Goal: Task Accomplishment & Management: Complete application form

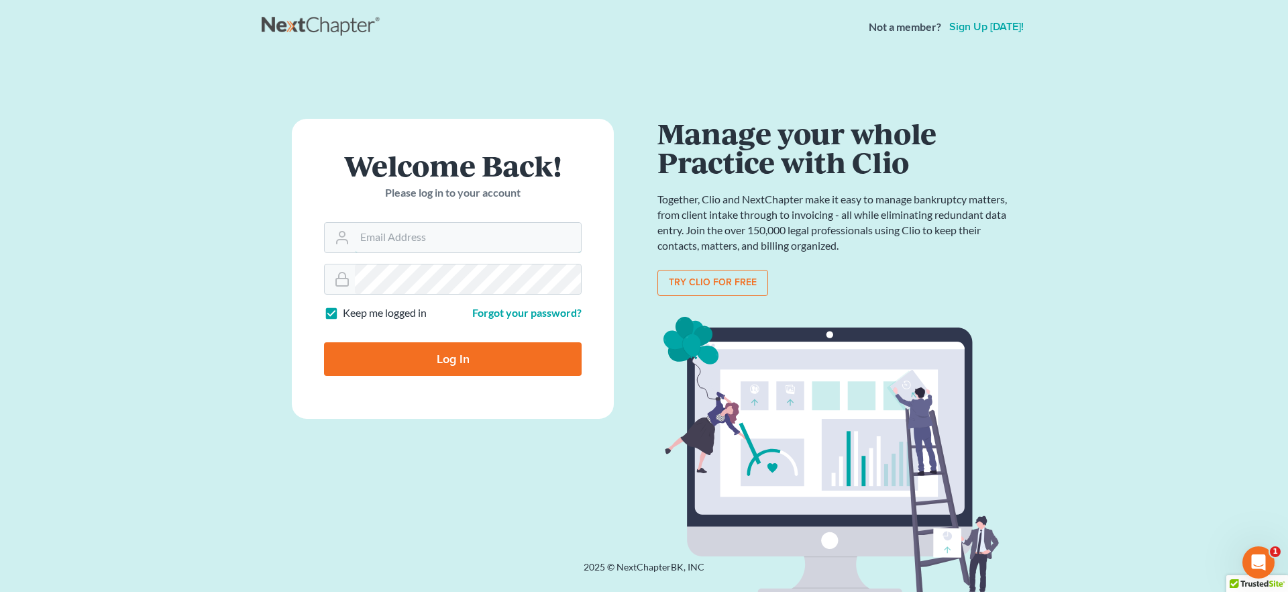
type input "[EMAIL_ADDRESS][DOMAIN_NAME]"
drag, startPoint x: 504, startPoint y: 358, endPoint x: 122, endPoint y: 286, distance: 389.1
click at [504, 358] on input "Log In" at bounding box center [453, 359] width 258 height 34
type input "Thinking..."
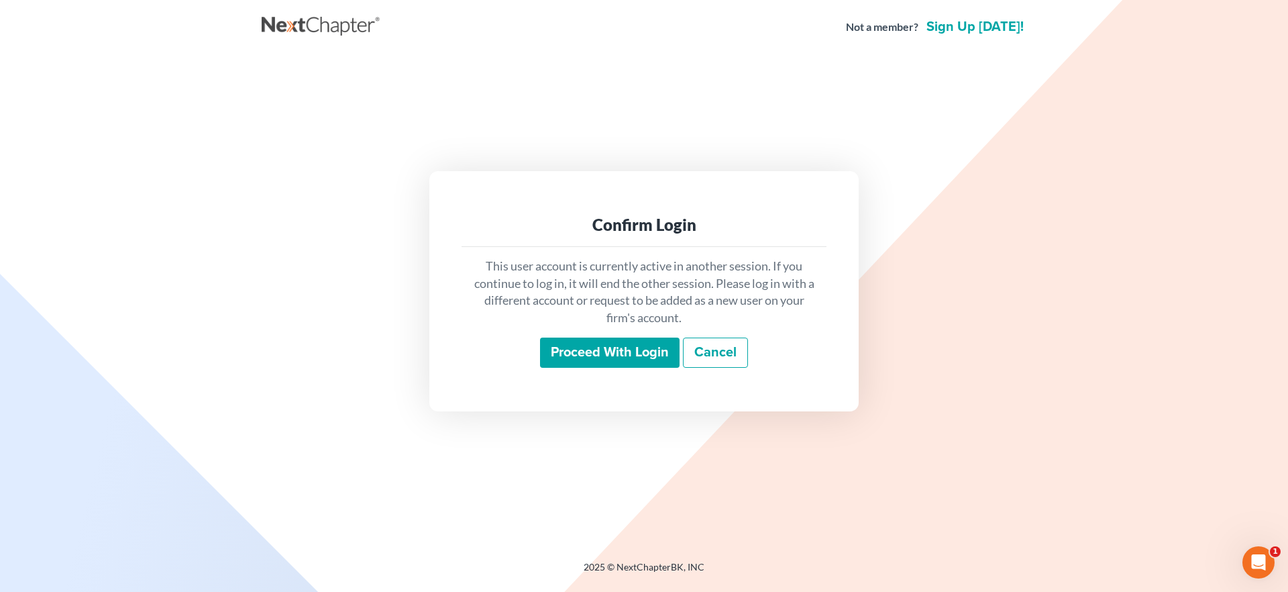
click at [620, 360] on input "Proceed with login" at bounding box center [610, 352] width 140 height 31
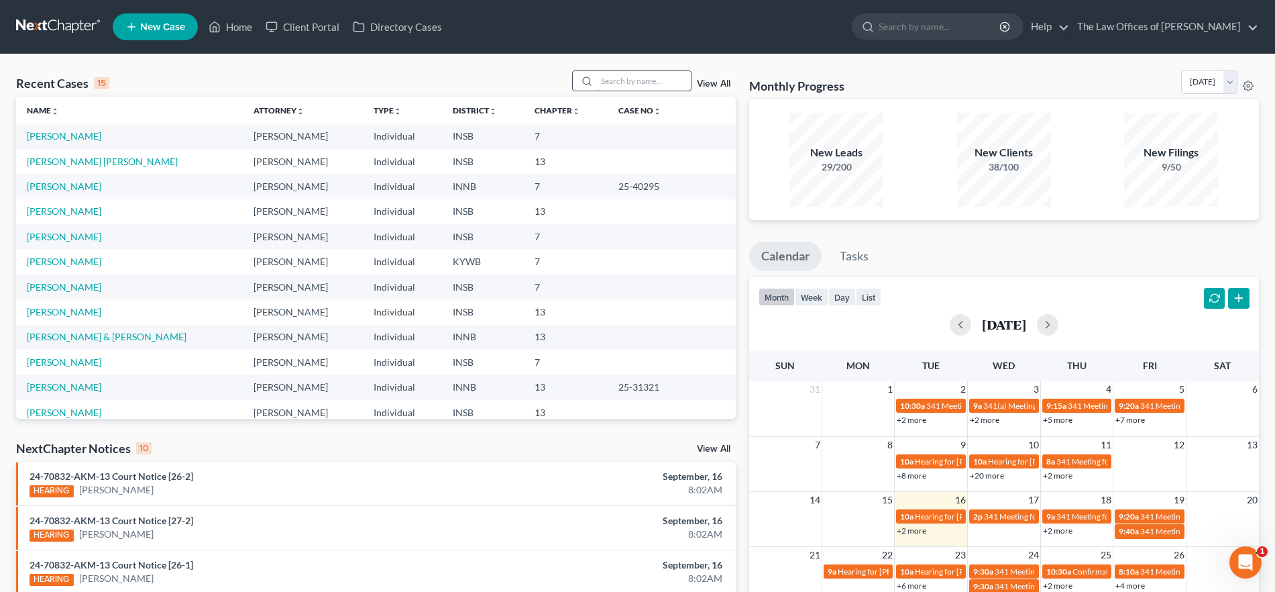
click at [609, 85] on input "search" at bounding box center [644, 80] width 94 height 19
type input "conn"
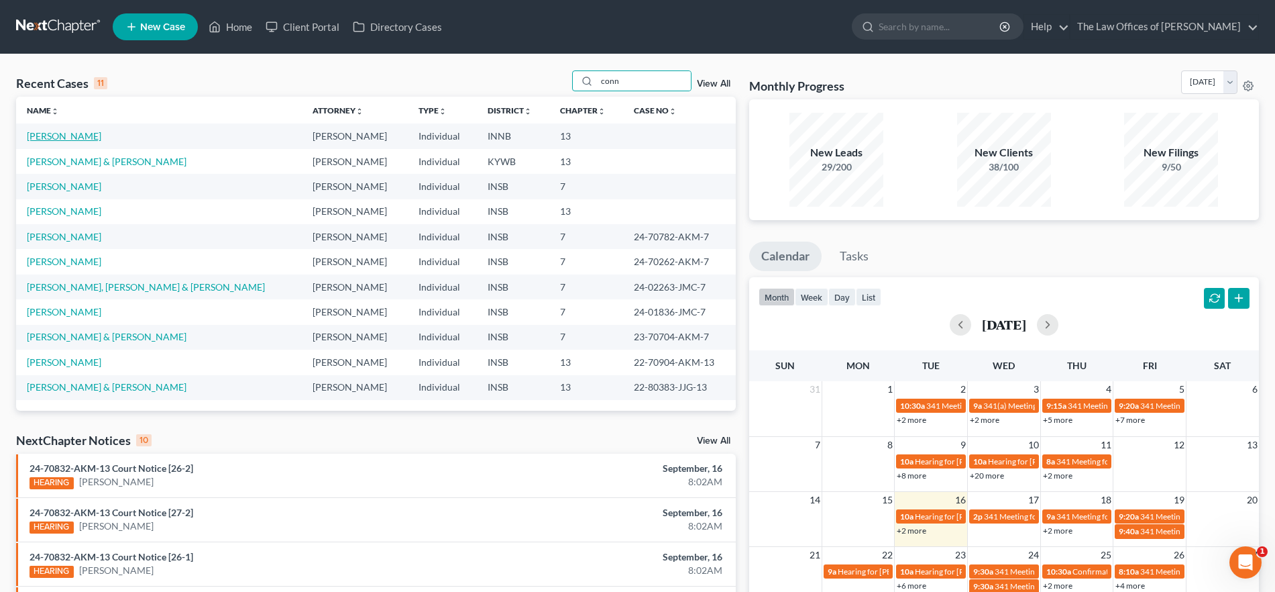
click at [68, 130] on link "[PERSON_NAME]" at bounding box center [64, 135] width 74 height 11
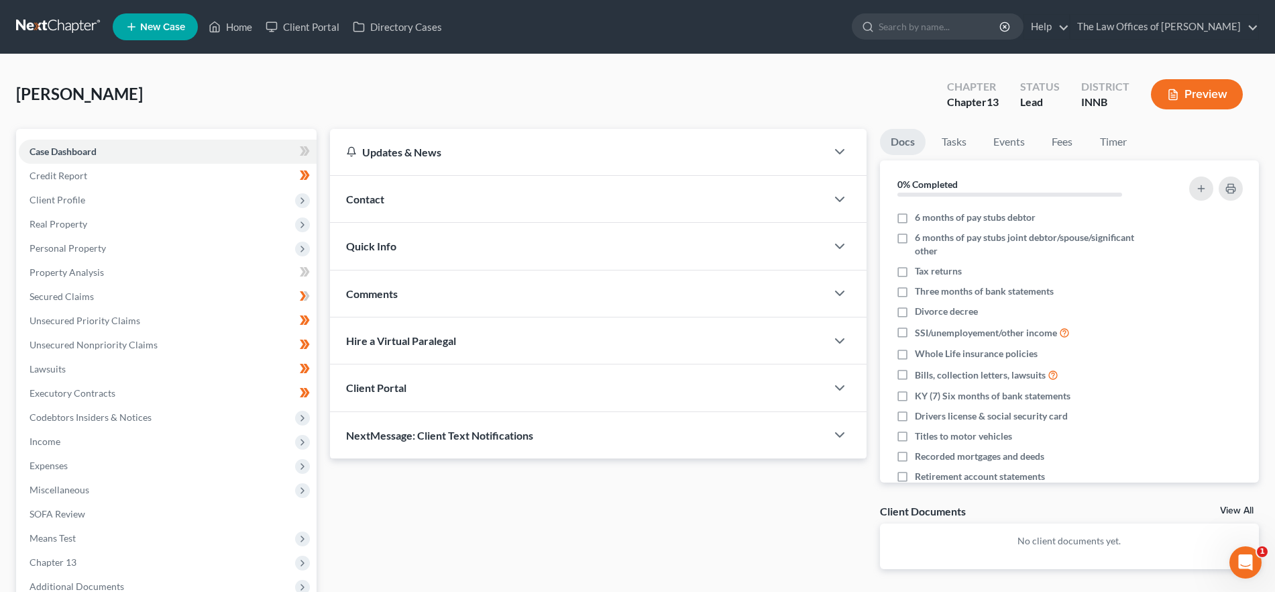
click at [452, 244] on div "Quick Info" at bounding box center [578, 246] width 496 height 46
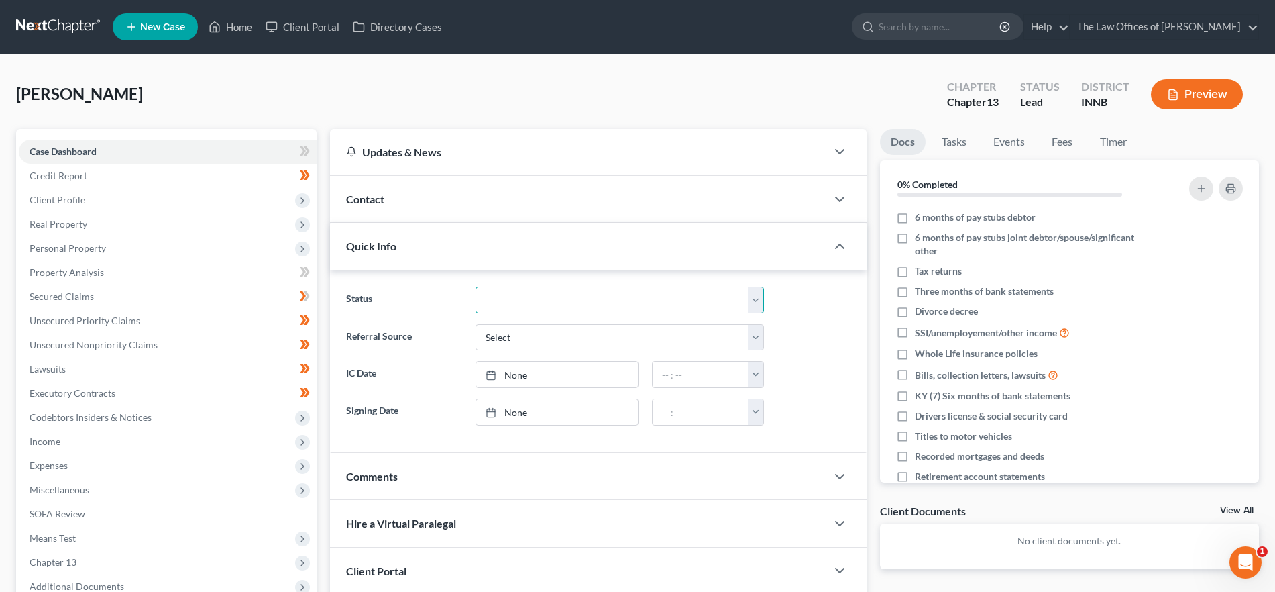
drag, startPoint x: 521, startPoint y: 297, endPoint x: 537, endPoint y: 311, distance: 20.4
click at [521, 297] on select "Confirmed Discharged Dismissed Filed In Progress Means Test Objection to Confir…" at bounding box center [620, 299] width 288 height 27
select select "10"
click at [476, 286] on select "Confirmed Discharged Dismissed Filed In Progress Means Test Objection to Confir…" at bounding box center [620, 299] width 288 height 27
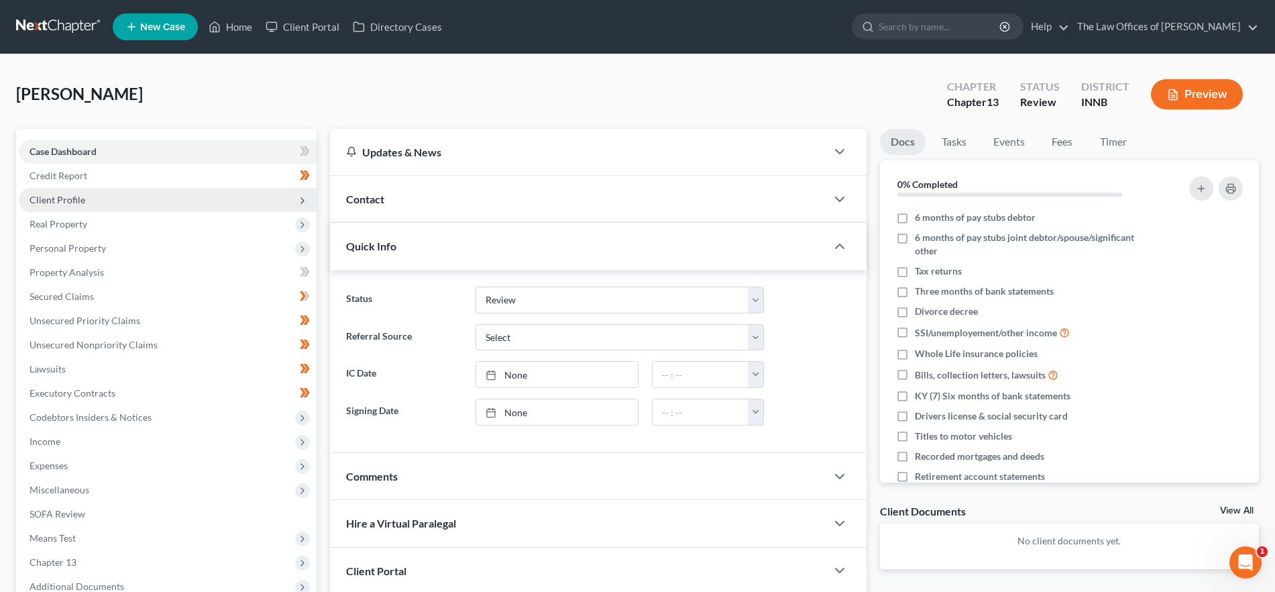
click at [133, 208] on span "Client Profile" at bounding box center [168, 200] width 298 height 24
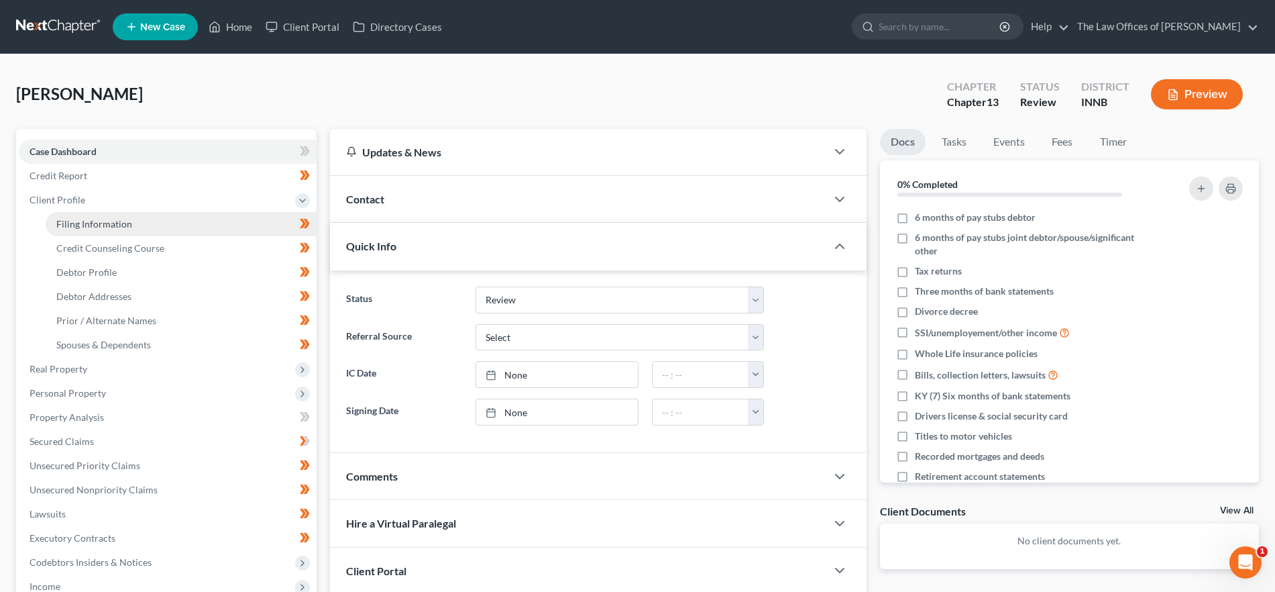
click at [129, 233] on link "Filing Information" at bounding box center [181, 224] width 271 height 24
select select "1"
select select "0"
select select "3"
select select "15"
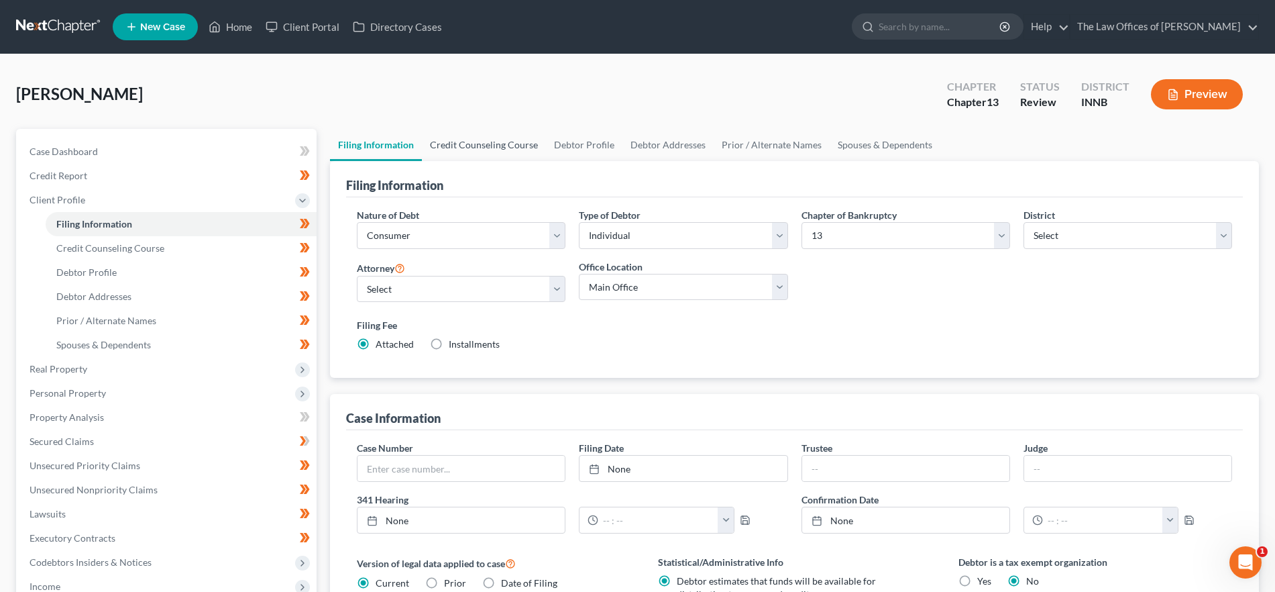
click at [469, 150] on link "Credit Counseling Course" at bounding box center [484, 145] width 124 height 32
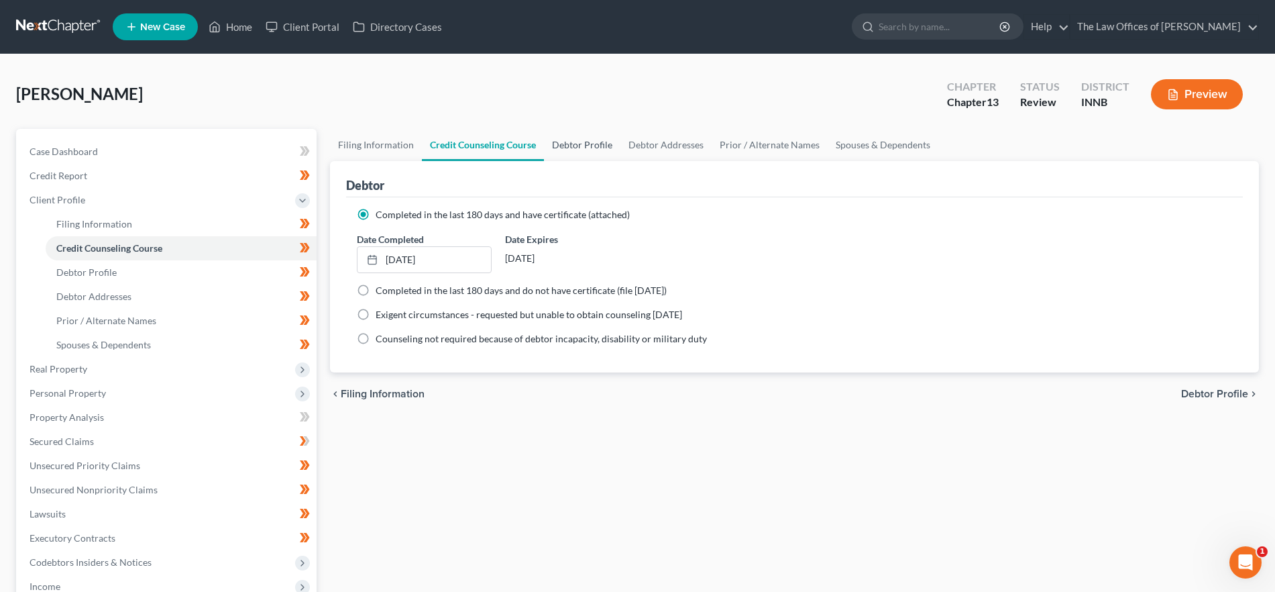
click at [579, 133] on link "Debtor Profile" at bounding box center [582, 145] width 76 height 32
select select "0"
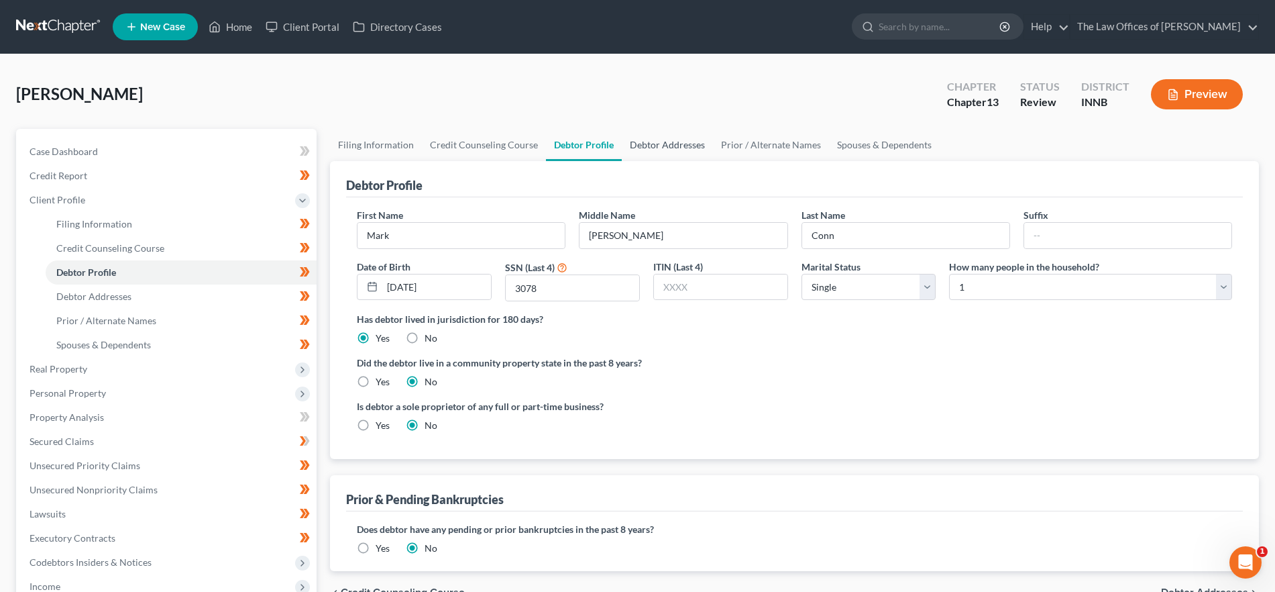
click at [645, 141] on link "Debtor Addresses" at bounding box center [667, 145] width 91 height 32
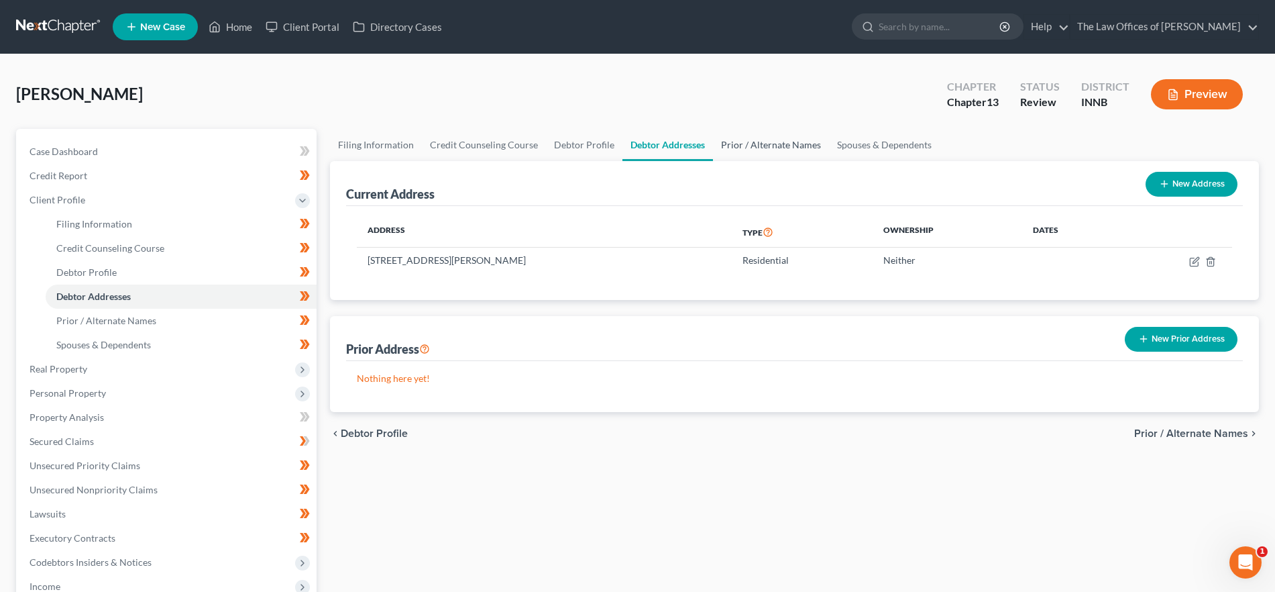
click at [745, 141] on link "Prior / Alternate Names" at bounding box center [771, 145] width 116 height 32
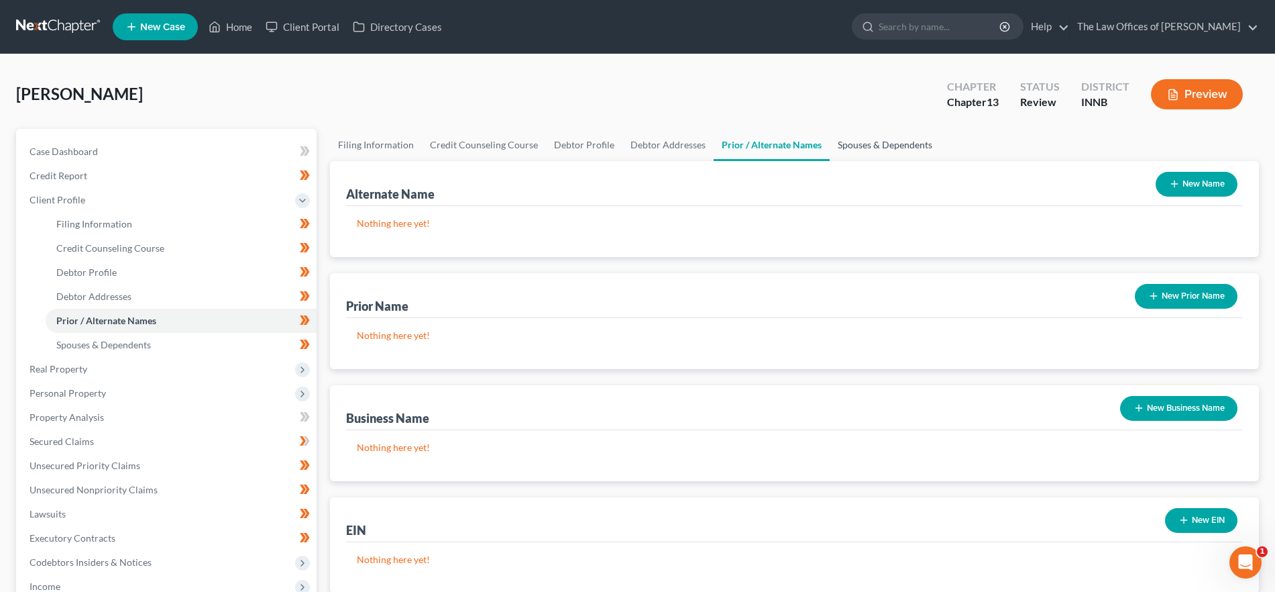
click at [914, 140] on link "Spouses & Dependents" at bounding box center [885, 145] width 111 height 32
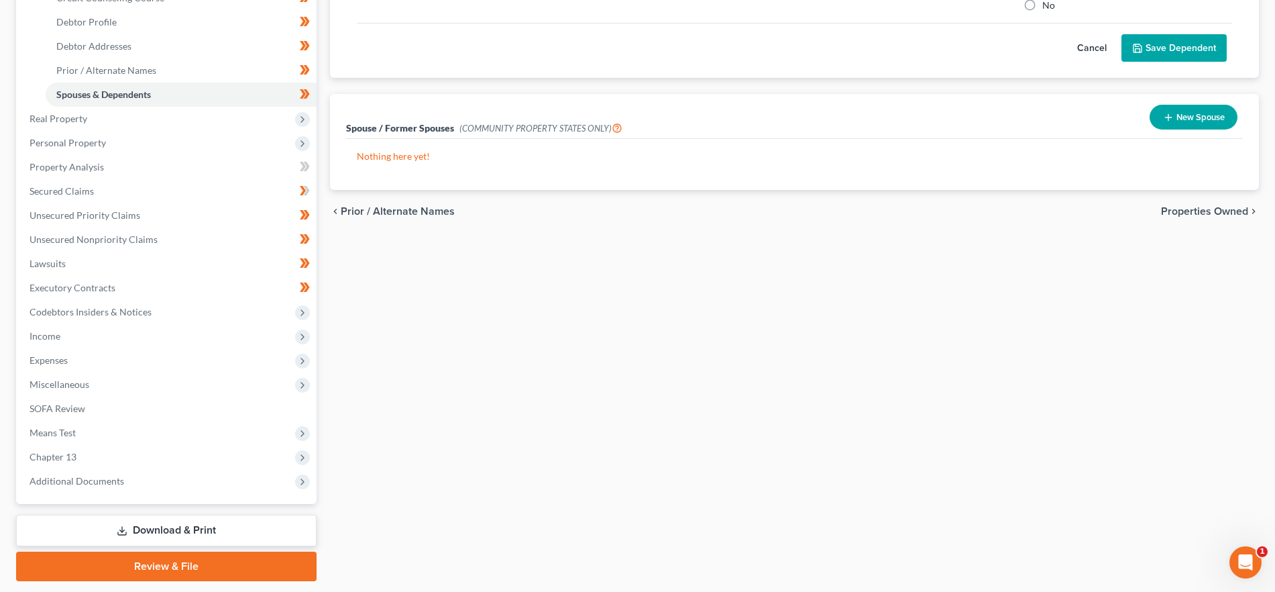
click at [1189, 217] on span "Properties Owned" at bounding box center [1204, 211] width 87 height 11
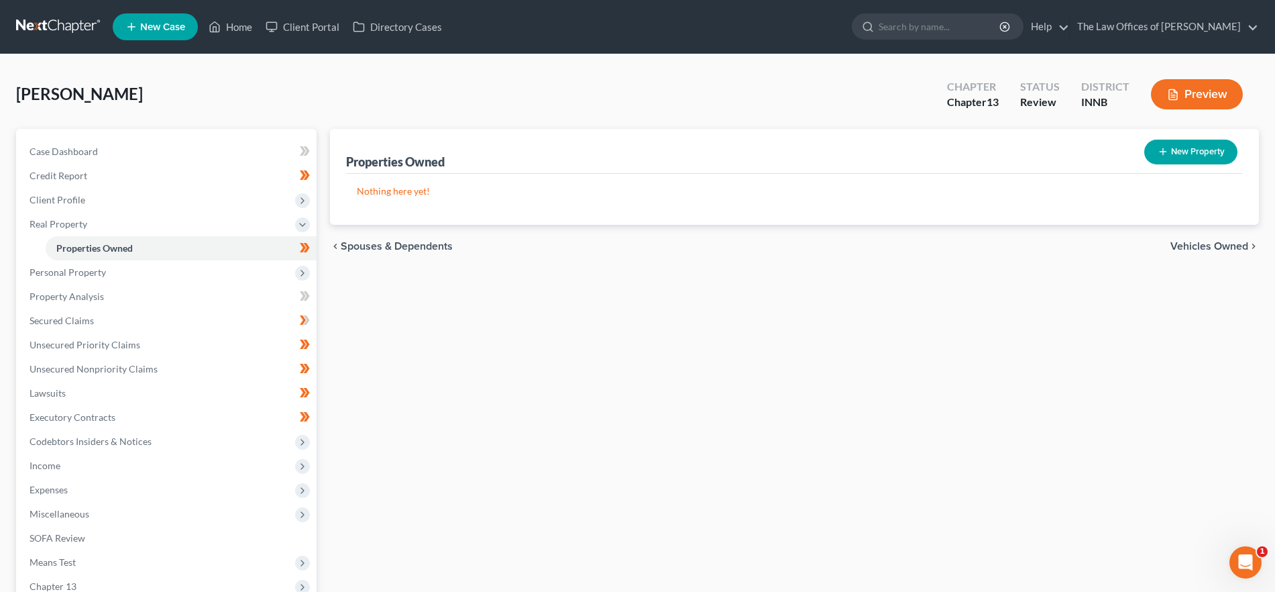
click at [1205, 237] on div "chevron_left Spouses & Dependents Vehicles Owned chevron_right" at bounding box center [794, 246] width 929 height 43
click at [1201, 245] on span "Vehicles Owned" at bounding box center [1209, 246] width 78 height 11
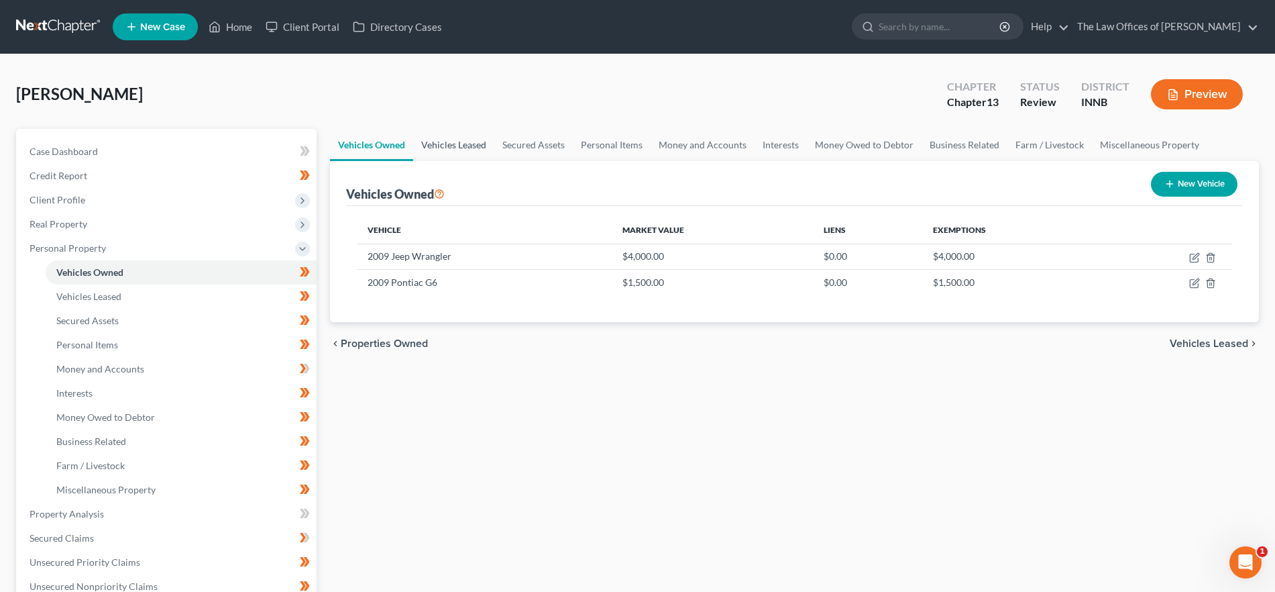
click at [455, 148] on link "Vehicles Leased" at bounding box center [453, 145] width 81 height 32
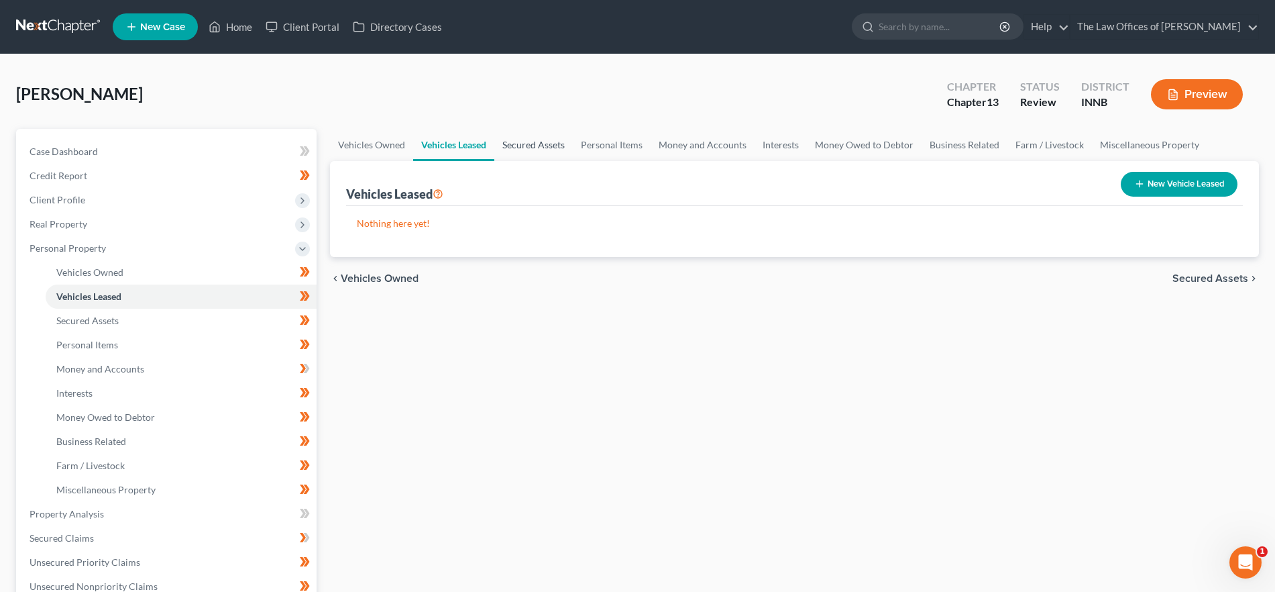
click at [521, 143] on link "Secured Assets" at bounding box center [533, 145] width 78 height 32
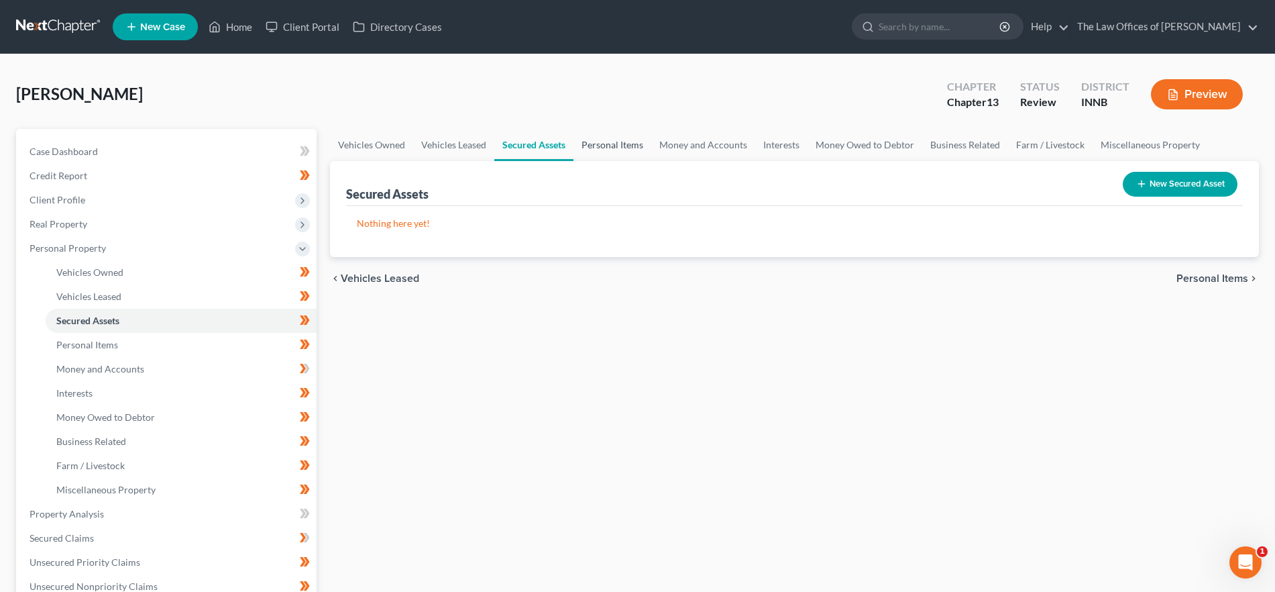
click at [640, 142] on link "Personal Items" at bounding box center [612, 145] width 78 height 32
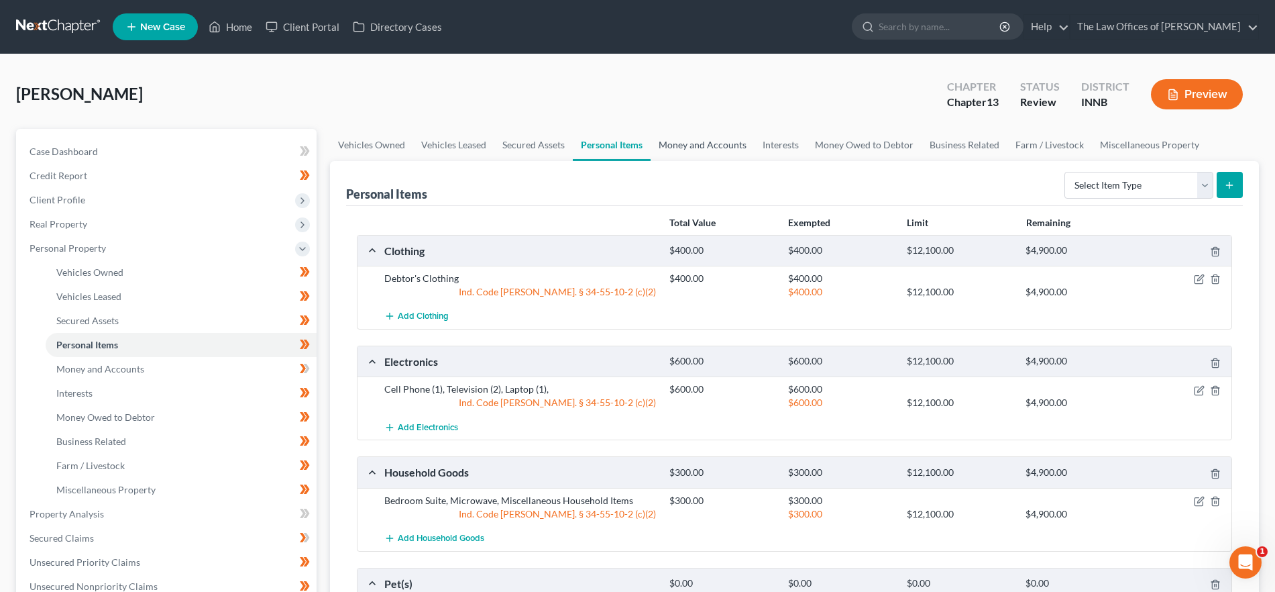
click at [676, 144] on link "Money and Accounts" at bounding box center [703, 145] width 104 height 32
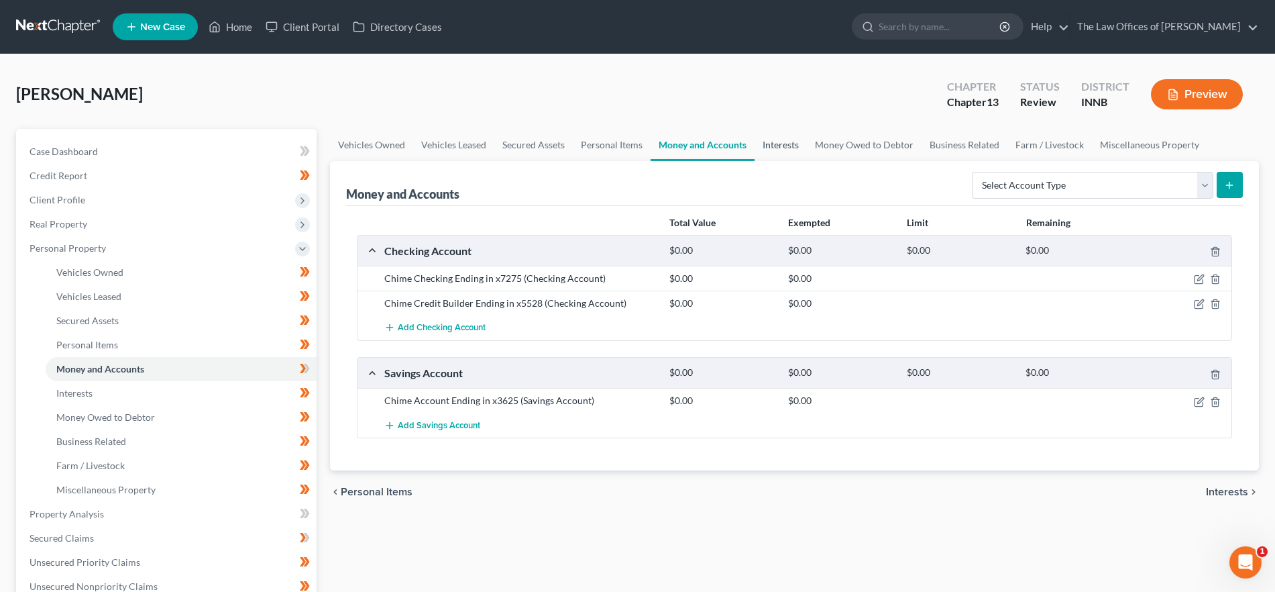
click at [785, 140] on link "Interests" at bounding box center [781, 145] width 52 height 32
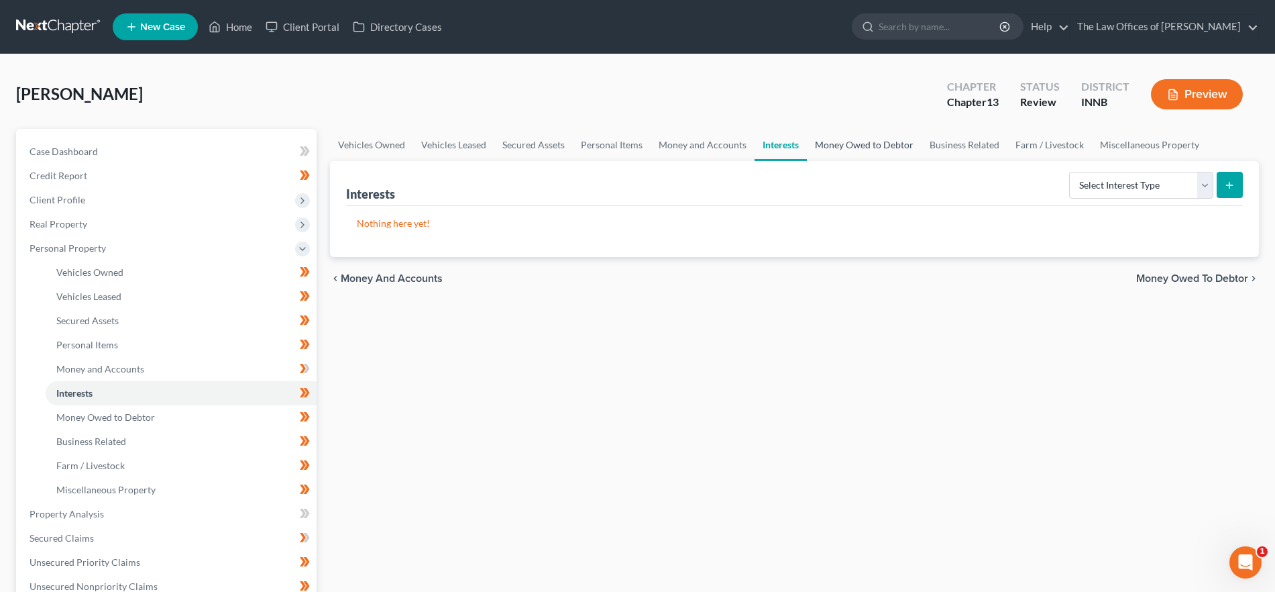
click at [840, 142] on link "Money Owed to Debtor" at bounding box center [864, 145] width 115 height 32
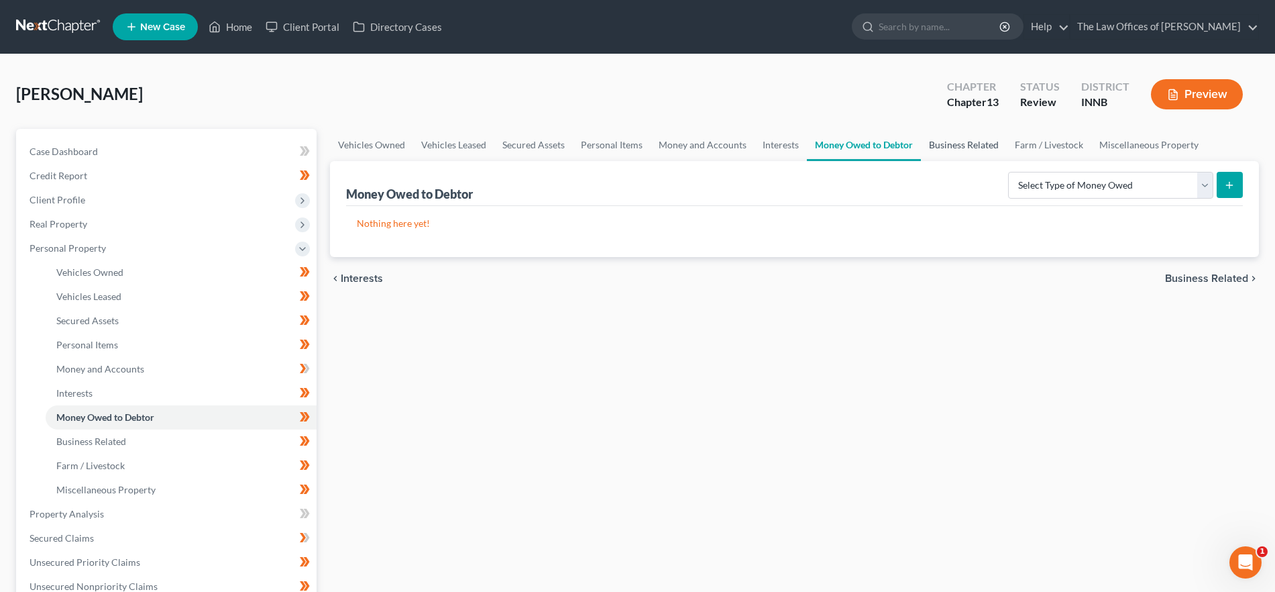
click at [968, 142] on link "Business Related" at bounding box center [964, 145] width 86 height 32
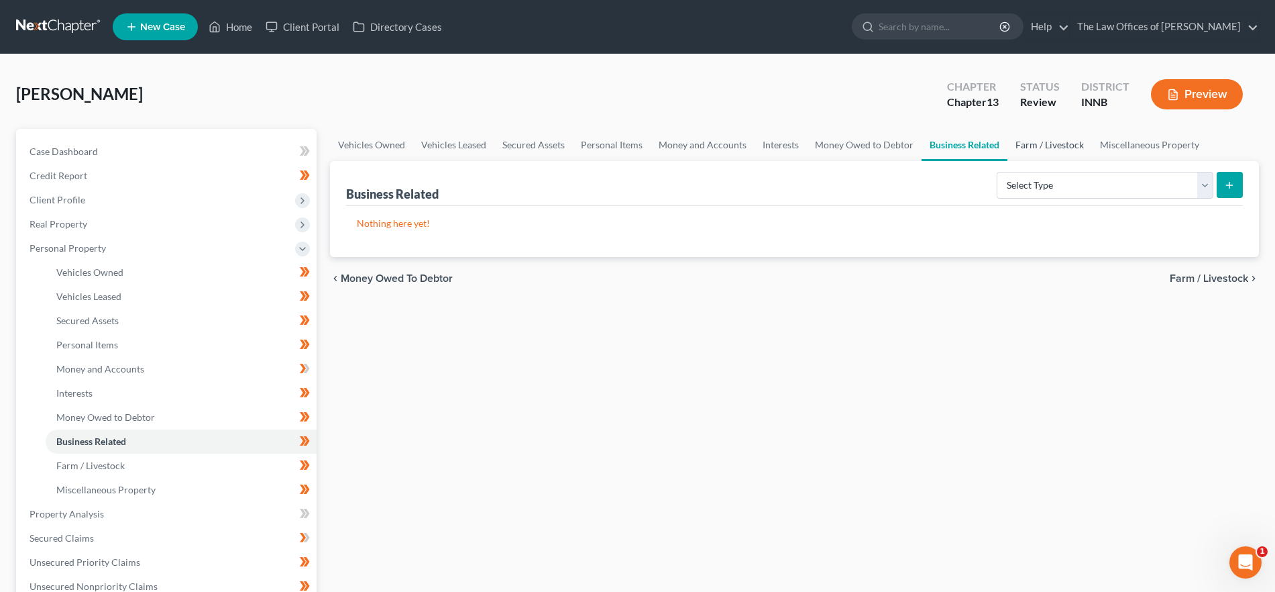
click at [1076, 144] on link "Farm / Livestock" at bounding box center [1049, 145] width 85 height 32
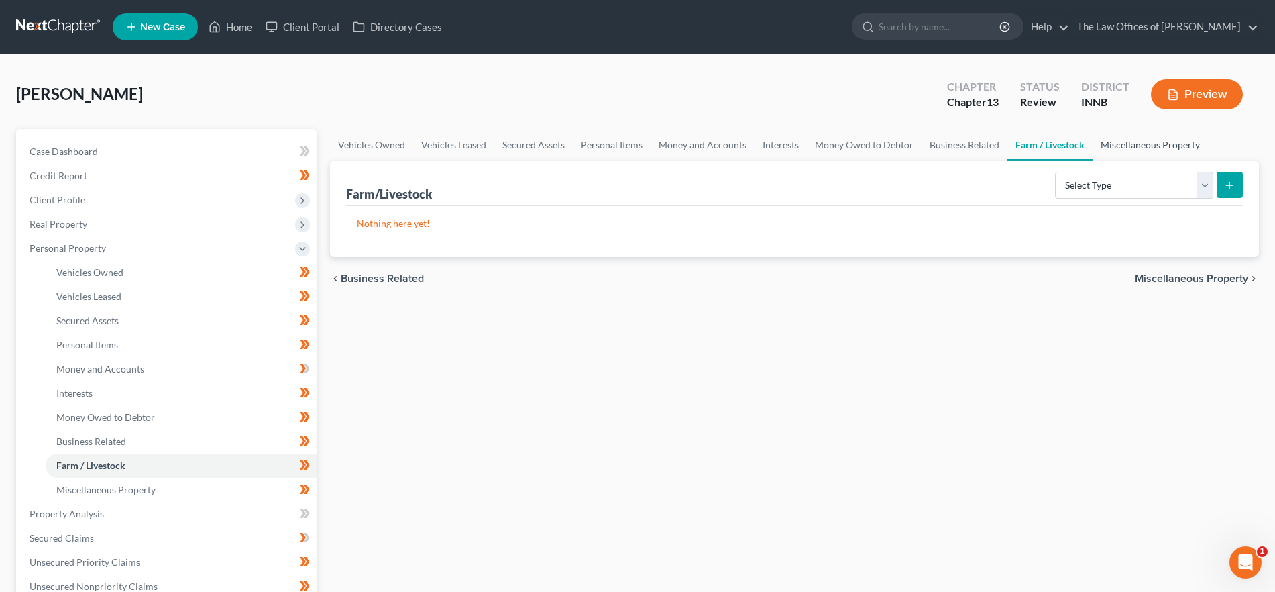
click at [1121, 147] on link "Miscellaneous Property" at bounding box center [1150, 145] width 115 height 32
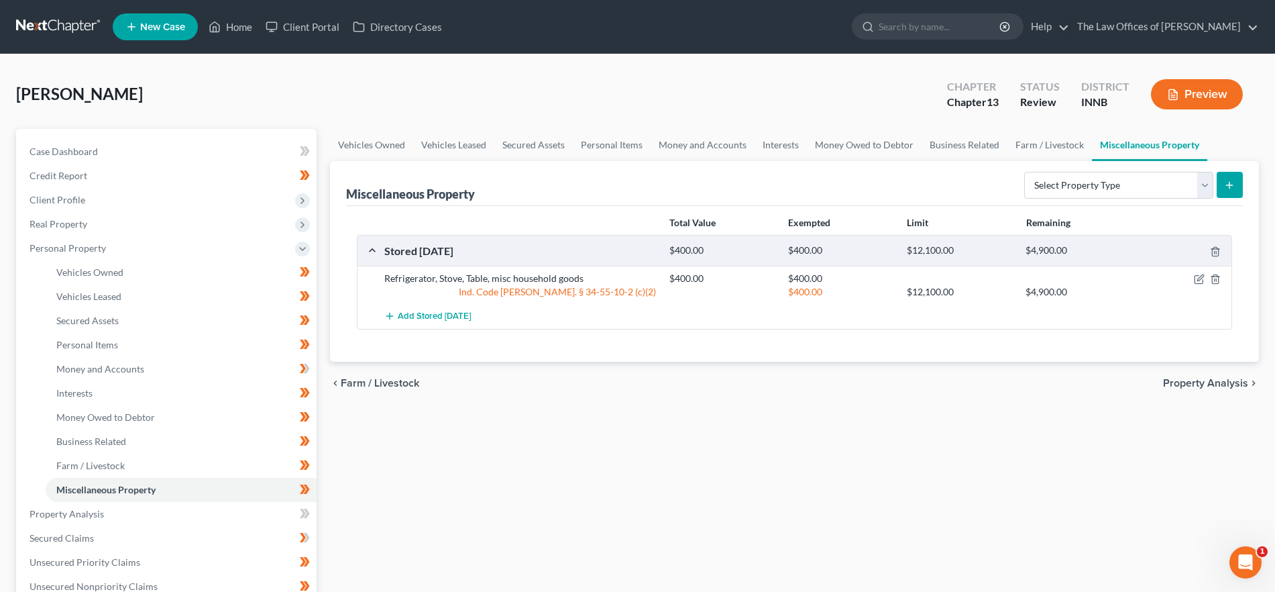
click at [1225, 378] on span "Property Analysis" at bounding box center [1205, 383] width 85 height 11
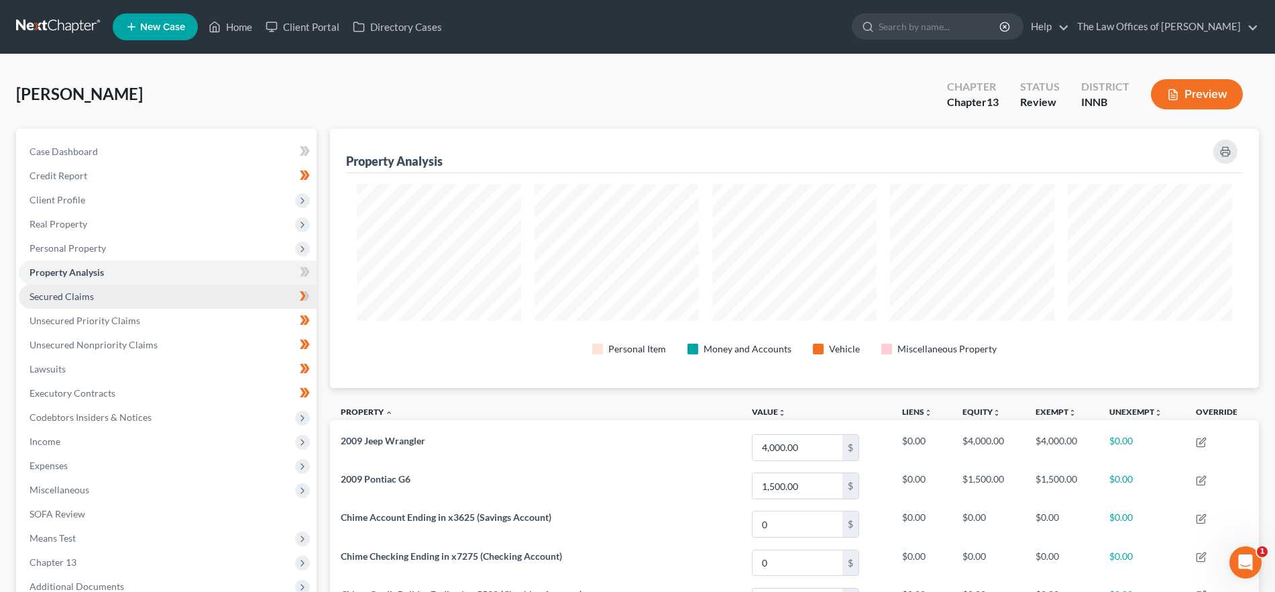
click at [148, 292] on link "Secured Claims" at bounding box center [168, 296] width 298 height 24
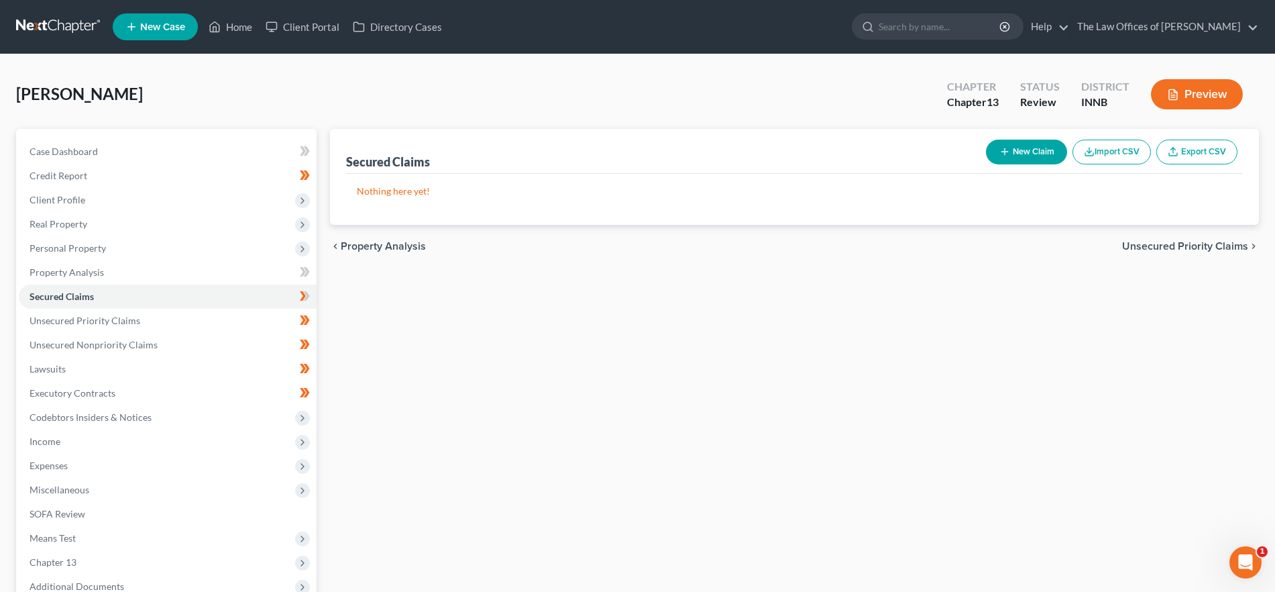
click at [1215, 245] on span "Unsecured Priority Claims" at bounding box center [1185, 246] width 126 height 11
click at [1234, 241] on span "Unsecured Nonpriority Claims" at bounding box center [1176, 246] width 146 height 11
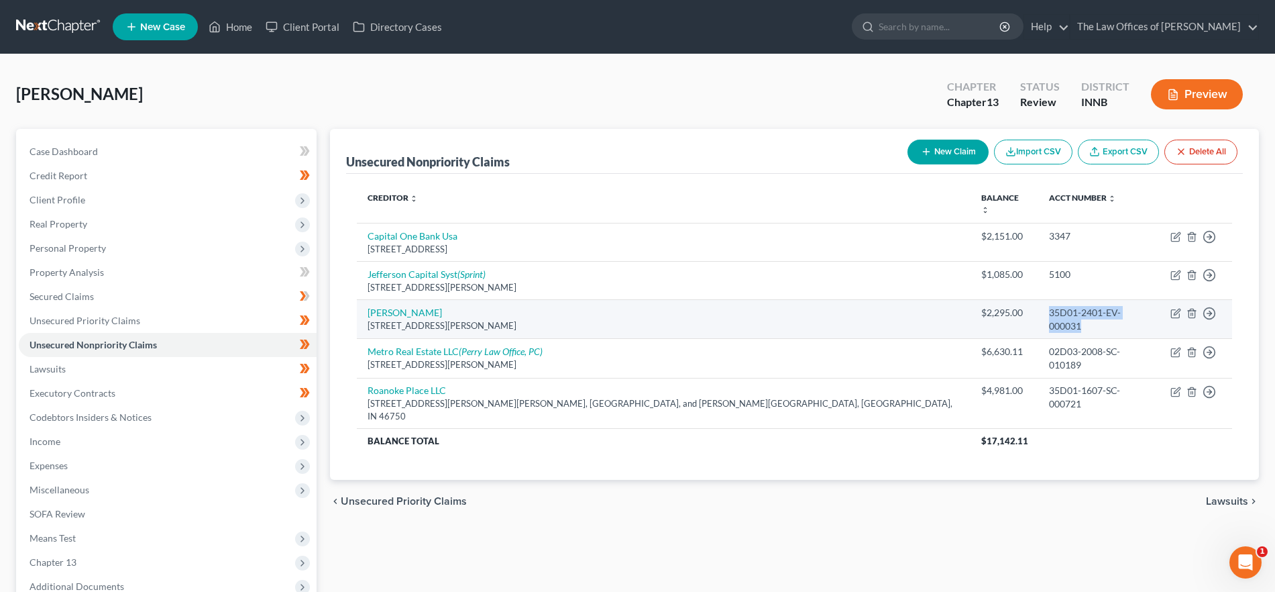
drag, startPoint x: 1091, startPoint y: 300, endPoint x: 961, endPoint y: 302, distance: 130.1
click at [1038, 302] on td "35D01-2401-EV-000031" at bounding box center [1098, 318] width 121 height 39
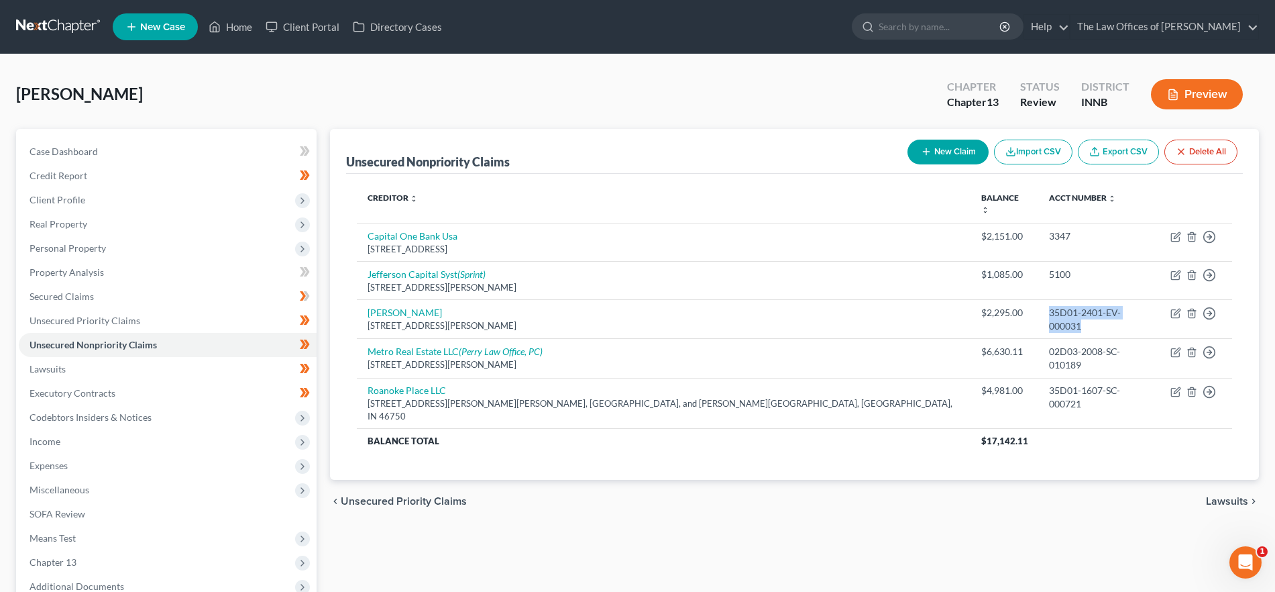
copy div "35D01-2401-EV-000031"
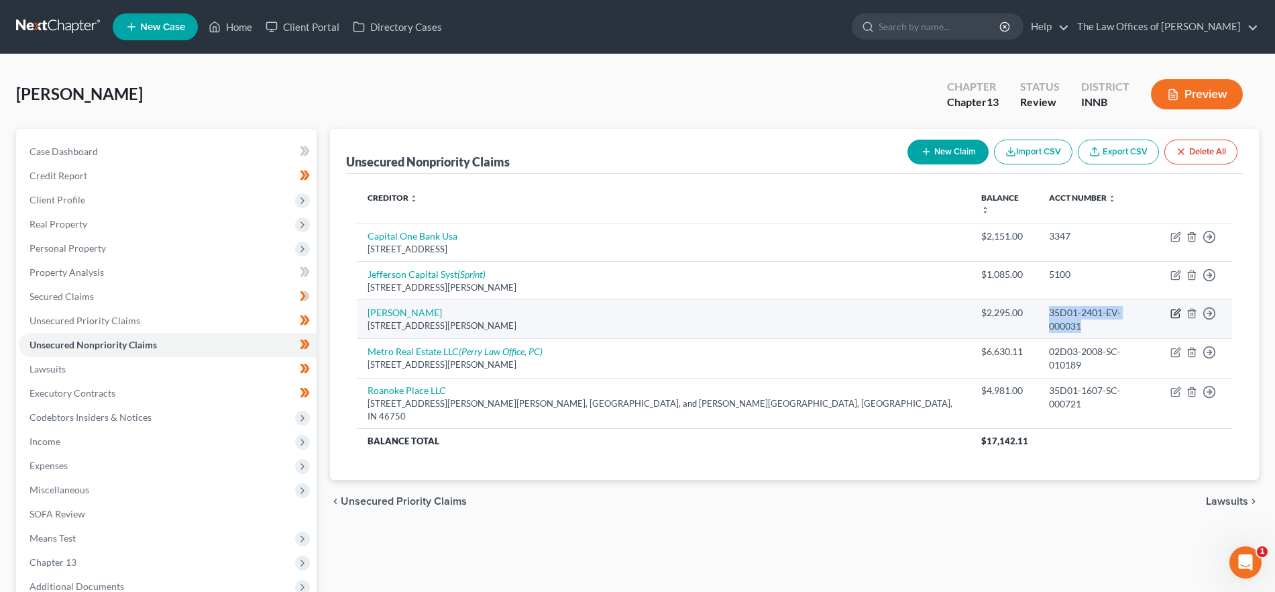
click at [1172, 308] on icon "button" at bounding box center [1175, 313] width 11 height 11
select select "15"
select select "1"
select select "0"
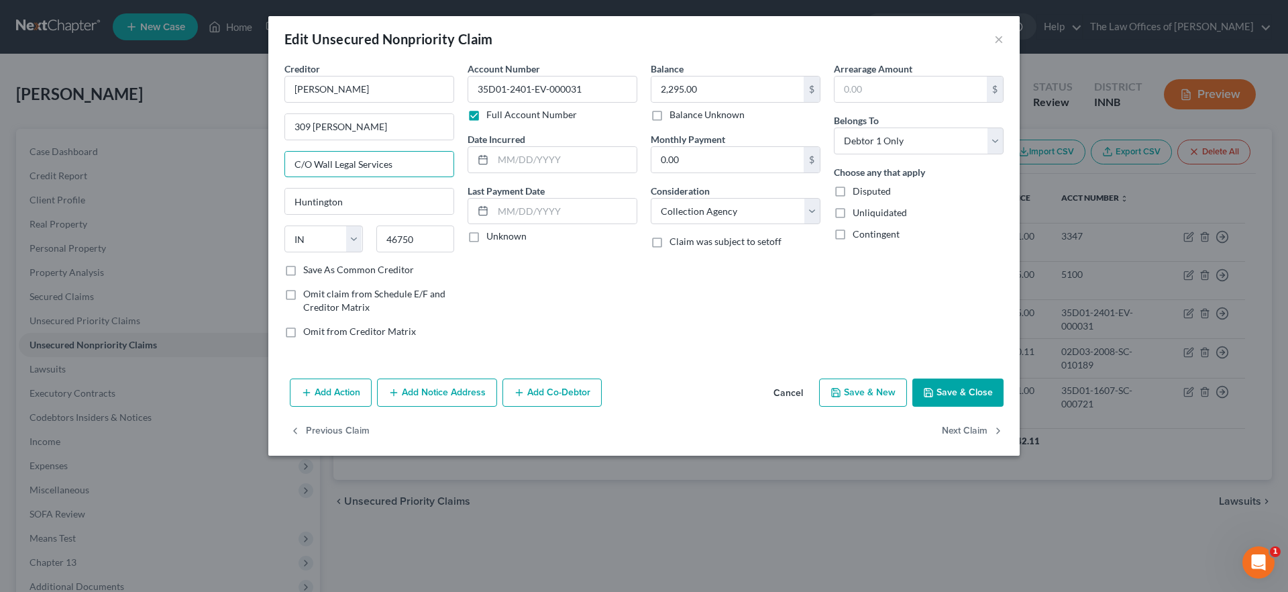
drag, startPoint x: 427, startPoint y: 170, endPoint x: 263, endPoint y: 165, distance: 164.4
click at [263, 165] on div "Edit Unsecured Nonpriority Claim × Creditor * Jeffrey L. Berke 309 N. Jefferson…" at bounding box center [644, 296] width 1288 height 592
click at [390, 122] on input "309 N. Jefferson" at bounding box center [369, 126] width 168 height 25
paste input "C/O Wall Legal Services"
drag, startPoint x: 343, startPoint y: 125, endPoint x: 281, endPoint y: 130, distance: 61.9
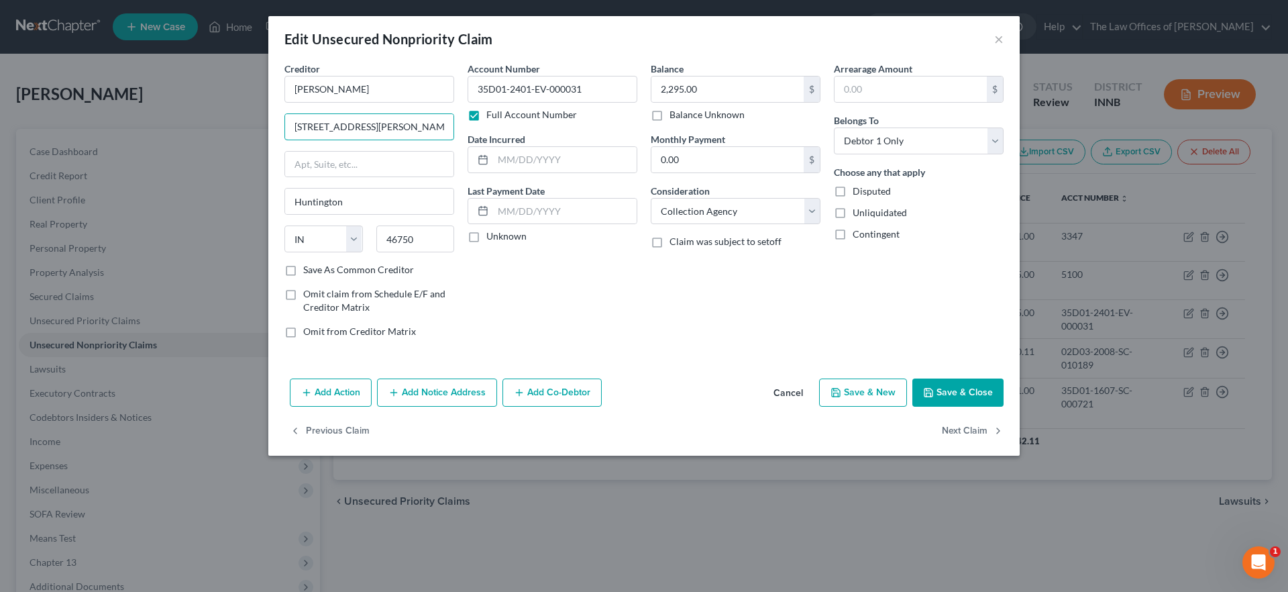
click at [281, 130] on div "Creditor * Jeffrey L. Berke 309 N. Jefferson C/O Wall Legal Services Huntington…" at bounding box center [369, 205] width 183 height 287
type input "C/O Wall Legal Services"
click at [326, 166] on input "text" at bounding box center [369, 164] width 168 height 25
paste input "309 N. Jefferson"
type input "309 N. Jefferson"
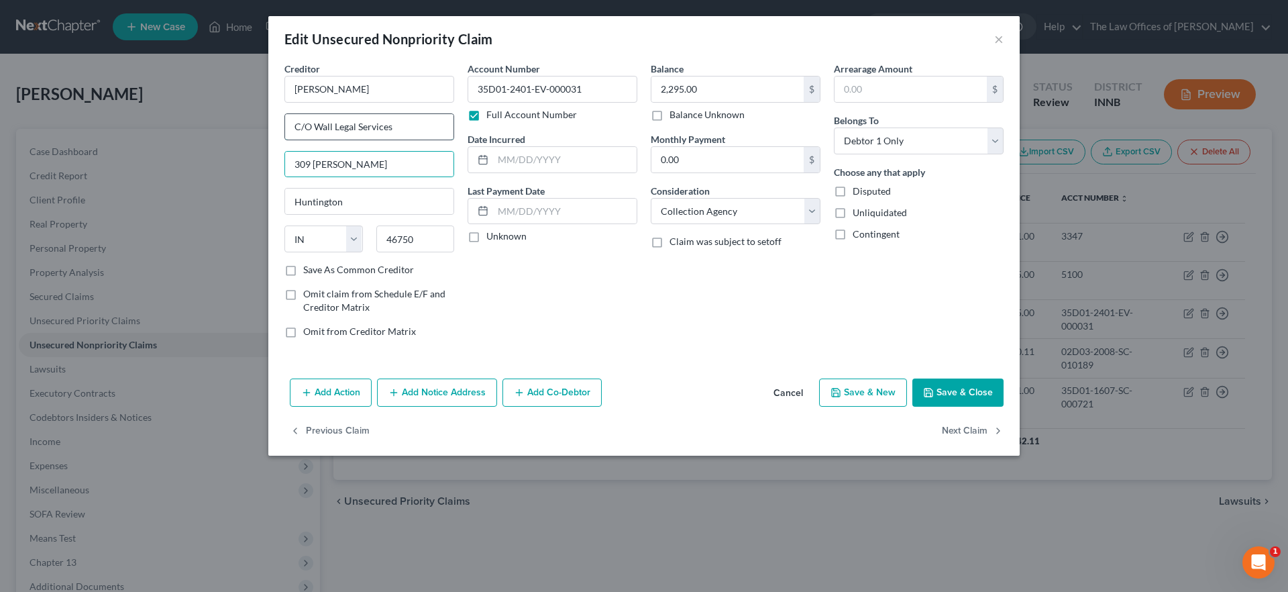
click at [299, 131] on input "C/O Wall Legal Services" at bounding box center [369, 126] width 168 height 25
type input "C/O Wall Legal Services"
click at [929, 387] on icon "button" at bounding box center [928, 392] width 11 height 11
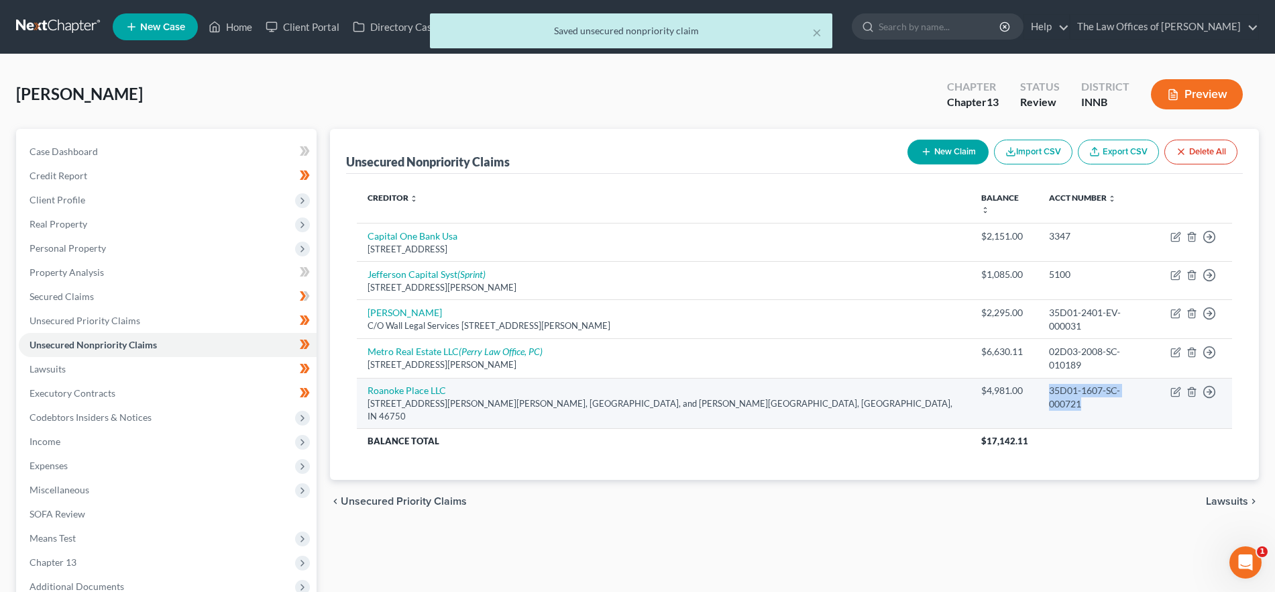
drag, startPoint x: 1070, startPoint y: 375, endPoint x: 962, endPoint y: 382, distance: 107.5
click at [1049, 384] on div "35D01-1607-SC-000721" at bounding box center [1099, 397] width 100 height 27
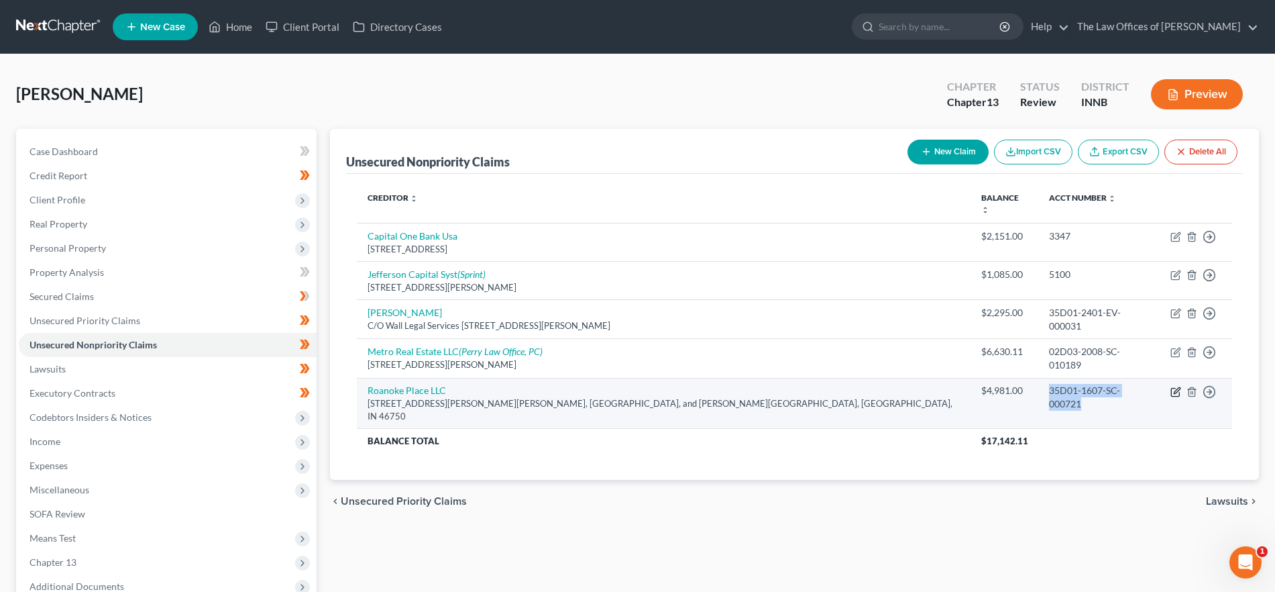
click at [1174, 386] on icon "button" at bounding box center [1175, 391] width 11 height 11
select select "15"
select select "1"
select select "0"
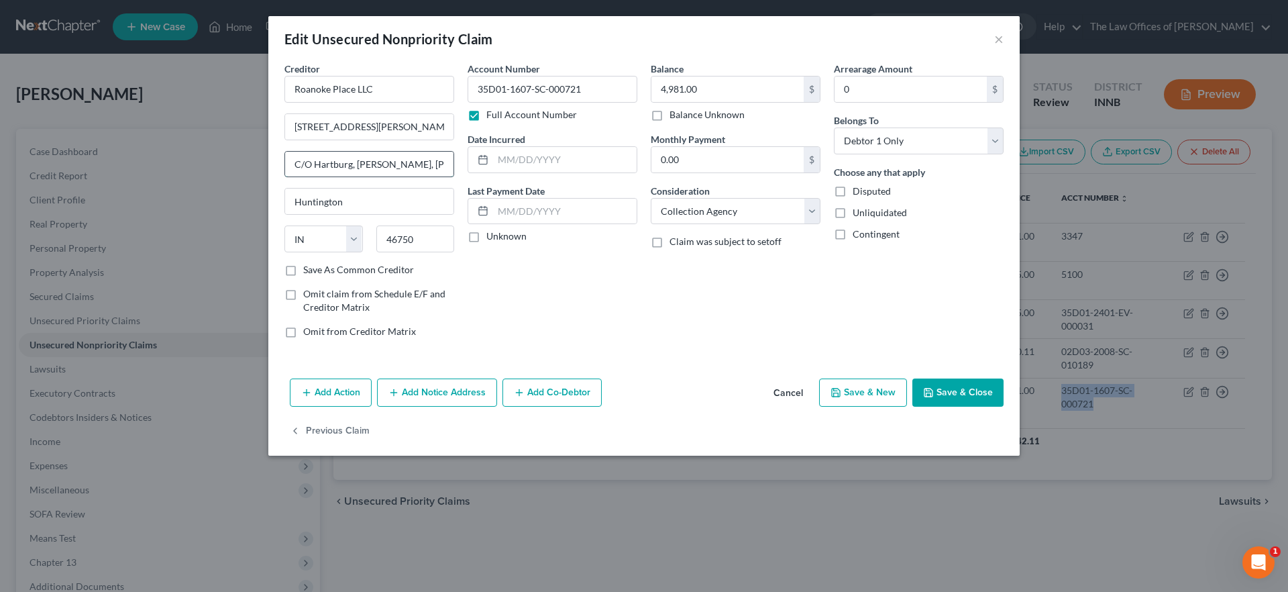
click at [387, 167] on input "C/O Hartburg, Roth, Garrett, and Halverstadt LLP" at bounding box center [369, 164] width 168 height 25
click at [387, 166] on input "C/O Hartburg, Roth, Garrett, and Halverstadt LLP" at bounding box center [369, 164] width 168 height 25
click at [381, 119] on input "533 Warren St" at bounding box center [369, 126] width 168 height 25
click at [295, 125] on input "533 Warren St" at bounding box center [369, 126] width 168 height 25
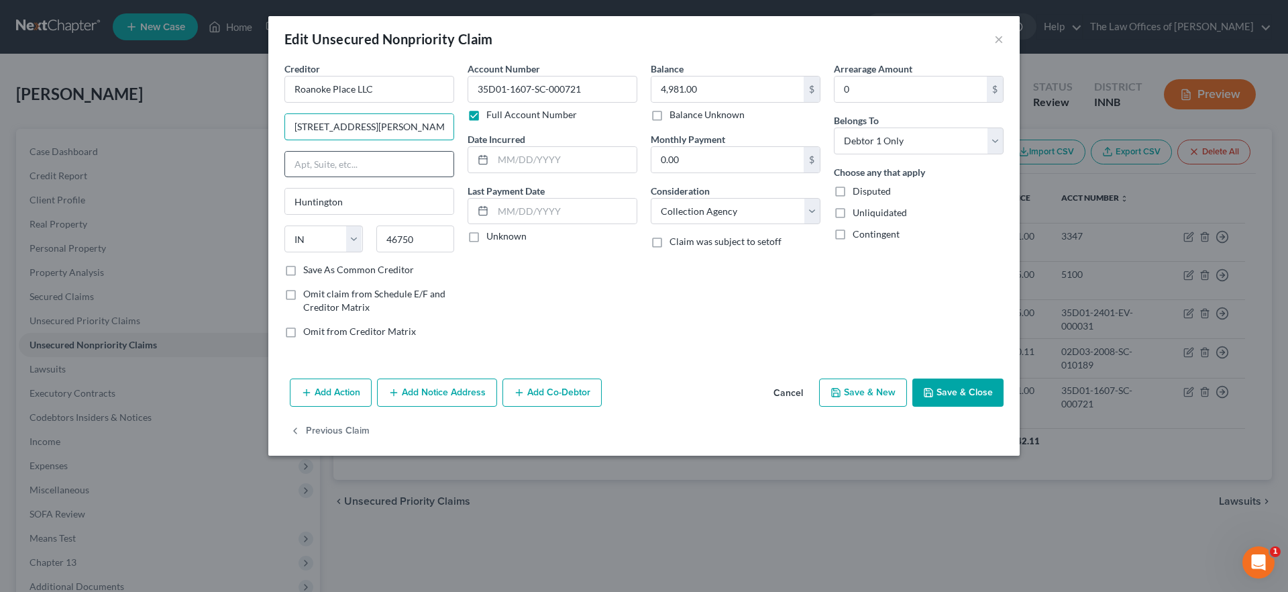
paste input "C/O Hartburg, Roth, Garrett, and Halverstadt LLP"
click at [441, 124] on input "C/O Hartburg, Roth, Garrett, and Halverstadt LLP 533 Warren St" at bounding box center [369, 126] width 168 height 25
type input "C/O Hartburg, Roth, Garrett, and Halverstadt LLP t"
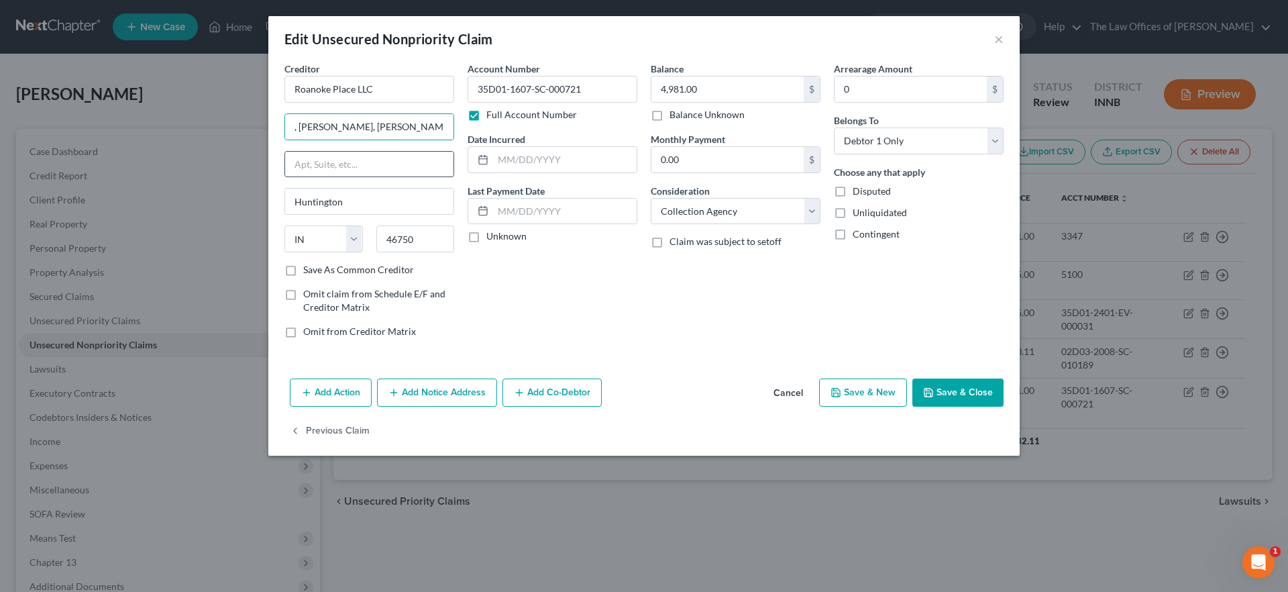
click at [341, 162] on input "text" at bounding box center [369, 164] width 168 height 25
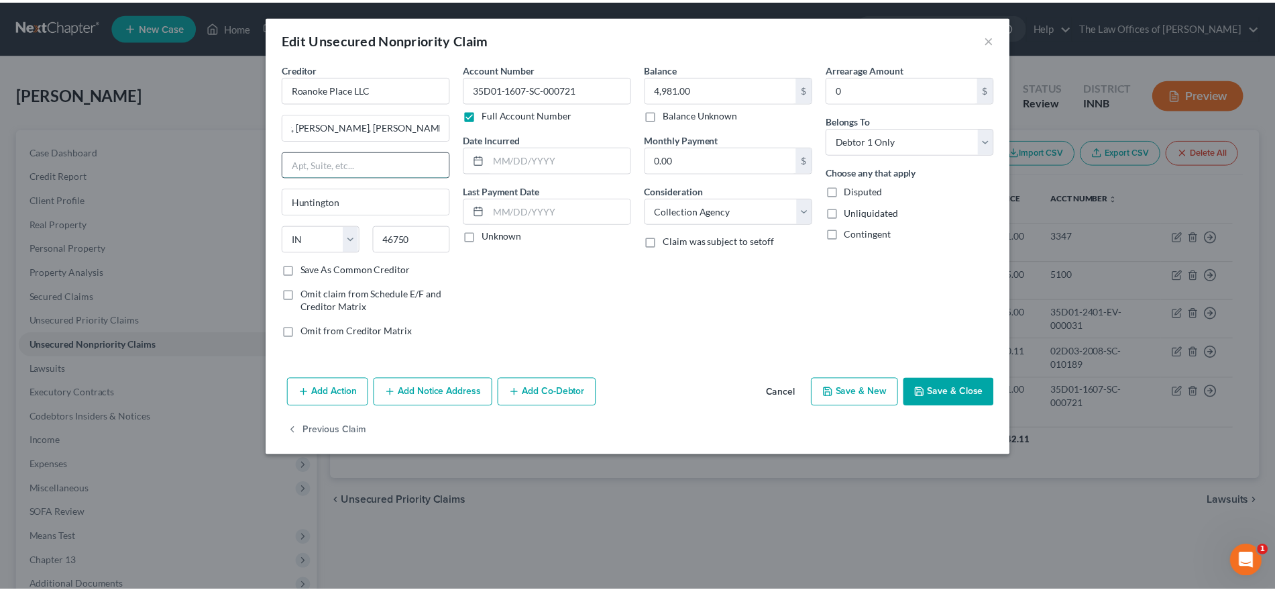
scroll to position [0, 0]
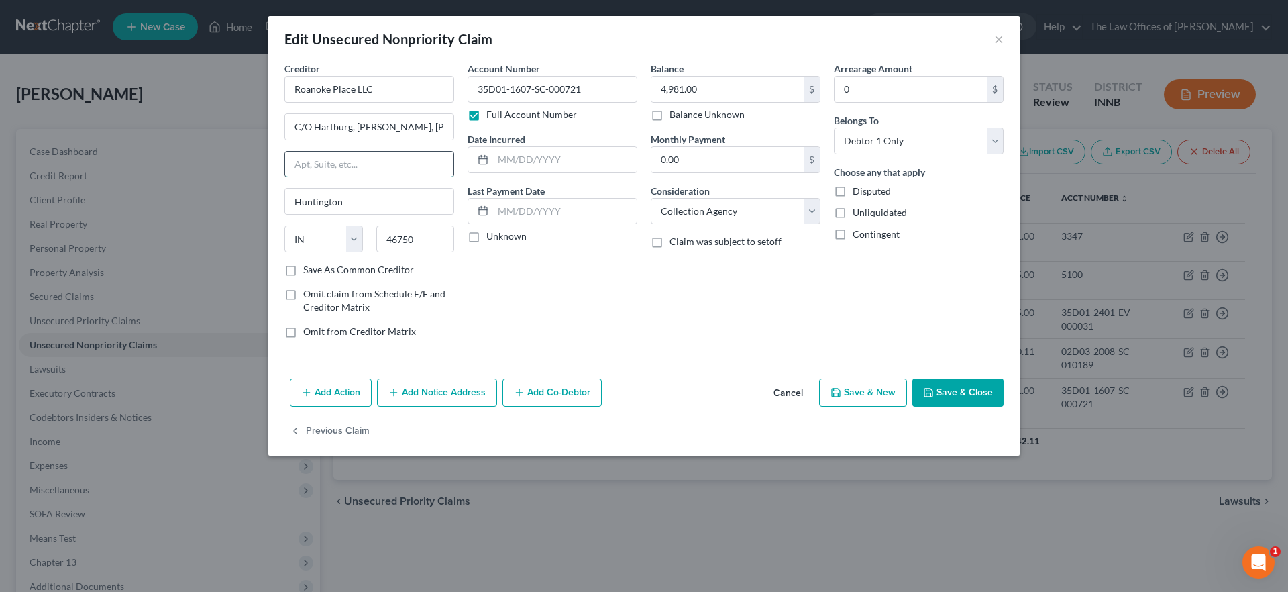
paste input "533 Warren S"
type input "533 Warren S"
click at [954, 382] on button "Save & Close" at bounding box center [957, 392] width 91 height 28
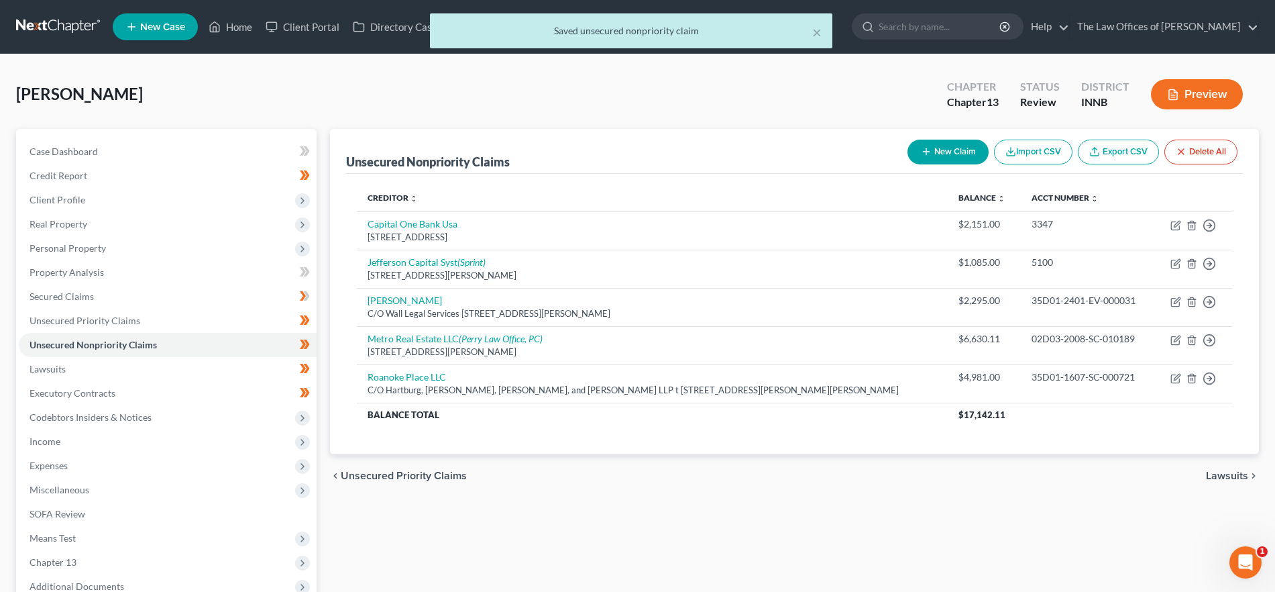
click at [1229, 477] on span "Lawsuits" at bounding box center [1227, 475] width 42 height 11
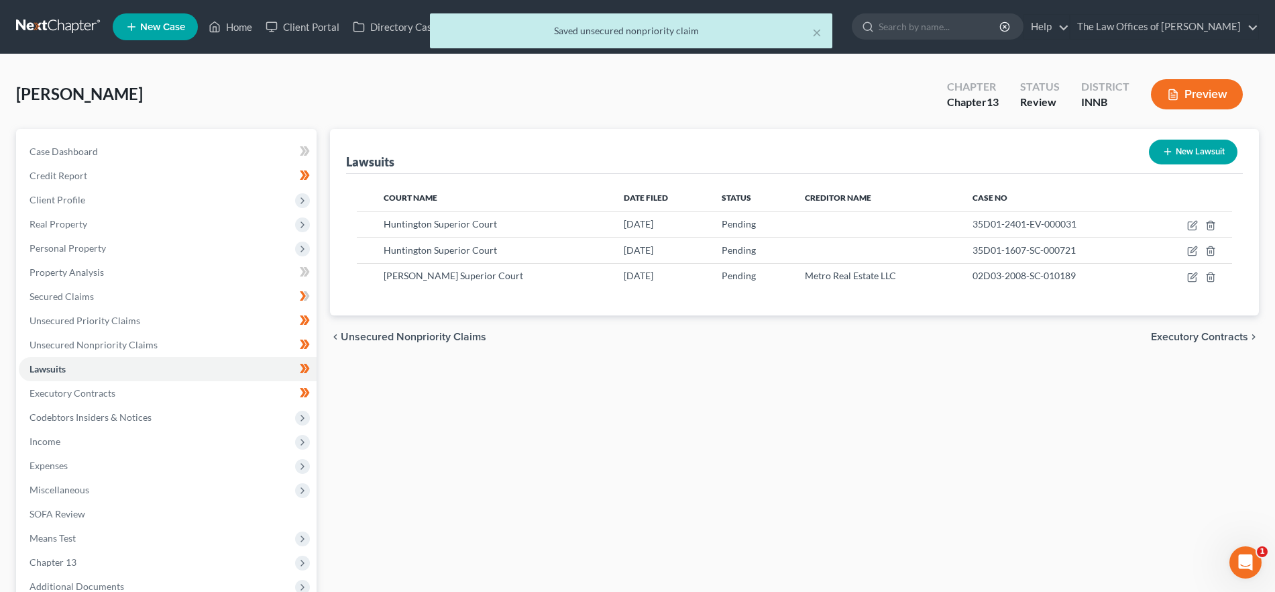
click at [1180, 336] on span "Executory Contracts" at bounding box center [1199, 336] width 97 height 11
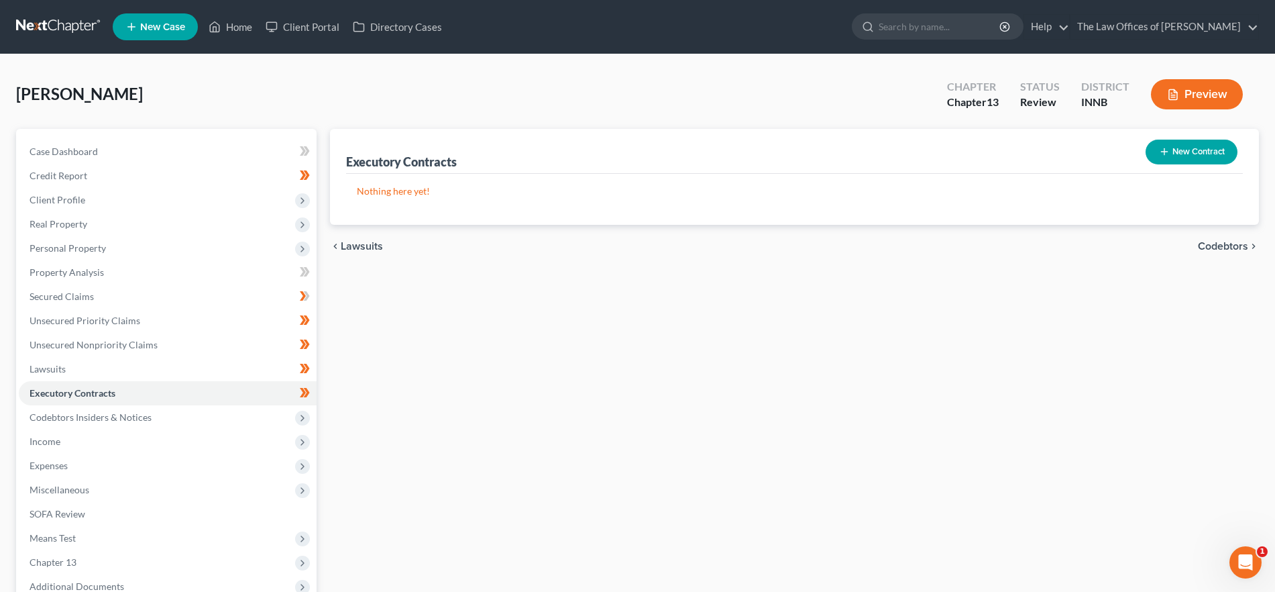
click at [364, 241] on span "Lawsuits" at bounding box center [362, 246] width 42 height 11
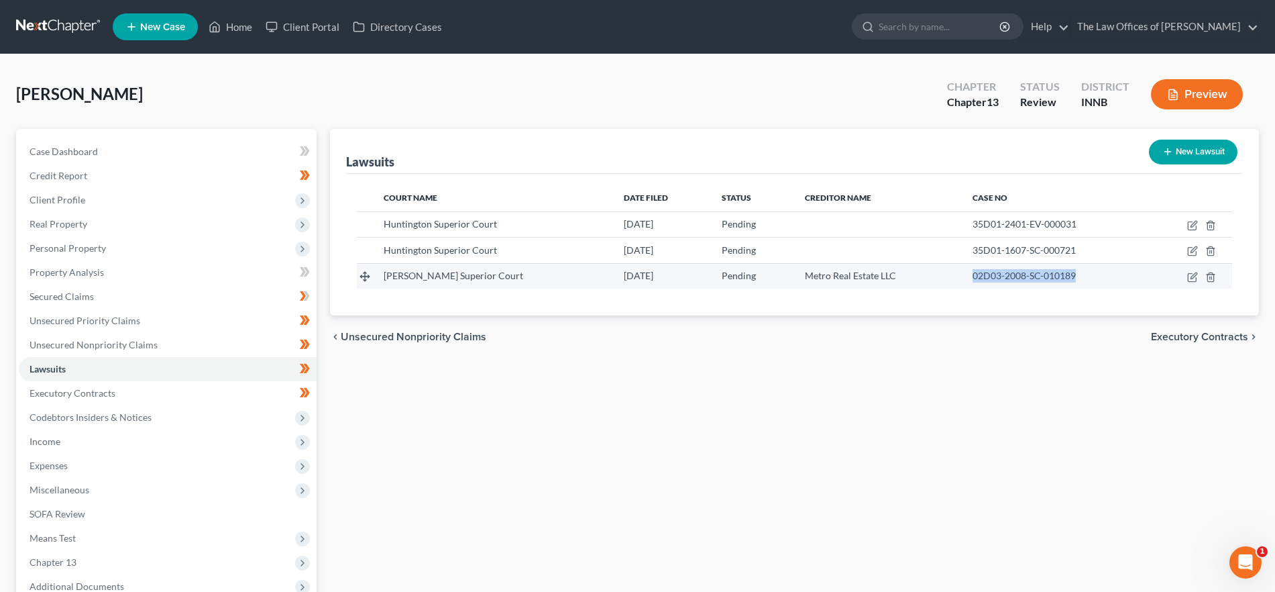
drag, startPoint x: 1072, startPoint y: 274, endPoint x: 962, endPoint y: 275, distance: 110.0
click at [973, 275] on div "02D03-2008-SC-010189" at bounding box center [1056, 275] width 166 height 13
drag, startPoint x: 416, startPoint y: 331, endPoint x: 423, endPoint y: 334, distance: 7.9
click at [416, 331] on span "Unsecured Nonpriority Claims" at bounding box center [414, 336] width 146 height 11
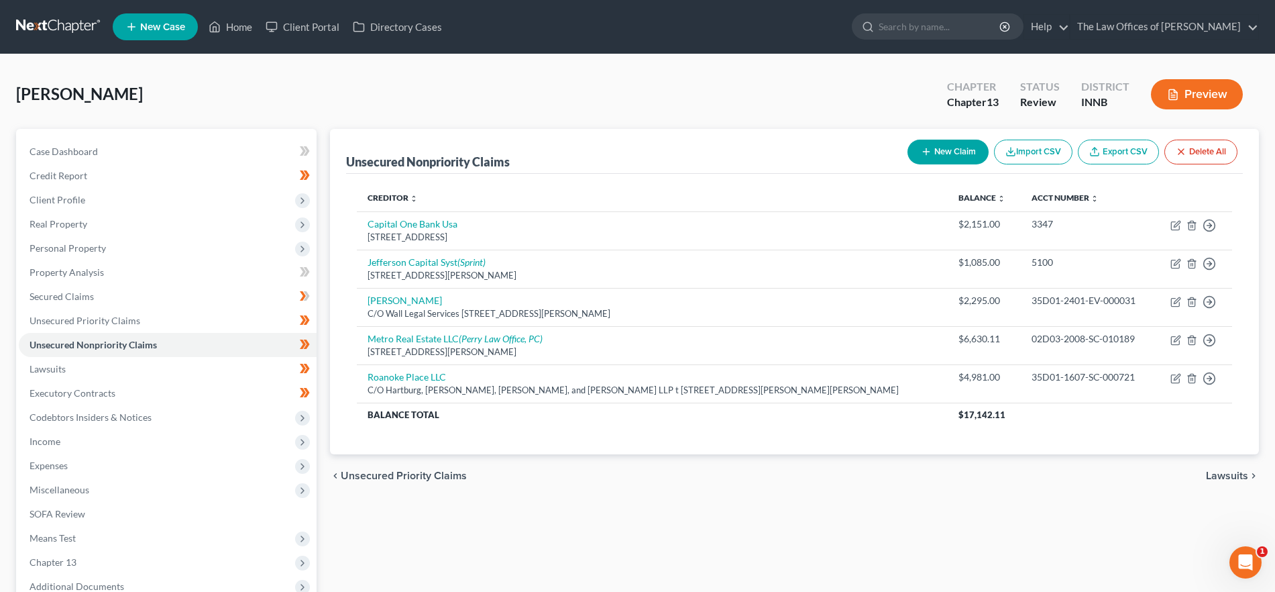
click at [1219, 472] on span "Lawsuits" at bounding box center [1227, 475] width 42 height 11
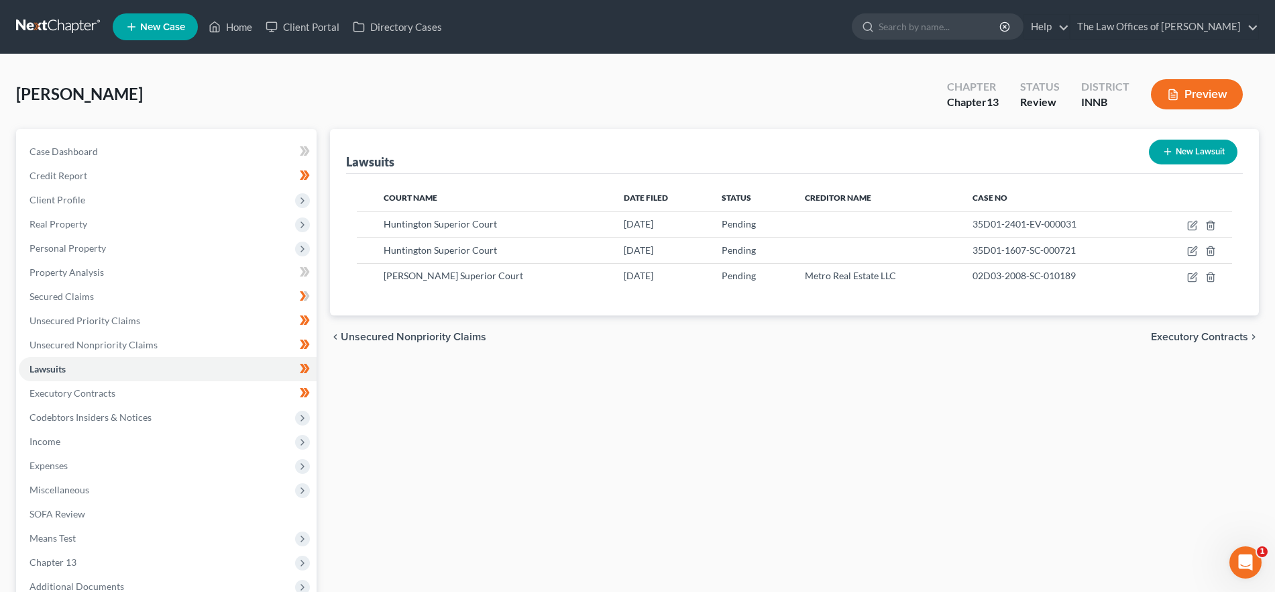
click at [1189, 331] on span "Executory Contracts" at bounding box center [1199, 336] width 97 height 11
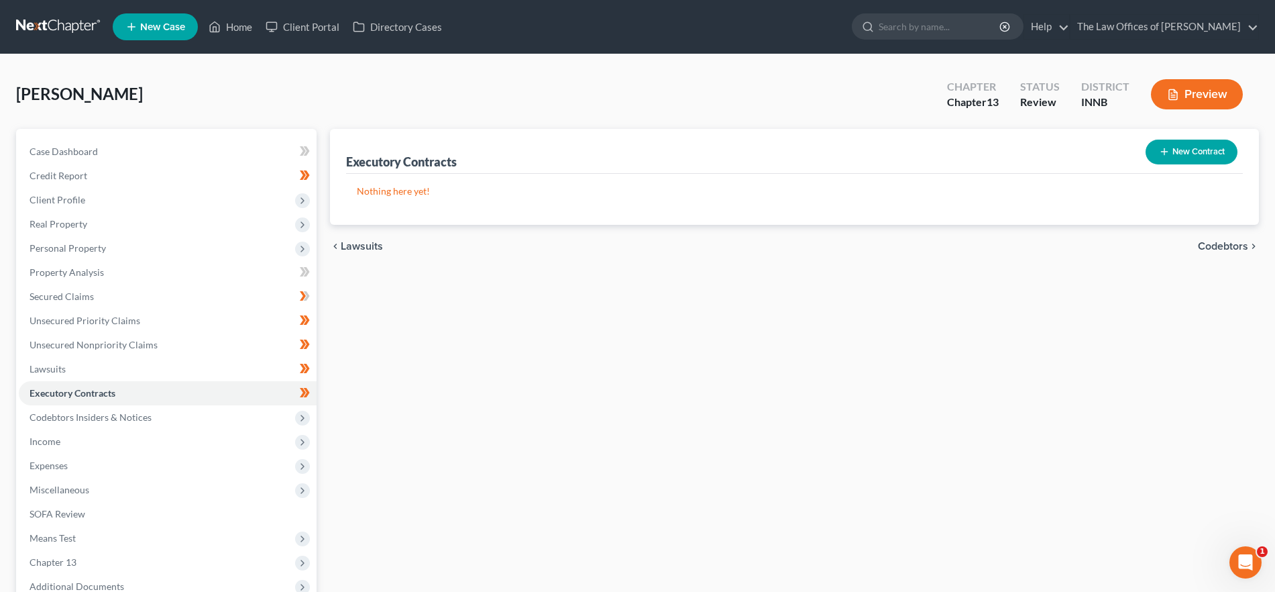
click at [1215, 247] on span "Codebtors" at bounding box center [1223, 246] width 50 height 11
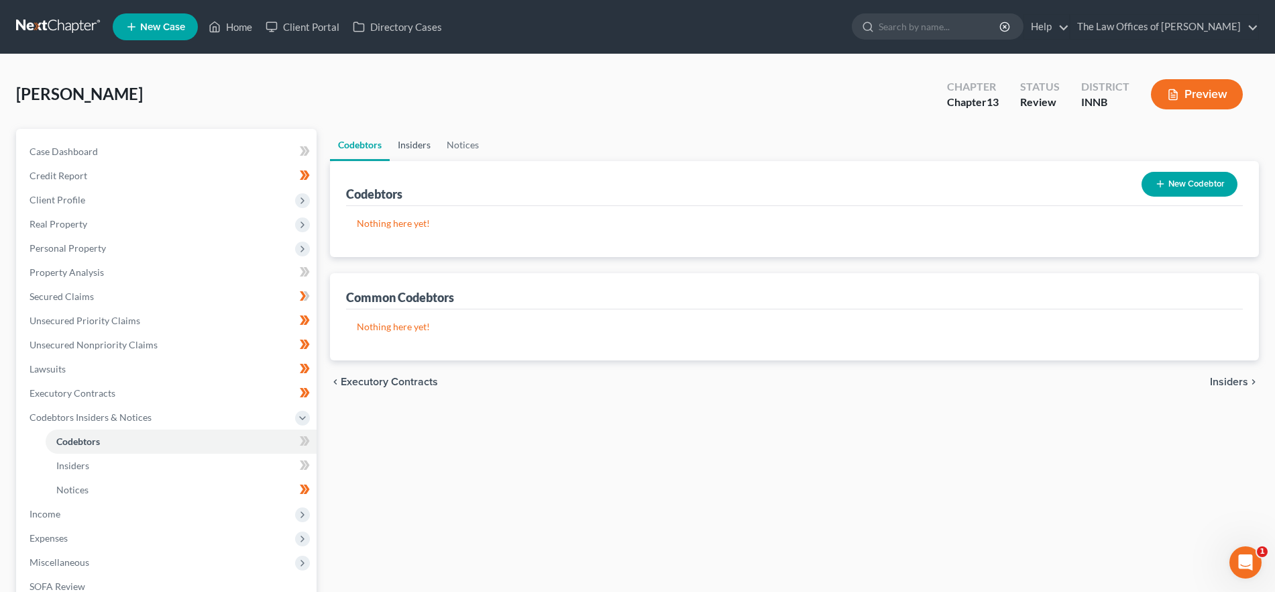
click at [417, 146] on link "Insiders" at bounding box center [414, 145] width 49 height 32
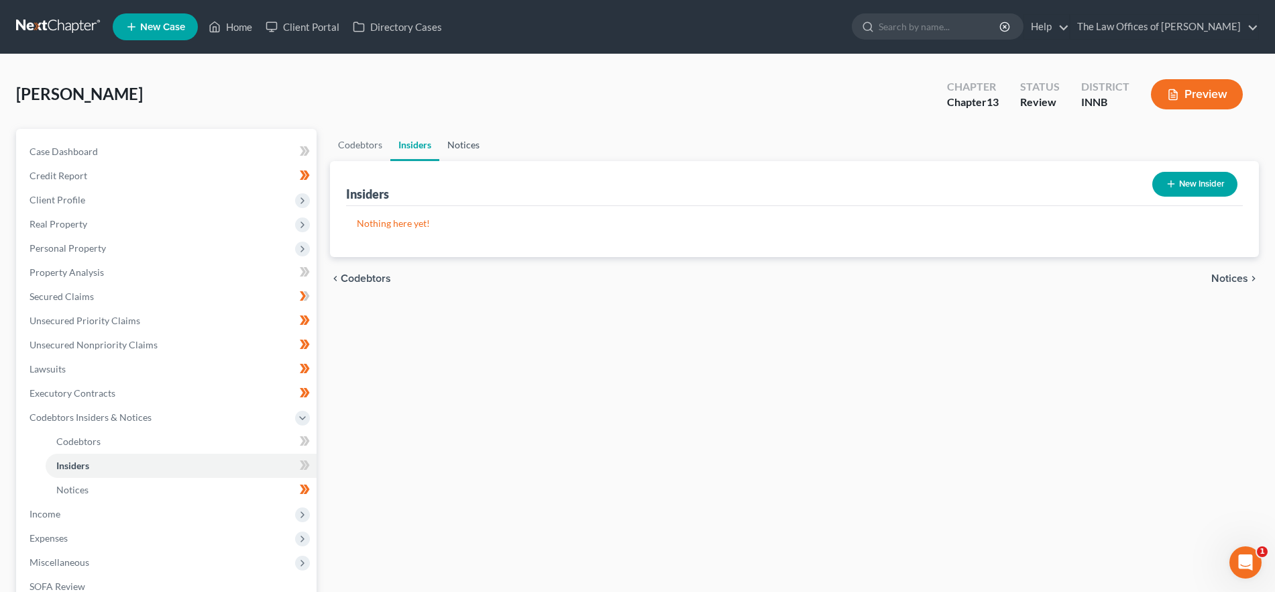
click at [478, 140] on link "Notices" at bounding box center [463, 145] width 48 height 32
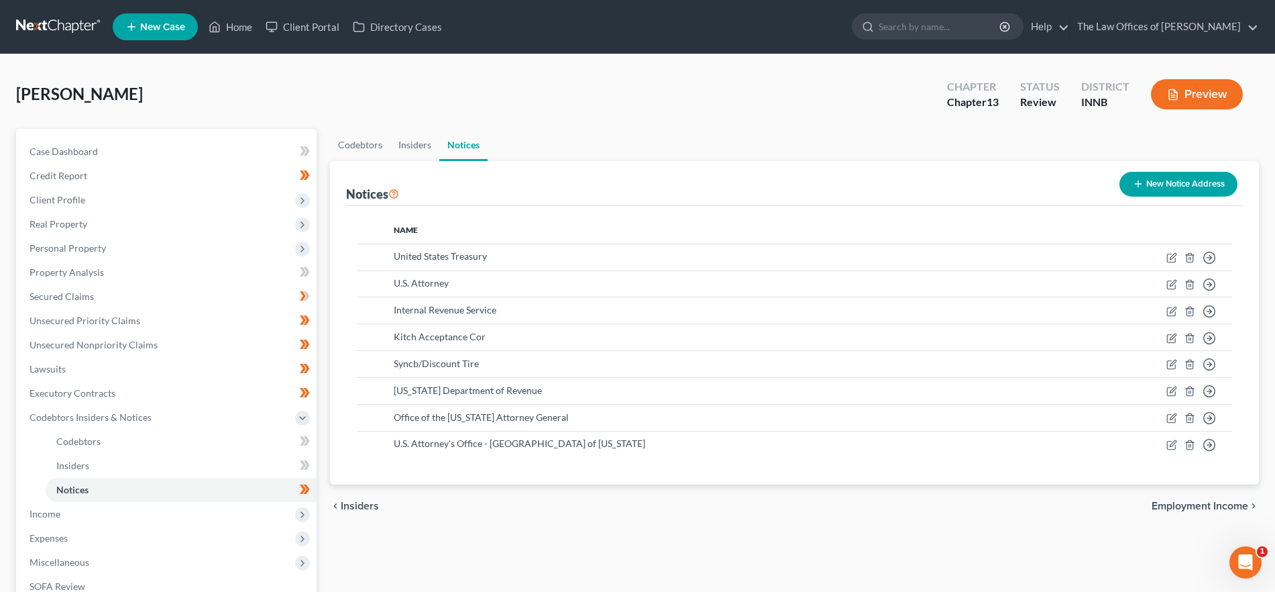
click at [1168, 507] on span "Employment Income" at bounding box center [1200, 505] width 97 height 11
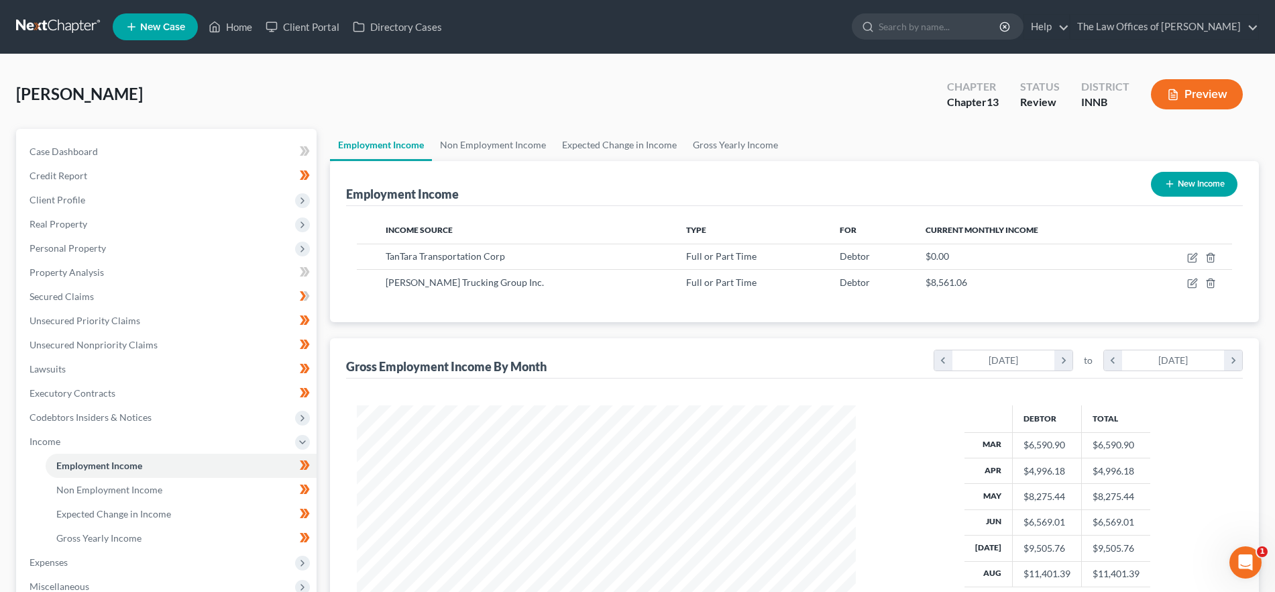
scroll to position [250, 527]
click at [489, 133] on link "Non Employment Income" at bounding box center [493, 145] width 122 height 32
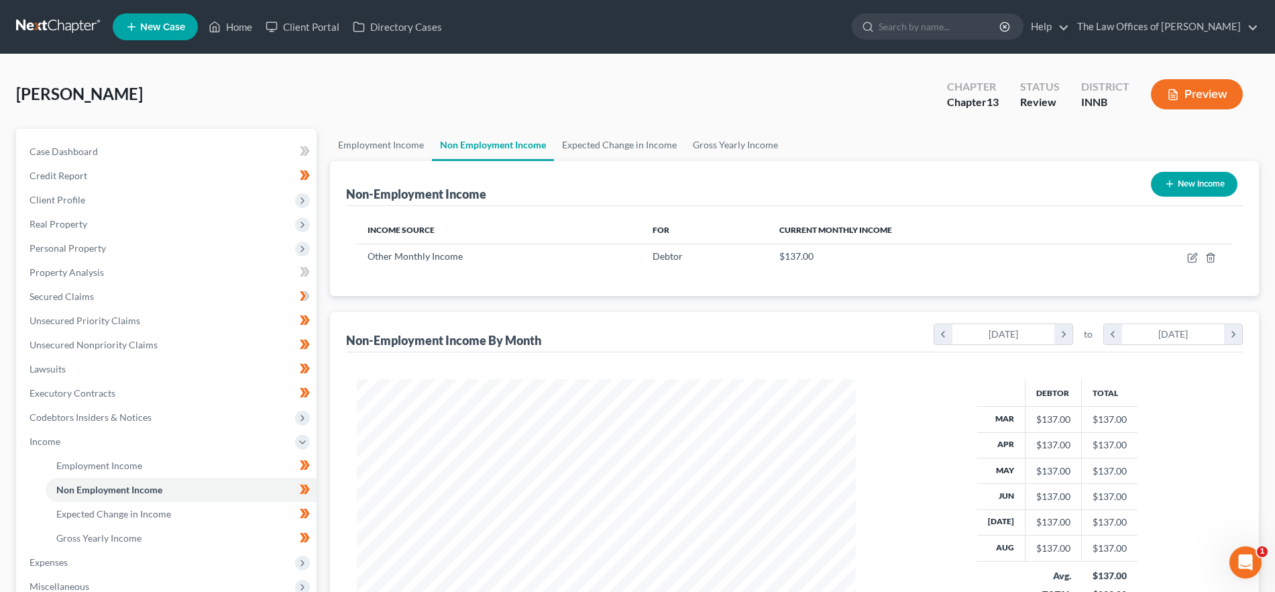
scroll to position [250, 527]
click at [1187, 254] on td at bounding box center [1164, 255] width 136 height 25
click at [1189, 254] on icon "button" at bounding box center [1192, 258] width 8 height 8
select select "13"
select select "0"
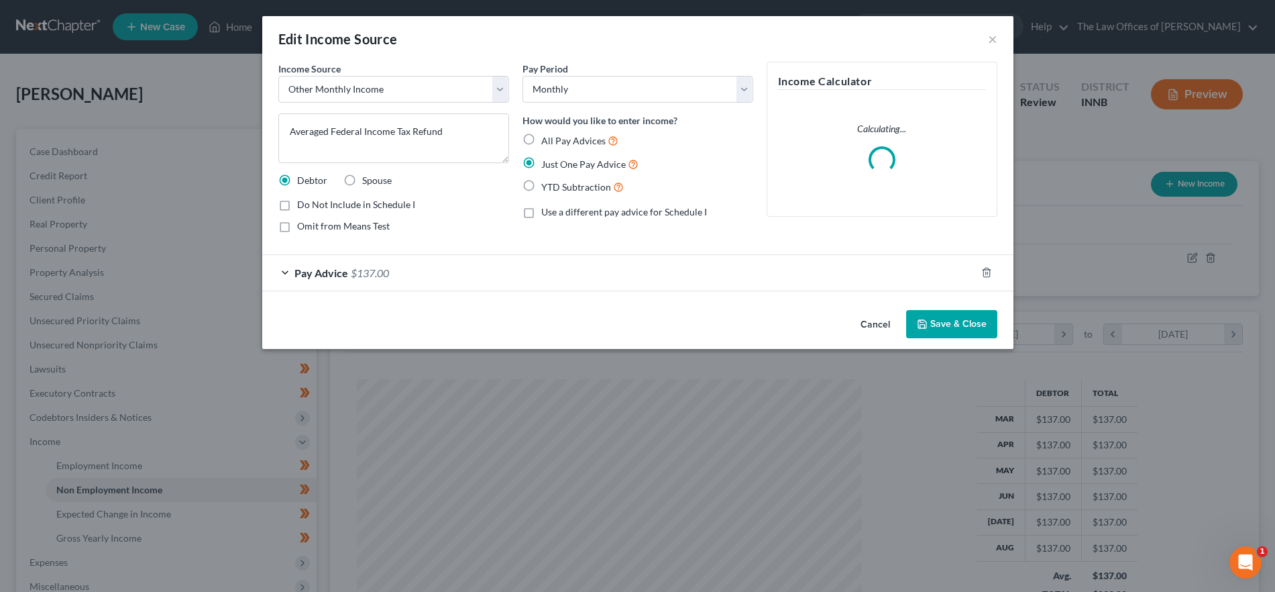
scroll to position [252, 532]
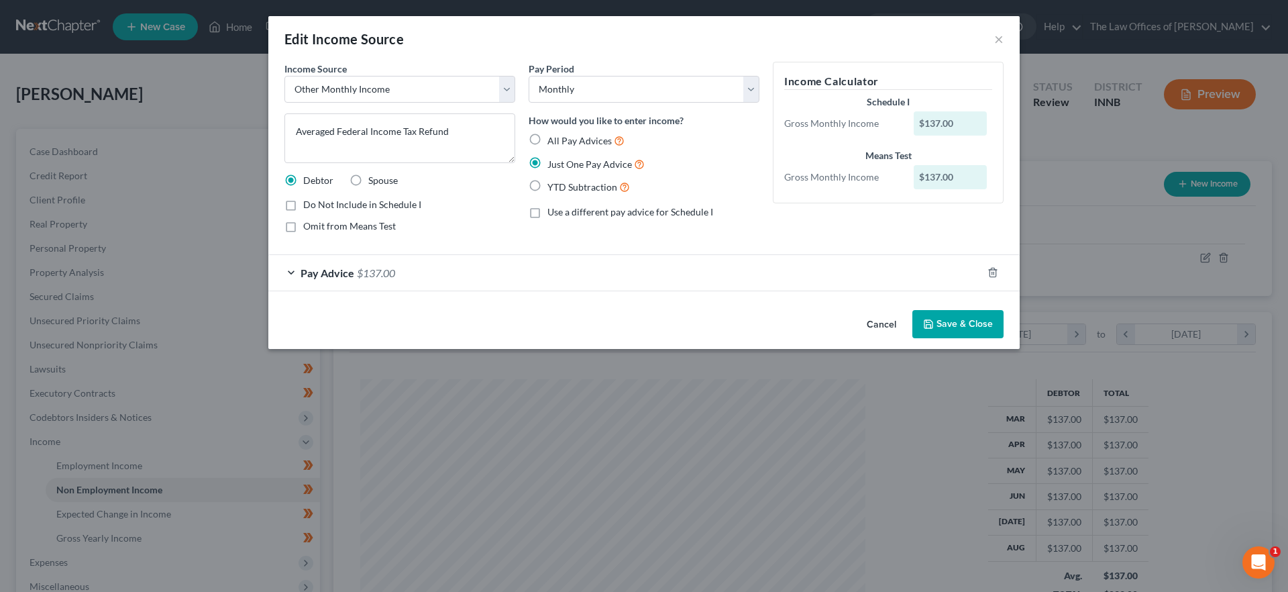
click at [962, 319] on button "Save & Close" at bounding box center [957, 324] width 91 height 28
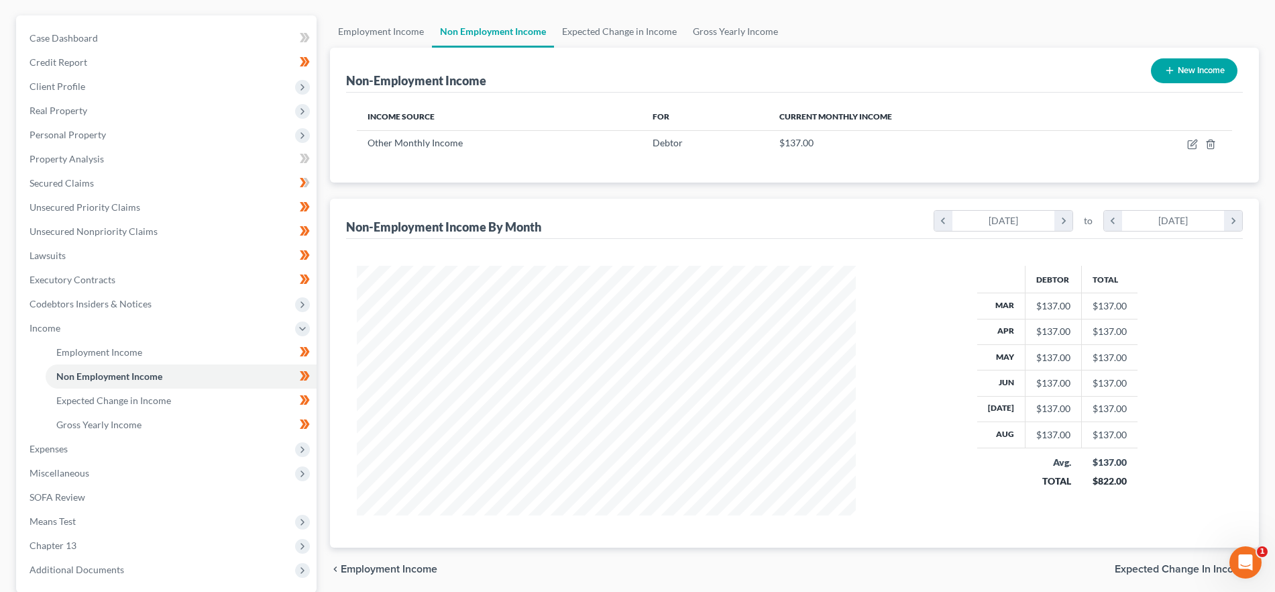
scroll to position [0, 0]
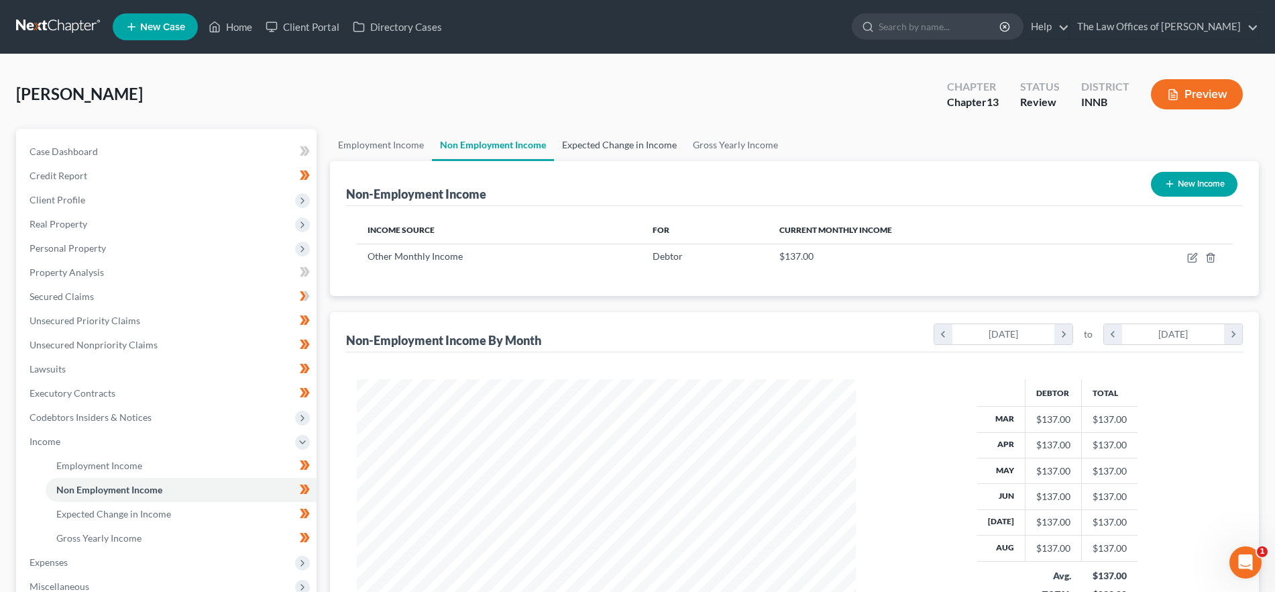
click at [613, 140] on link "Expected Change in Income" at bounding box center [619, 145] width 131 height 32
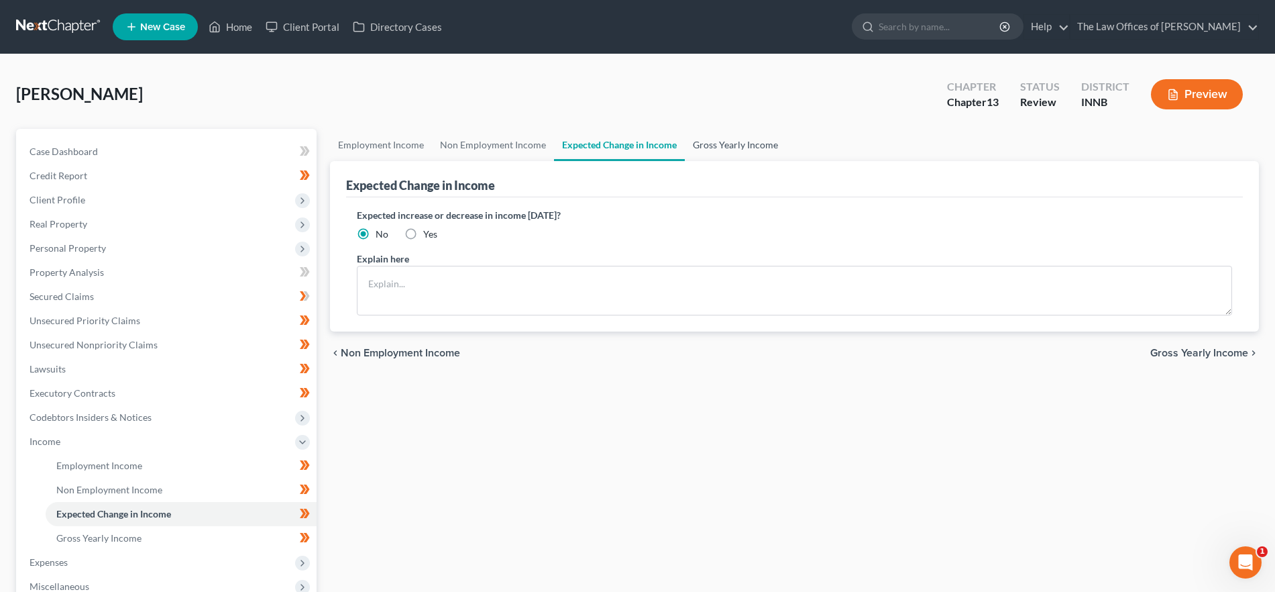
click at [730, 138] on link "Gross Yearly Income" at bounding box center [735, 145] width 101 height 32
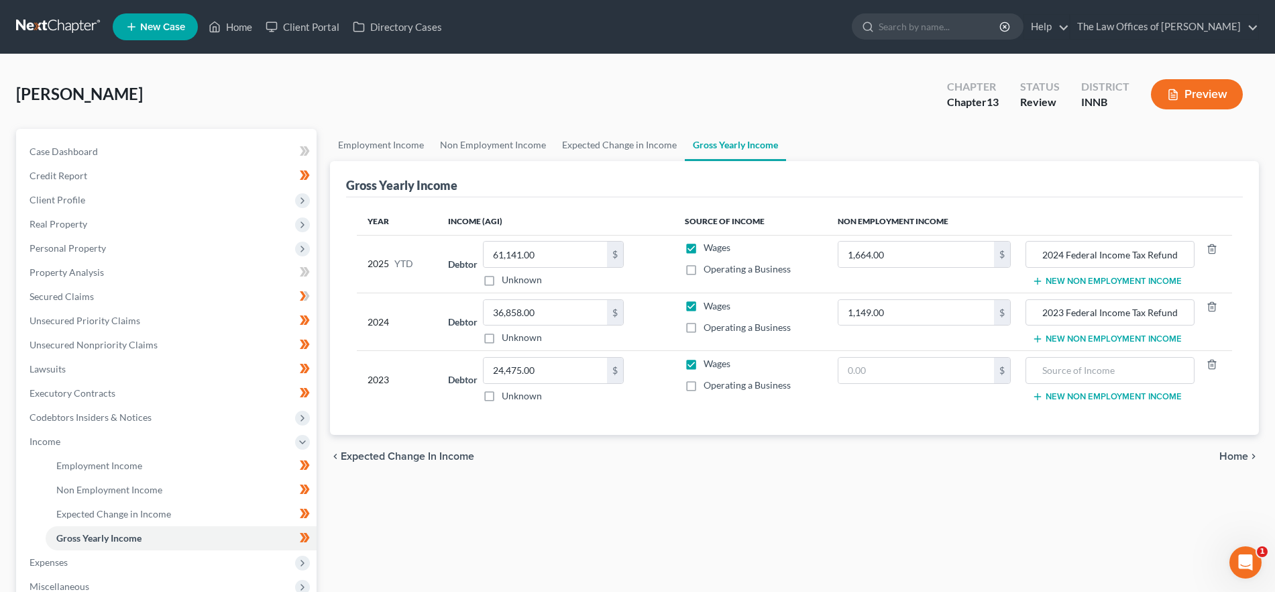
click at [1248, 454] on icon "chevron_right" at bounding box center [1253, 456] width 11 height 11
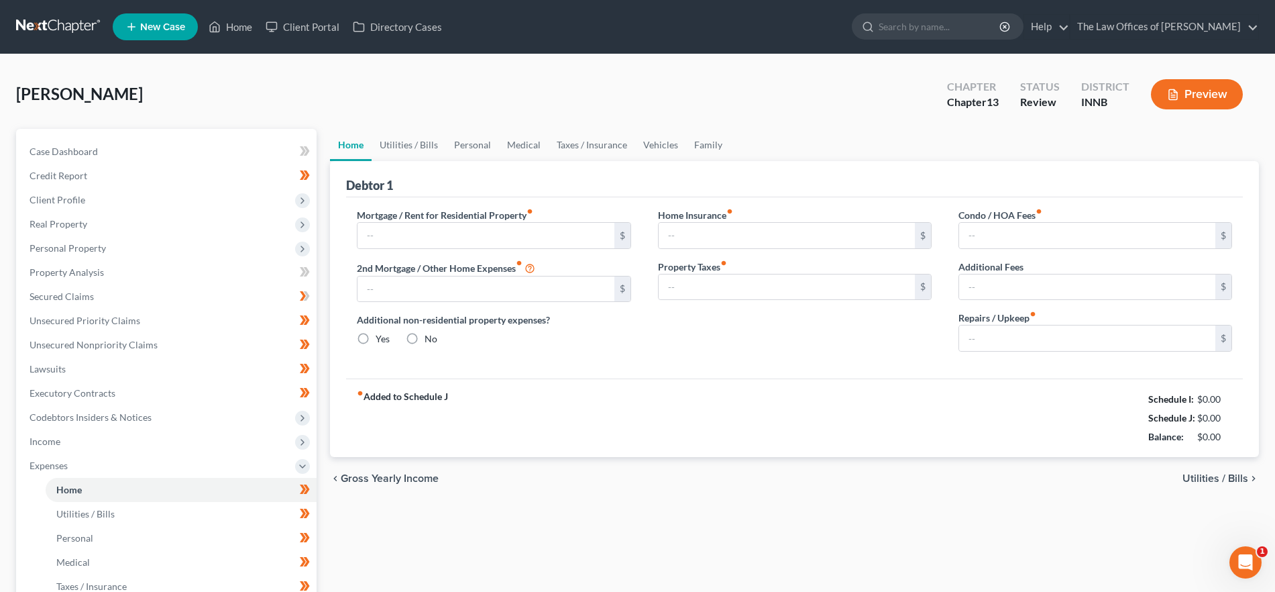
type input "300.00"
type input "0.00"
radio input "true"
type input "0.00"
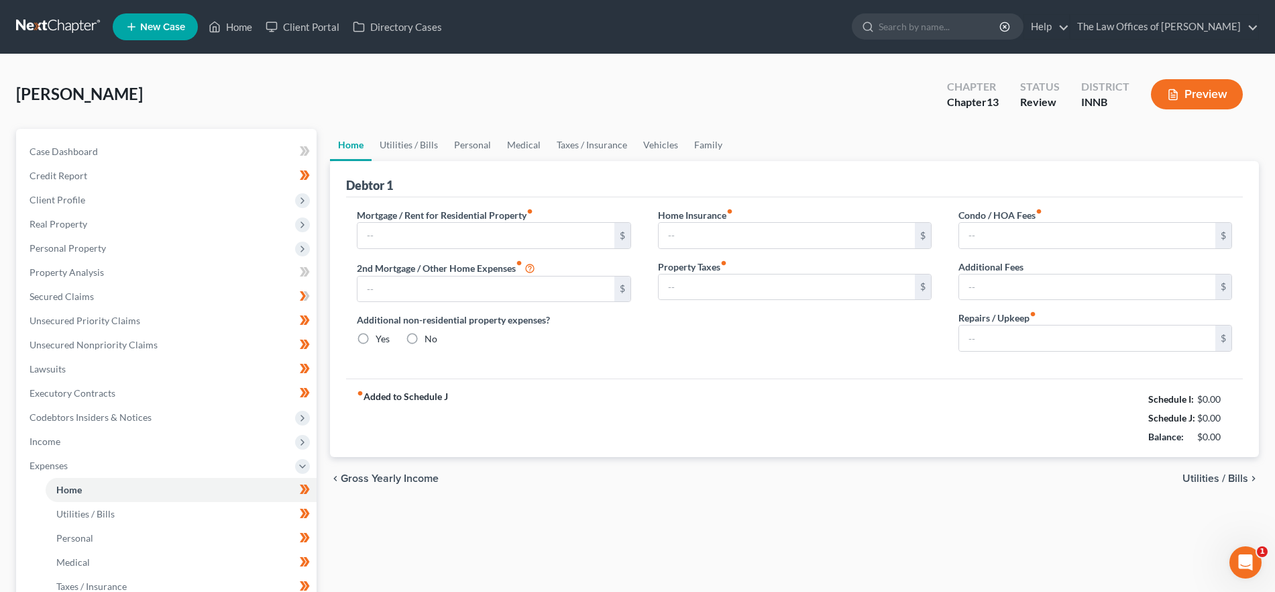
type input "0.00"
click at [412, 140] on link "Utilities / Bills" at bounding box center [409, 145] width 74 height 32
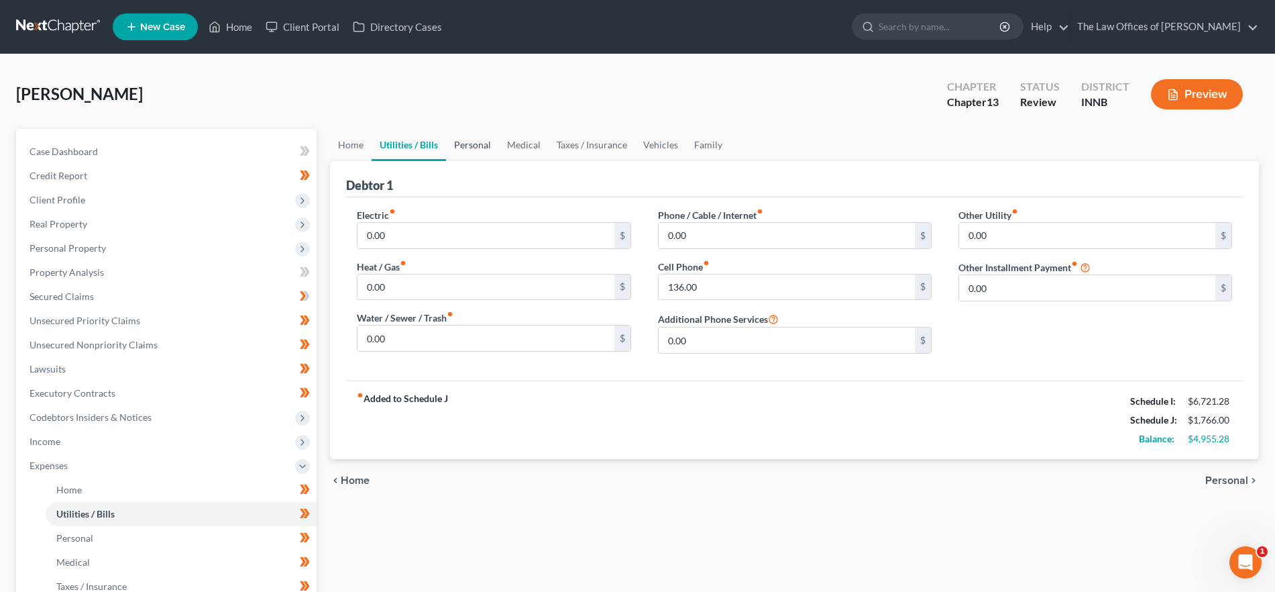
click at [470, 146] on link "Personal" at bounding box center [472, 145] width 53 height 32
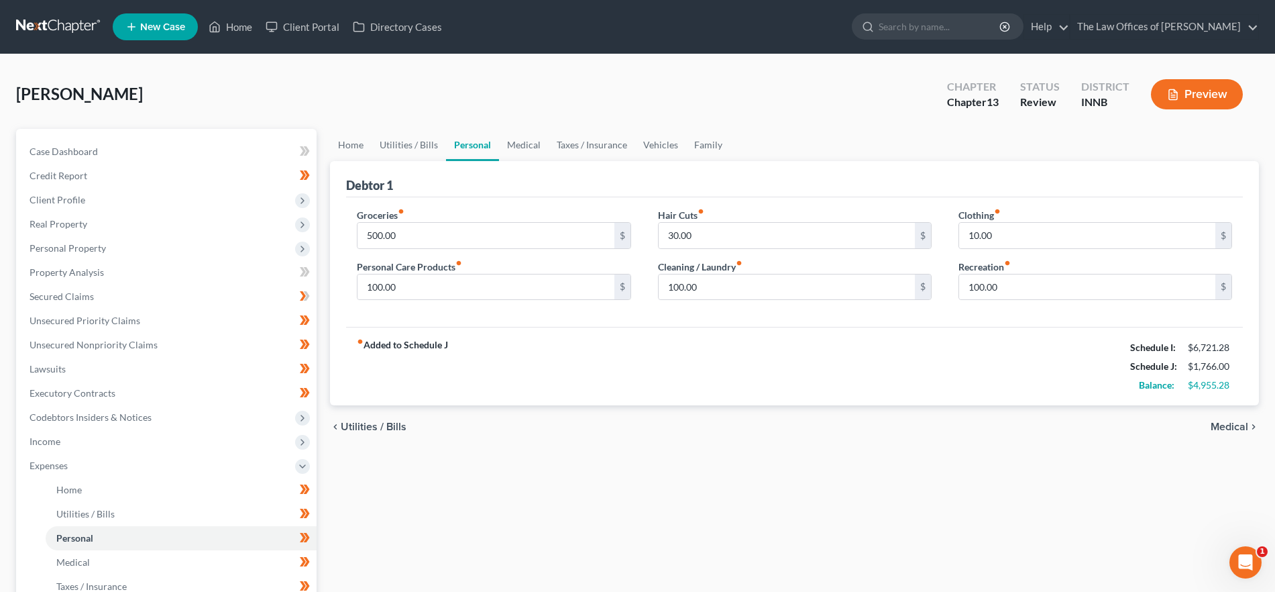
click at [490, 147] on link "Personal" at bounding box center [472, 145] width 53 height 32
click at [529, 144] on link "Medical" at bounding box center [524, 145] width 50 height 32
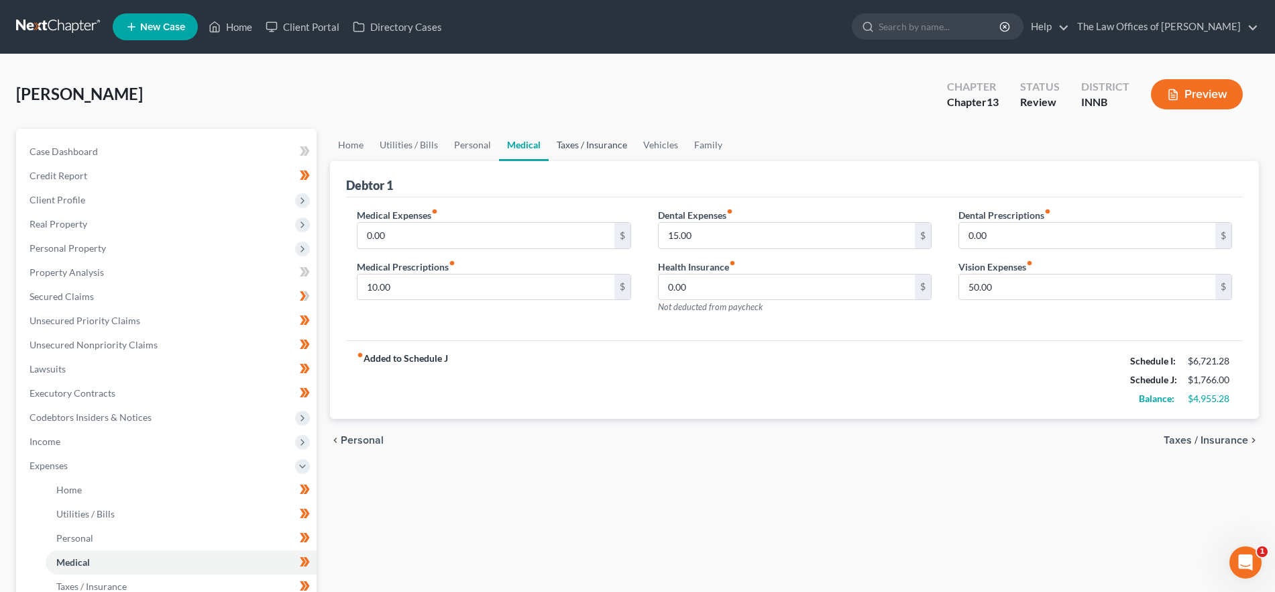
click at [577, 146] on link "Taxes / Insurance" at bounding box center [592, 145] width 87 height 32
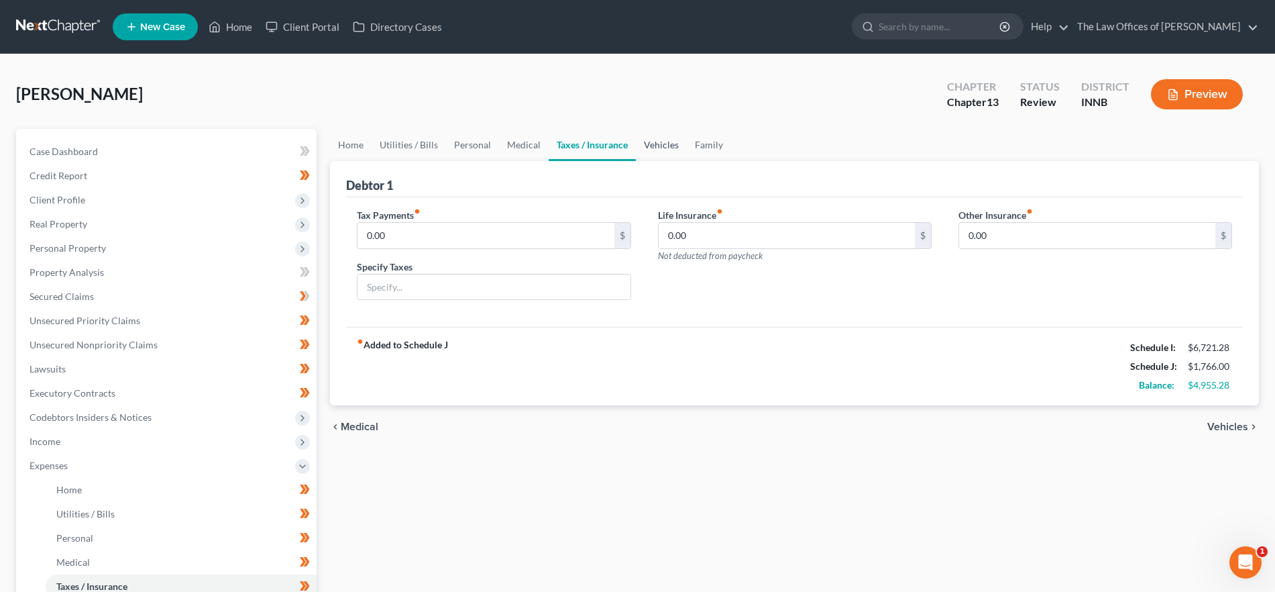
click at [659, 143] on link "Vehicles" at bounding box center [661, 145] width 51 height 32
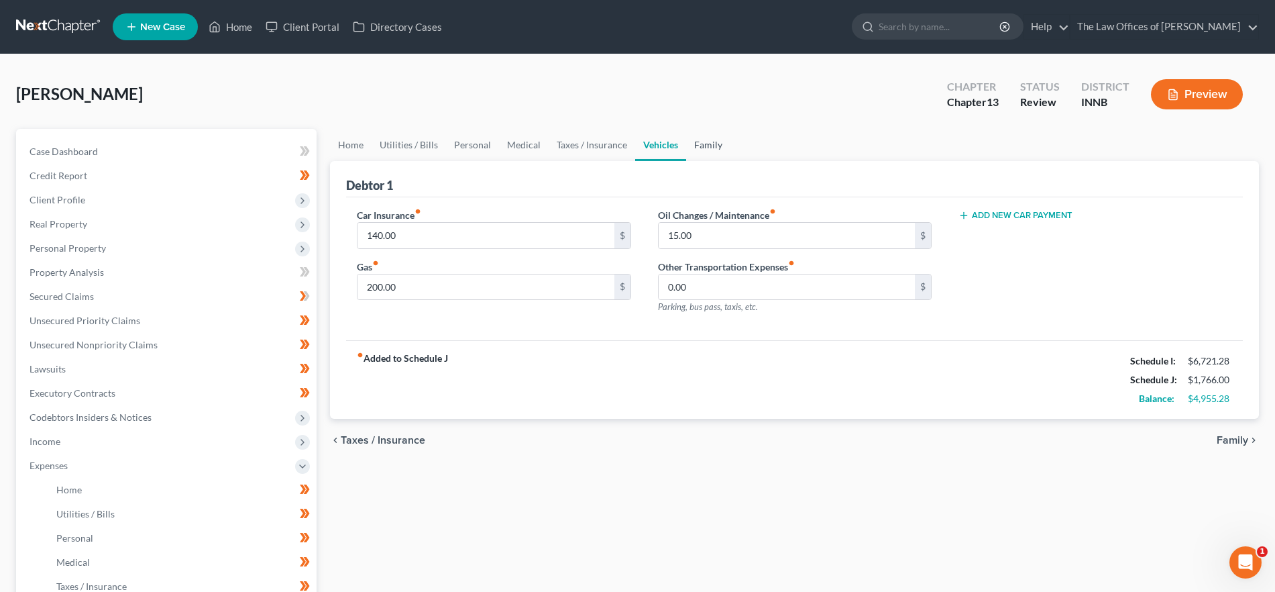
click at [710, 146] on link "Family" at bounding box center [708, 145] width 44 height 32
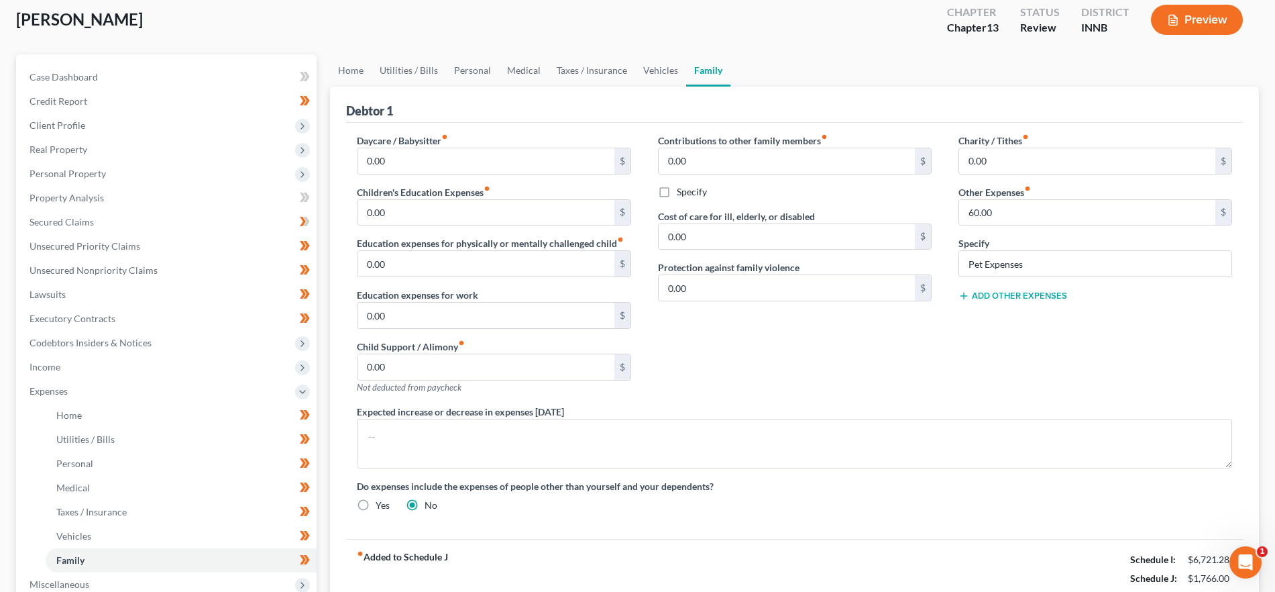
scroll to position [191, 0]
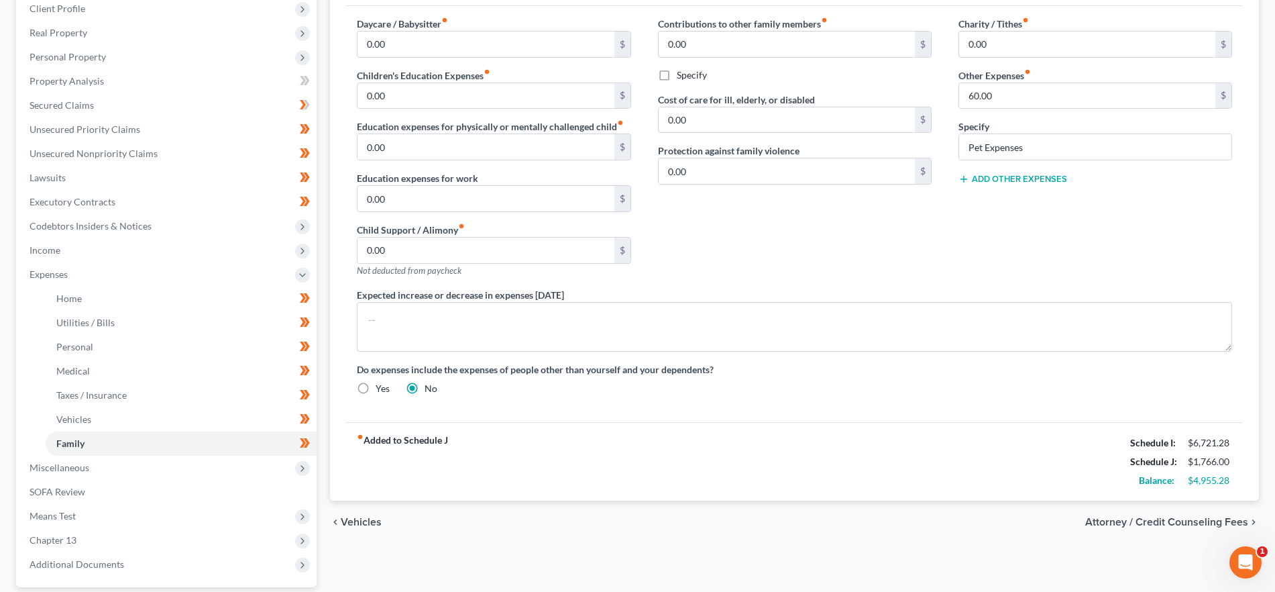
click at [1177, 519] on span "Attorney / Credit Counseling Fees" at bounding box center [1166, 521] width 163 height 11
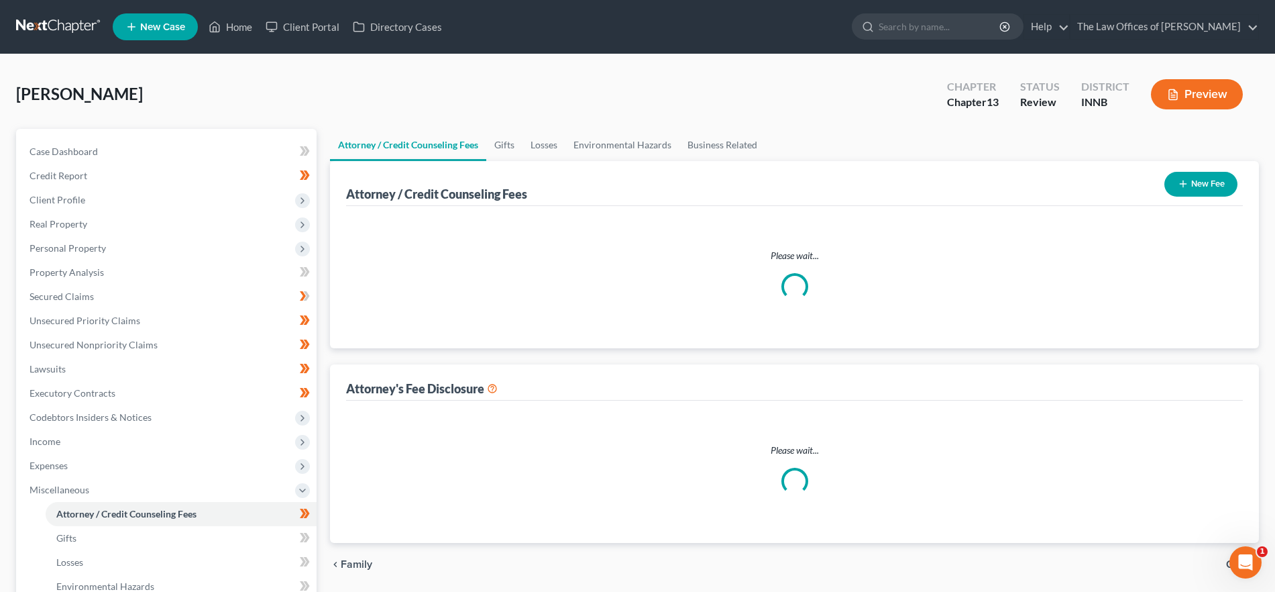
select select "3"
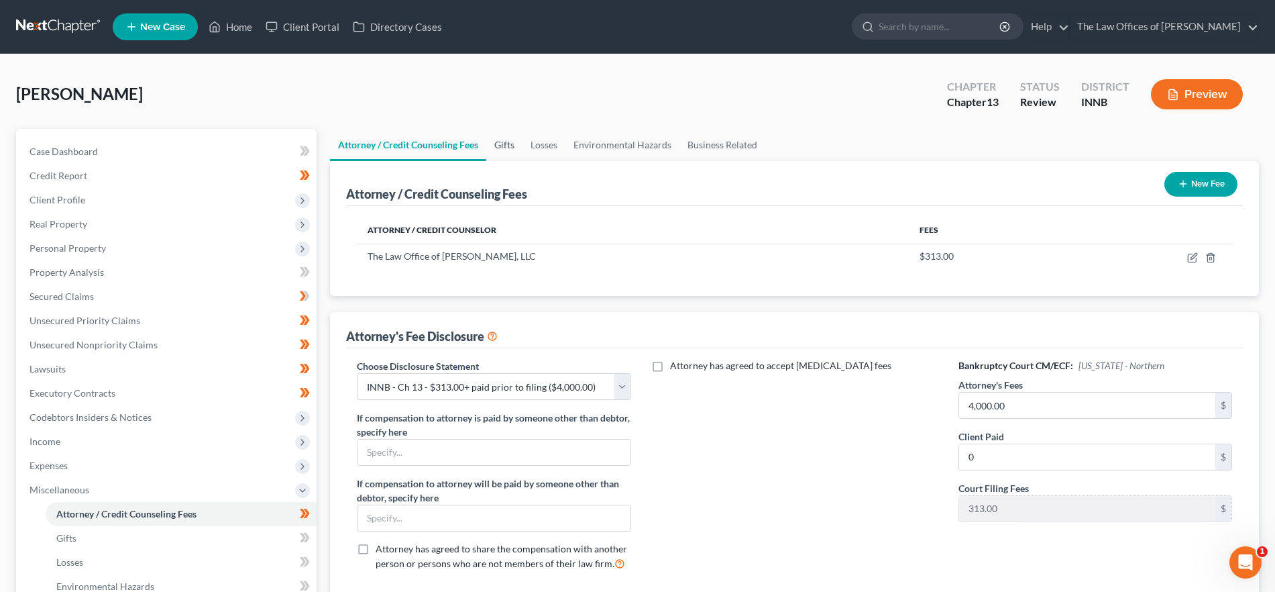
click at [504, 149] on link "Gifts" at bounding box center [504, 145] width 36 height 32
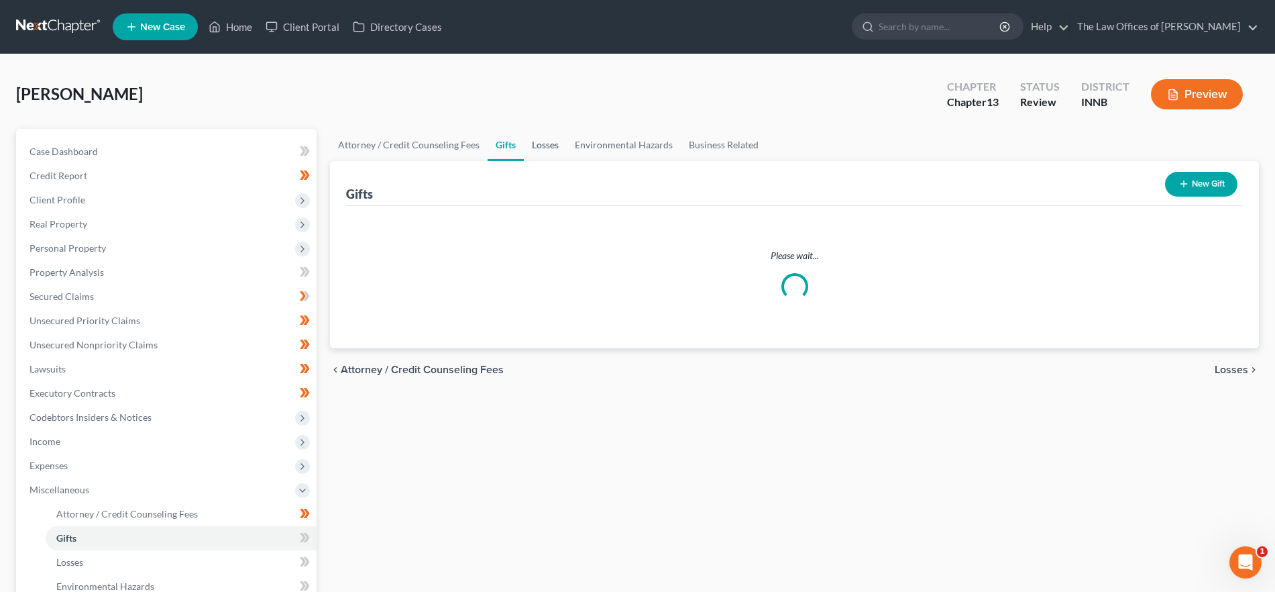
click at [539, 144] on link "Losses" at bounding box center [545, 145] width 43 height 32
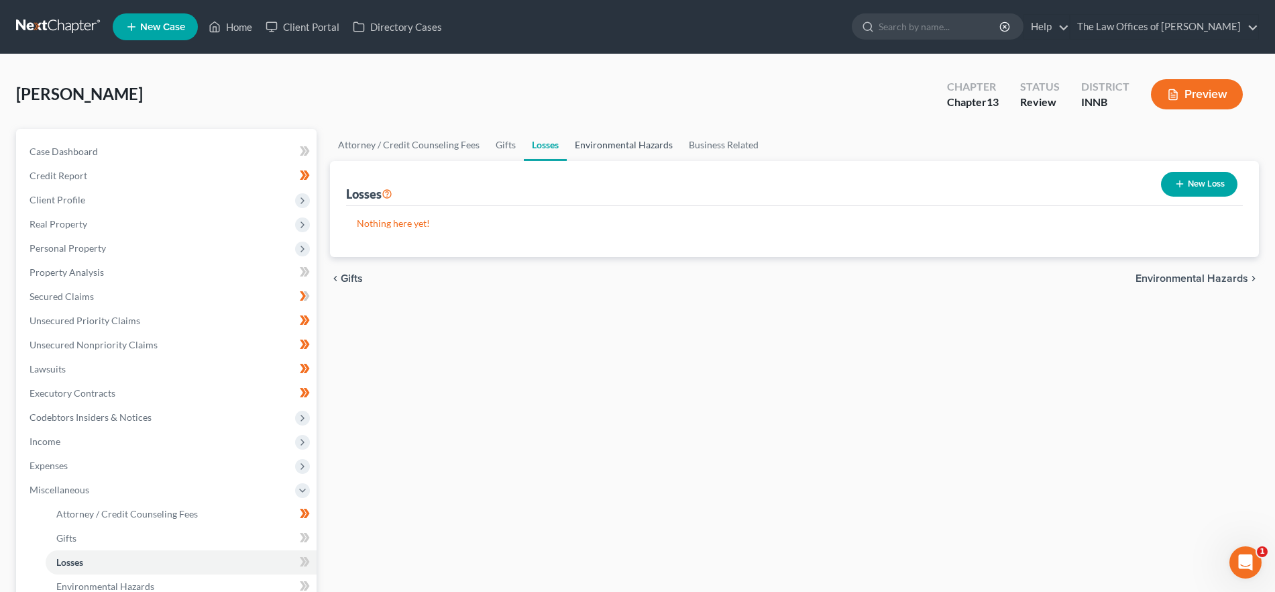
click at [600, 148] on link "Environmental Hazards" at bounding box center [624, 145] width 114 height 32
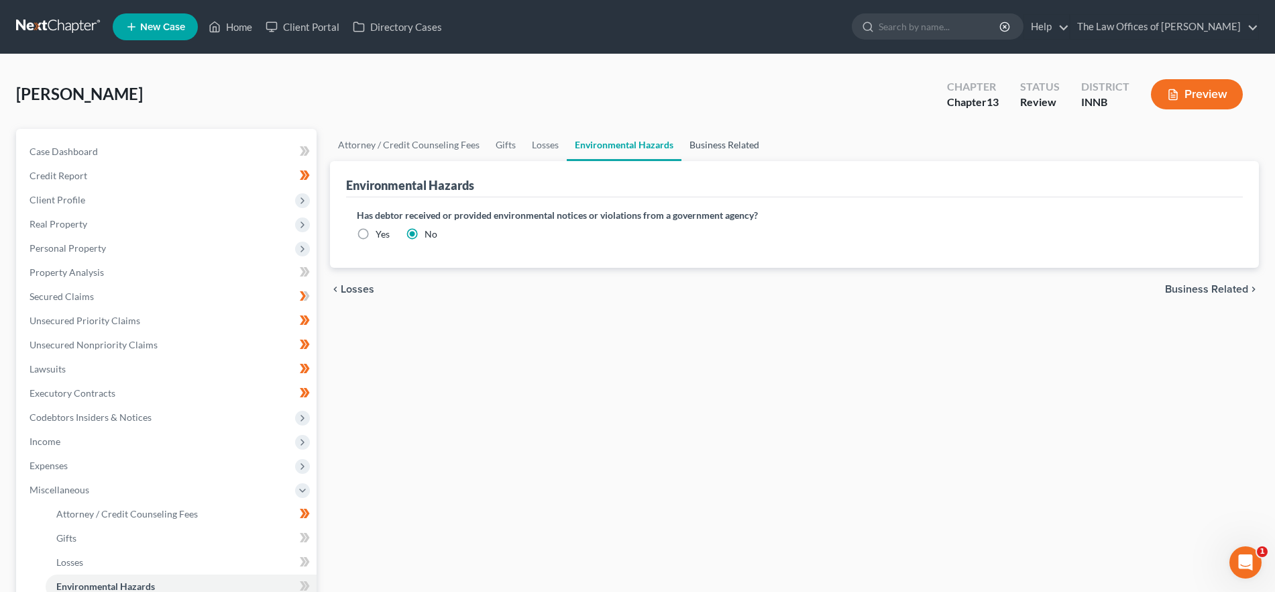
click at [721, 142] on link "Business Related" at bounding box center [724, 145] width 86 height 32
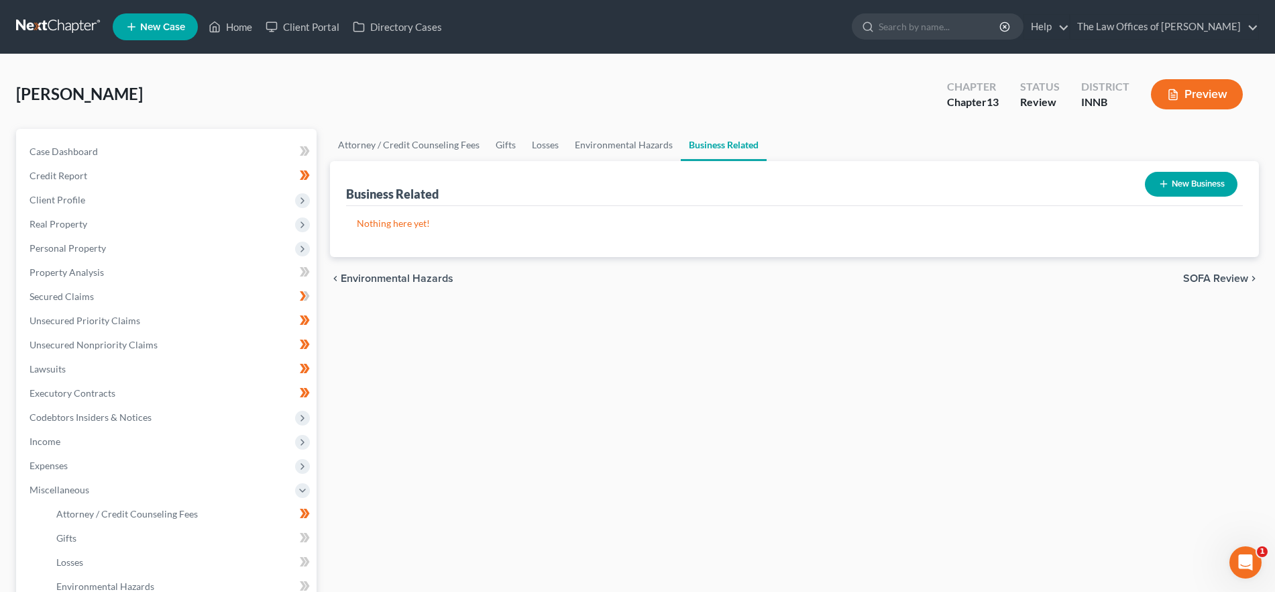
click at [1206, 275] on span "SOFA Review" at bounding box center [1215, 278] width 65 height 11
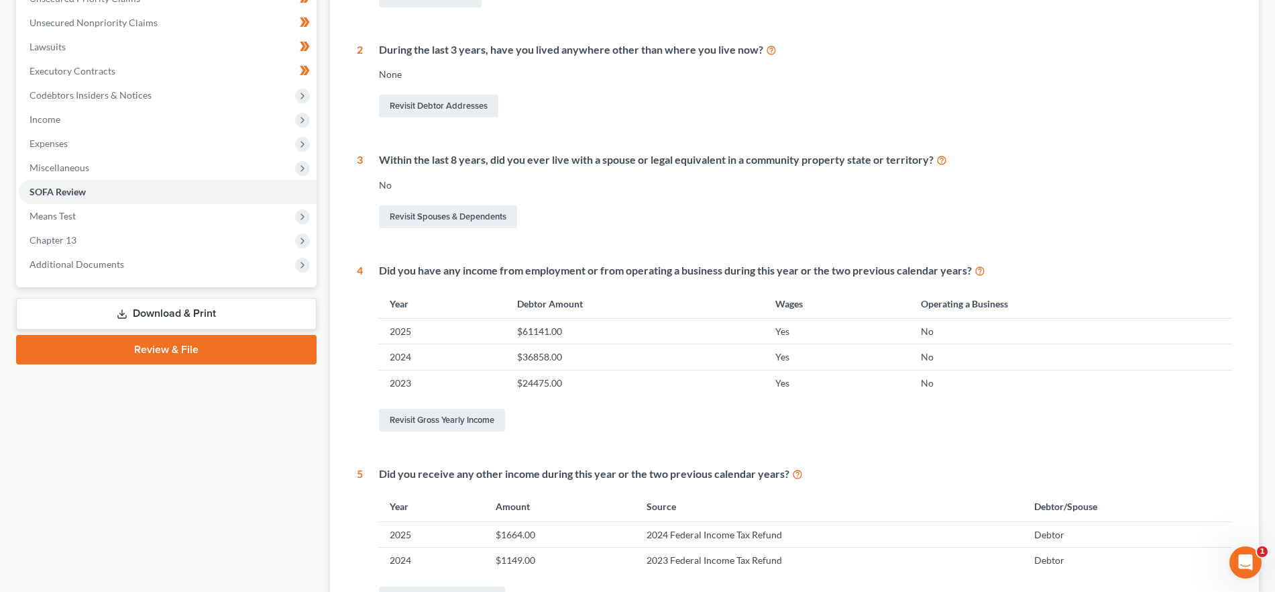
scroll to position [369, 0]
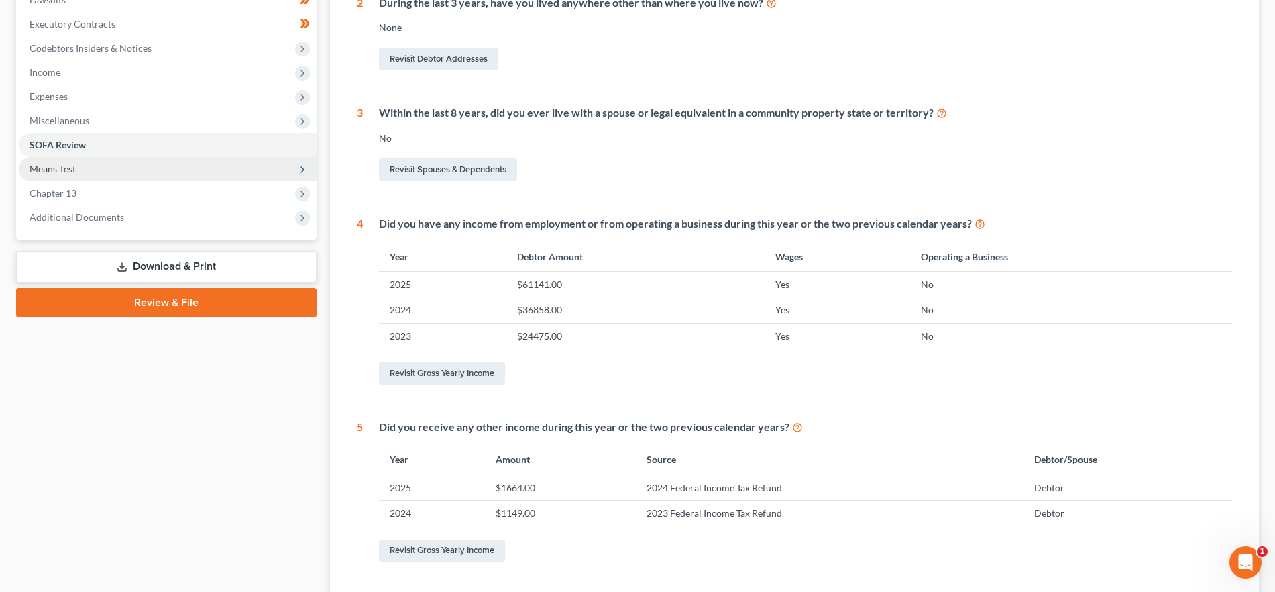
click at [166, 165] on span "Means Test" at bounding box center [168, 169] width 298 height 24
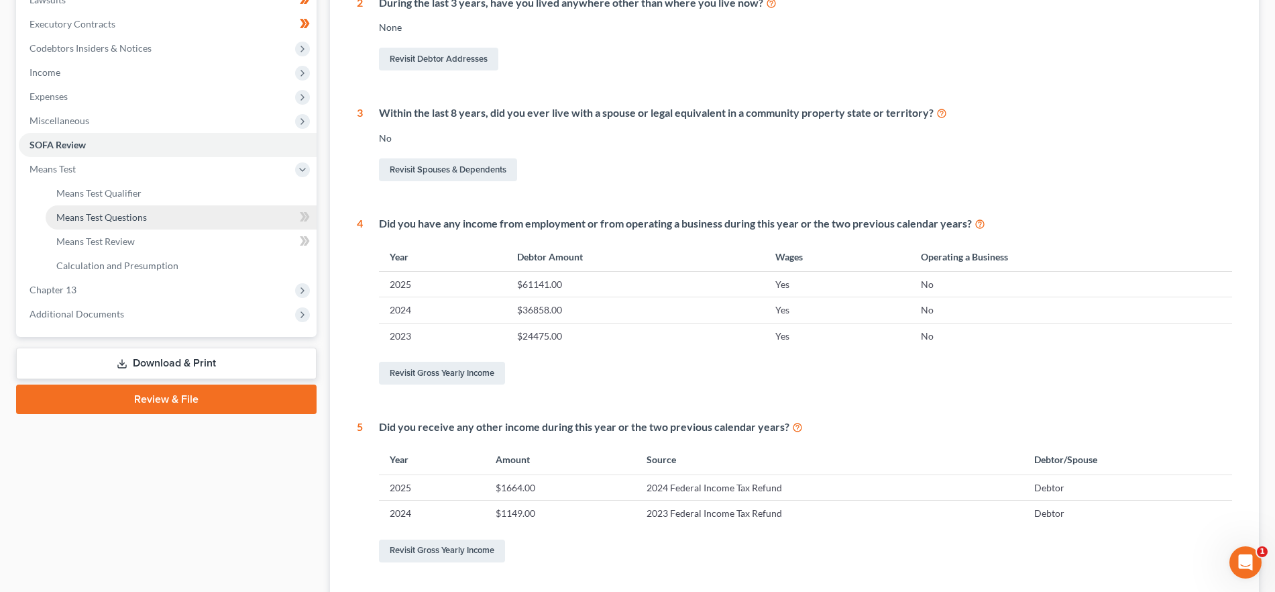
click at [180, 219] on link "Means Test Questions" at bounding box center [181, 217] width 271 height 24
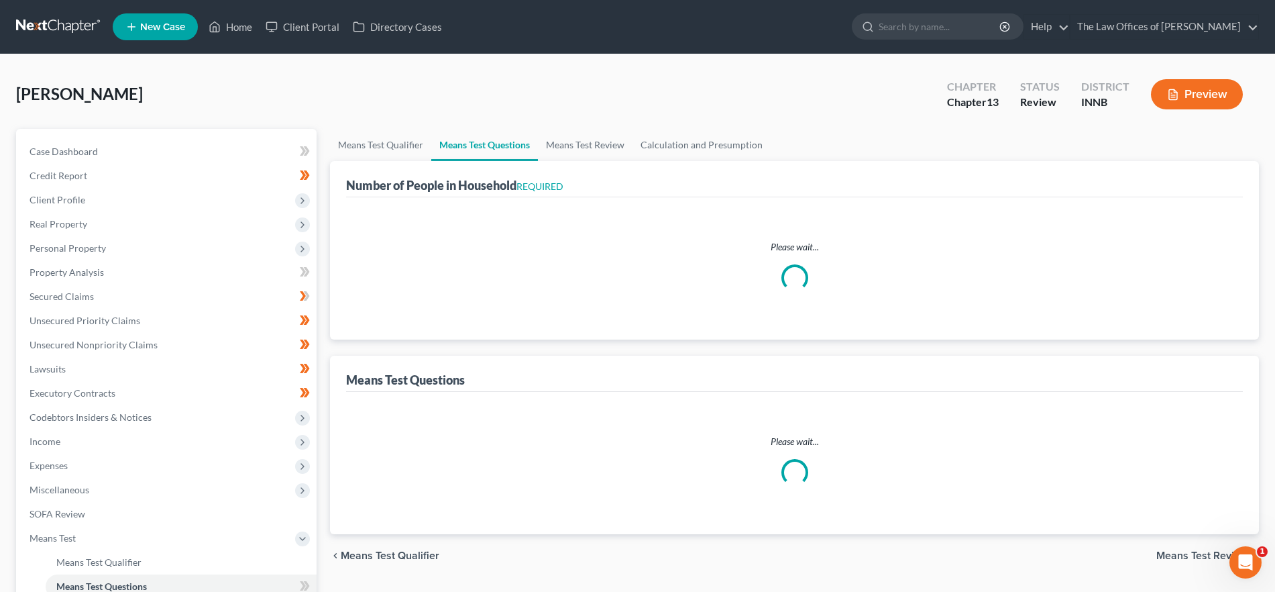
select select "1"
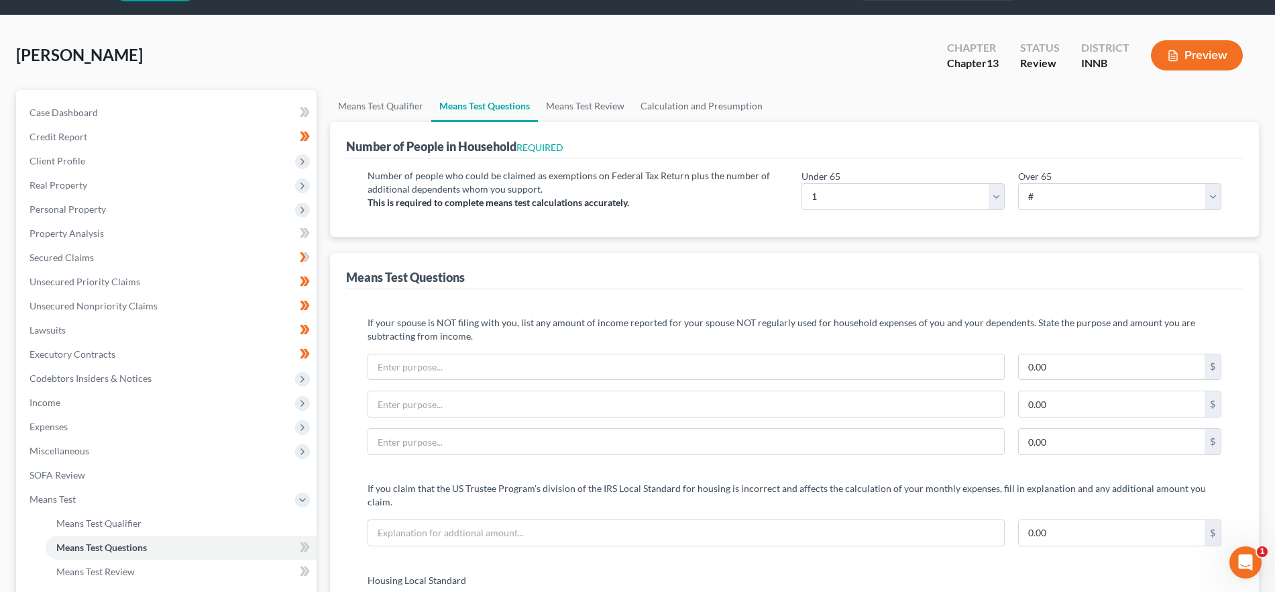
scroll to position [37, 0]
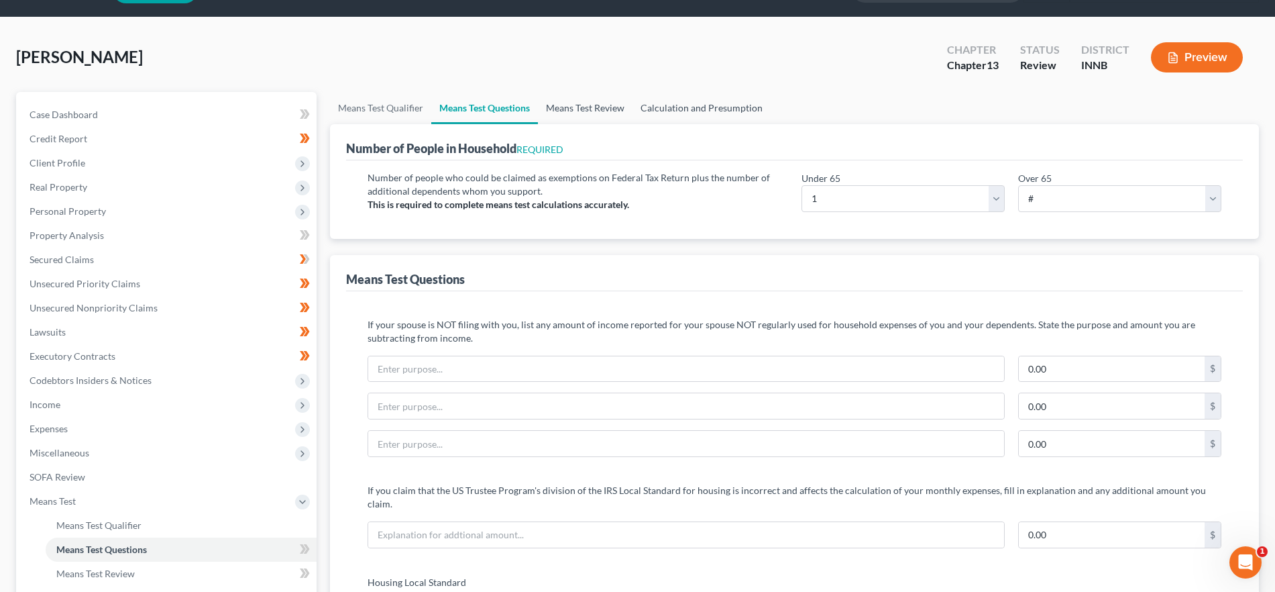
drag, startPoint x: 588, startPoint y: 111, endPoint x: 710, endPoint y: 123, distance: 123.3
click at [588, 111] on link "Means Test Review" at bounding box center [585, 108] width 95 height 32
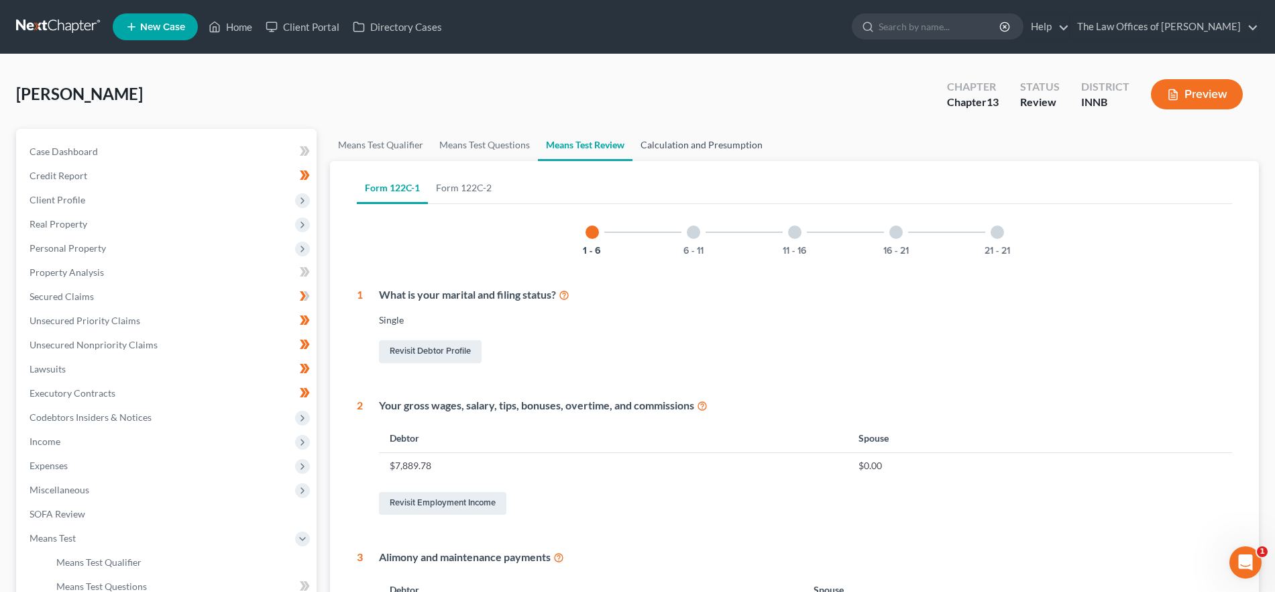
click at [730, 145] on link "Calculation and Presumption" at bounding box center [701, 145] width 138 height 32
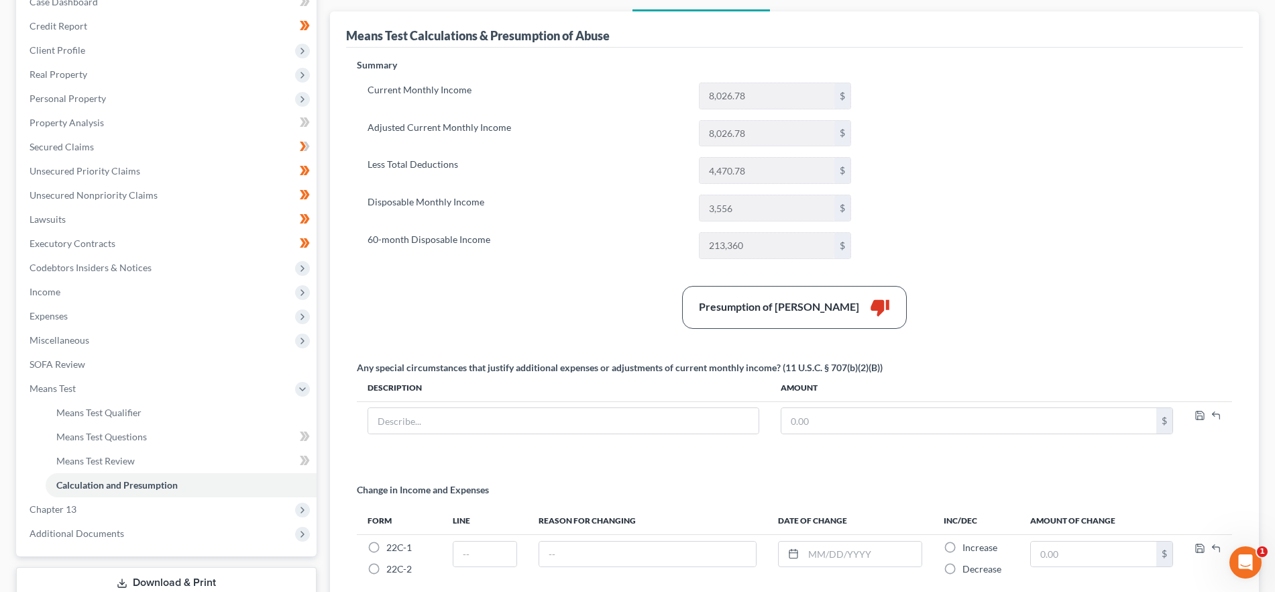
scroll to position [276, 0]
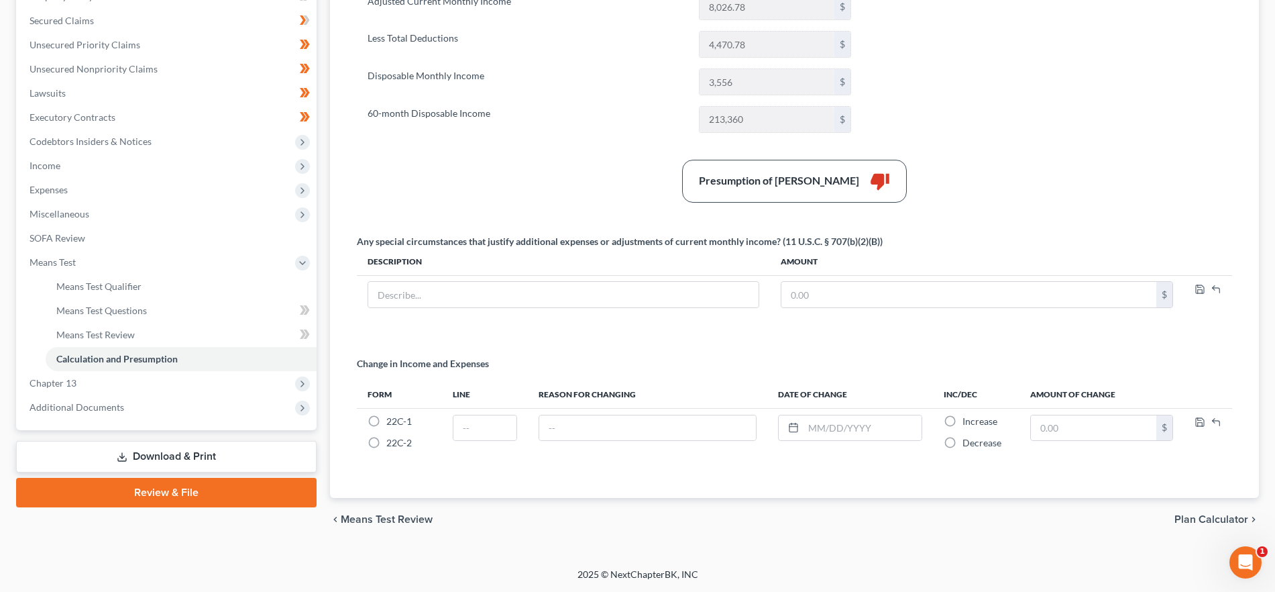
click at [1211, 525] on span "Plan Calculator" at bounding box center [1211, 519] width 74 height 11
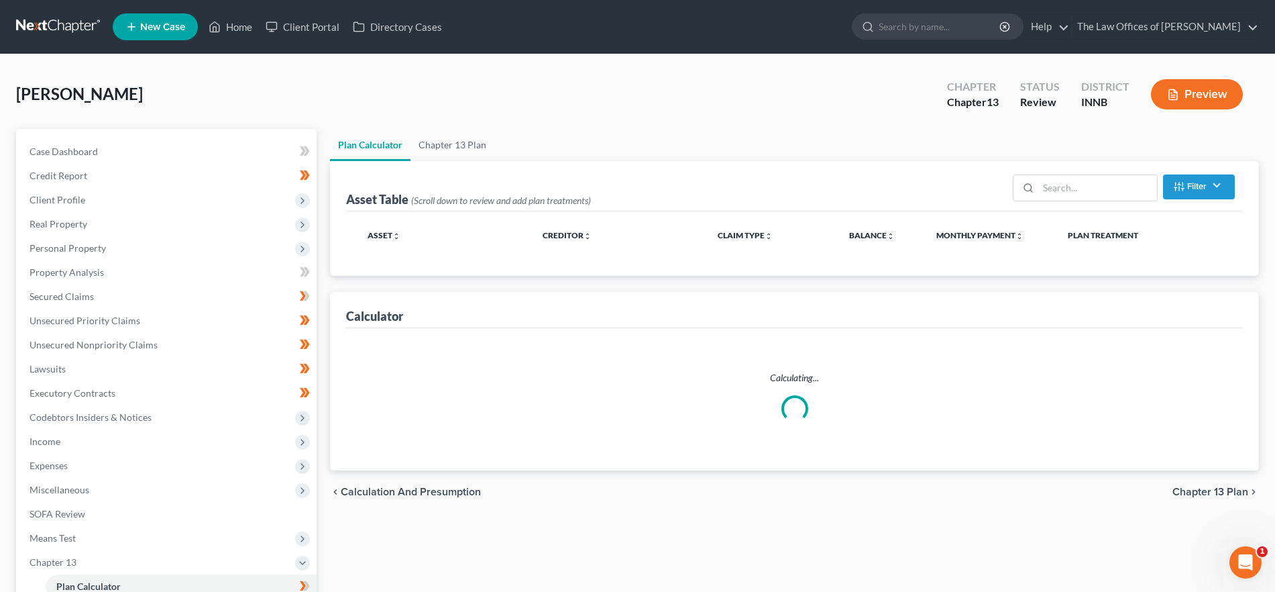
select select "35"
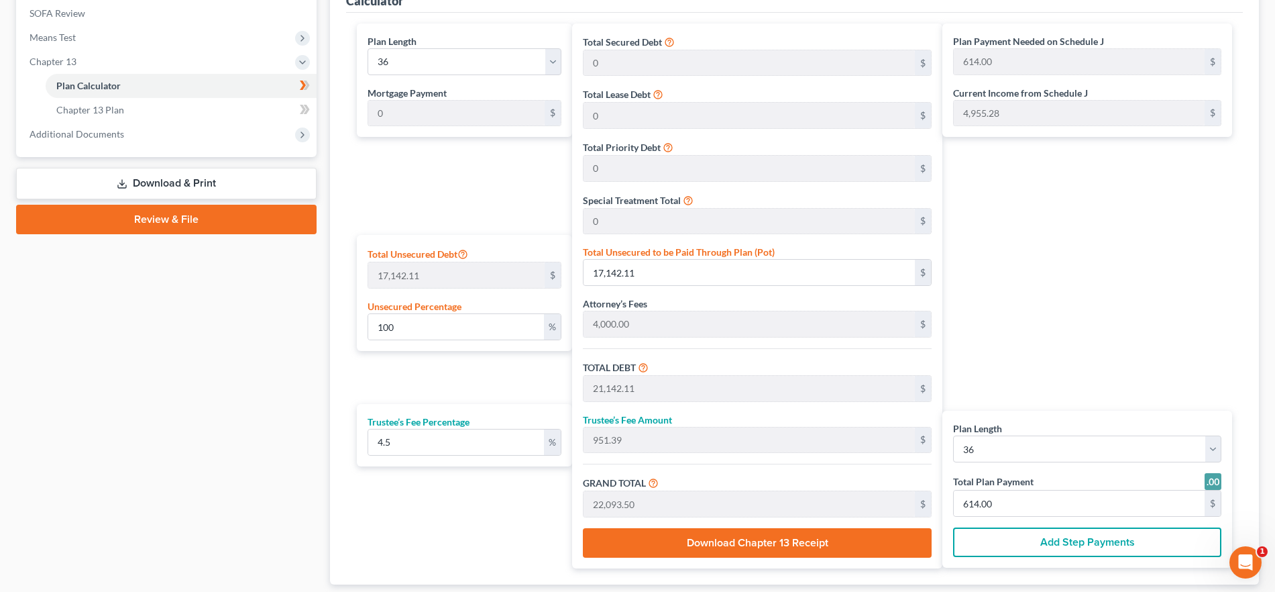
scroll to position [587, 0]
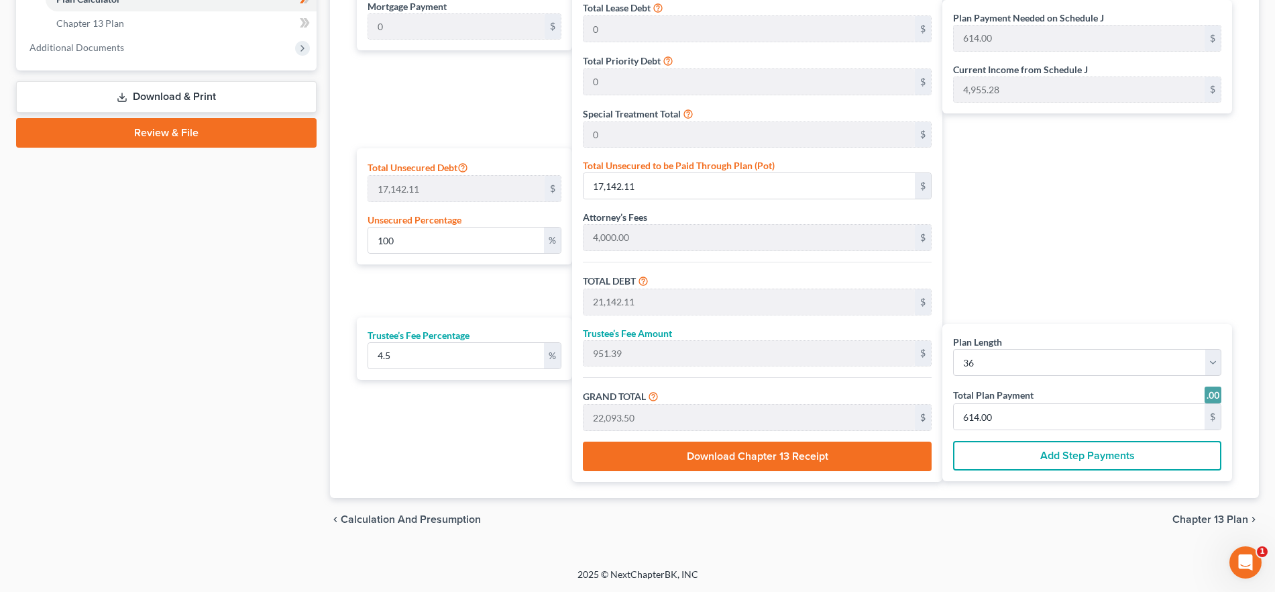
click at [1190, 516] on span "Chapter 13 Plan" at bounding box center [1210, 519] width 76 height 11
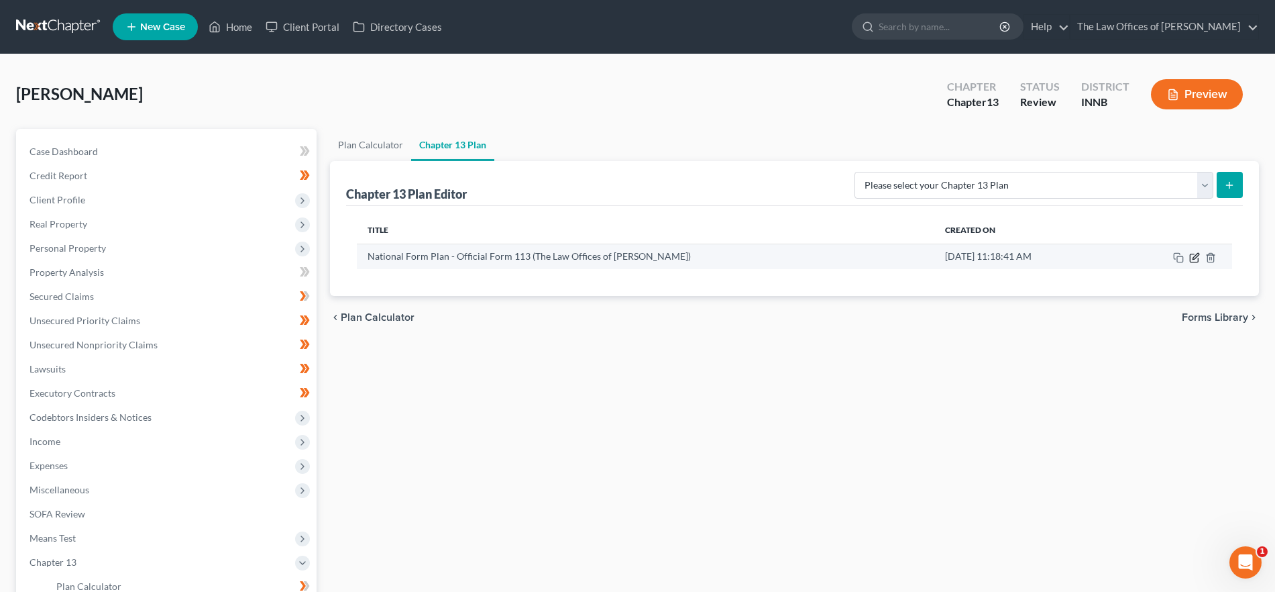
click at [1193, 254] on icon "button" at bounding box center [1194, 258] width 8 height 8
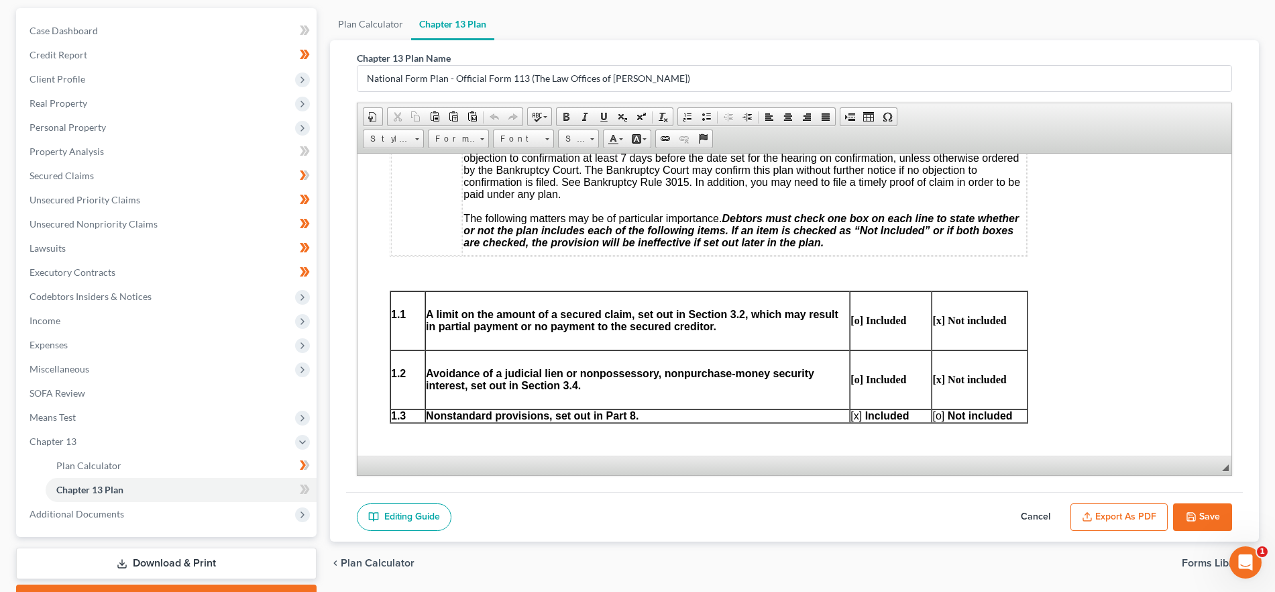
scroll to position [174, 0]
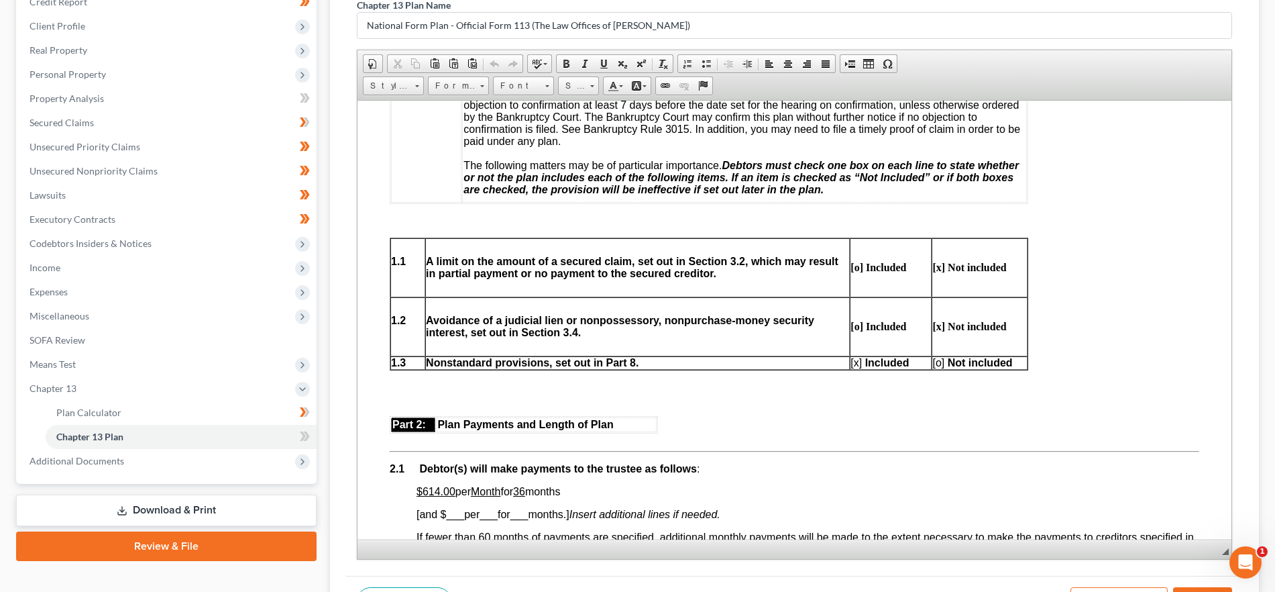
drag, startPoint x: 1226, startPoint y: 417, endPoint x: 1210, endPoint y: 590, distance: 173.8
click at [1210, 590] on div "Chapter 13 Plan Name National Form Plan - Official Form 113 (The Law Offices of…" at bounding box center [794, 306] width 929 height 638
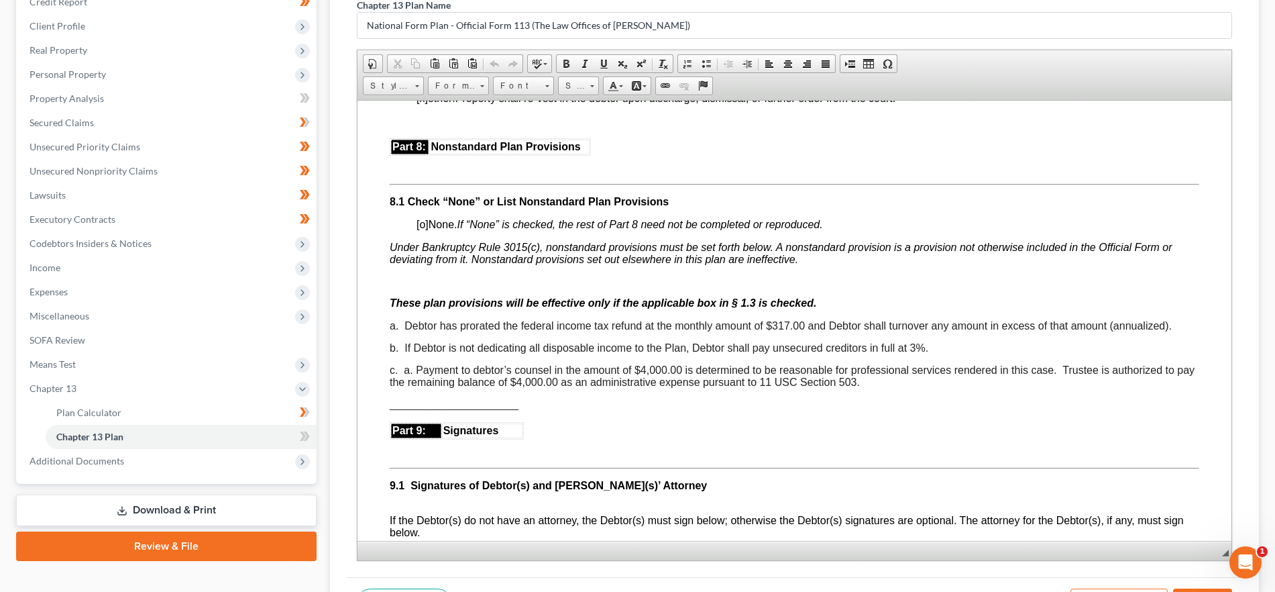
scroll to position [3231, 0]
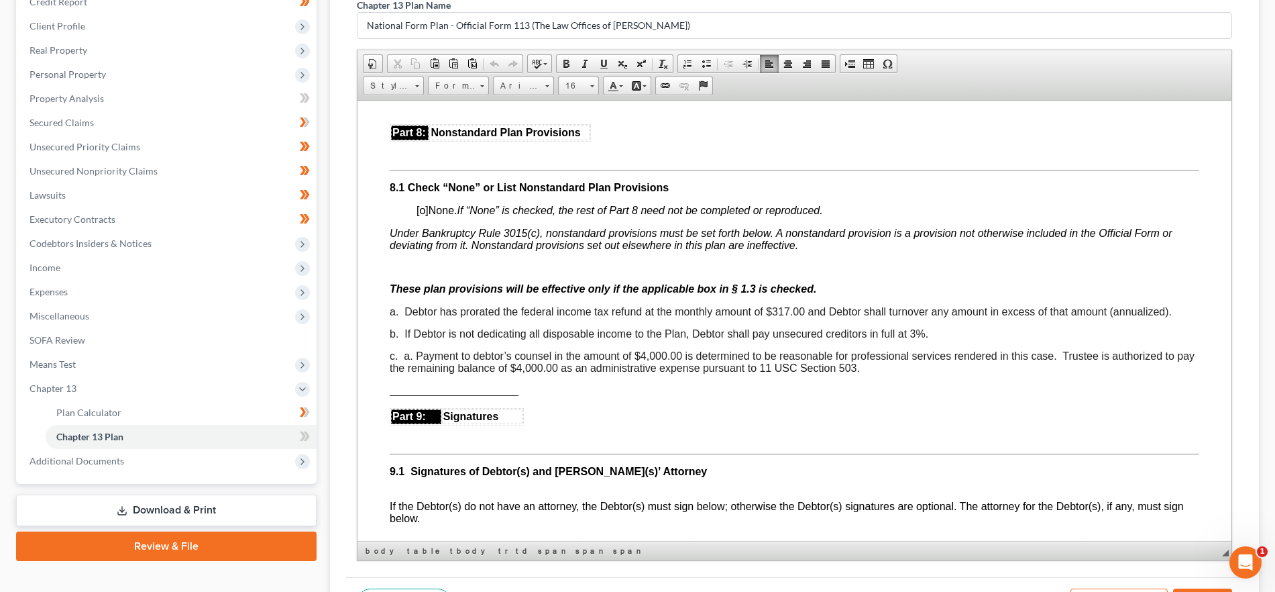
click at [417, 370] on span "c. a. Payment to debtor’s counsel in the amount of $4,000.00 is determined to b…" at bounding box center [792, 360] width 805 height 23
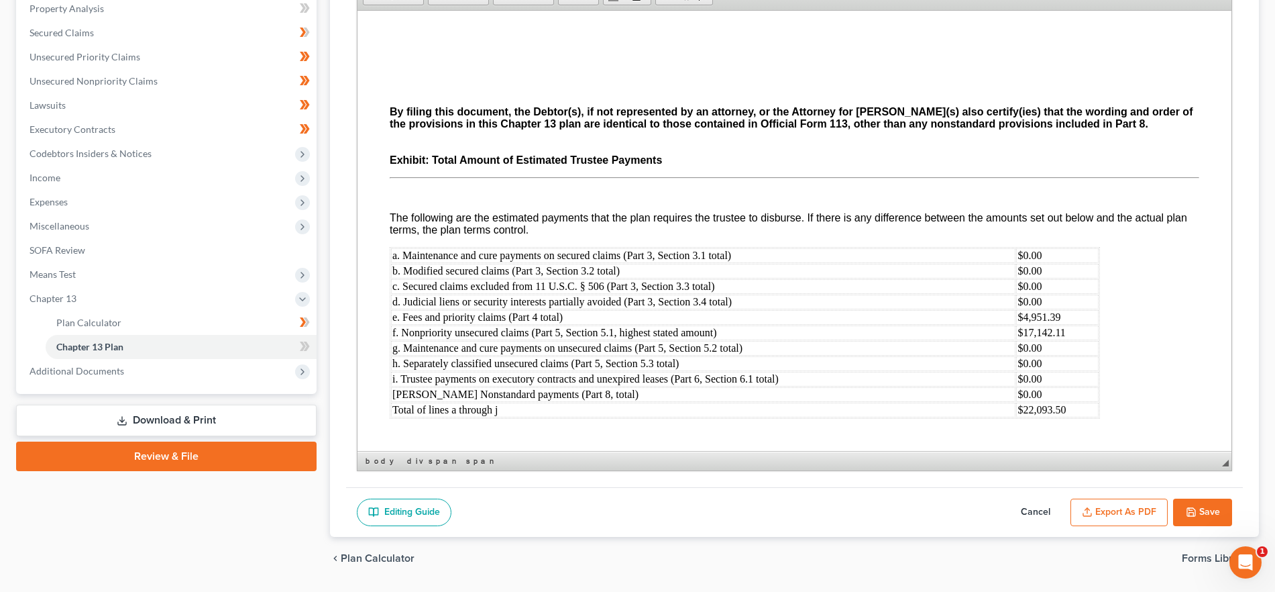
scroll to position [301, 0]
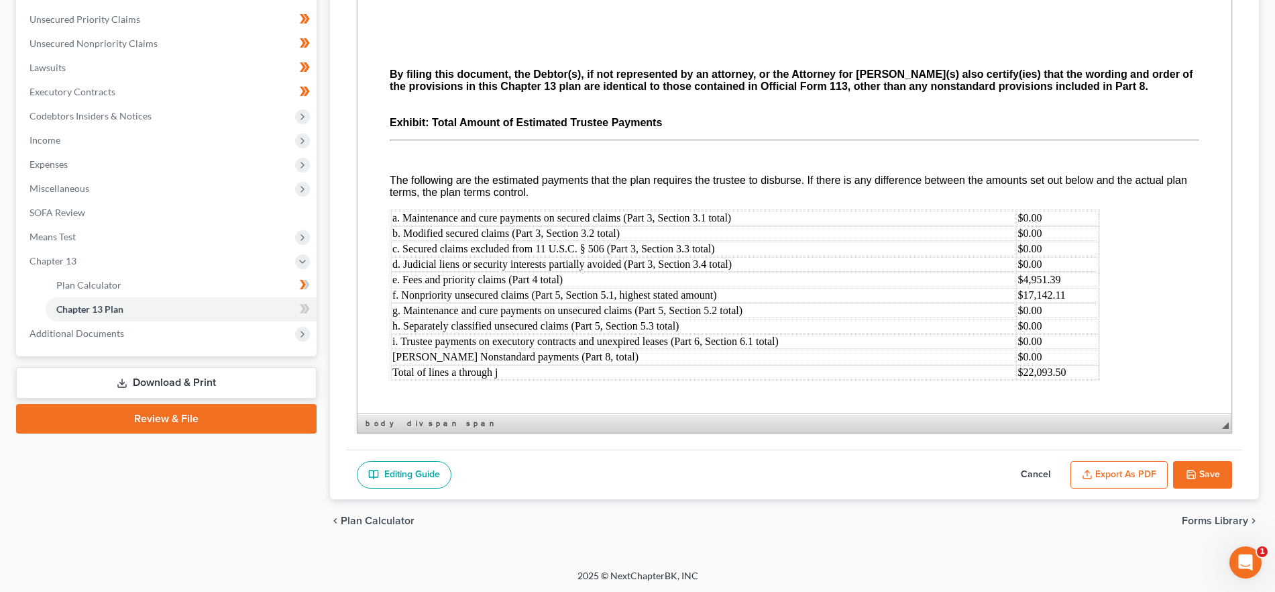
click at [1217, 465] on button "Save" at bounding box center [1202, 475] width 59 height 28
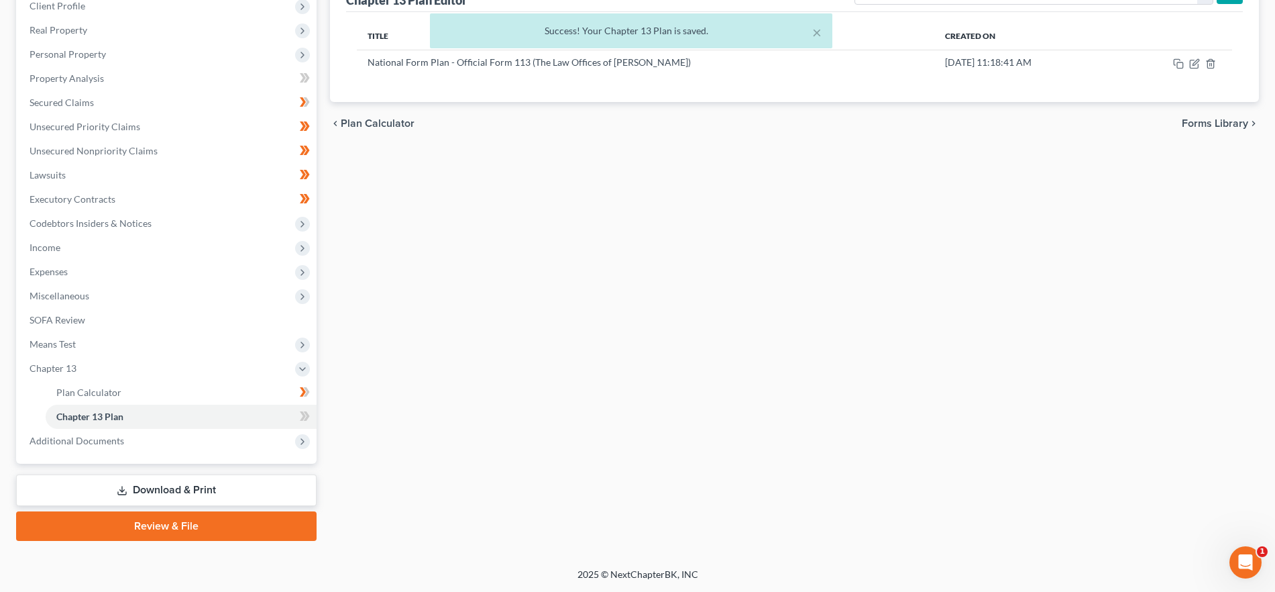
scroll to position [194, 0]
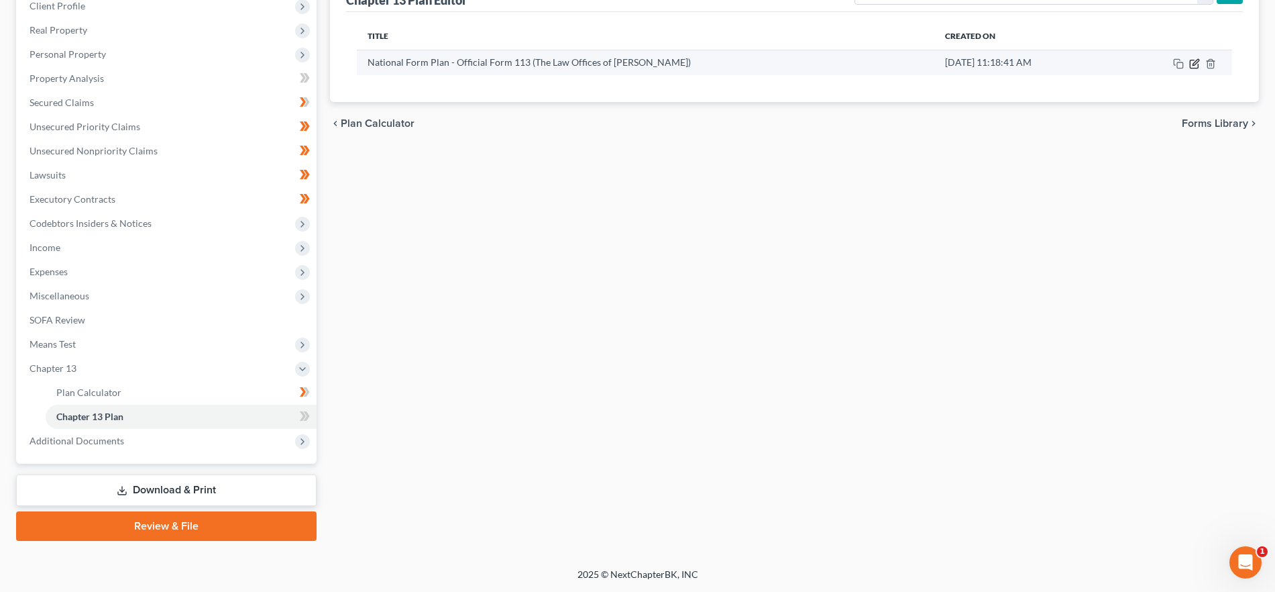
click at [1191, 61] on icon "button" at bounding box center [1194, 63] width 11 height 11
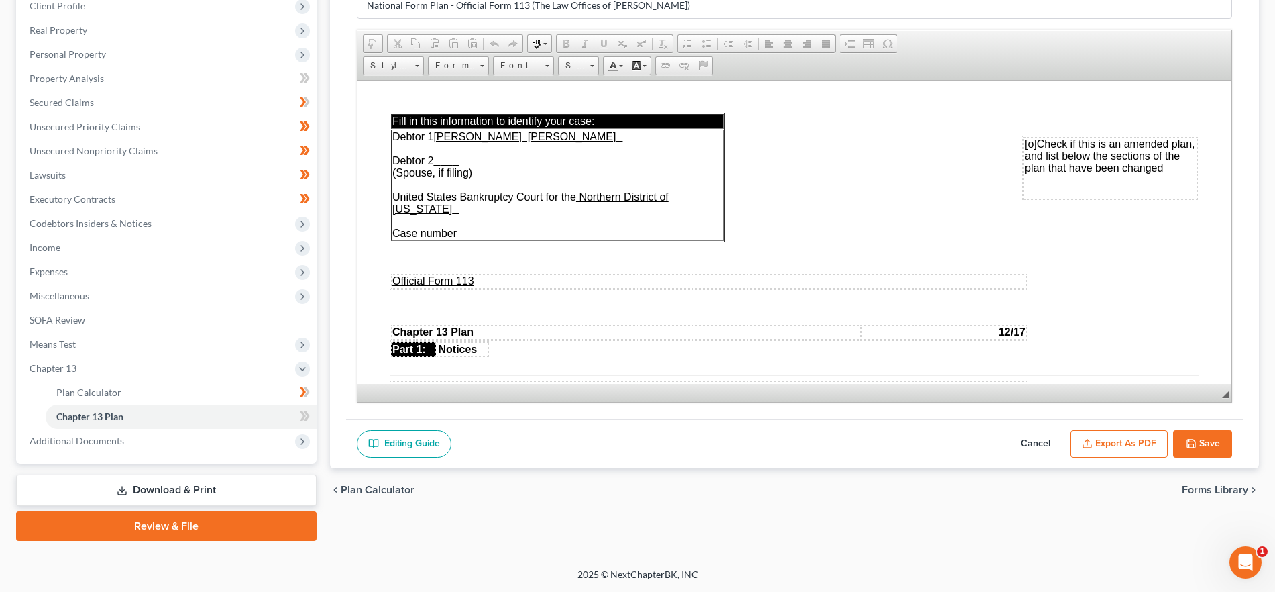
scroll to position [0, 0]
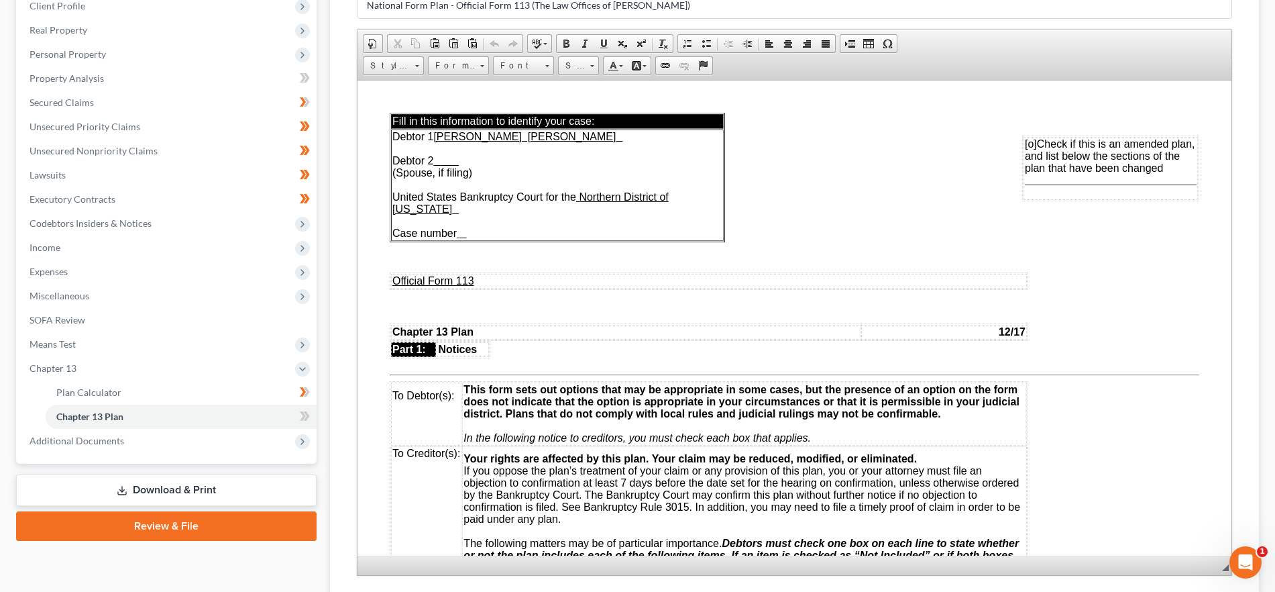
drag, startPoint x: 1225, startPoint y: 392, endPoint x: 1227, endPoint y: 590, distance: 197.9
click at [1227, 590] on div "Chapter 13 Plan Name National Form Plan - Official Form 113 (The Law Offices of…" at bounding box center [794, 304] width 929 height 674
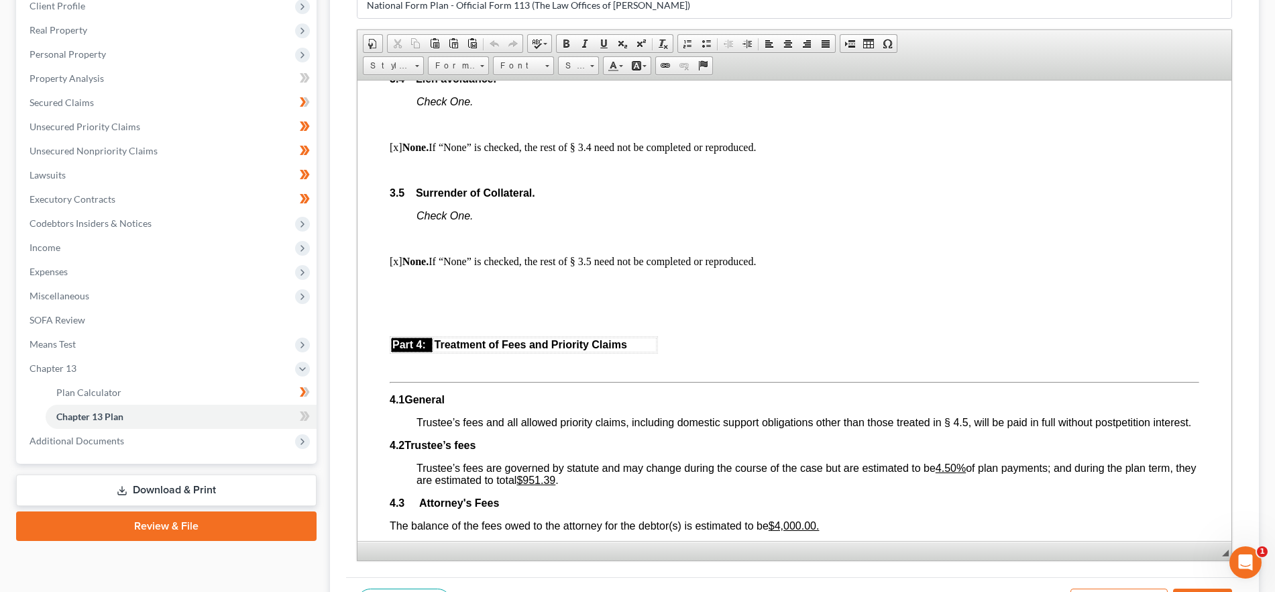
scroll to position [1743, 0]
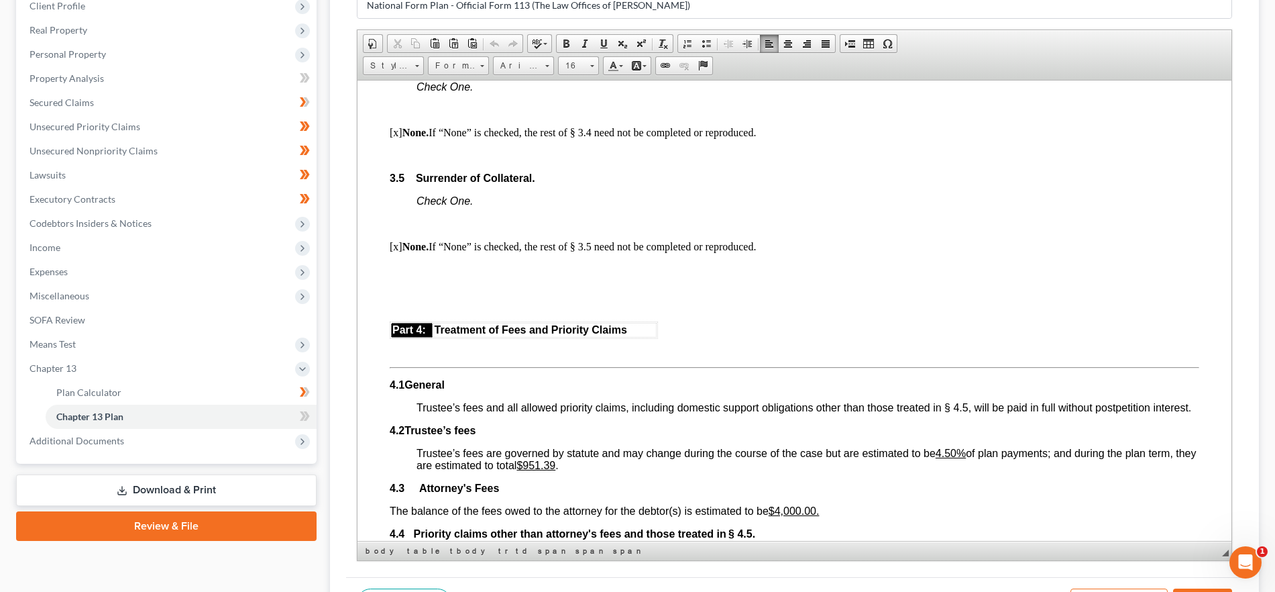
click at [397, 246] on p "[x] None. If “None” is checked, the rest of § 3.5 need not be completed or repr…" at bounding box center [795, 246] width 810 height 12
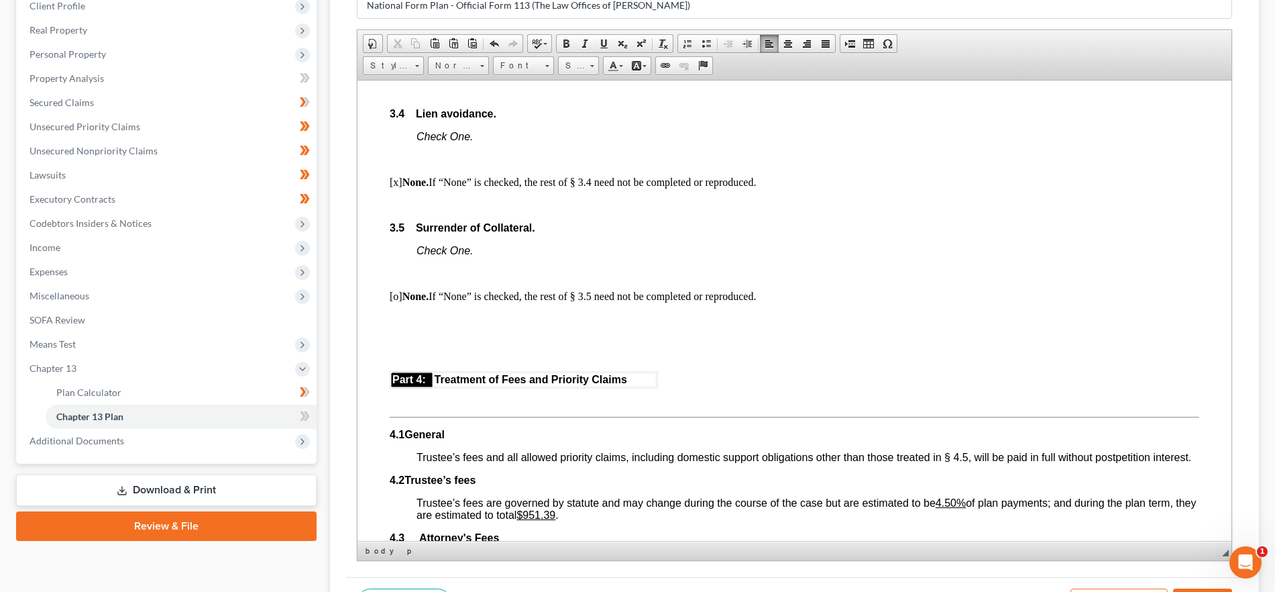
scroll to position [1723, 0]
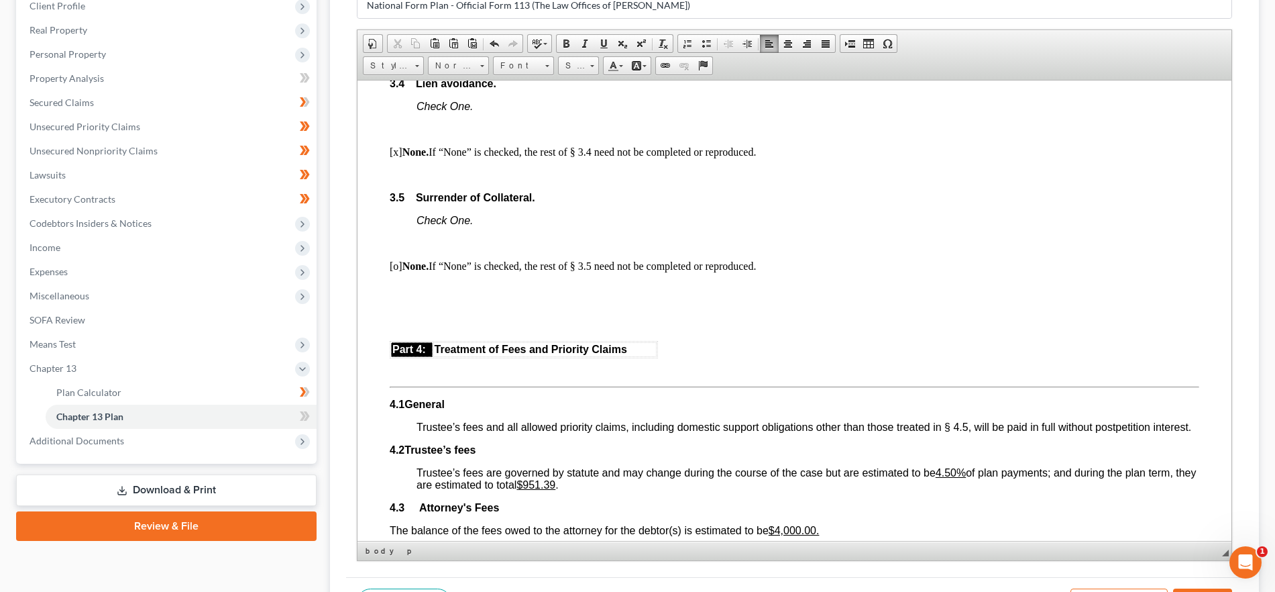
click at [427, 298] on p at bounding box center [795, 294] width 810 height 24
click at [867, 42] on span at bounding box center [868, 43] width 11 height 11
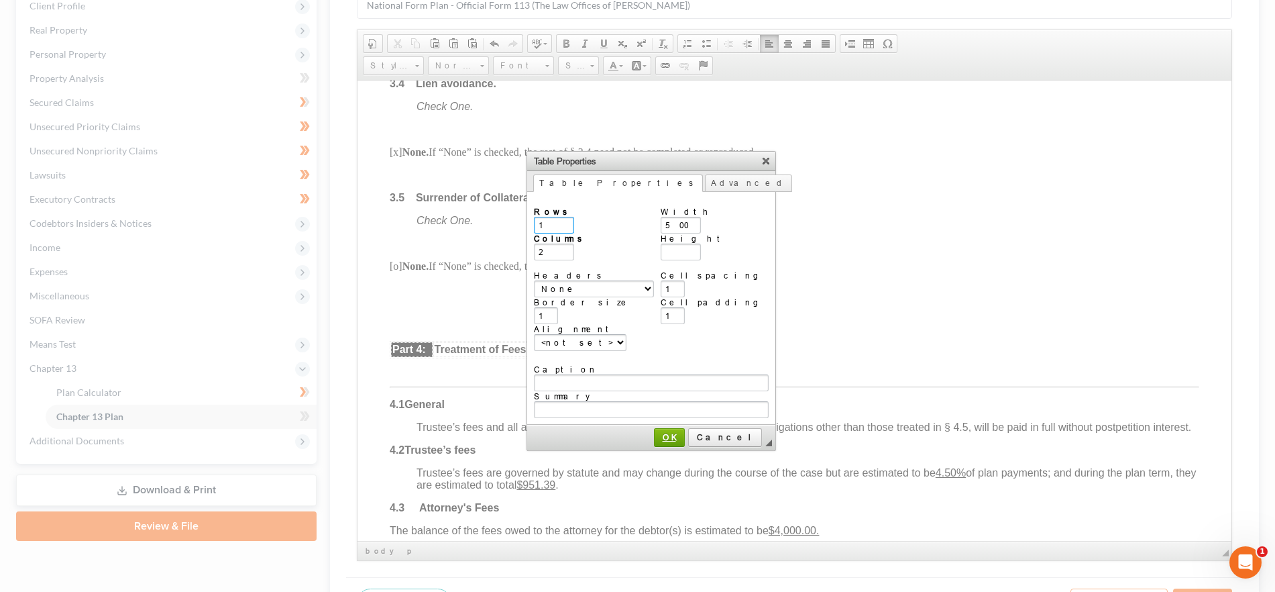
type input "1"
click at [667, 432] on span "OK" at bounding box center [669, 437] width 28 height 10
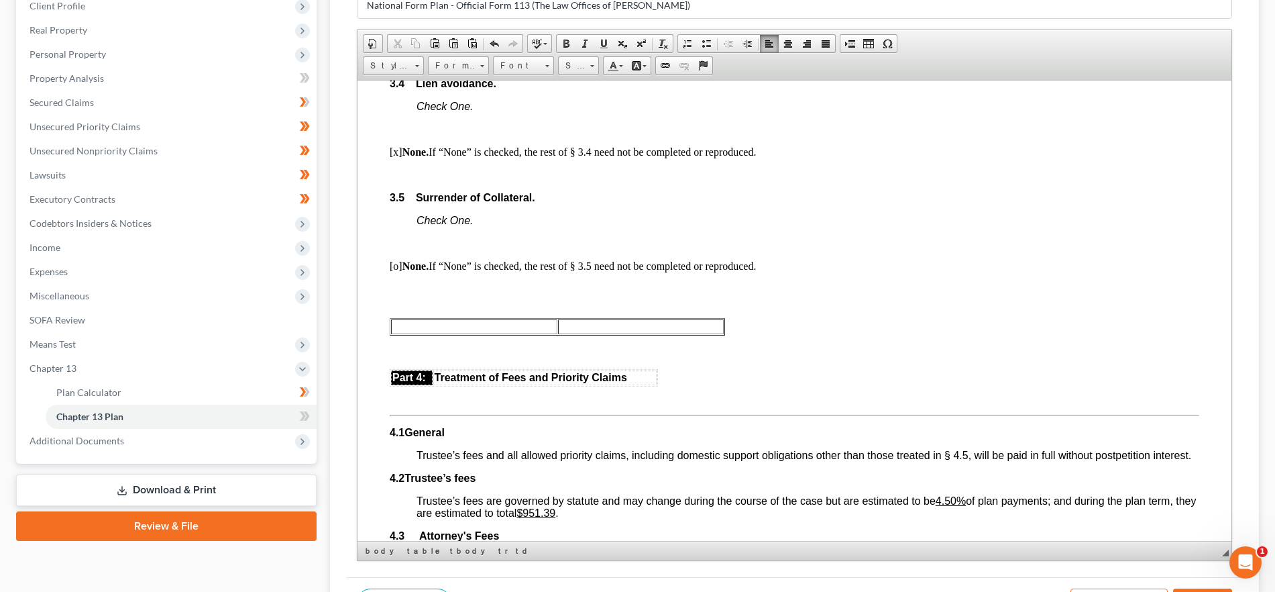
click at [424, 304] on p at bounding box center [795, 294] width 810 height 24
drag, startPoint x: 402, startPoint y: 301, endPoint x: 432, endPoint y: 306, distance: 30.5
click at [402, 301] on p at bounding box center [795, 294] width 810 height 24
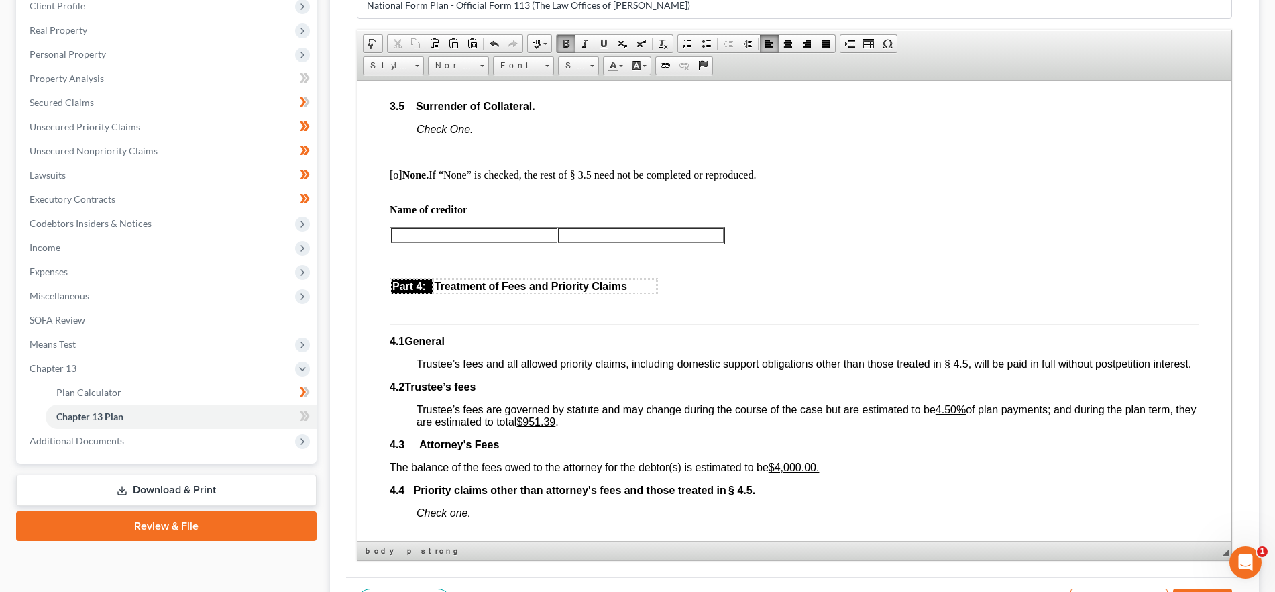
scroll to position [1818, 0]
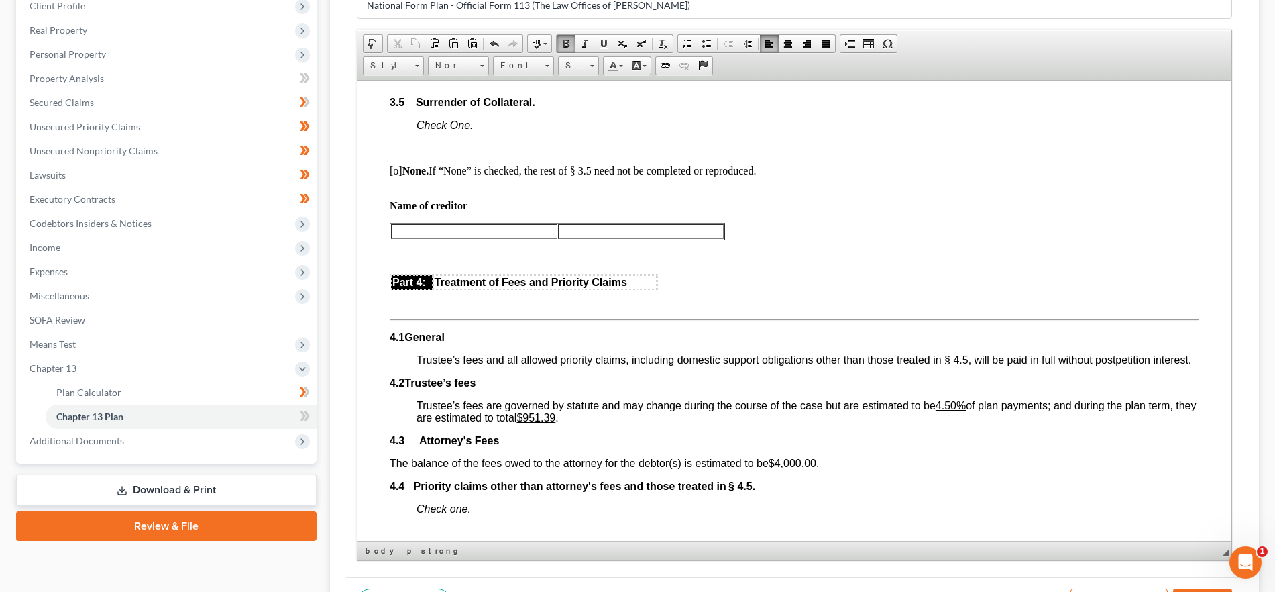
click at [590, 207] on p "Name of creditor" at bounding box center [795, 199] width 810 height 24
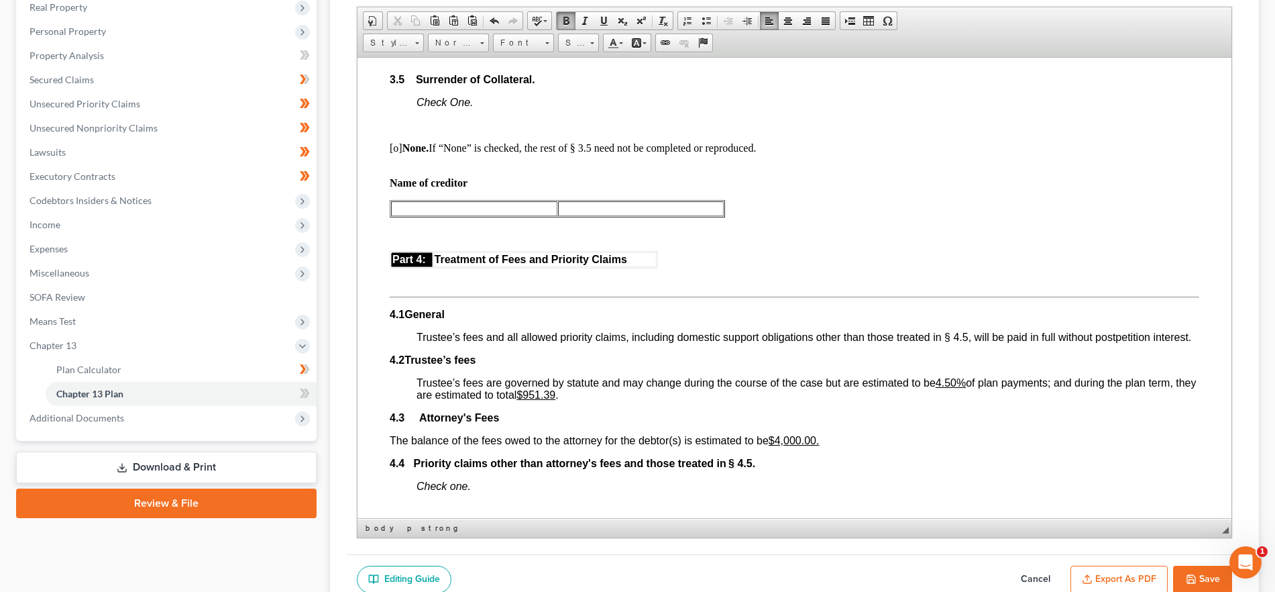
click at [508, 182] on p "Name of creditor" at bounding box center [795, 176] width 810 height 24
click at [630, 205] on td at bounding box center [641, 208] width 166 height 15
click at [1035, 572] on button "Cancel" at bounding box center [1035, 579] width 59 height 28
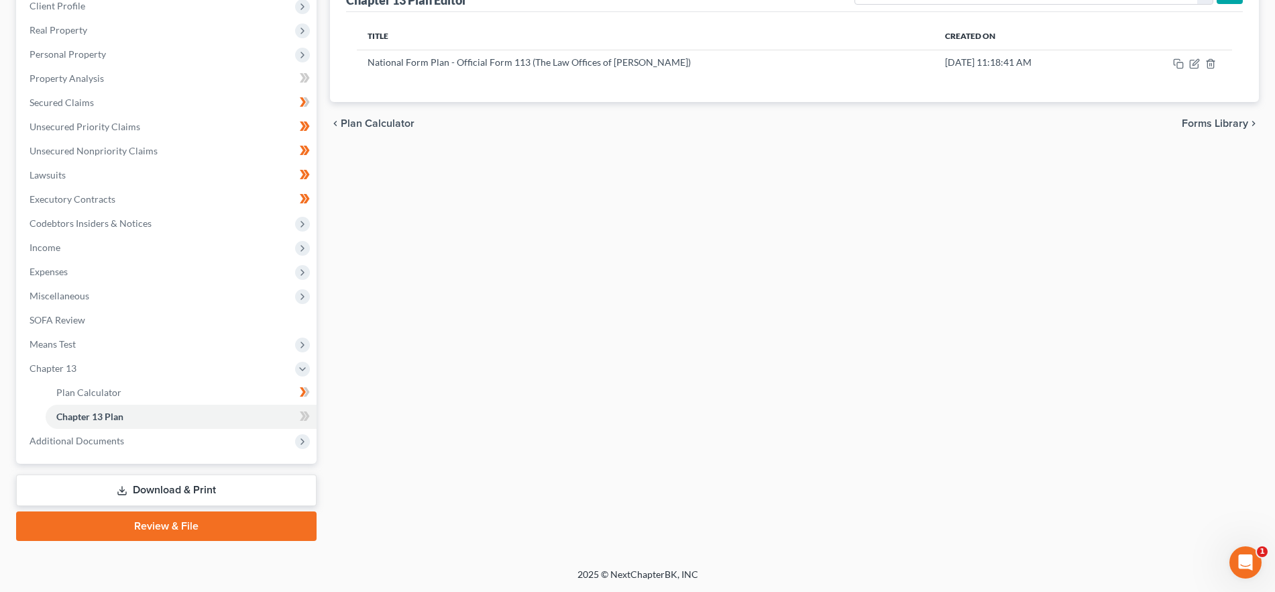
scroll to position [0, 0]
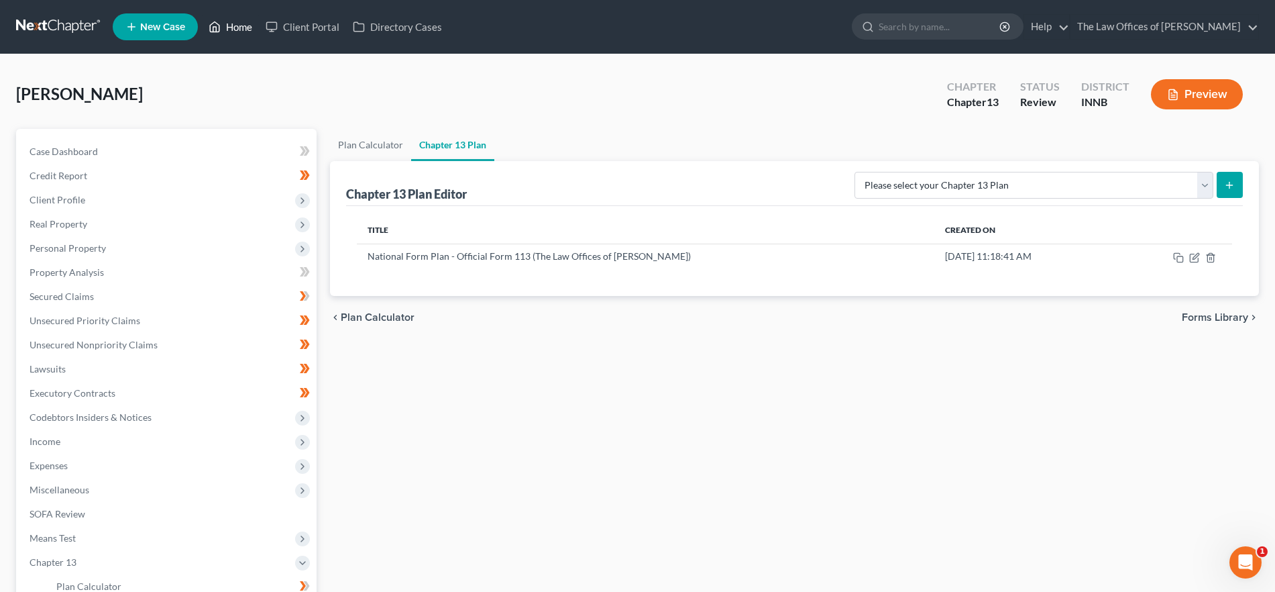
drag, startPoint x: 225, startPoint y: 22, endPoint x: 1217, endPoint y: 42, distance: 992.2
click at [225, 22] on link "Home" at bounding box center [230, 27] width 57 height 24
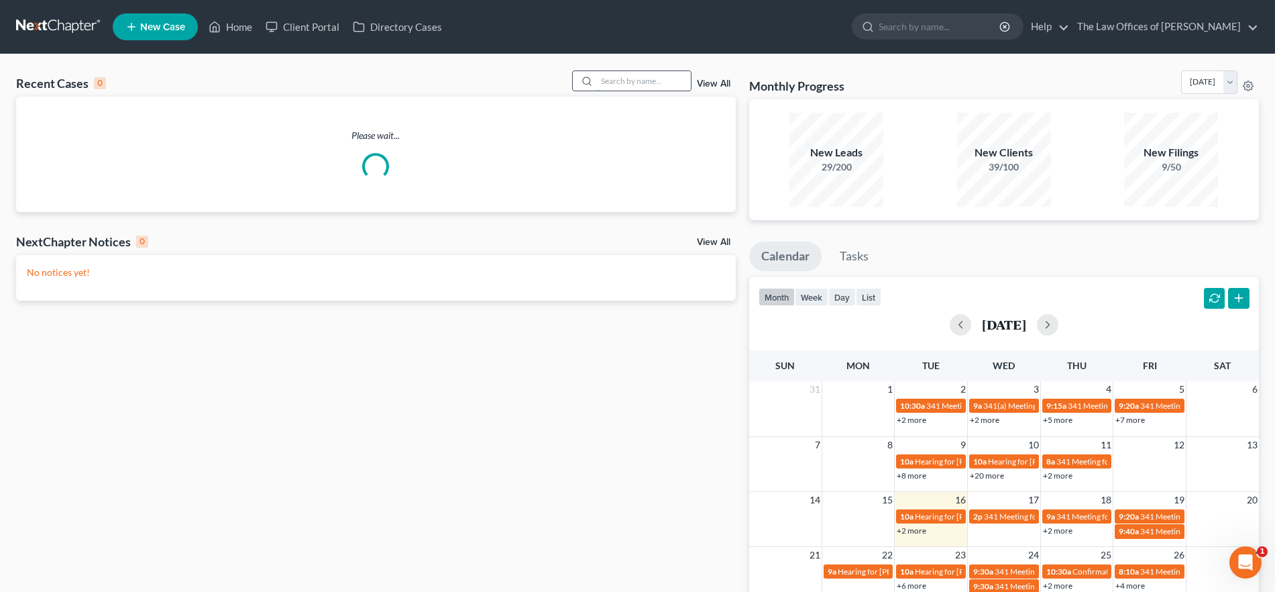
click at [621, 76] on input "search" at bounding box center [644, 80] width 94 height 19
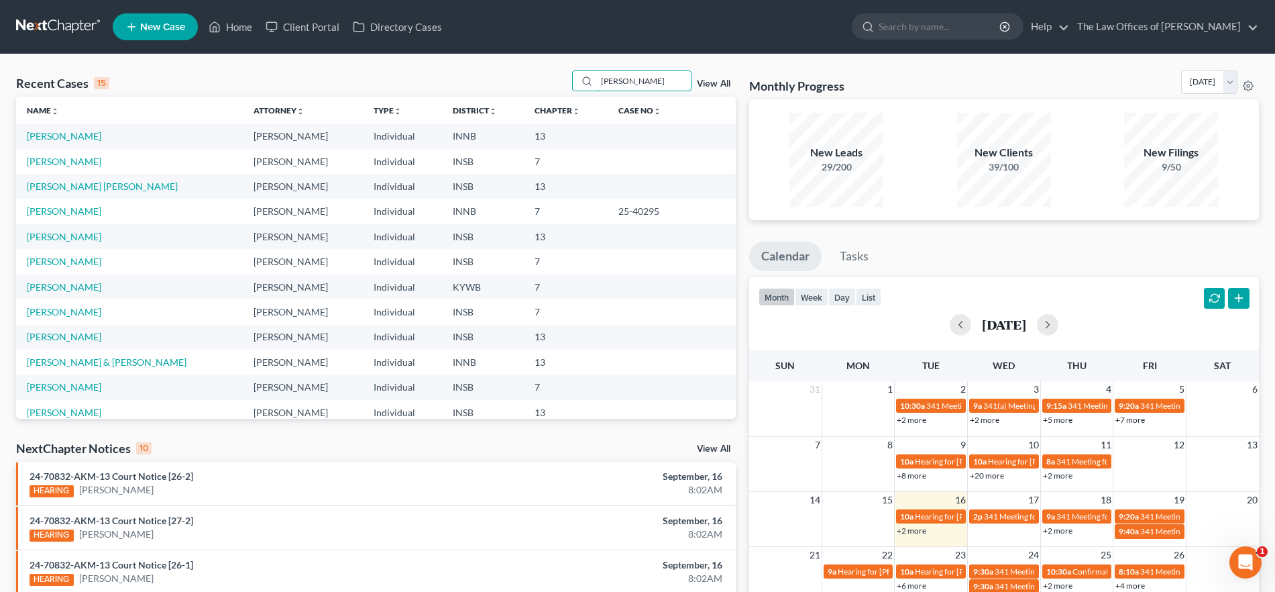
type input "[PERSON_NAME]"
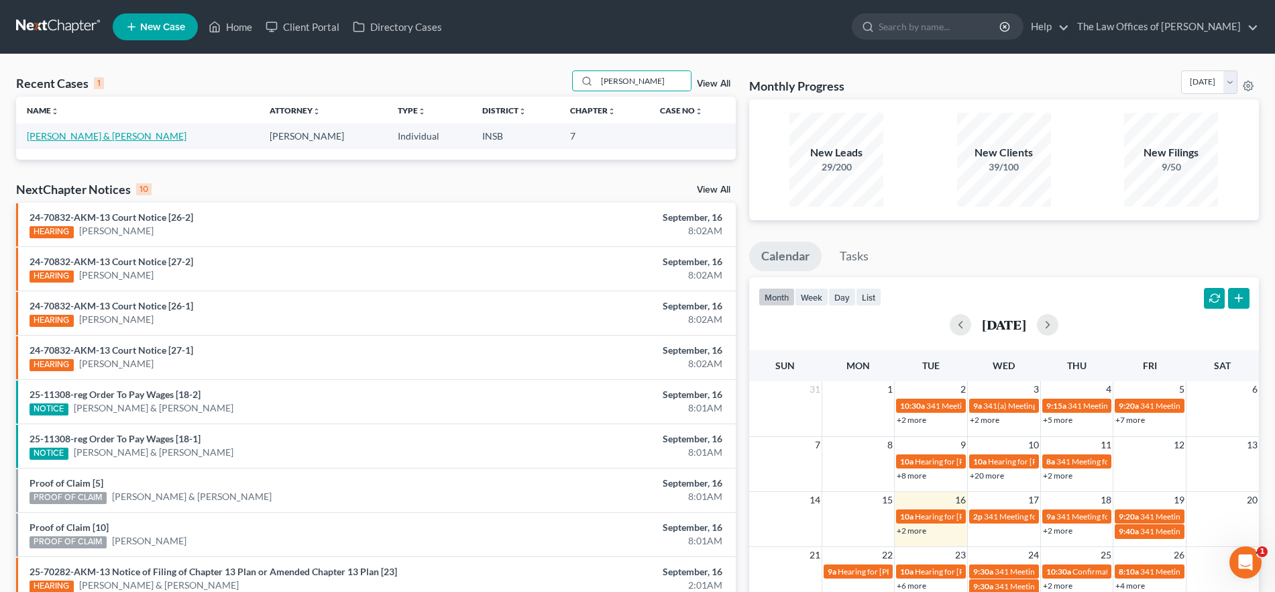
click at [74, 136] on link "[PERSON_NAME] & [PERSON_NAME]" at bounding box center [107, 135] width 160 height 11
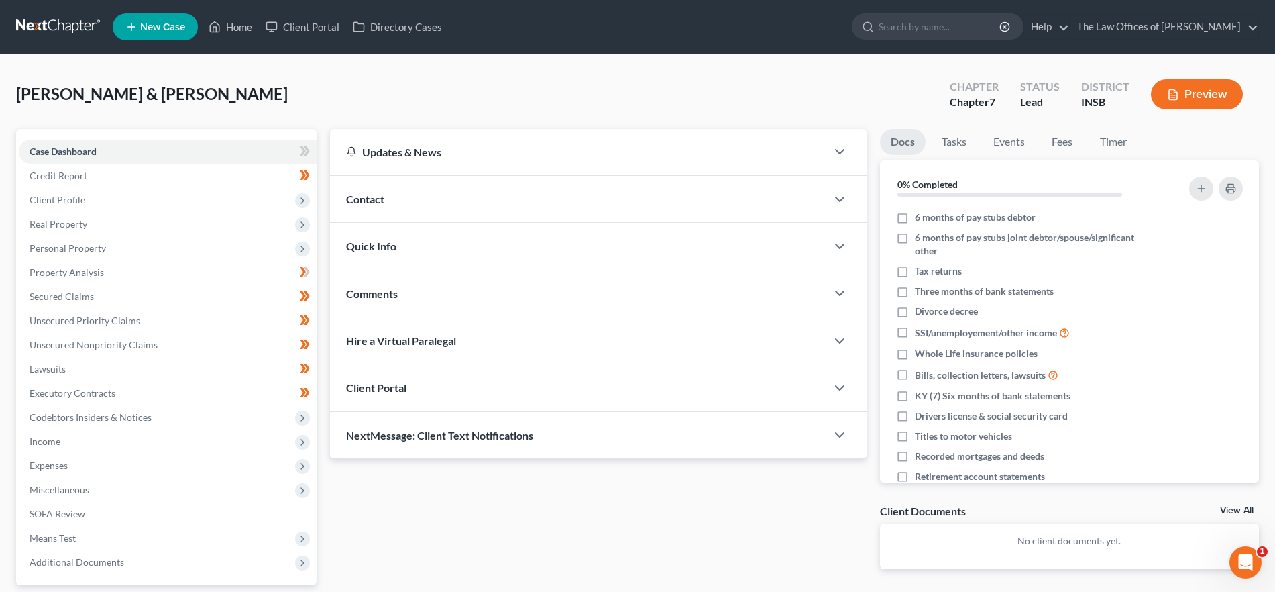
drag, startPoint x: 428, startPoint y: 236, endPoint x: 540, endPoint y: 291, distance: 124.8
click at [428, 236] on div "Quick Info" at bounding box center [578, 246] width 496 height 46
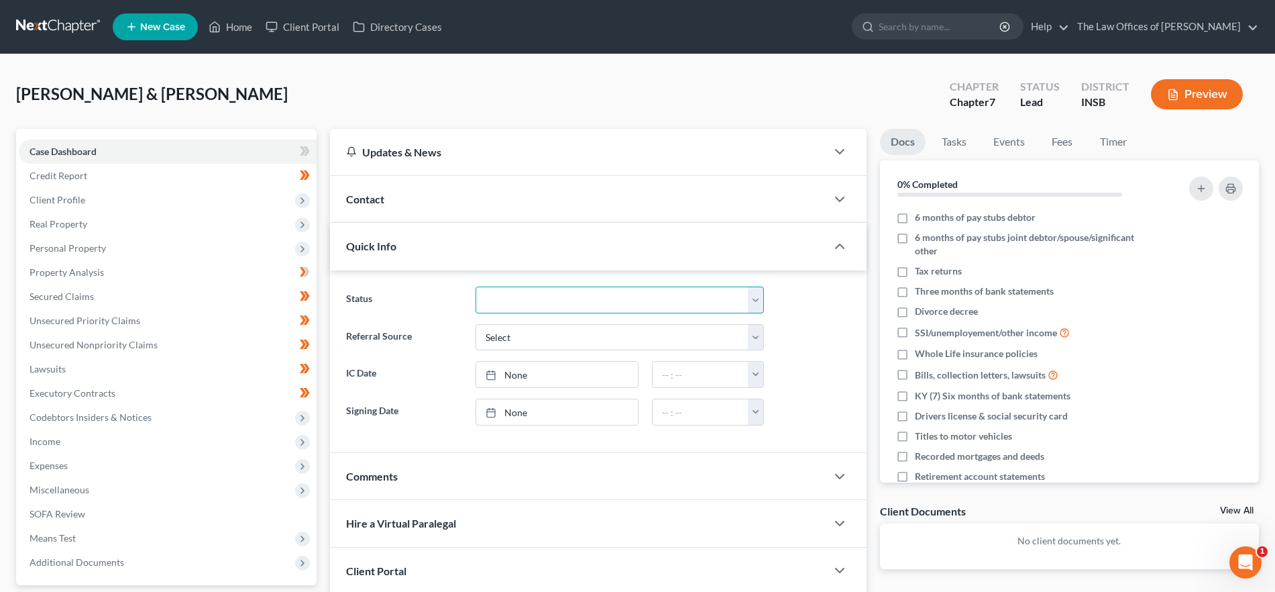
drag, startPoint x: 533, startPoint y: 303, endPoint x: 548, endPoint y: 311, distance: 16.8
click at [533, 303] on select "Confirmed Discharged Dismissed Filed In Progress Means Test Objection to Confir…" at bounding box center [620, 299] width 288 height 27
select select "10"
click at [476, 286] on select "Confirmed Discharged Dismissed Filed In Progress Means Test Objection to Confir…" at bounding box center [620, 299] width 288 height 27
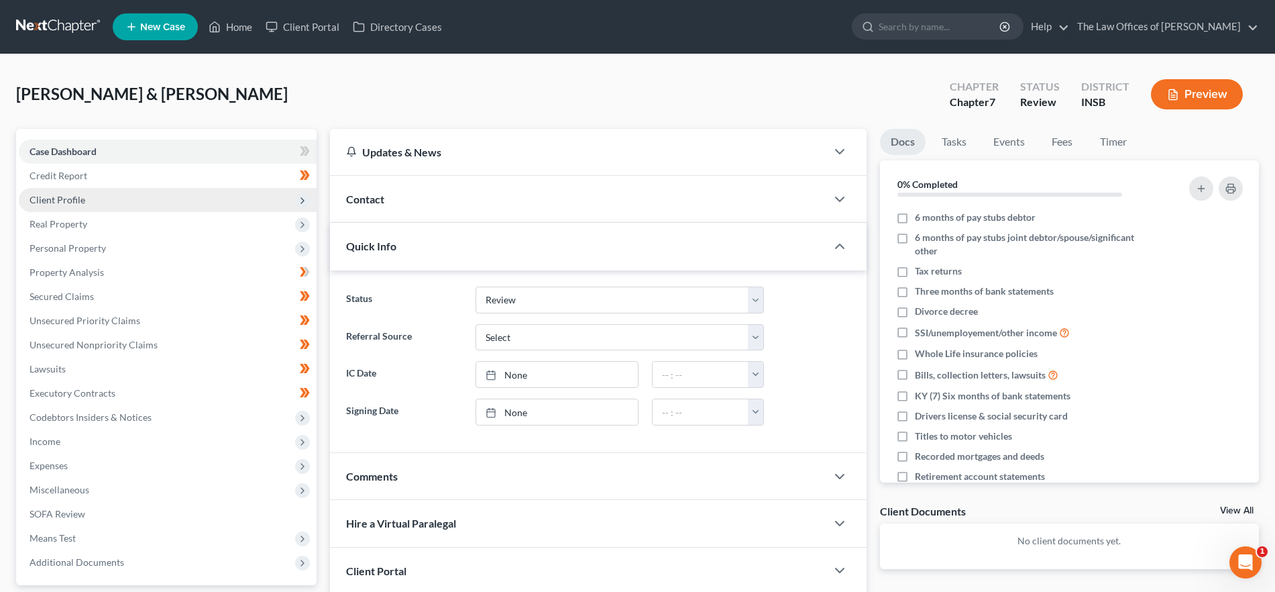
click at [94, 200] on span "Client Profile" at bounding box center [168, 200] width 298 height 24
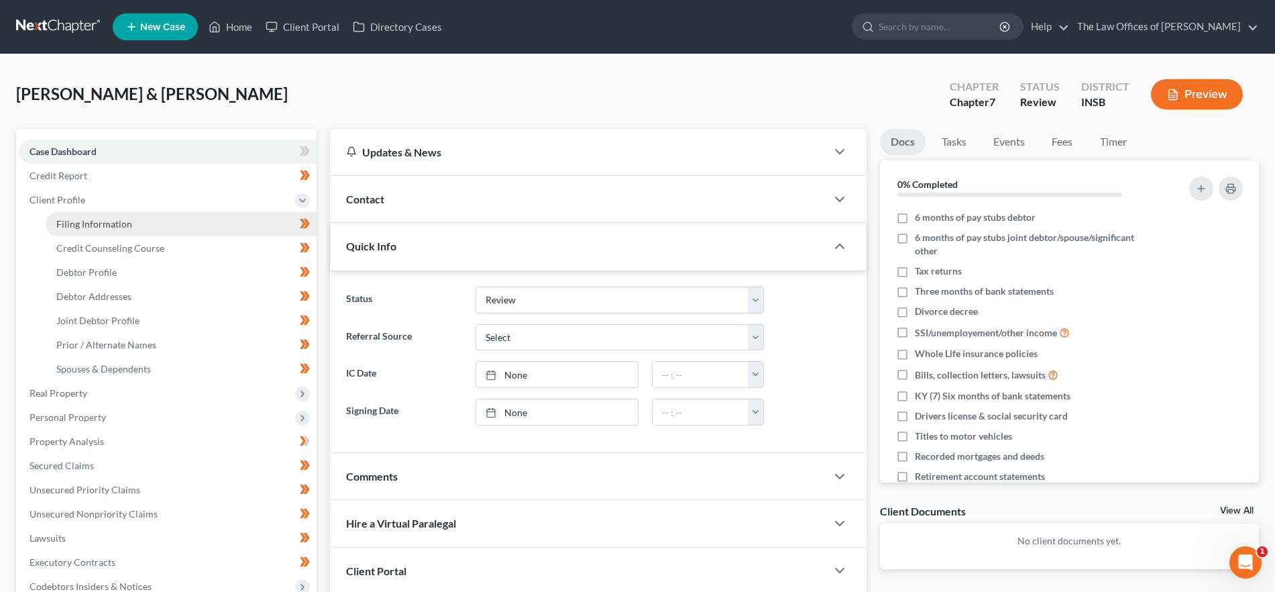
click at [103, 218] on span "Filing Information" at bounding box center [94, 223] width 76 height 11
select select "1"
select select "0"
select select "28"
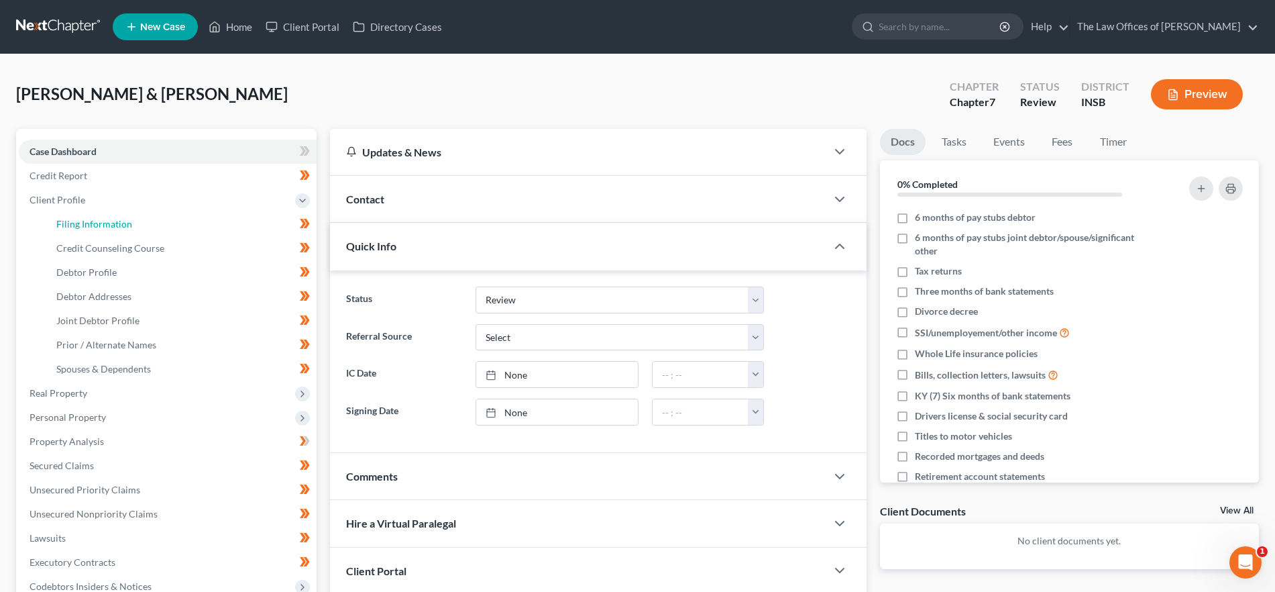
select select "0"
select select "15"
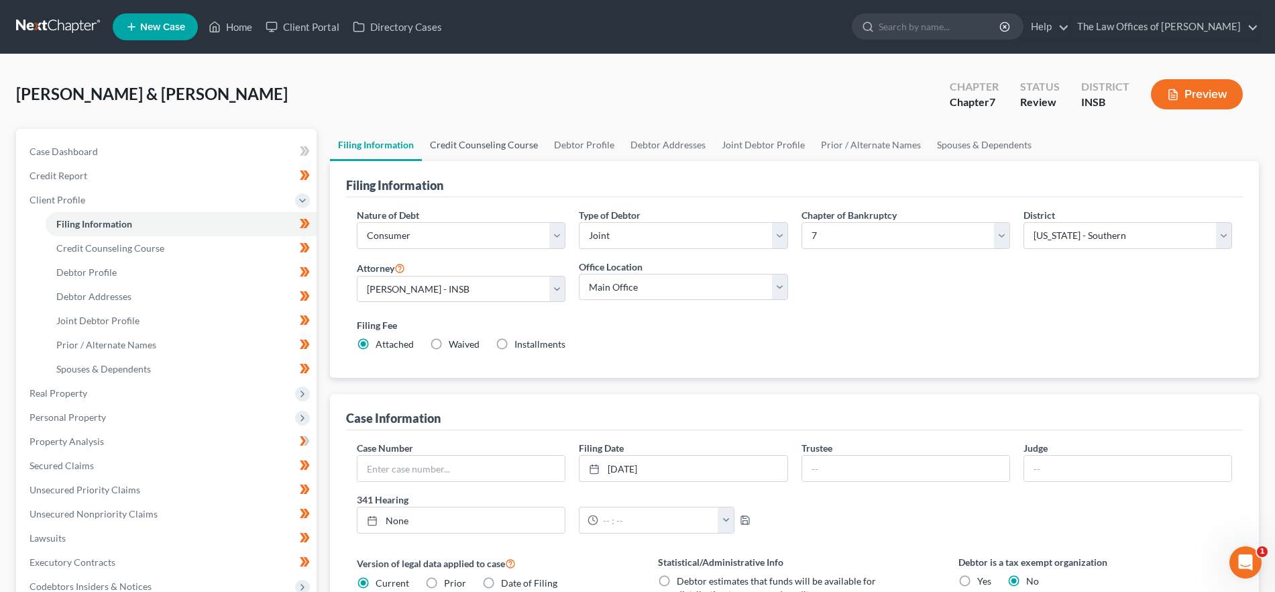
click at [510, 143] on link "Credit Counseling Course" at bounding box center [484, 145] width 124 height 32
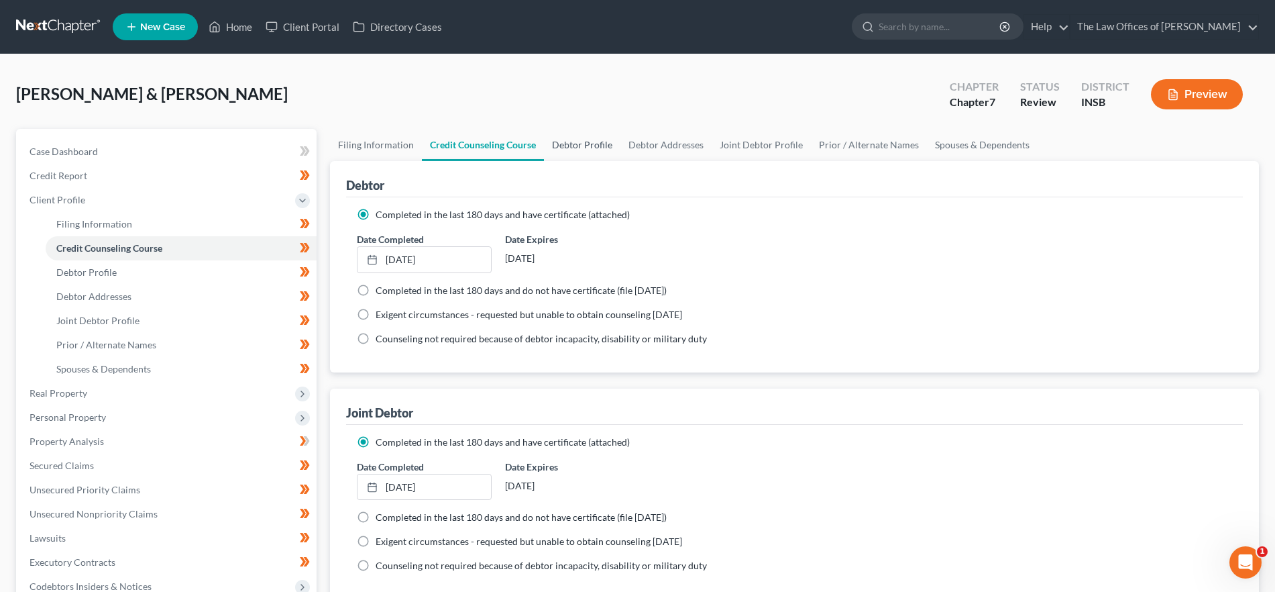
click at [606, 142] on link "Debtor Profile" at bounding box center [582, 145] width 76 height 32
select select "1"
select select "2"
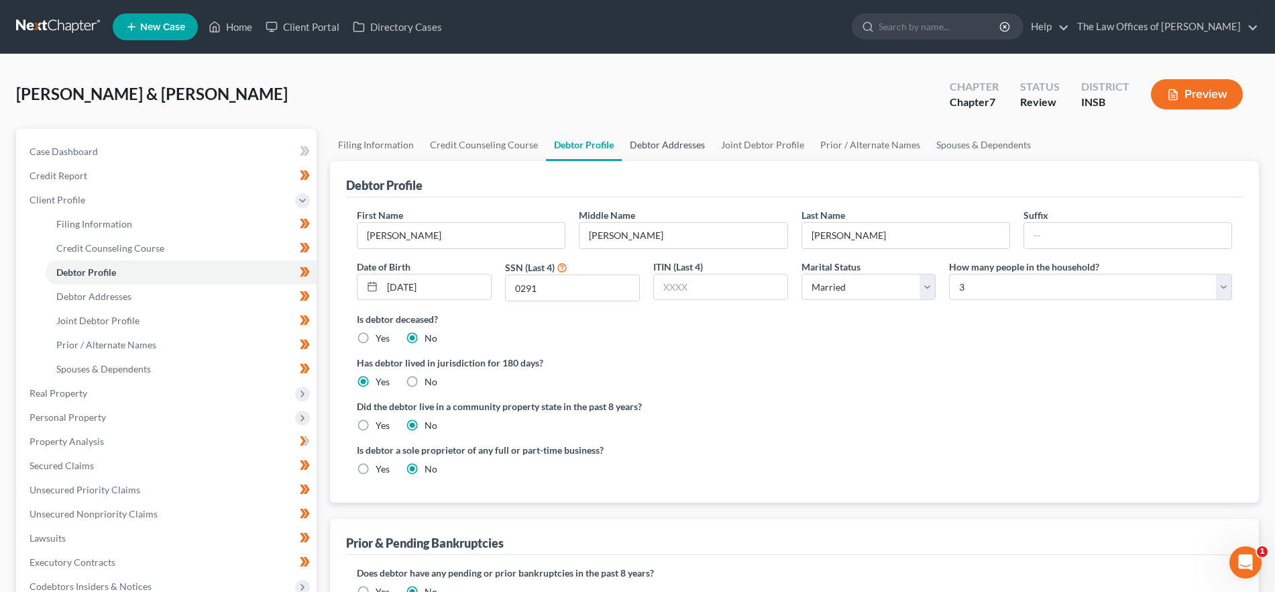
drag, startPoint x: 645, startPoint y: 152, endPoint x: 683, endPoint y: 157, distance: 37.9
click at [645, 153] on link "Debtor Addresses" at bounding box center [667, 145] width 91 height 32
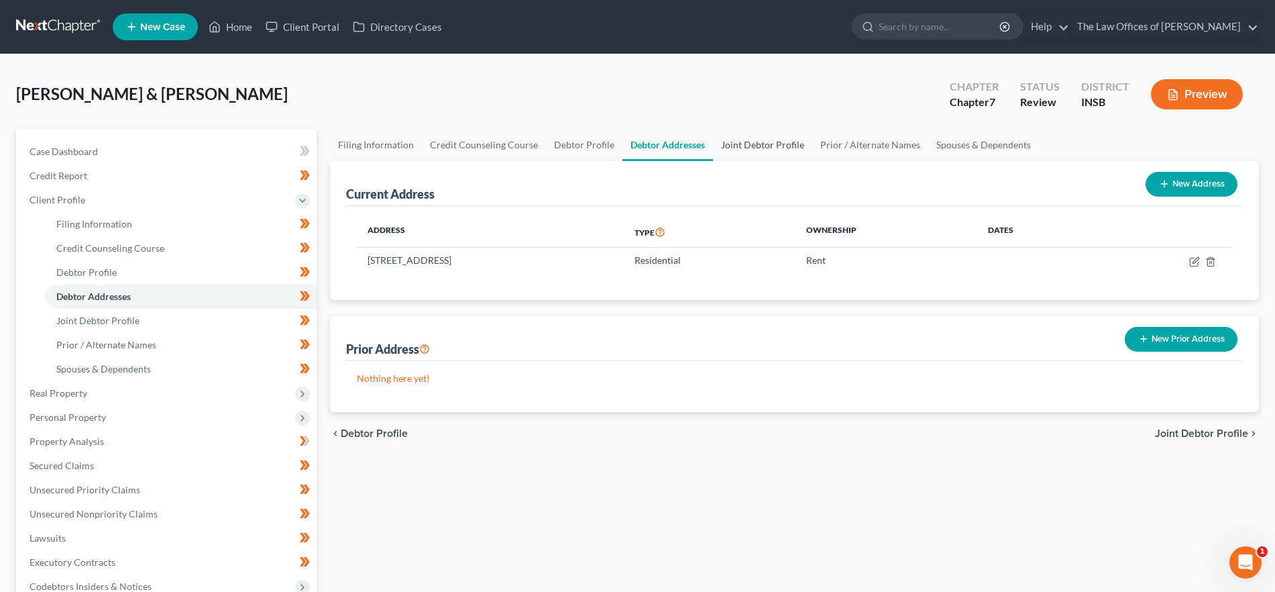
click at [791, 141] on link "Joint Debtor Profile" at bounding box center [762, 145] width 99 height 32
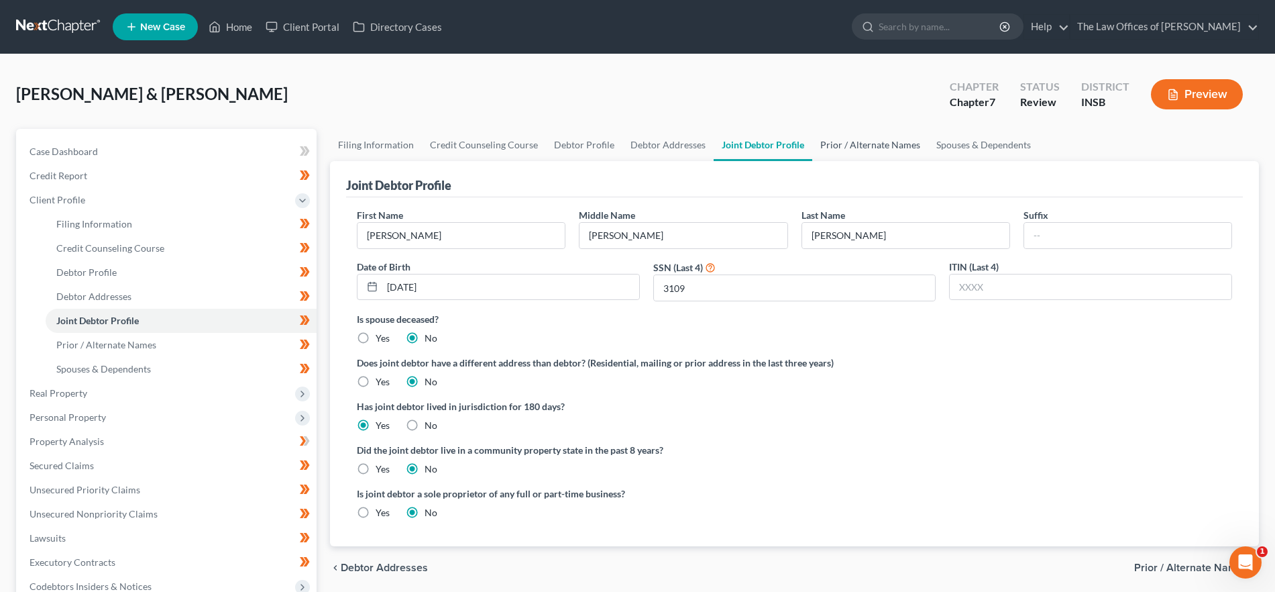
click at [863, 142] on link "Prior / Alternate Names" at bounding box center [870, 145] width 116 height 32
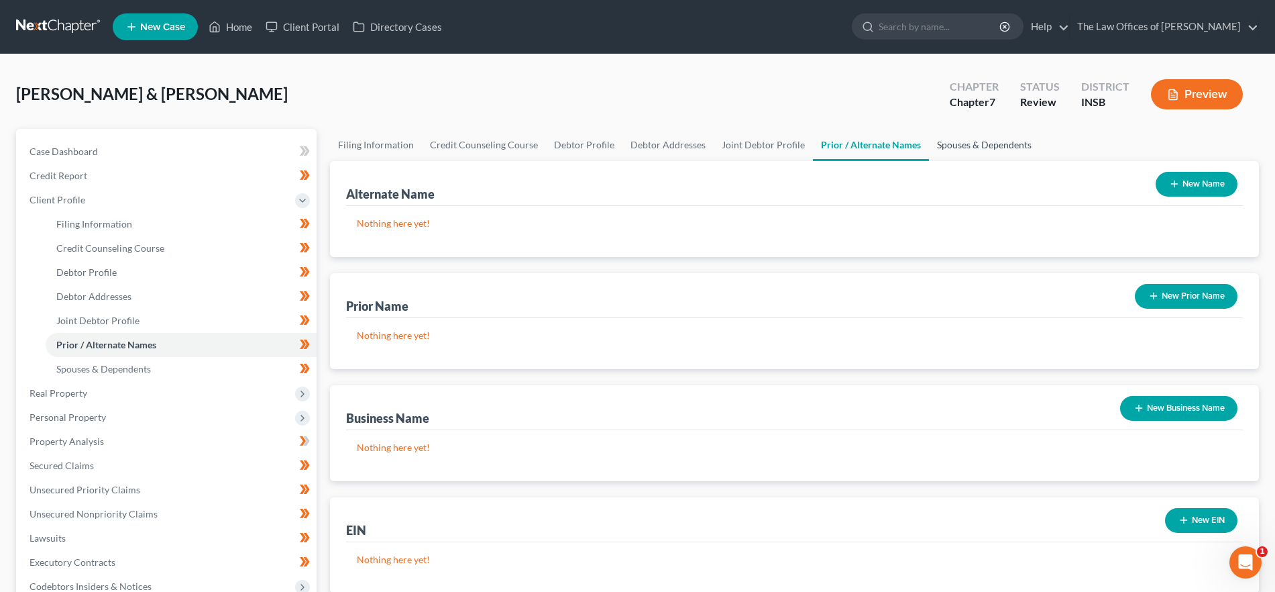
click at [970, 145] on link "Spouses & Dependents" at bounding box center [984, 145] width 111 height 32
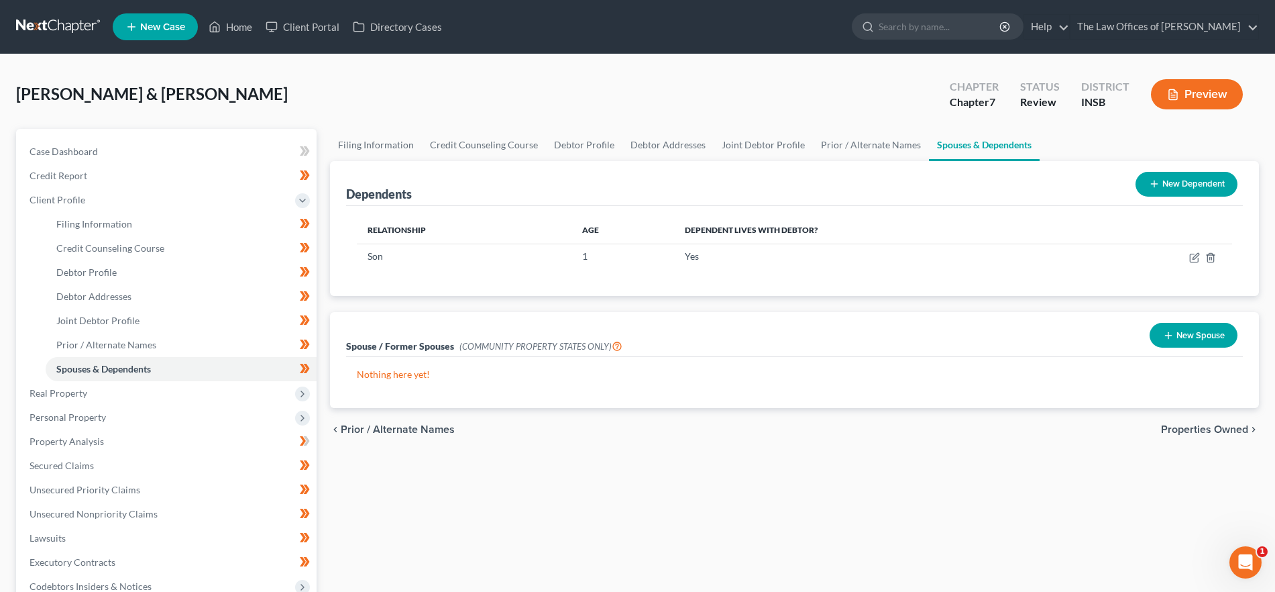
click at [1178, 429] on span "Properties Owned" at bounding box center [1204, 429] width 87 height 11
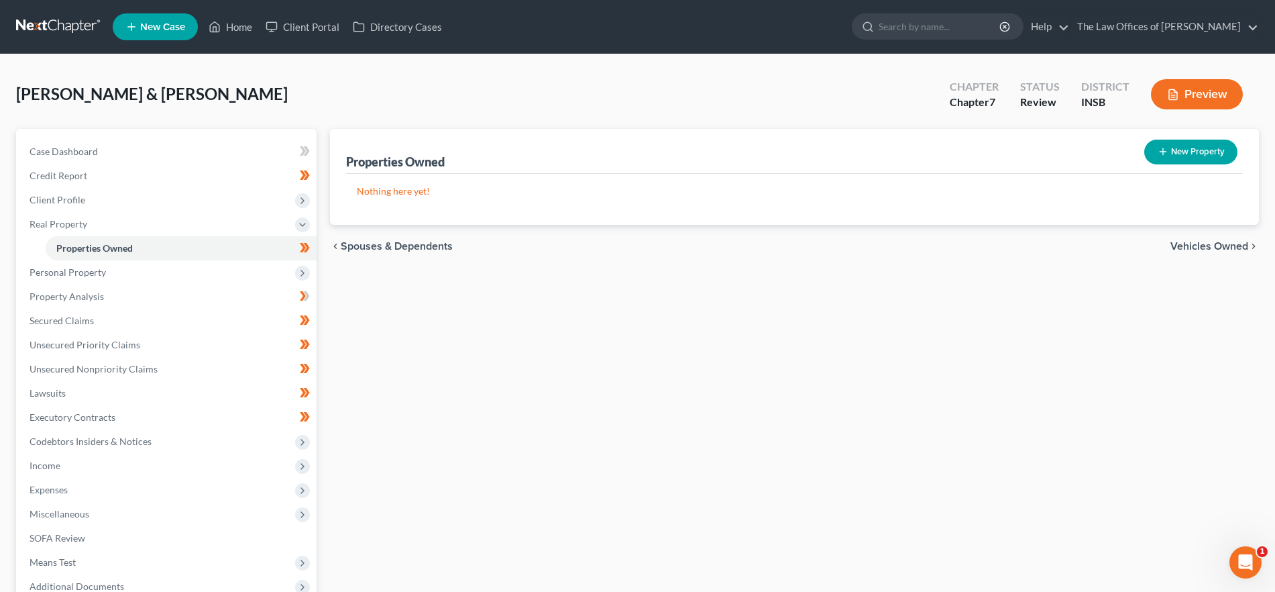
click at [1202, 247] on span "Vehicles Owned" at bounding box center [1209, 246] width 78 height 11
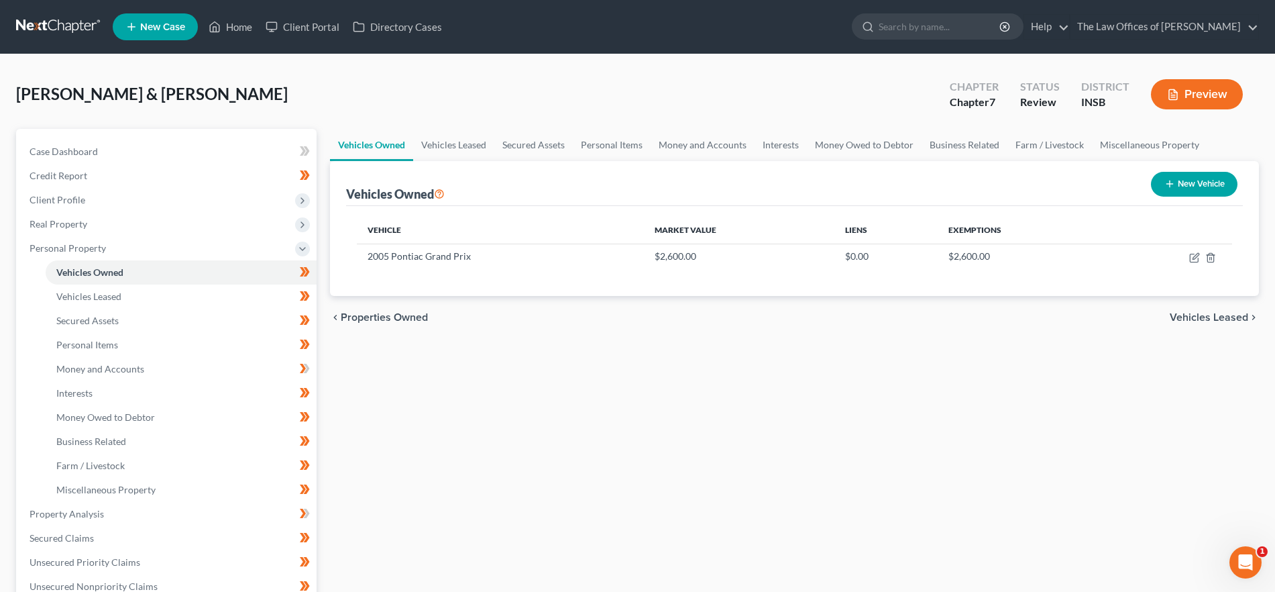
click at [1213, 315] on span "Vehicles Leased" at bounding box center [1209, 317] width 78 height 11
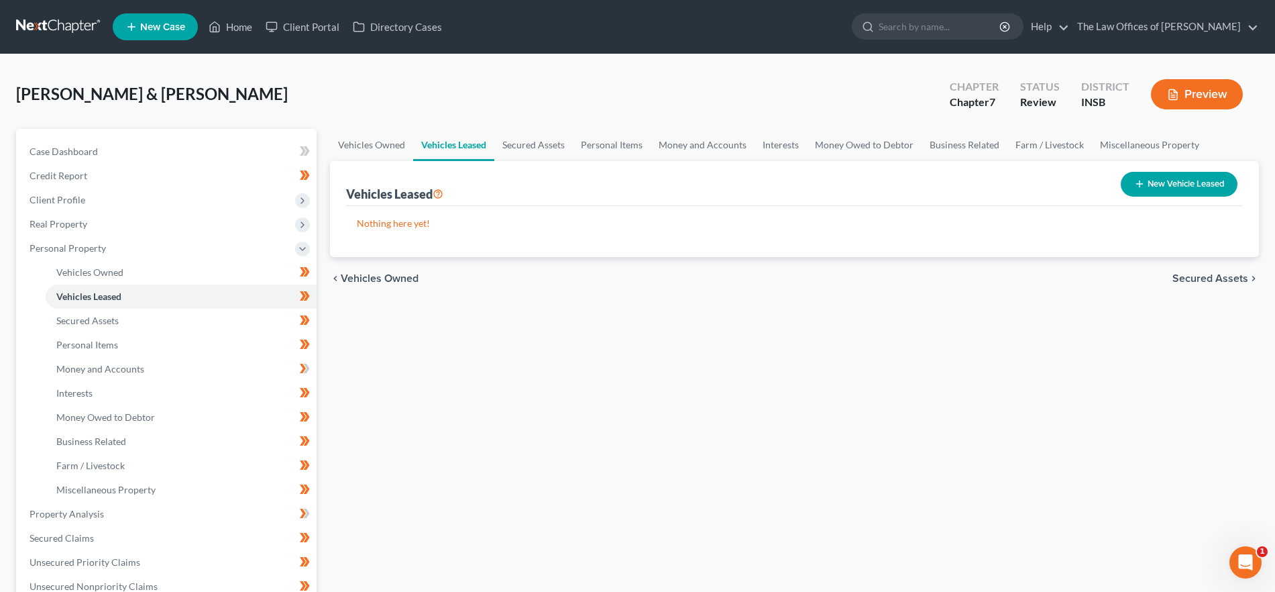
click at [1211, 274] on span "Secured Assets" at bounding box center [1210, 278] width 76 height 11
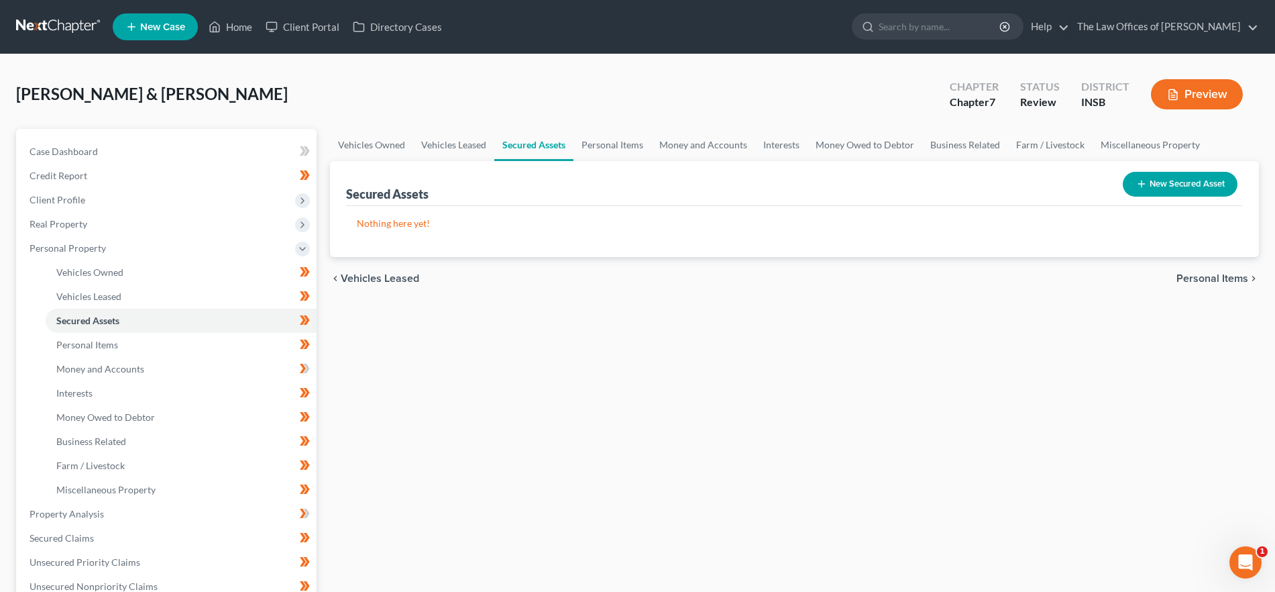
click at [1210, 273] on span "Personal Items" at bounding box center [1212, 278] width 72 height 11
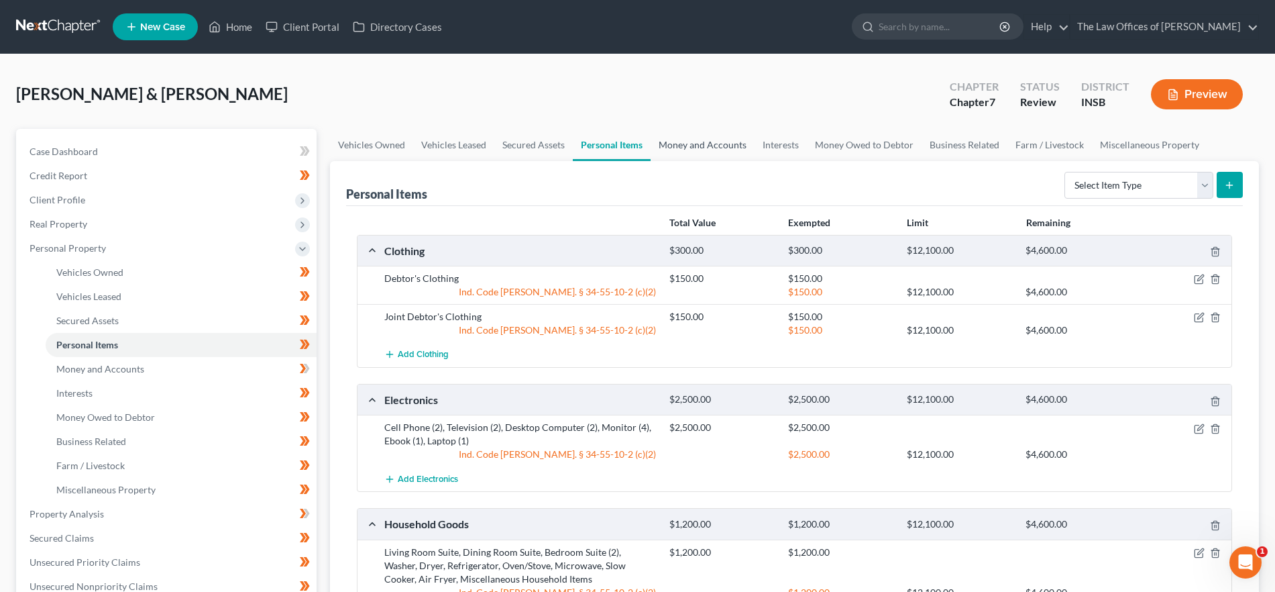
click at [675, 146] on link "Money and Accounts" at bounding box center [703, 145] width 104 height 32
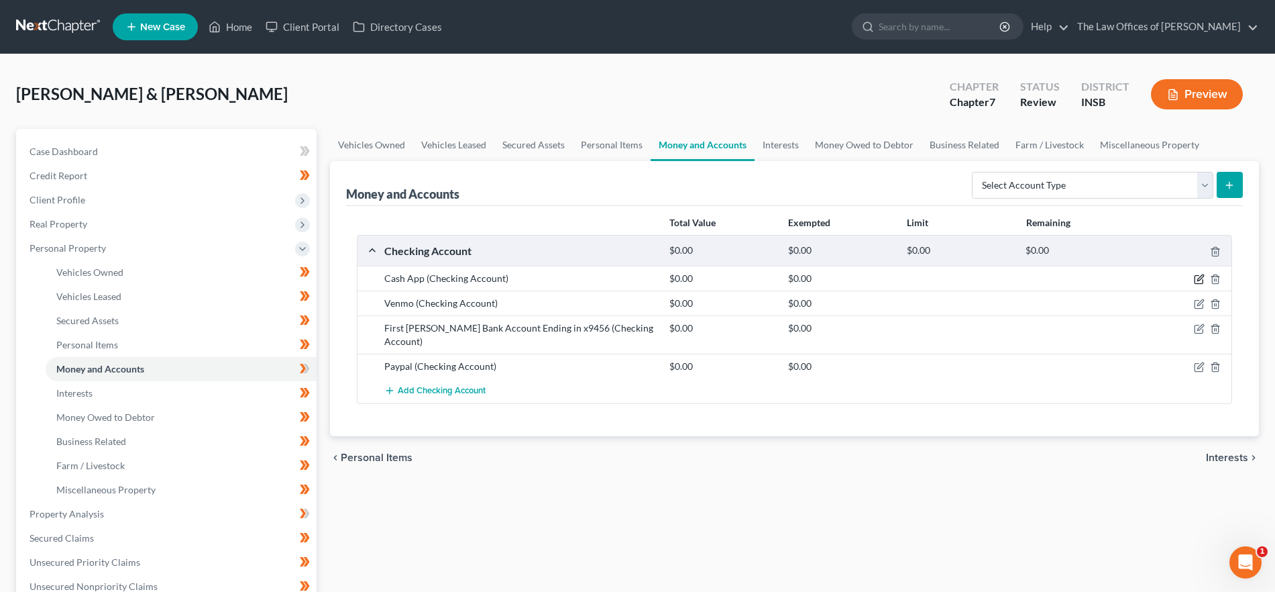
drag, startPoint x: 1201, startPoint y: 277, endPoint x: 1030, endPoint y: 260, distance: 171.2
click at [1201, 277] on icon "button" at bounding box center [1199, 279] width 11 height 11
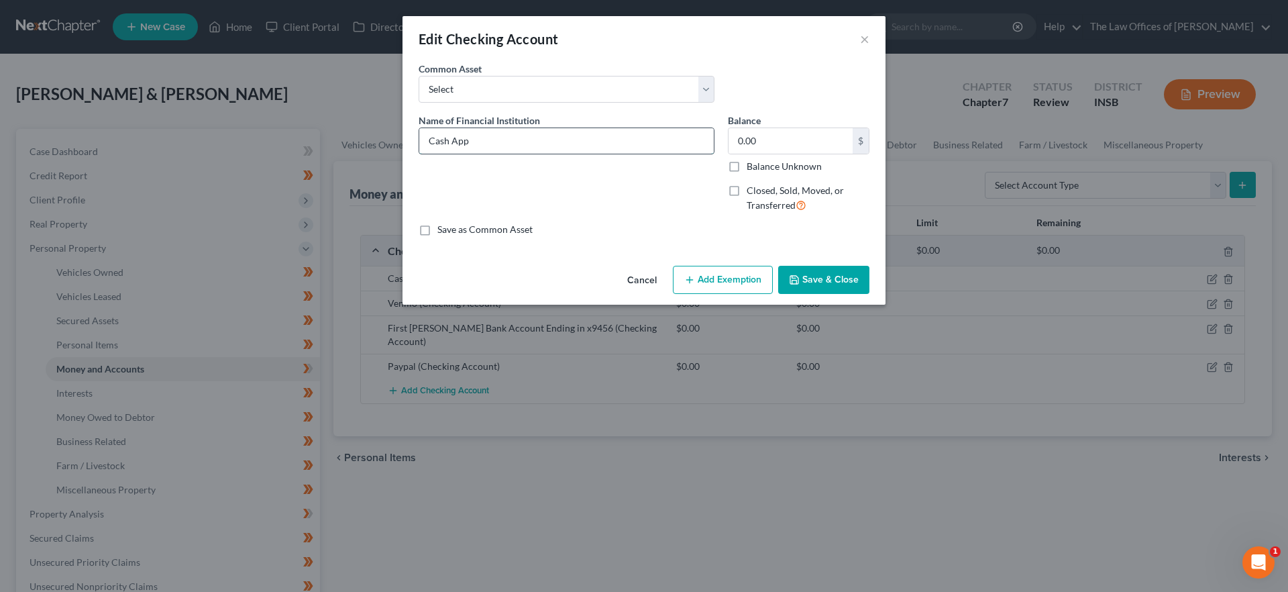
click at [510, 140] on input "Cash App" at bounding box center [566, 140] width 294 height 25
type input "Cash App (Debtor)"
click at [833, 282] on button "Save & Close" at bounding box center [823, 280] width 91 height 28
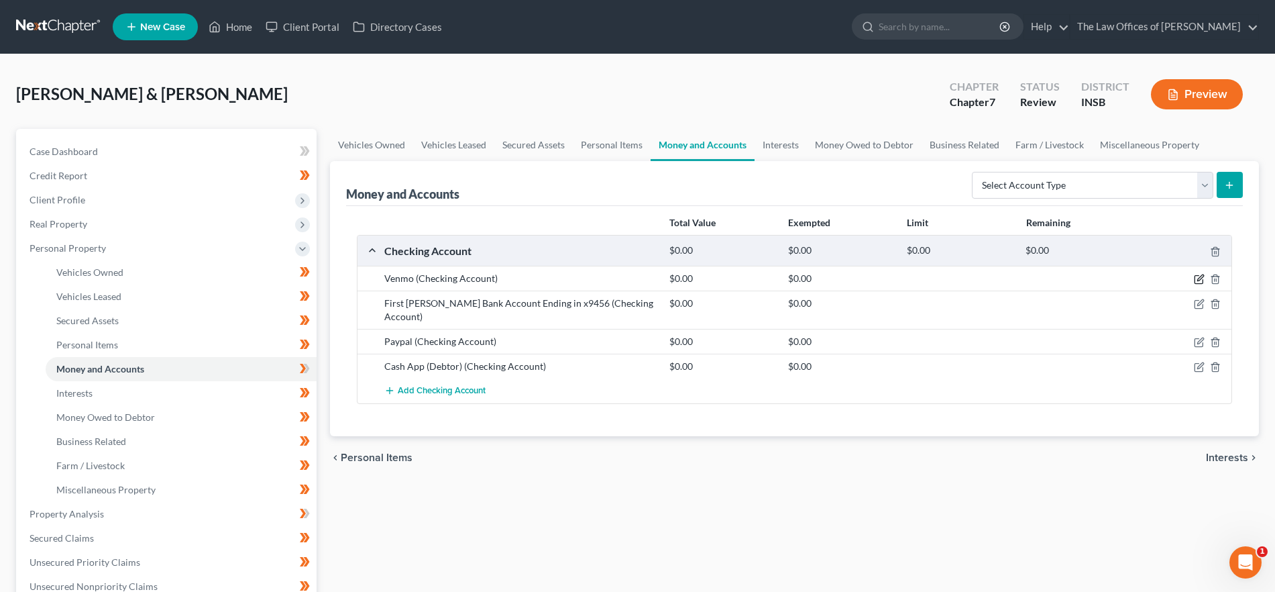
click at [1199, 276] on icon "button" at bounding box center [1199, 279] width 11 height 11
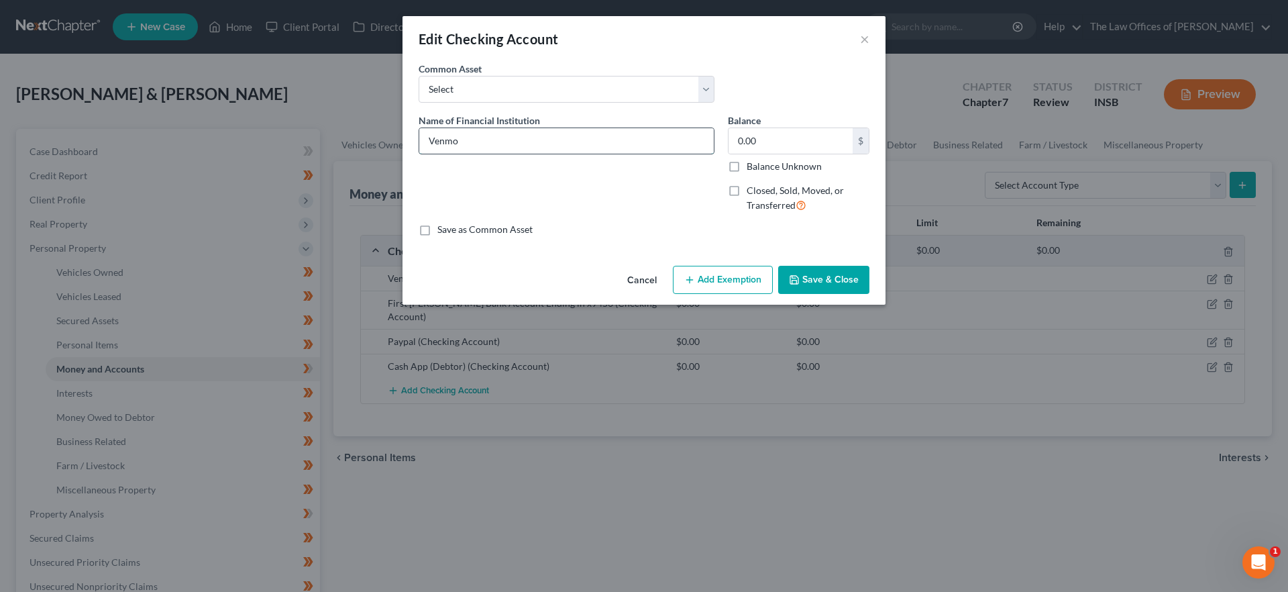
click at [507, 137] on input "Venmo" at bounding box center [566, 140] width 294 height 25
type input "Venmo (Debtor)"
click at [826, 280] on button "Save & Close" at bounding box center [823, 280] width 91 height 28
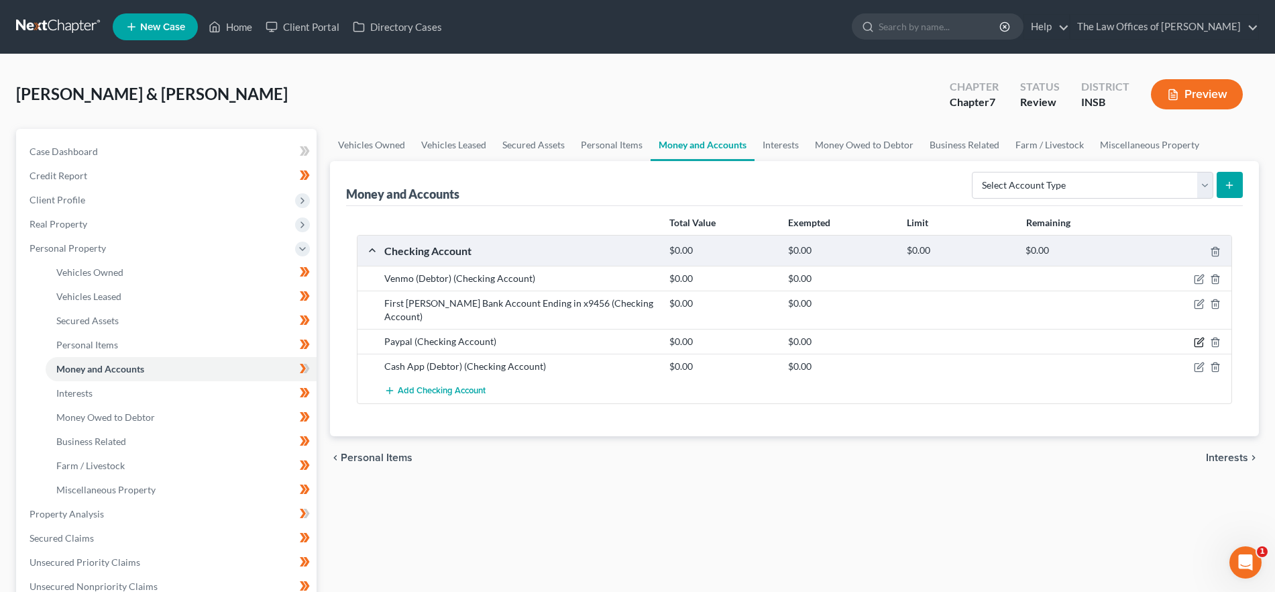
click at [1195, 337] on icon "button" at bounding box center [1199, 342] width 11 height 11
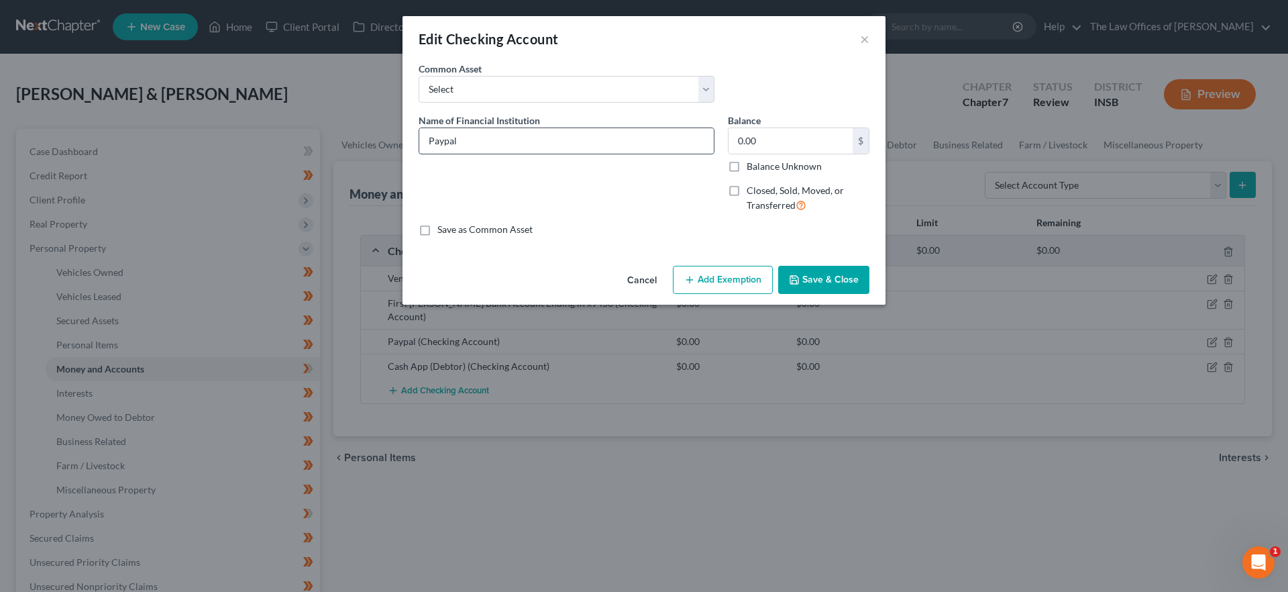
click at [547, 144] on input "Paypal" at bounding box center [566, 140] width 294 height 25
type input "Paypal (Debtor)"
click at [850, 285] on button "Save & Close" at bounding box center [823, 280] width 91 height 28
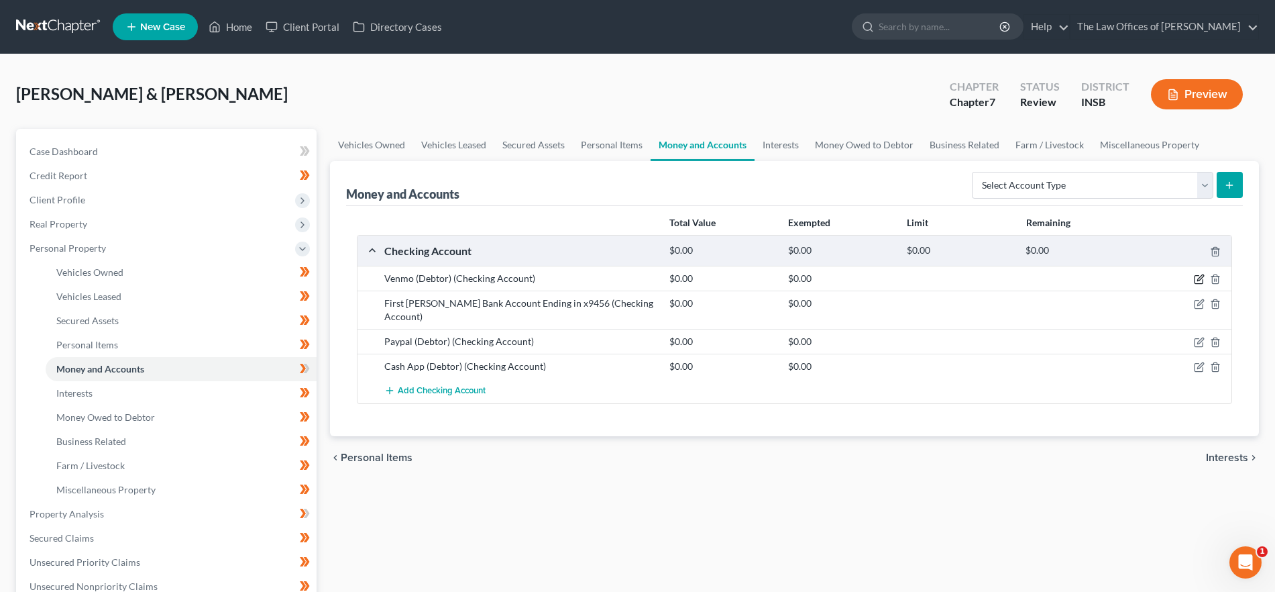
click at [1195, 276] on icon "button" at bounding box center [1199, 280] width 8 height 8
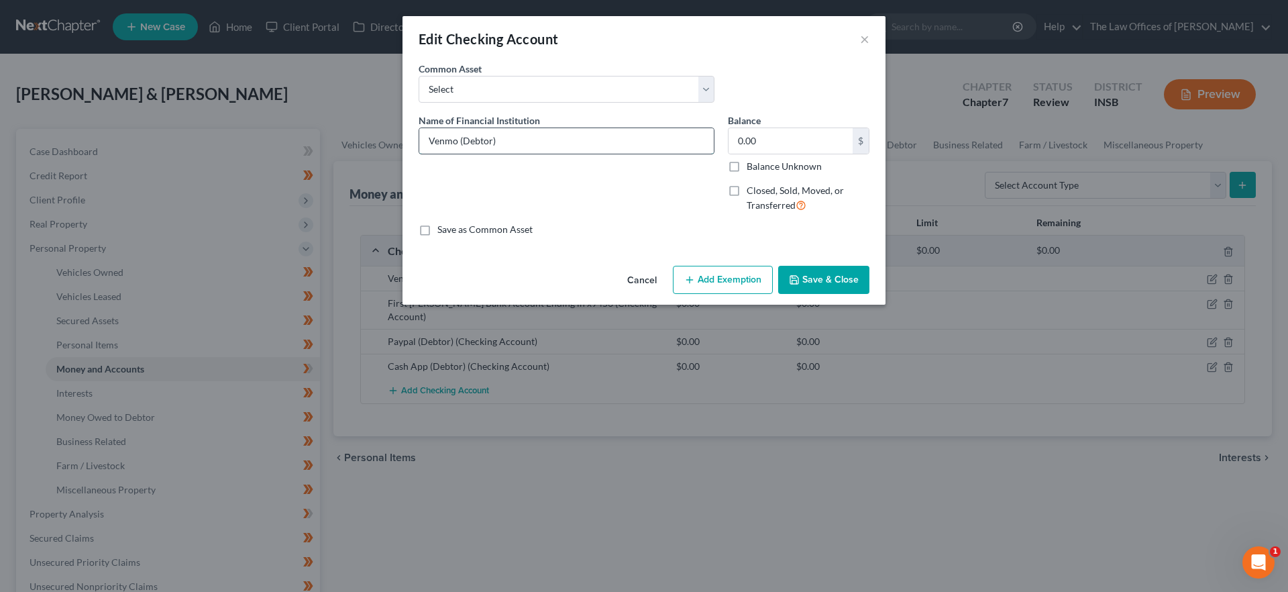
drag, startPoint x: 524, startPoint y: 135, endPoint x: 473, endPoint y: 142, distance: 51.4
click at [459, 140] on input "Venmo (Debtor)" at bounding box center [566, 140] width 294 height 25
type input "Venmo"
click at [824, 280] on button "Save & Close" at bounding box center [823, 280] width 91 height 28
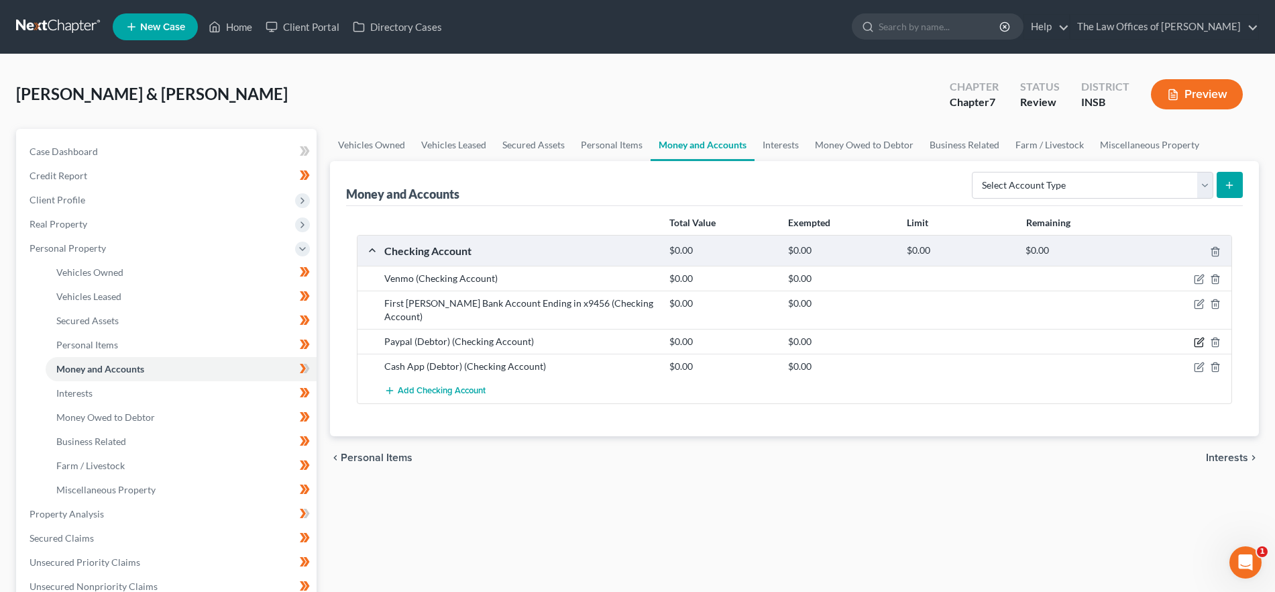
click at [1194, 337] on icon "button" at bounding box center [1199, 342] width 11 height 11
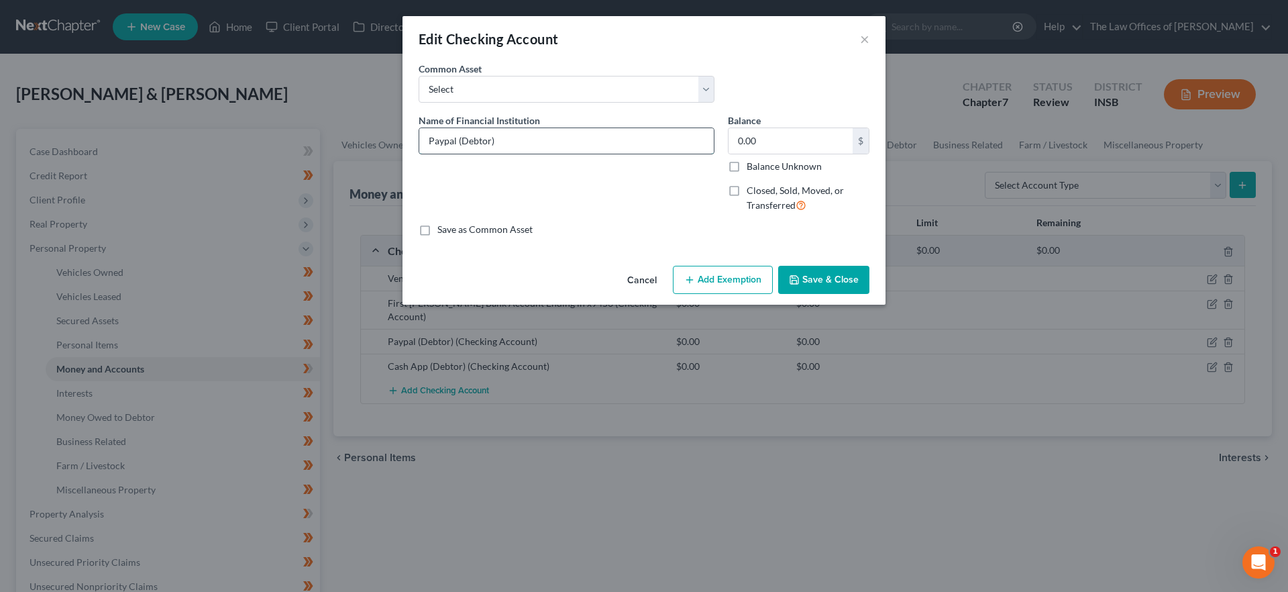
drag, startPoint x: 482, startPoint y: 144, endPoint x: 456, endPoint y: 146, distance: 26.2
click at [456, 146] on input "Paypal (Debtor)" at bounding box center [566, 140] width 294 height 25
type input "Paypal"
click at [824, 276] on button "Save & Close" at bounding box center [823, 280] width 91 height 28
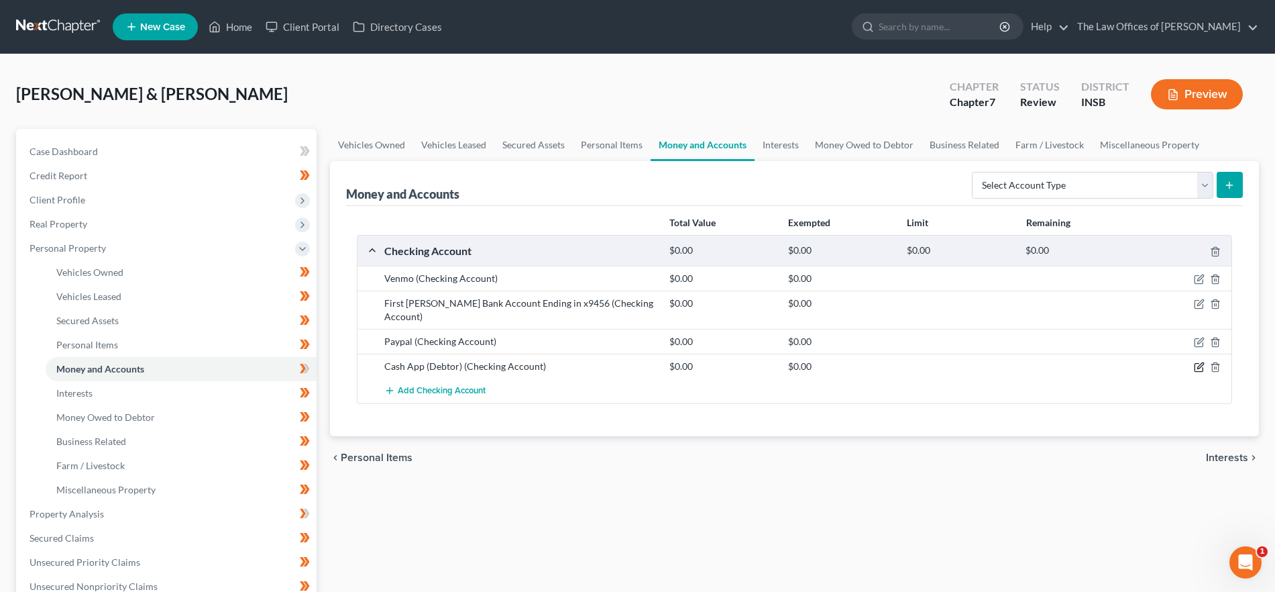
click at [1199, 362] on icon "button" at bounding box center [1199, 367] width 11 height 11
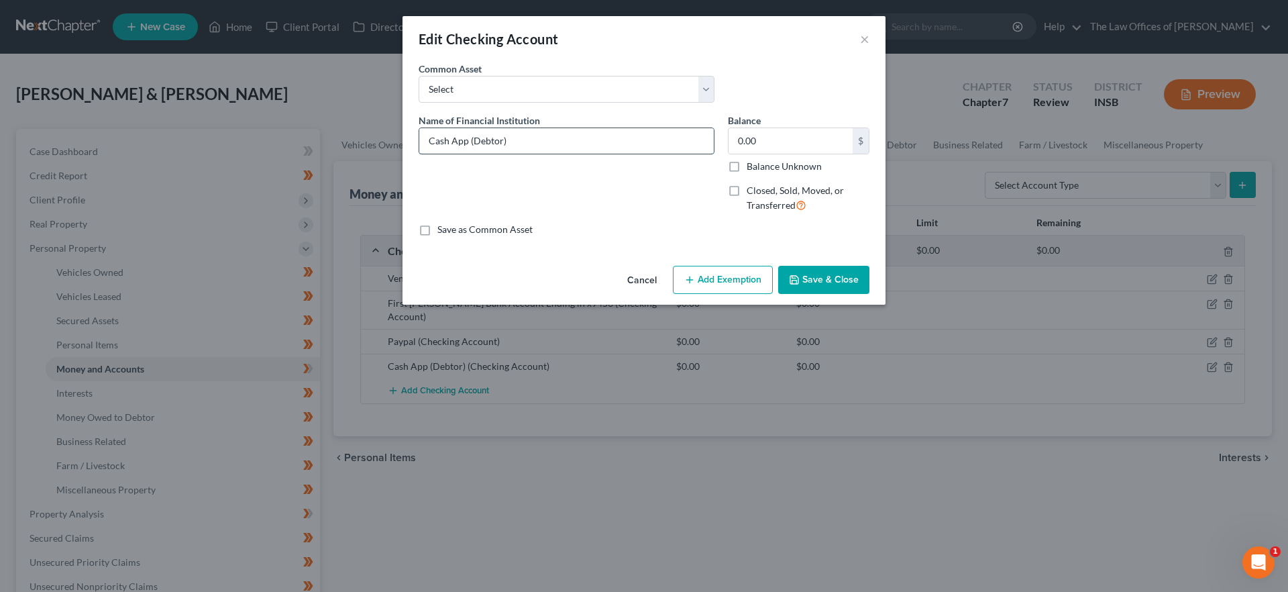
click at [468, 140] on input "Cash App (Debtor)" at bounding box center [566, 140] width 294 height 25
type input "Cash App"
click at [836, 274] on button "Save & Close" at bounding box center [823, 280] width 91 height 28
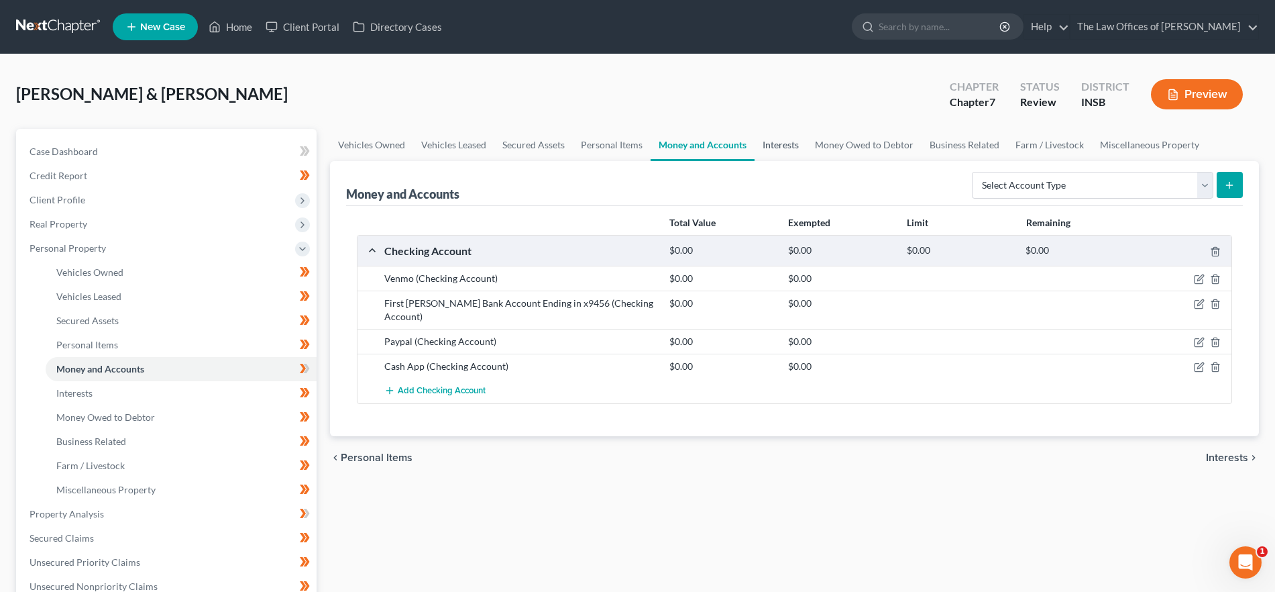
click at [772, 141] on link "Interests" at bounding box center [781, 145] width 52 height 32
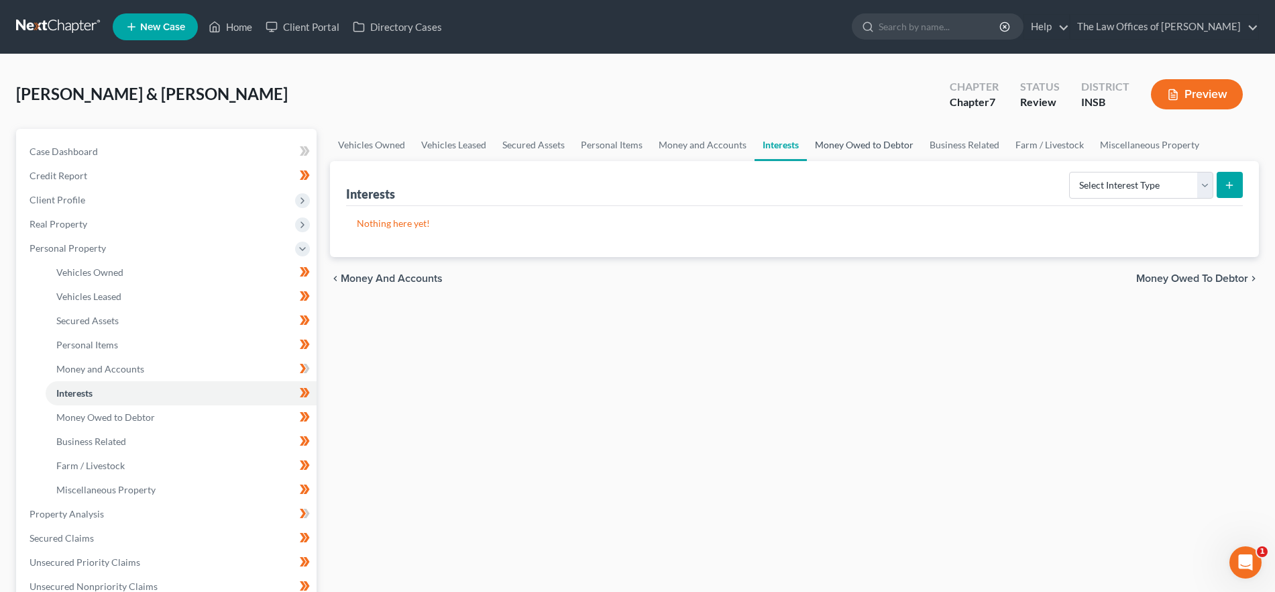
click at [836, 139] on link "Money Owed to Debtor" at bounding box center [864, 145] width 115 height 32
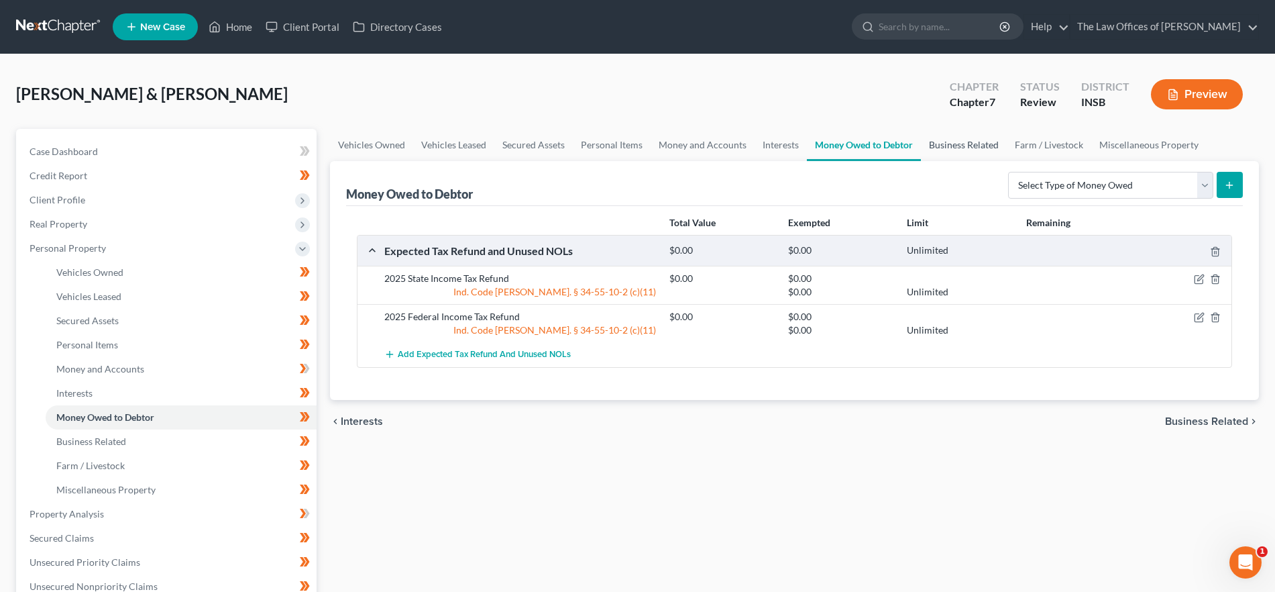
click at [949, 145] on link "Business Related" at bounding box center [964, 145] width 86 height 32
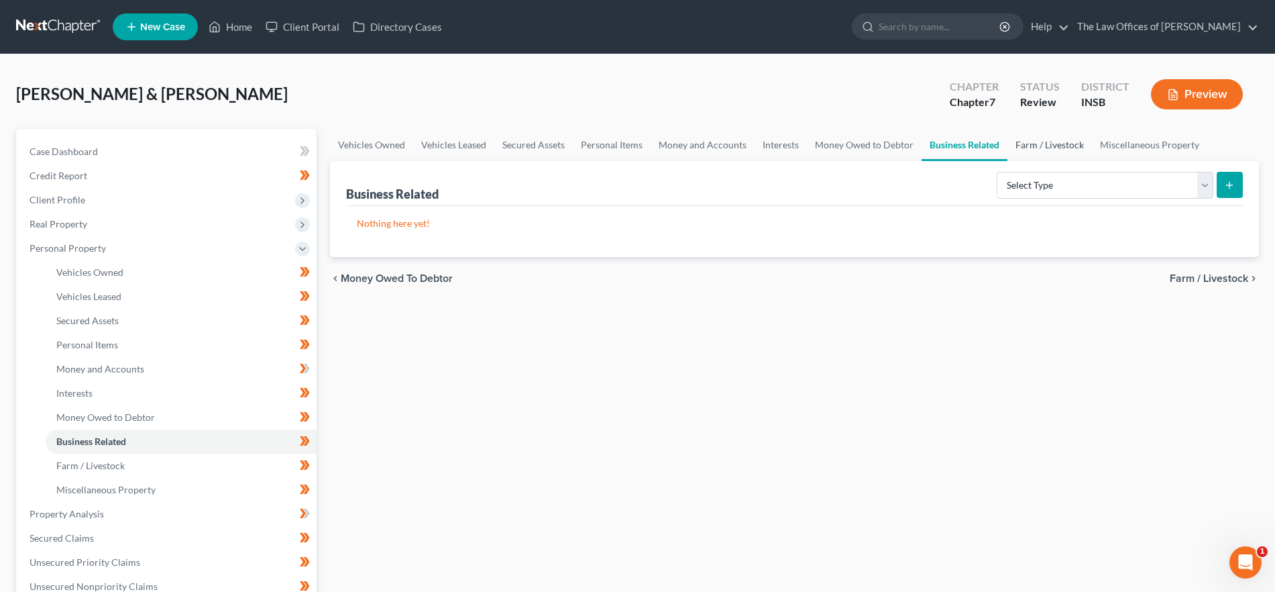
click at [1050, 146] on link "Farm / Livestock" at bounding box center [1049, 145] width 85 height 32
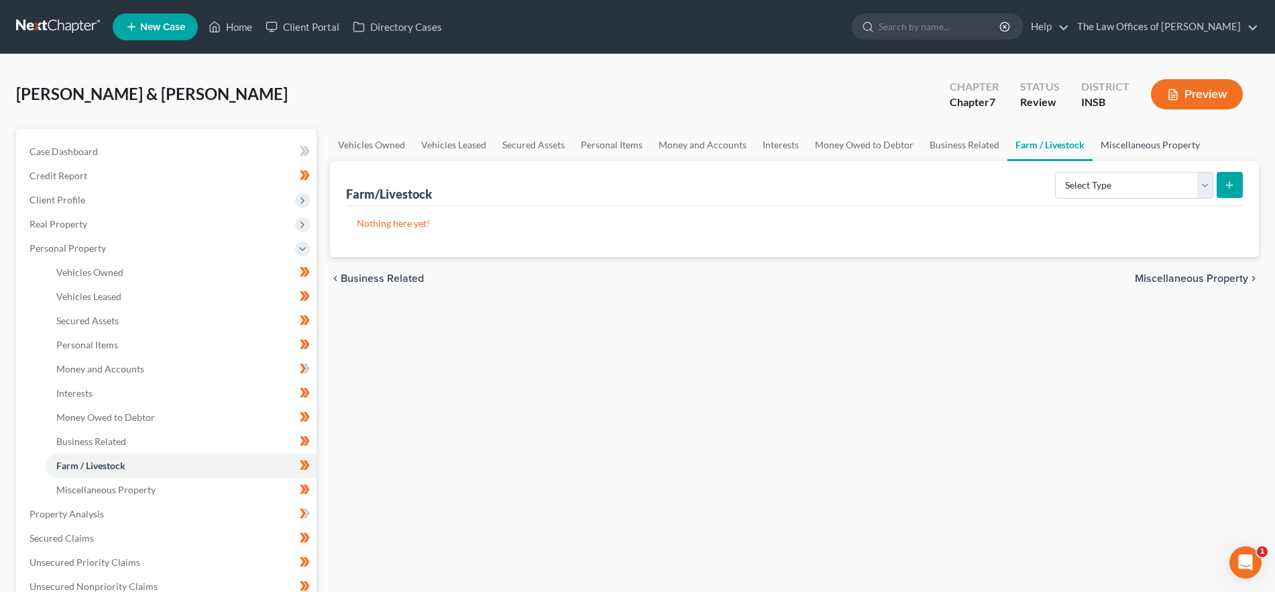
click at [1157, 149] on link "Miscellaneous Property" at bounding box center [1150, 145] width 115 height 32
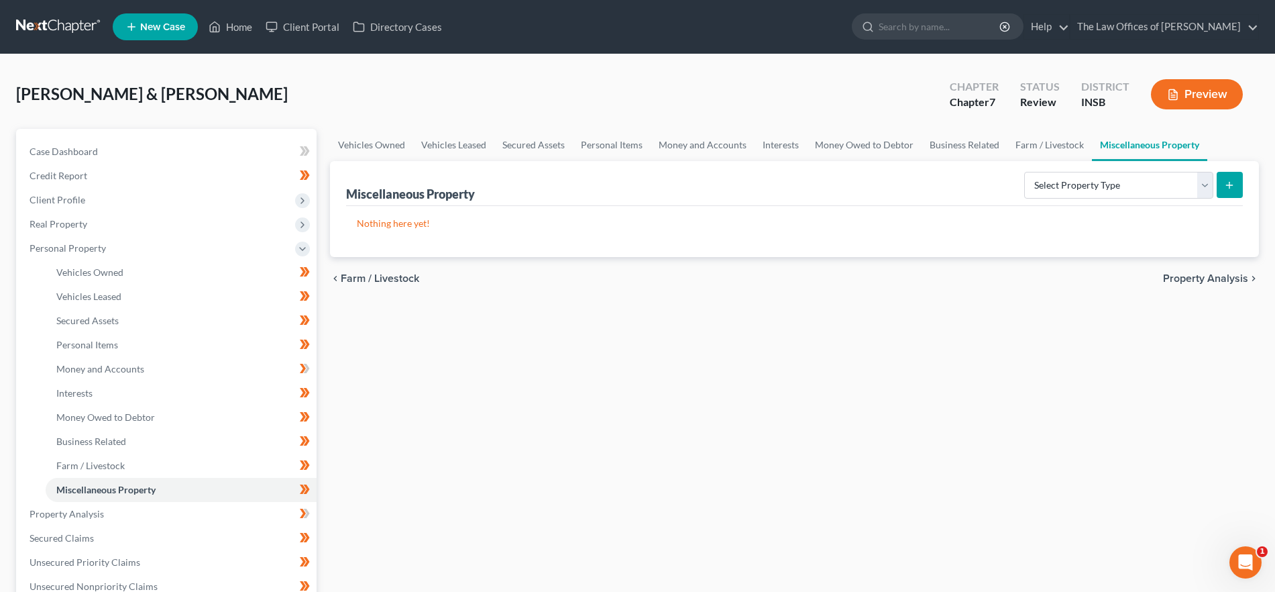
click at [1186, 278] on span "Property Analysis" at bounding box center [1205, 278] width 85 height 11
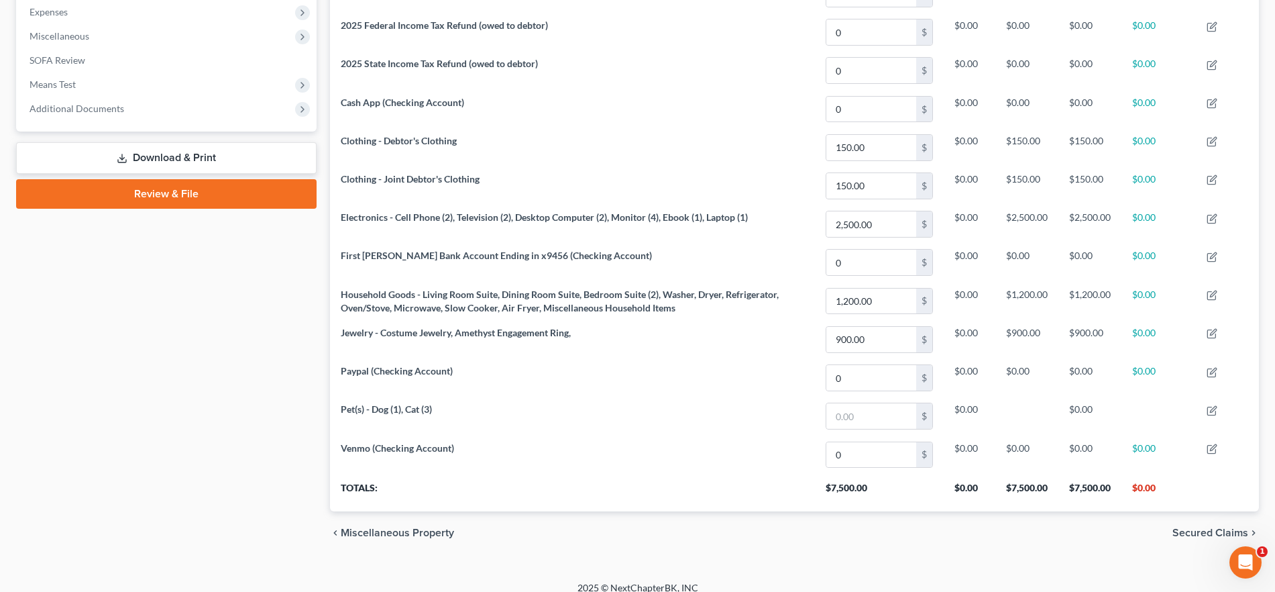
scroll to position [467, 0]
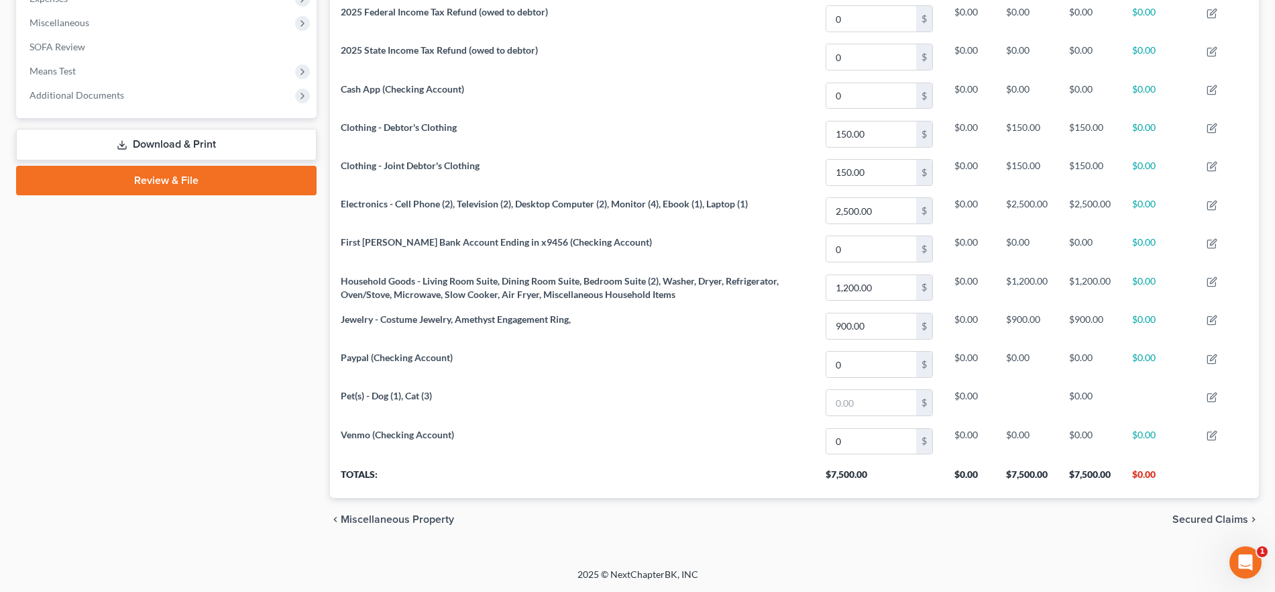
click at [1180, 516] on span "Secured Claims" at bounding box center [1210, 519] width 76 height 11
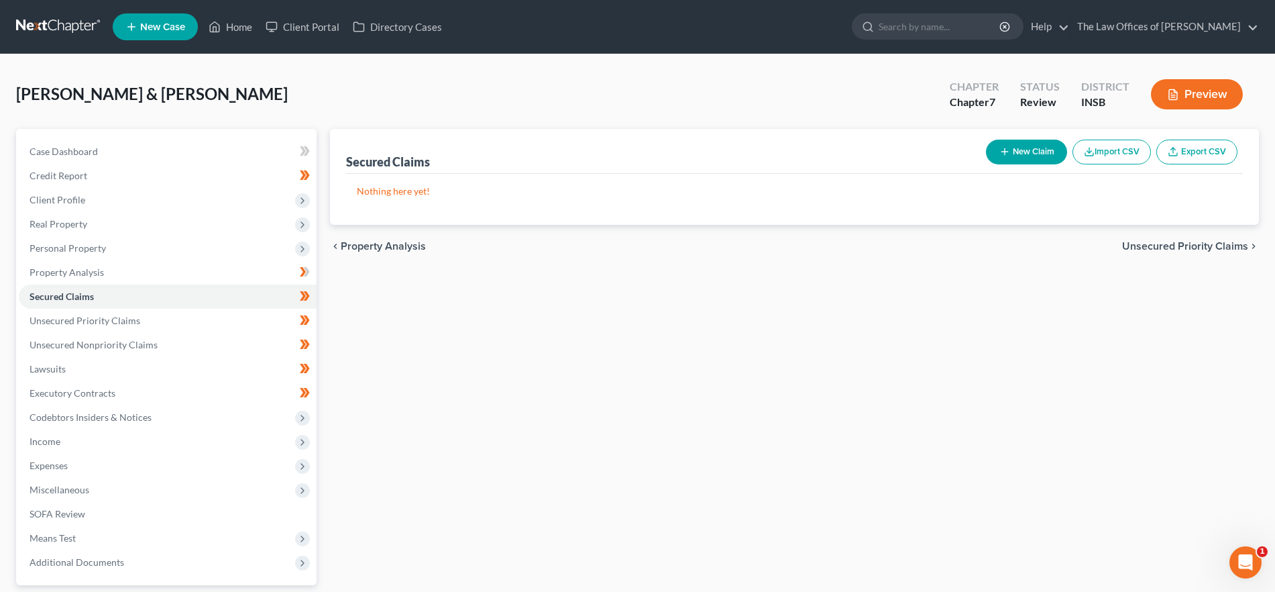
click at [1168, 244] on span "Unsecured Priority Claims" at bounding box center [1185, 246] width 126 height 11
click at [1168, 244] on span "Unsecured Nonpriority Claims" at bounding box center [1176, 246] width 146 height 11
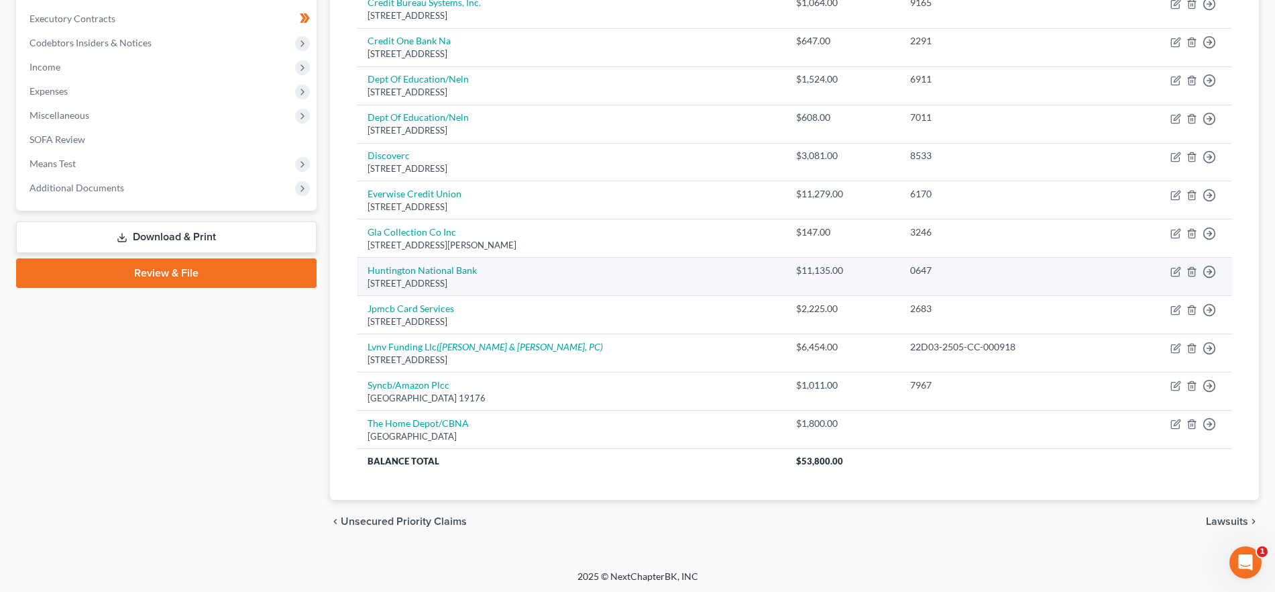
scroll to position [376, 0]
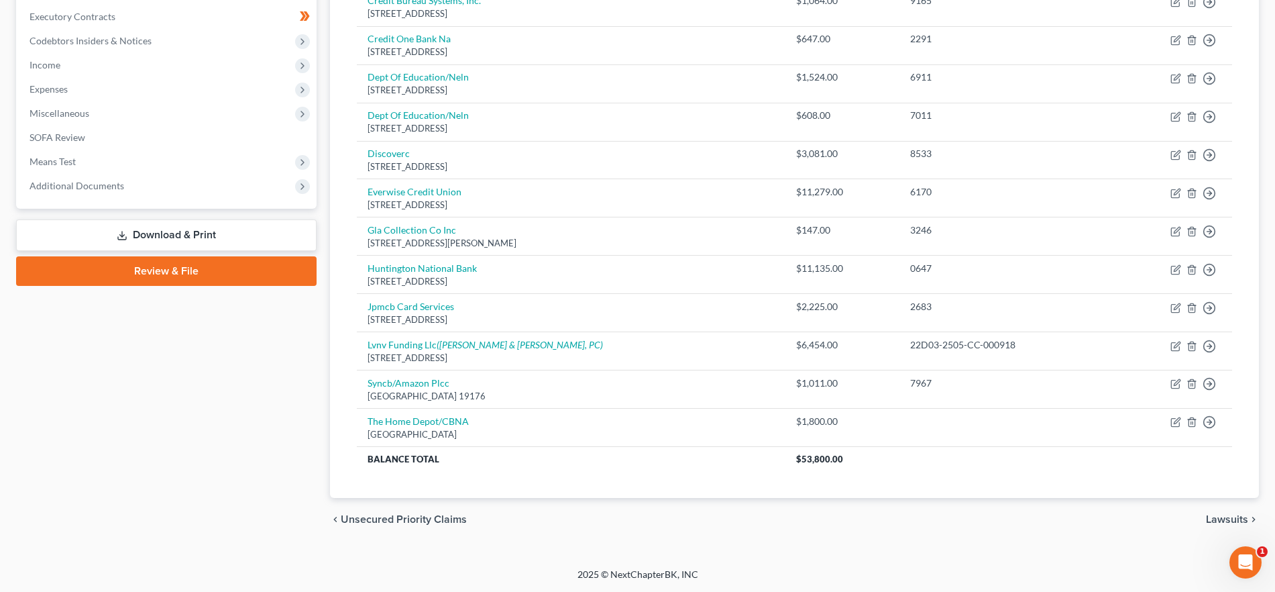
click at [1210, 516] on span "Lawsuits" at bounding box center [1227, 519] width 42 height 11
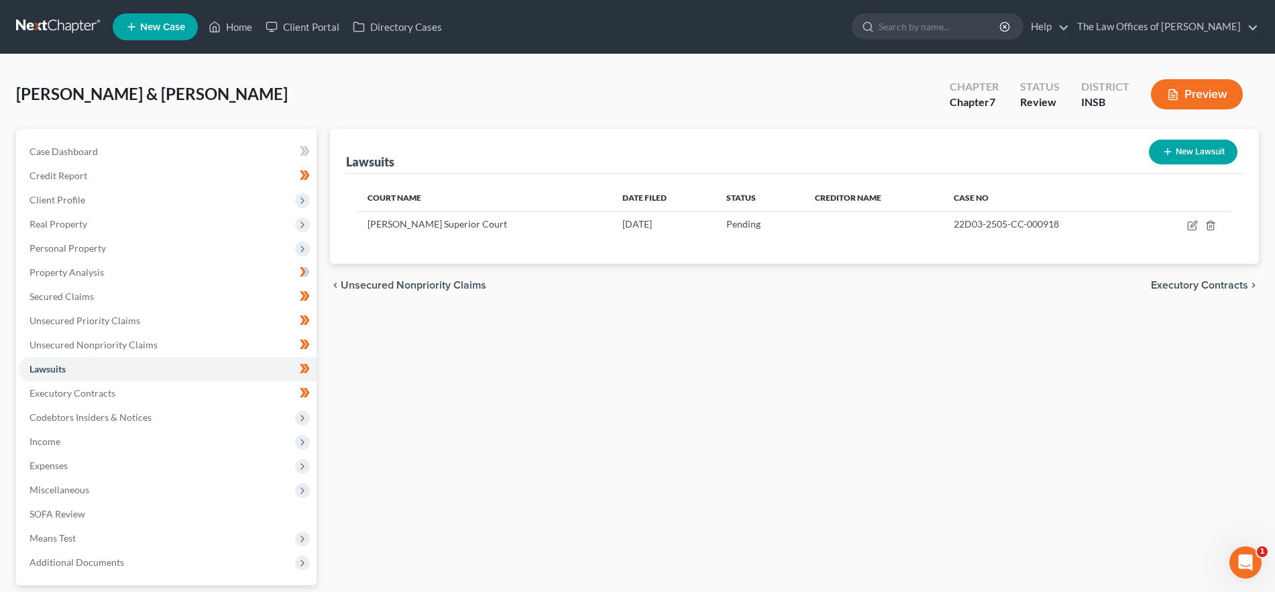
click at [1204, 281] on span "Executory Contracts" at bounding box center [1199, 285] width 97 height 11
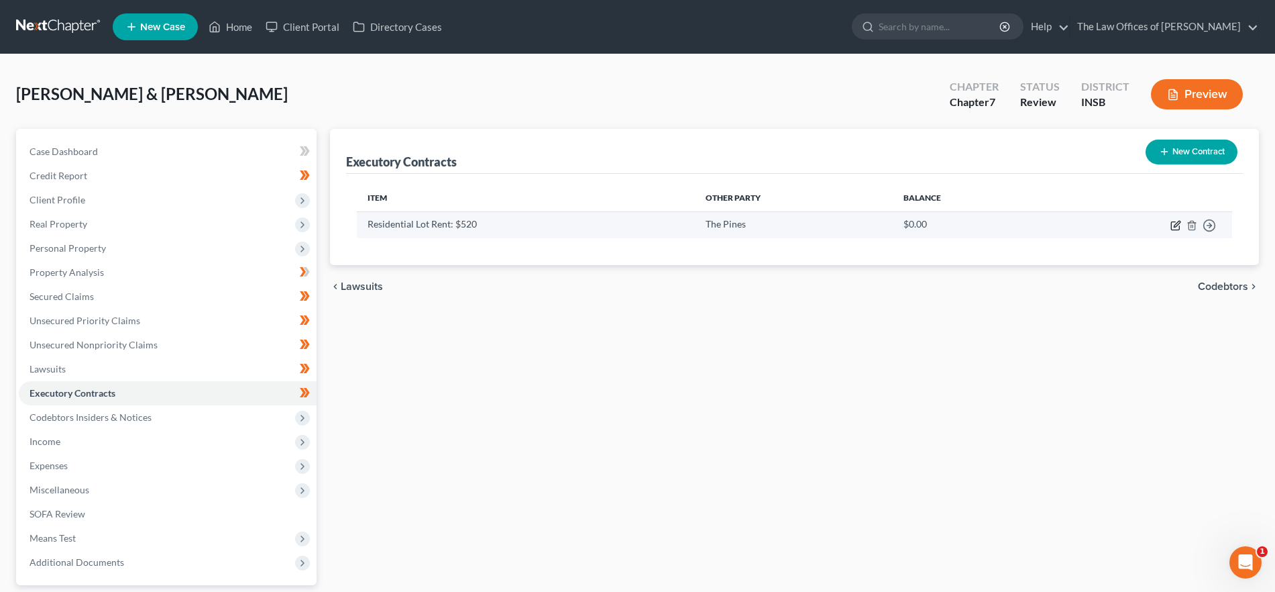
click at [1172, 221] on icon "button" at bounding box center [1175, 225] width 11 height 11
select select "3"
select select "2"
select select "0"
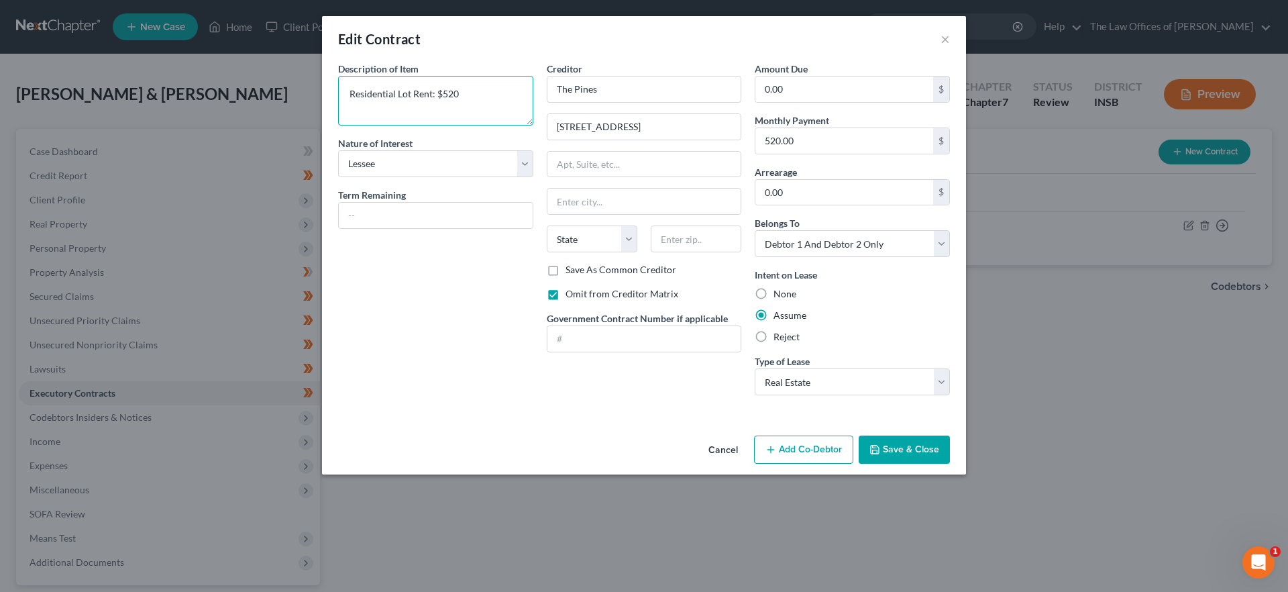
click at [439, 89] on textarea "Residential Lot Rent: $520" at bounding box center [435, 101] width 195 height 50
type textarea "Residential Lot Rent: $520.00 per month"
click at [909, 442] on button "Save & Close" at bounding box center [904, 449] width 91 height 28
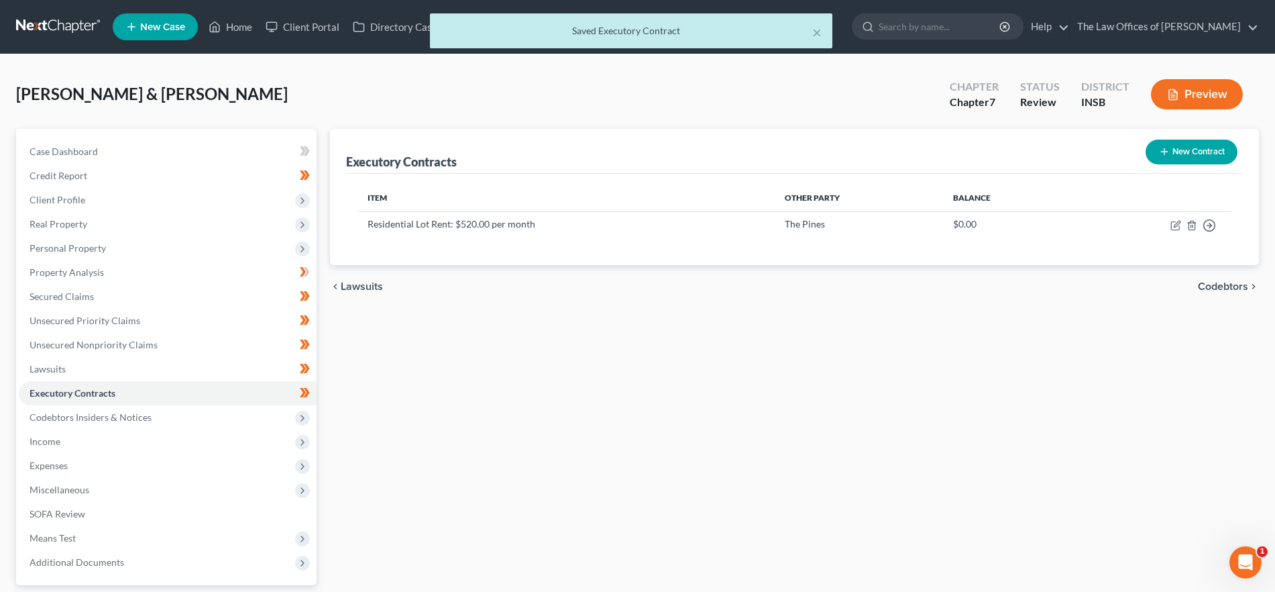
click at [1246, 289] on span "Codebtors" at bounding box center [1223, 286] width 50 height 11
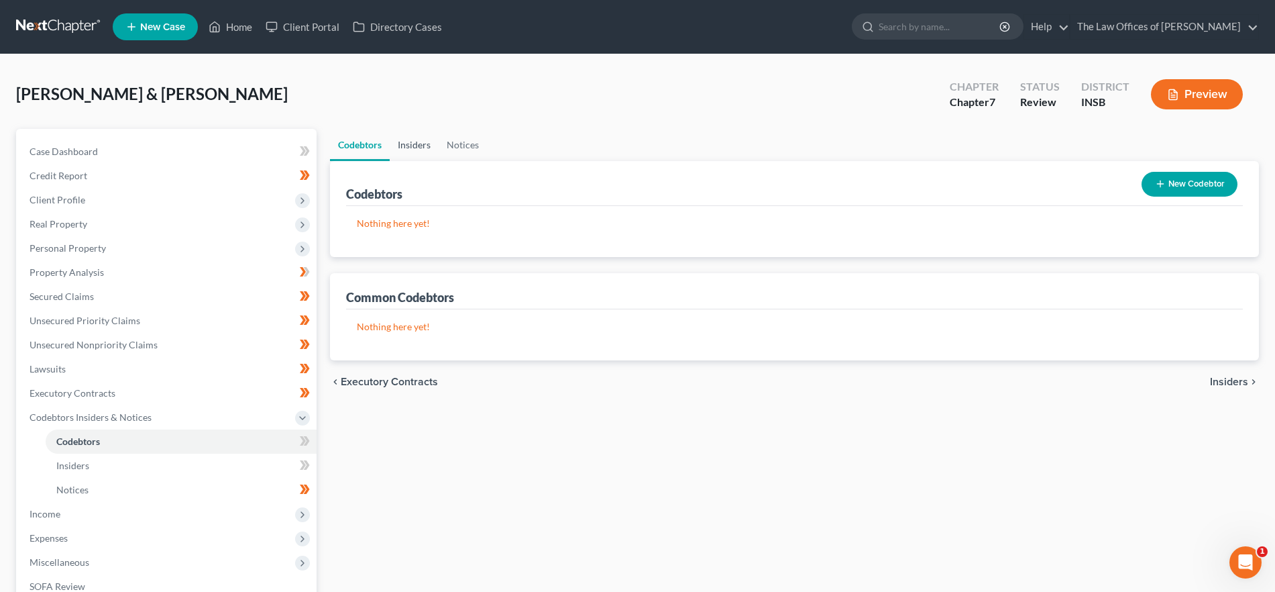
click at [429, 149] on link "Insiders" at bounding box center [414, 145] width 49 height 32
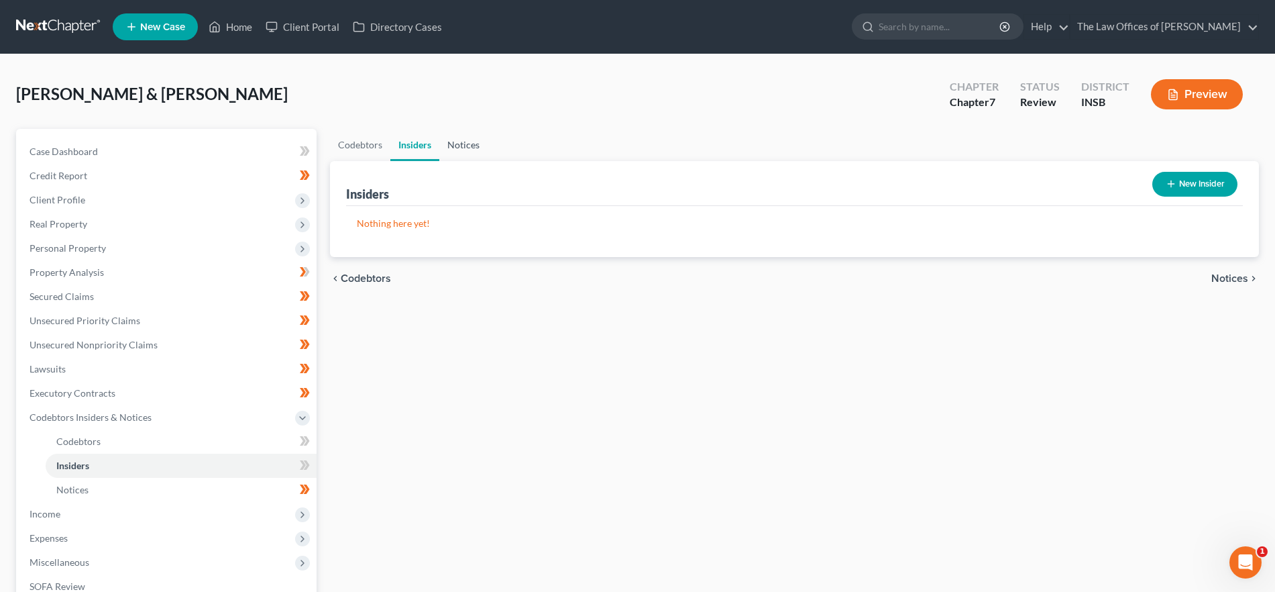
click at [465, 148] on link "Notices" at bounding box center [463, 145] width 48 height 32
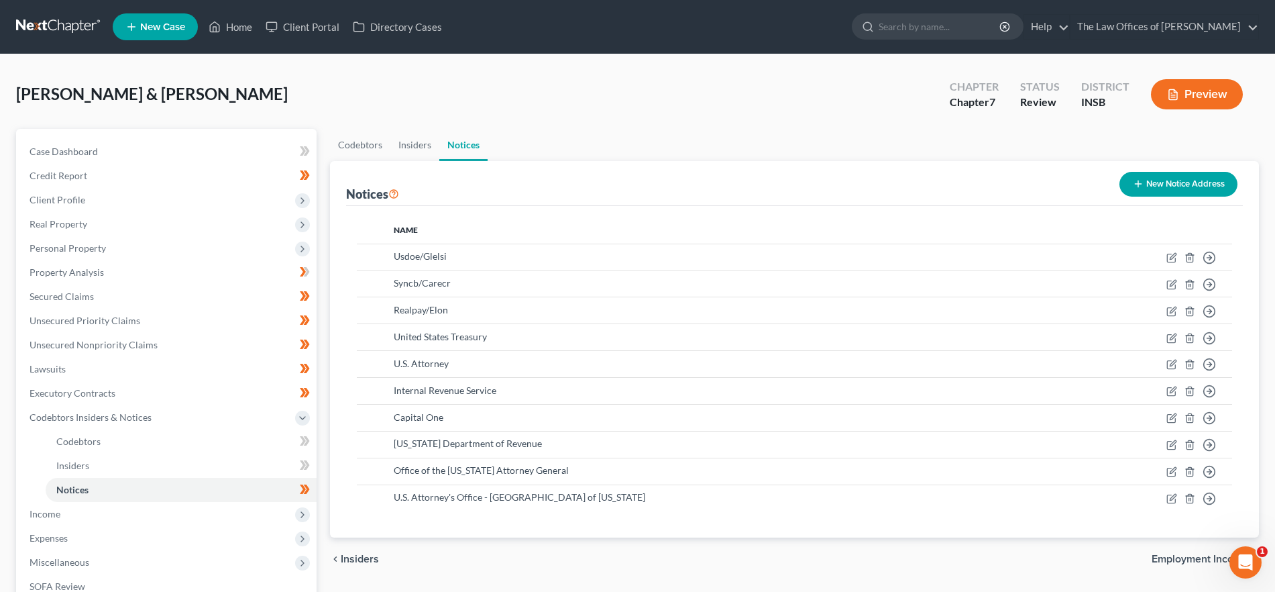
click at [1169, 557] on span "Employment Income" at bounding box center [1200, 558] width 97 height 11
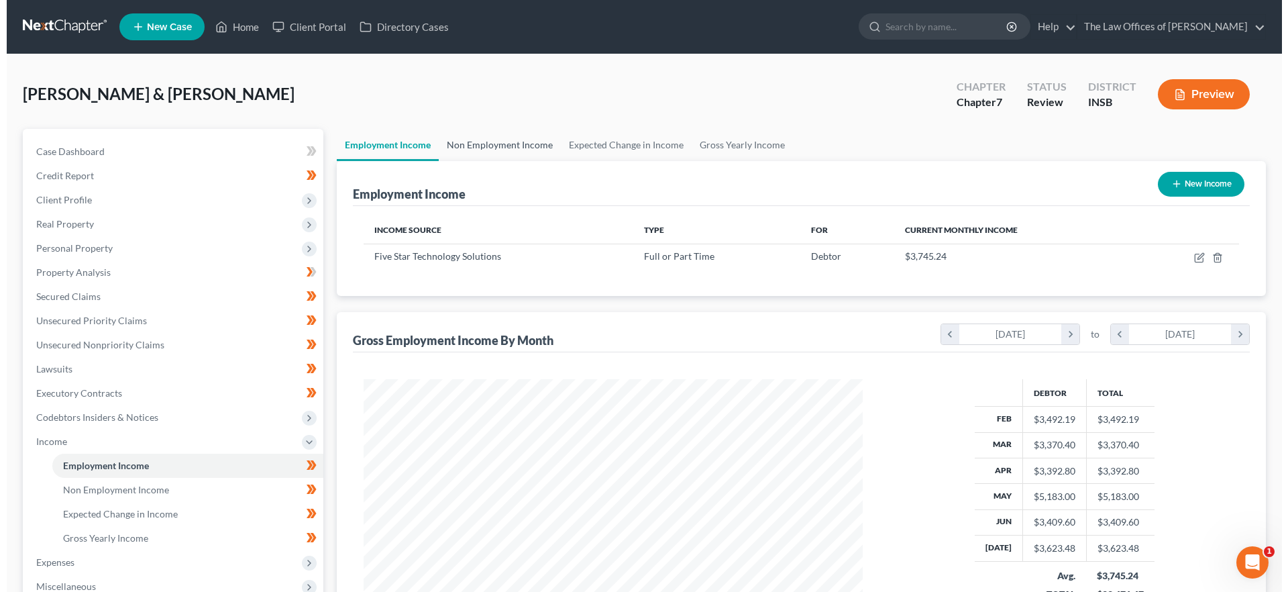
scroll to position [250, 527]
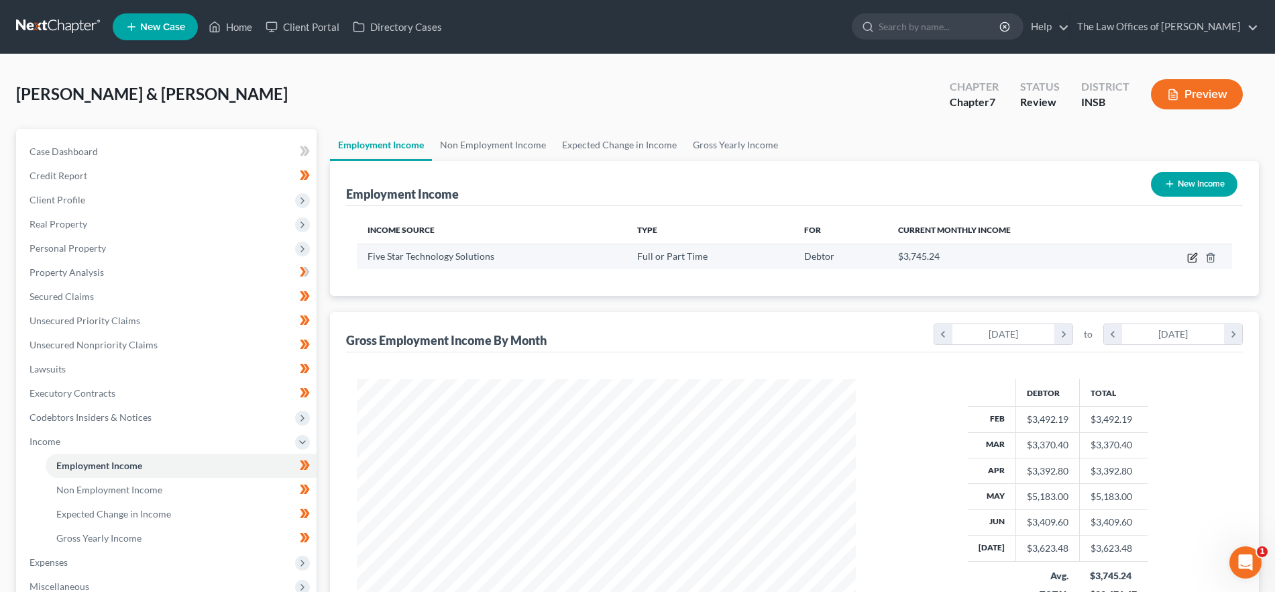
click at [1189, 258] on icon "button" at bounding box center [1192, 257] width 11 height 11
select select "0"
select select "15"
select select "2"
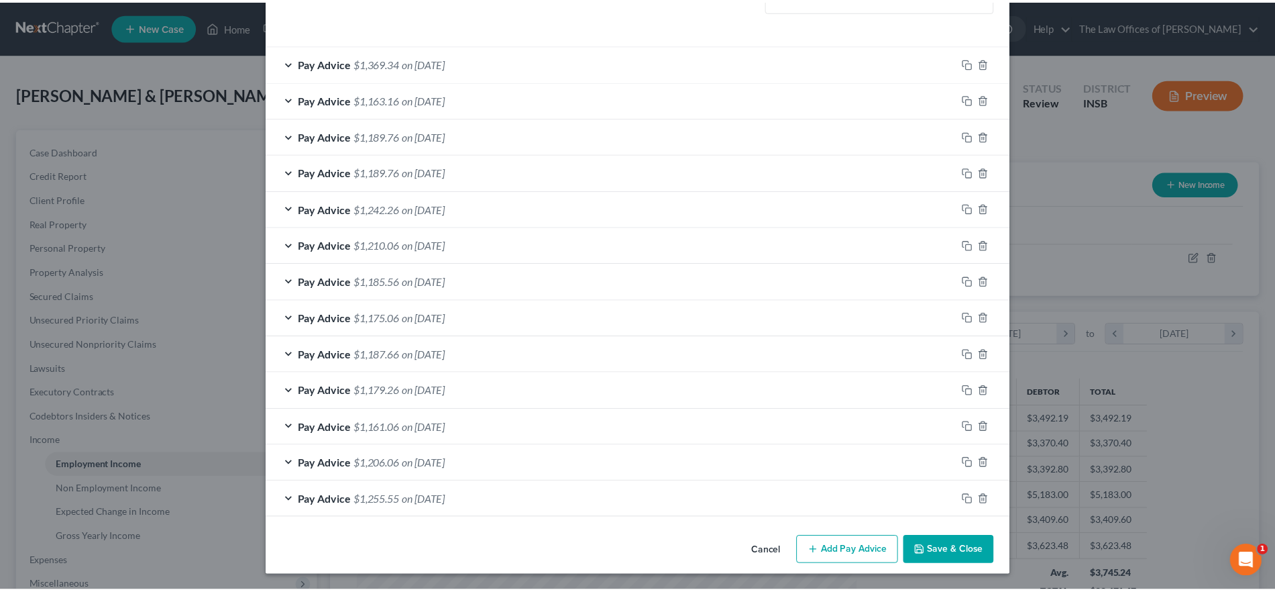
scroll to position [409, 0]
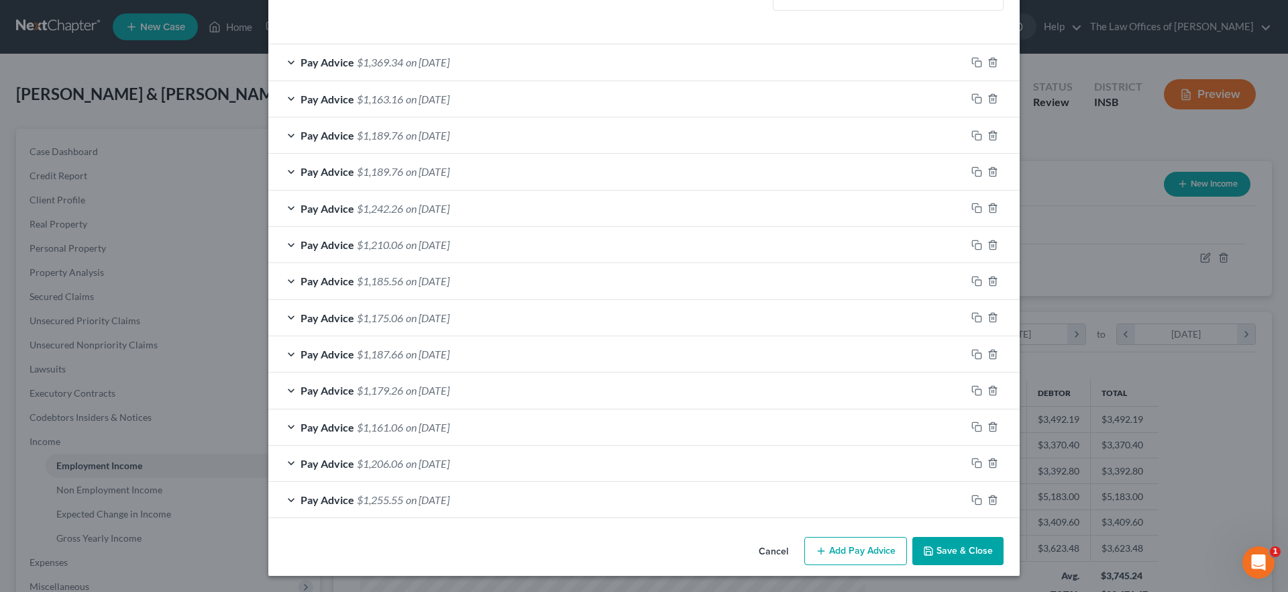
drag, startPoint x: 944, startPoint y: 545, endPoint x: 1086, endPoint y: 396, distance: 204.9
click at [944, 545] on button "Save & Close" at bounding box center [957, 551] width 91 height 28
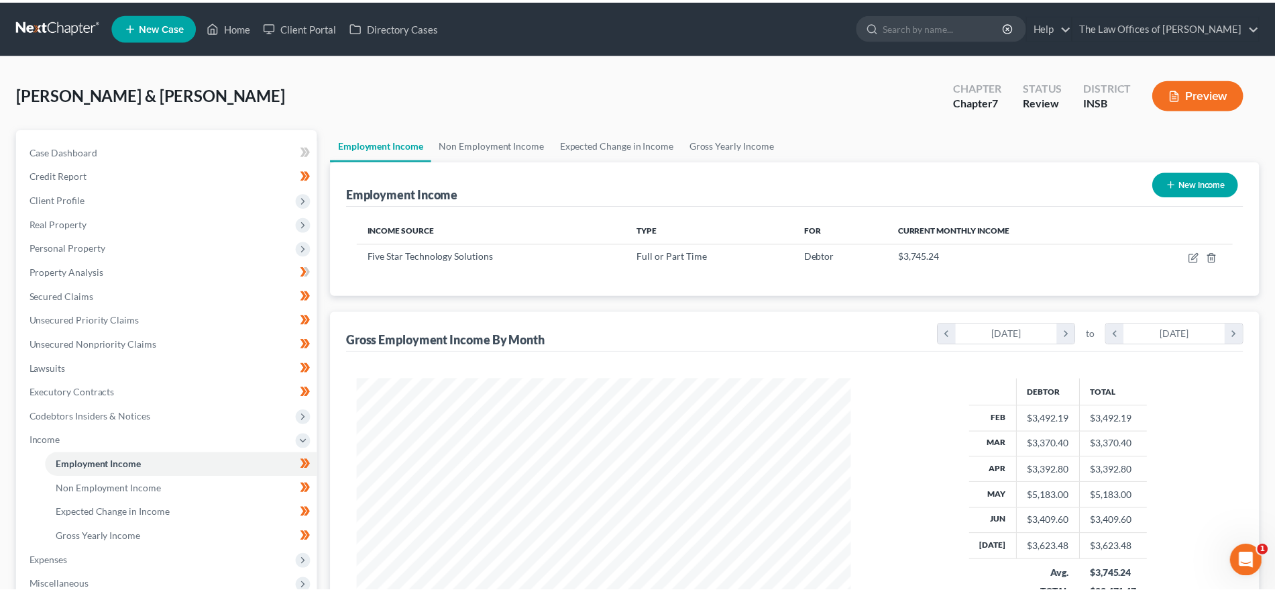
scroll to position [670469, 670192]
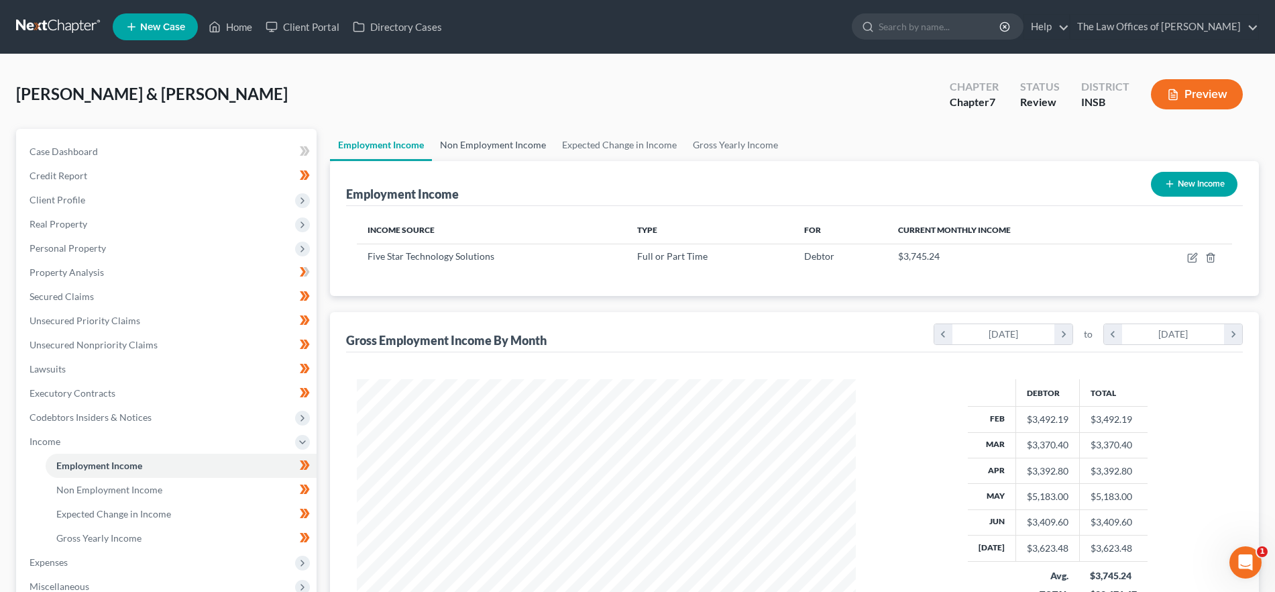
click at [532, 156] on link "Non Employment Income" at bounding box center [493, 145] width 122 height 32
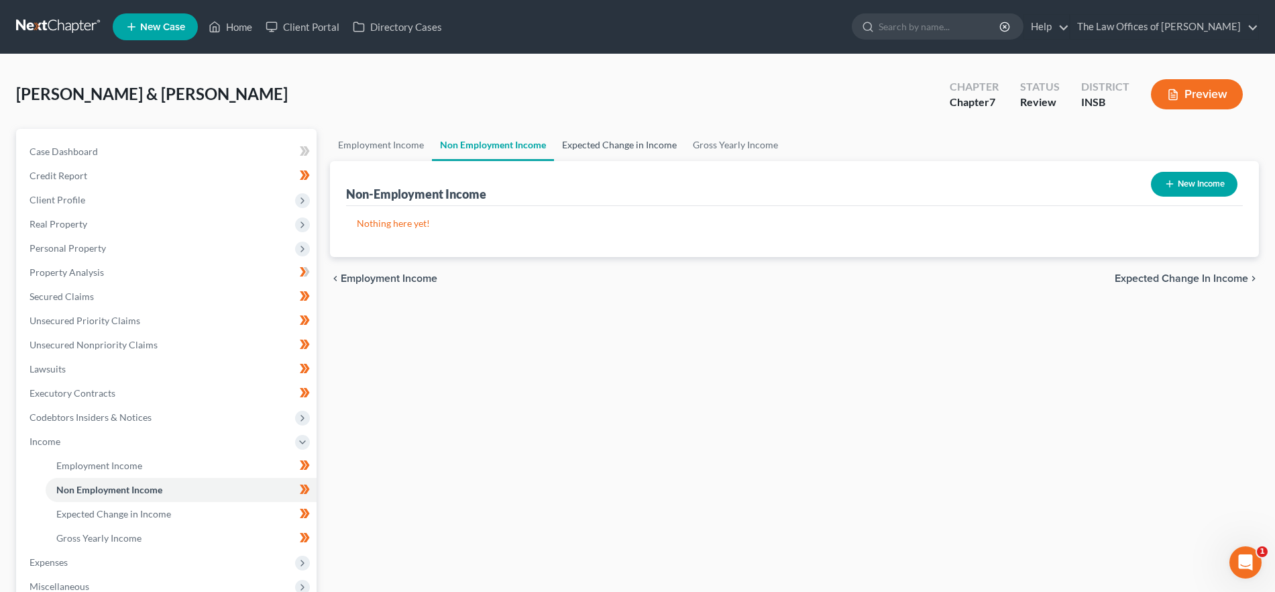
click at [624, 150] on link "Expected Change in Income" at bounding box center [619, 145] width 131 height 32
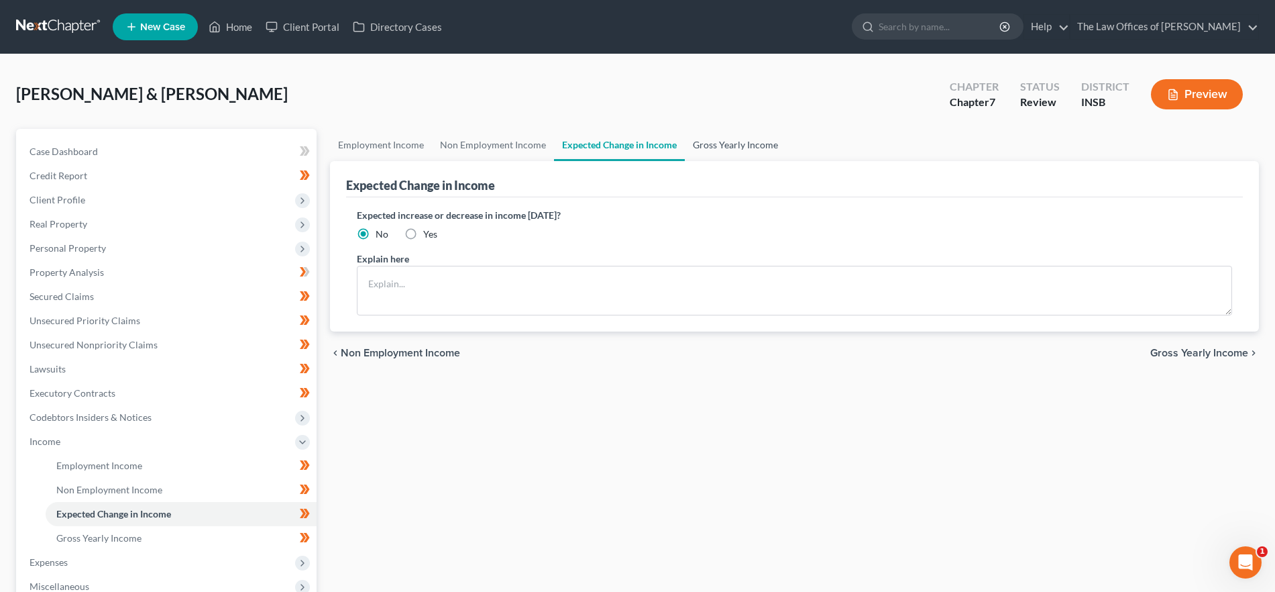
click at [716, 147] on link "Gross Yearly Income" at bounding box center [735, 145] width 101 height 32
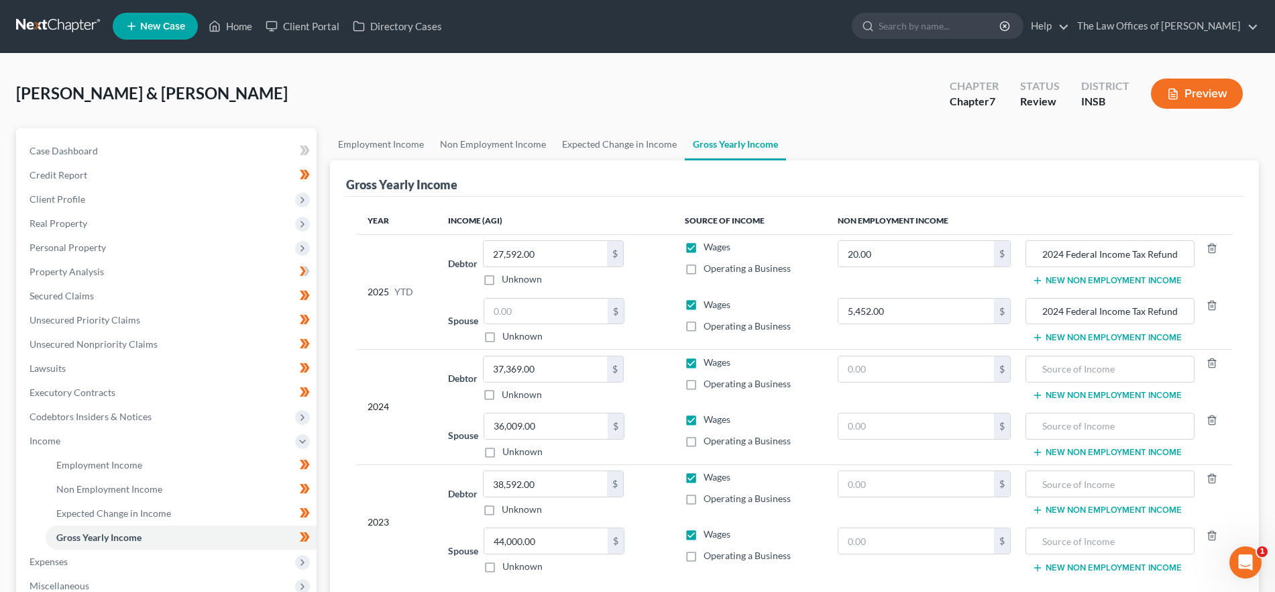
scroll to position [218, 0]
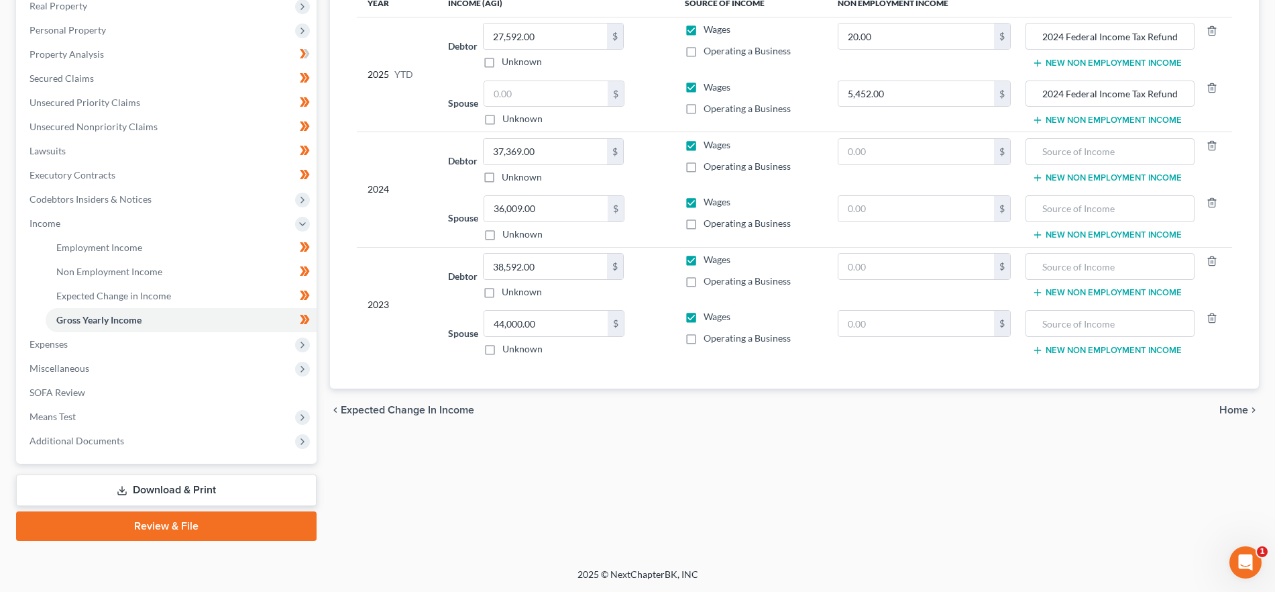
click at [1235, 407] on span "Home" at bounding box center [1233, 409] width 29 height 11
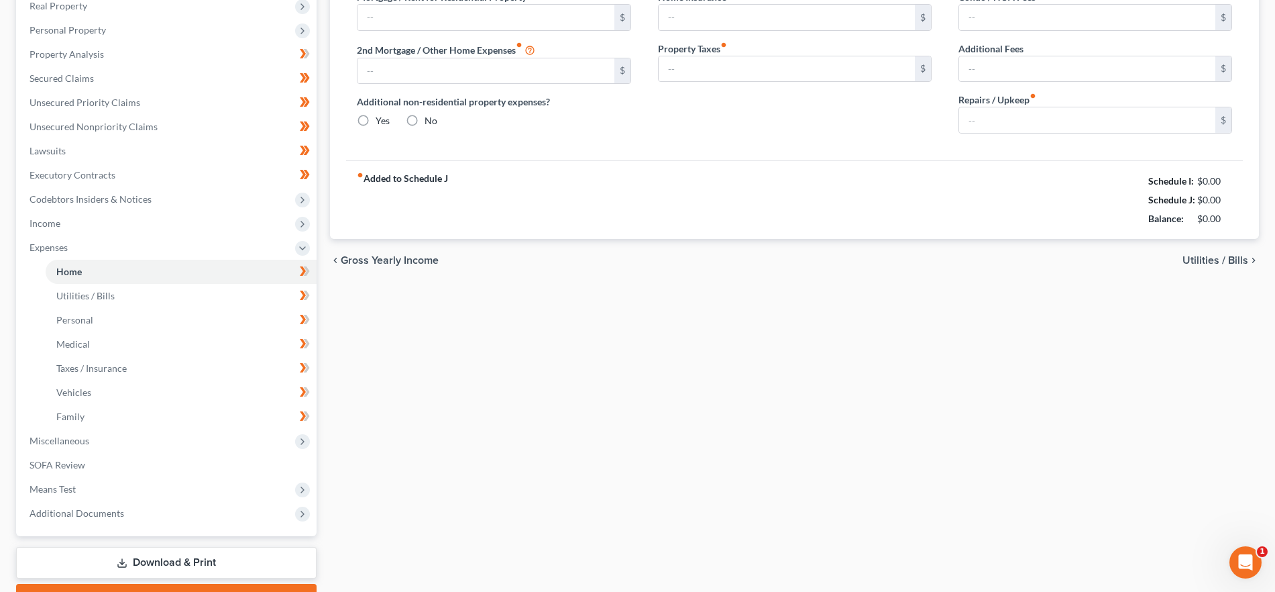
type input "520.00"
type input "0.00"
radio input "true"
type input "0.00"
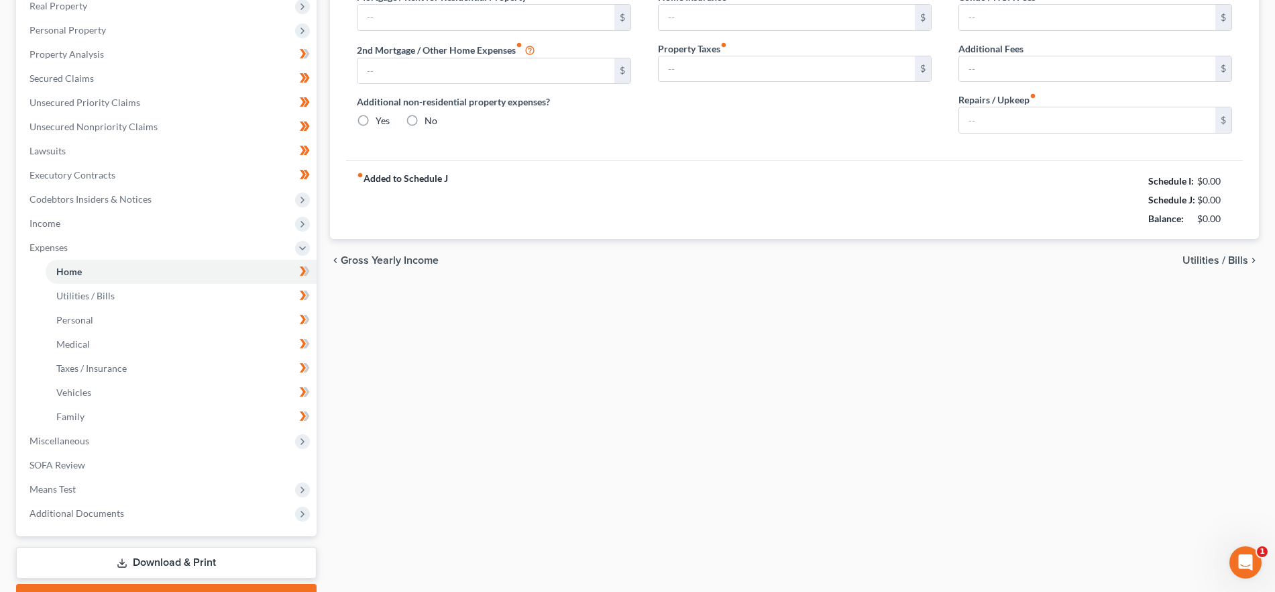
type input "0.00"
type input "10.00"
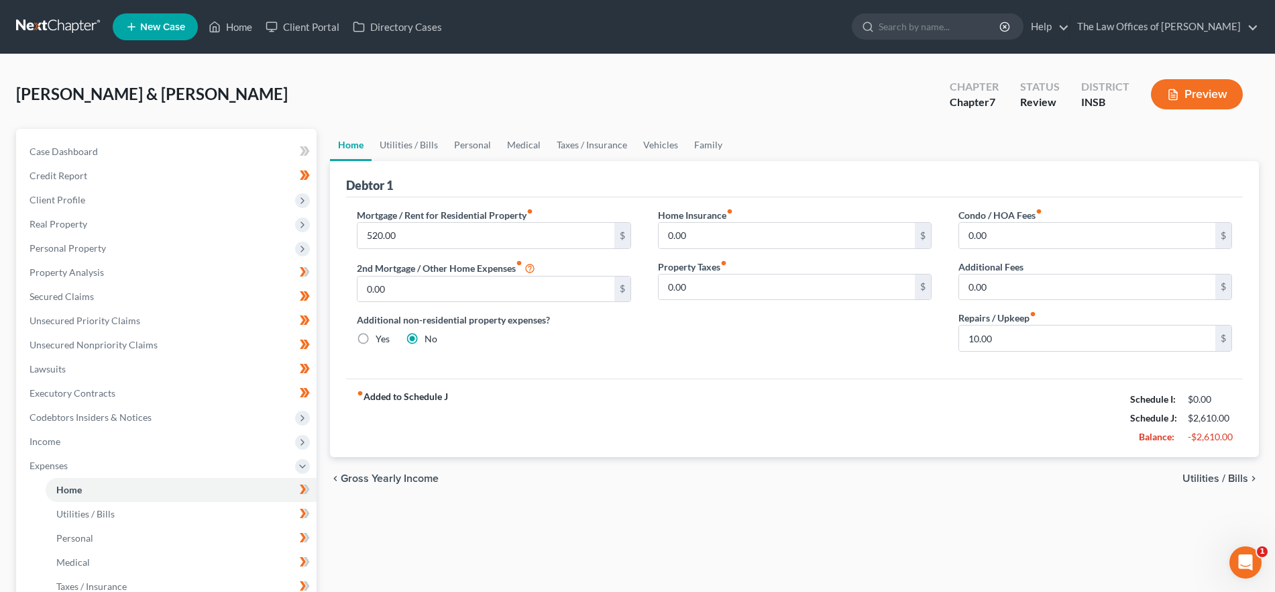
click at [396, 478] on span "Gross Yearly Income" at bounding box center [390, 478] width 98 height 11
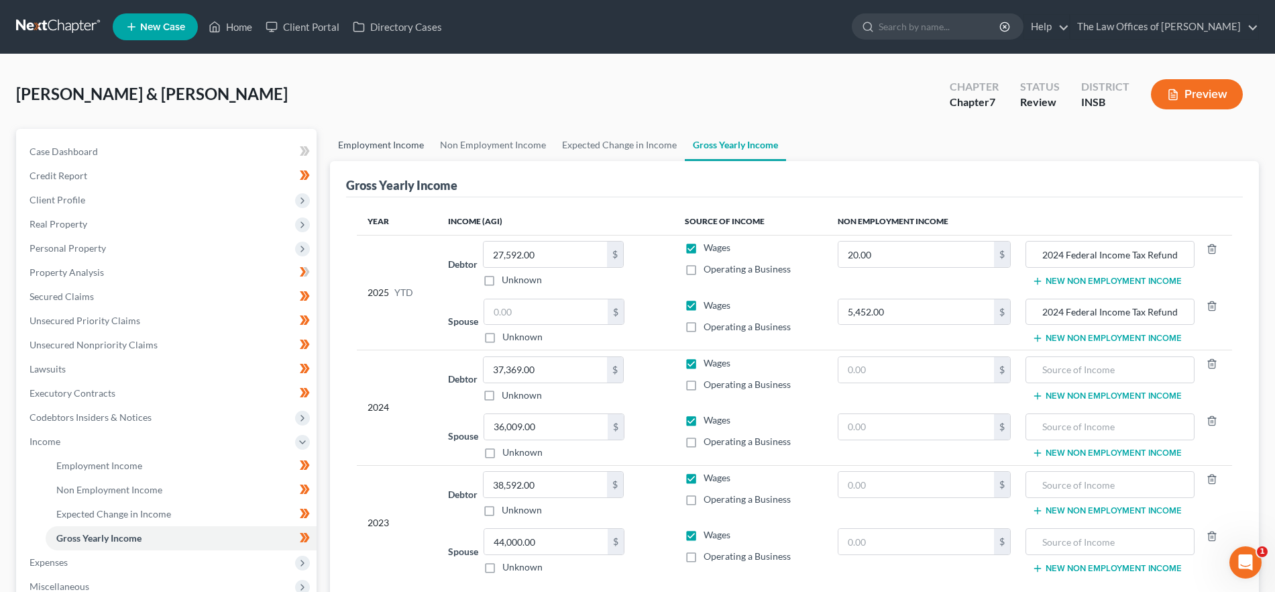
click at [376, 134] on link "Employment Income" at bounding box center [381, 145] width 102 height 32
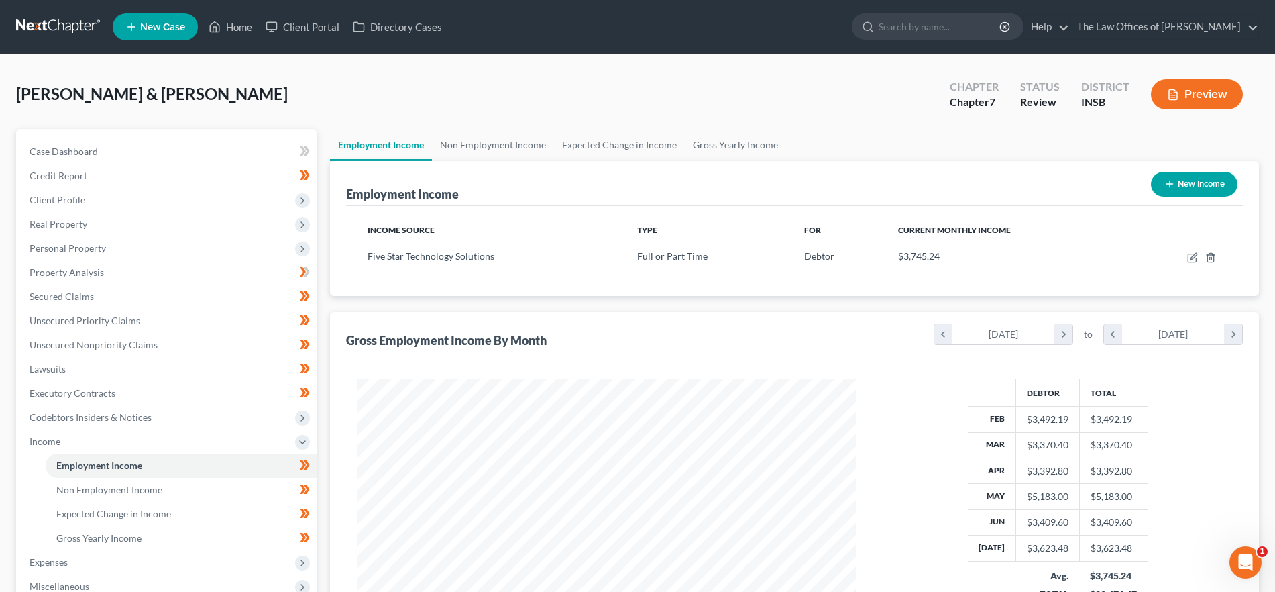
scroll to position [250, 527]
click at [97, 197] on span "Client Profile" at bounding box center [168, 200] width 298 height 24
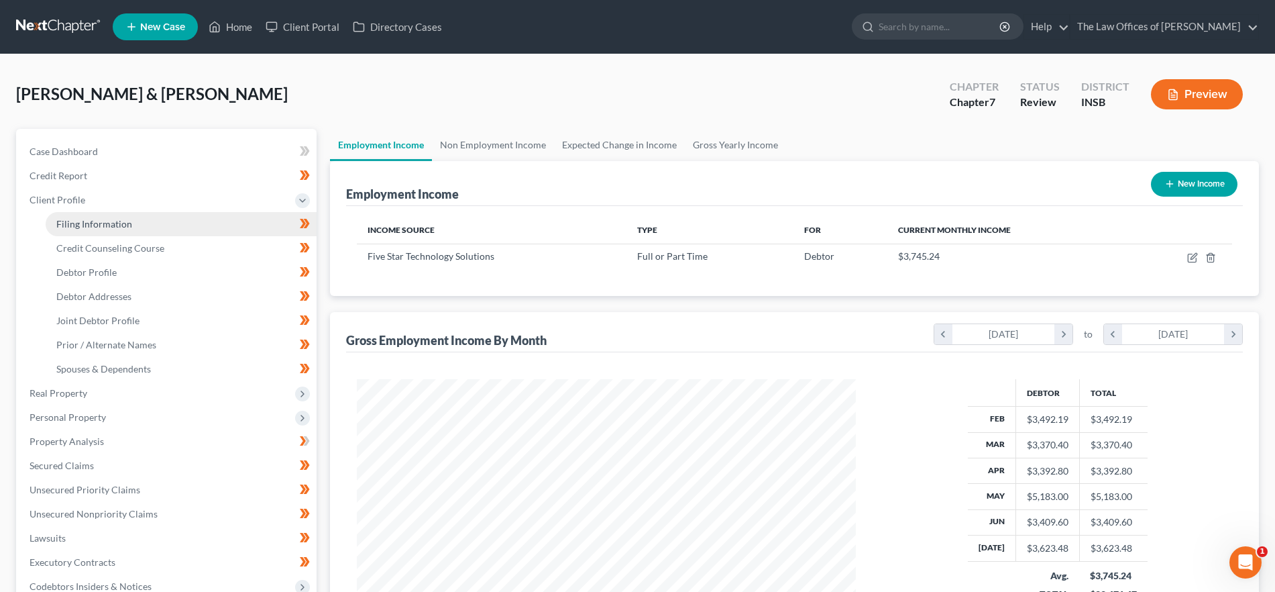
click at [111, 225] on span "Filing Information" at bounding box center [94, 223] width 76 height 11
select select "1"
select select "0"
select select "28"
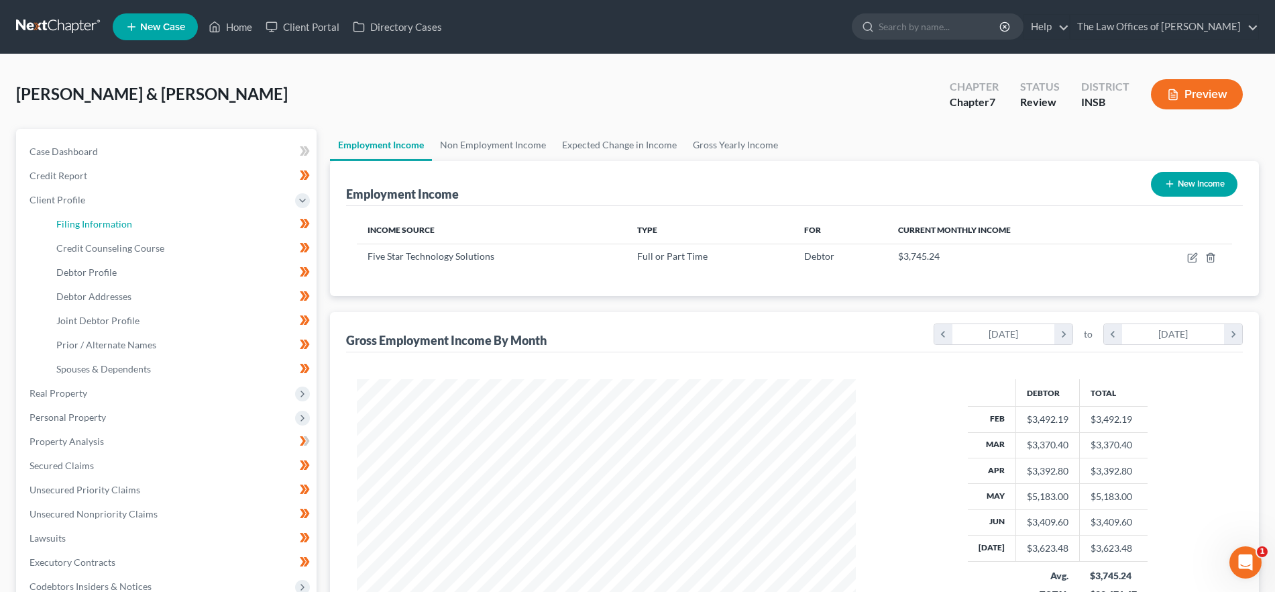
select select "0"
select select "15"
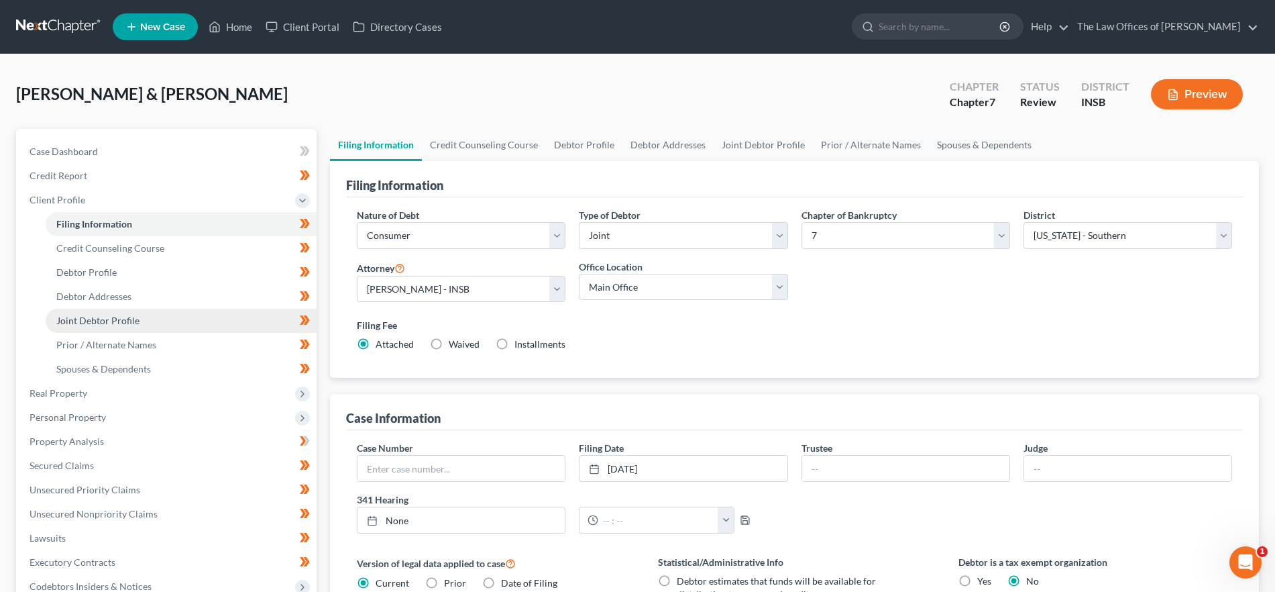
scroll to position [292, 0]
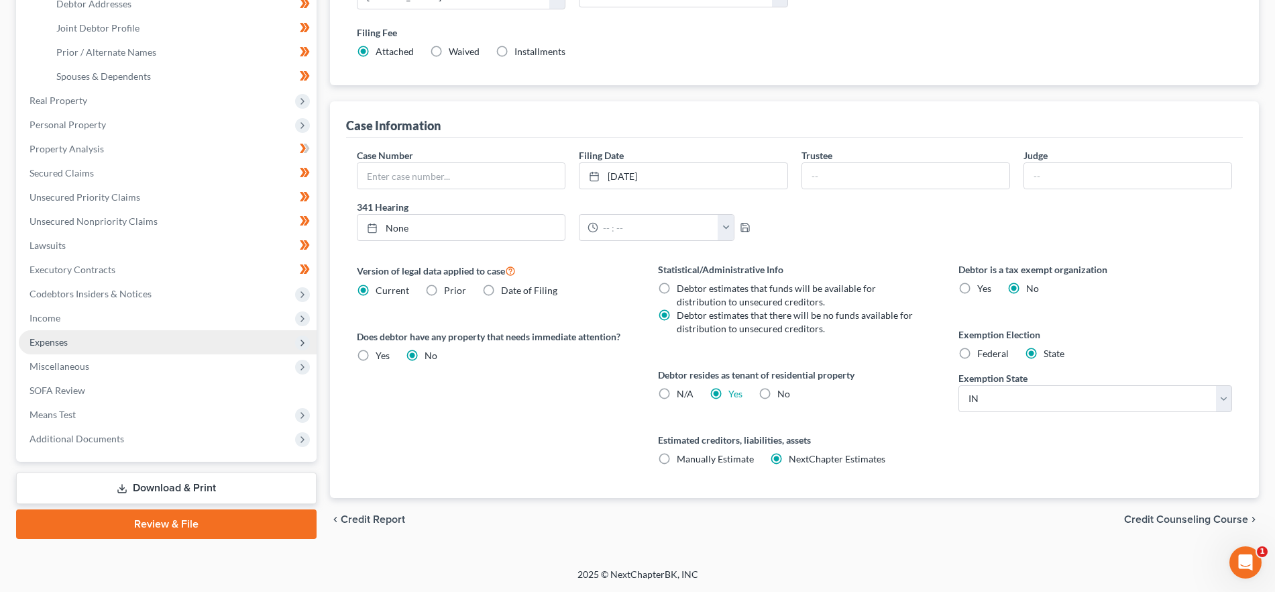
click at [93, 335] on span "Expenses" at bounding box center [168, 342] width 298 height 24
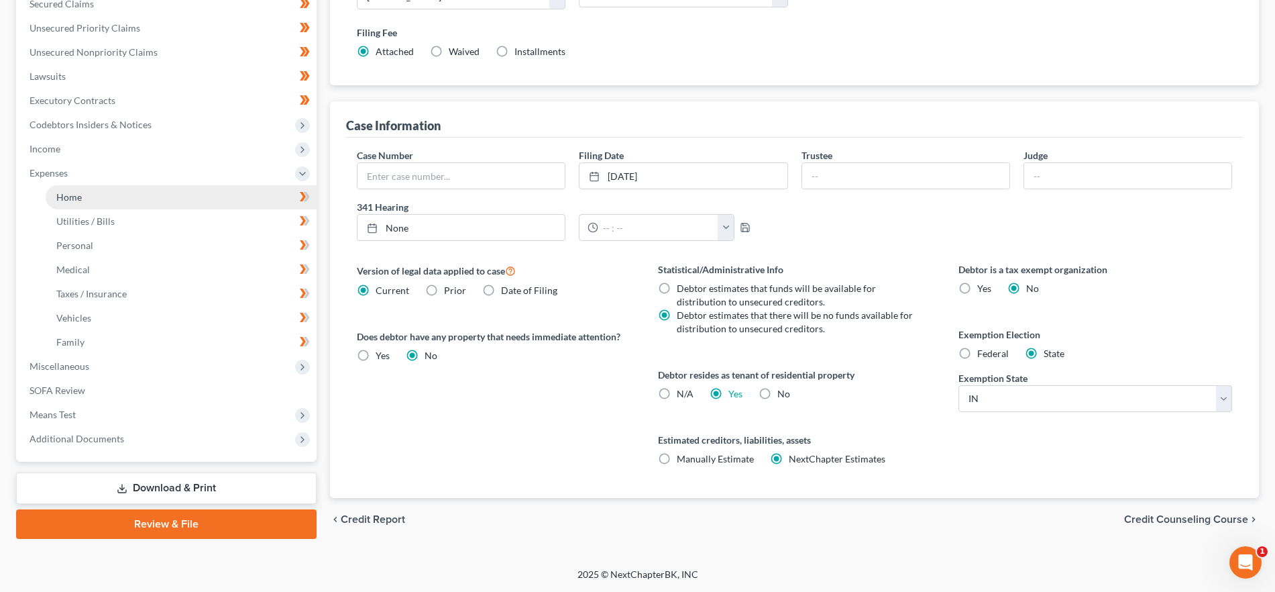
click at [122, 197] on link "Home" at bounding box center [181, 197] width 271 height 24
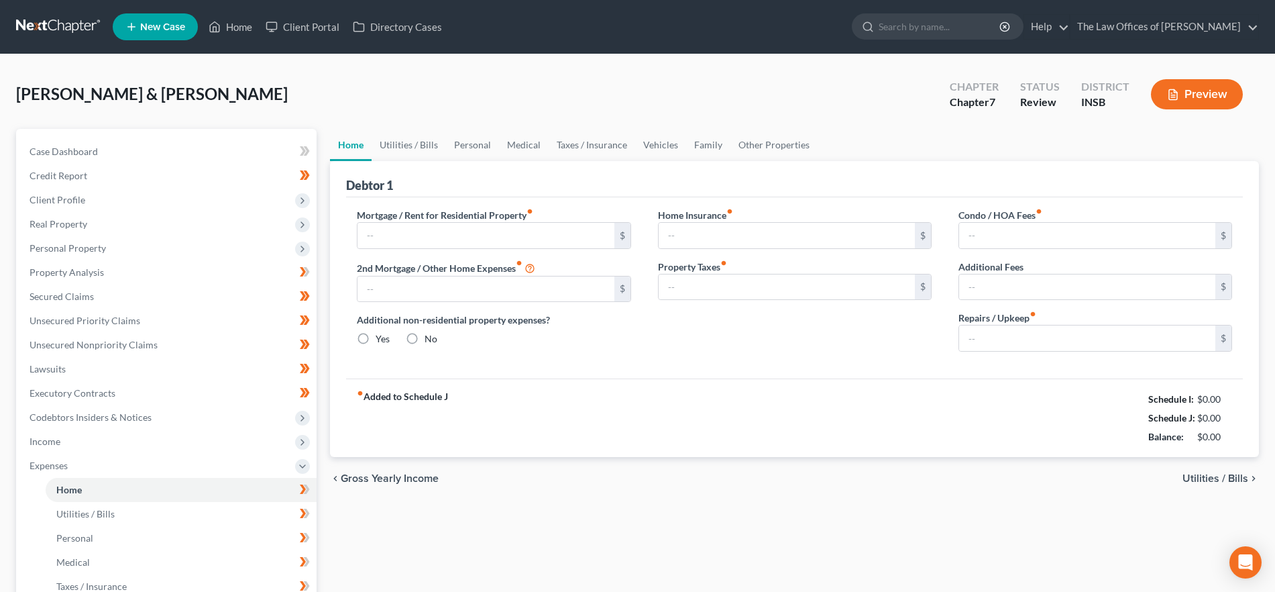
type input "520.00"
type input "0.00"
radio input "true"
type input "0.00"
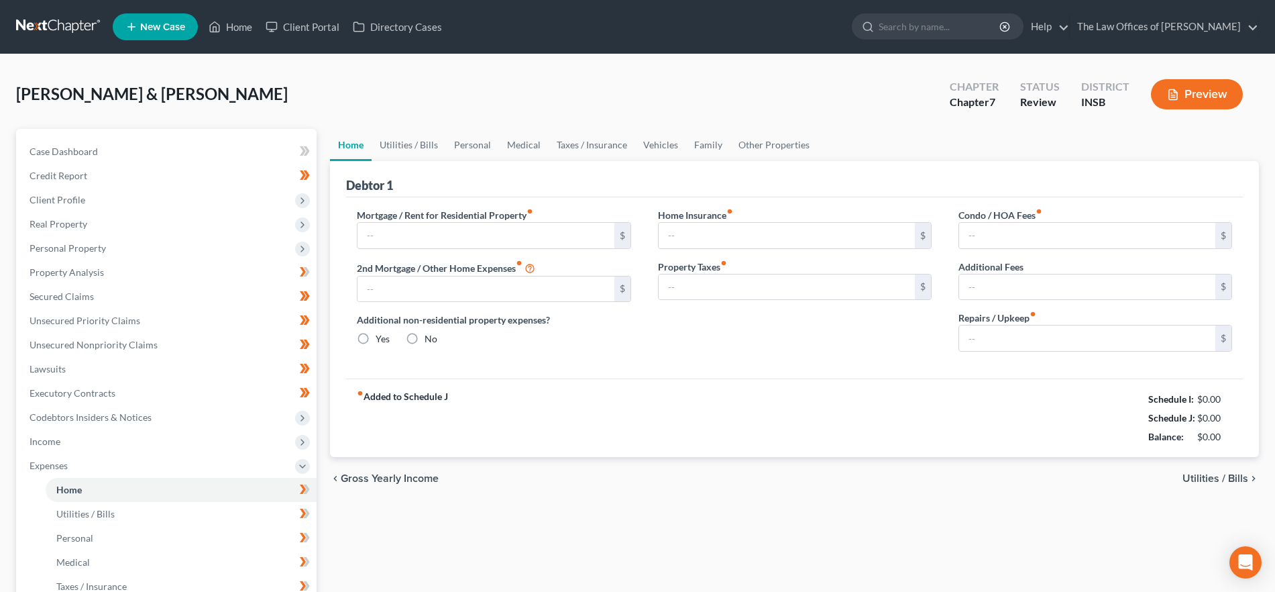
type input "0.00"
type input "10.00"
drag, startPoint x: 234, startPoint y: 17, endPoint x: 257, endPoint y: 38, distance: 30.9
click at [234, 17] on link "Home" at bounding box center [230, 27] width 57 height 24
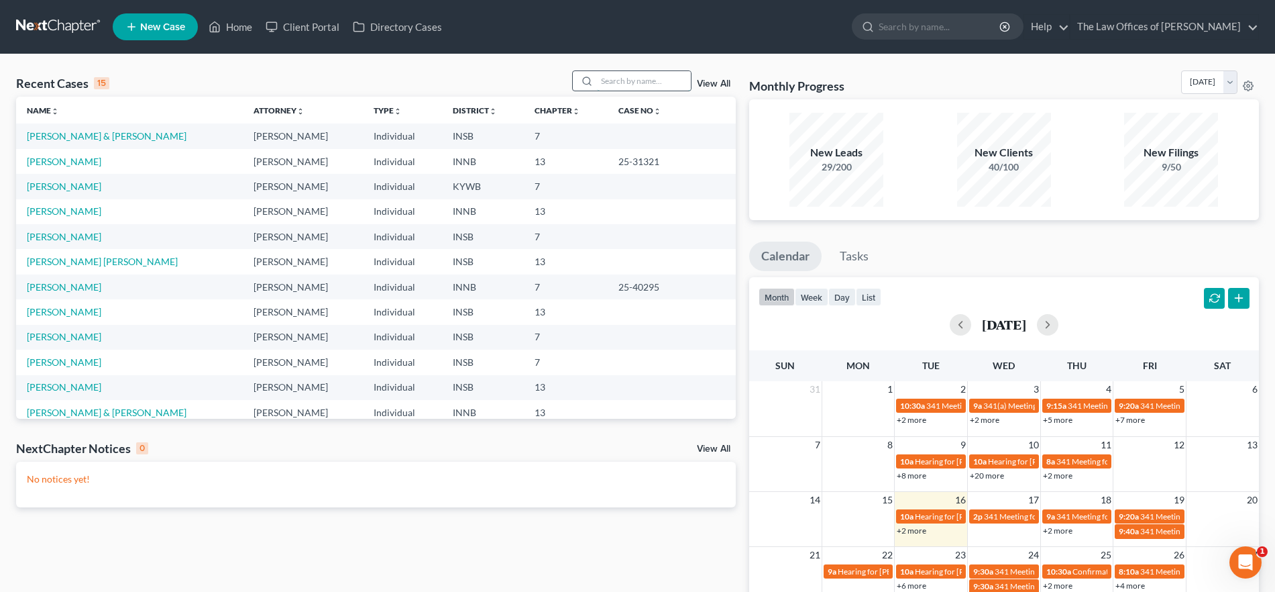
click at [637, 83] on input "search" at bounding box center [644, 80] width 94 height 19
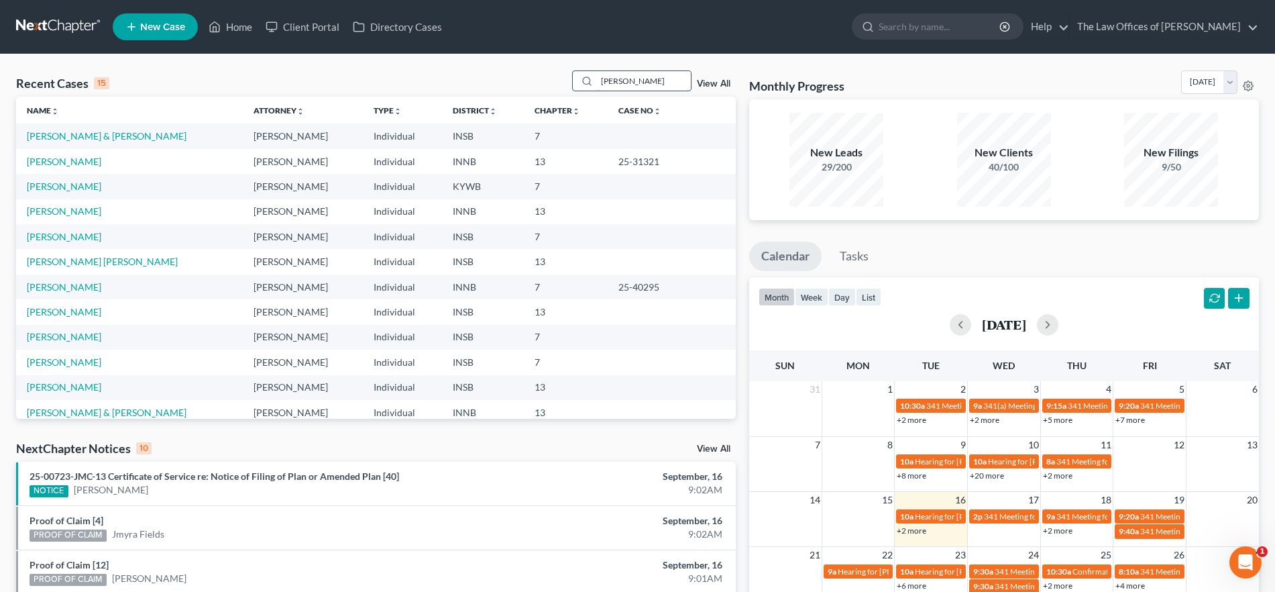
type input "[PERSON_NAME]"
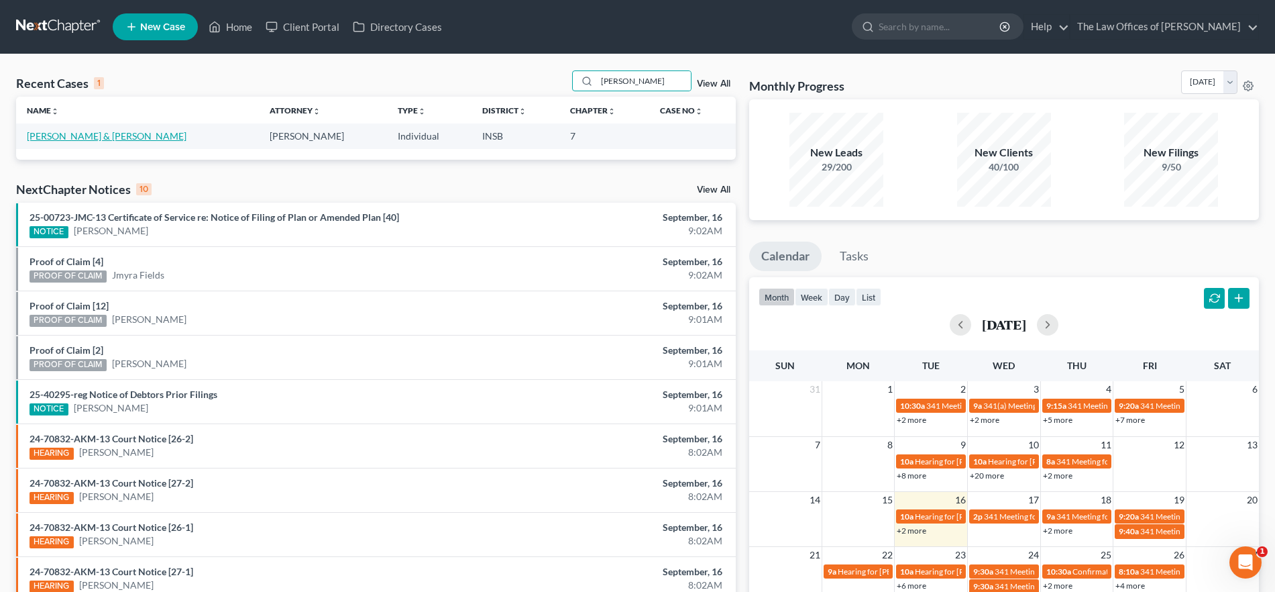
click at [82, 137] on link "[PERSON_NAME] & [PERSON_NAME]" at bounding box center [107, 135] width 160 height 11
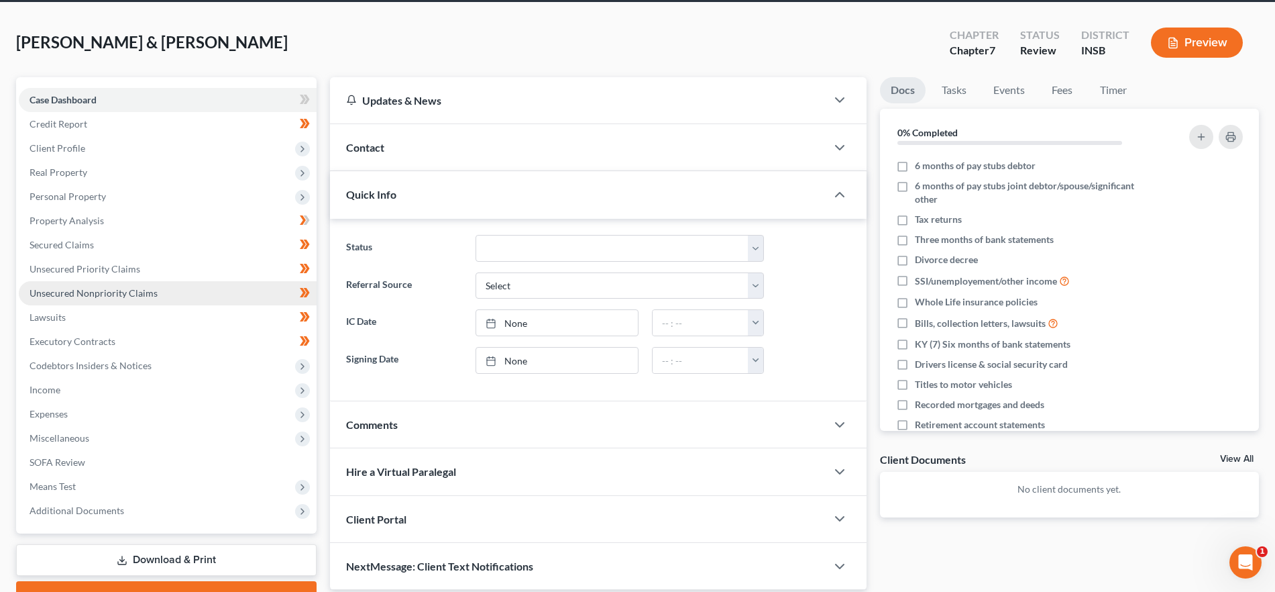
scroll to position [121, 0]
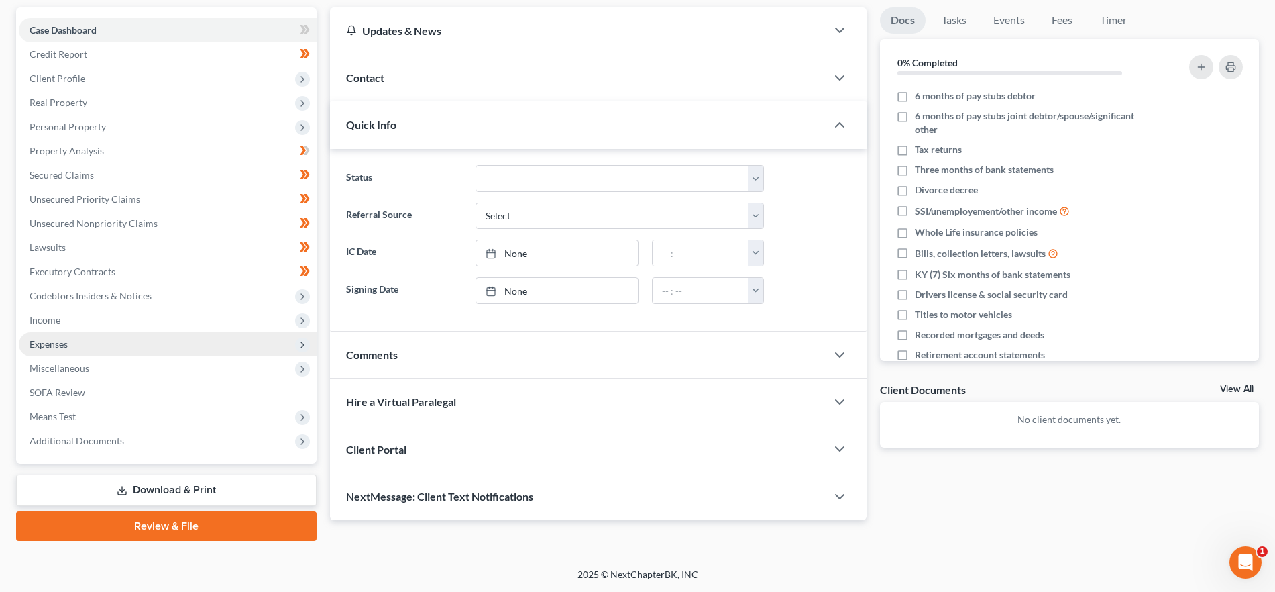
click at [113, 340] on span "Expenses" at bounding box center [168, 344] width 298 height 24
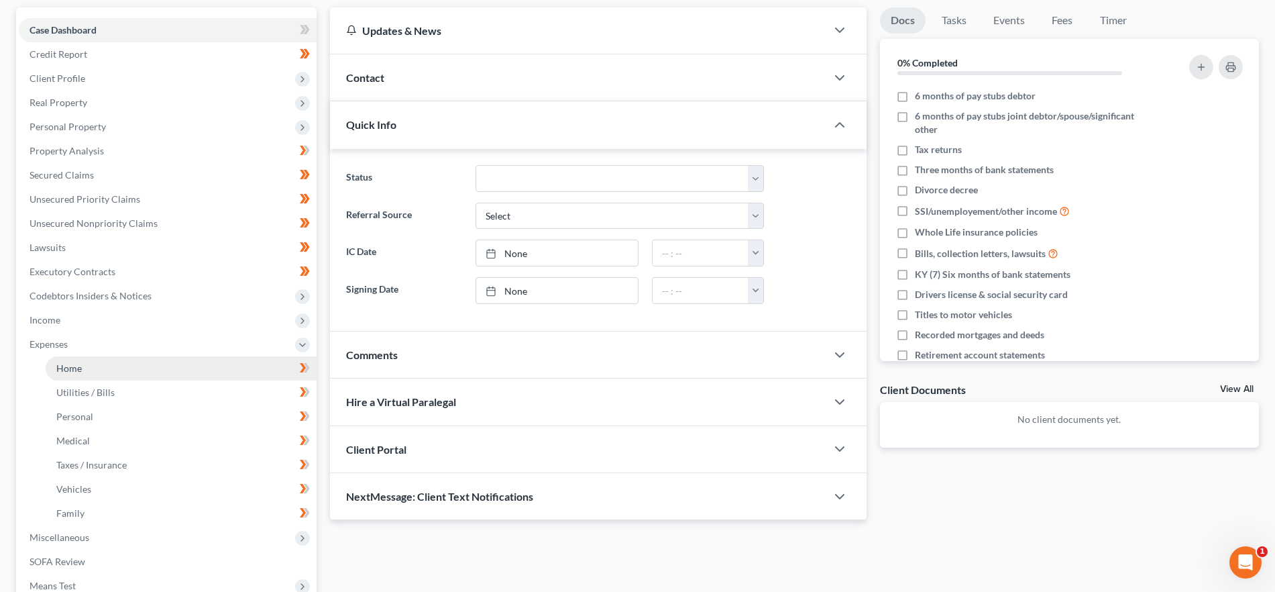
click at [127, 366] on link "Home" at bounding box center [181, 368] width 271 height 24
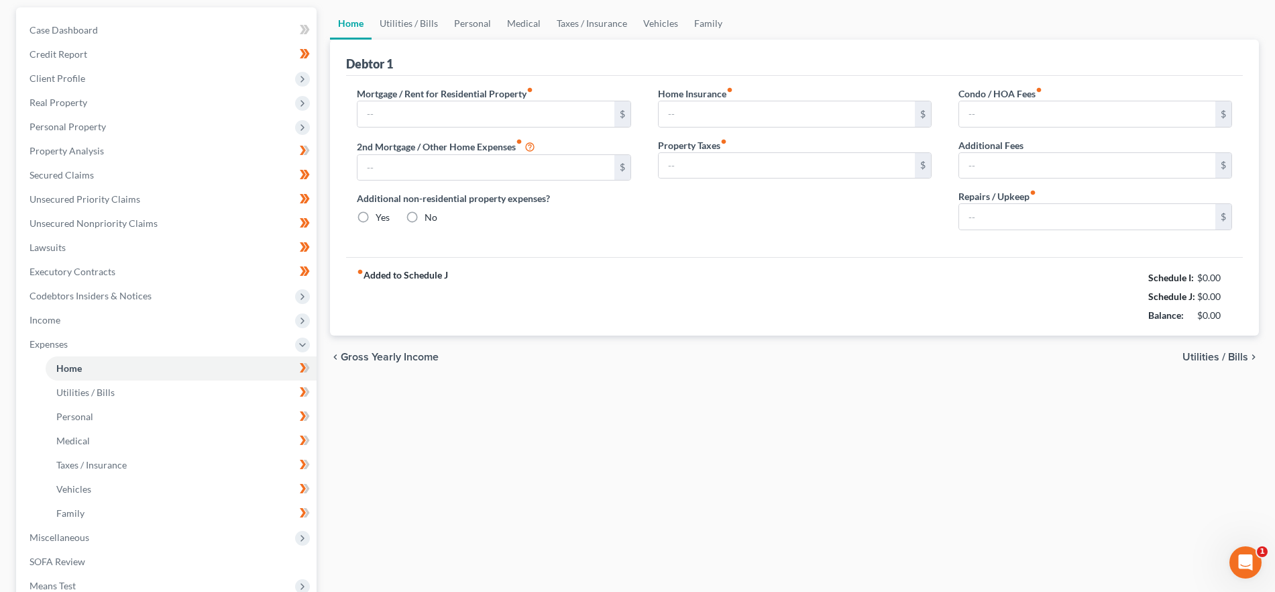
scroll to position [1, 0]
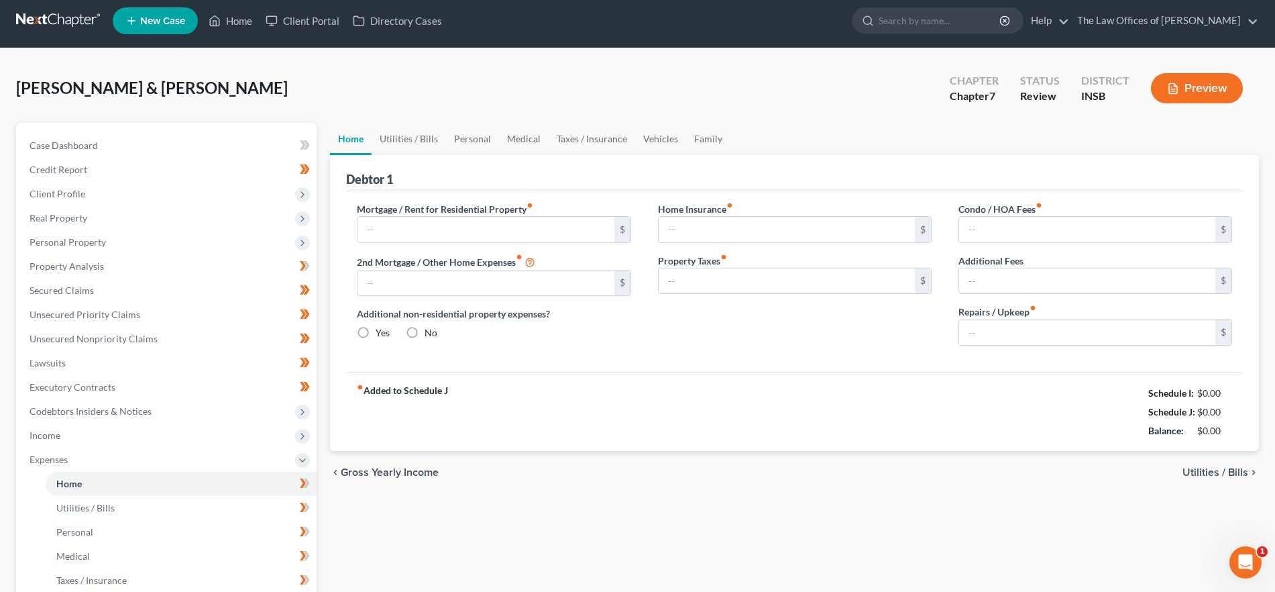
type input "520.00"
type input "0.00"
radio input "true"
type input "0.00"
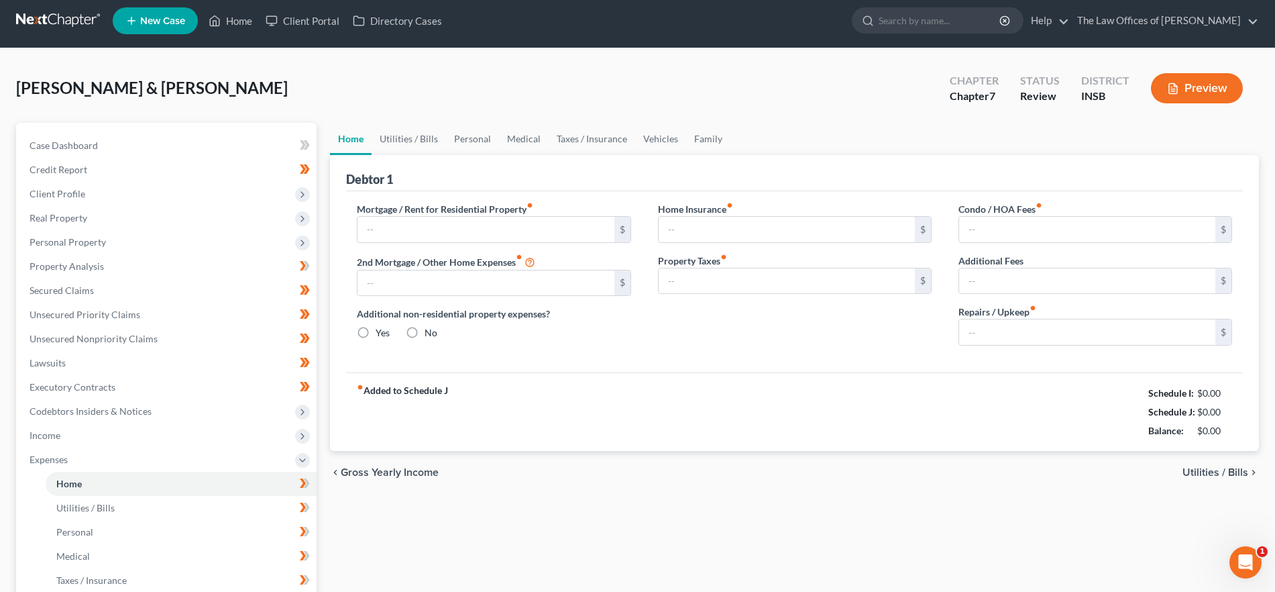
type input "0.00"
type input "10.00"
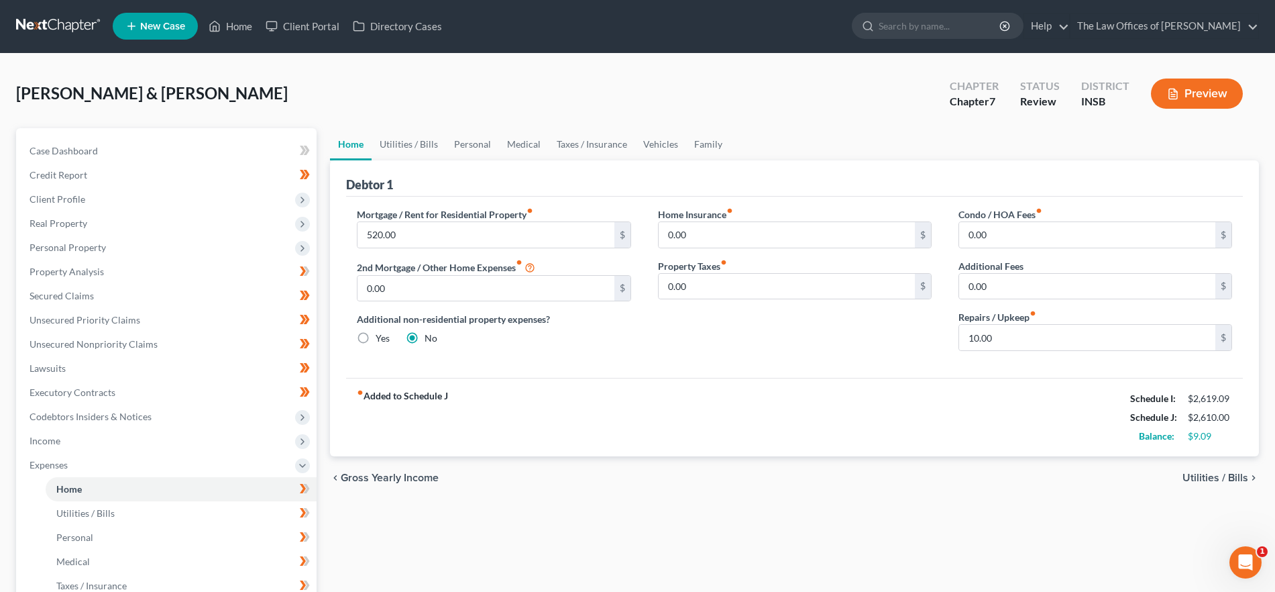
scroll to position [0, 0]
click at [415, 146] on link "Utilities / Bills" at bounding box center [409, 145] width 74 height 32
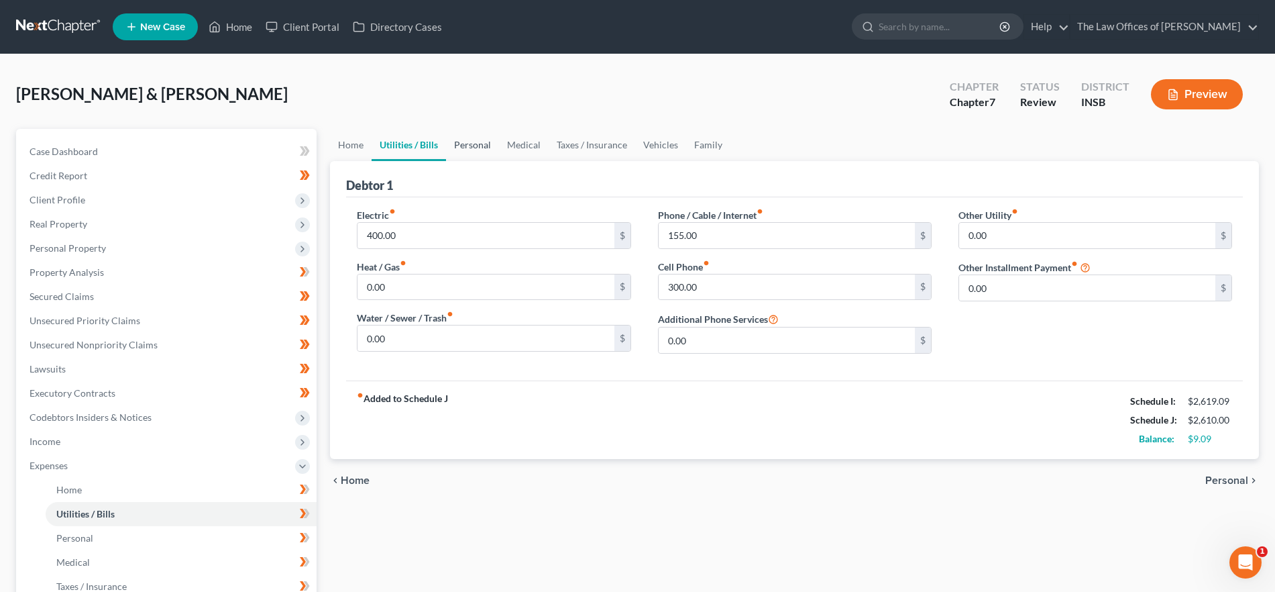
click at [492, 138] on link "Personal" at bounding box center [472, 145] width 53 height 32
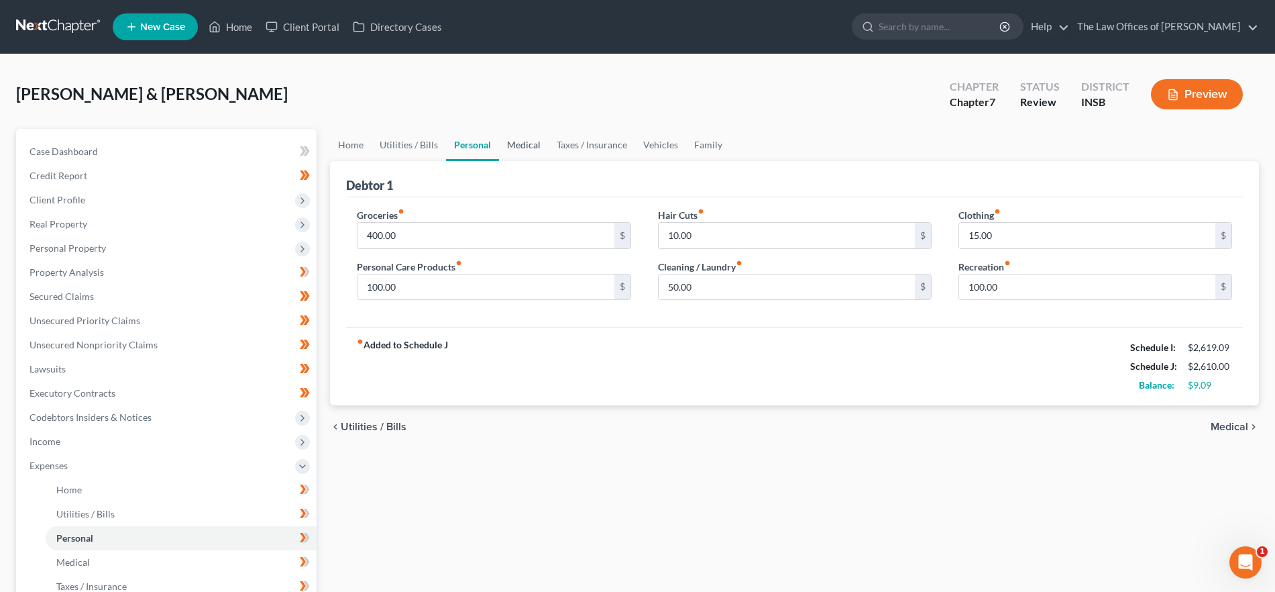
click at [506, 143] on link "Medical" at bounding box center [524, 145] width 50 height 32
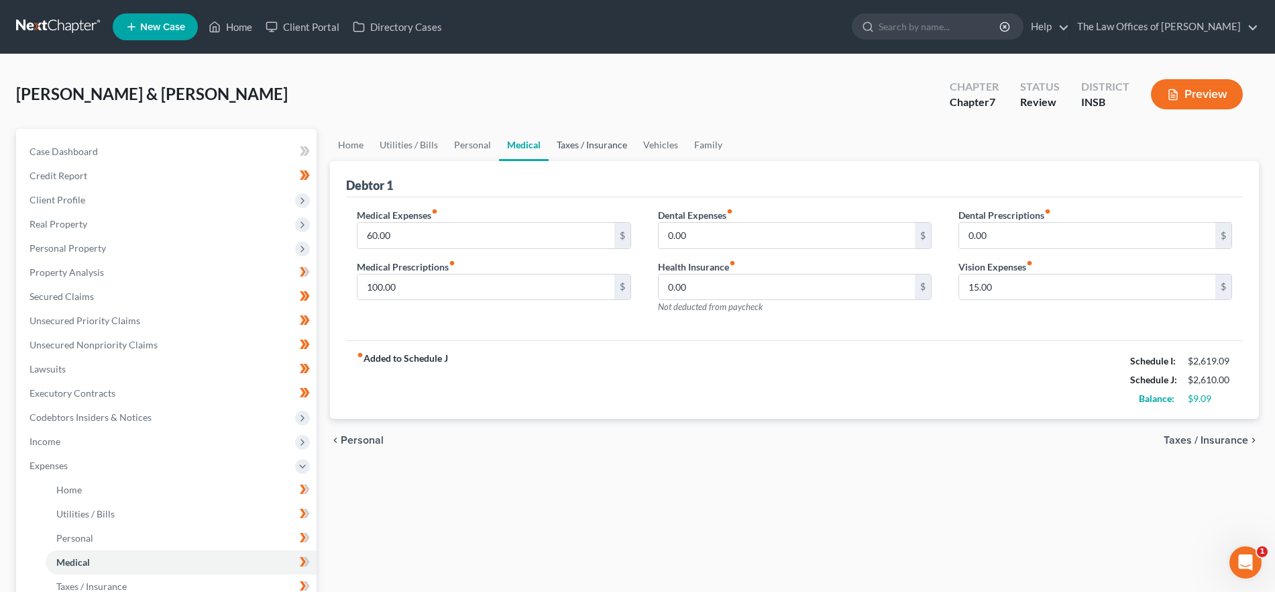
click at [584, 144] on link "Taxes / Insurance" at bounding box center [592, 145] width 87 height 32
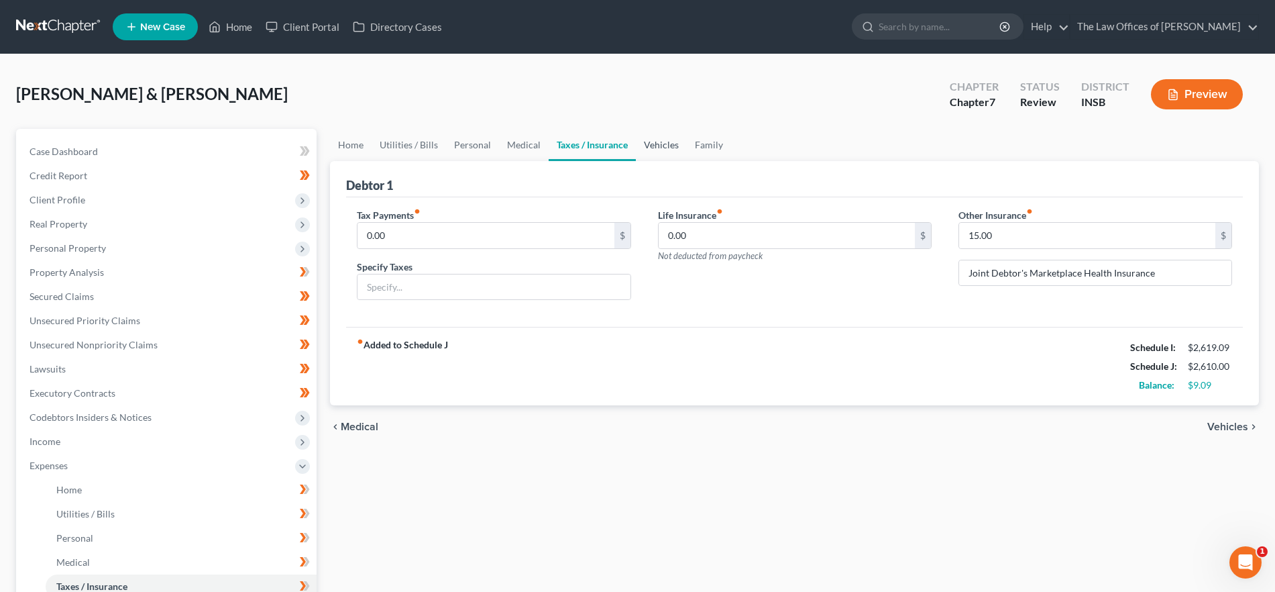
click at [646, 146] on link "Vehicles" at bounding box center [661, 145] width 51 height 32
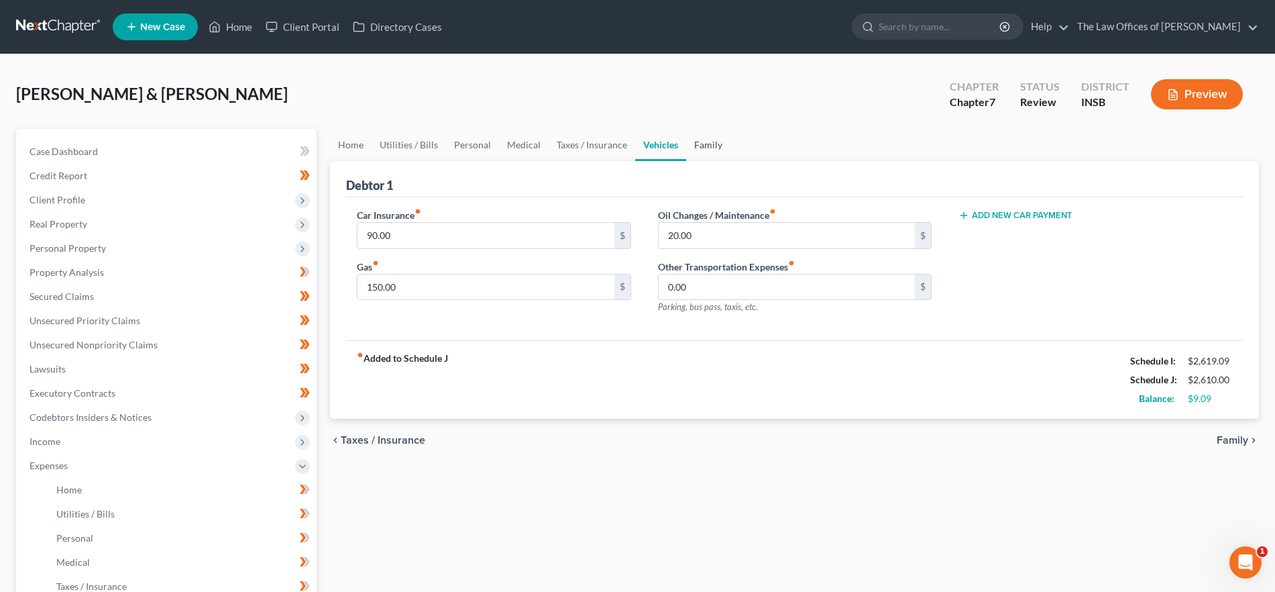
click at [715, 146] on link "Family" at bounding box center [708, 145] width 44 height 32
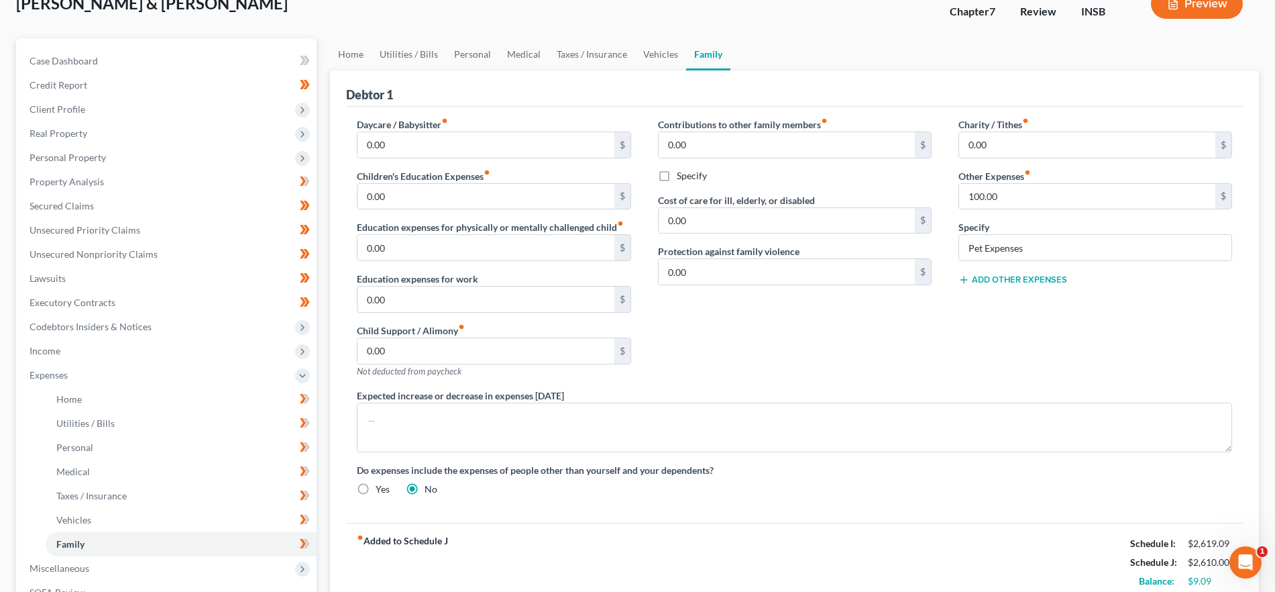
scroll to position [107, 0]
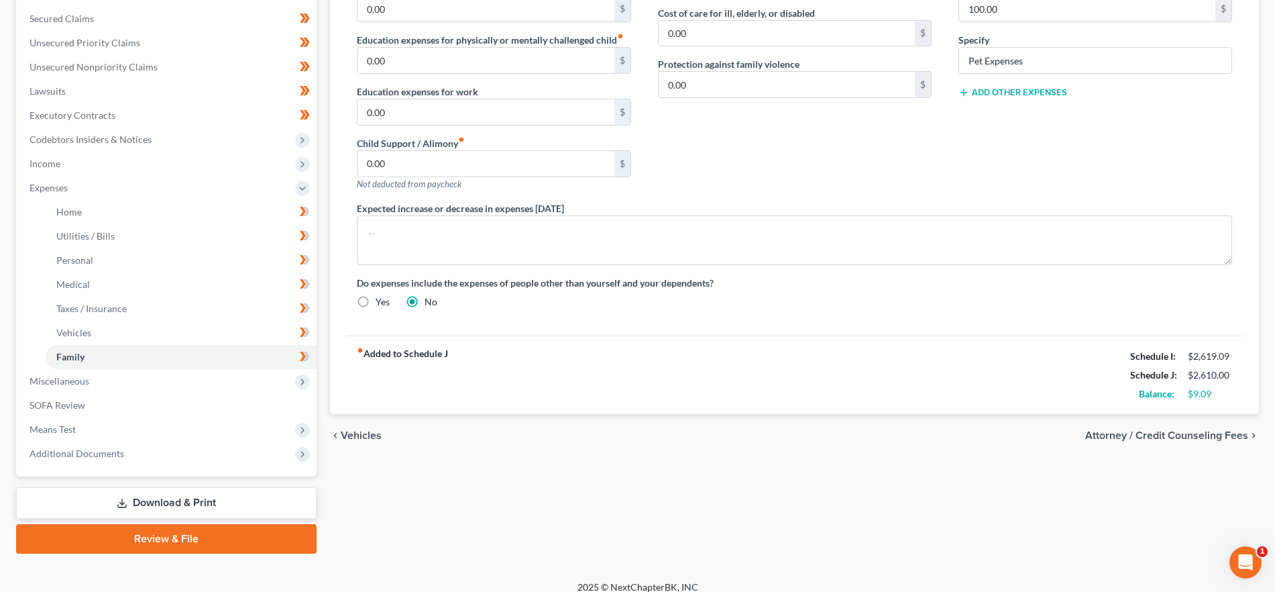
click at [1131, 437] on span "Attorney / Credit Counseling Fees" at bounding box center [1166, 435] width 163 height 11
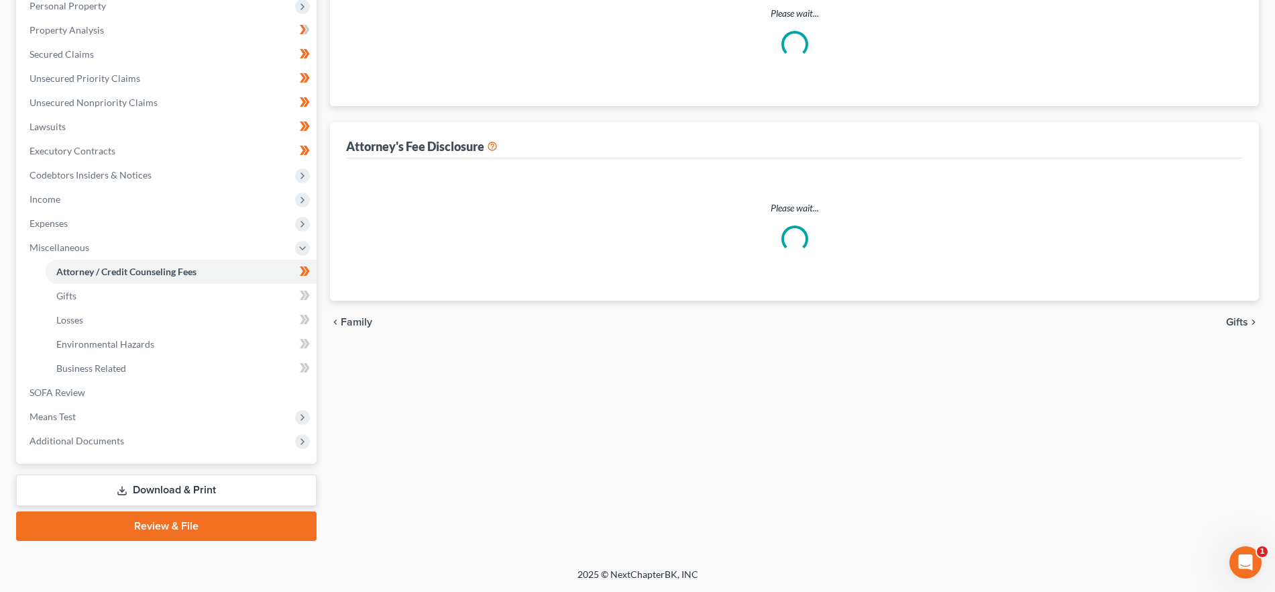
scroll to position [8, 0]
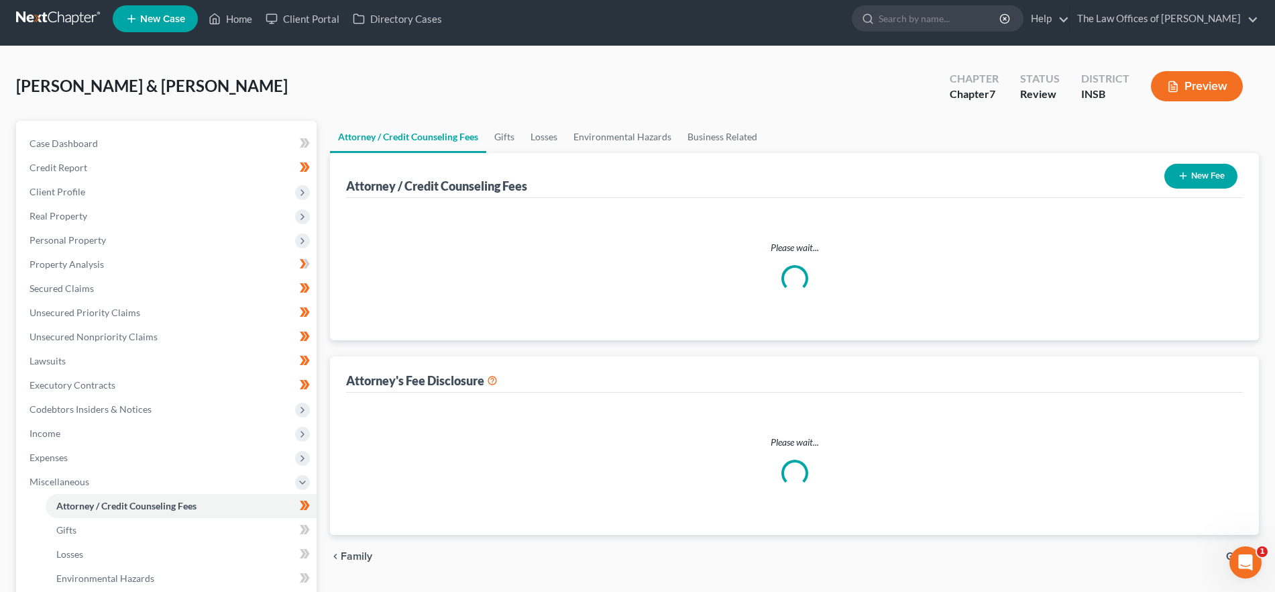
select select "16"
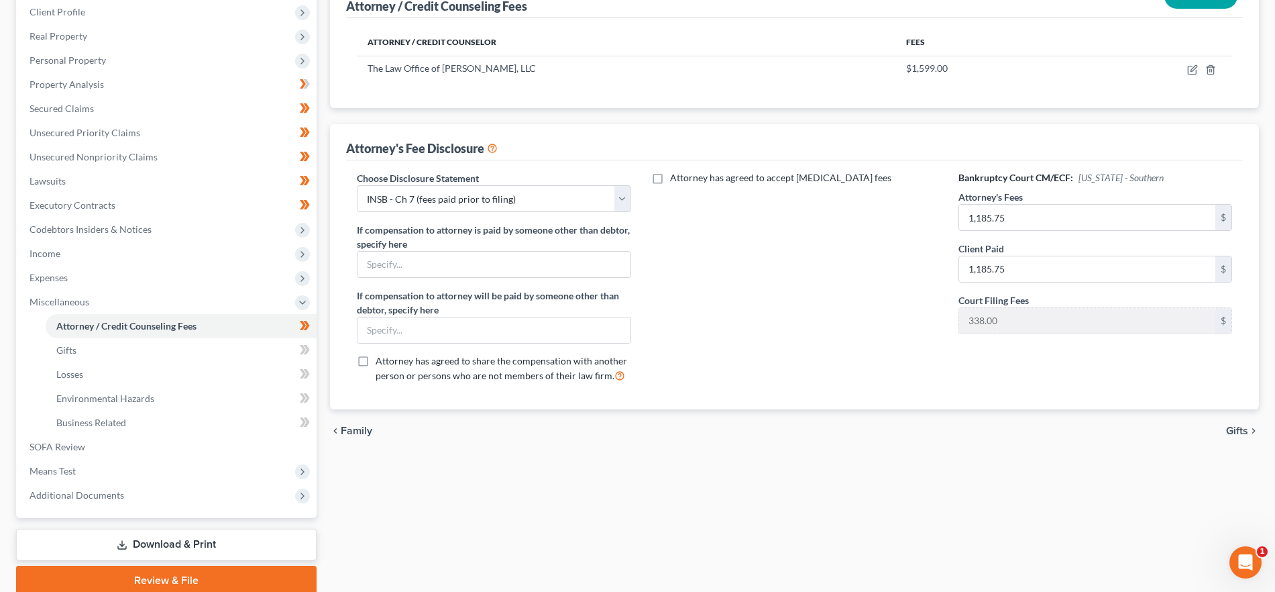
scroll to position [202, 0]
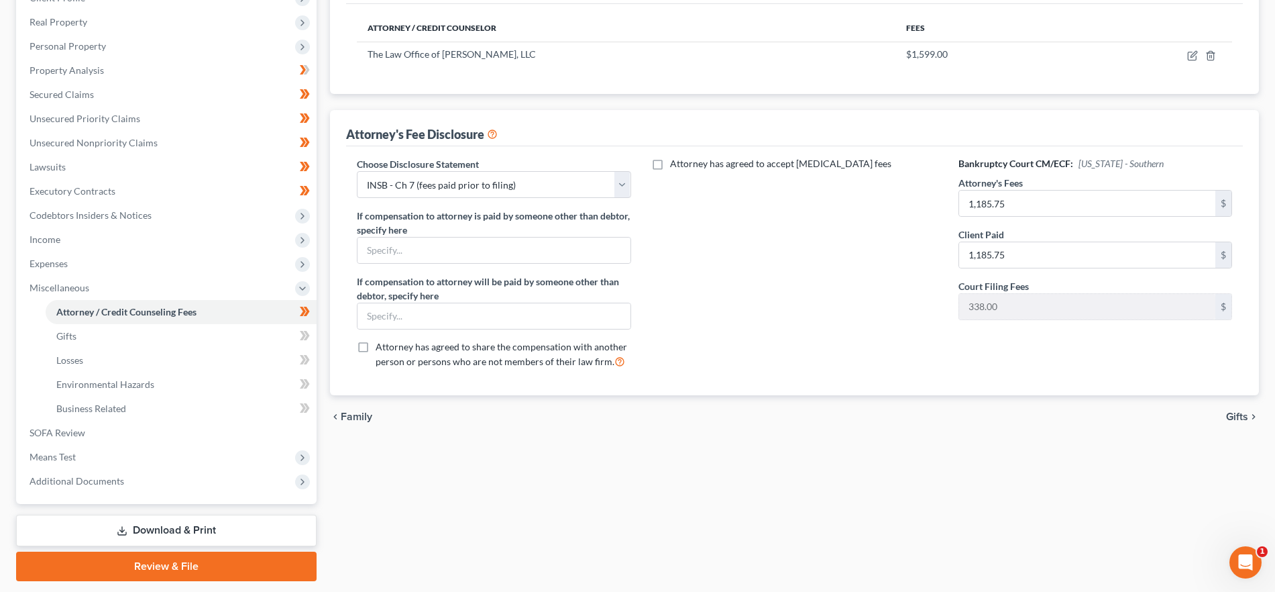
click at [1242, 411] on span "Gifts" at bounding box center [1237, 416] width 22 height 11
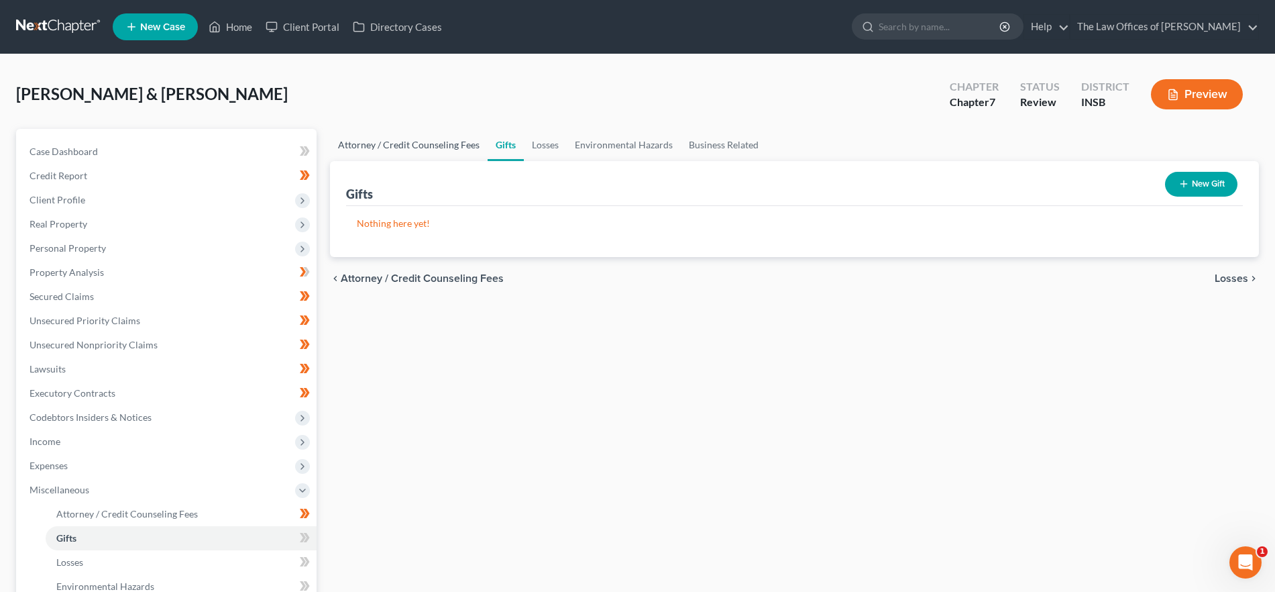
drag, startPoint x: 359, startPoint y: 136, endPoint x: 512, endPoint y: 154, distance: 153.9
click at [359, 136] on link "Attorney / Credit Counseling Fees" at bounding box center [409, 145] width 158 height 32
select select "16"
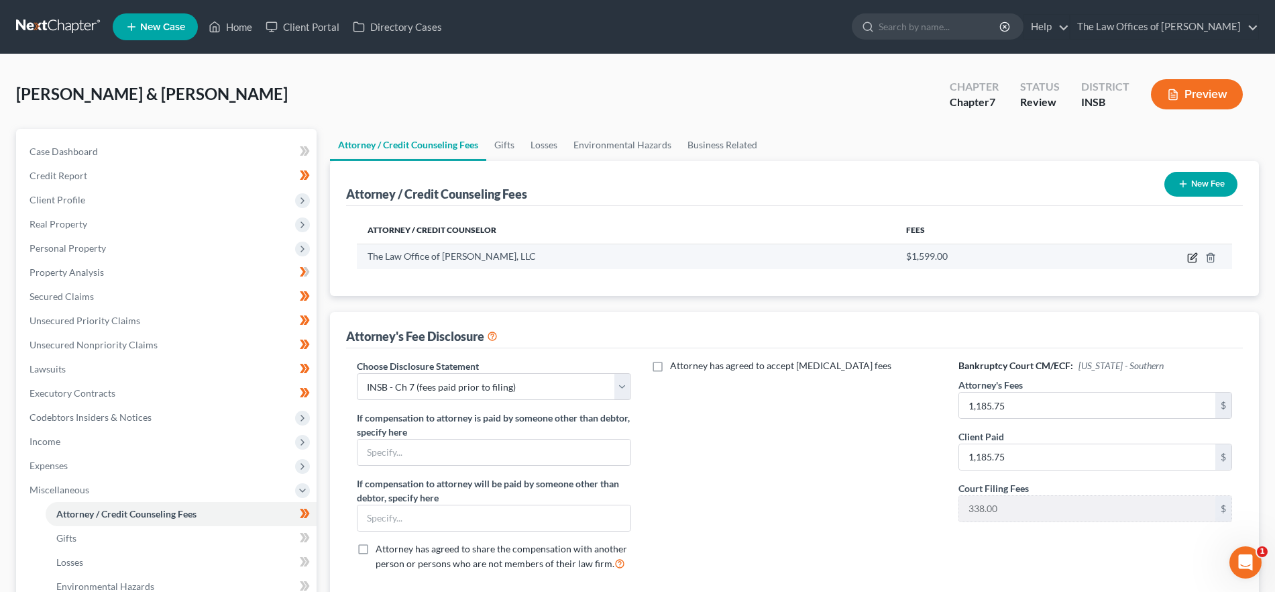
click at [1190, 258] on icon "button" at bounding box center [1192, 257] width 11 height 11
select select "15"
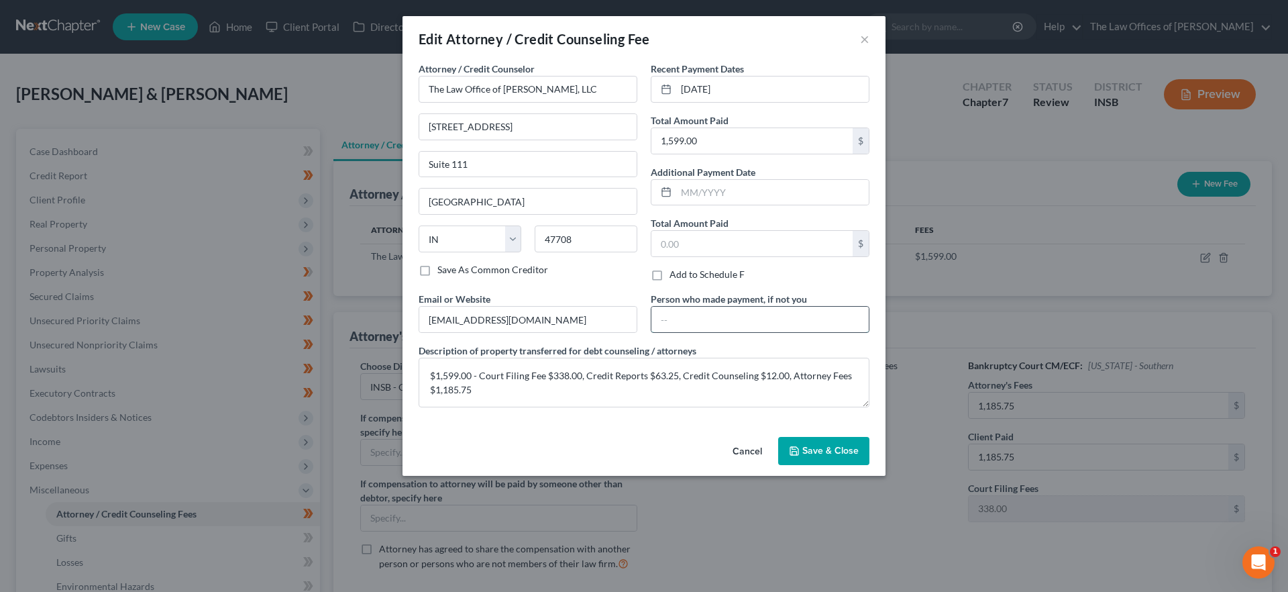
click at [693, 315] on input "text" at bounding box center [759, 319] width 217 height 25
type input "[PERSON_NAME]"
click at [836, 448] on span "Save & Close" at bounding box center [830, 450] width 56 height 11
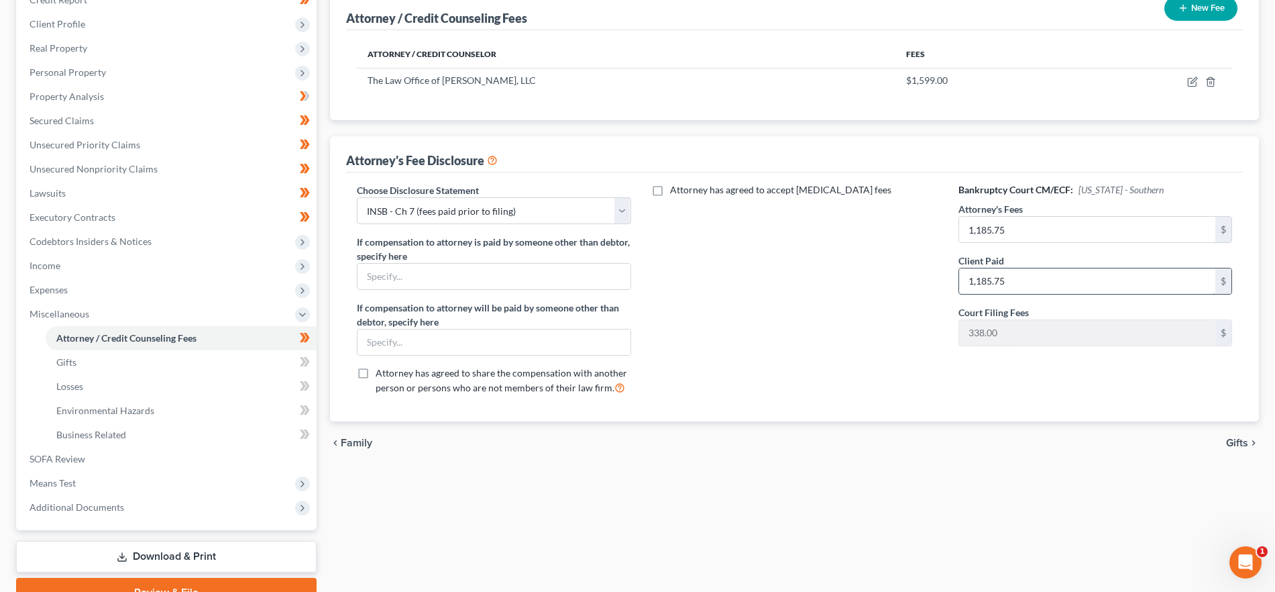
scroll to position [212, 0]
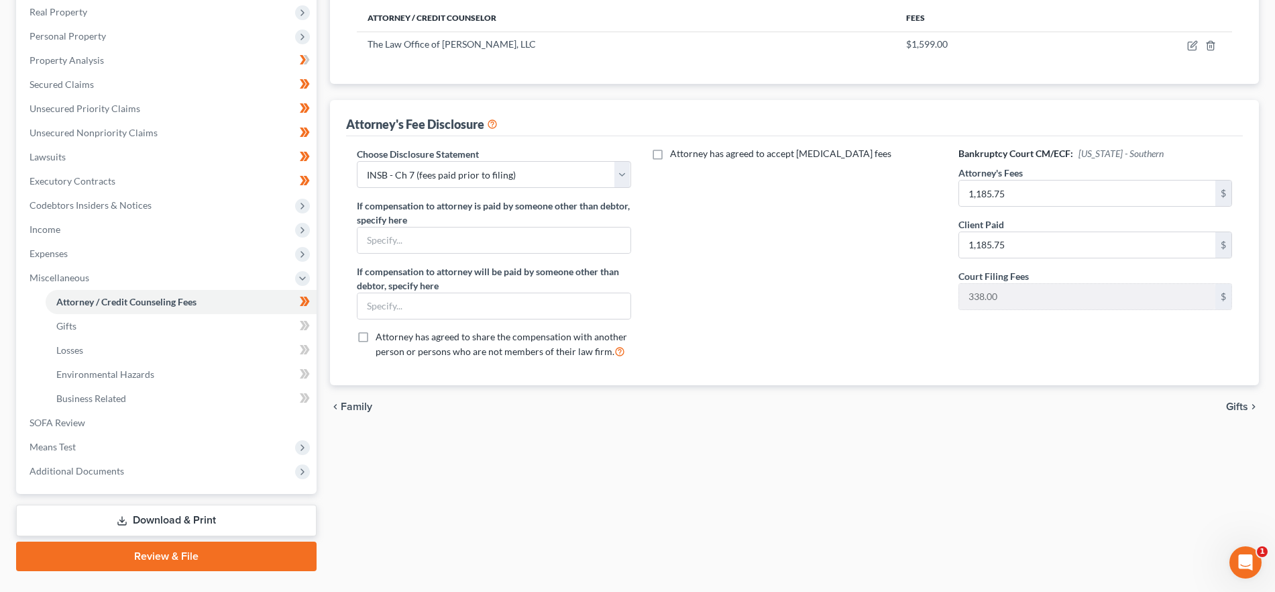
click at [1244, 406] on span "Gifts" at bounding box center [1237, 406] width 22 height 11
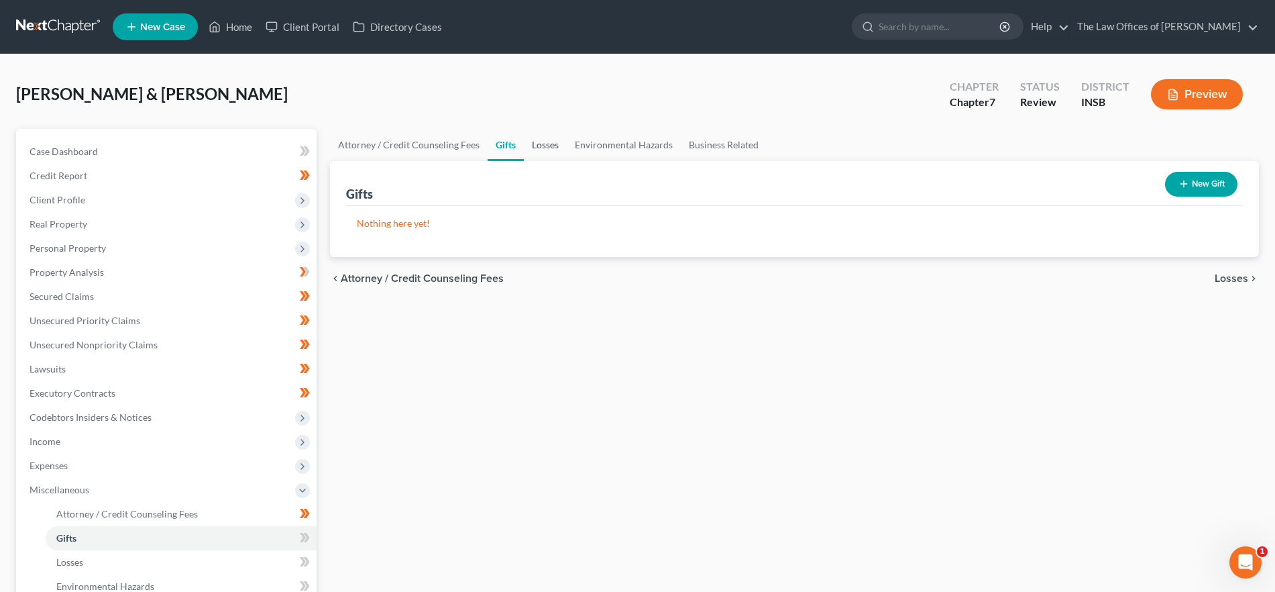
click at [535, 142] on link "Losses" at bounding box center [545, 145] width 43 height 32
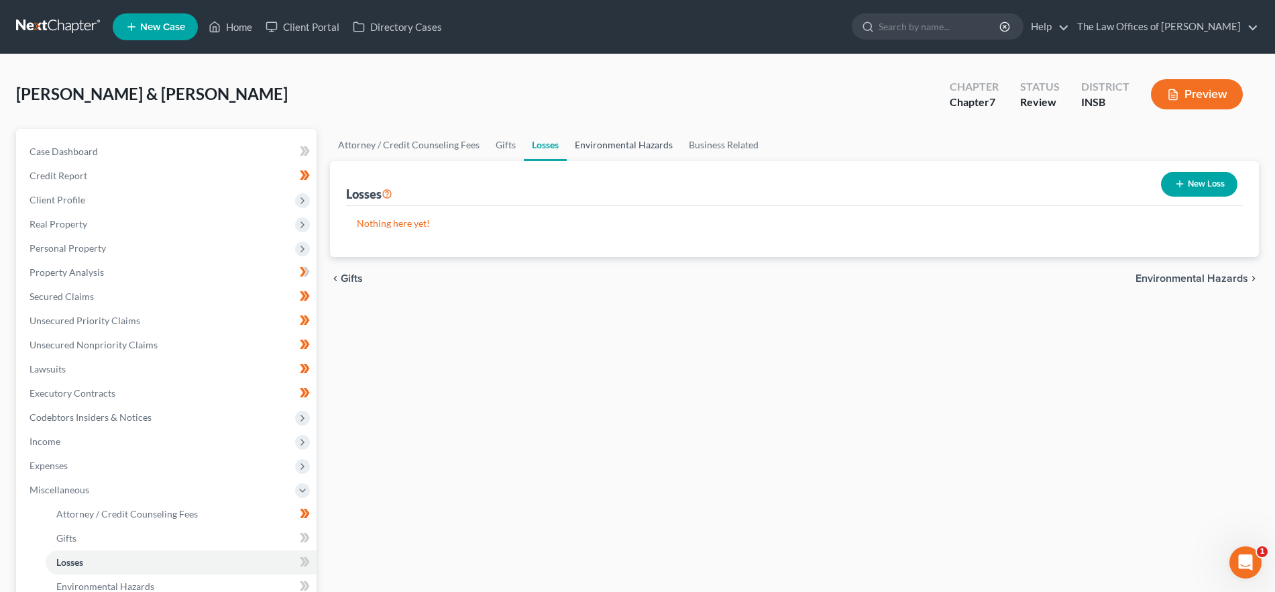
click at [631, 148] on link "Environmental Hazards" at bounding box center [624, 145] width 114 height 32
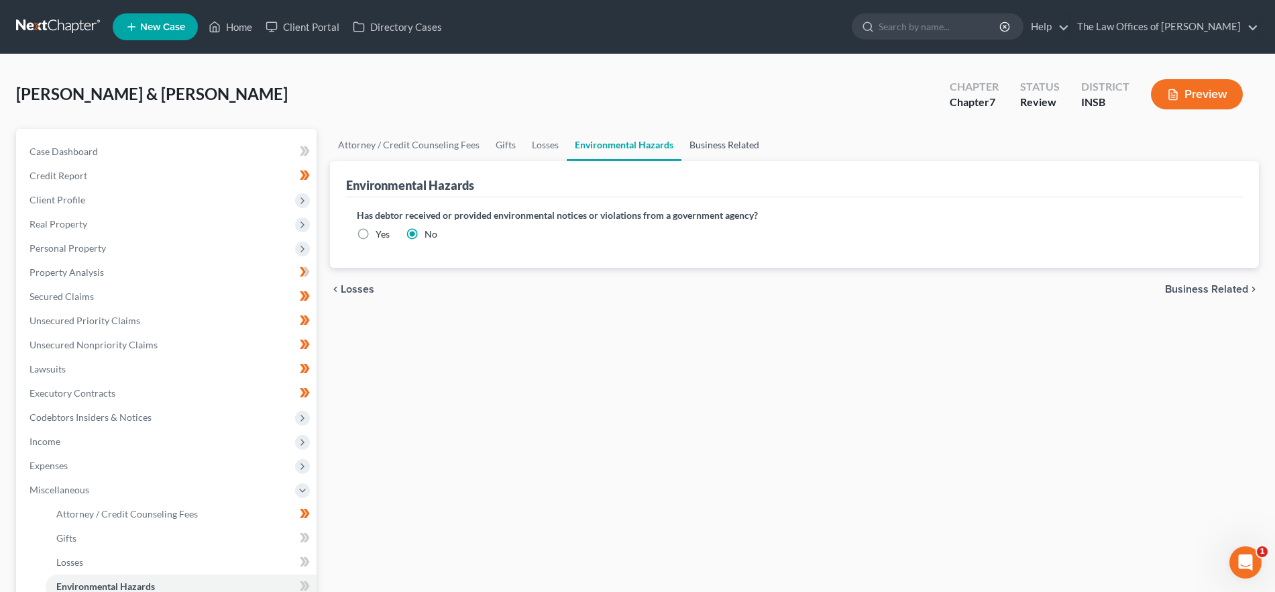
click at [755, 145] on link "Business Related" at bounding box center [724, 145] width 86 height 32
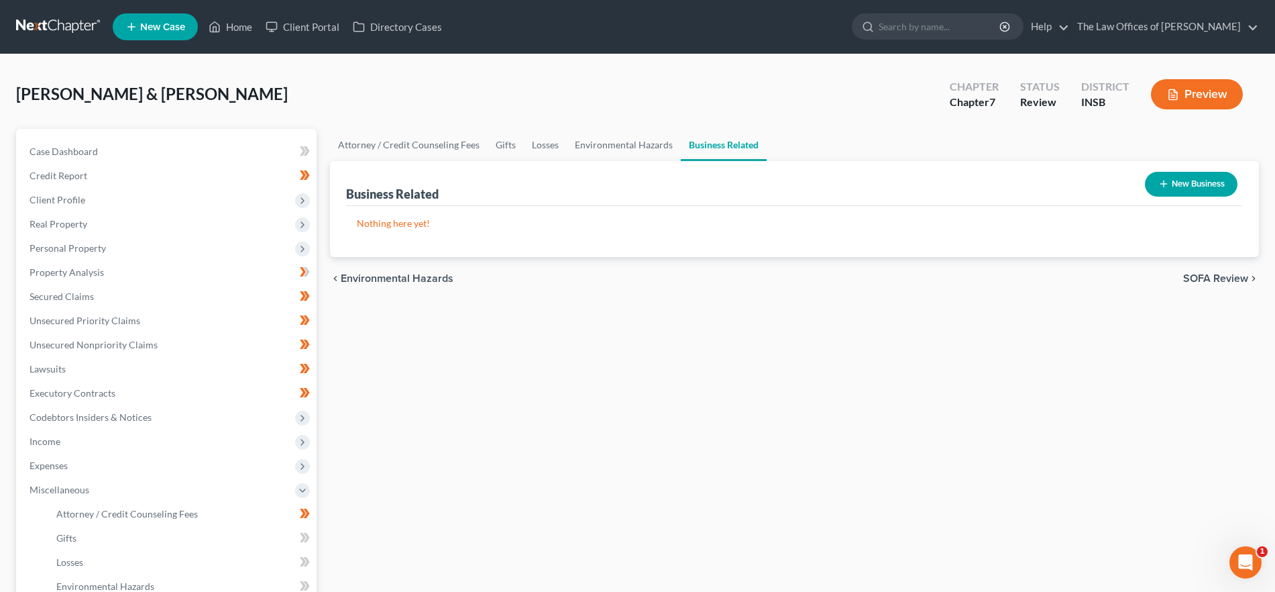
click at [1199, 270] on div "chevron_left Environmental Hazards SOFA Review chevron_right" at bounding box center [794, 278] width 929 height 43
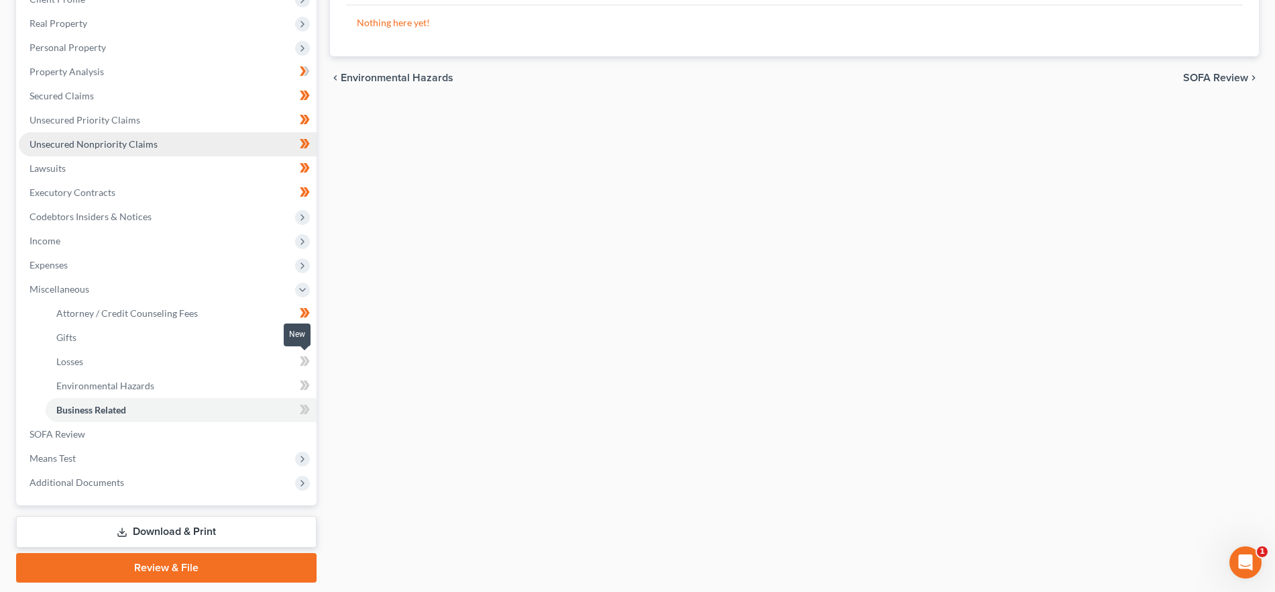
scroll to position [242, 0]
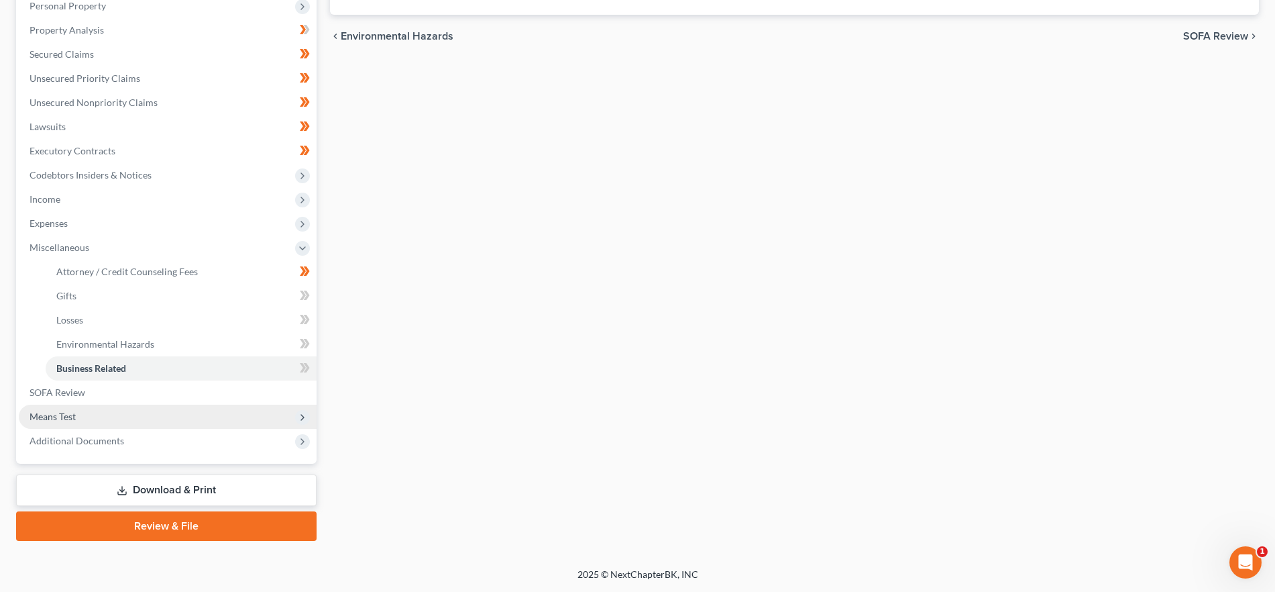
click at [101, 413] on span "Means Test" at bounding box center [168, 416] width 298 height 24
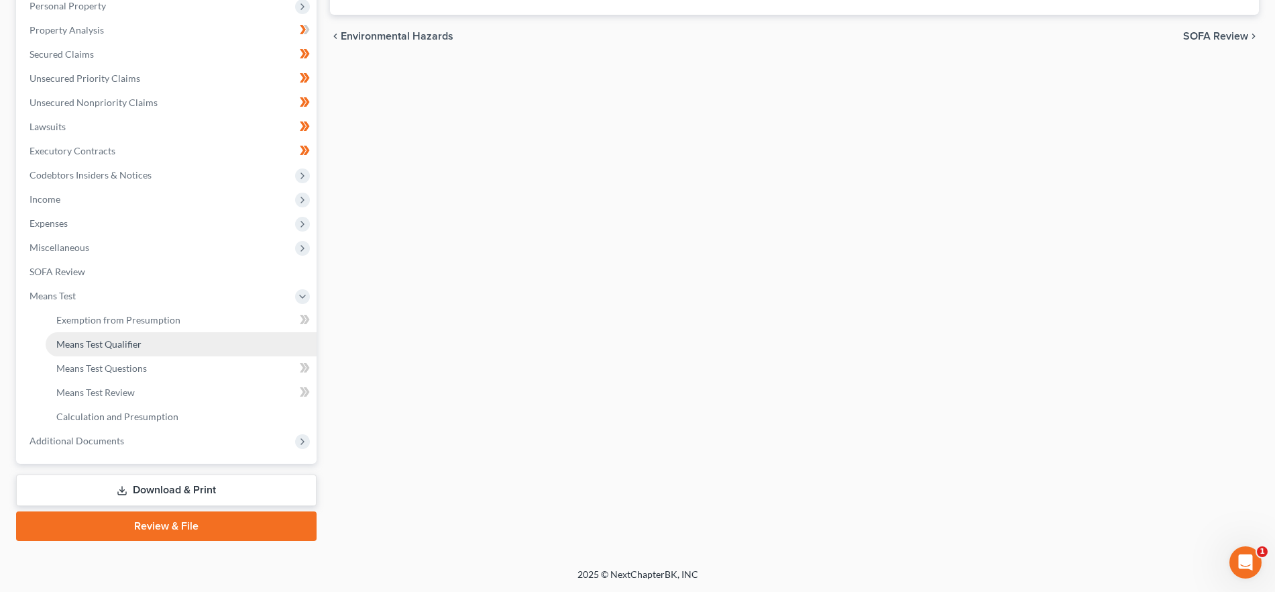
click at [115, 348] on span "Means Test Qualifier" at bounding box center [98, 343] width 85 height 11
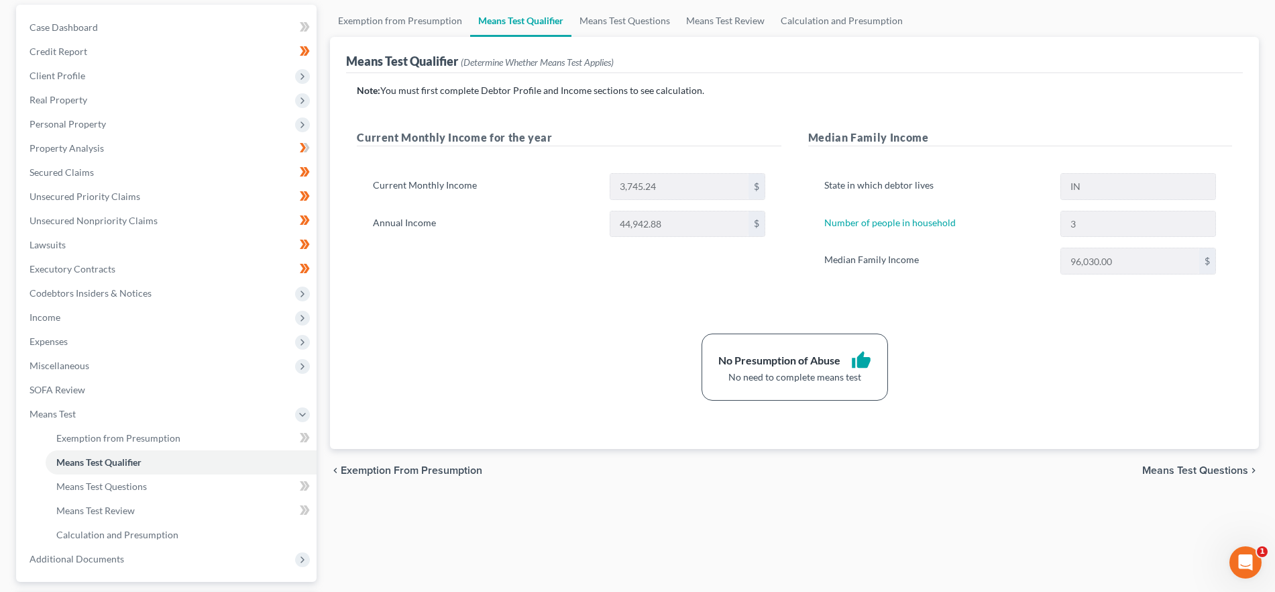
scroll to position [242, 0]
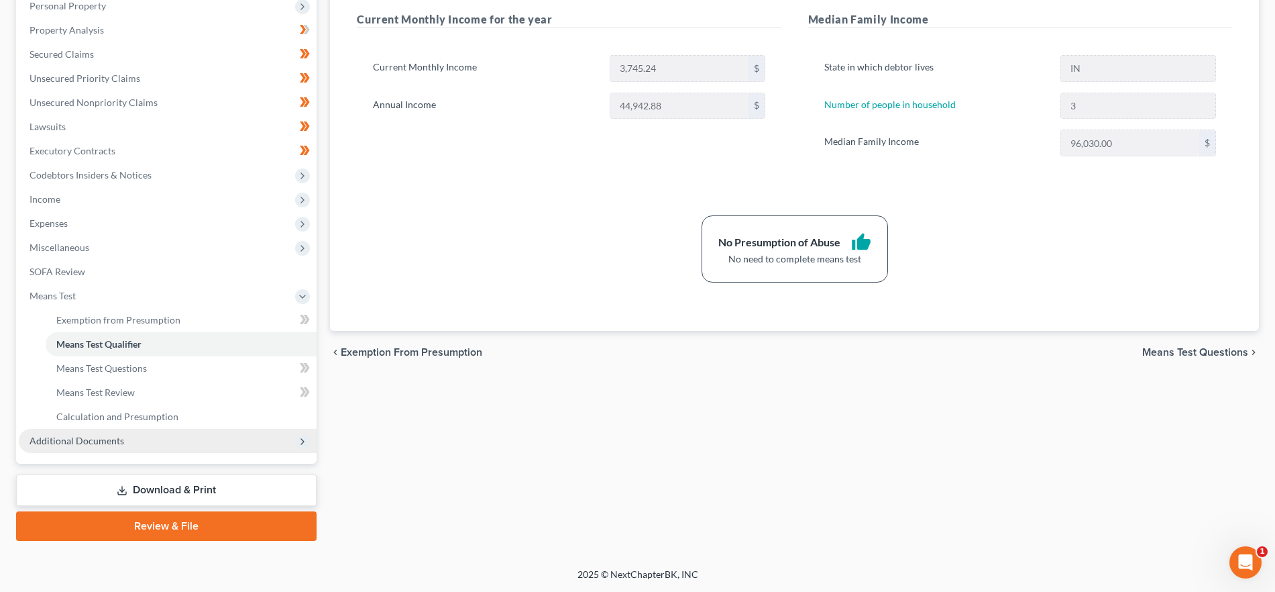
click at [132, 434] on span "Additional Documents" at bounding box center [168, 441] width 298 height 24
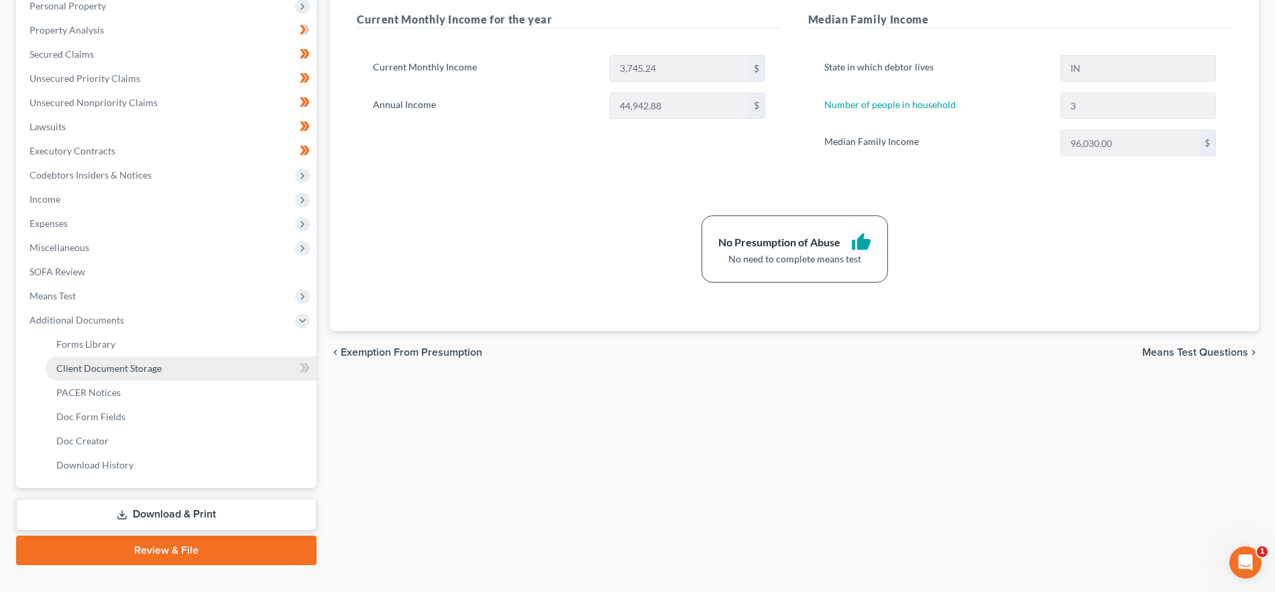
click at [163, 371] on link "Client Document Storage" at bounding box center [181, 368] width 271 height 24
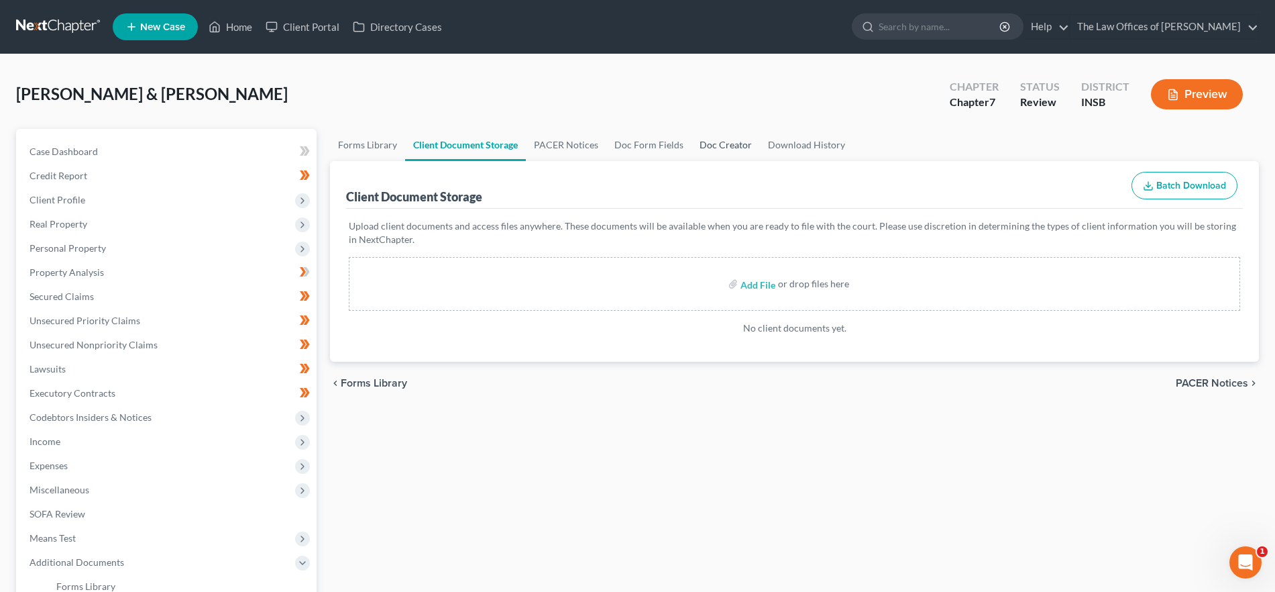
click at [704, 144] on link "Doc Creator" at bounding box center [726, 145] width 68 height 32
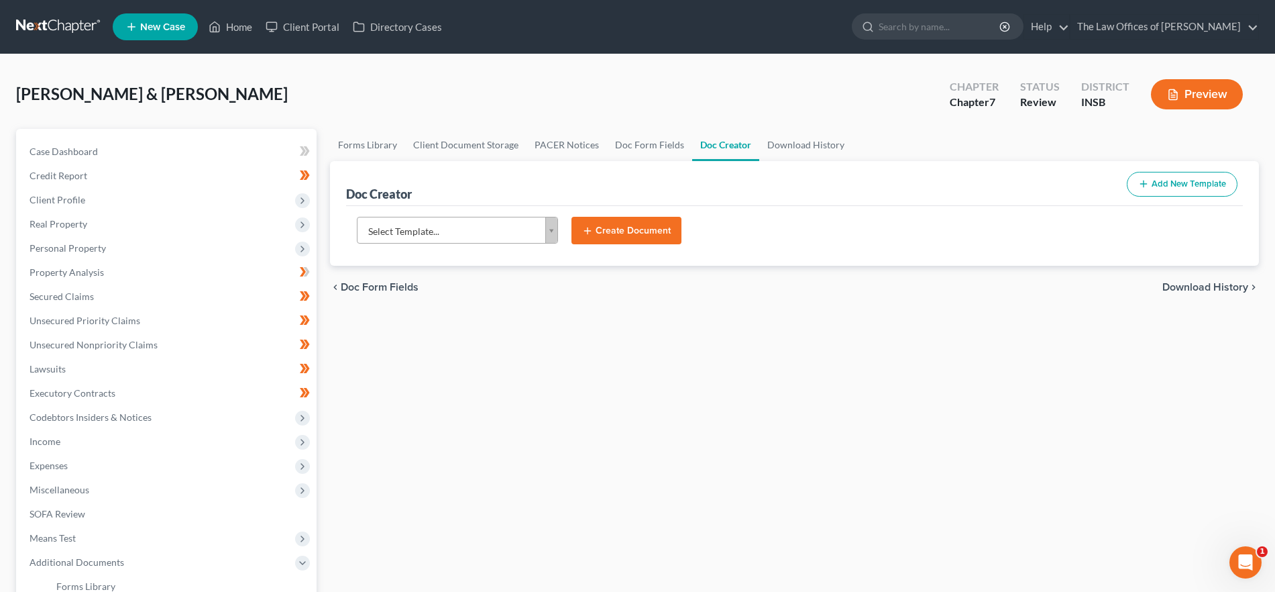
click at [492, 226] on body "Home New Case Client Portal Directory Cases The Law Offices of [PERSON_NAME] [P…" at bounding box center [637, 429] width 1275 height 858
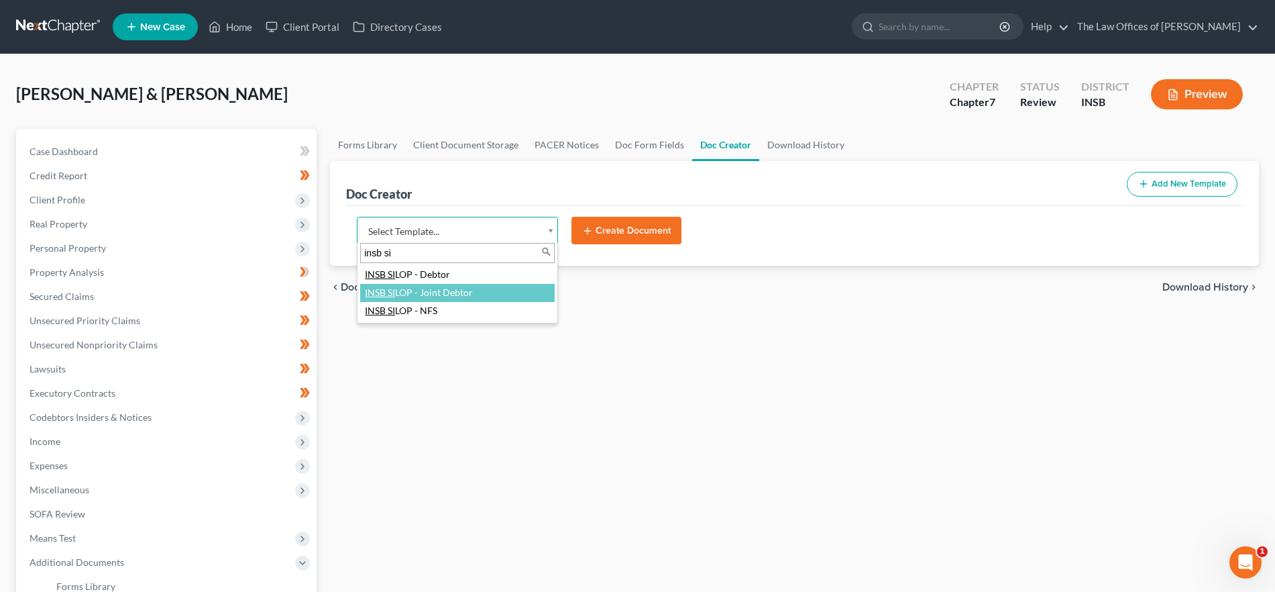
type input "insb si"
select select "108434"
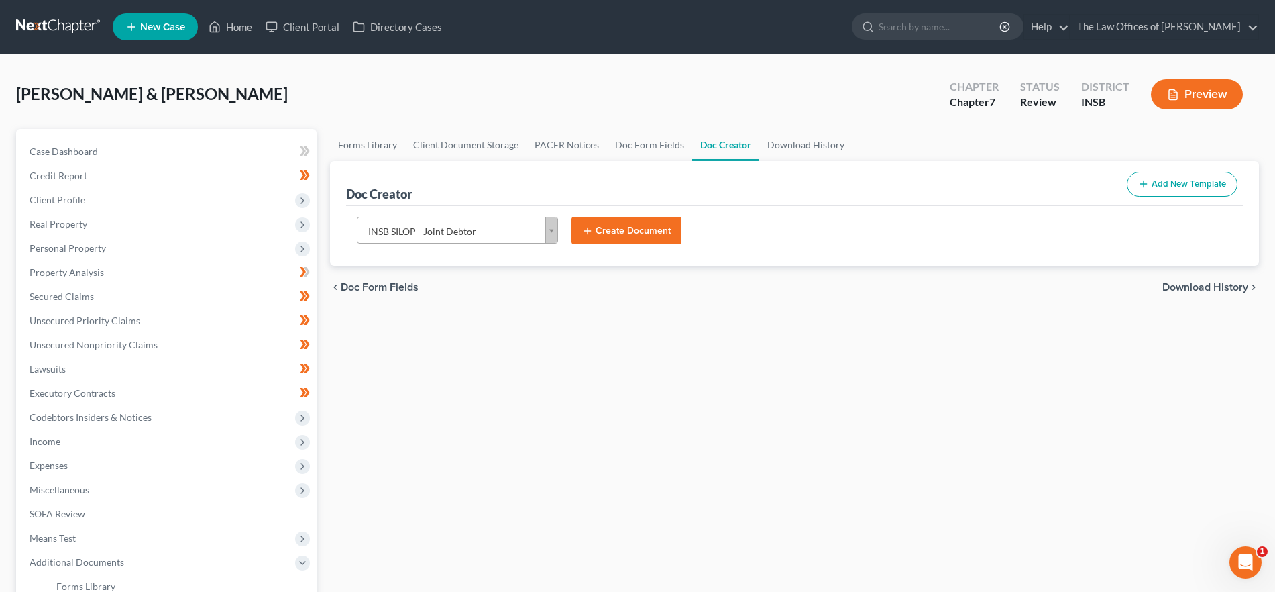
click at [649, 227] on button "Create Document" at bounding box center [626, 231] width 110 height 28
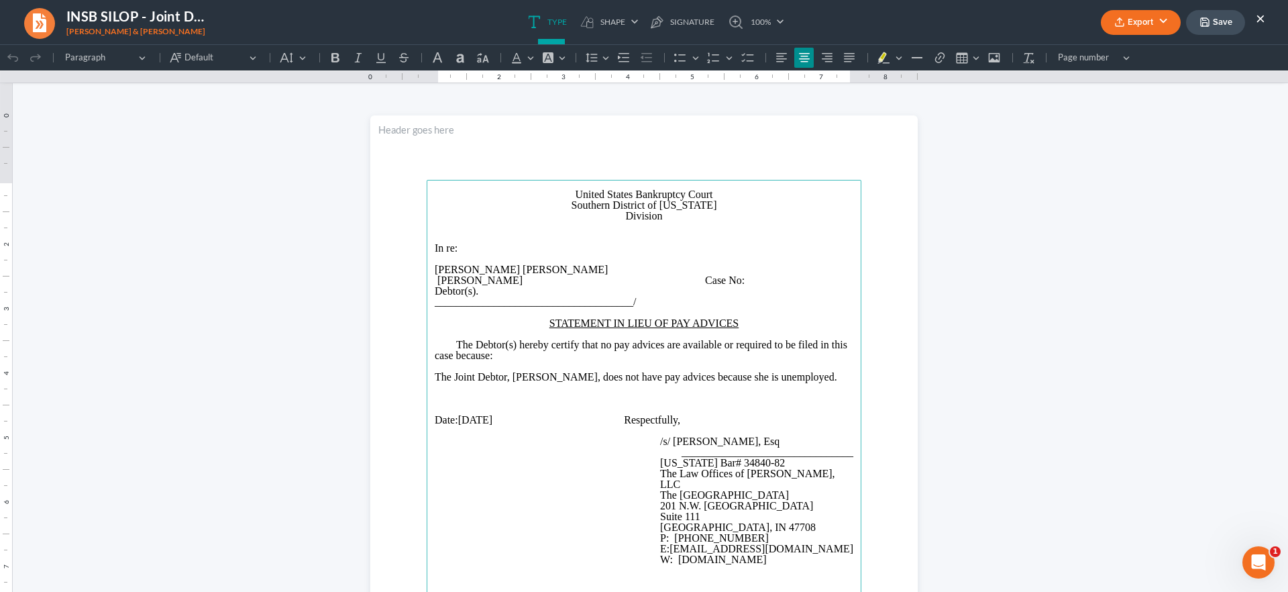
click at [613, 216] on p "Division" at bounding box center [644, 216] width 419 height 11
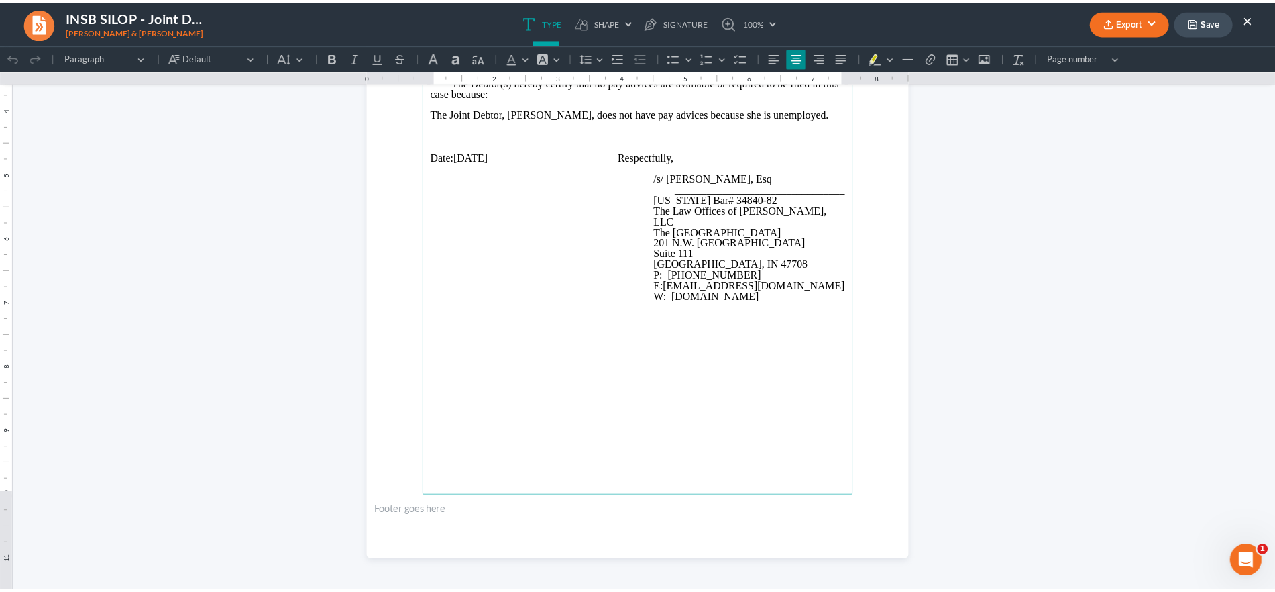
scroll to position [264, 0]
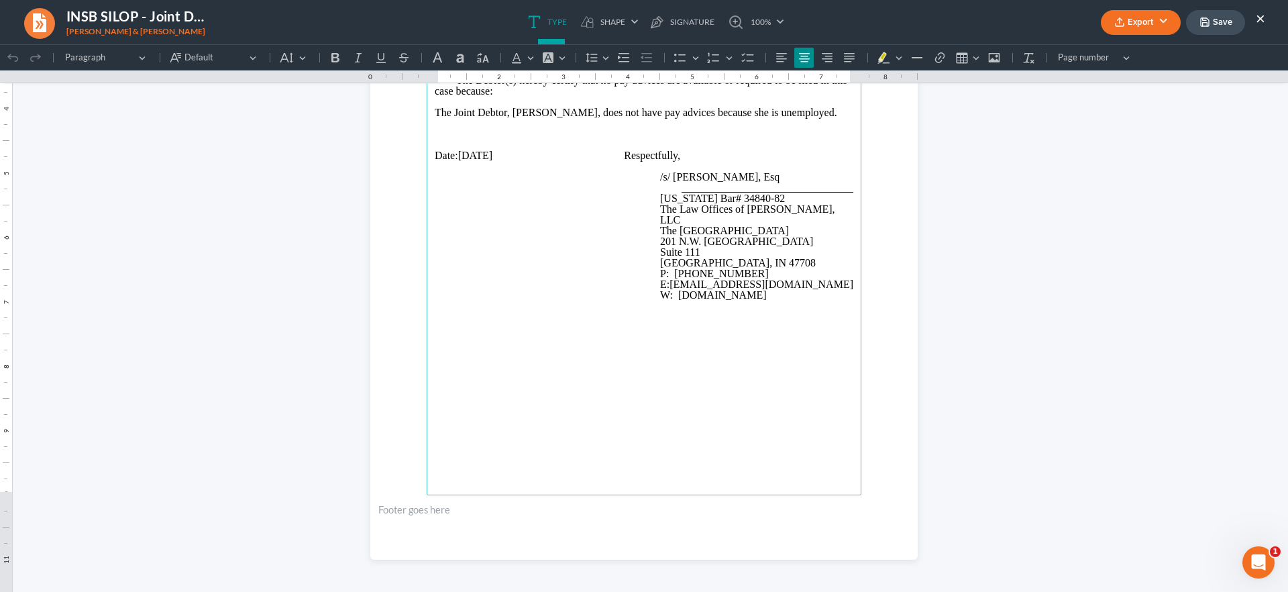
drag, startPoint x: 1212, startPoint y: 21, endPoint x: 1194, endPoint y: 40, distance: 25.6
click at [1211, 21] on button "Save" at bounding box center [1215, 22] width 59 height 25
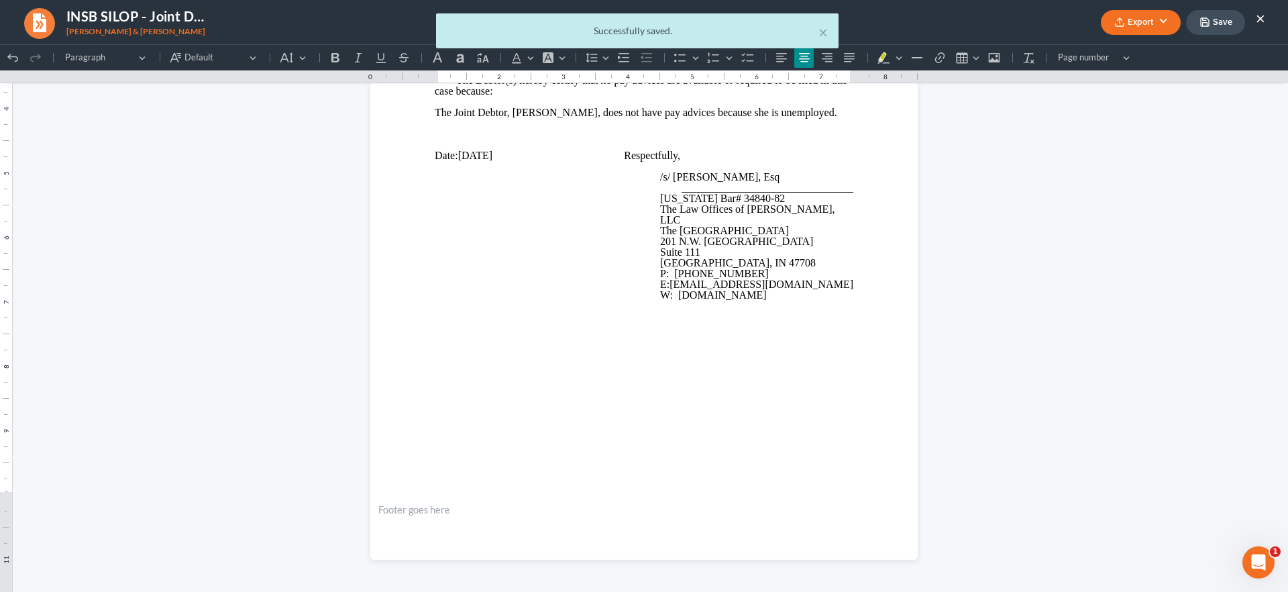
click at [1119, 24] on body "Home New Case Client Portal Directory Cases The Law Offices of [PERSON_NAME] [P…" at bounding box center [644, 429] width 1288 height 858
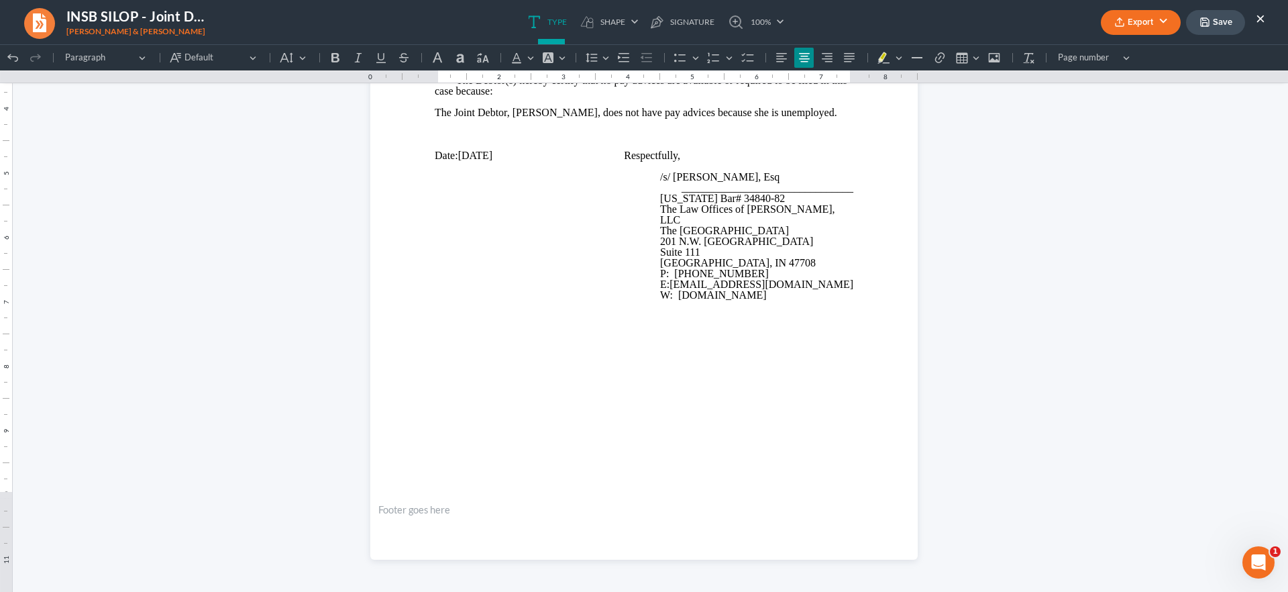
click at [1141, 19] on button "Export" at bounding box center [1141, 22] width 80 height 25
click at [1124, 95] on link "Client Doc Storage" at bounding box center [1139, 98] width 104 height 23
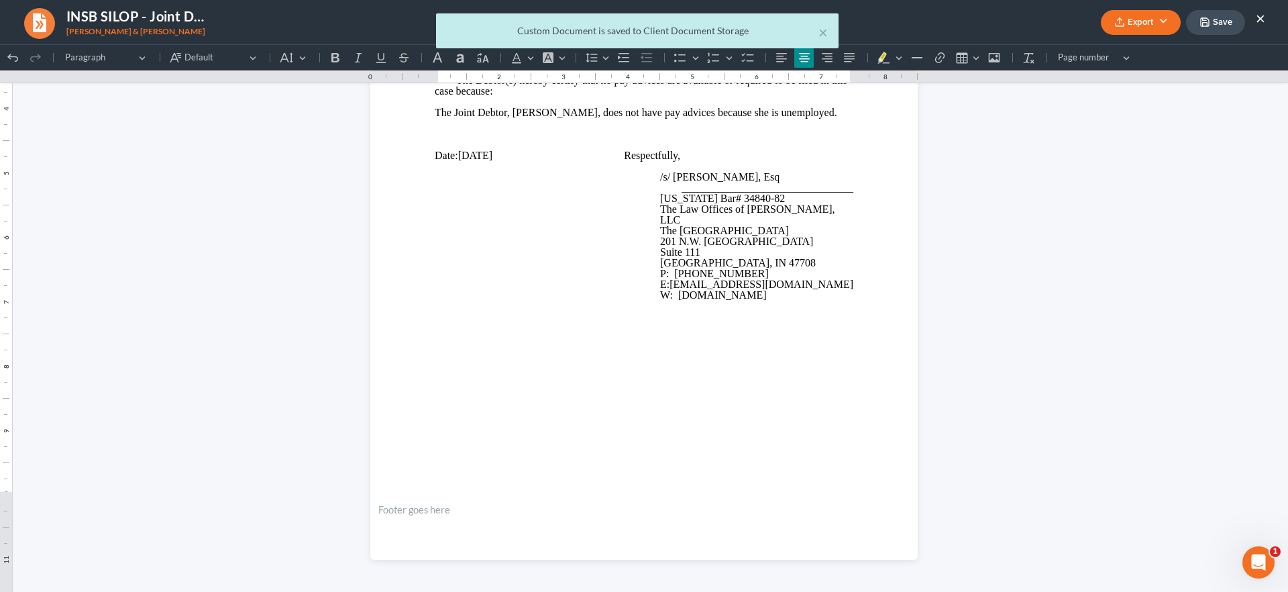
click at [1142, 19] on div "× Custom Document is saved to Client Document Storage" at bounding box center [637, 34] width 1288 height 42
click at [822, 30] on button "×" at bounding box center [822, 32] width 9 height 16
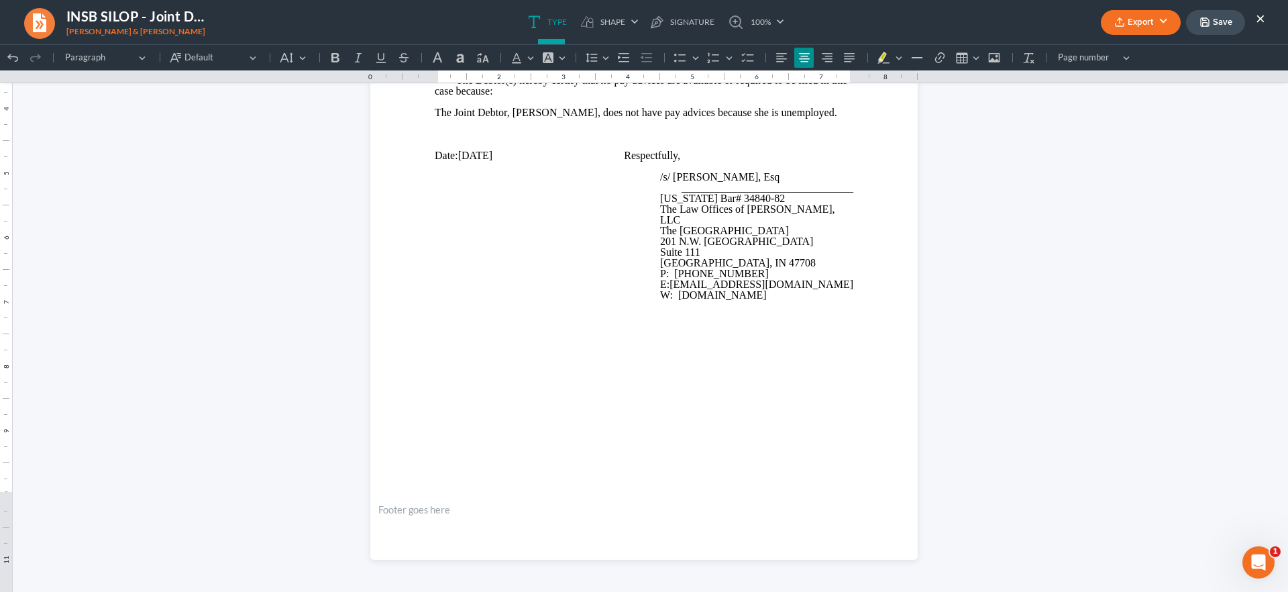
click at [1123, 15] on button "Export" at bounding box center [1141, 22] width 80 height 25
click at [1123, 49] on link "PDF" at bounding box center [1139, 53] width 104 height 23
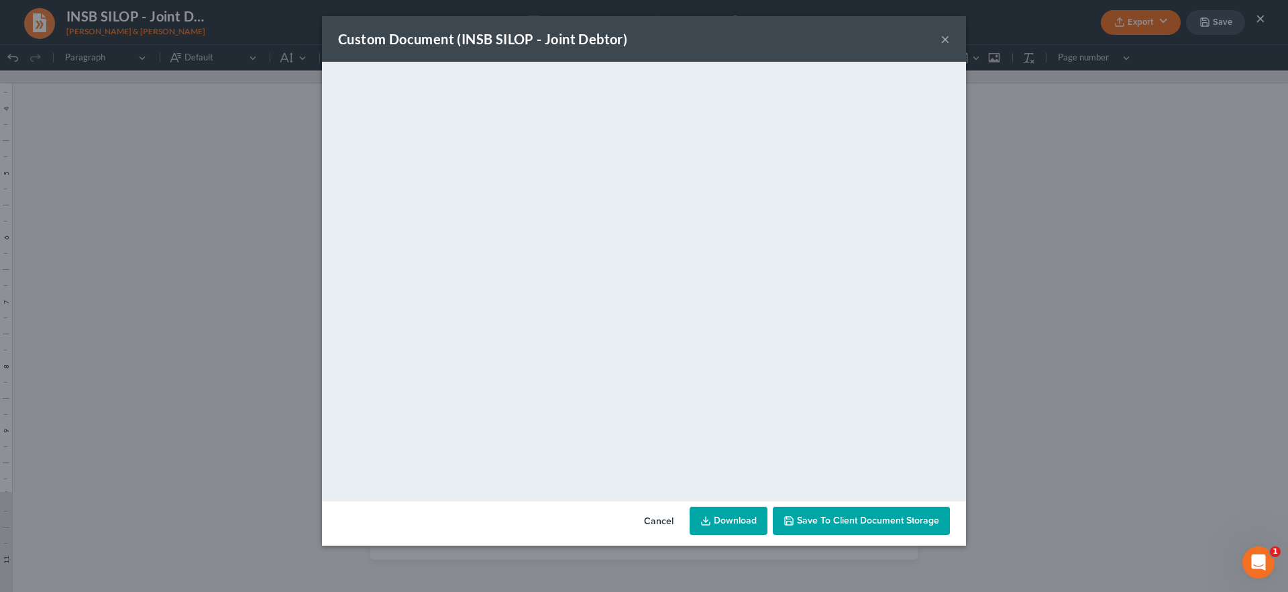
drag, startPoint x: 674, startPoint y: 521, endPoint x: 801, endPoint y: 488, distance: 131.0
click at [673, 521] on button "Cancel" at bounding box center [658, 521] width 51 height 27
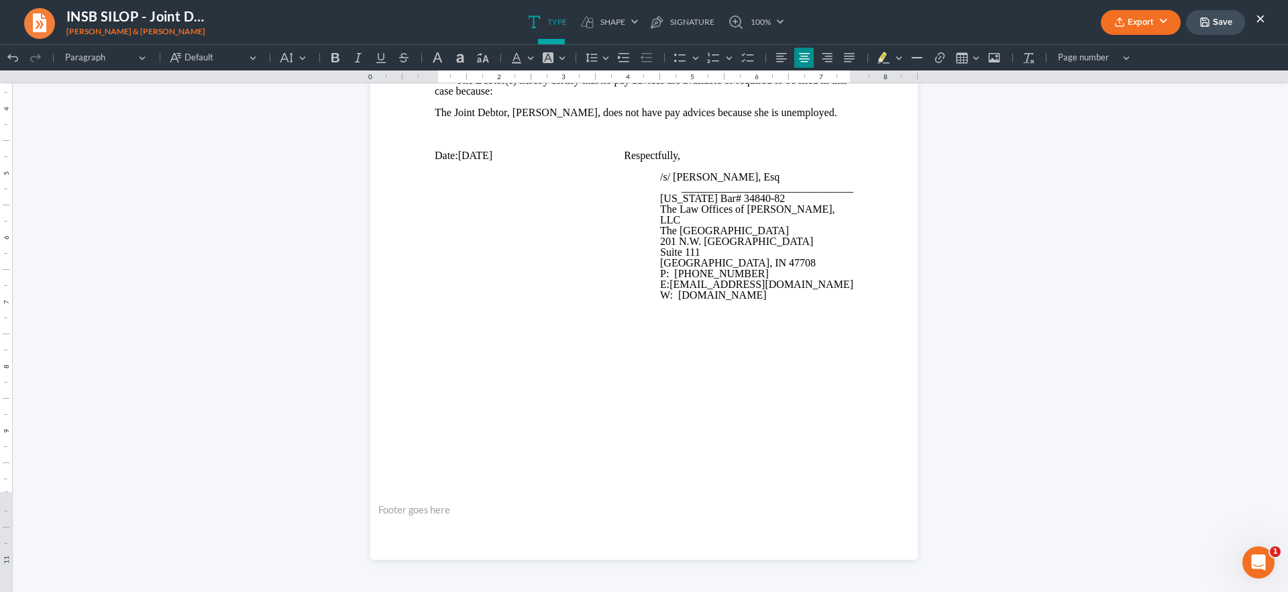
click at [1260, 15] on button "×" at bounding box center [1260, 18] width 9 height 16
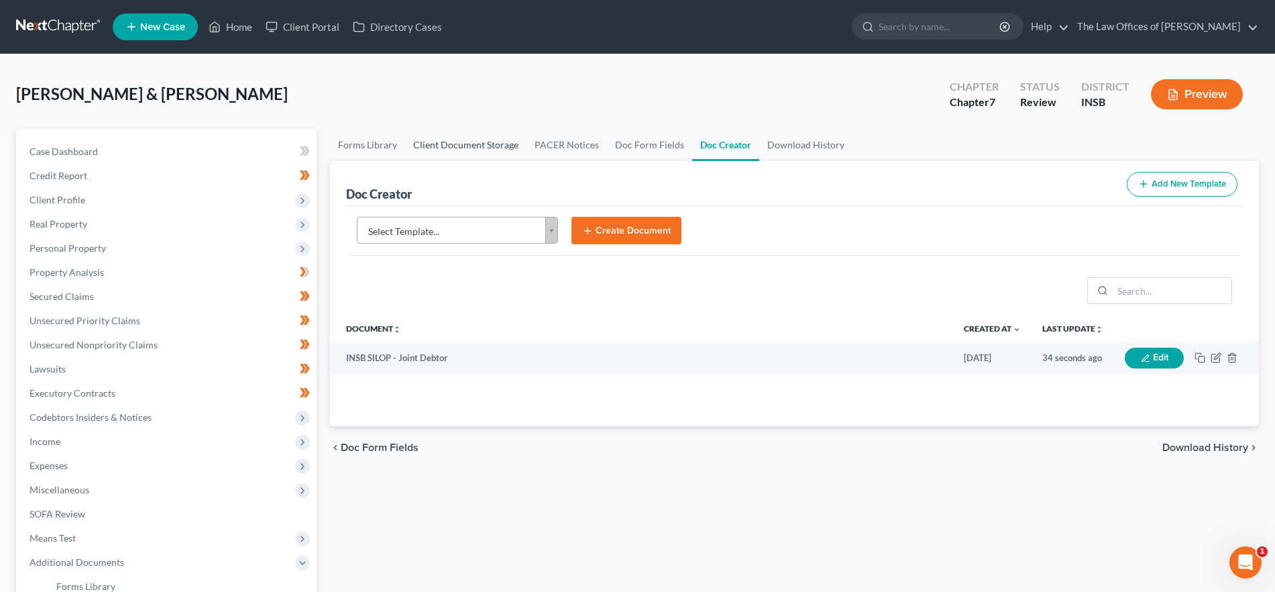
click at [447, 143] on link "Client Document Storage" at bounding box center [465, 145] width 121 height 32
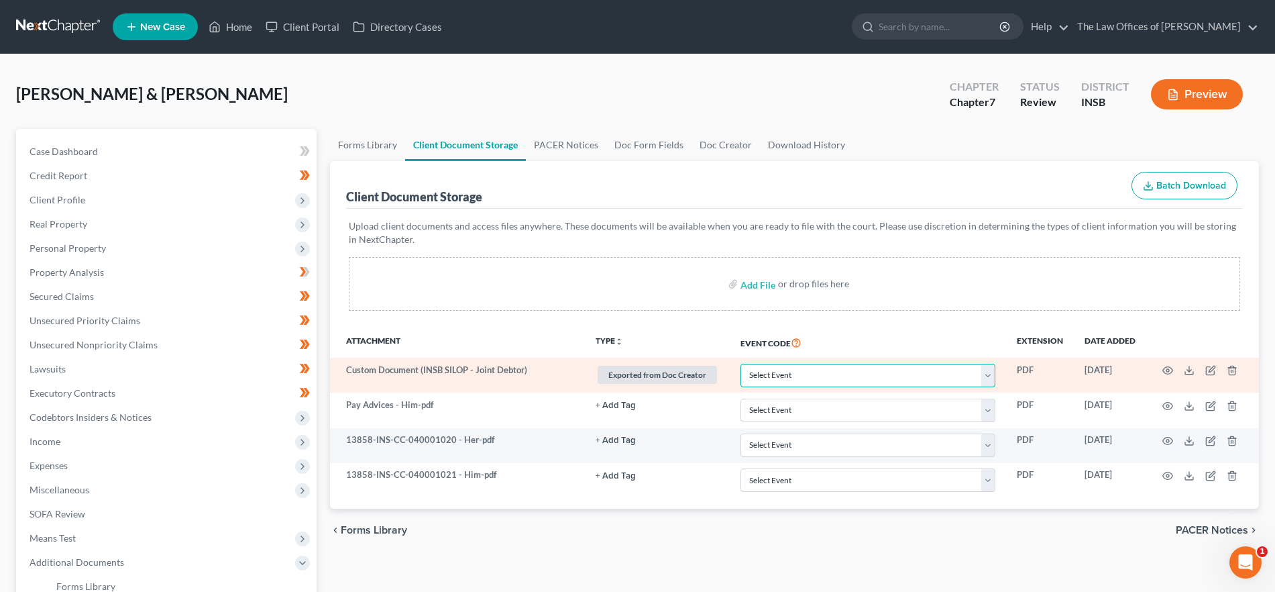
click at [839, 376] on select "Select Event 20 Largest Unsecured Creditors Amended/Corrected Petition Ch 7 Mea…" at bounding box center [867, 375] width 255 height 23
select select "15"
click at [740, 364] on select "Select Event 20 Largest Unsecured Creditors Amended/Corrected Petition Ch 7 Mea…" at bounding box center [867, 375] width 255 height 23
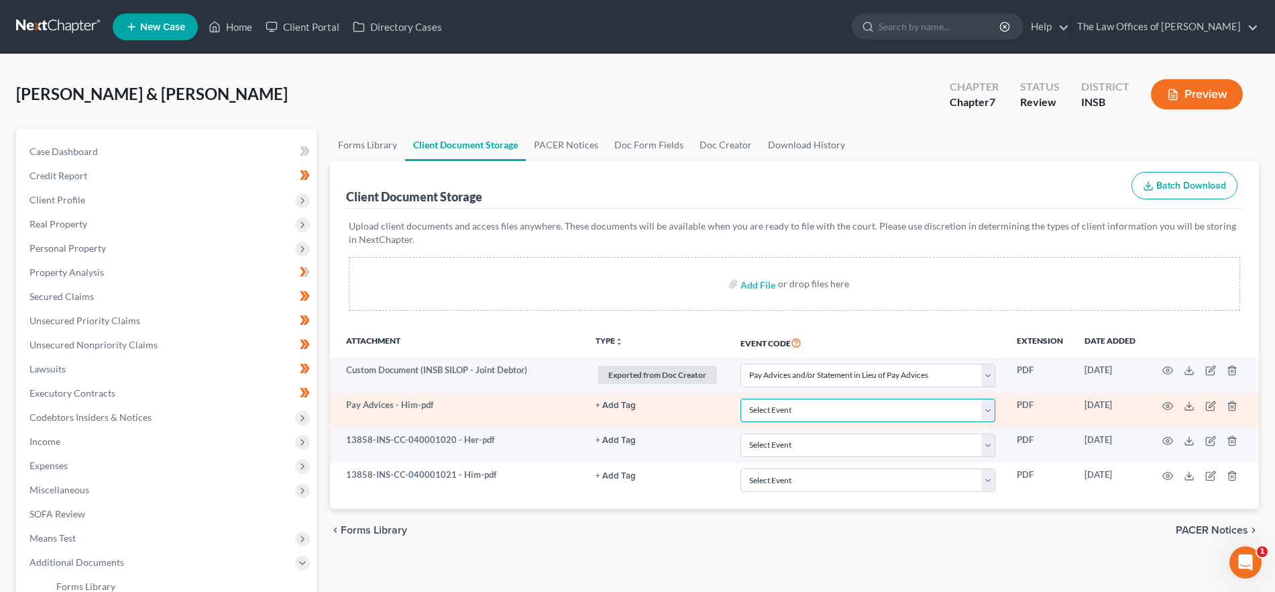
click at [819, 412] on select "Select Event 20 Largest Unsecured Creditors Amended/Corrected Petition Ch 7 Mea…" at bounding box center [867, 409] width 255 height 23
select select "15"
click at [740, 398] on select "Select Event 20 Largest Unsecured Creditors Amended/Corrected Petition Ch 7 Mea…" at bounding box center [867, 409] width 255 height 23
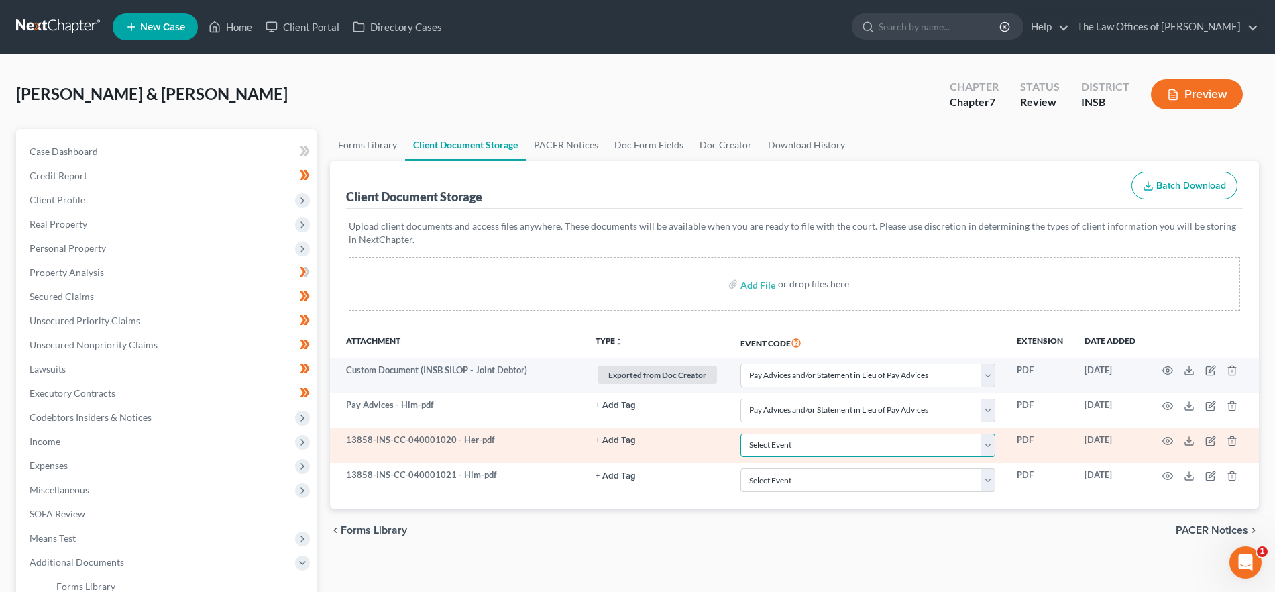
click at [812, 451] on select "Select Event 20 Largest Unsecured Creditors Amended/Corrected Petition Ch 7 Mea…" at bounding box center [867, 444] width 255 height 23
select select "9"
click at [740, 433] on select "Select Event 20 Largest Unsecured Creditors Amended/Corrected Petition Ch 7 Mea…" at bounding box center [867, 444] width 255 height 23
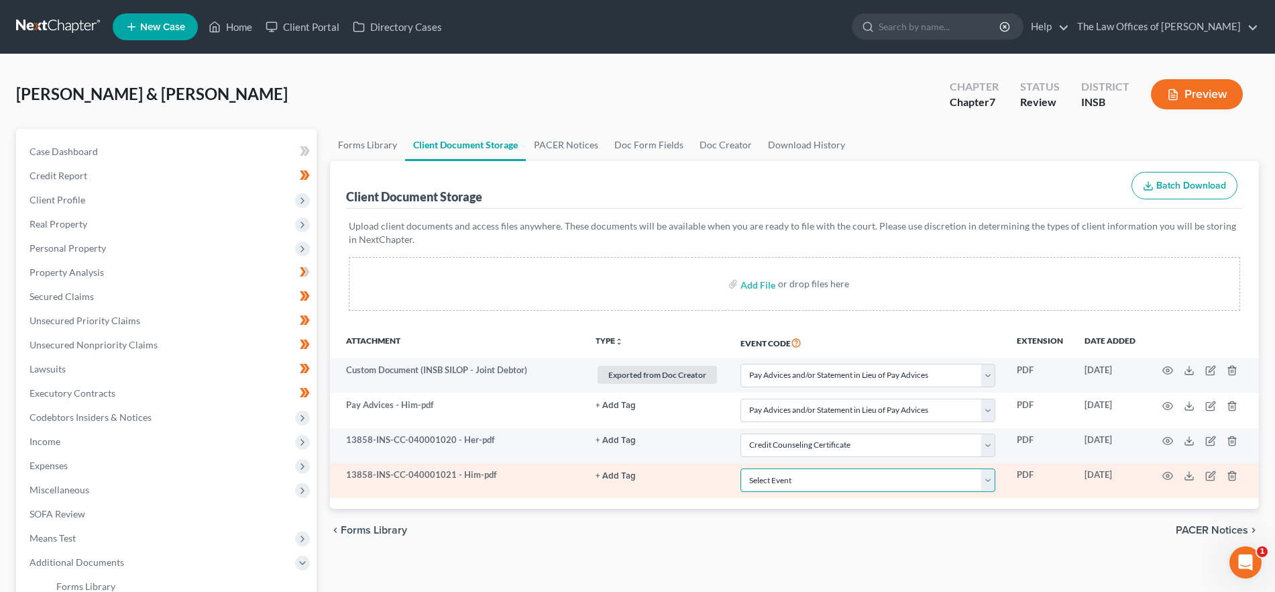
click at [810, 484] on select "Select Event 20 Largest Unsecured Creditors Amended/Corrected Petition Ch 7 Mea…" at bounding box center [867, 479] width 255 height 23
select select "9"
click at [740, 468] on select "Select Event 20 Largest Unsecured Creditors Amended/Corrected Petition Ch 7 Mea…" at bounding box center [867, 479] width 255 height 23
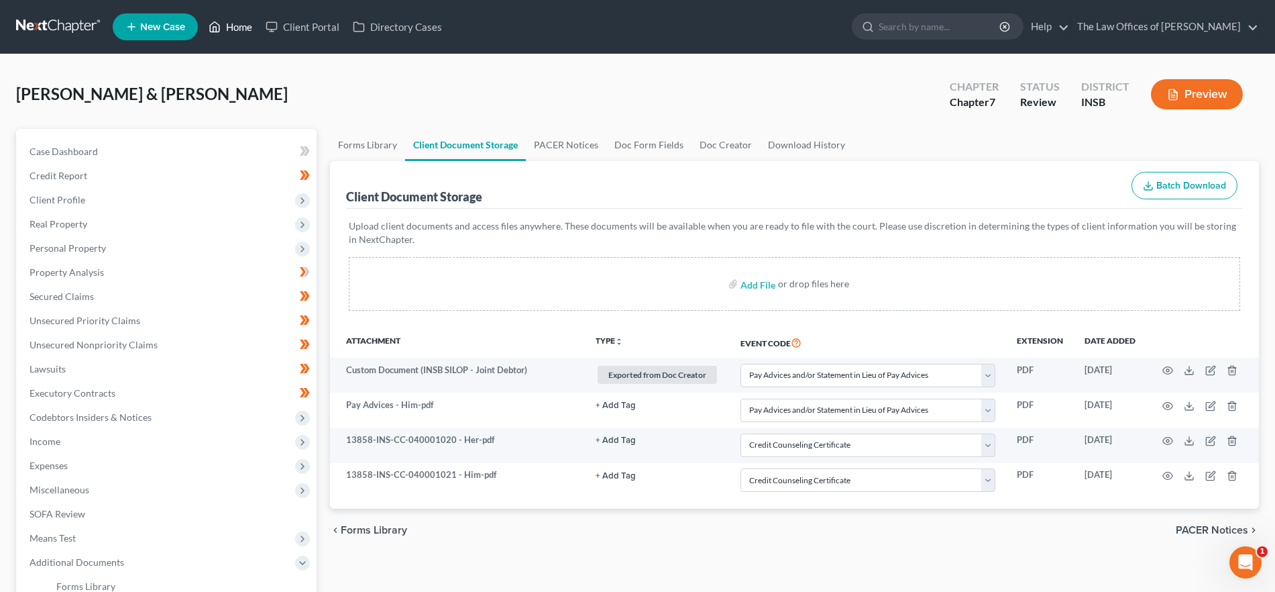
click at [229, 28] on link "Home" at bounding box center [230, 27] width 57 height 24
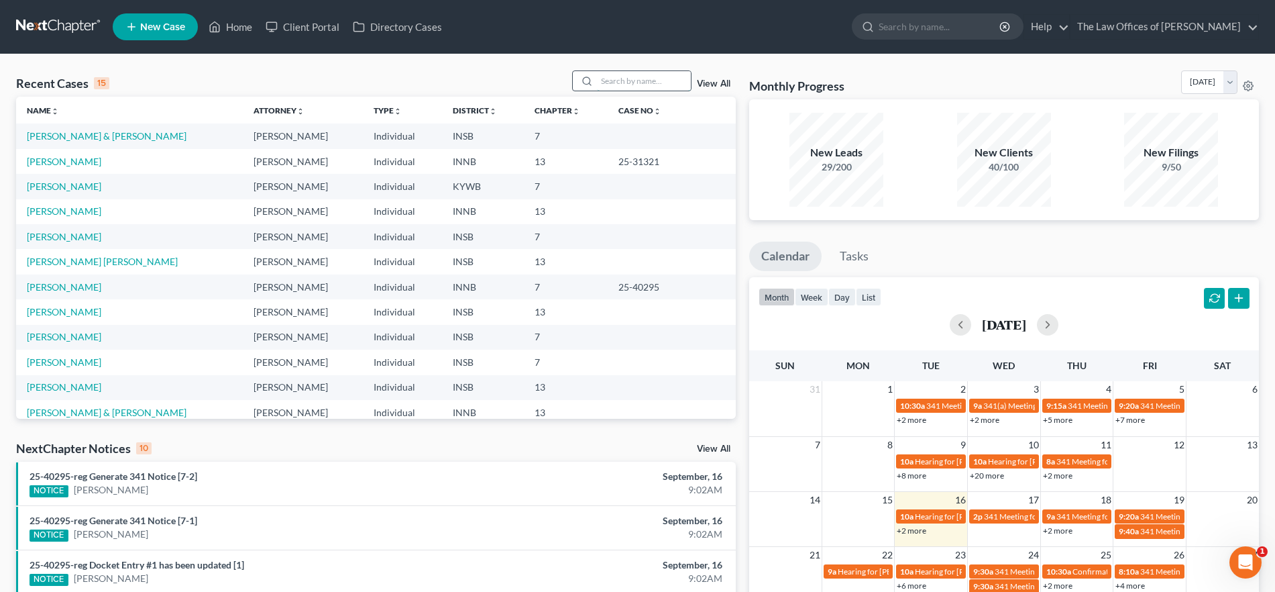
click at [604, 80] on input "search" at bounding box center [644, 80] width 94 height 19
type input "[PERSON_NAME]"
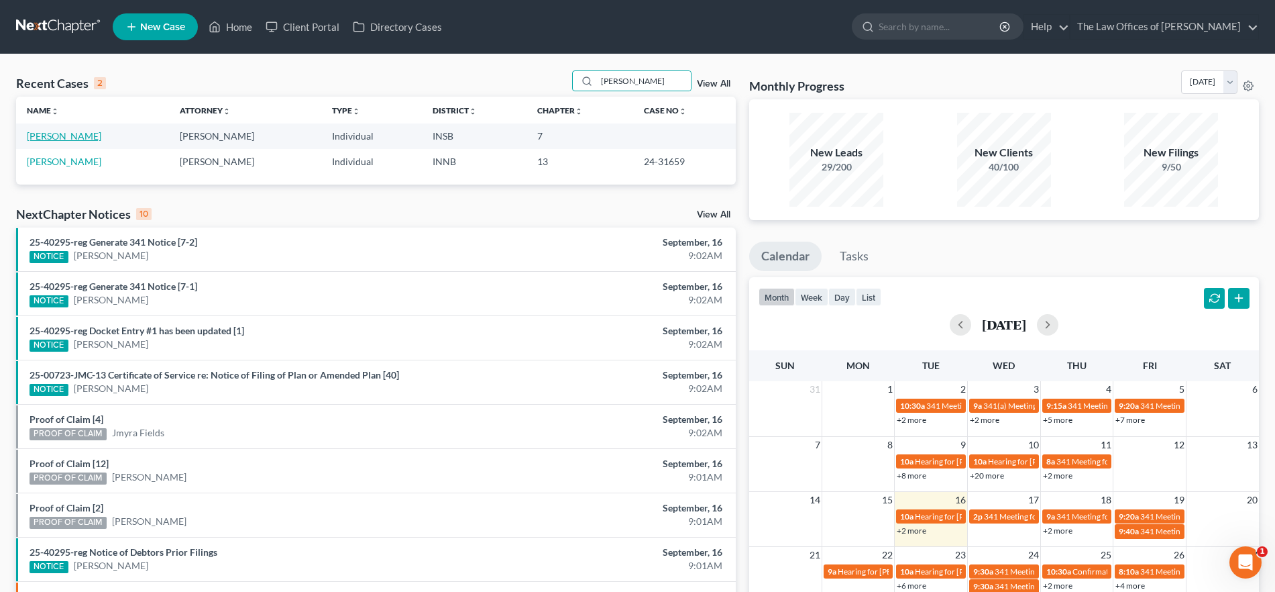
click at [64, 132] on link "[PERSON_NAME]" at bounding box center [64, 135] width 74 height 11
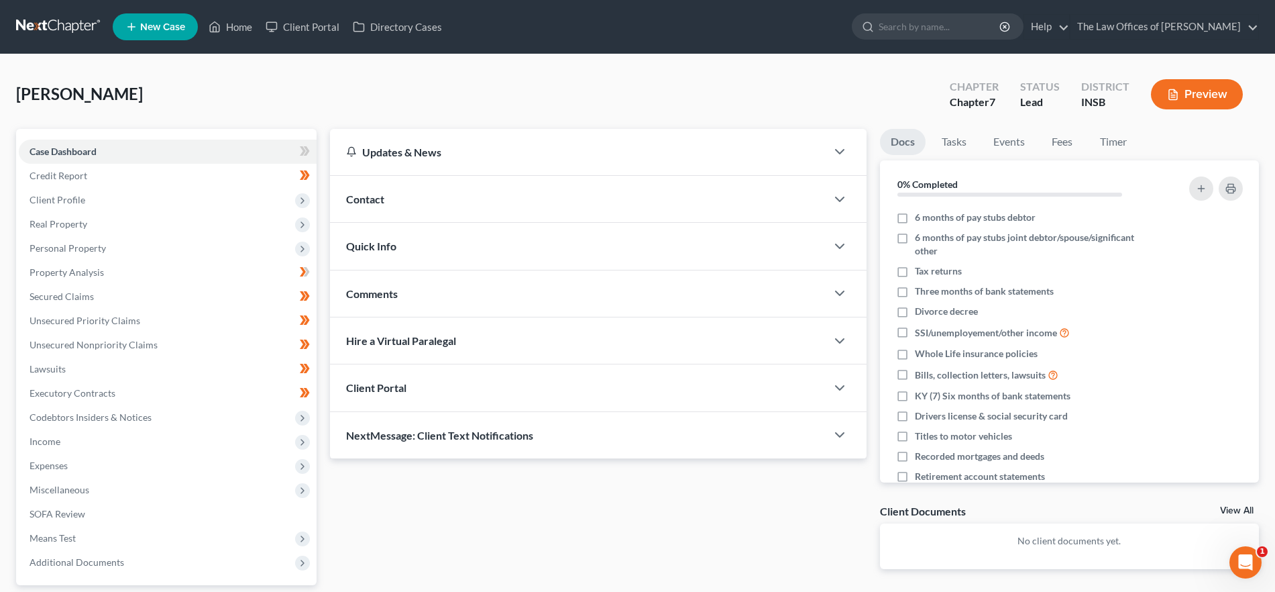
drag, startPoint x: 412, startPoint y: 251, endPoint x: 435, endPoint y: 302, distance: 56.1
click at [412, 251] on div "Quick Info" at bounding box center [578, 246] width 496 height 46
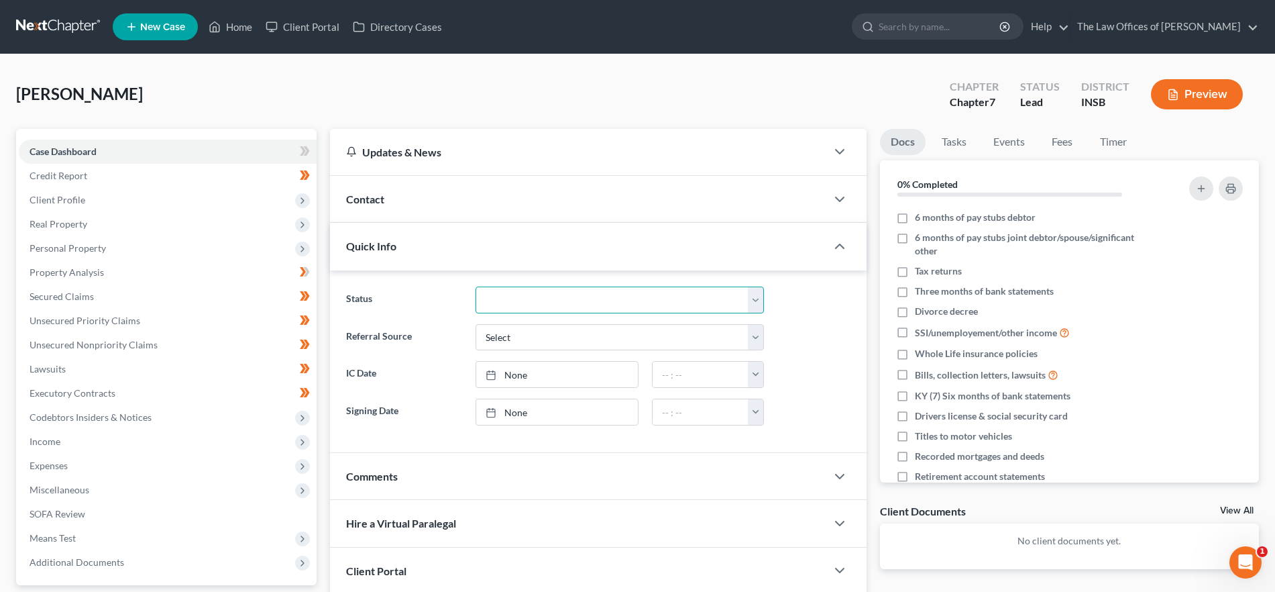
drag, startPoint x: 555, startPoint y: 298, endPoint x: 558, endPoint y: 306, distance: 8.5
click at [555, 298] on select "Confirmed Discharged Dismissed Filed In Progress Means Test Objection to Confir…" at bounding box center [620, 299] width 288 height 27
select select "10"
click at [476, 286] on select "Confirmed Discharged Dismissed Filed In Progress Means Test Objection to Confir…" at bounding box center [620, 299] width 288 height 27
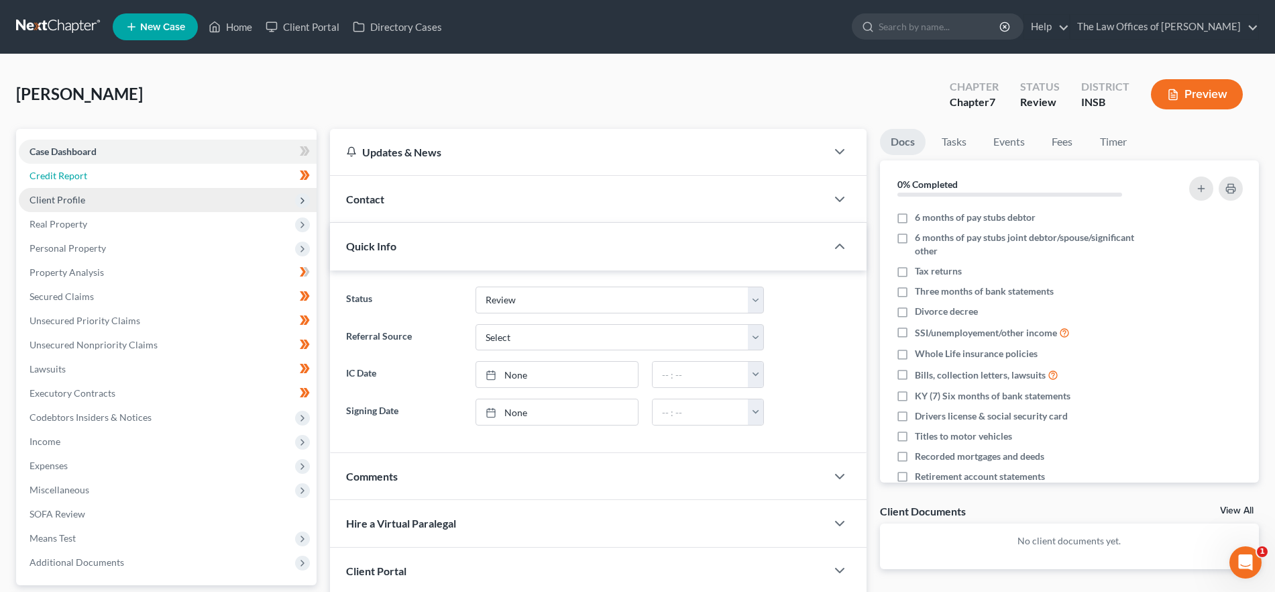
drag, startPoint x: 96, startPoint y: 180, endPoint x: 102, endPoint y: 193, distance: 14.1
click at [96, 180] on link "Credit Report" at bounding box center [168, 176] width 298 height 24
click at [102, 195] on span "Client Profile" at bounding box center [168, 200] width 298 height 24
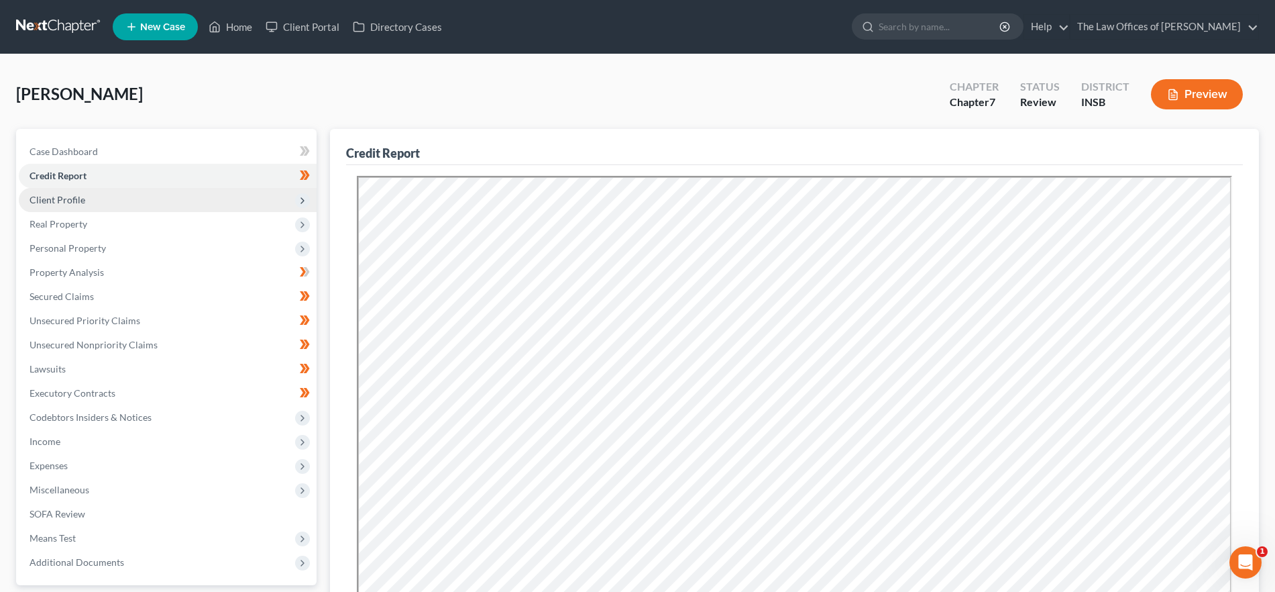
click at [94, 195] on span "Client Profile" at bounding box center [168, 200] width 298 height 24
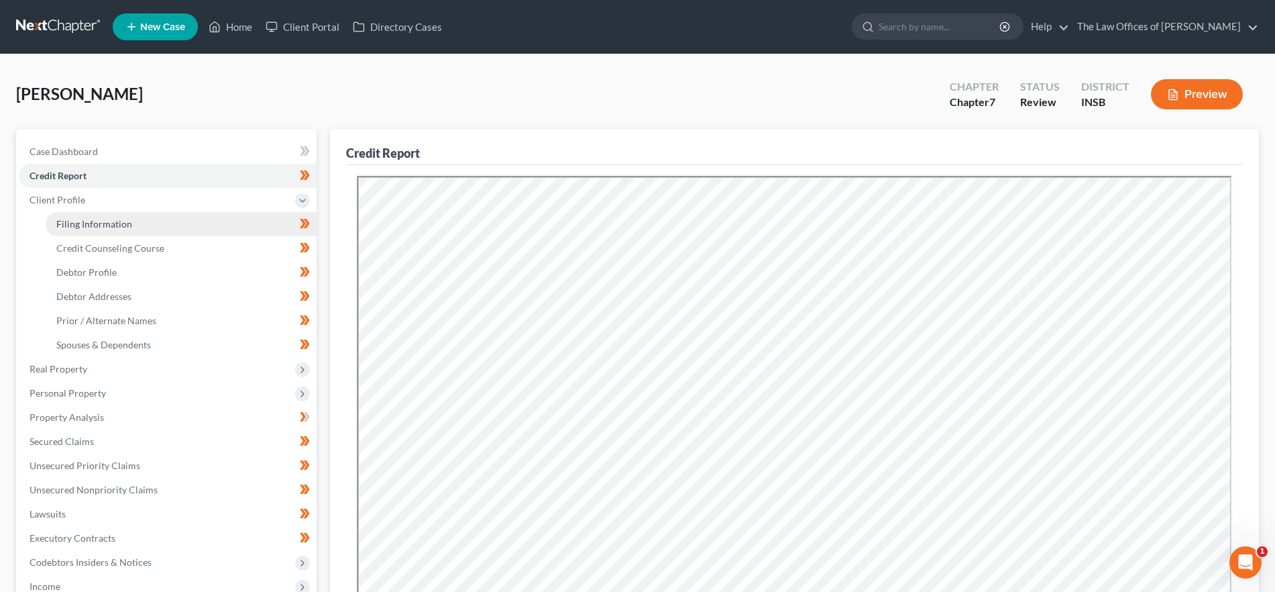
click at [135, 220] on link "Filing Information" at bounding box center [181, 224] width 271 height 24
select select "1"
select select "0"
select select "15"
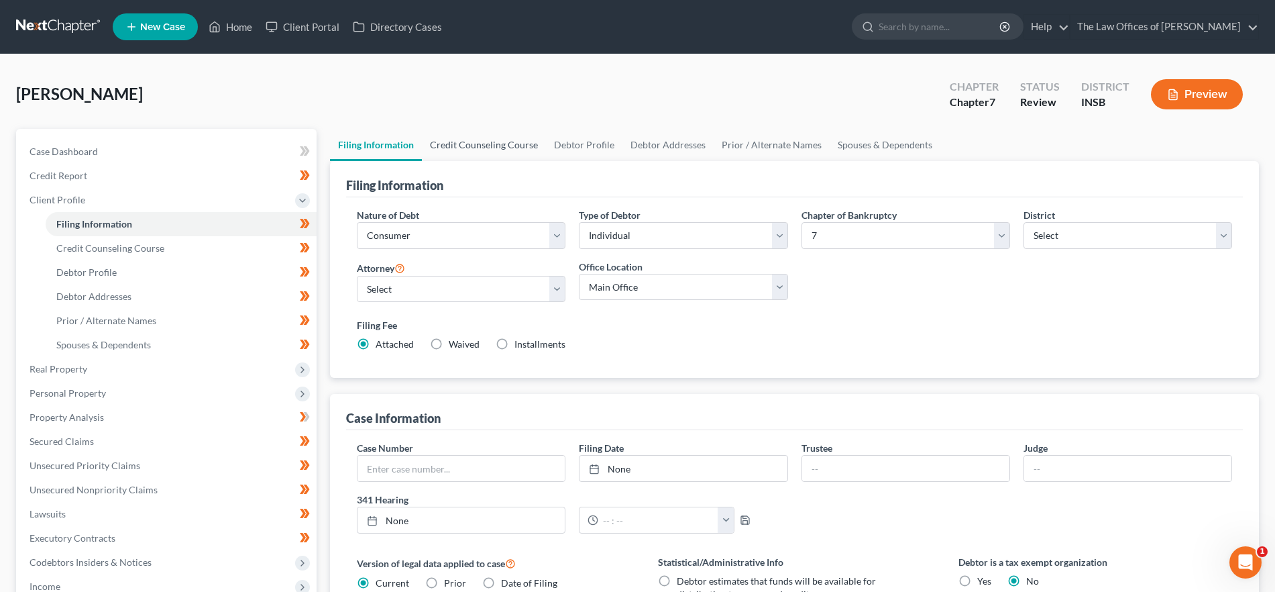
click at [454, 140] on link "Credit Counseling Course" at bounding box center [484, 145] width 124 height 32
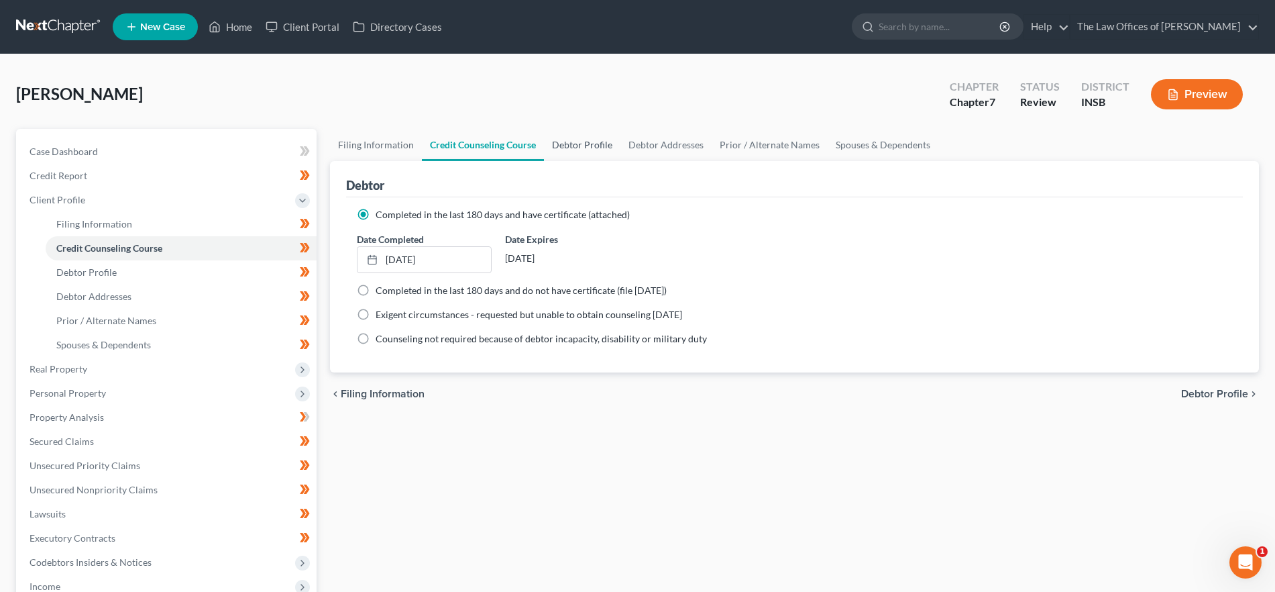
click at [595, 149] on link "Debtor Profile" at bounding box center [582, 145] width 76 height 32
select select "1"
select select "4"
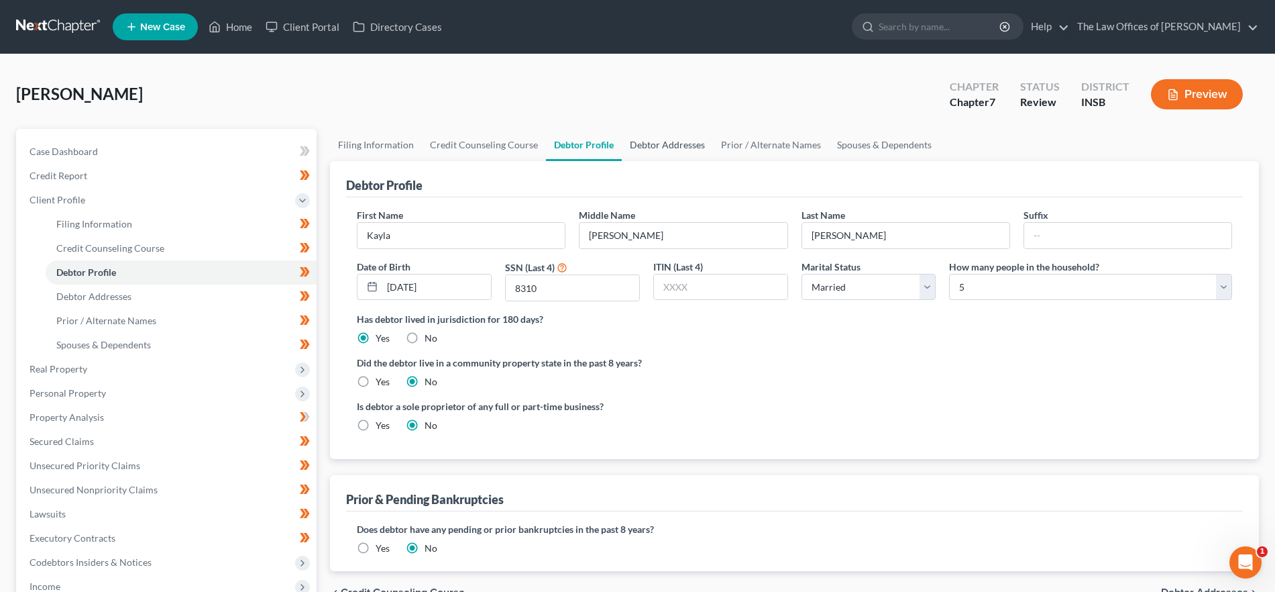
click at [667, 147] on link "Debtor Addresses" at bounding box center [667, 145] width 91 height 32
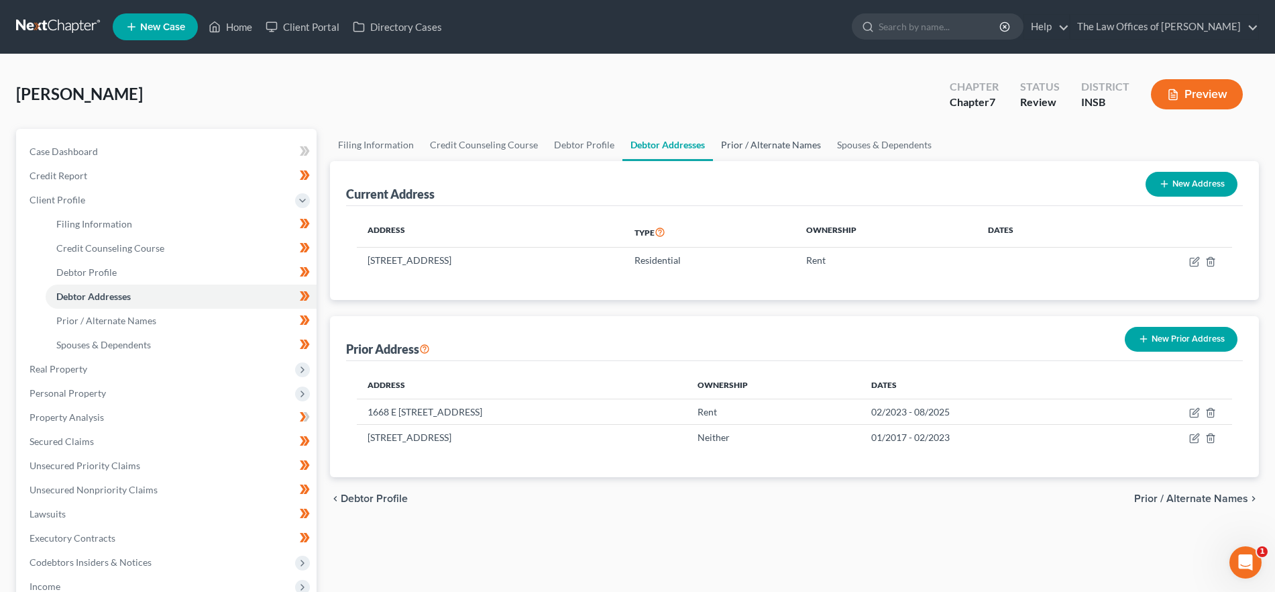
click at [732, 144] on link "Prior / Alternate Names" at bounding box center [771, 145] width 116 height 32
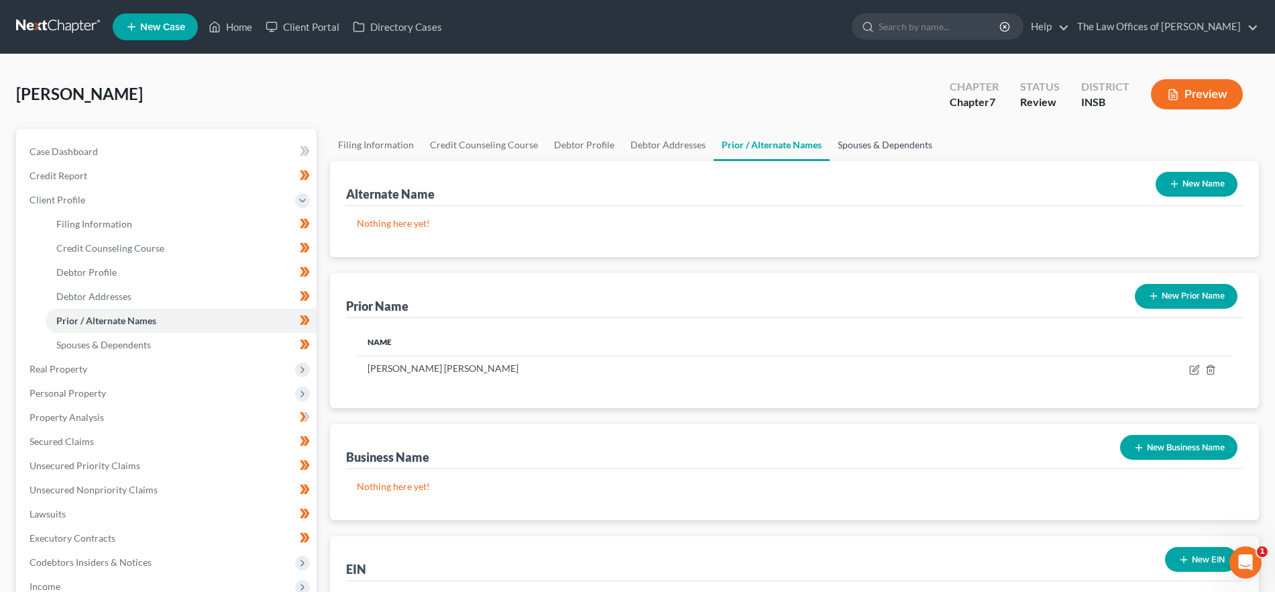
click at [877, 148] on link "Spouses & Dependents" at bounding box center [885, 145] width 111 height 32
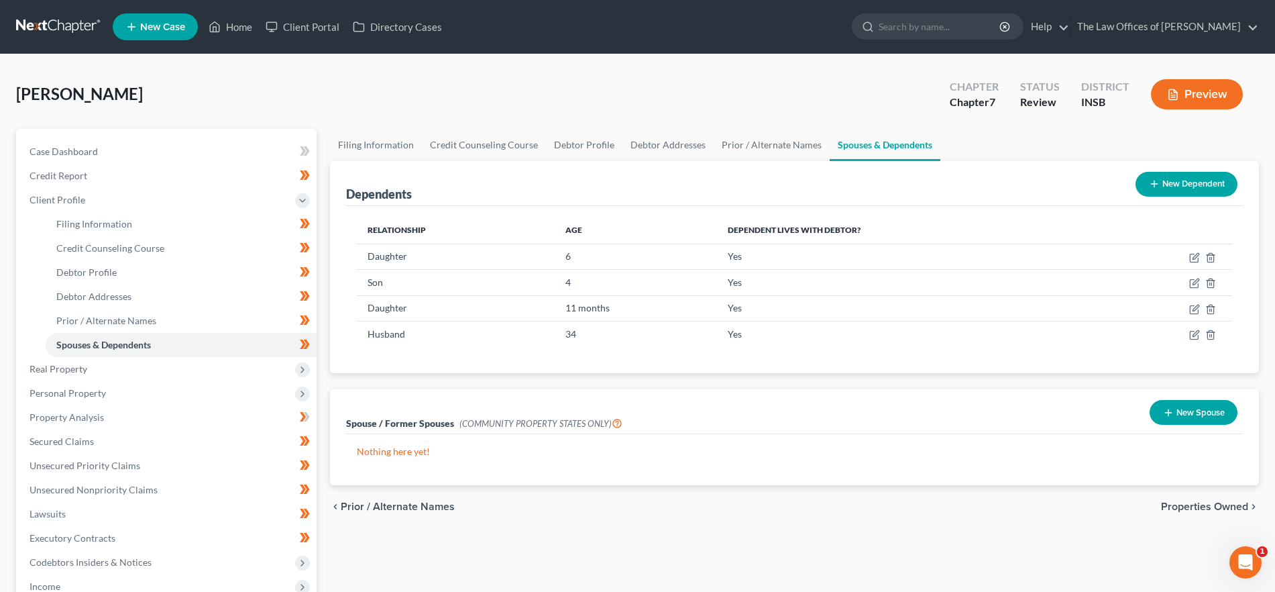
click at [1195, 502] on span "Properties Owned" at bounding box center [1204, 506] width 87 height 11
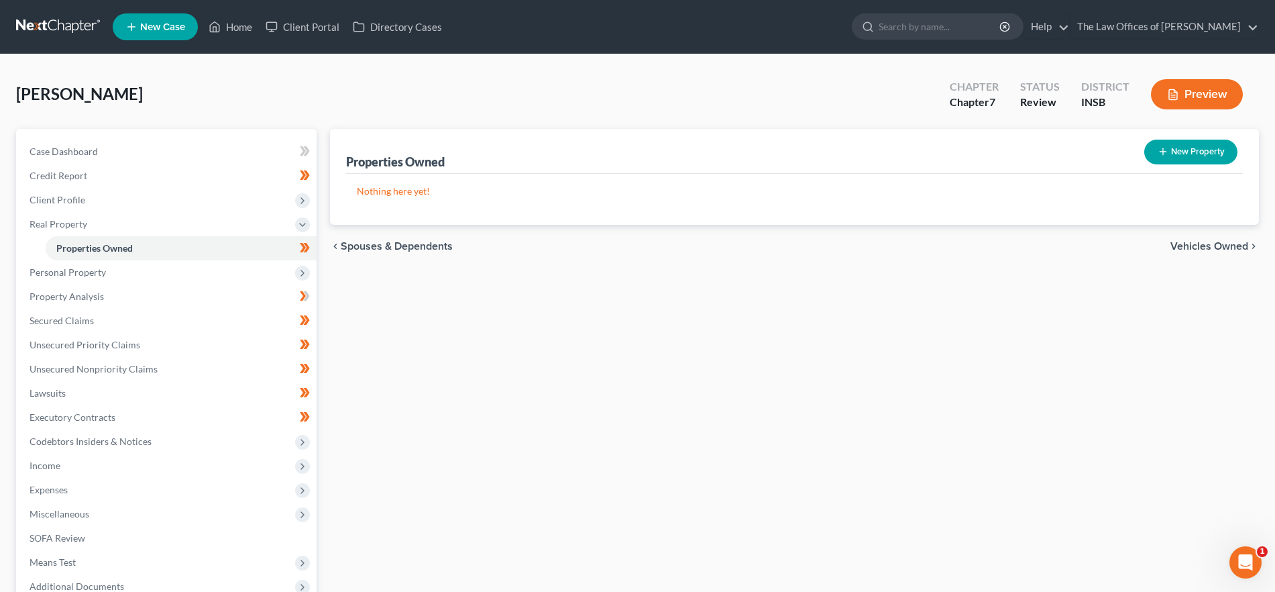
click at [1211, 250] on span "Vehicles Owned" at bounding box center [1209, 246] width 78 height 11
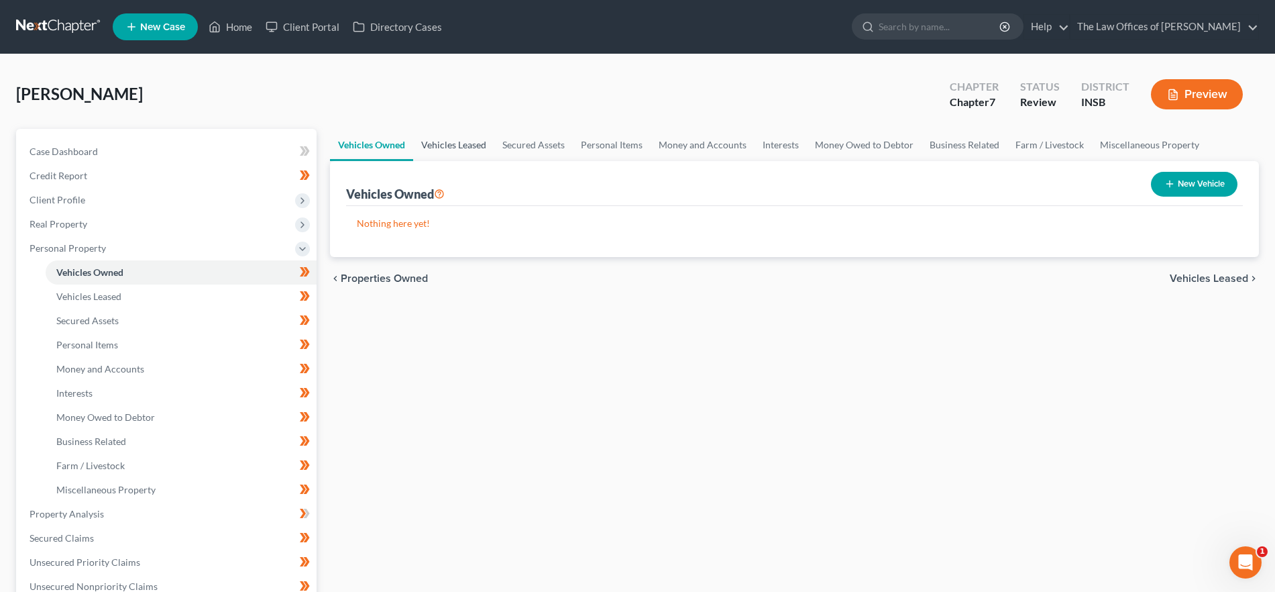
click at [447, 152] on link "Vehicles Leased" at bounding box center [453, 145] width 81 height 32
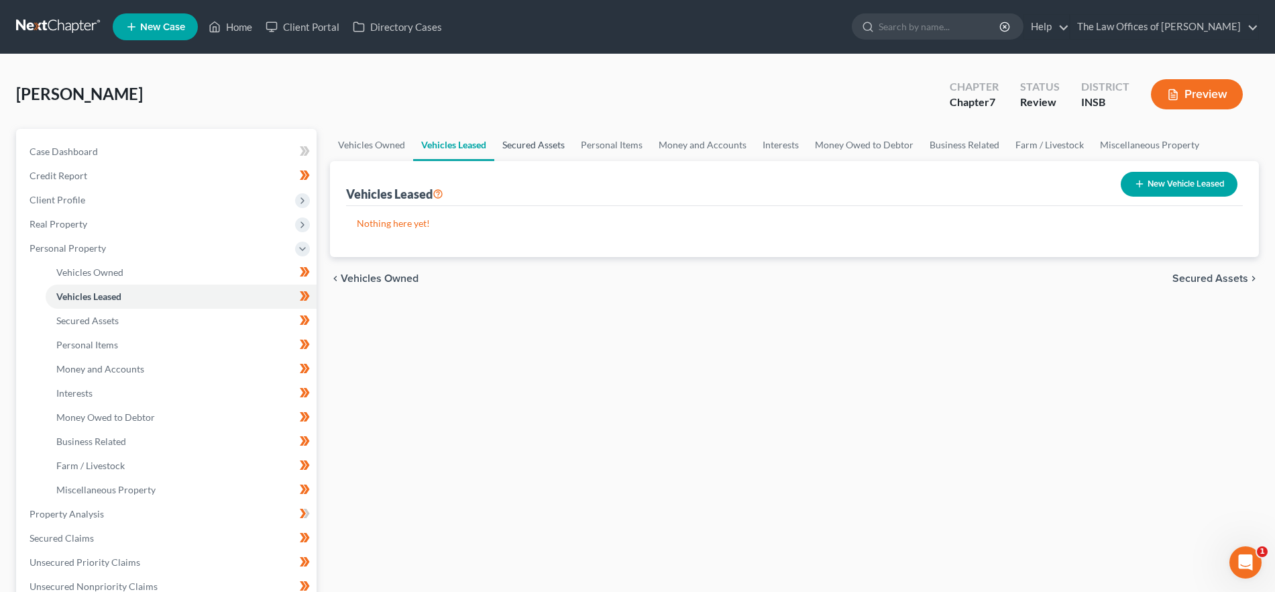
click at [534, 147] on link "Secured Assets" at bounding box center [533, 145] width 78 height 32
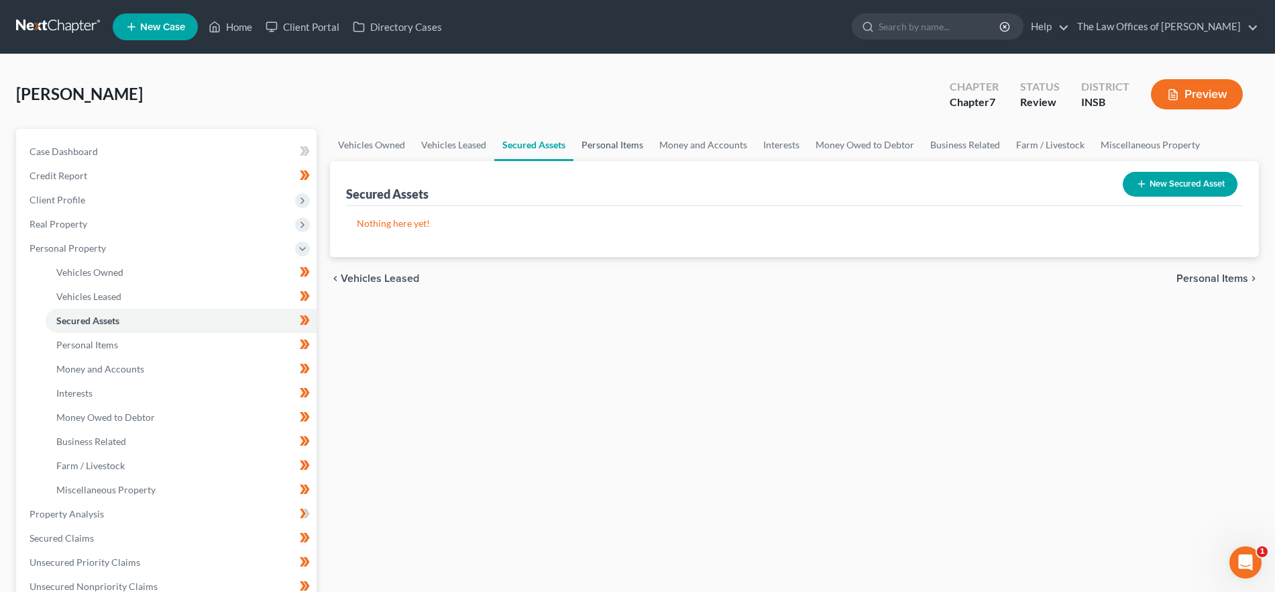
click at [624, 146] on link "Personal Items" at bounding box center [612, 145] width 78 height 32
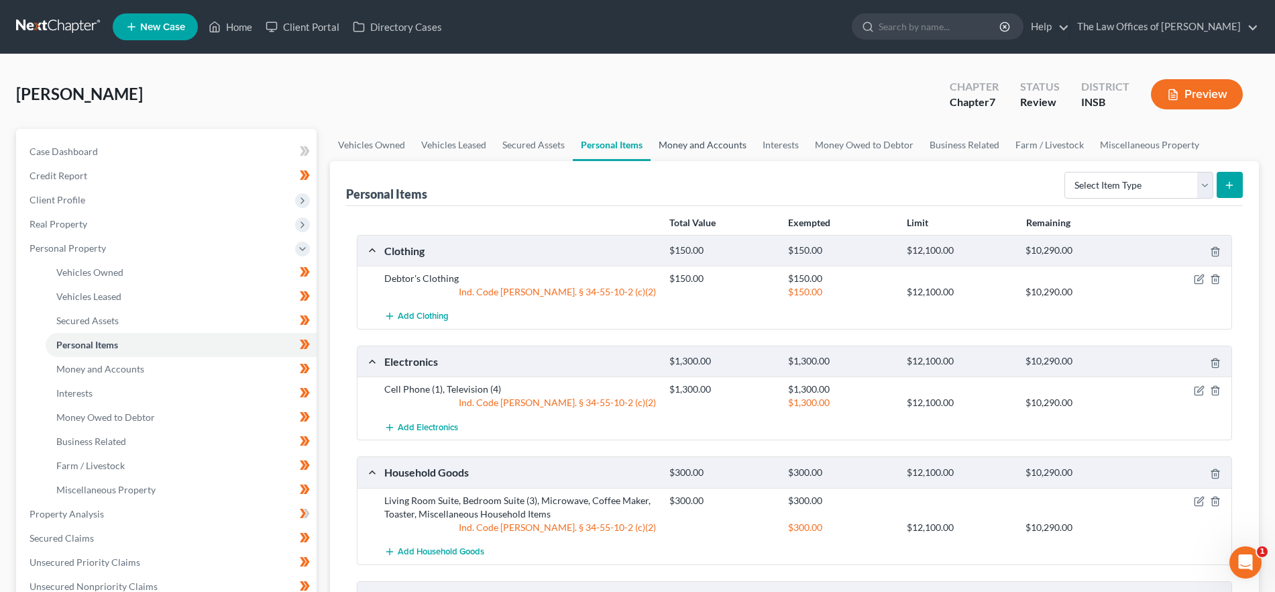
click at [665, 147] on link "Money and Accounts" at bounding box center [703, 145] width 104 height 32
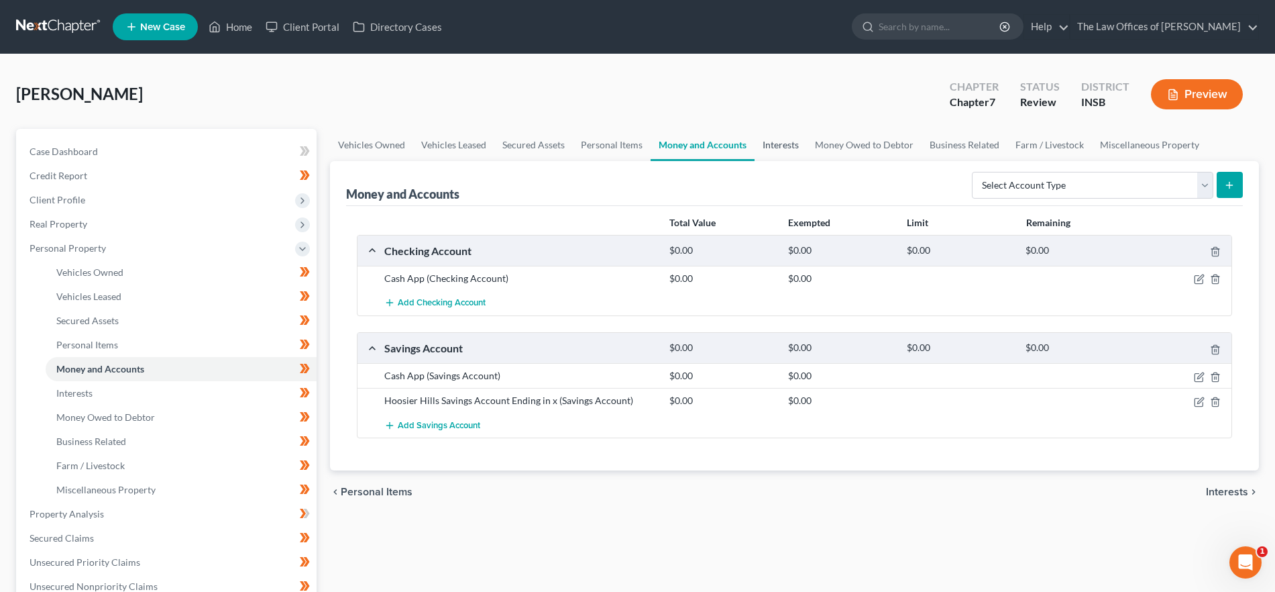
click at [778, 144] on link "Interests" at bounding box center [781, 145] width 52 height 32
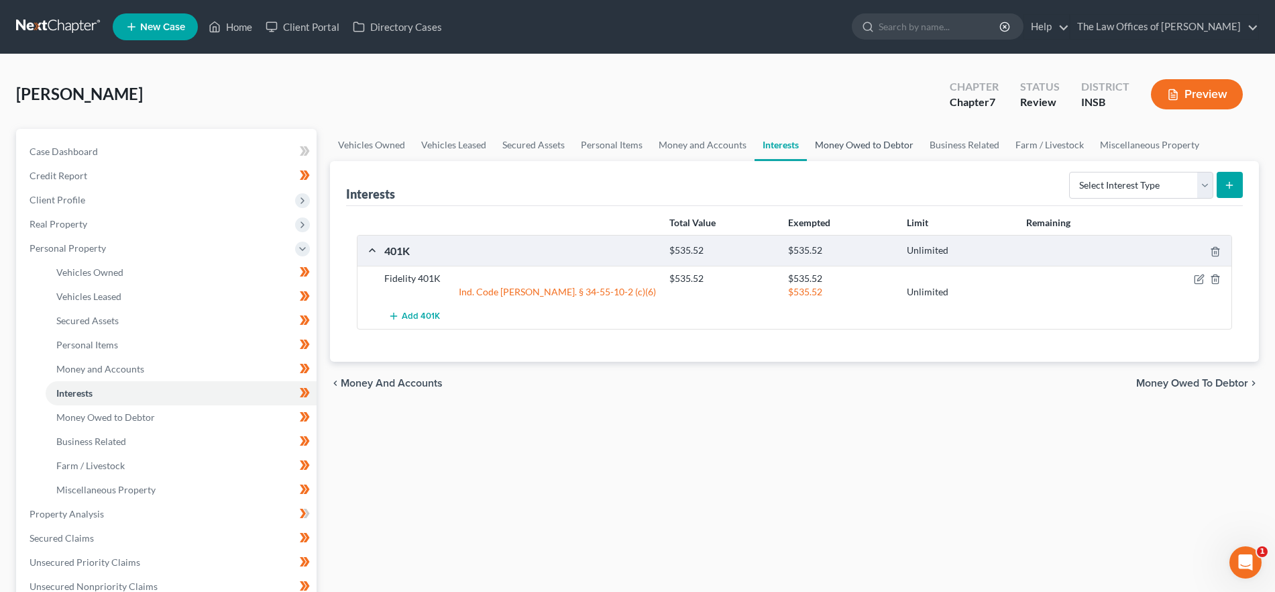
click at [842, 140] on link "Money Owed to Debtor" at bounding box center [864, 145] width 115 height 32
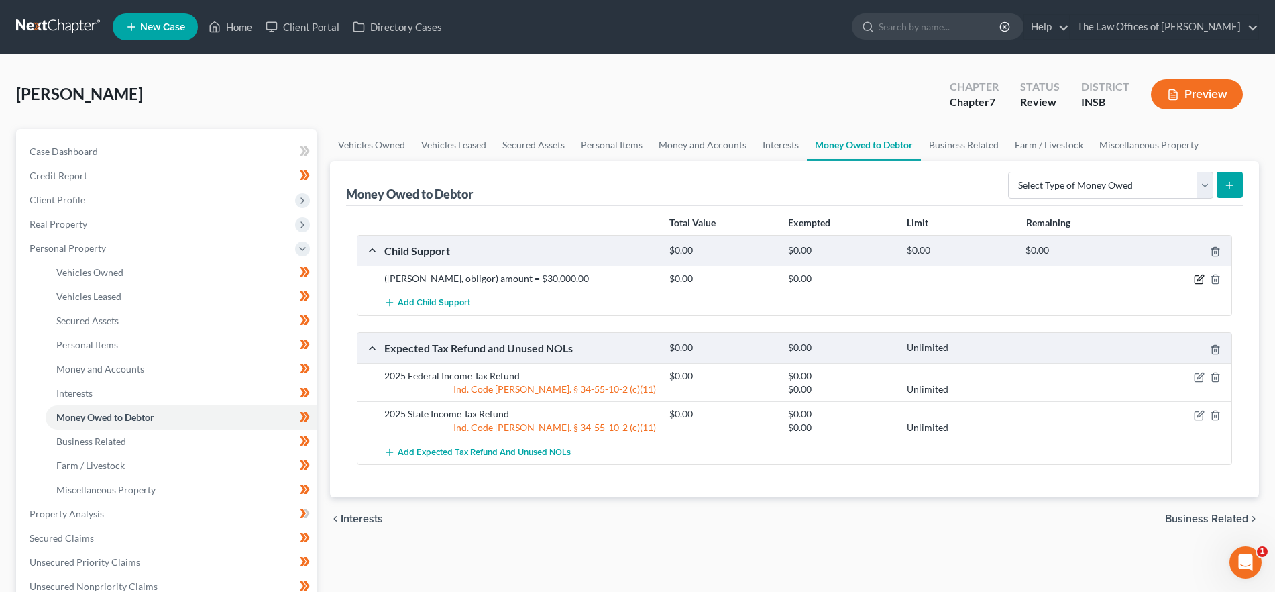
click at [1194, 280] on icon "button" at bounding box center [1199, 279] width 11 height 11
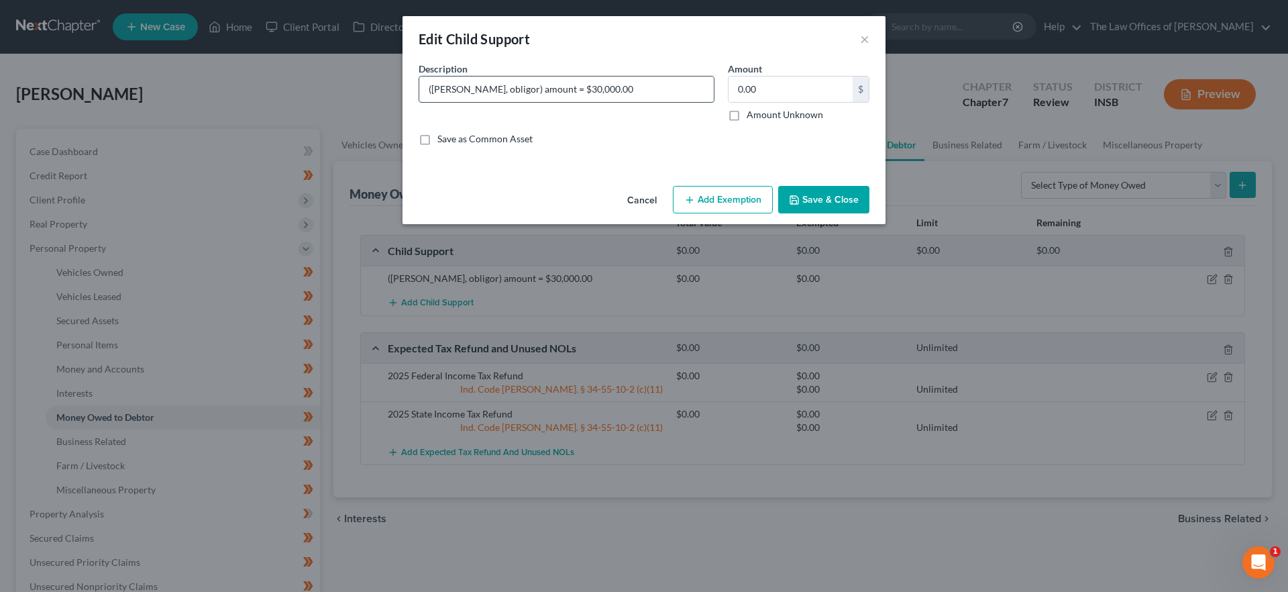
click at [425, 87] on input "([PERSON_NAME], obligor) amount = $30,000.00" at bounding box center [566, 88] width 294 height 25
drag, startPoint x: 431, startPoint y: 89, endPoint x: 447, endPoint y: 95, distance: 17.8
click at [431, 89] on input "([PERSON_NAME], obligor) amount = $30,000.00" at bounding box center [566, 88] width 294 height 25
type input "Child Support ([PERSON_NAME], obligor) amount = $30,000.00"
click at [828, 195] on button "Save & Close" at bounding box center [823, 200] width 91 height 28
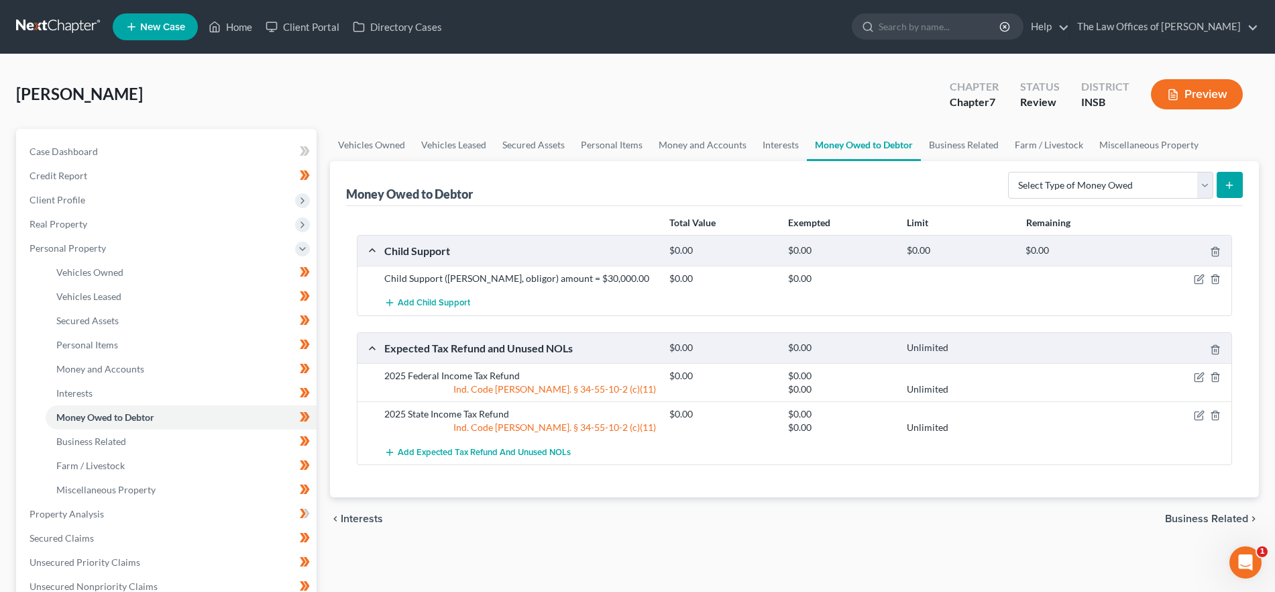
click at [1188, 517] on span "Business Related" at bounding box center [1206, 518] width 83 height 11
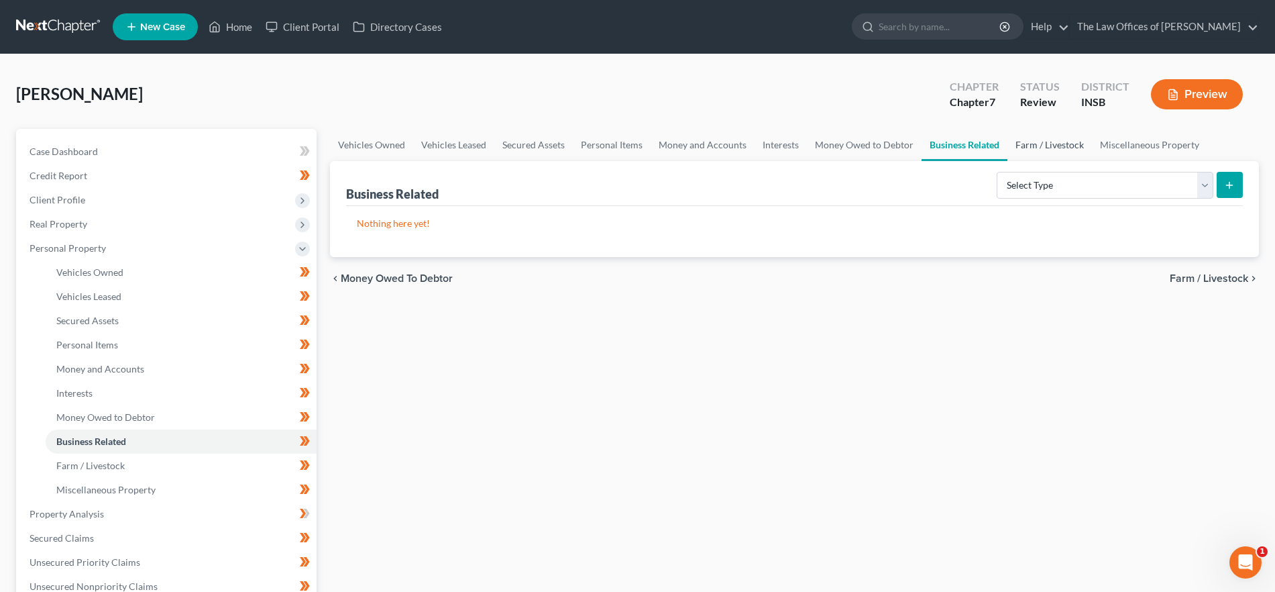
click at [1048, 144] on link "Farm / Livestock" at bounding box center [1049, 145] width 85 height 32
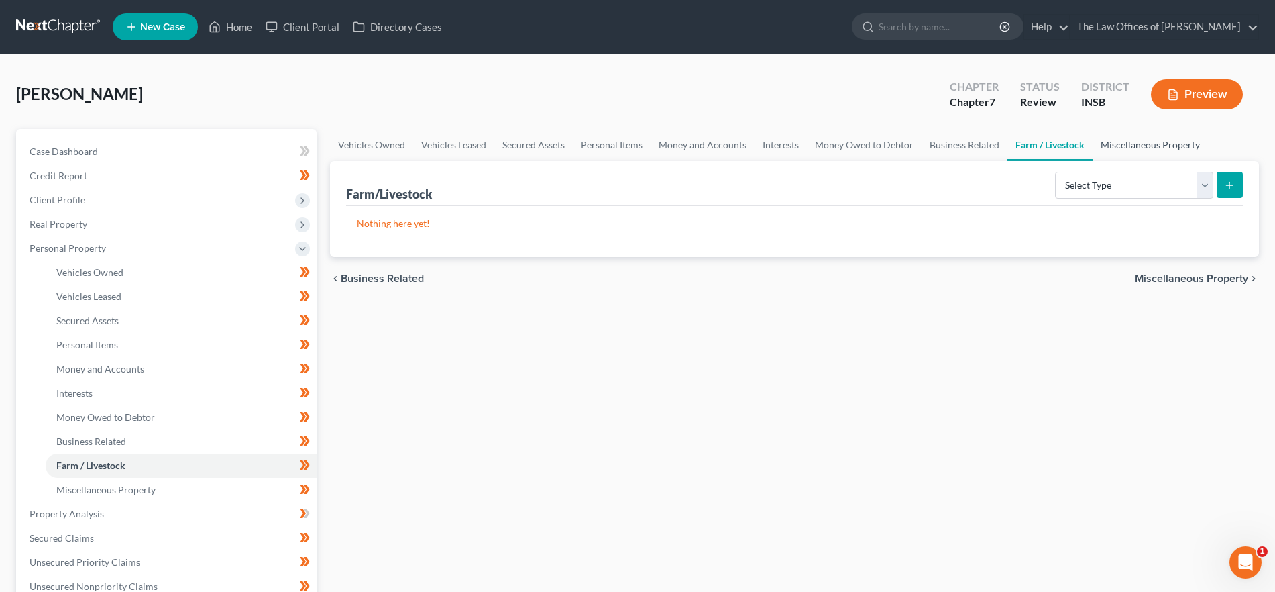
click at [1158, 145] on link "Miscellaneous Property" at bounding box center [1150, 145] width 115 height 32
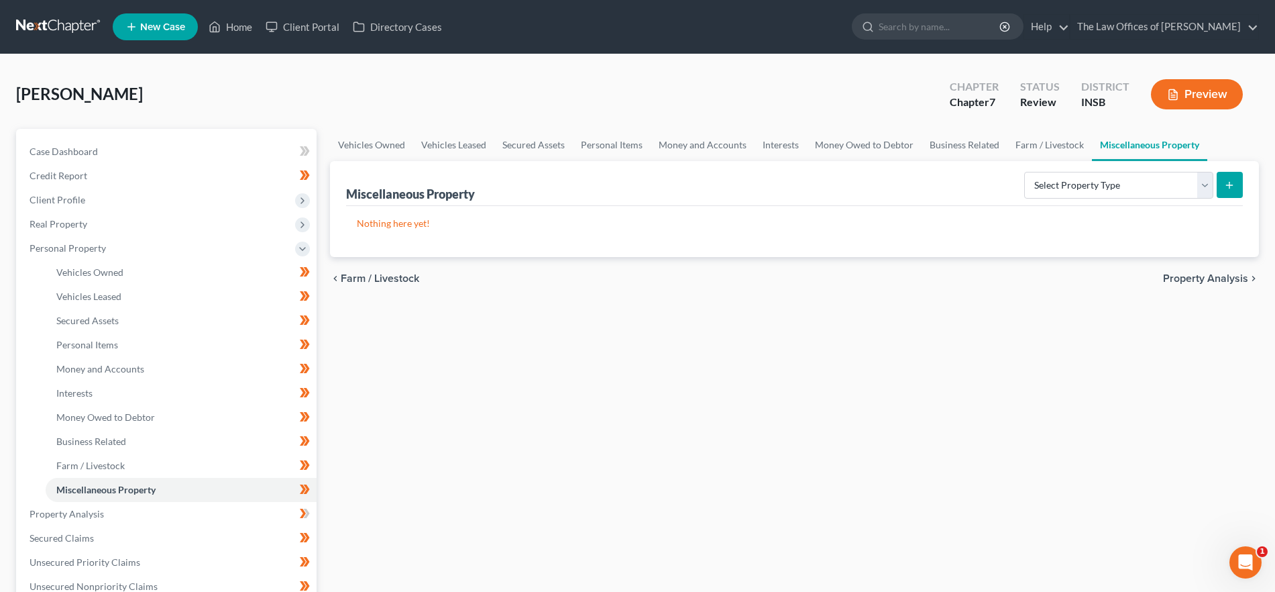
click at [1240, 278] on span "Property Analysis" at bounding box center [1205, 278] width 85 height 11
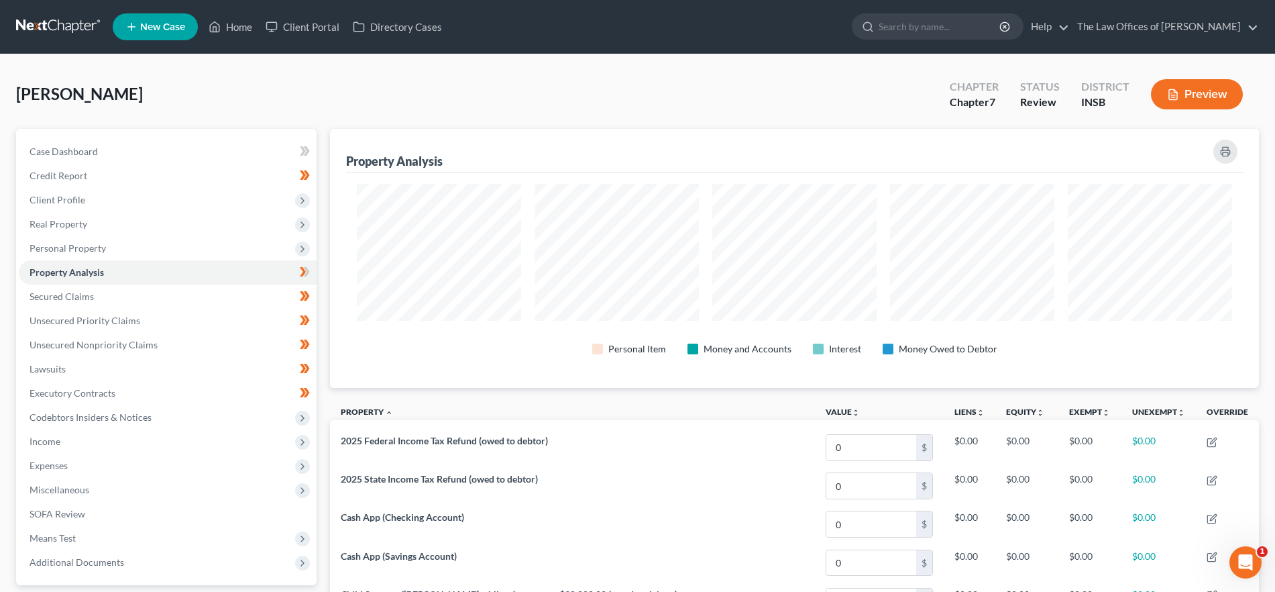
scroll to position [259, 929]
click at [61, 294] on span "Secured Claims" at bounding box center [62, 295] width 64 height 11
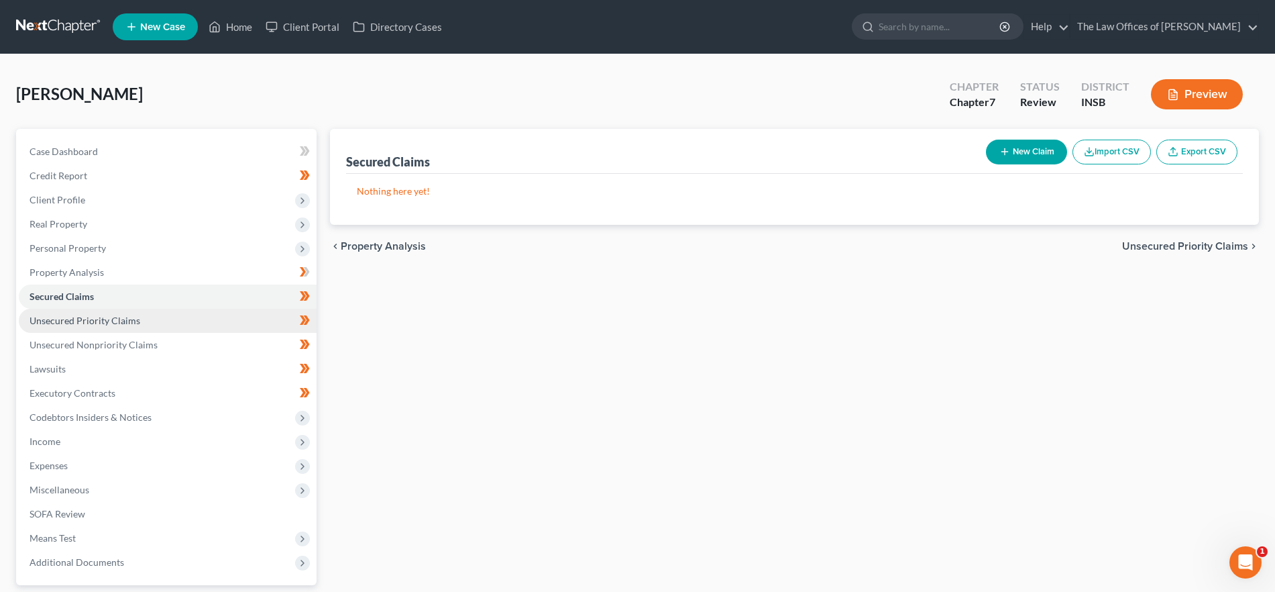
click at [67, 321] on span "Unsecured Priority Claims" at bounding box center [85, 320] width 111 height 11
click at [1127, 251] on span "Unsecured Nonpriority Claims" at bounding box center [1176, 246] width 146 height 11
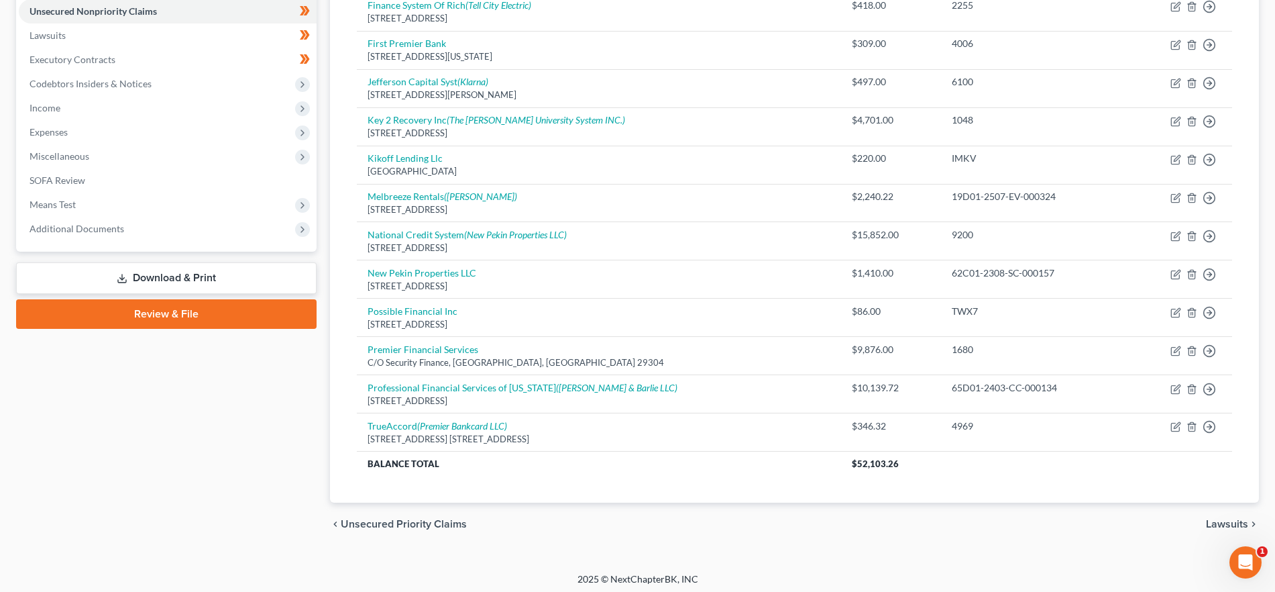
scroll to position [338, 0]
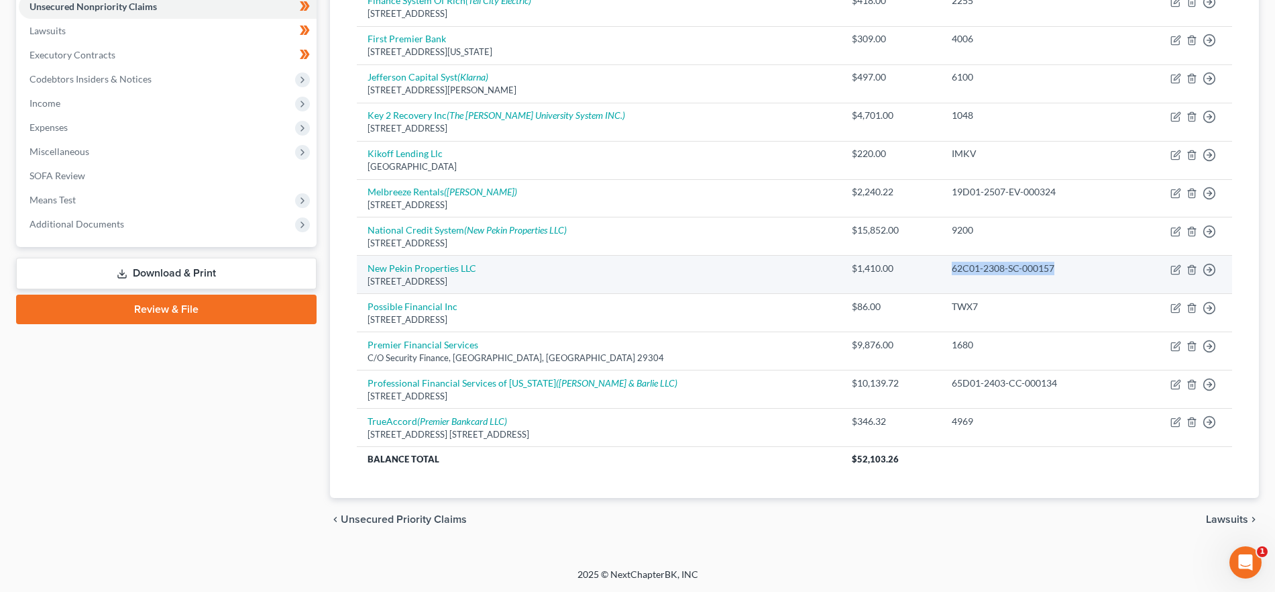
drag, startPoint x: 1028, startPoint y: 264, endPoint x: 906, endPoint y: 266, distance: 121.4
click at [906, 266] on tr "New Pekin Properties LLC [STREET_ADDRESS] $1,410.00 62C01-2308-SC-000157 Move t…" at bounding box center [794, 275] width 875 height 38
copy tr "62C01-2308-SC-000157"
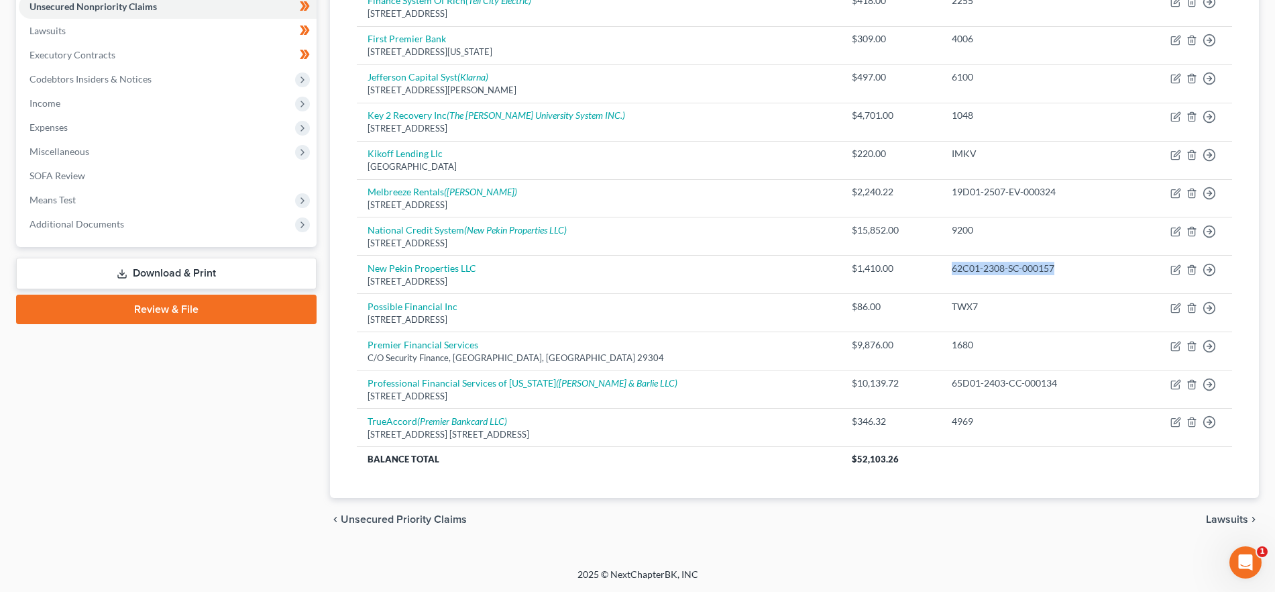
drag, startPoint x: 1211, startPoint y: 520, endPoint x: 1193, endPoint y: 517, distance: 17.6
click at [1211, 520] on span "Lawsuits" at bounding box center [1227, 519] width 42 height 11
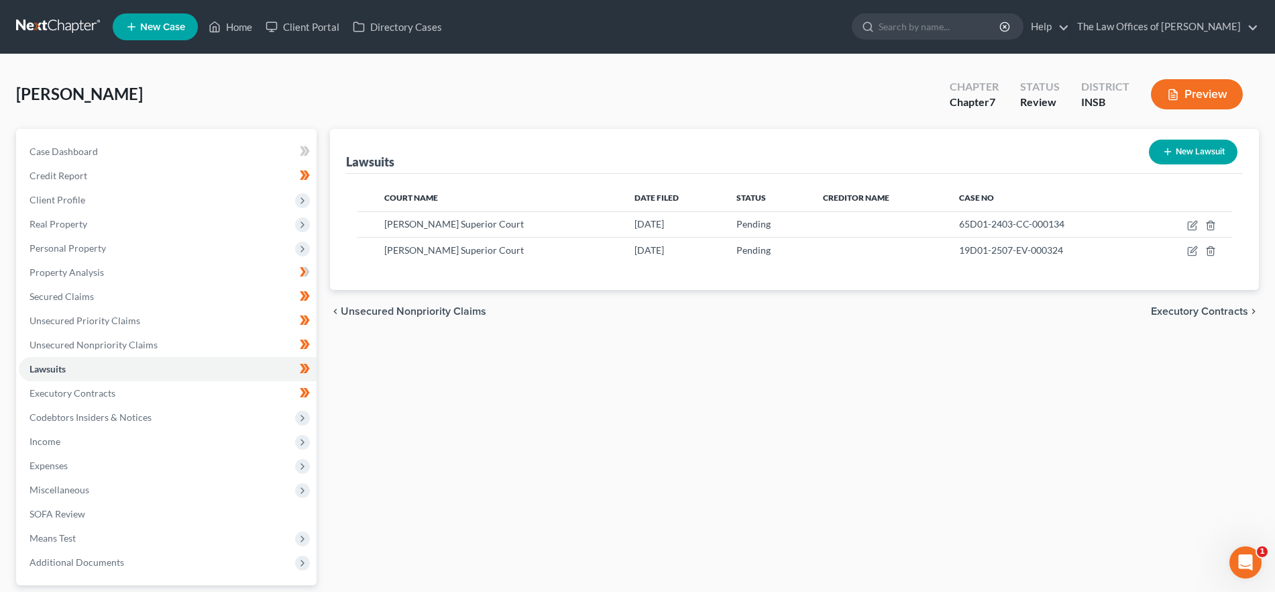
click at [1248, 311] on span "Executory Contracts" at bounding box center [1199, 311] width 97 height 11
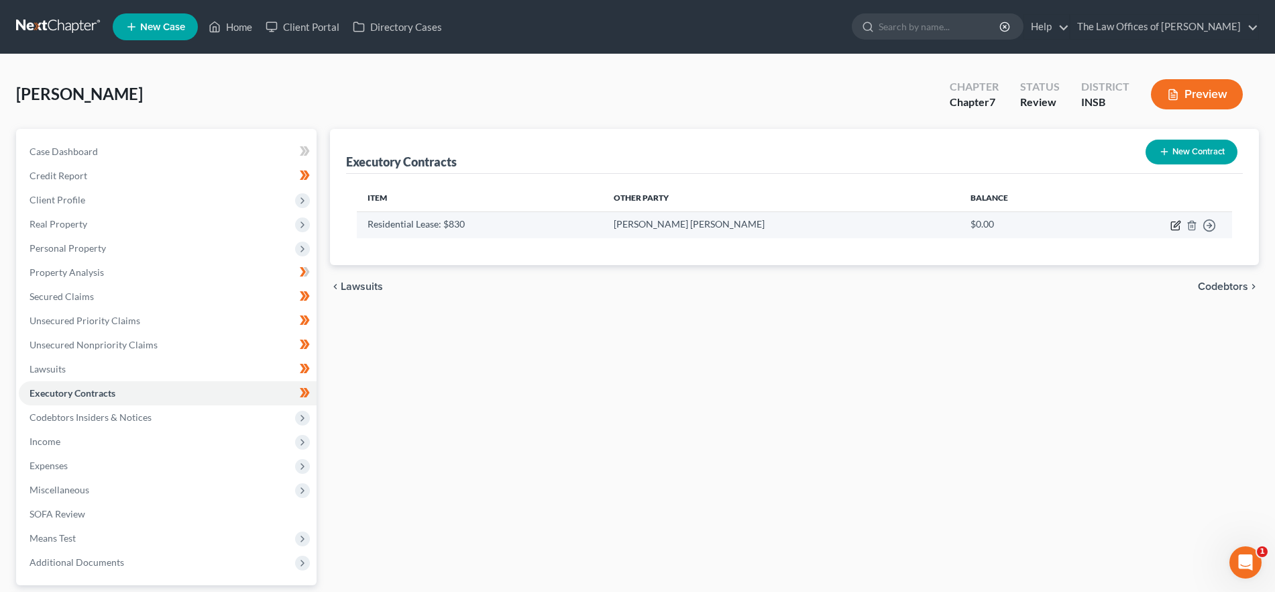
click at [1176, 223] on icon "button" at bounding box center [1177, 224] width 6 height 6
select select "3"
select select "15"
select select "3"
select select "0"
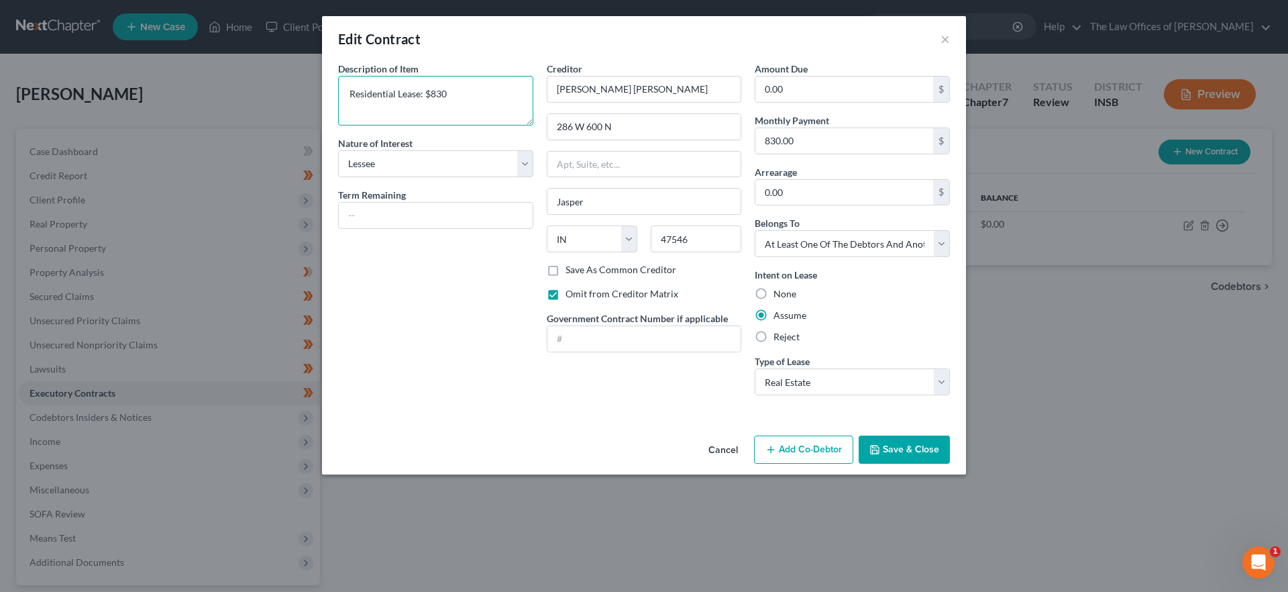
click at [428, 91] on textarea "Residential Lease: $830" at bounding box center [435, 101] width 195 height 50
type textarea "Residential Lease: $830.00 per month"
click at [912, 457] on button "Save & Close" at bounding box center [904, 449] width 91 height 28
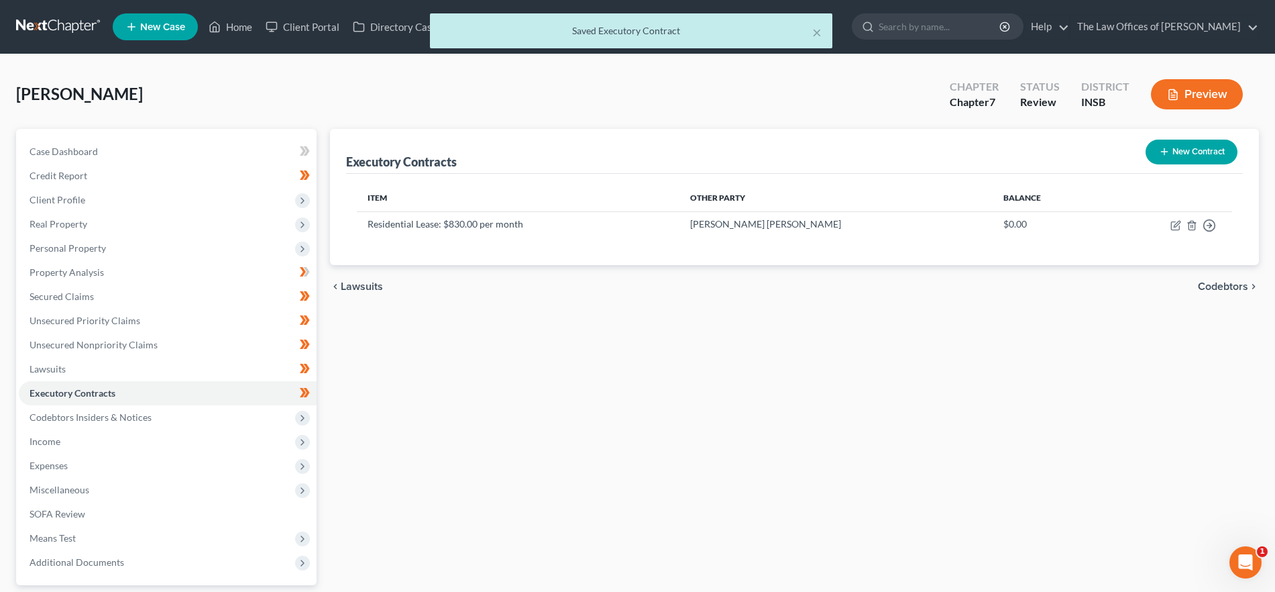
click at [1213, 284] on span "Codebtors" at bounding box center [1223, 286] width 50 height 11
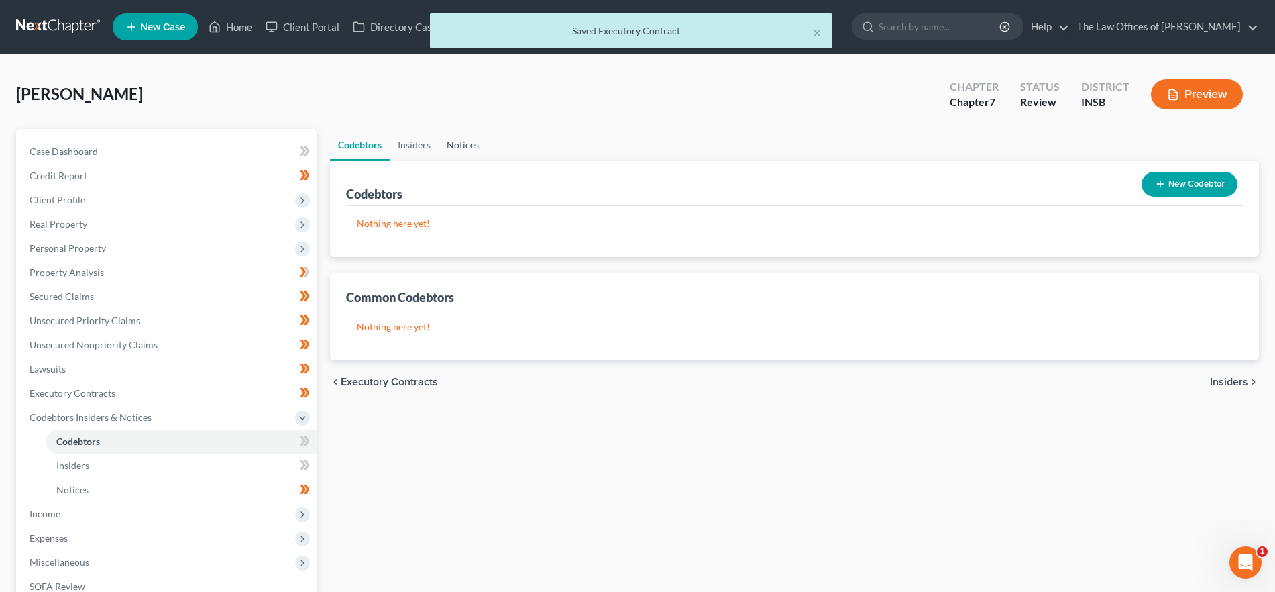
drag, startPoint x: 486, startPoint y: 137, endPoint x: 477, endPoint y: 144, distance: 11.5
click at [486, 137] on link "Notices" at bounding box center [463, 145] width 48 height 32
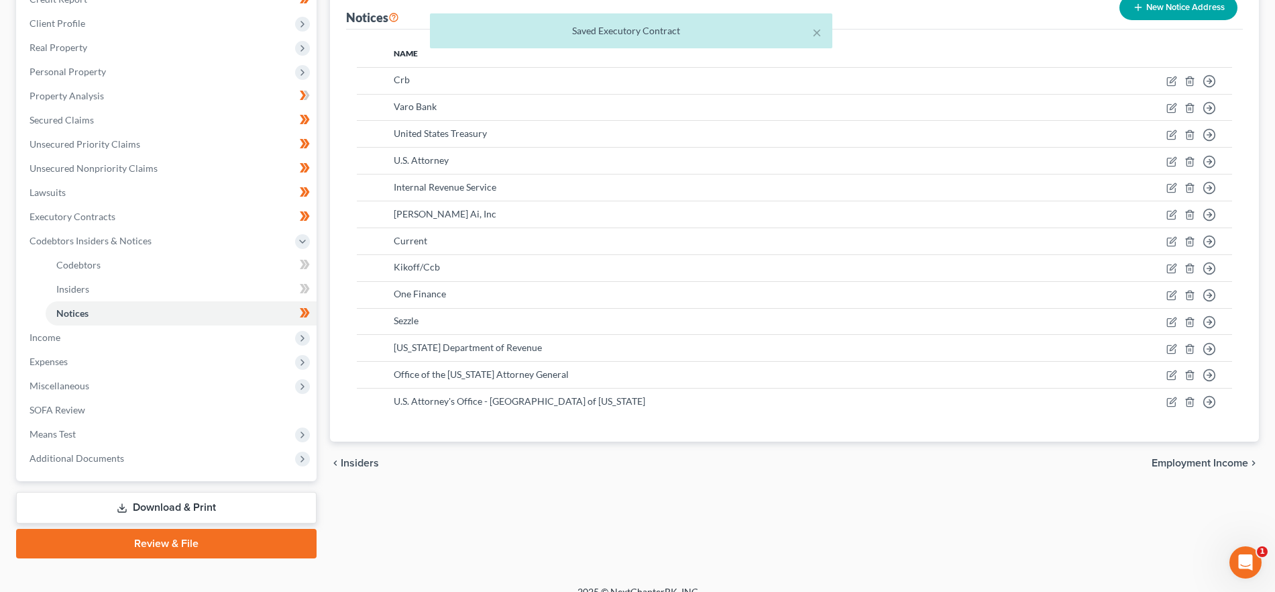
scroll to position [194, 0]
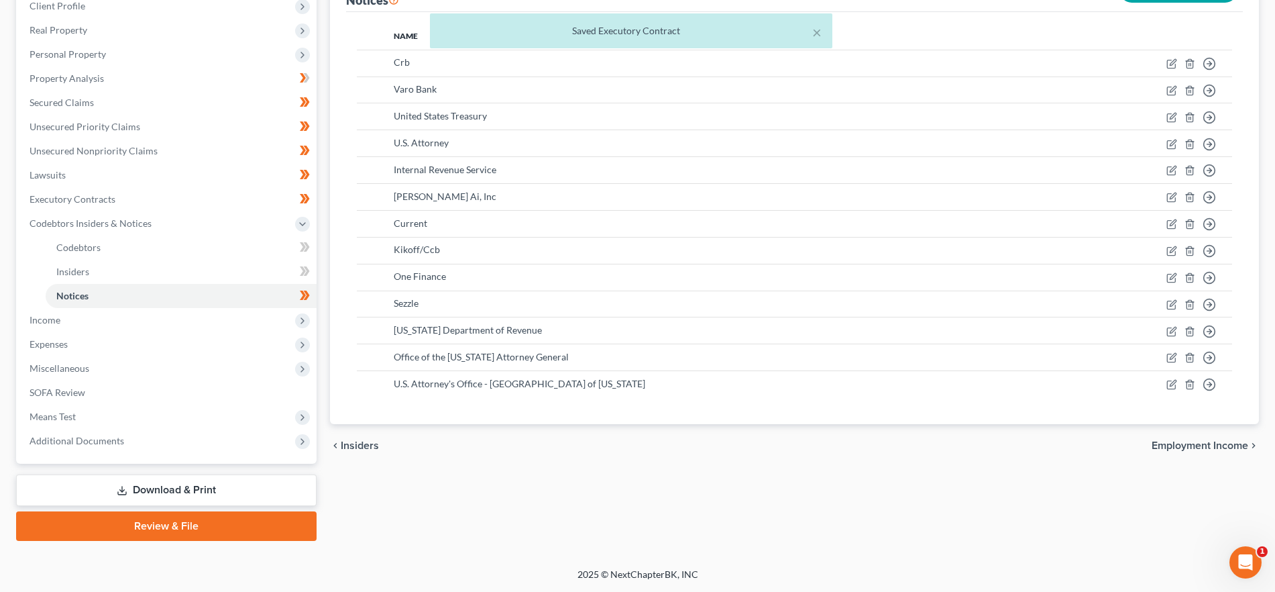
click at [1175, 444] on span "Employment Income" at bounding box center [1200, 445] width 97 height 11
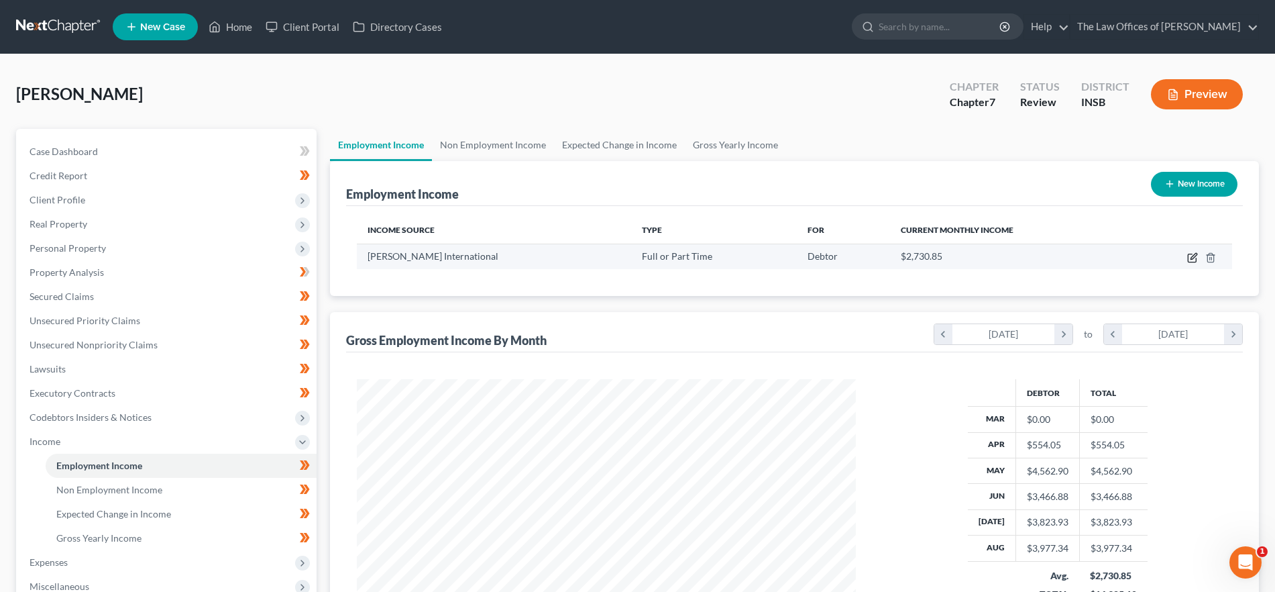
click at [1187, 254] on icon "button" at bounding box center [1192, 257] width 11 height 11
select select "0"
select select "15"
select select "3"
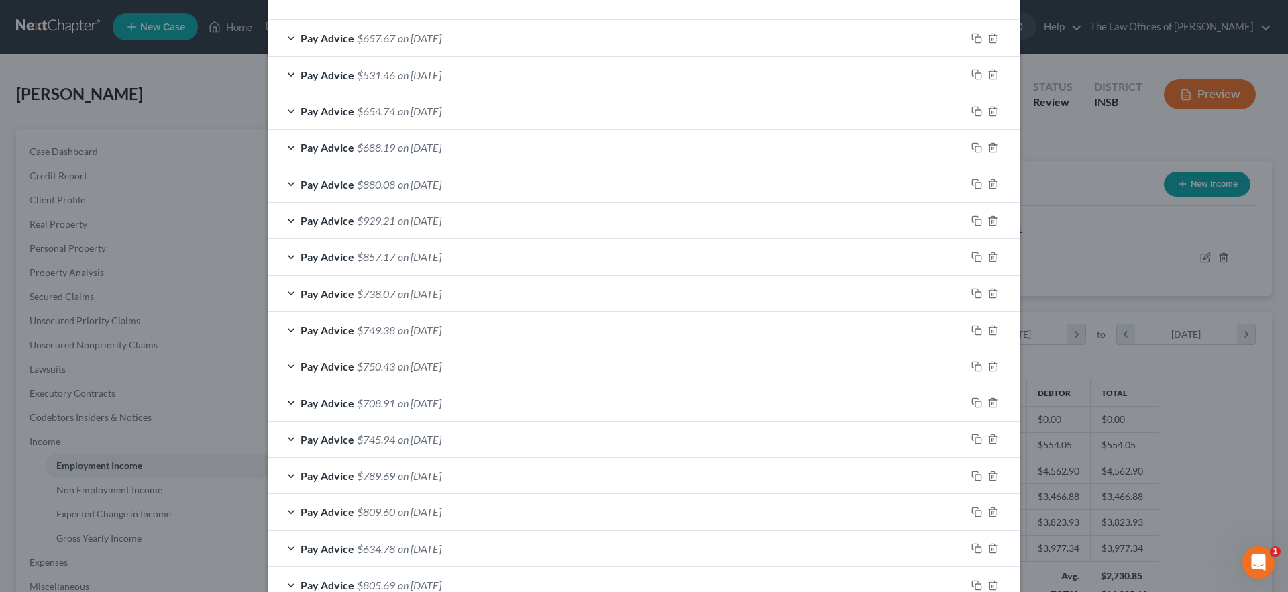
scroll to position [433, 0]
drag, startPoint x: 441, startPoint y: 327, endPoint x: 442, endPoint y: 333, distance: 6.7
click at [441, 327] on span "on [DATE]" at bounding box center [420, 330] width 44 height 13
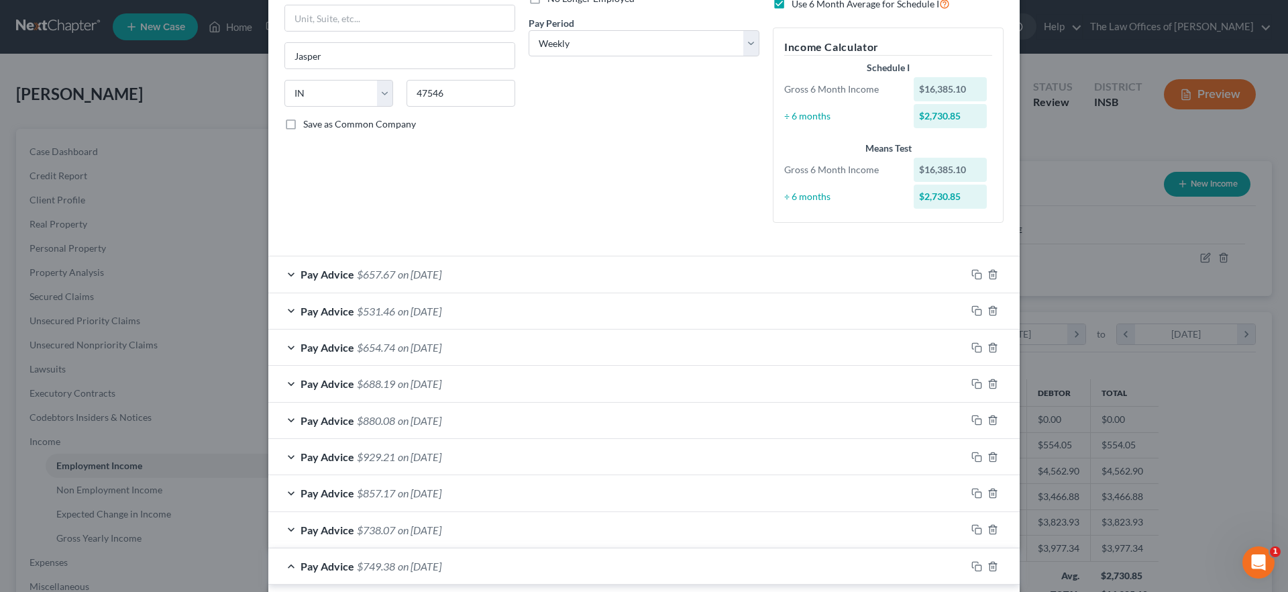
scroll to position [0, 0]
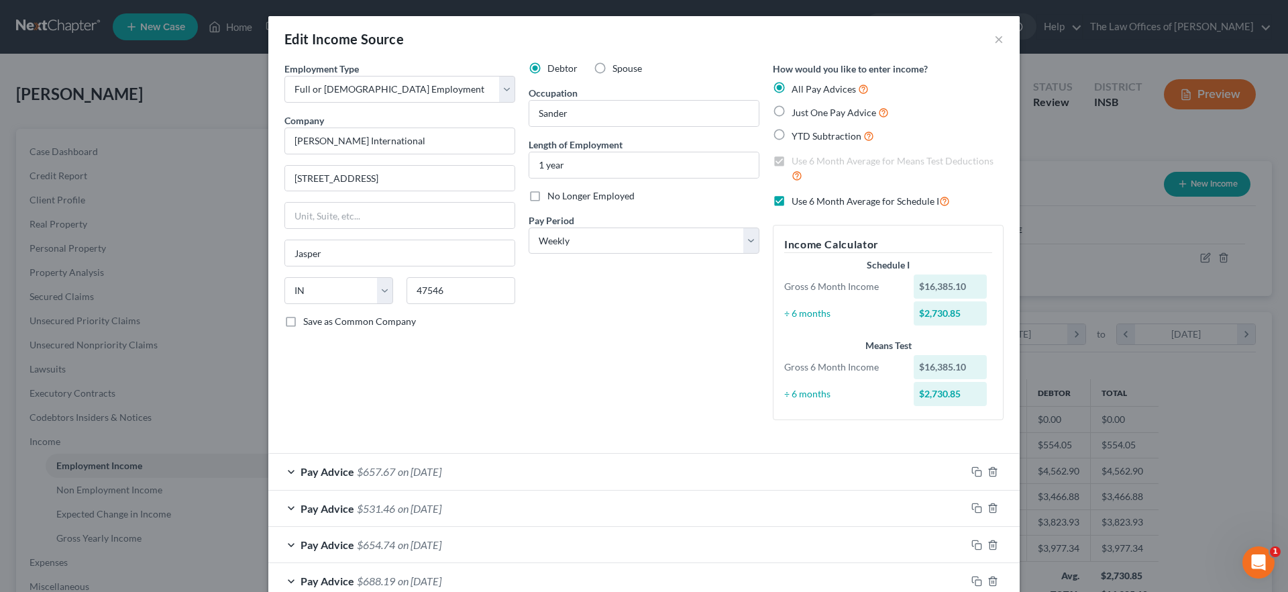
click at [791, 201] on label "Use 6 Month Average for Schedule I" at bounding box center [870, 200] width 158 height 15
click at [797, 201] on input "Use 6 Month Average for Schedule I" at bounding box center [801, 197] width 9 height 9
checkbox input "false"
click at [791, 160] on label "Use 6 Month Average for Means Test Deductions" at bounding box center [897, 168] width 212 height 29
click at [797, 160] on input "Use 6 Month Average for Means Test Deductions" at bounding box center [801, 158] width 9 height 9
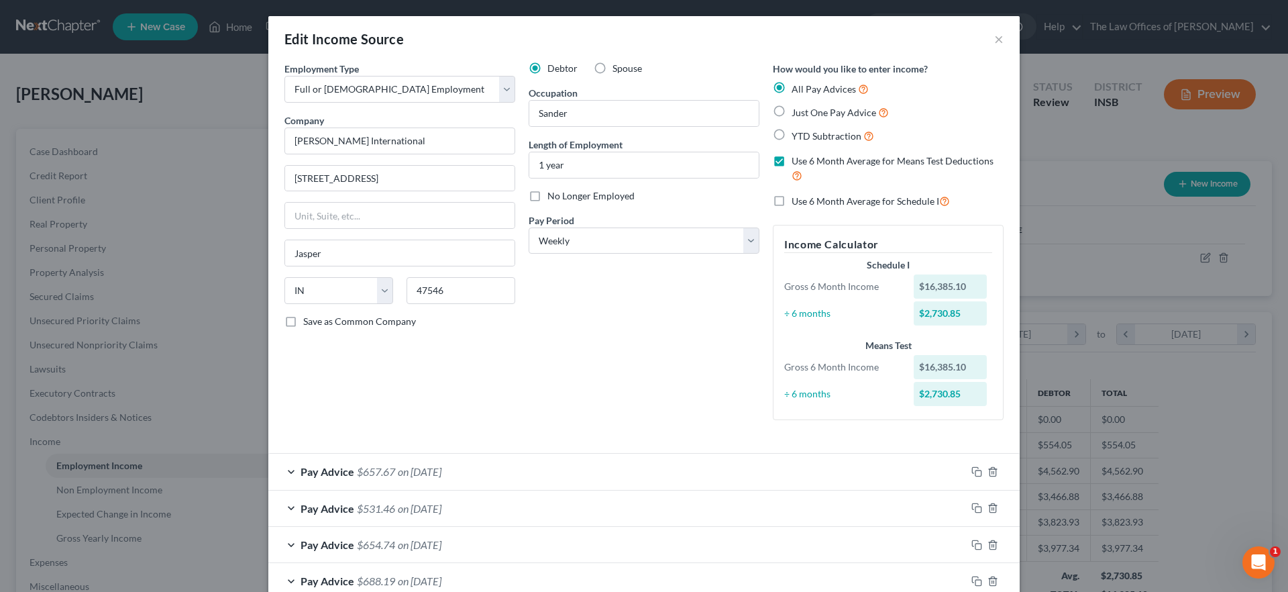
checkbox input "false"
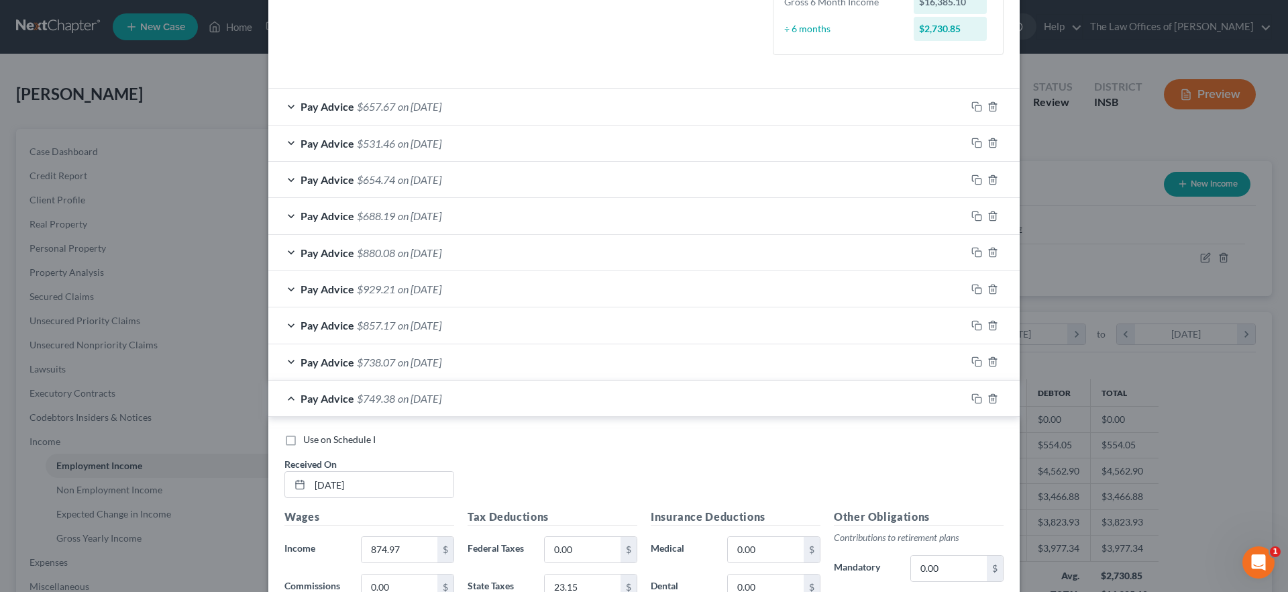
scroll to position [392, 0]
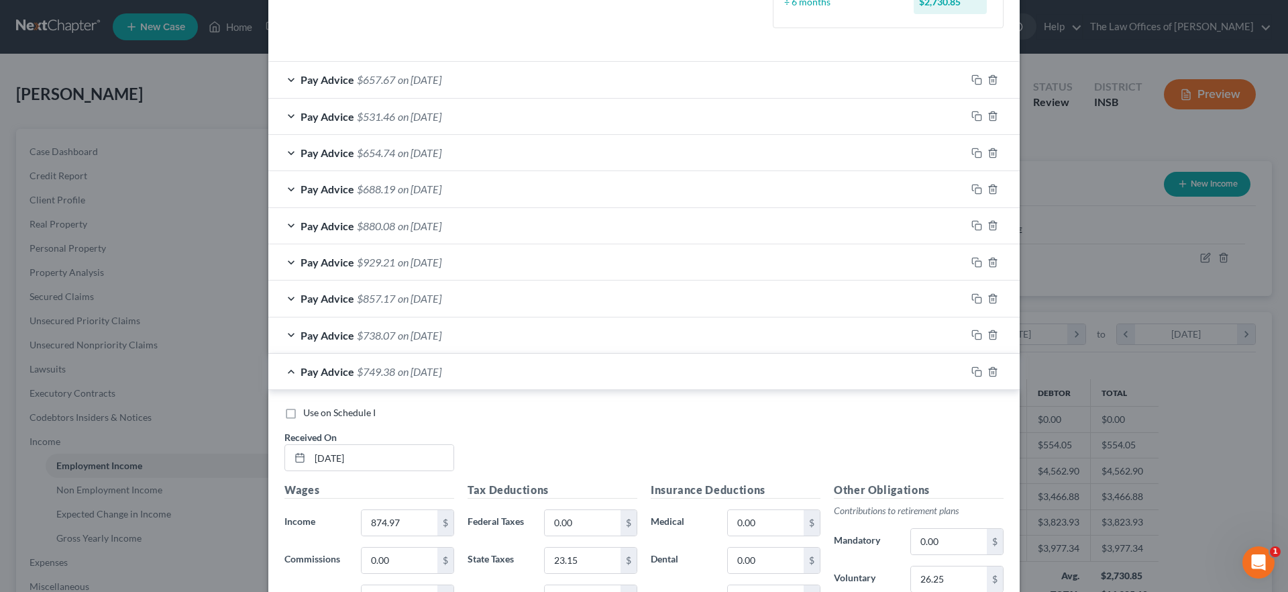
click at [303, 413] on label "Use on Schedule I" at bounding box center [339, 412] width 72 height 13
click at [309, 413] on input "Use on Schedule I" at bounding box center [313, 410] width 9 height 9
checkbox input "true"
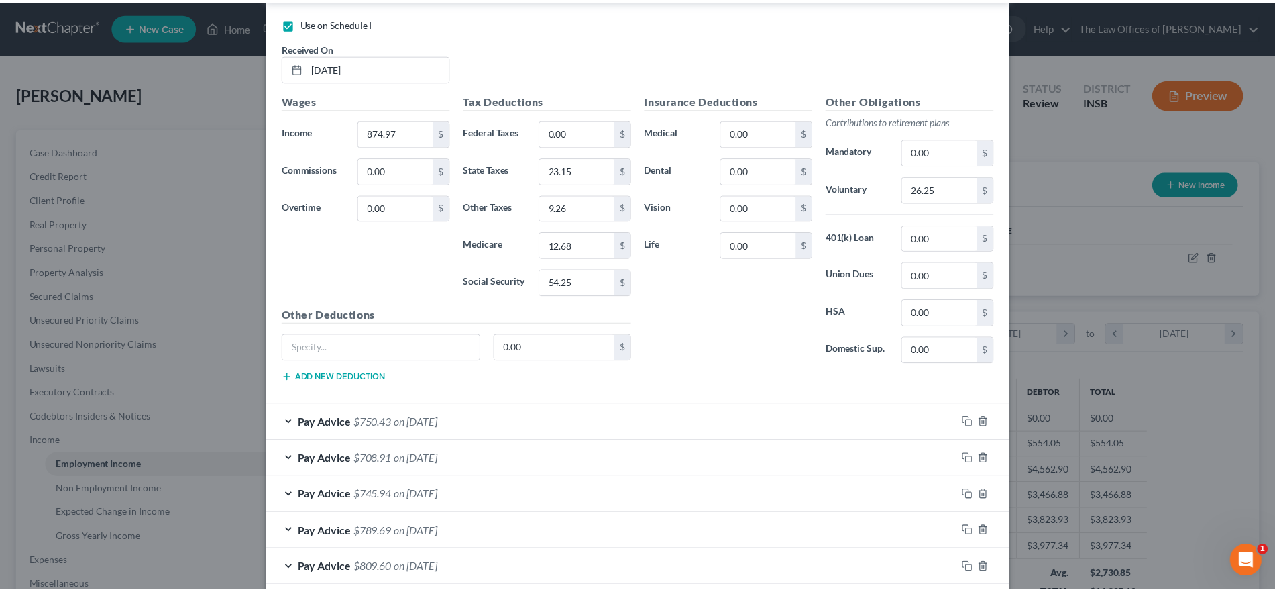
scroll to position [1032, 0]
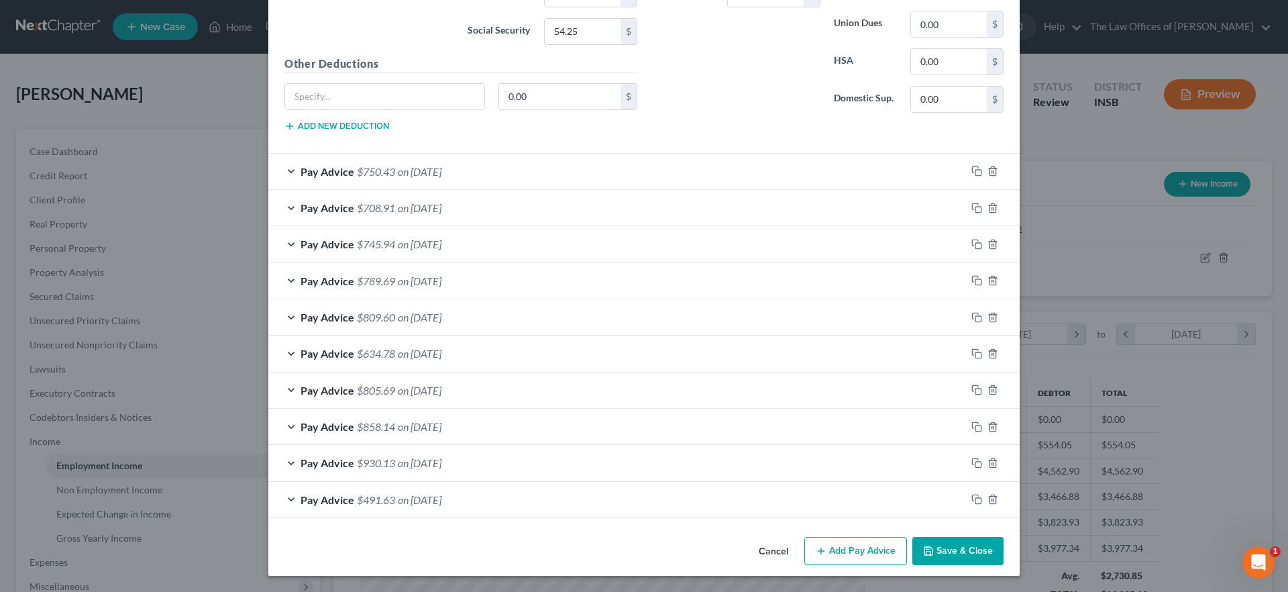
click at [975, 551] on button "Save & Close" at bounding box center [957, 551] width 91 height 28
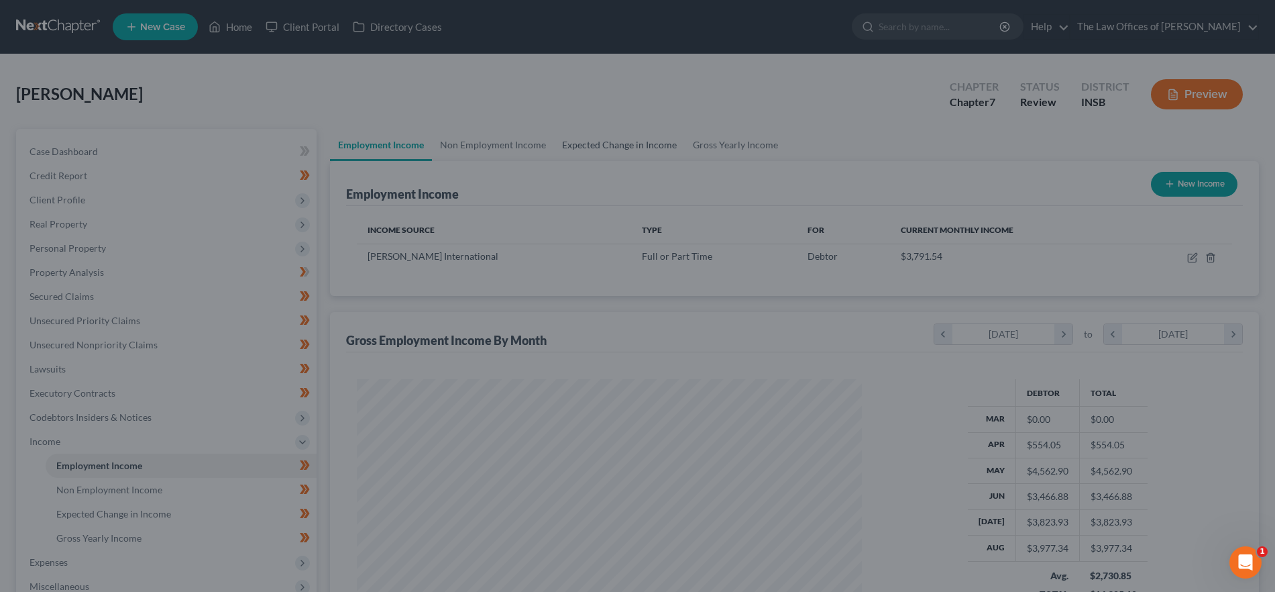
scroll to position [670469, 670192]
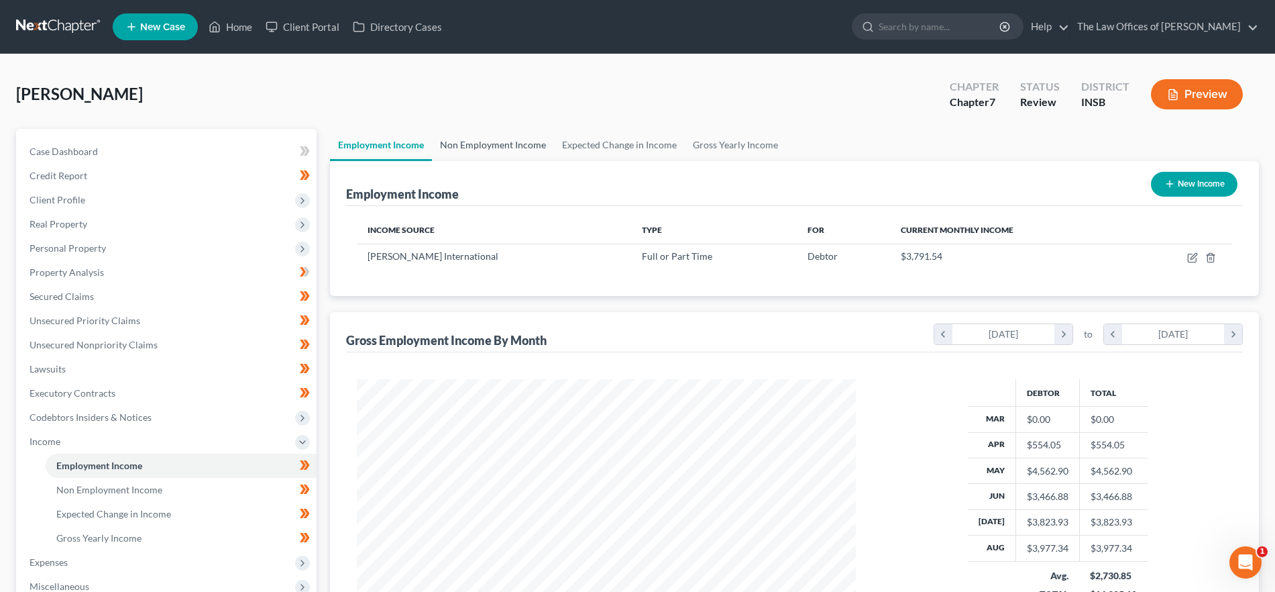
drag, startPoint x: 478, startPoint y: 146, endPoint x: 531, endPoint y: 156, distance: 53.9
click at [478, 146] on link "Non Employment Income" at bounding box center [493, 145] width 122 height 32
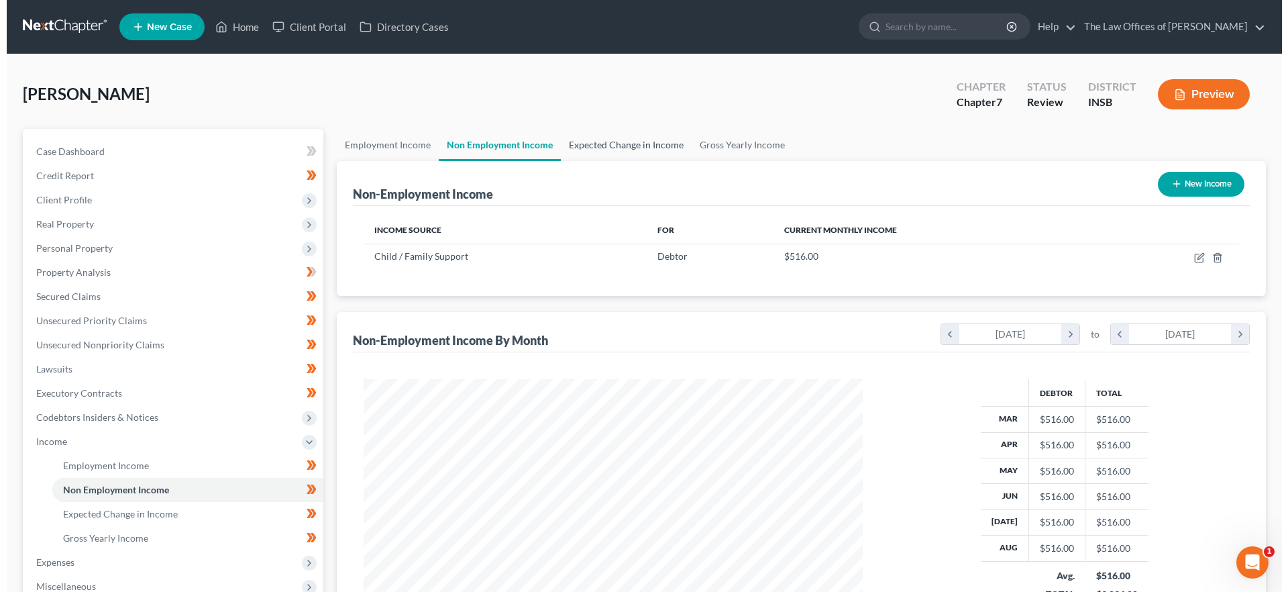
scroll to position [250, 527]
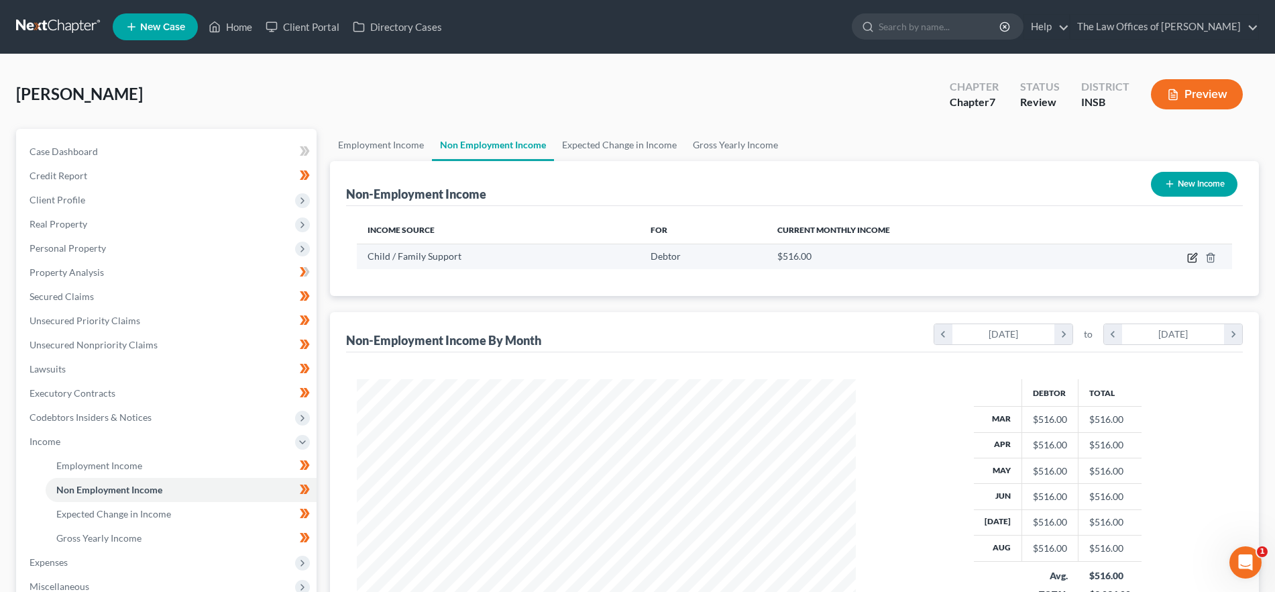
click at [1190, 254] on icon "button" at bounding box center [1192, 257] width 11 height 11
select select "7"
select select "0"
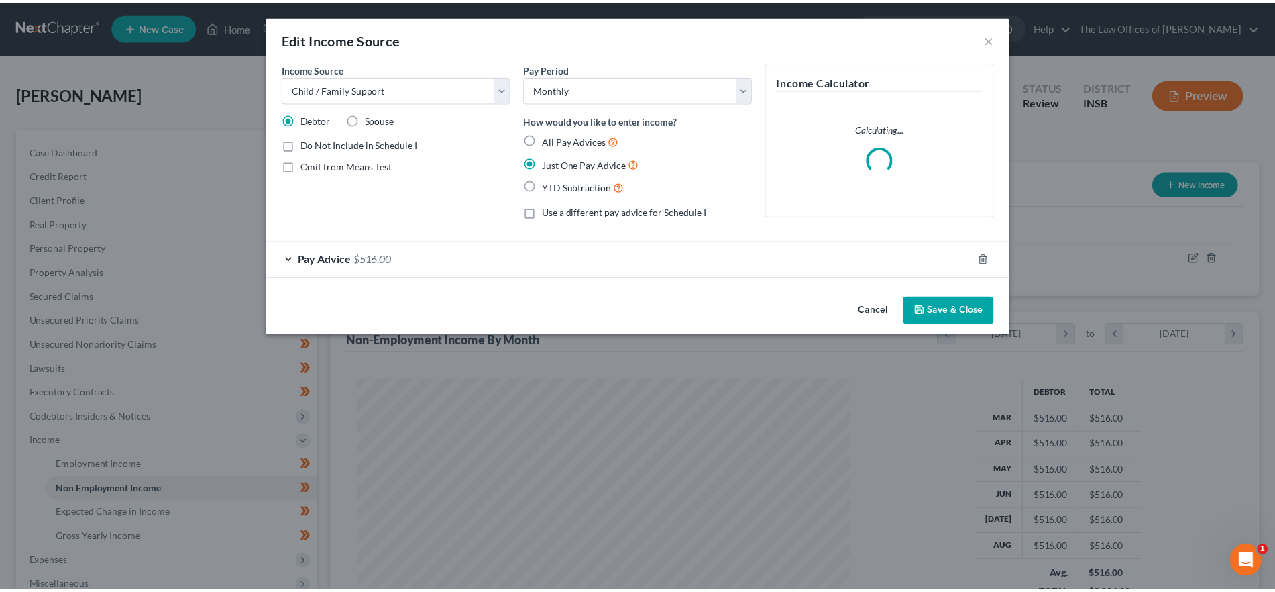
scroll to position [252, 532]
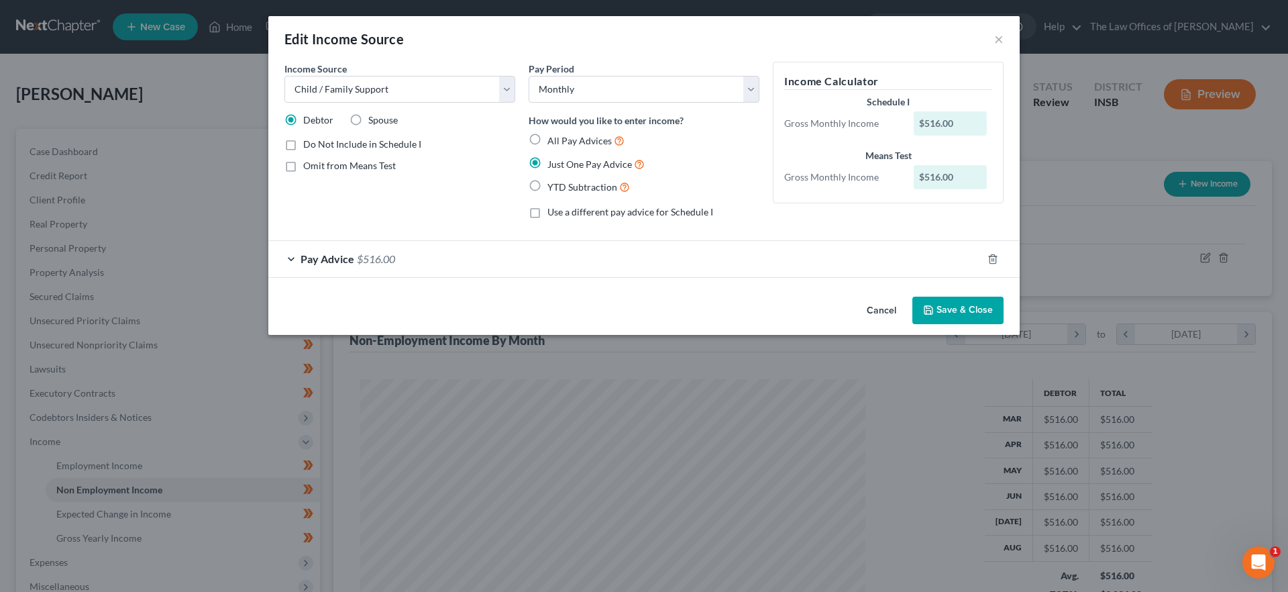
click at [953, 315] on button "Save & Close" at bounding box center [957, 310] width 91 height 28
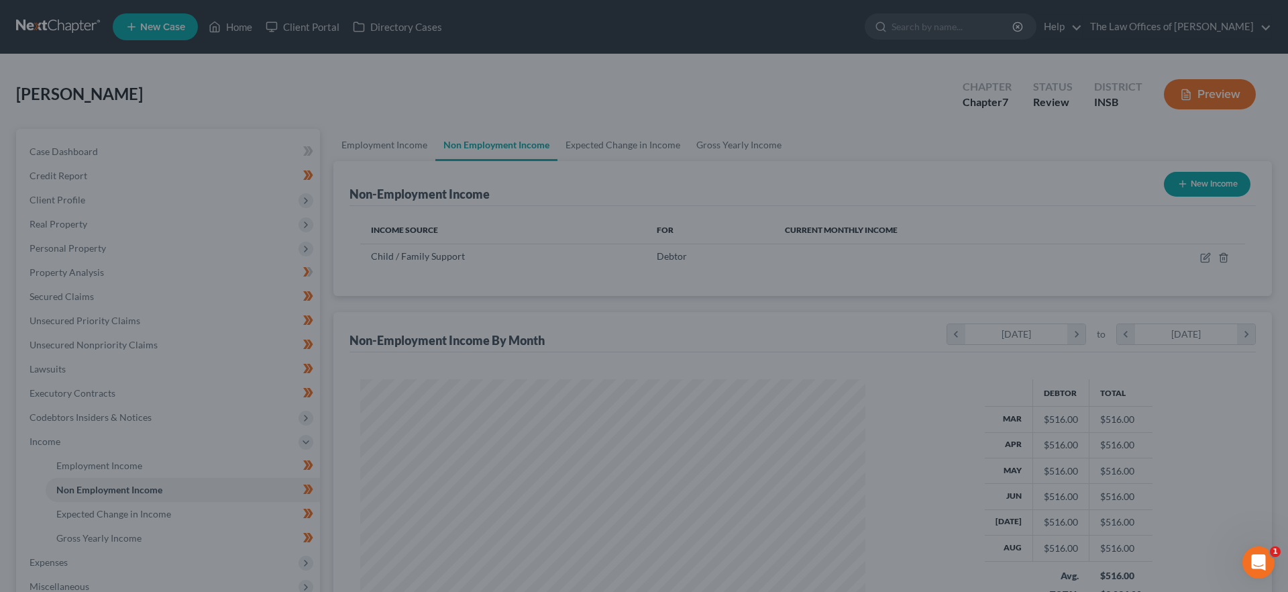
click at [967, 302] on div at bounding box center [644, 296] width 1288 height 592
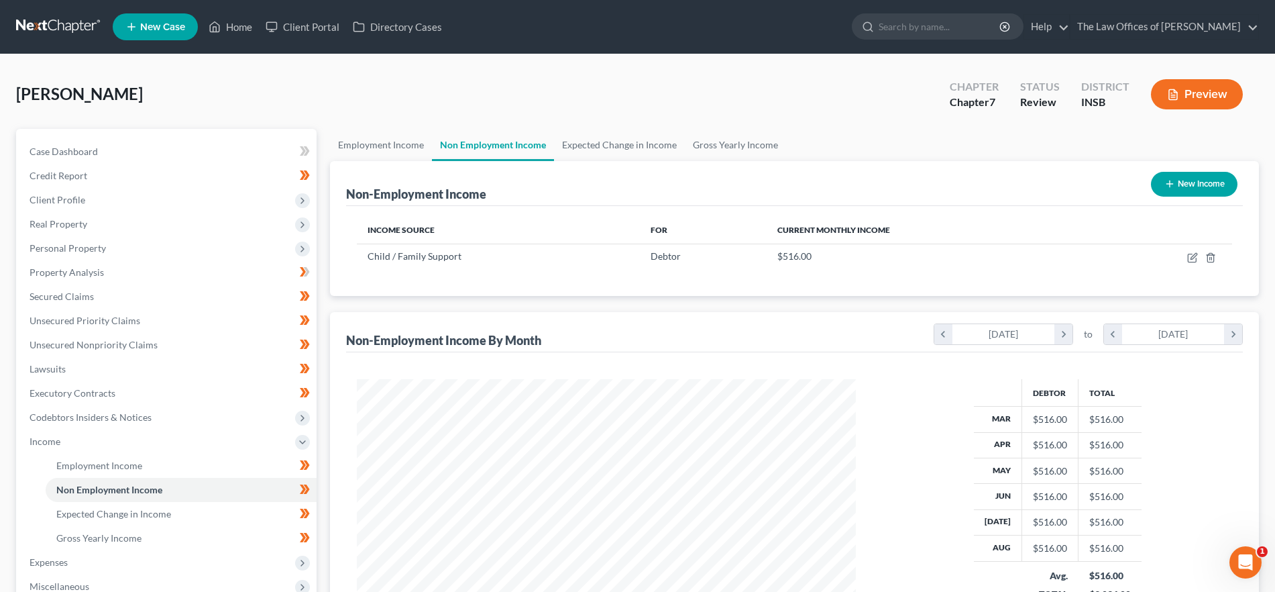
scroll to position [670469, 670192]
drag, startPoint x: 588, startPoint y: 141, endPoint x: 677, endPoint y: 155, distance: 91.0
click at [588, 141] on link "Expected Change in Income" at bounding box center [619, 145] width 131 height 32
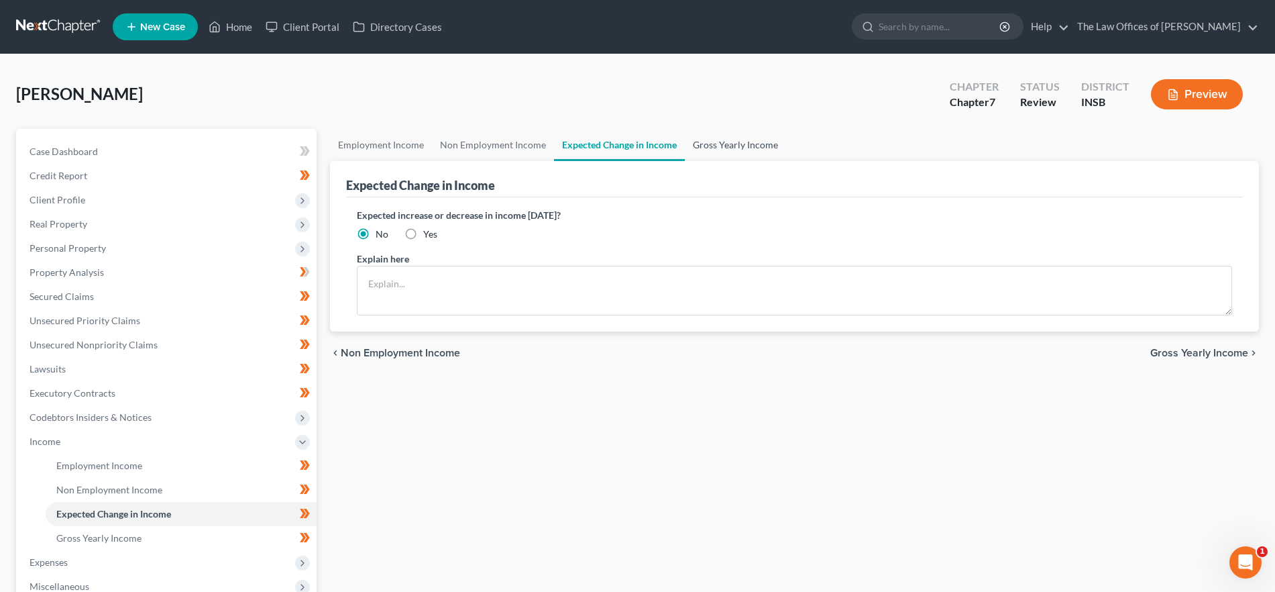
click at [744, 146] on link "Gross Yearly Income" at bounding box center [735, 145] width 101 height 32
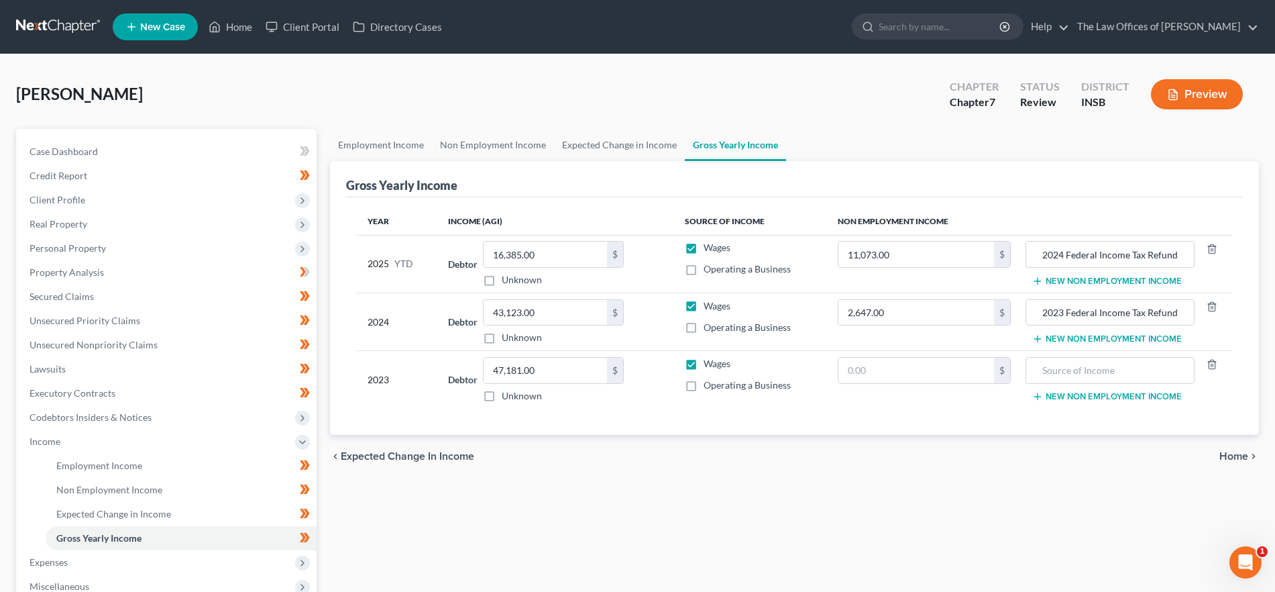
click at [1238, 452] on span "Home" at bounding box center [1233, 456] width 29 height 11
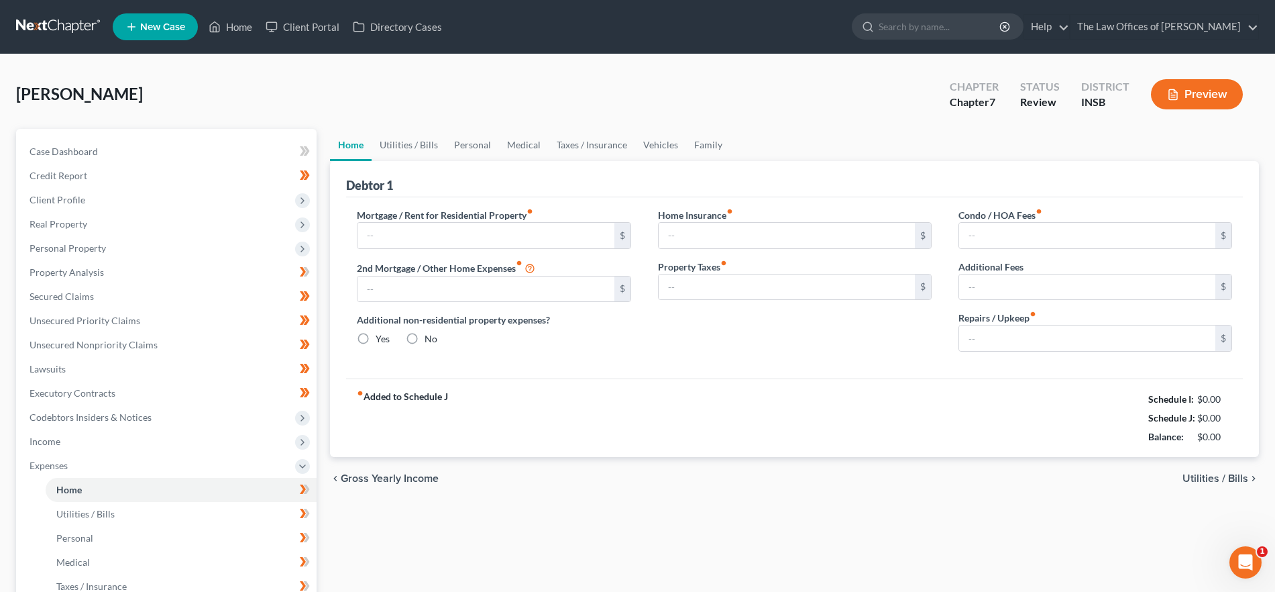
type input "830.00"
type input "0.00"
radio input "true"
type input "0.00"
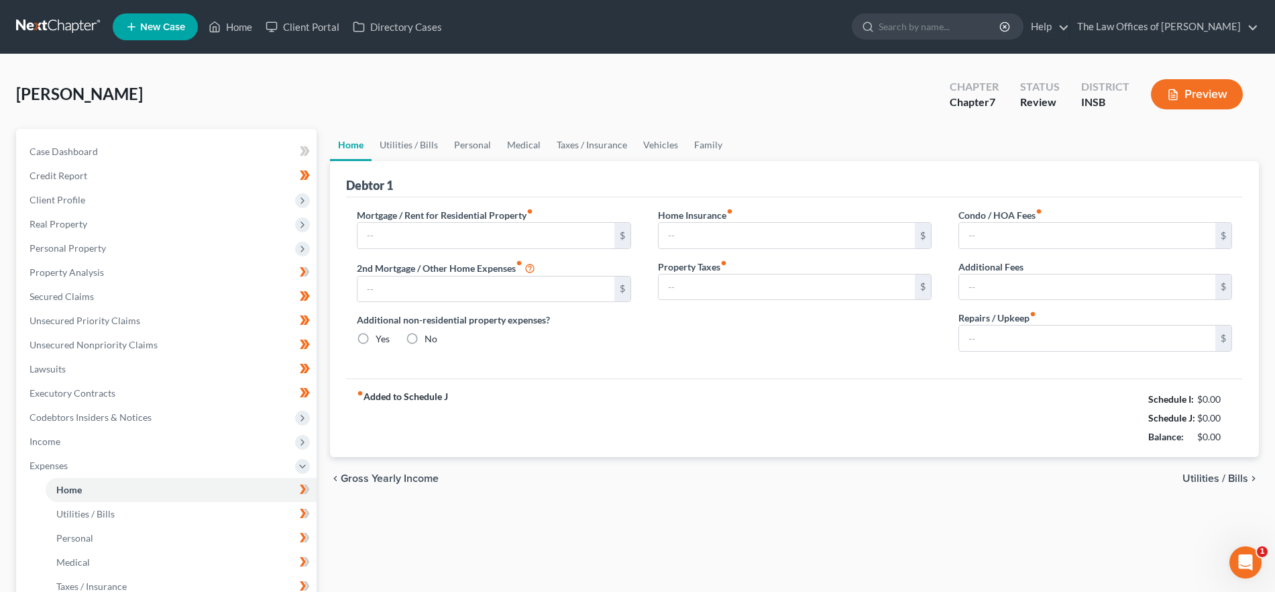
type input "0.00"
type input "15.00"
click at [410, 147] on link "Utilities / Bills" at bounding box center [409, 145] width 74 height 32
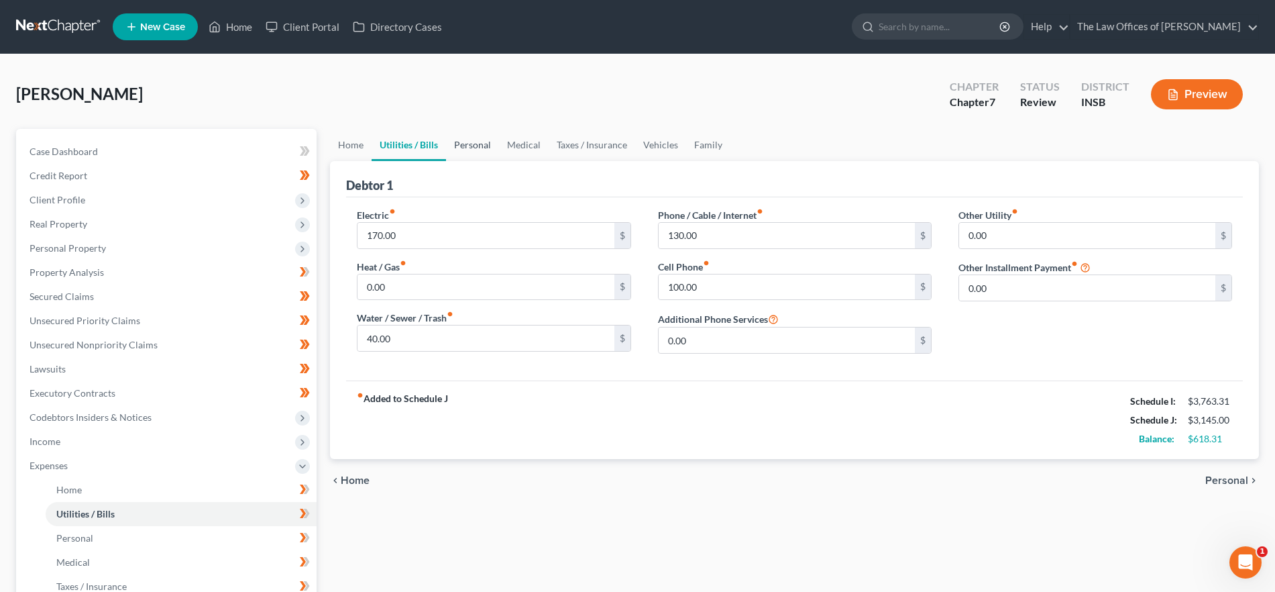
click at [468, 143] on link "Personal" at bounding box center [472, 145] width 53 height 32
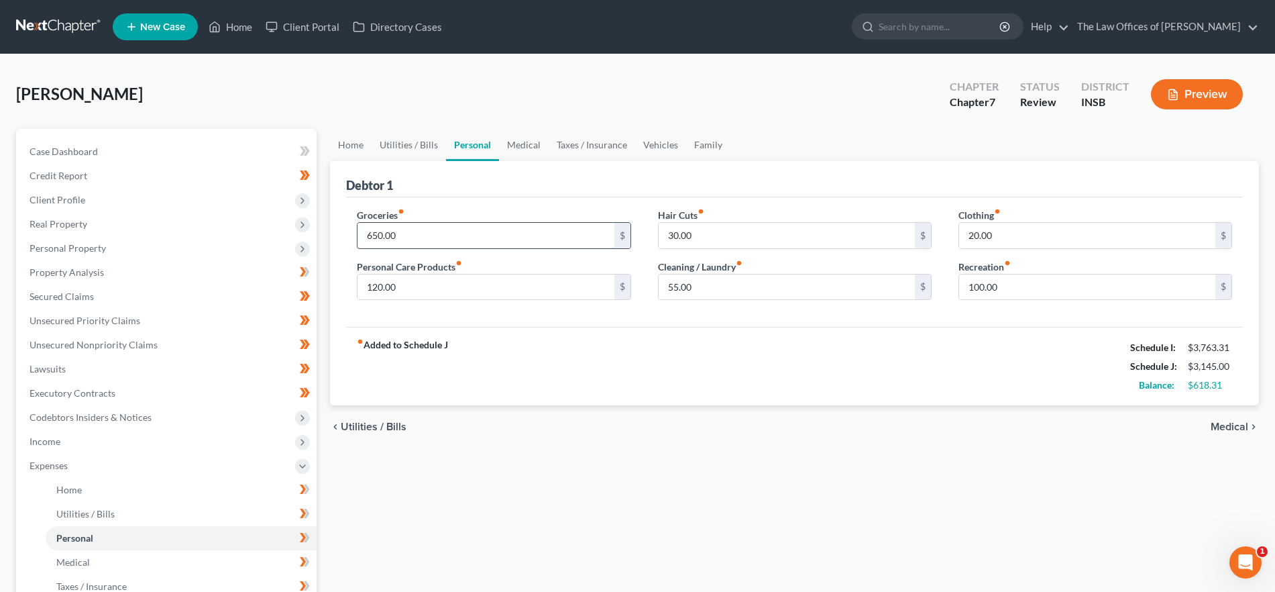
click at [418, 238] on input "650.00" at bounding box center [485, 235] width 256 height 25
type input "950.00"
drag, startPoint x: 413, startPoint y: 280, endPoint x: 435, endPoint y: 289, distance: 23.8
click at [413, 281] on input "120.00" at bounding box center [485, 286] width 256 height 25
type input "1"
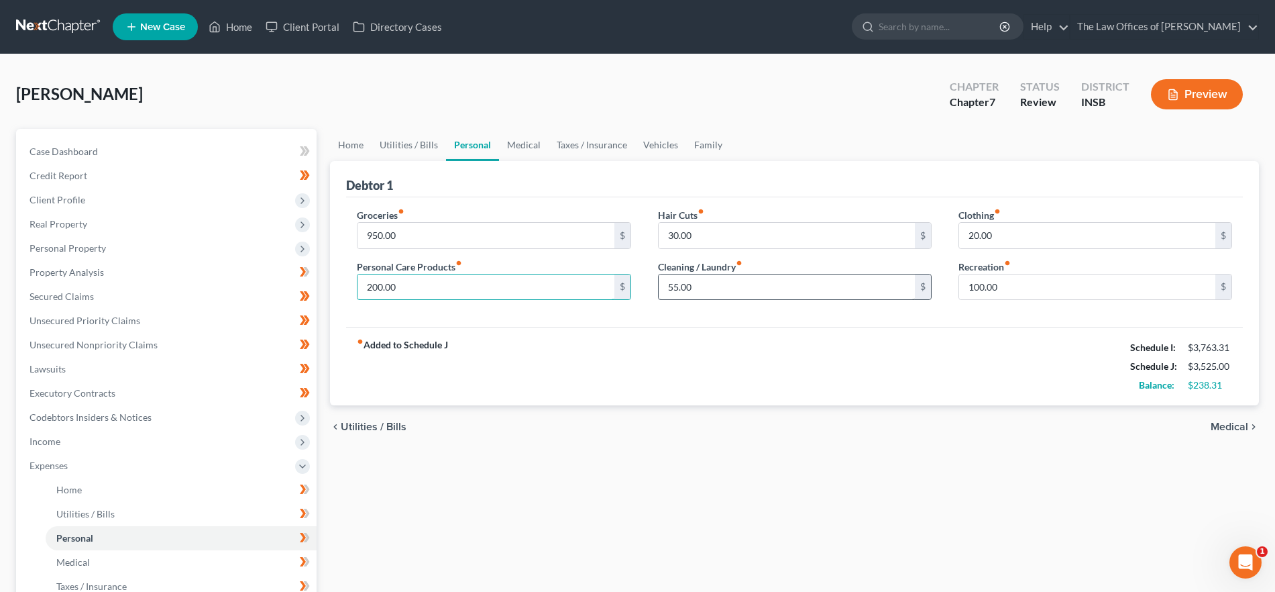
type input "200.00"
click at [730, 285] on input "55.00" at bounding box center [787, 286] width 256 height 25
type input "150.00"
click at [1028, 239] on input "20.00" at bounding box center [1087, 235] width 256 height 25
type input "100.00"
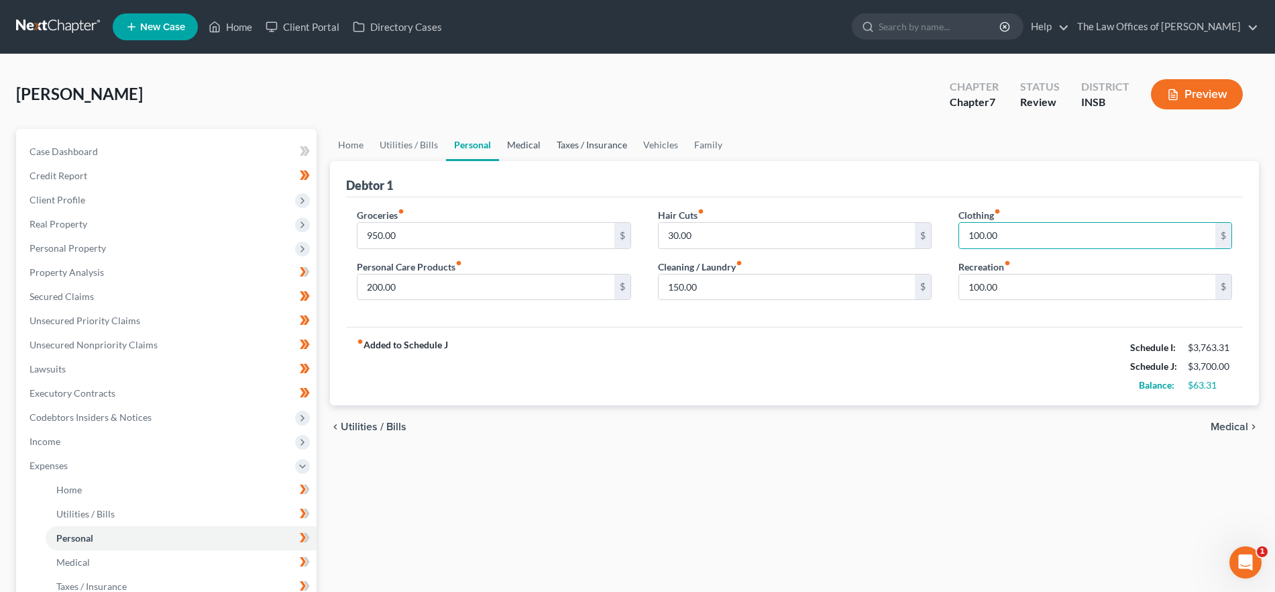
click at [531, 146] on link "Medical" at bounding box center [524, 145] width 50 height 32
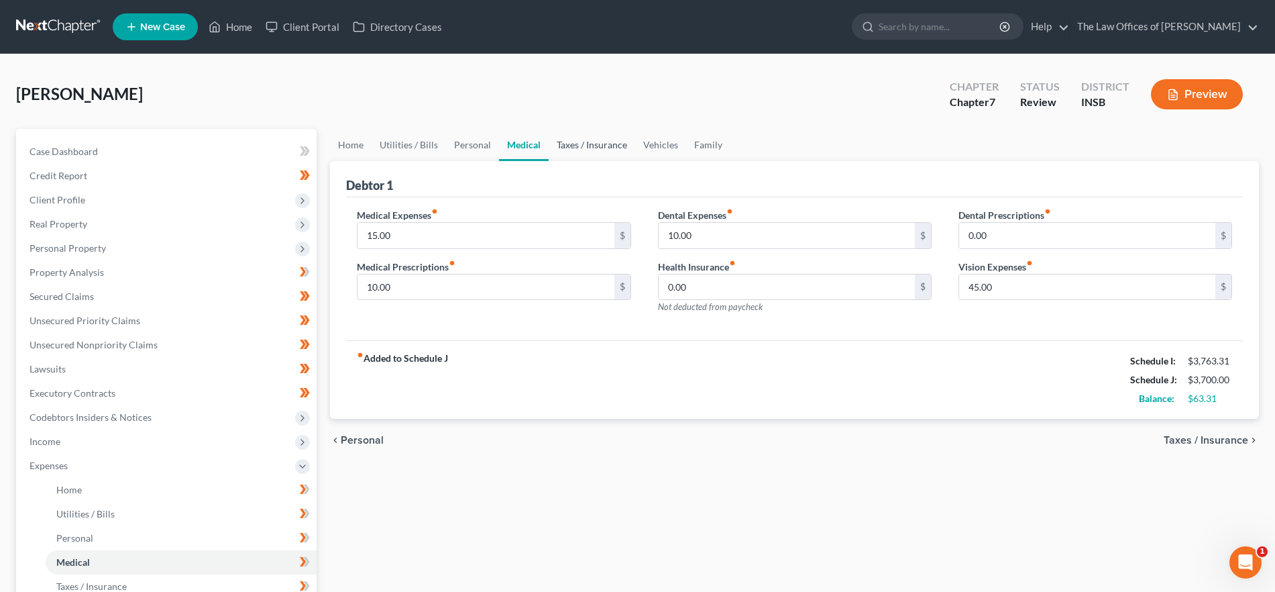
click at [571, 142] on link "Taxes / Insurance" at bounding box center [592, 145] width 87 height 32
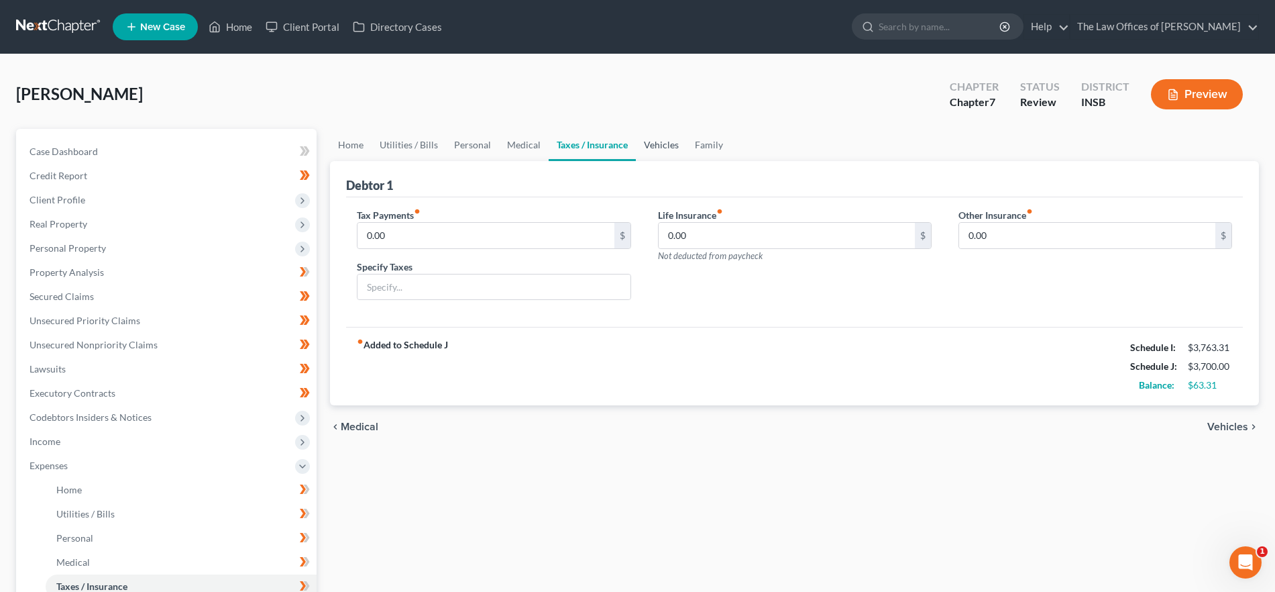
click at [639, 141] on link "Vehicles" at bounding box center [661, 145] width 51 height 32
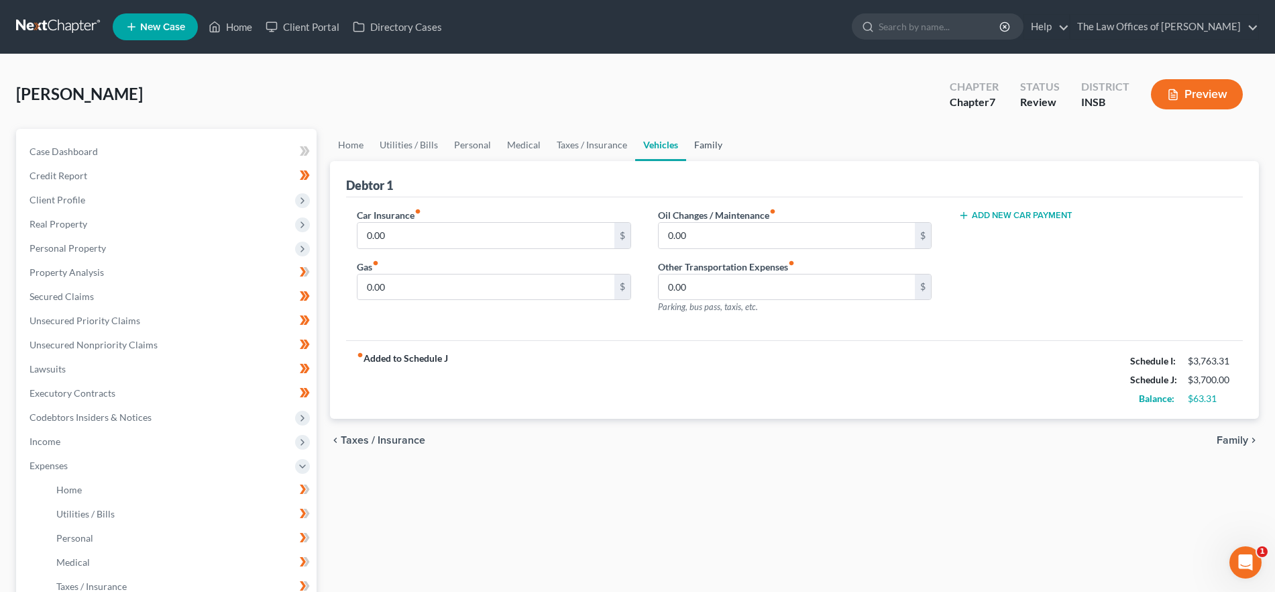
click at [699, 143] on link "Family" at bounding box center [708, 145] width 44 height 32
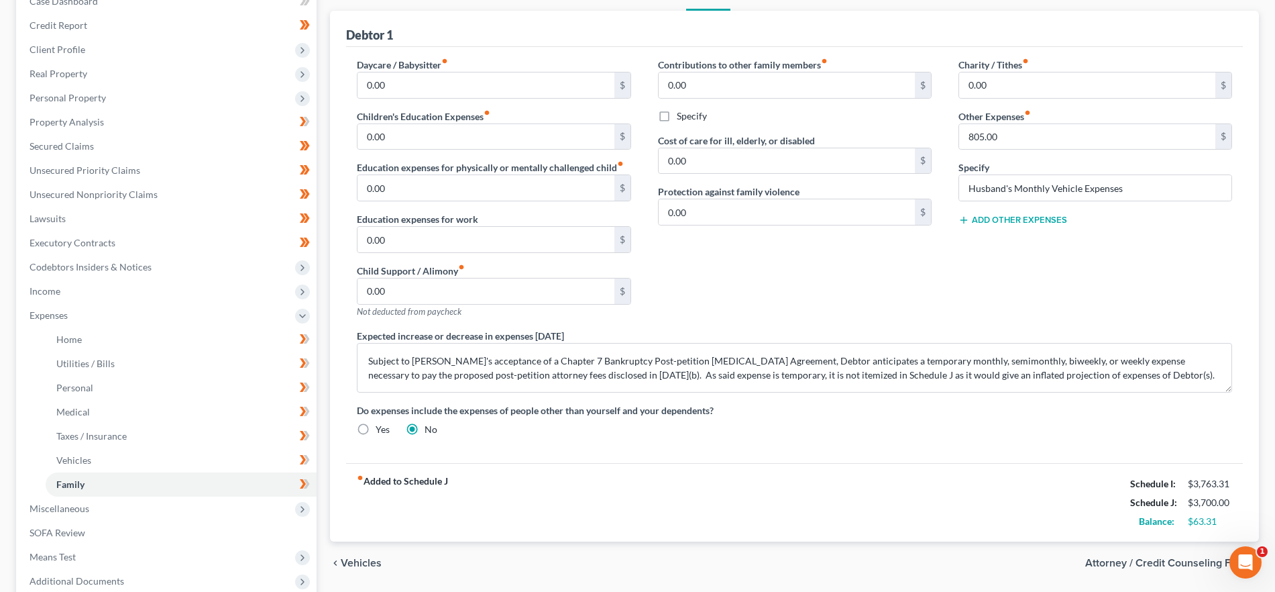
scroll to position [162, 0]
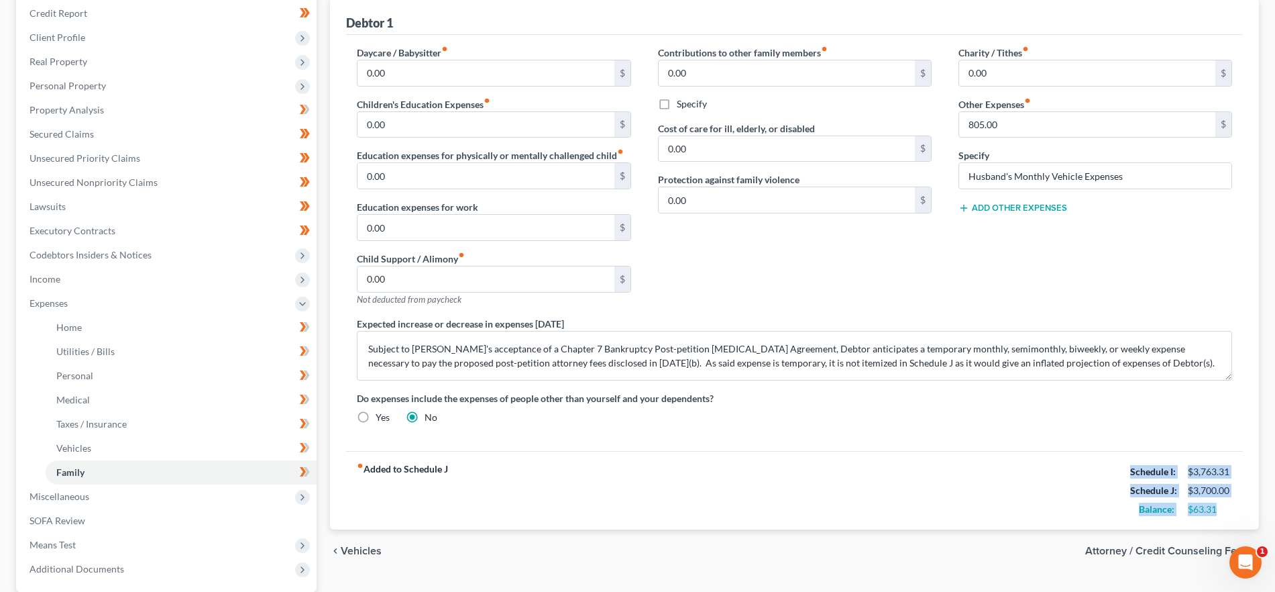
drag, startPoint x: 1237, startPoint y: 513, endPoint x: 1127, endPoint y: 475, distance: 115.8
click at [1115, 472] on div "fiber_manual_record Added to Schedule J Schedule I: $3,763.31 Schedule J: $3,70…" at bounding box center [794, 490] width 897 height 78
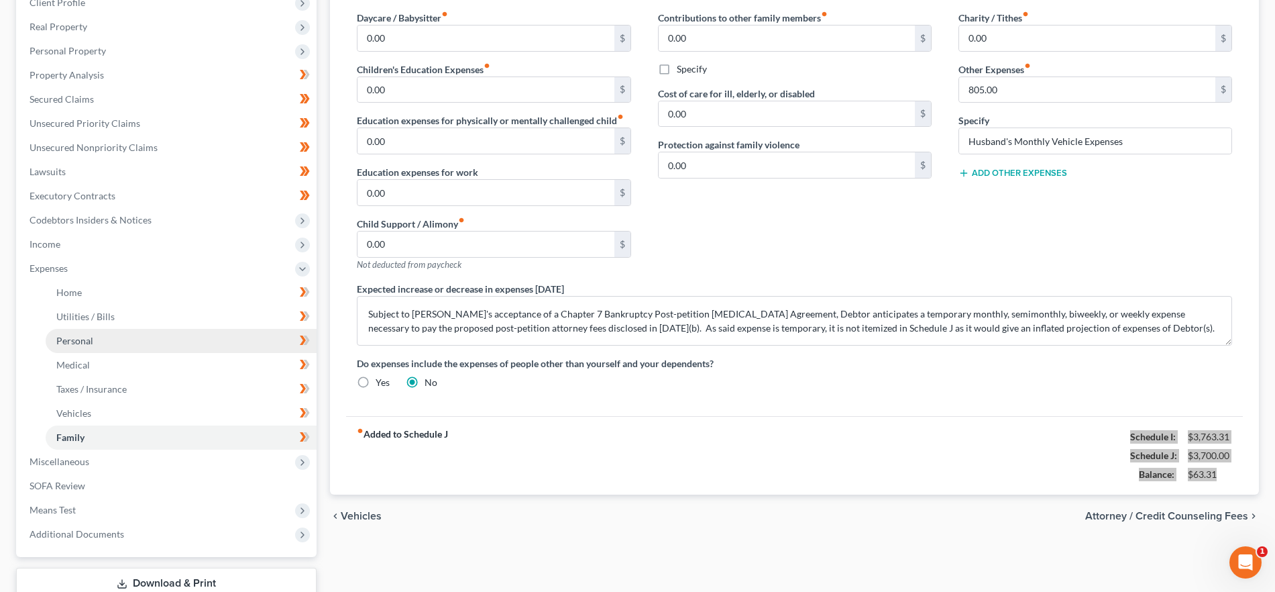
scroll to position [201, 0]
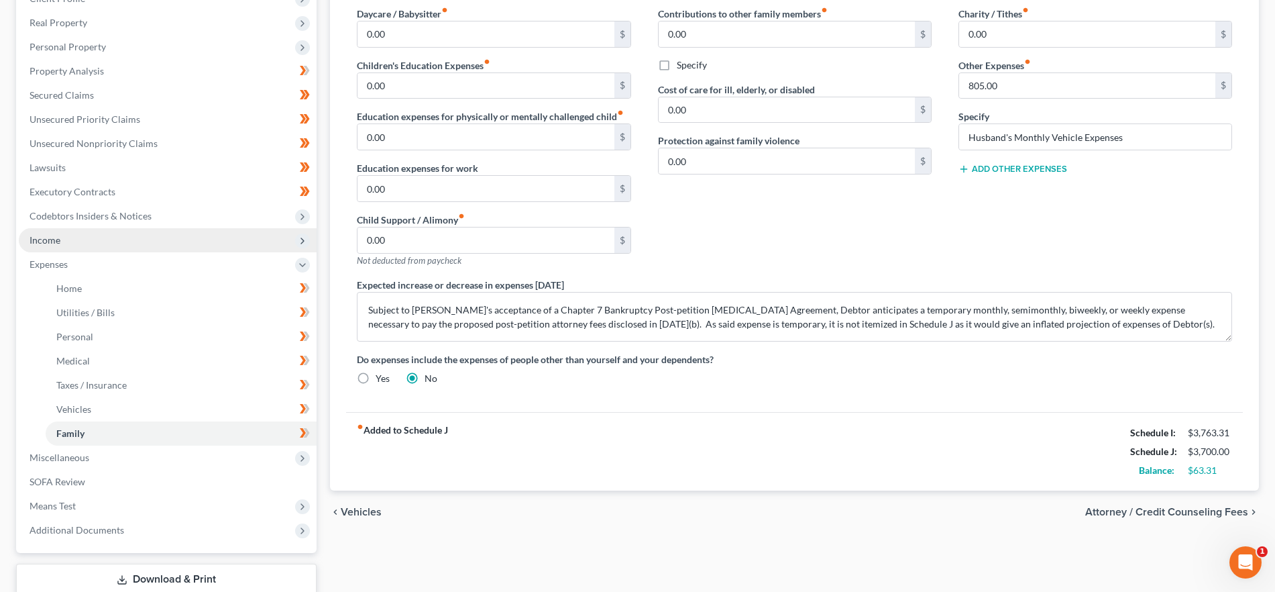
click at [88, 238] on span "Income" at bounding box center [168, 240] width 298 height 24
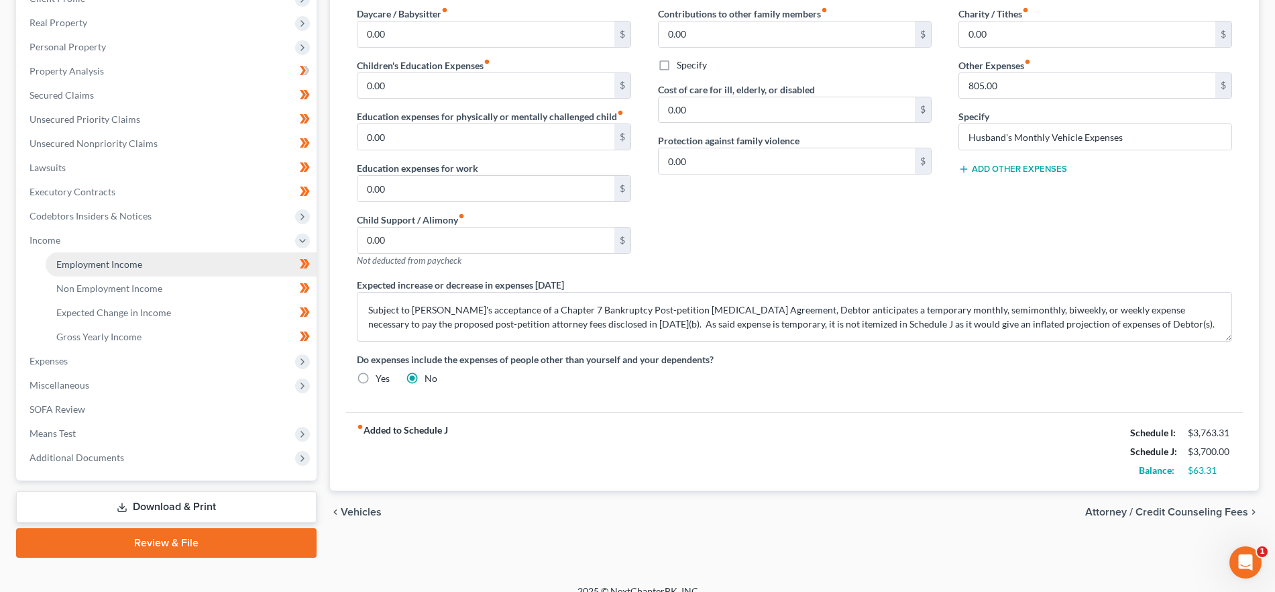
click at [127, 260] on span "Employment Income" at bounding box center [99, 263] width 86 height 11
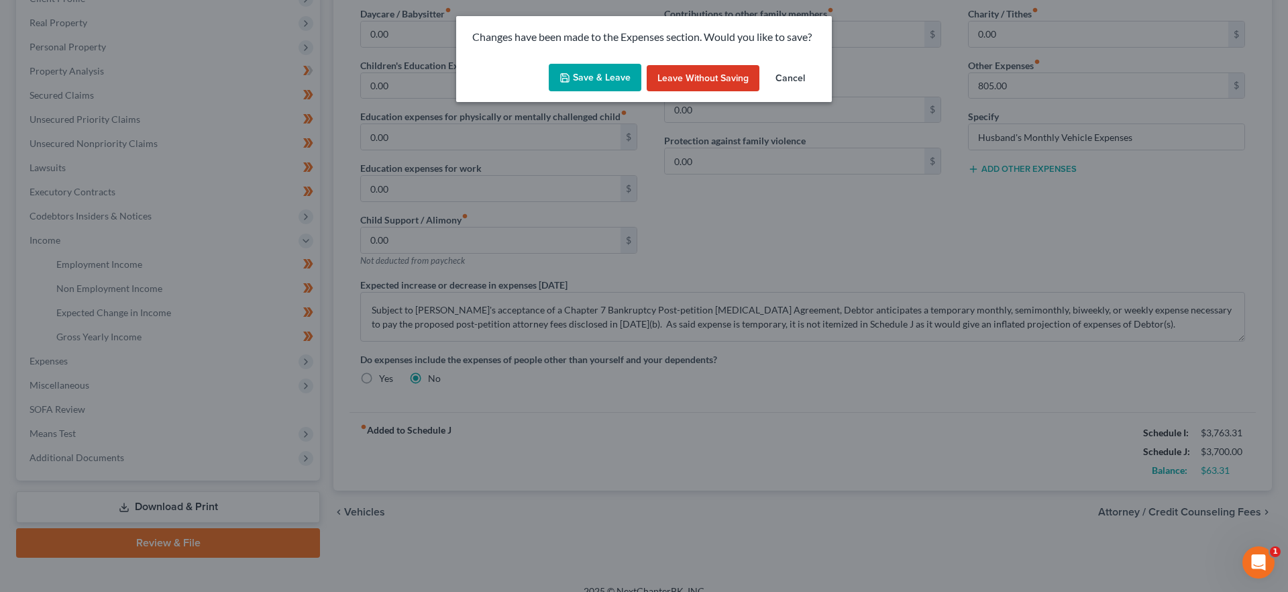
click at [576, 74] on button "Save & Leave" at bounding box center [595, 78] width 93 height 28
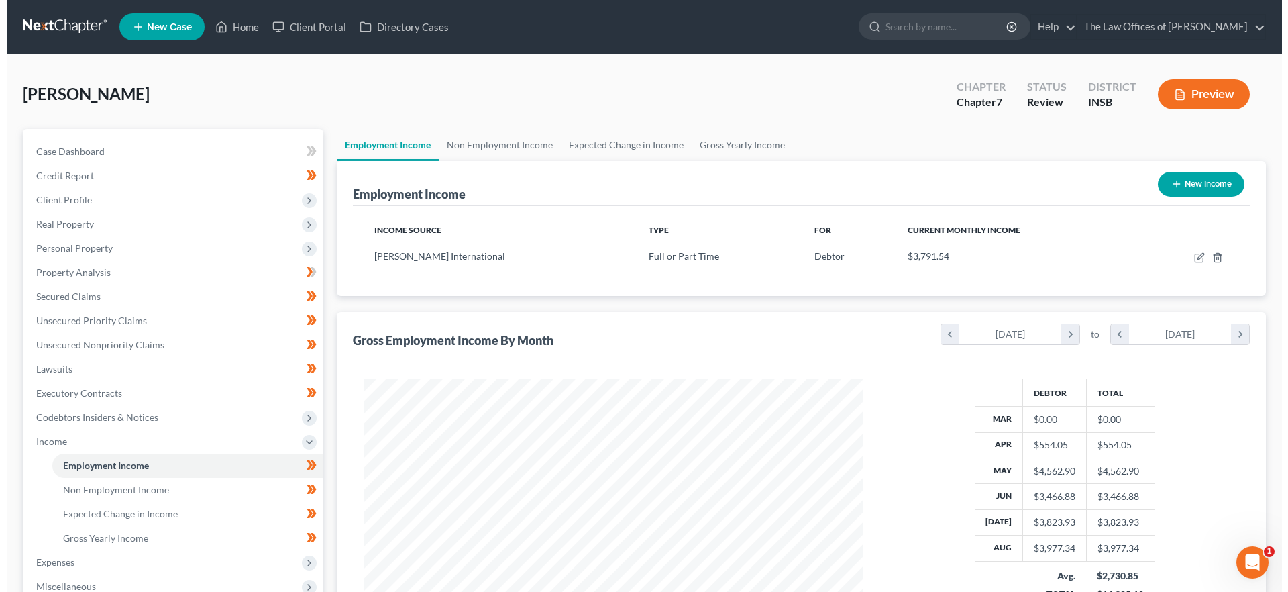
scroll to position [250, 527]
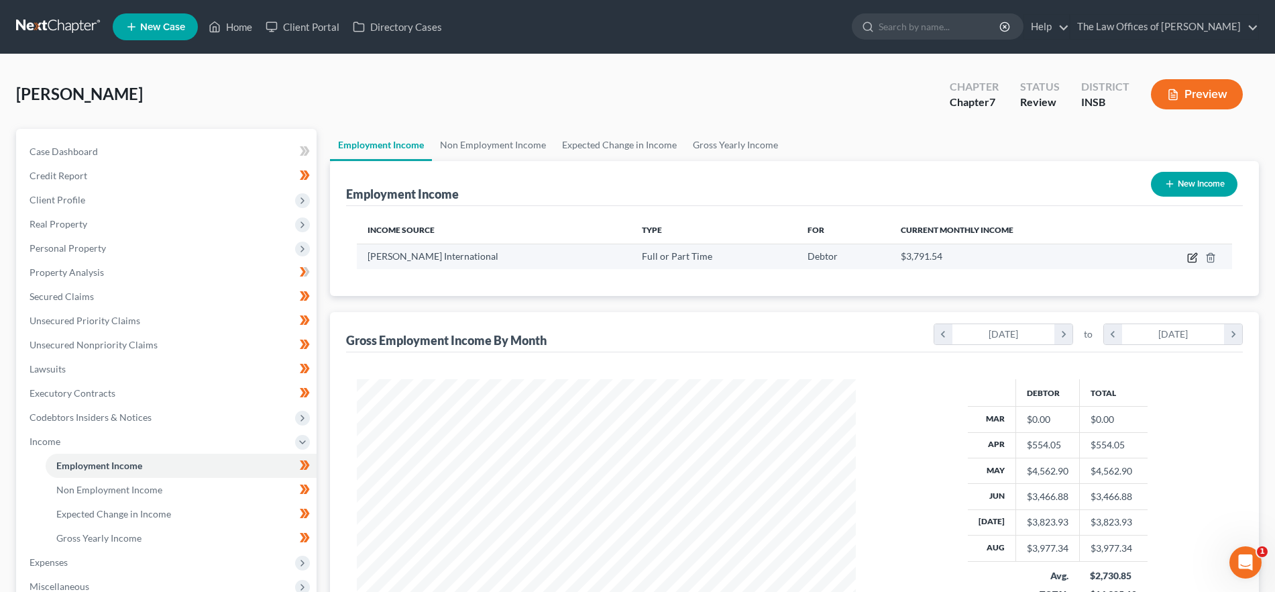
click at [1195, 253] on icon "button" at bounding box center [1194, 256] width 6 height 6
select select "0"
select select "15"
select select "3"
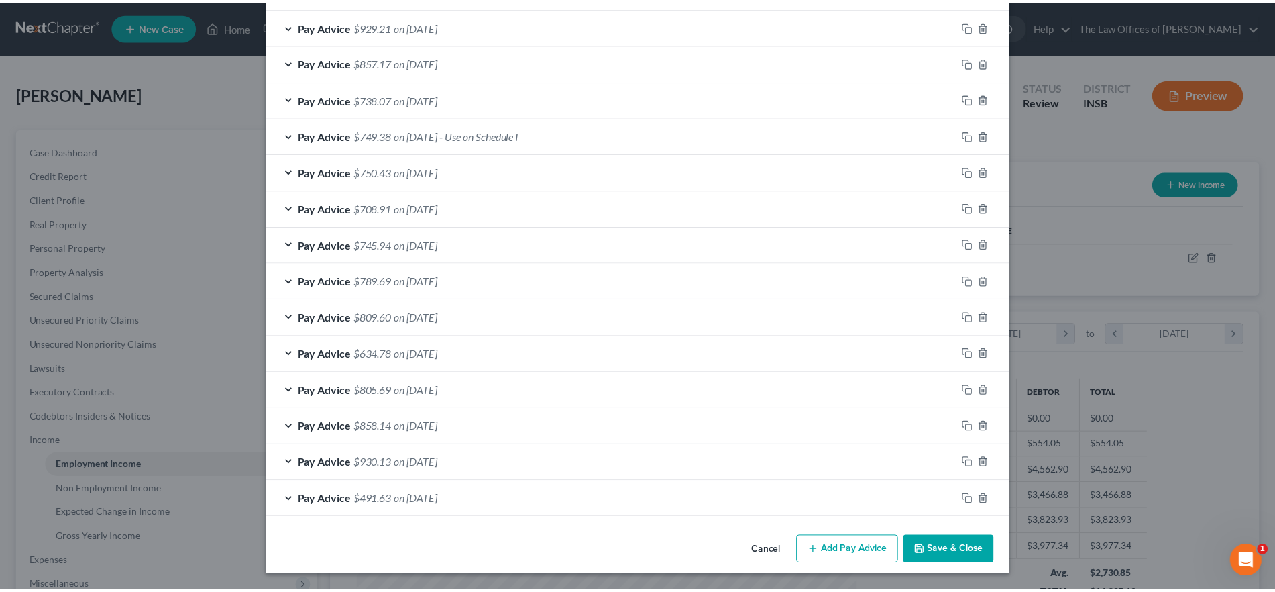
scroll to position [628, 0]
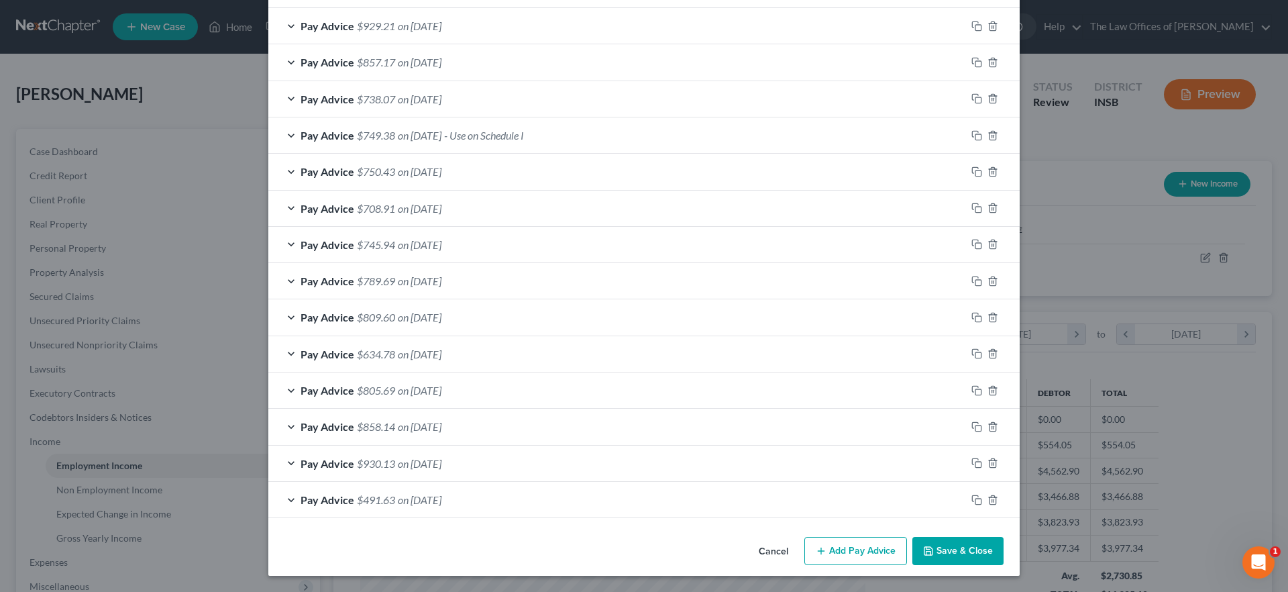
click at [975, 561] on button "Save & Close" at bounding box center [957, 551] width 91 height 28
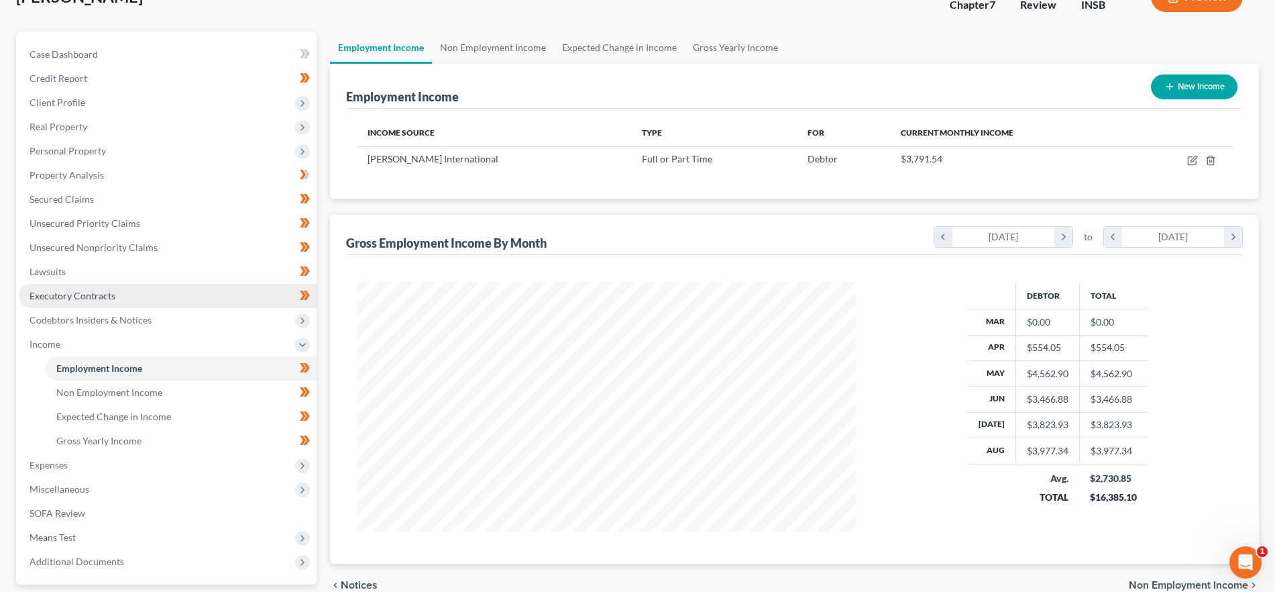
scroll to position [218, 0]
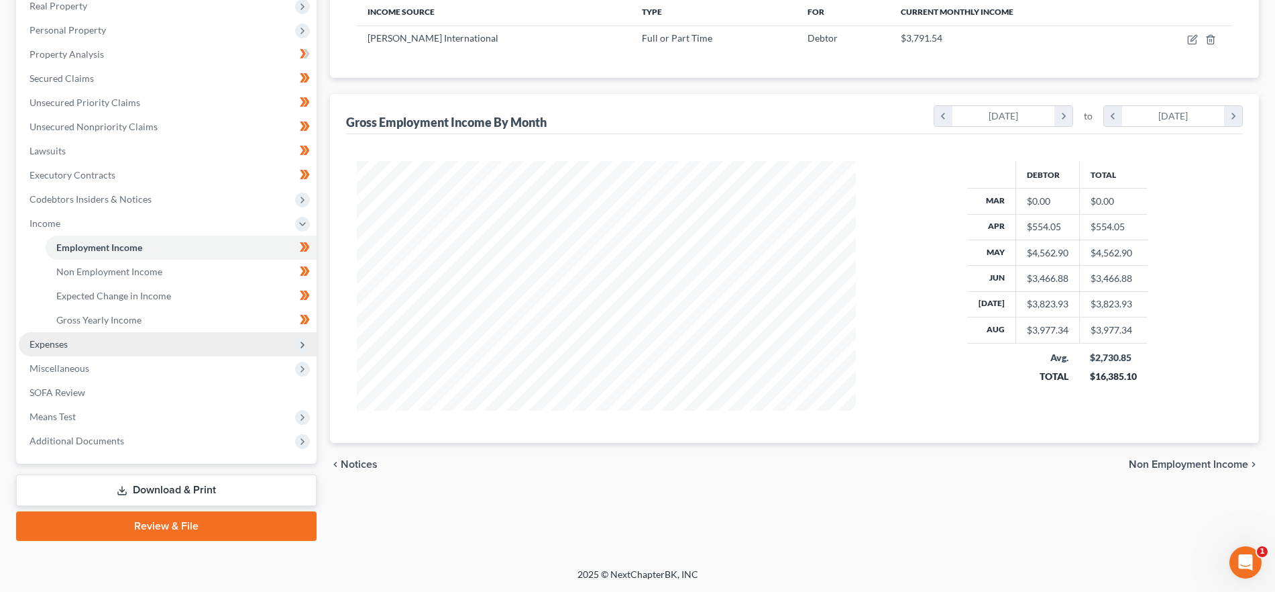
click at [103, 345] on span "Expenses" at bounding box center [168, 344] width 298 height 24
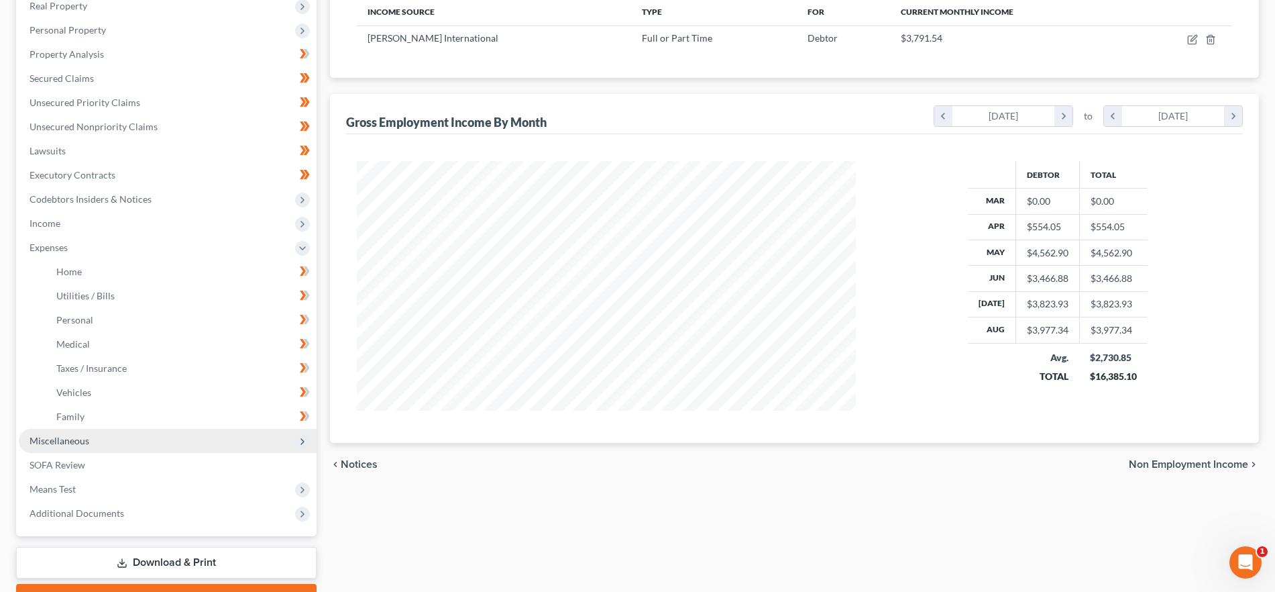
click at [81, 445] on span "Miscellaneous" at bounding box center [60, 440] width 60 height 11
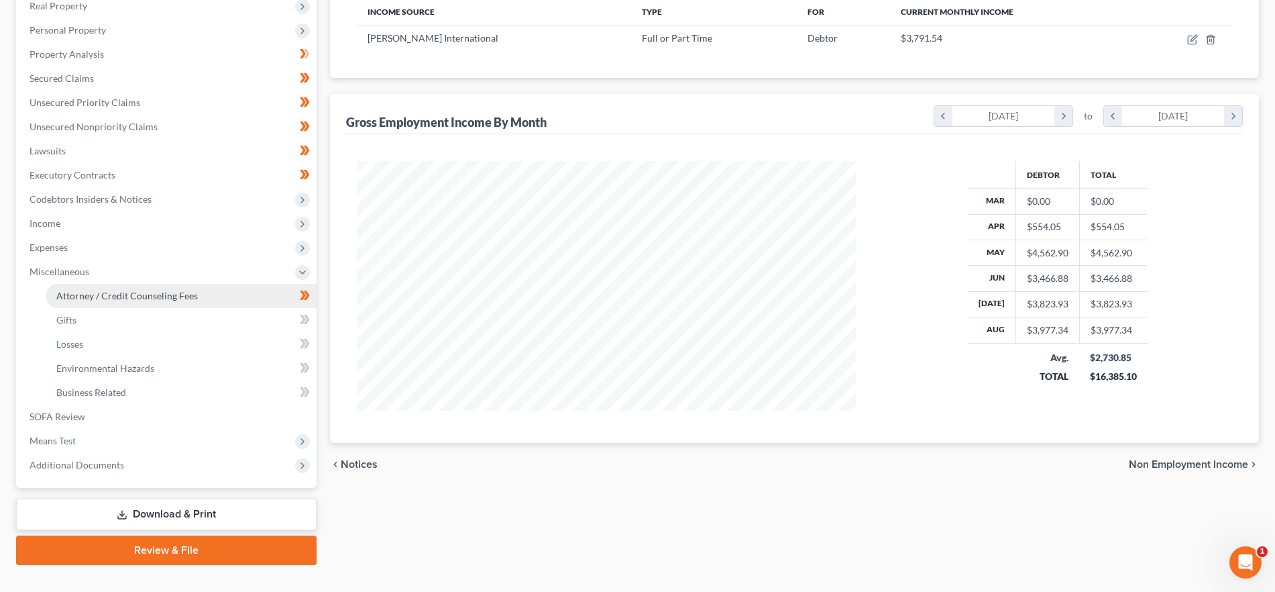
click at [126, 292] on span "Attorney / Credit Counseling Fees" at bounding box center [127, 295] width 142 height 11
select select "18"
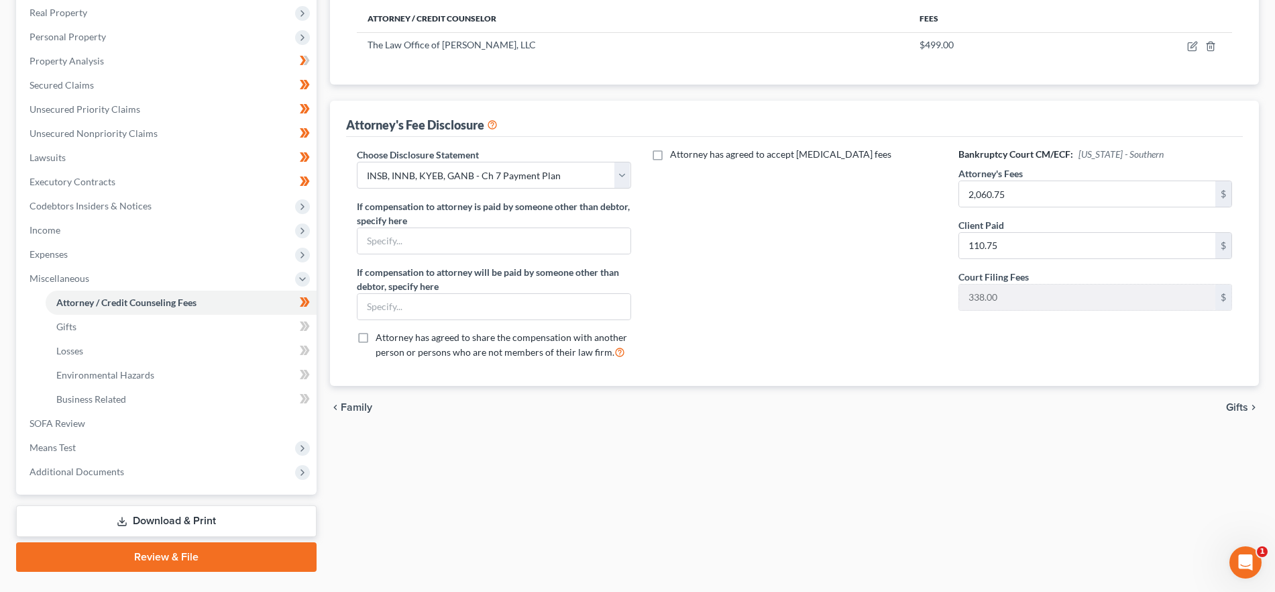
scroll to position [242, 0]
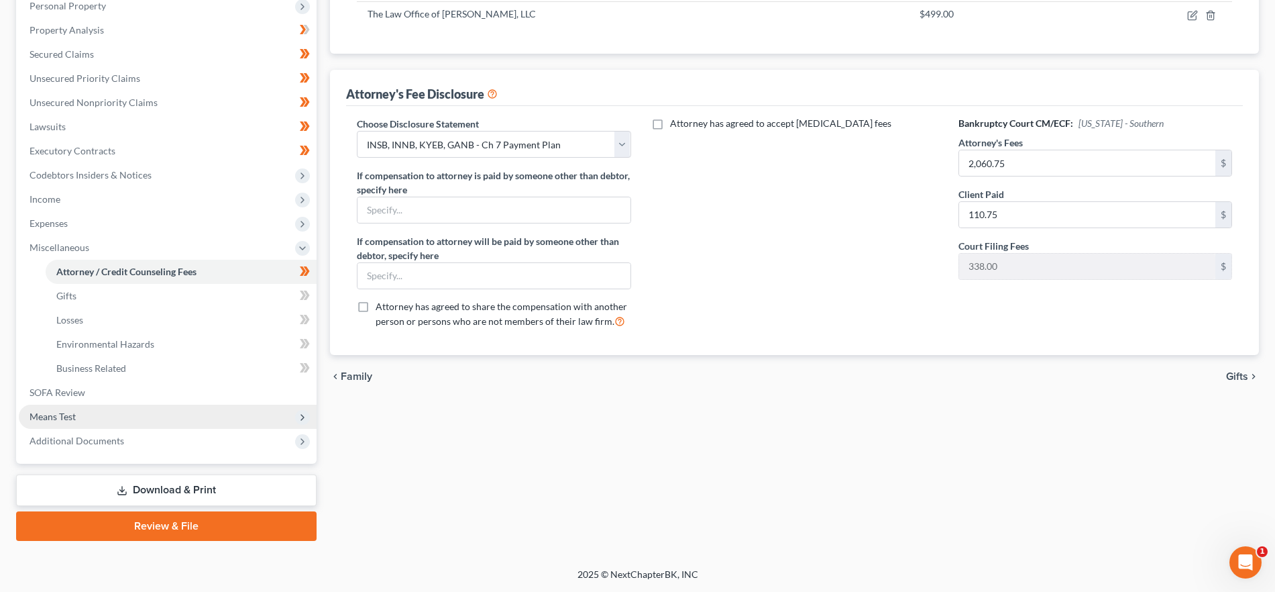
click at [102, 417] on span "Means Test" at bounding box center [168, 416] width 298 height 24
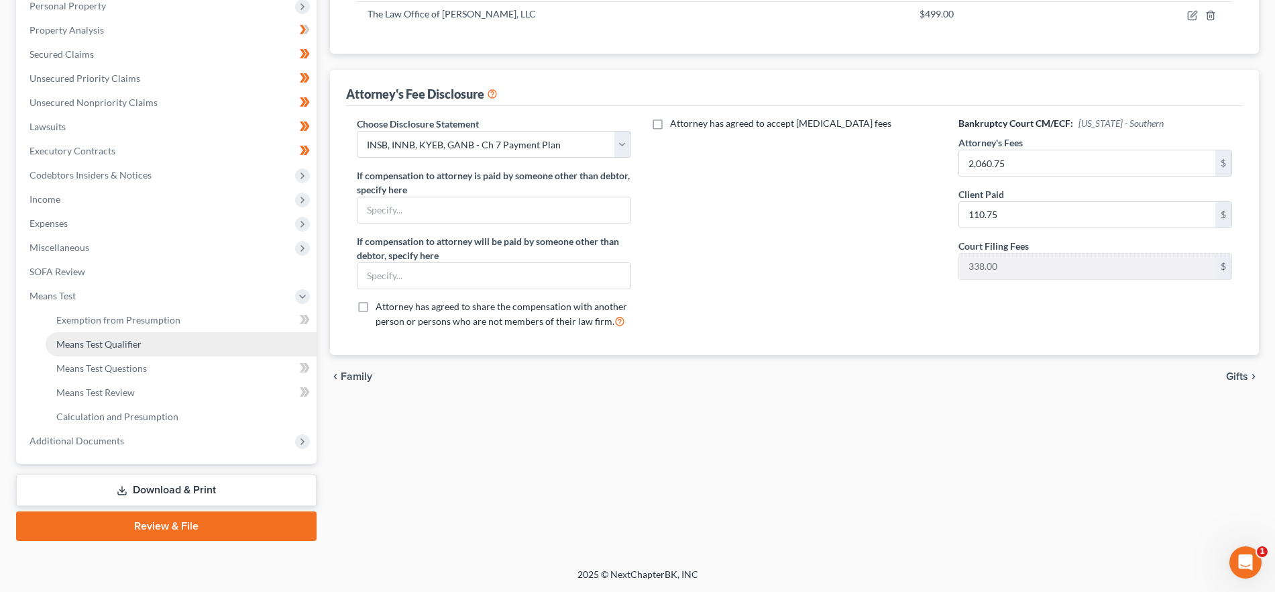
click at [135, 342] on span "Means Test Qualifier" at bounding box center [98, 343] width 85 height 11
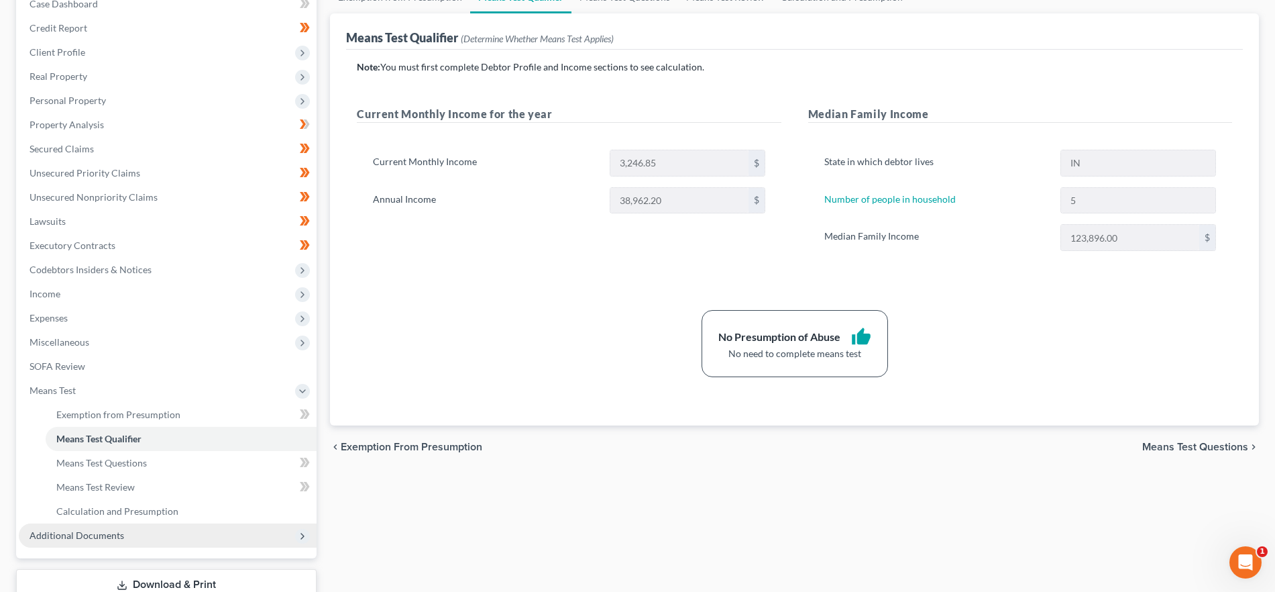
scroll to position [186, 0]
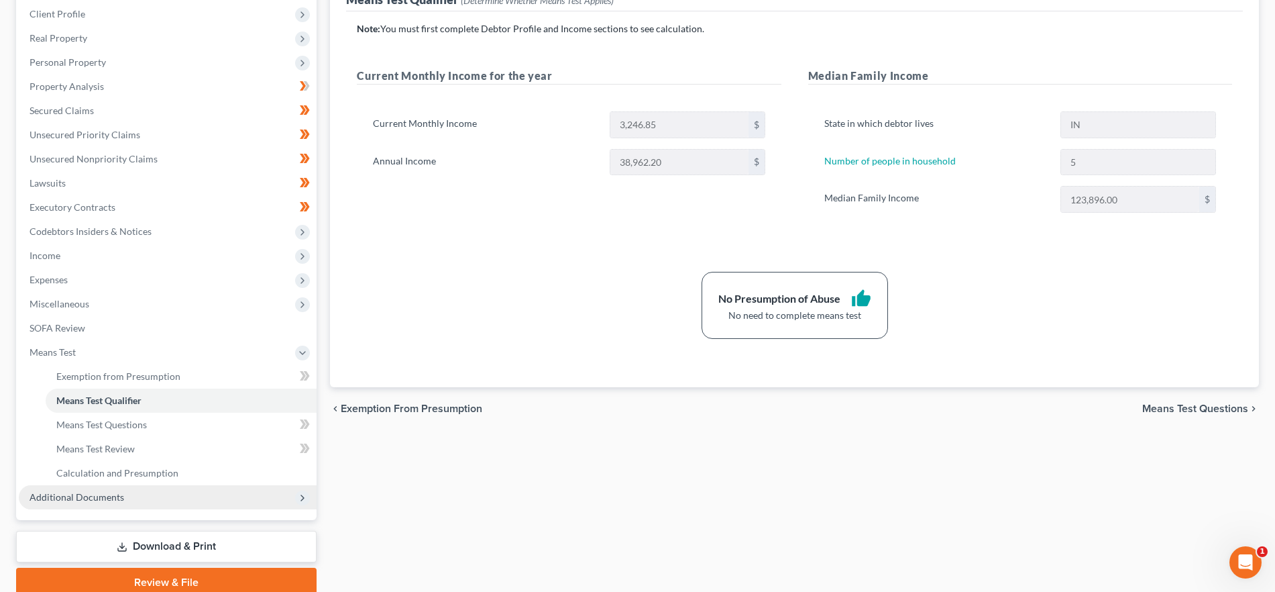
click at [217, 505] on span "Additional Documents" at bounding box center [168, 497] width 298 height 24
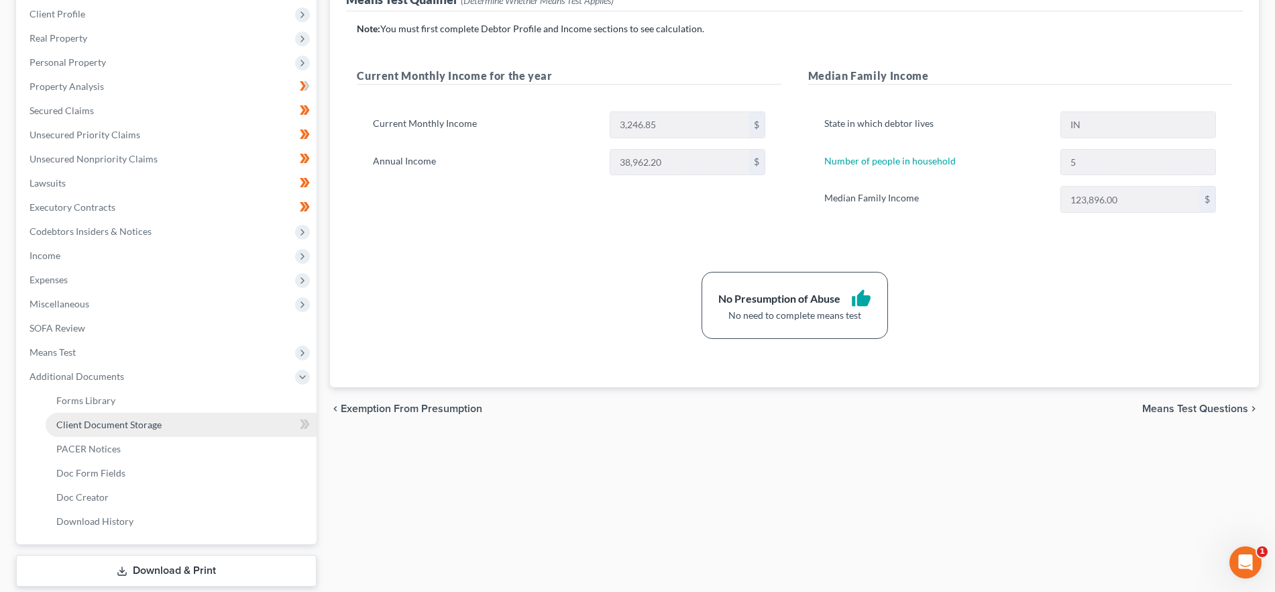
click at [203, 421] on link "Client Document Storage" at bounding box center [181, 424] width 271 height 24
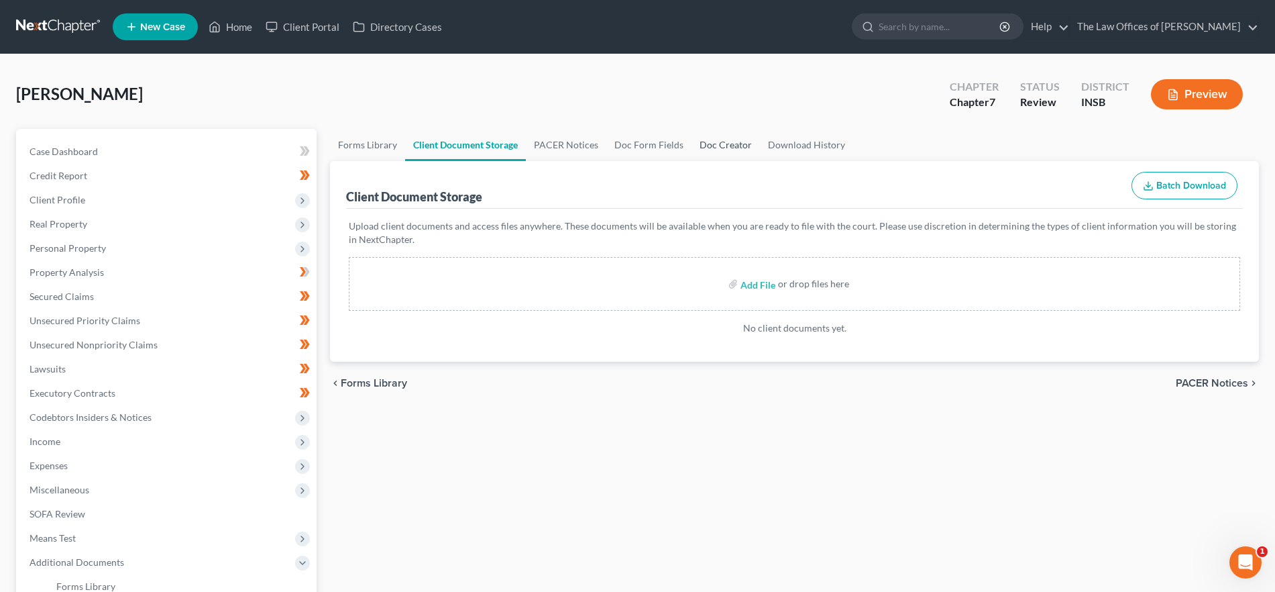
click at [730, 143] on link "Doc Creator" at bounding box center [726, 145] width 68 height 32
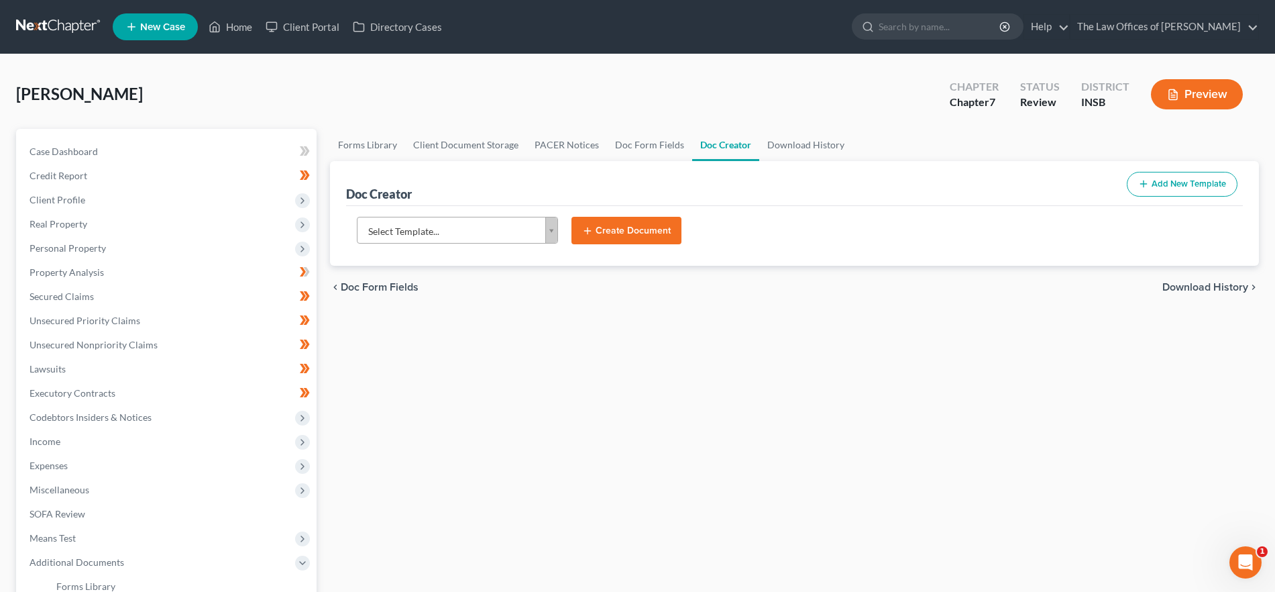
click at [510, 219] on body "Home New Case Client Portal Directory Cases The Law Offices of [PERSON_NAME] [P…" at bounding box center [637, 429] width 1275 height 858
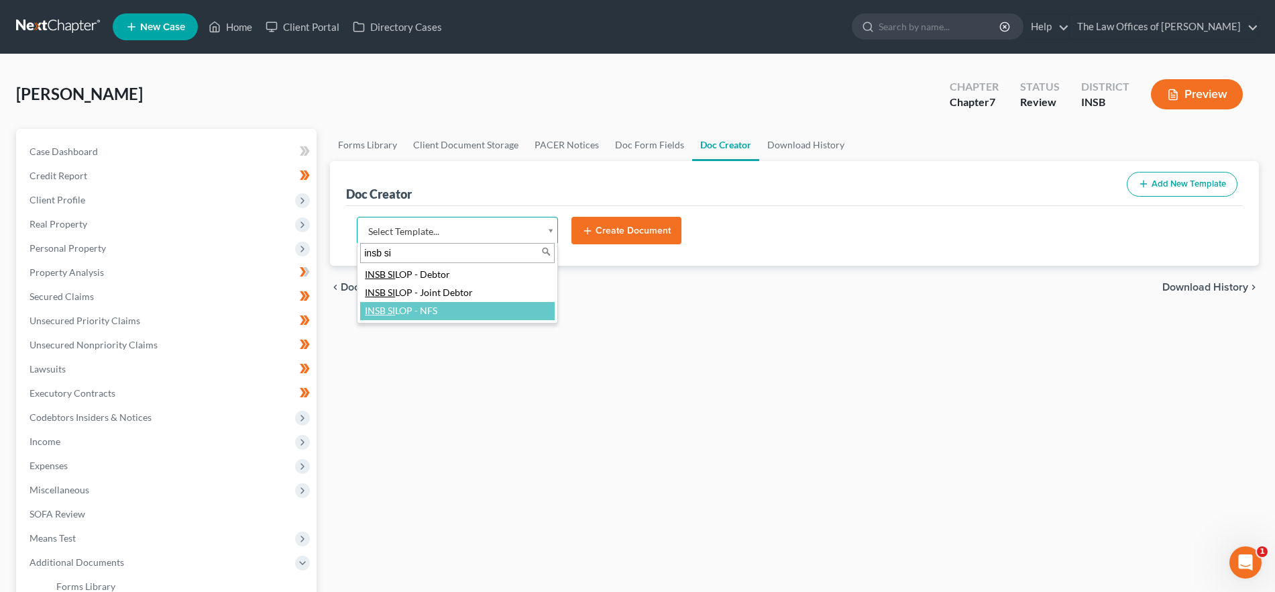
type input "insb si"
select select "115012"
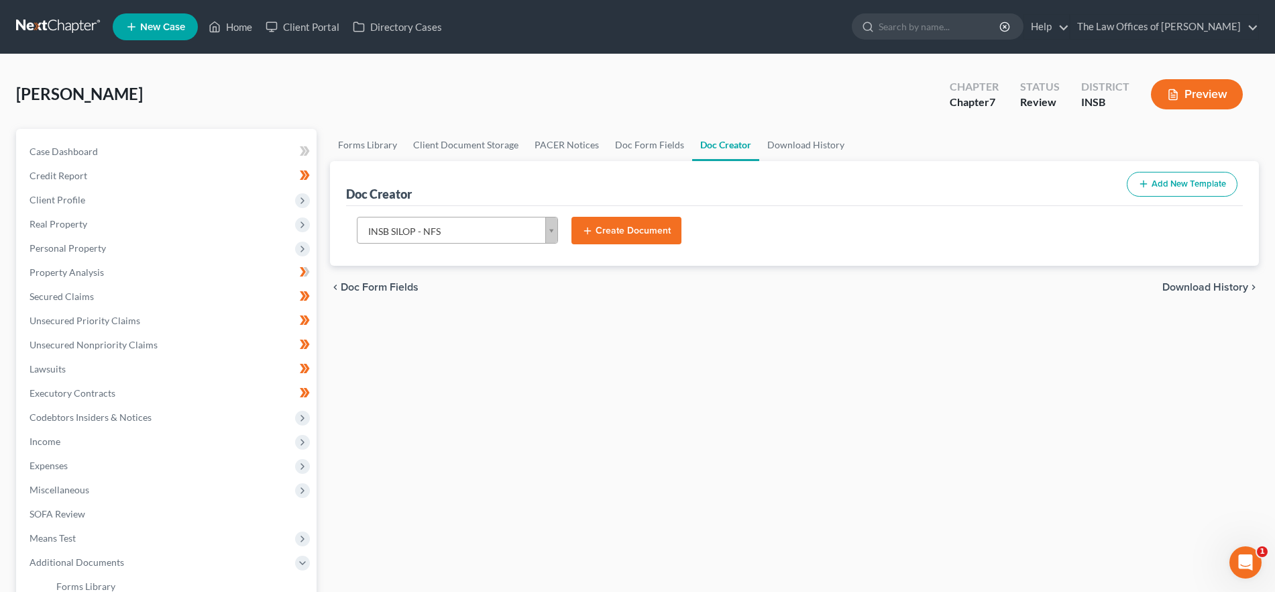
click at [604, 223] on button "Create Document" at bounding box center [626, 231] width 110 height 28
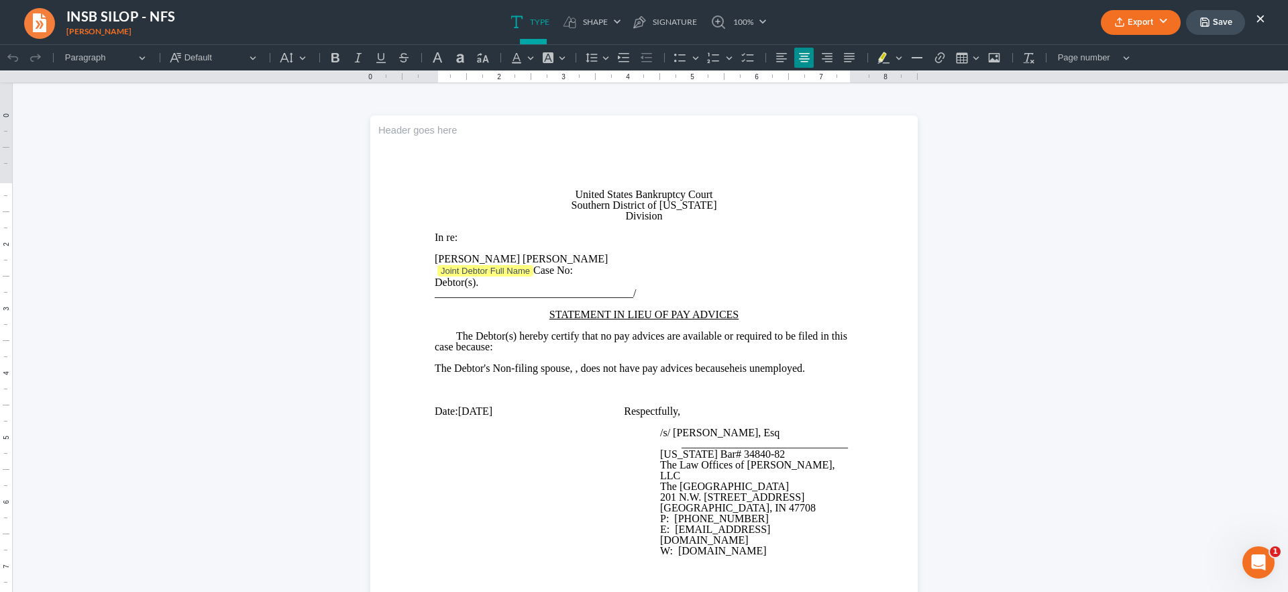
drag, startPoint x: 569, startPoint y: 369, endPoint x: 596, endPoint y: 378, distance: 29.1
click at [569, 369] on span "The Debtor's Non-filing spouse, , does not have pay advices because" at bounding box center [582, 367] width 294 height 11
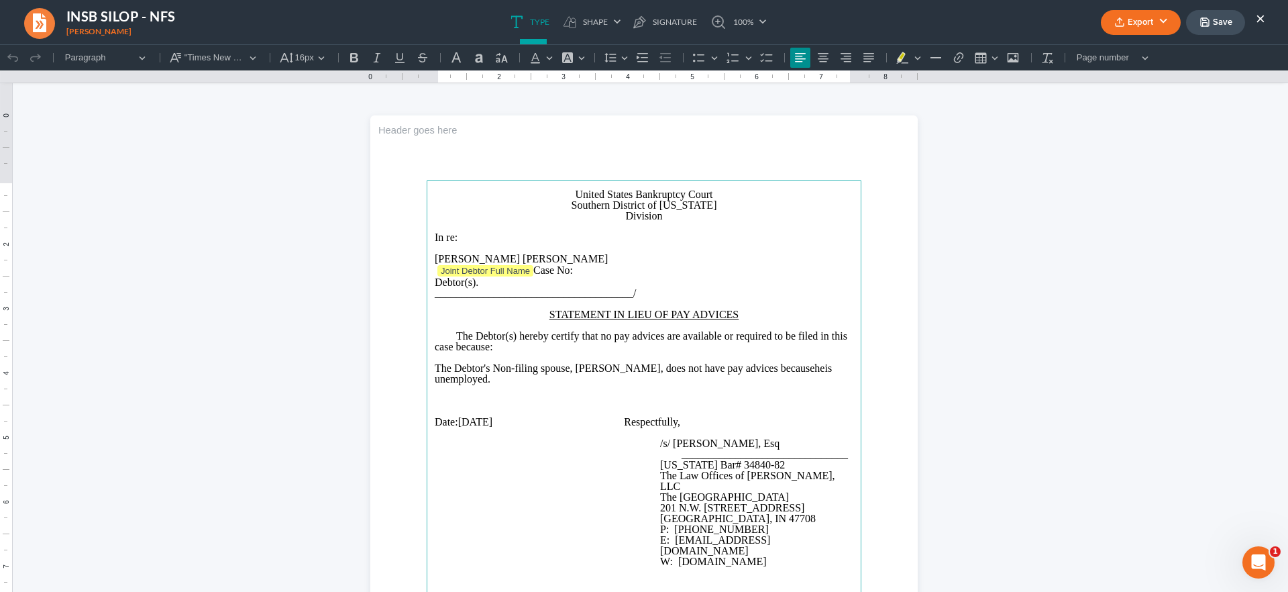
click at [611, 215] on p "Division" at bounding box center [644, 216] width 419 height 11
click at [1204, 18] on icon "button" at bounding box center [1205, 22] width 8 height 8
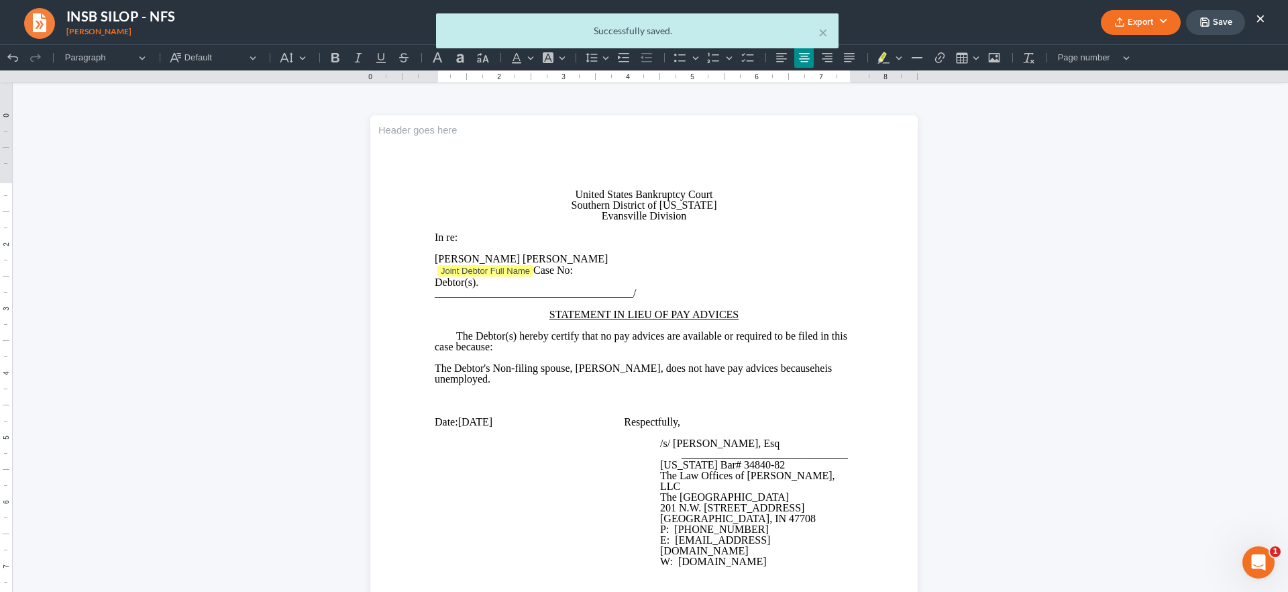
click at [1132, 25] on div "× Successfully saved." at bounding box center [637, 34] width 1288 height 42
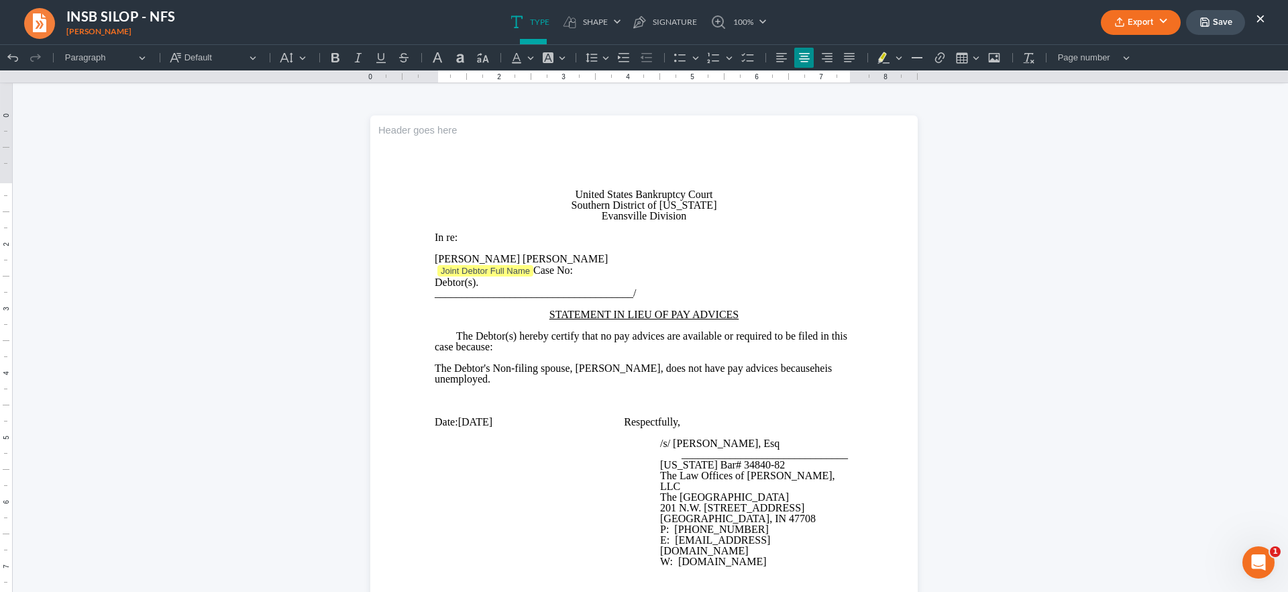
click at [1119, 15] on button "Export" at bounding box center [1141, 22] width 80 height 25
click at [1106, 101] on link "Client Doc Storage" at bounding box center [1139, 98] width 104 height 23
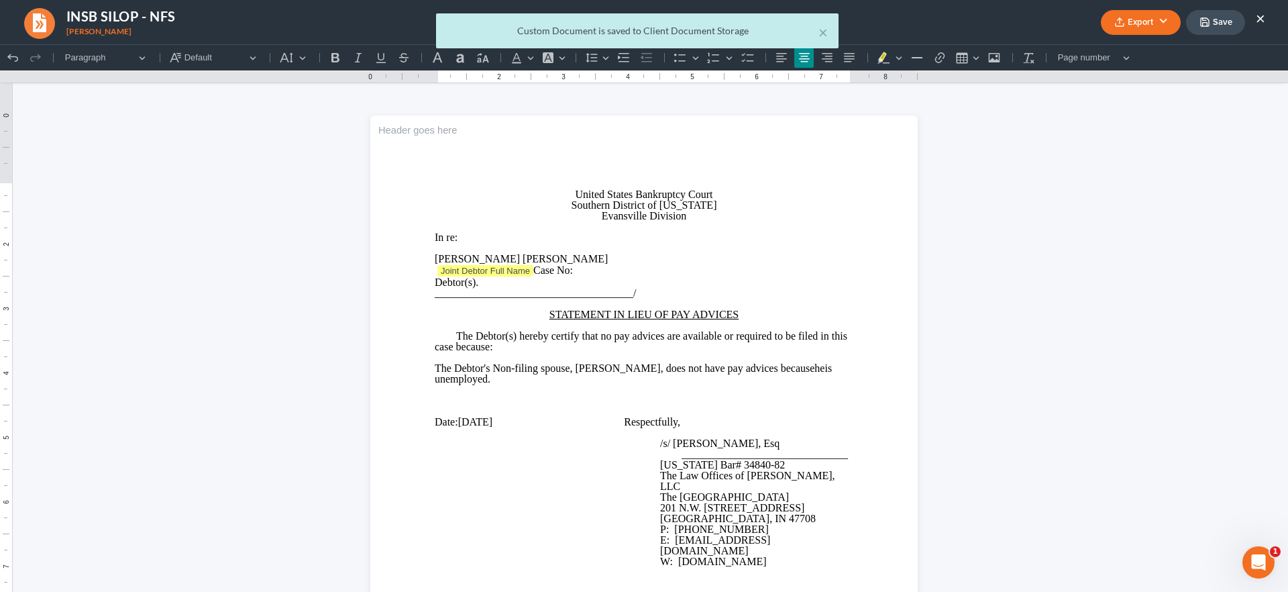
click at [1147, 15] on div "× Custom Document is saved to Client Document Storage" at bounding box center [637, 34] width 1288 height 42
click at [822, 32] on button "×" at bounding box center [822, 32] width 9 height 16
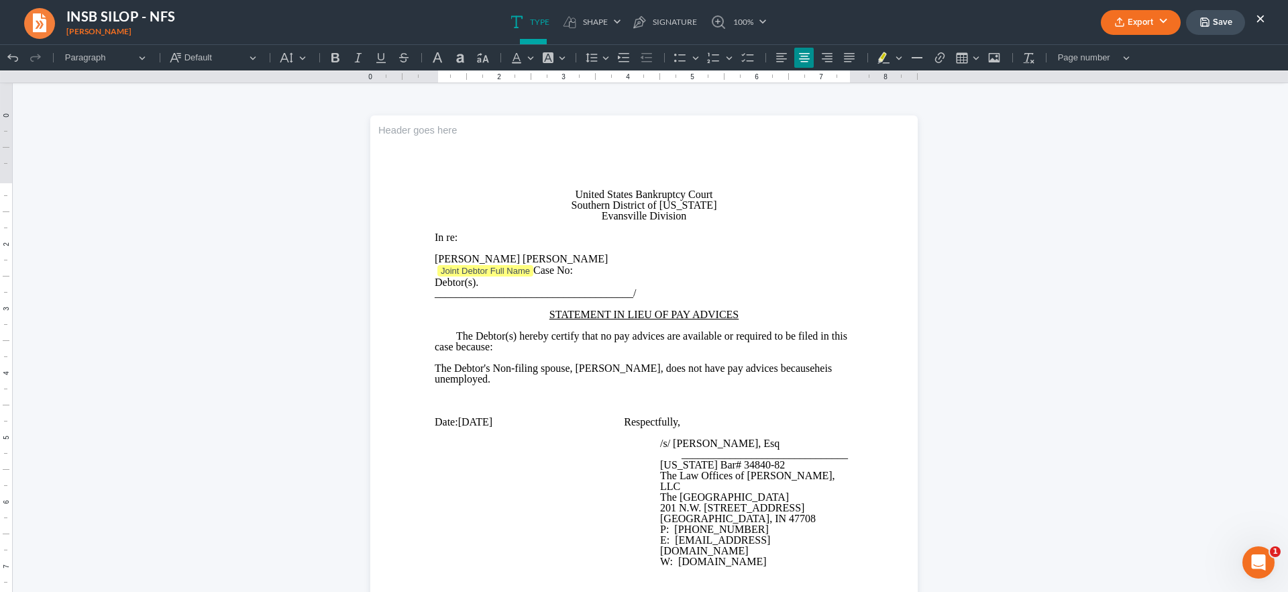
click at [1127, 15] on button "Export" at bounding box center [1141, 22] width 80 height 25
click at [1135, 48] on link "PDF" at bounding box center [1139, 53] width 104 height 23
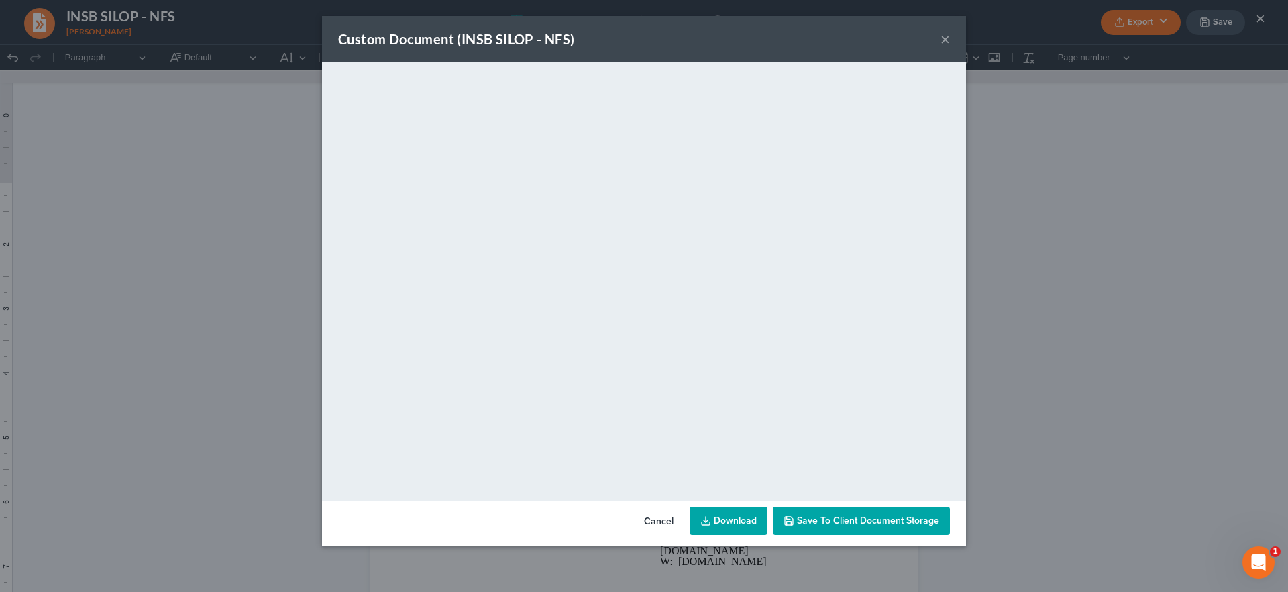
click at [940, 35] on button "×" at bounding box center [944, 39] width 9 height 16
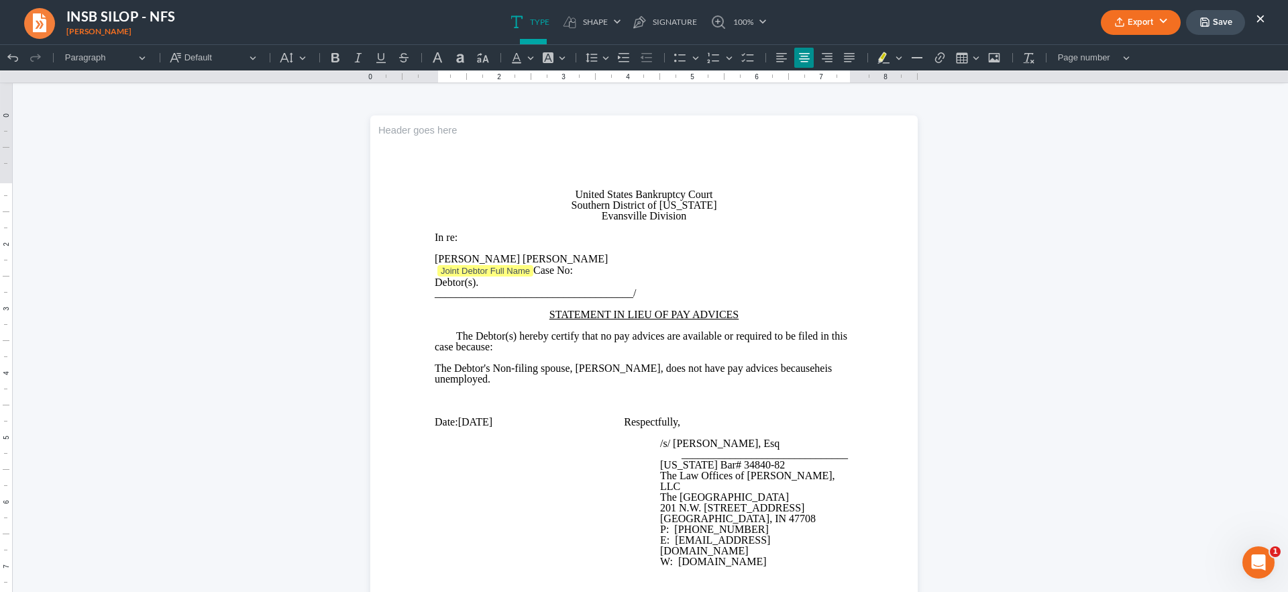
click at [1263, 16] on button "×" at bounding box center [1260, 18] width 9 height 16
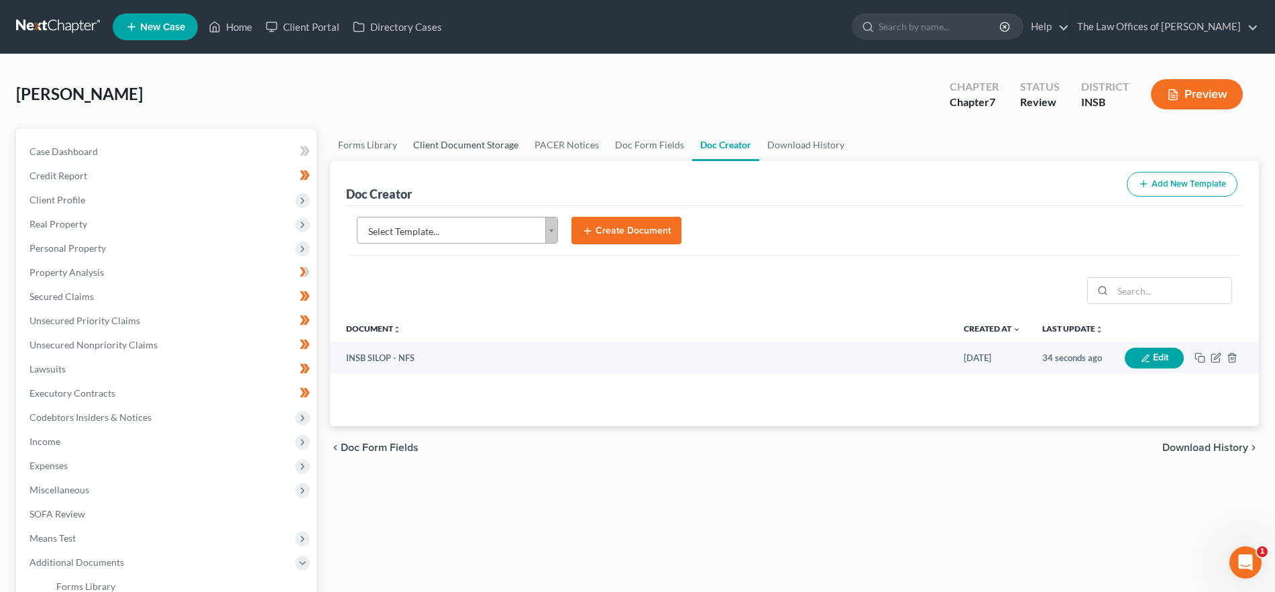
drag, startPoint x: 444, startPoint y: 140, endPoint x: 1277, endPoint y: 126, distance: 833.2
click at [444, 140] on link "Client Document Storage" at bounding box center [465, 145] width 121 height 32
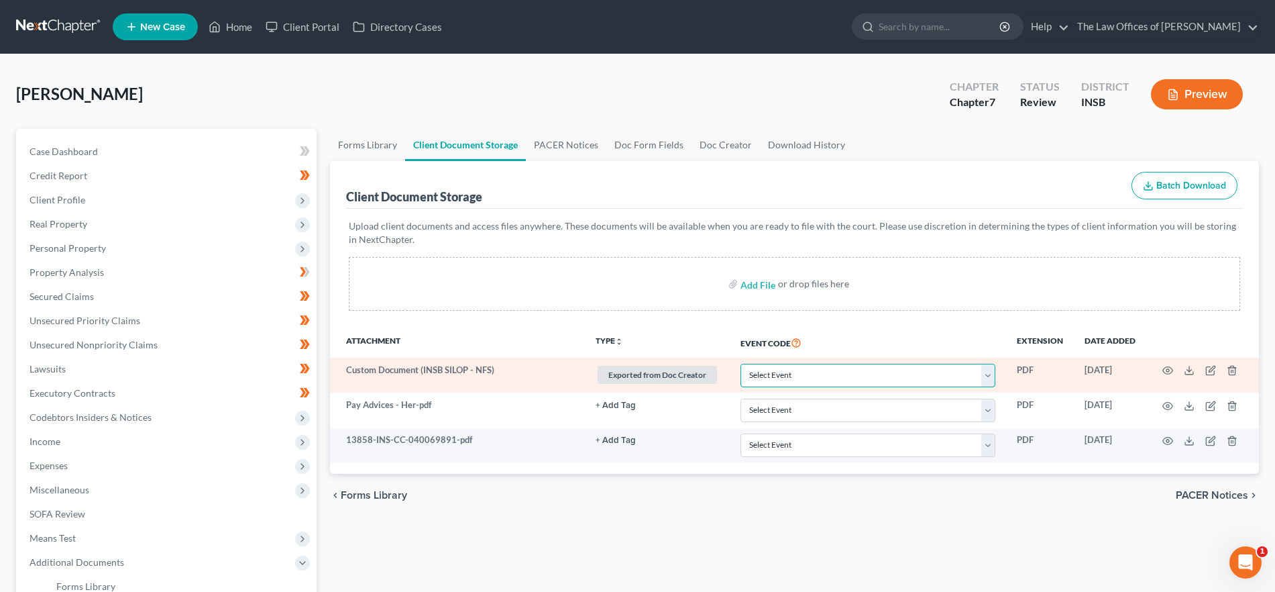
click at [801, 376] on select "Select Event 20 Largest Unsecured Creditors Amended/Corrected Petition Ch 7 Mea…" at bounding box center [867, 375] width 255 height 23
select select "16"
click at [740, 364] on select "Select Event 20 Largest Unsecured Creditors Amended/Corrected Petition Ch 7 Mea…" at bounding box center [867, 375] width 255 height 23
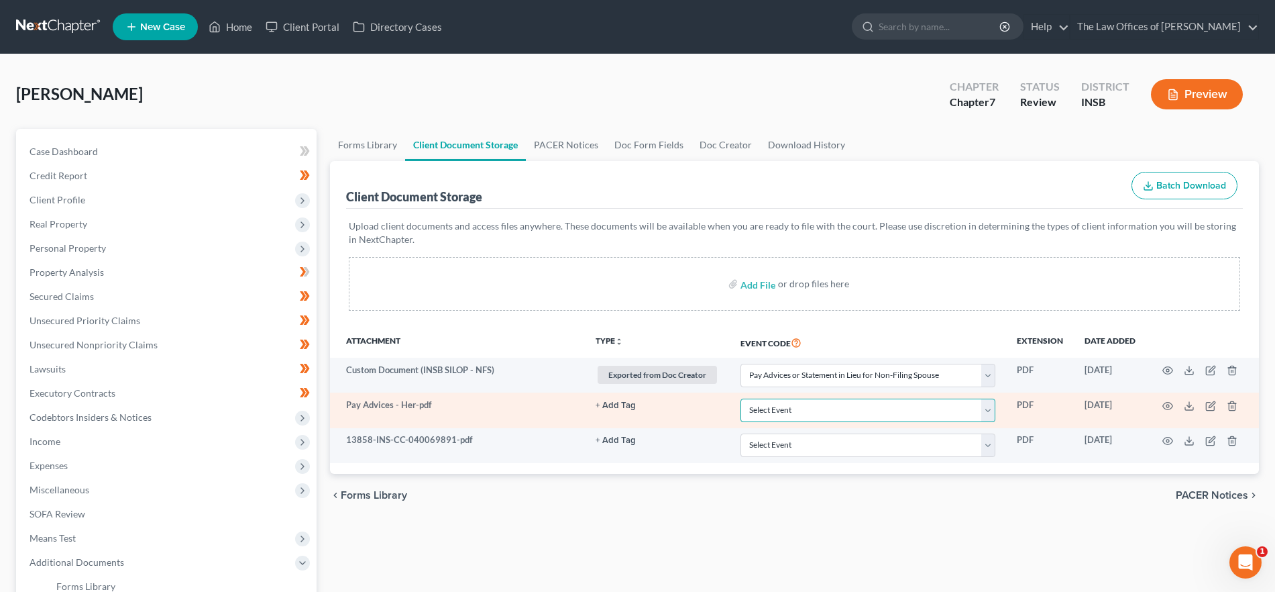
click at [799, 406] on select "Select Event 20 Largest Unsecured Creditors Amended/Corrected Petition Ch 7 Mea…" at bounding box center [867, 409] width 255 height 23
select select "15"
click at [740, 398] on select "Select Event 20 Largest Unsecured Creditors Amended/Corrected Petition Ch 7 Mea…" at bounding box center [867, 409] width 255 height 23
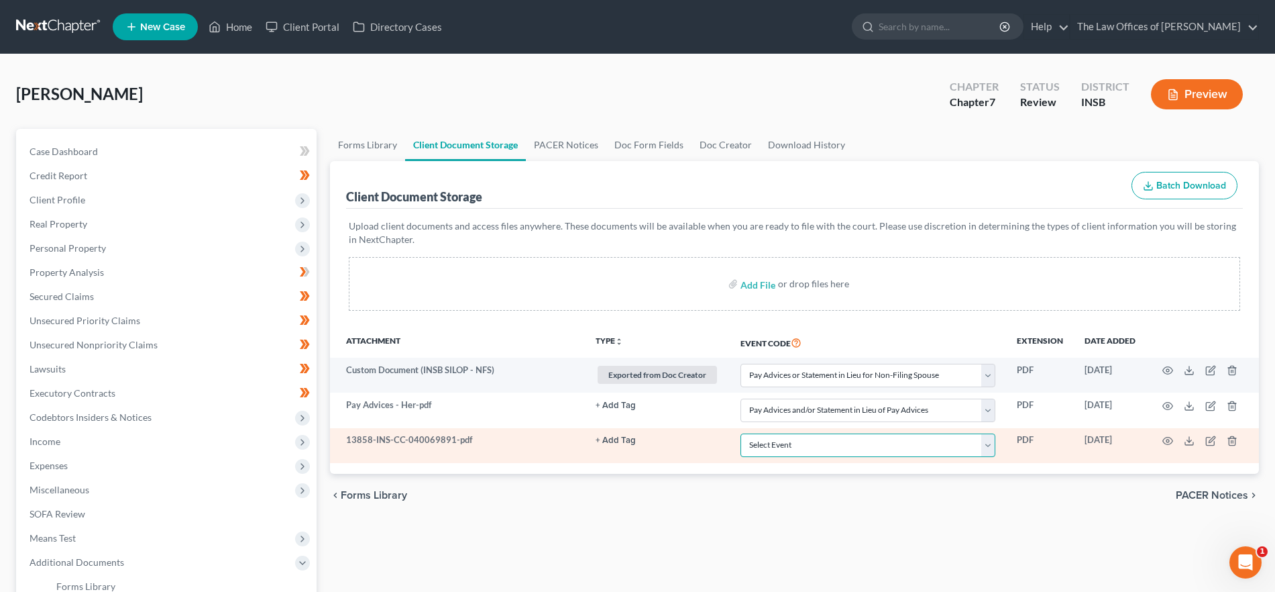
click at [791, 444] on select "Select Event 20 Largest Unsecured Creditors Amended/Corrected Petition Ch 7 Mea…" at bounding box center [867, 444] width 255 height 23
select select "9"
click at [740, 433] on select "Select Event 20 Largest Unsecured Creditors Amended/Corrected Petition Ch 7 Mea…" at bounding box center [867, 444] width 255 height 23
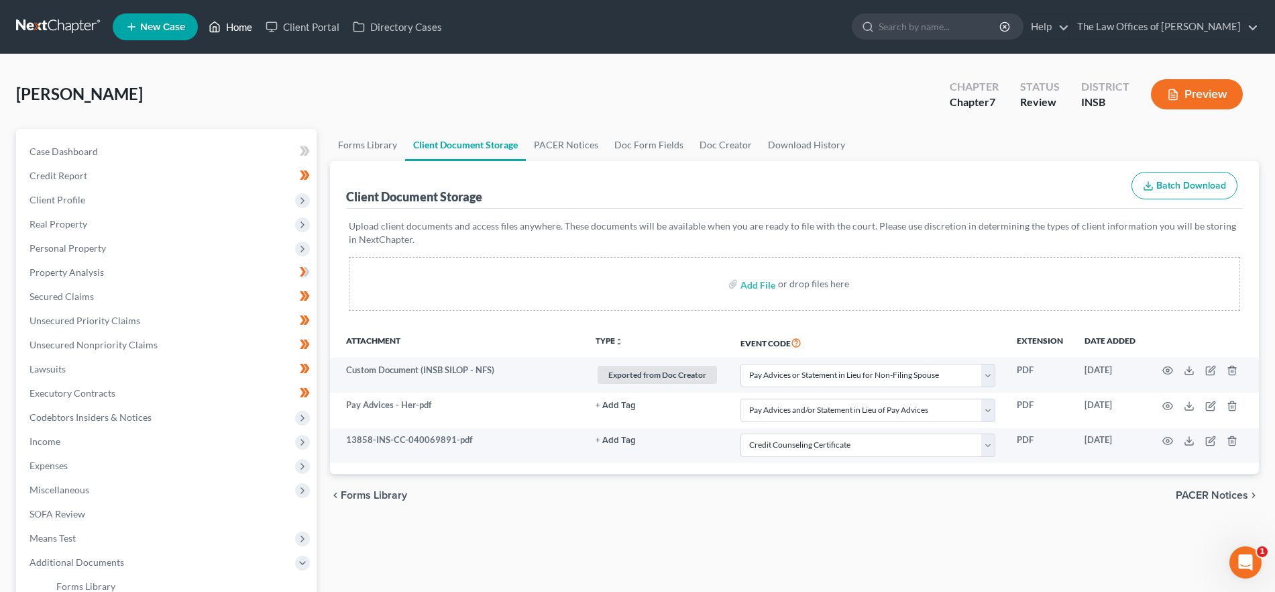
drag, startPoint x: 243, startPoint y: 34, endPoint x: 194, endPoint y: 46, distance: 50.6
click at [243, 34] on link "Home" at bounding box center [230, 27] width 57 height 24
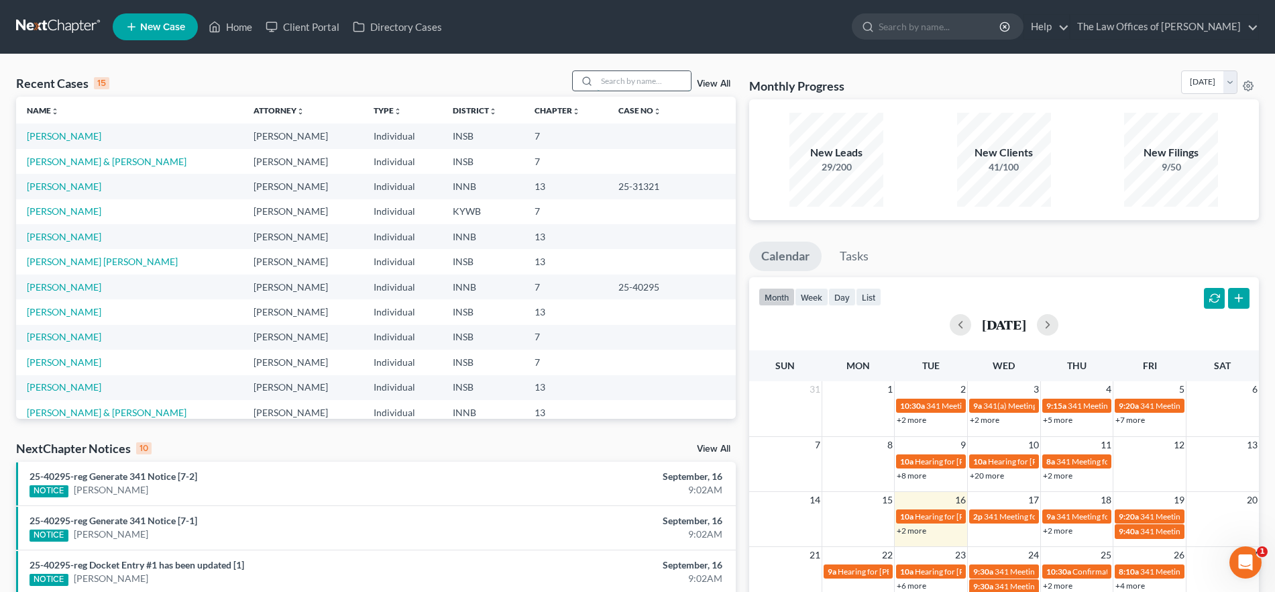
click at [650, 76] on input "search" at bounding box center [644, 80] width 94 height 19
type input "[PERSON_NAME]"
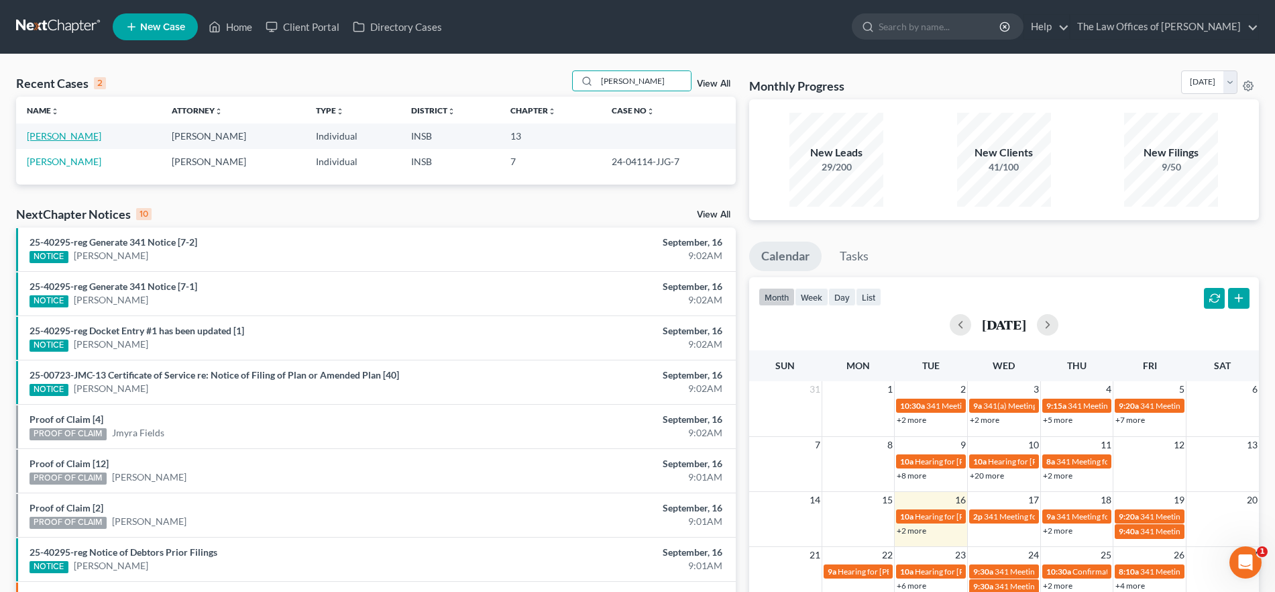
click at [55, 131] on link "[PERSON_NAME]" at bounding box center [64, 135] width 74 height 11
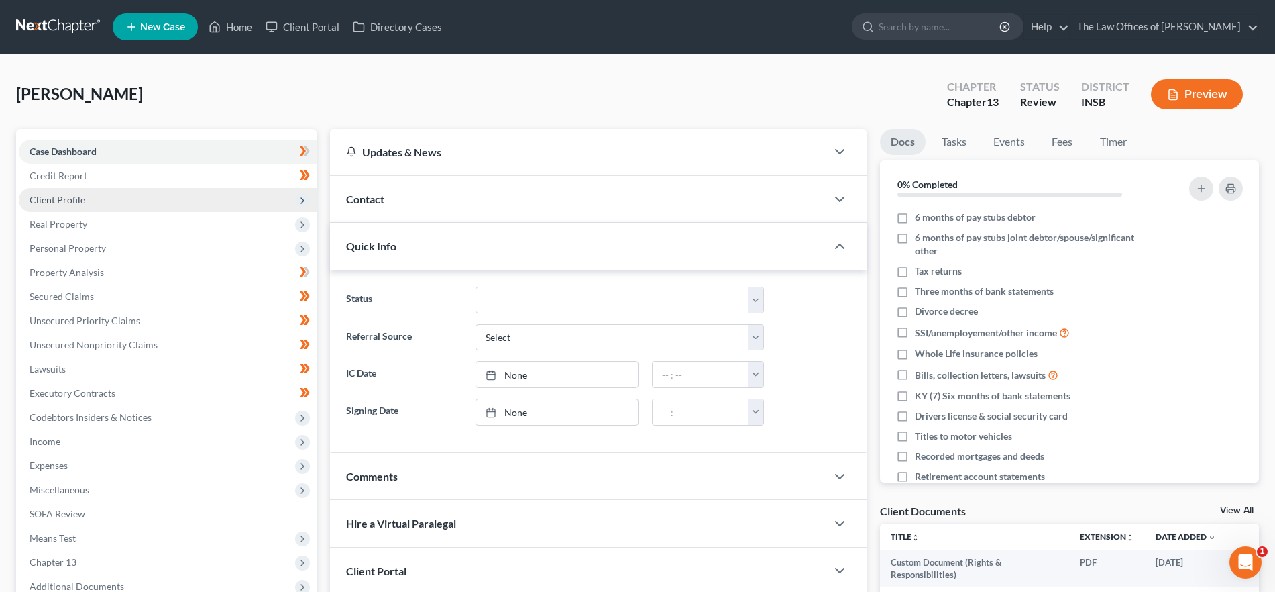
drag, startPoint x: 111, startPoint y: 197, endPoint x: 110, endPoint y: 203, distance: 6.7
click at [111, 197] on span "Client Profile" at bounding box center [168, 200] width 298 height 24
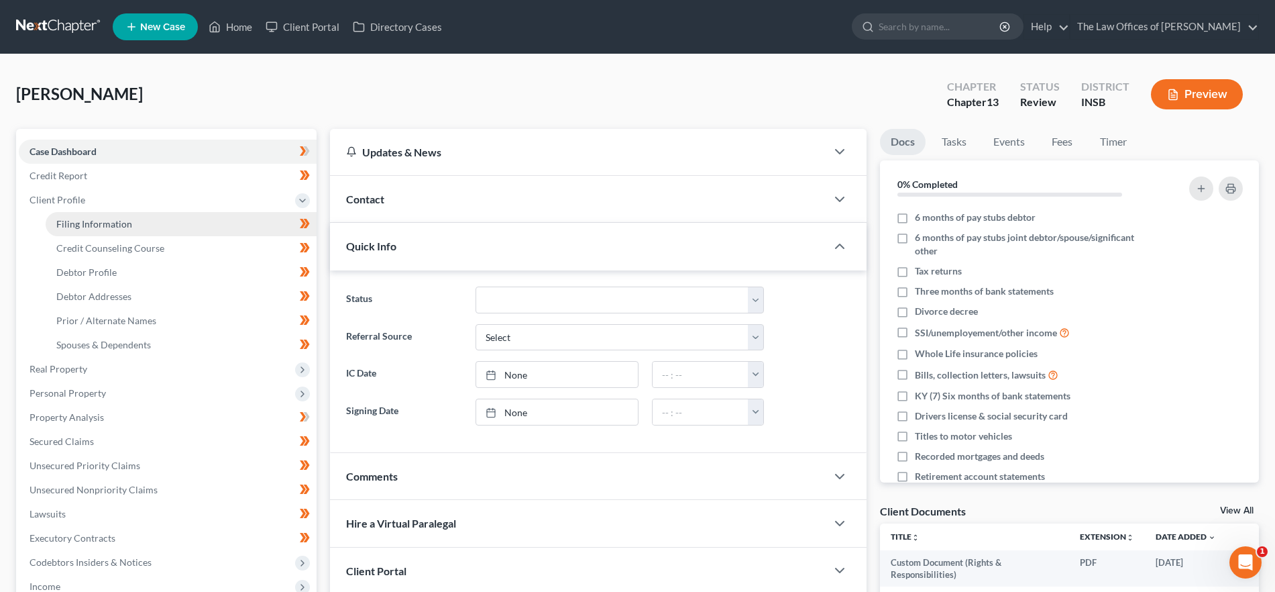
click at [107, 219] on span "Filing Information" at bounding box center [94, 223] width 76 height 11
select select "1"
select select "0"
select select "3"
select select "28"
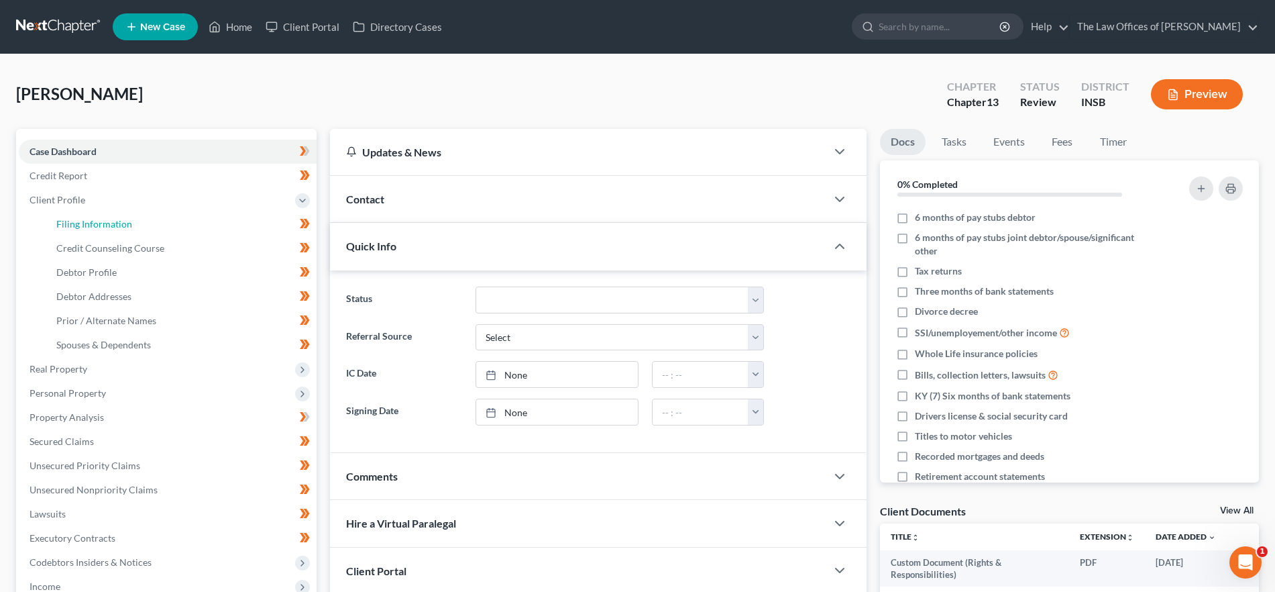
select select "0"
select select "15"
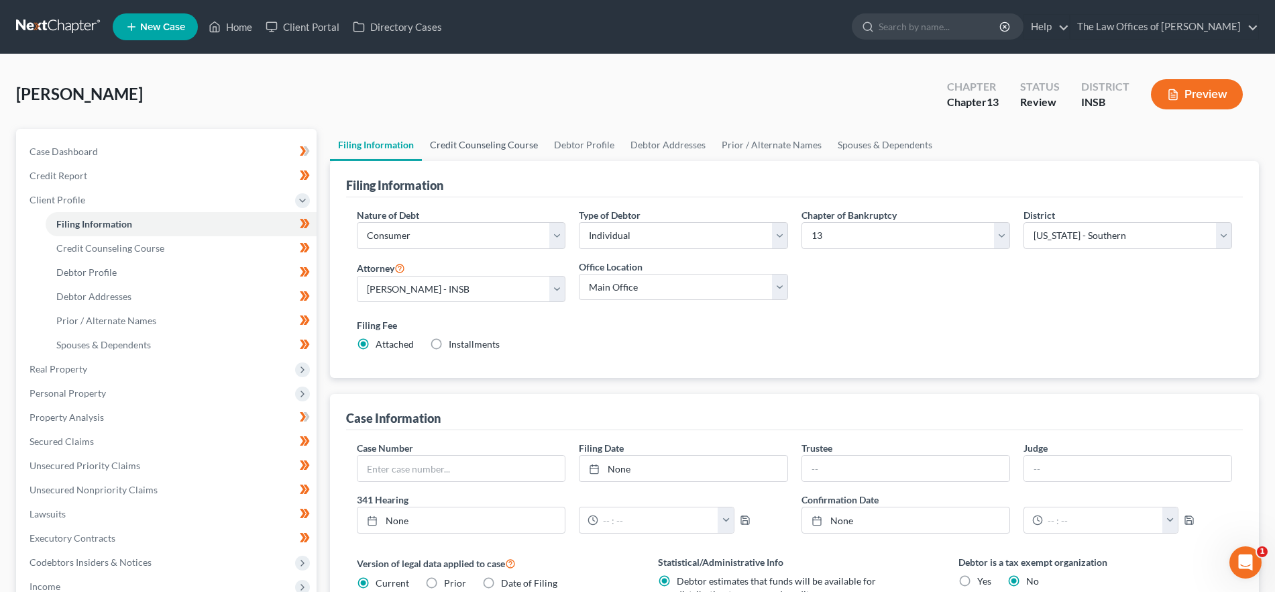
click at [457, 141] on link "Credit Counseling Course" at bounding box center [484, 145] width 124 height 32
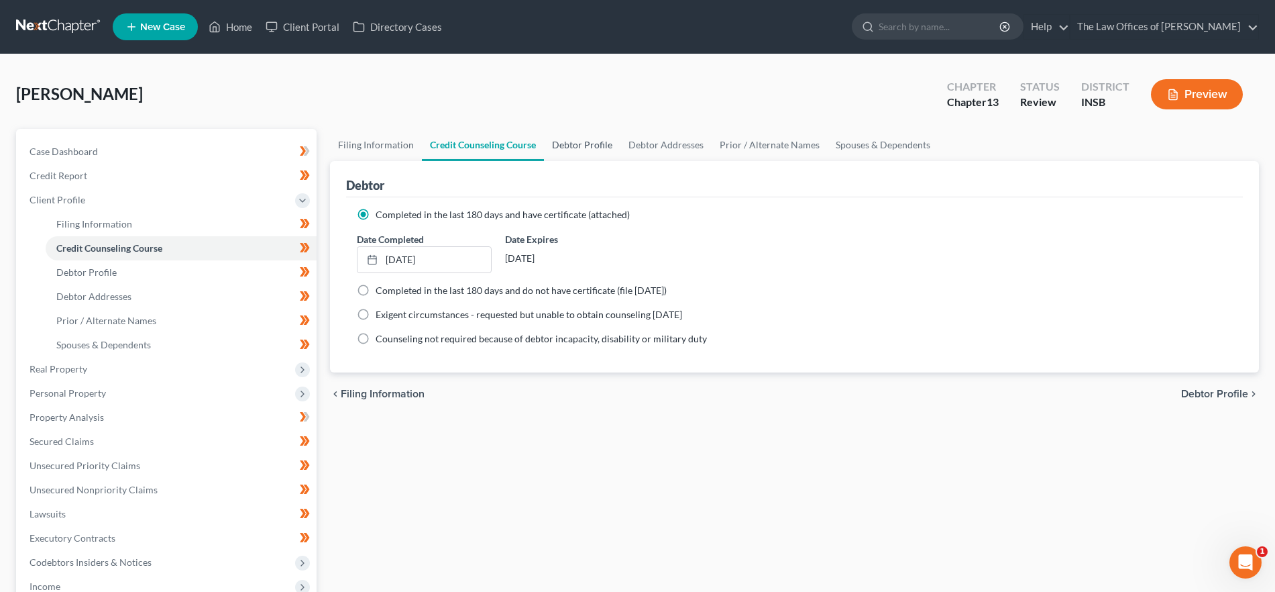
click at [593, 146] on link "Debtor Profile" at bounding box center [582, 145] width 76 height 32
select select "4"
select select "0"
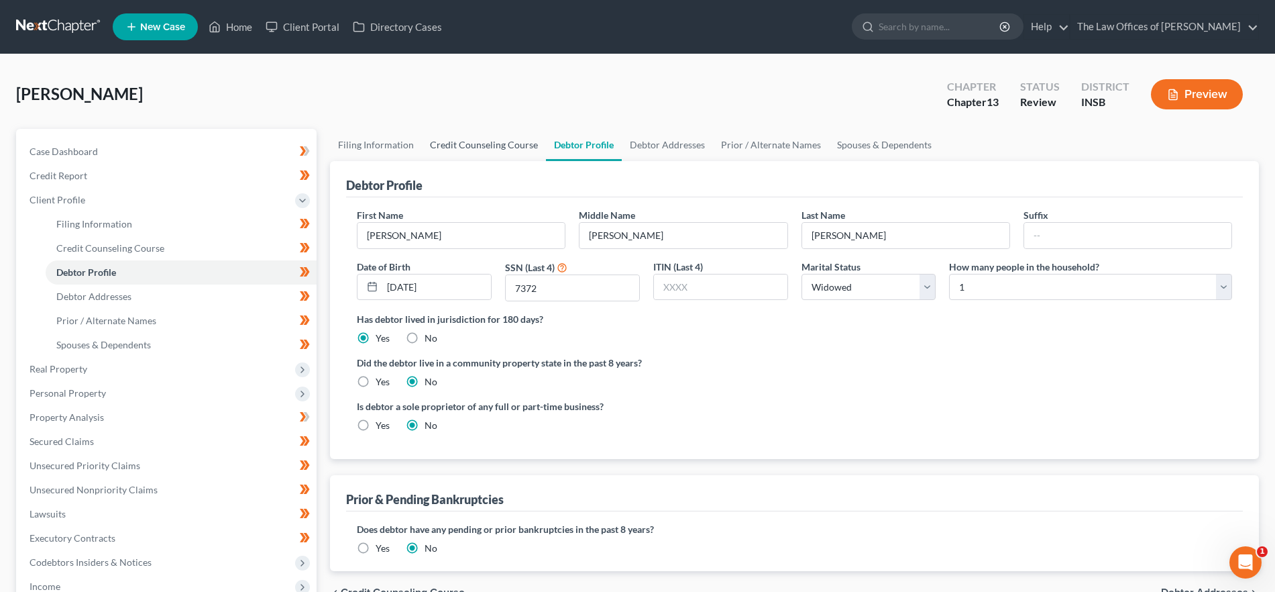
click at [498, 146] on link "Credit Counseling Course" at bounding box center [484, 145] width 124 height 32
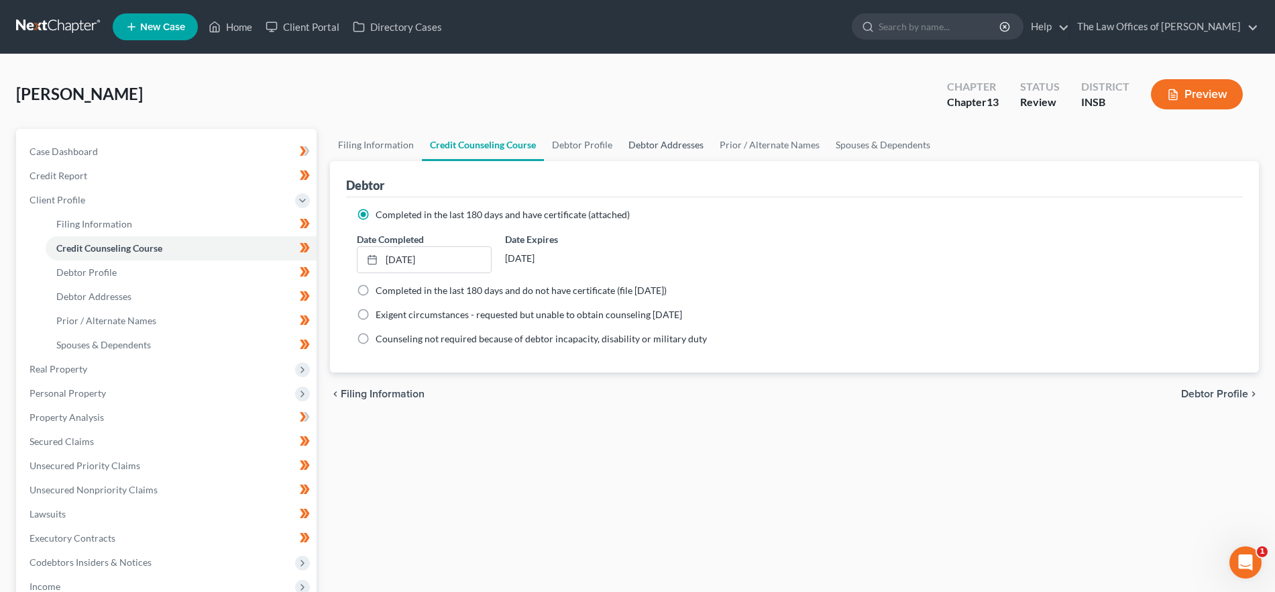
click at [658, 138] on link "Debtor Addresses" at bounding box center [665, 145] width 91 height 32
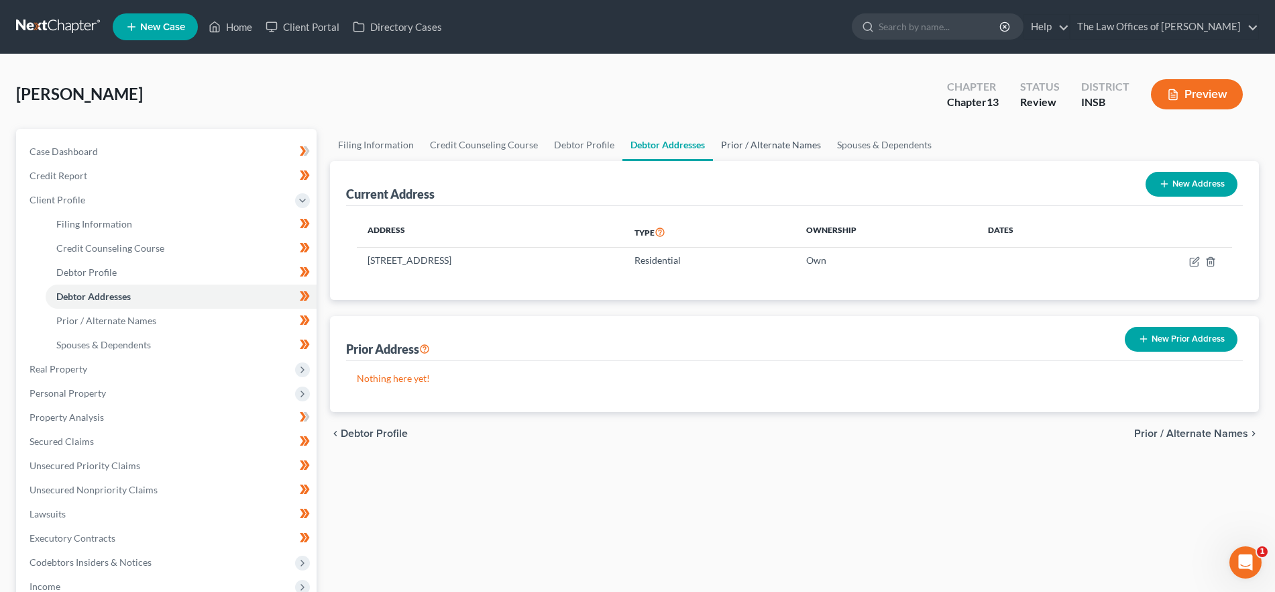
click at [733, 145] on link "Prior / Alternate Names" at bounding box center [771, 145] width 116 height 32
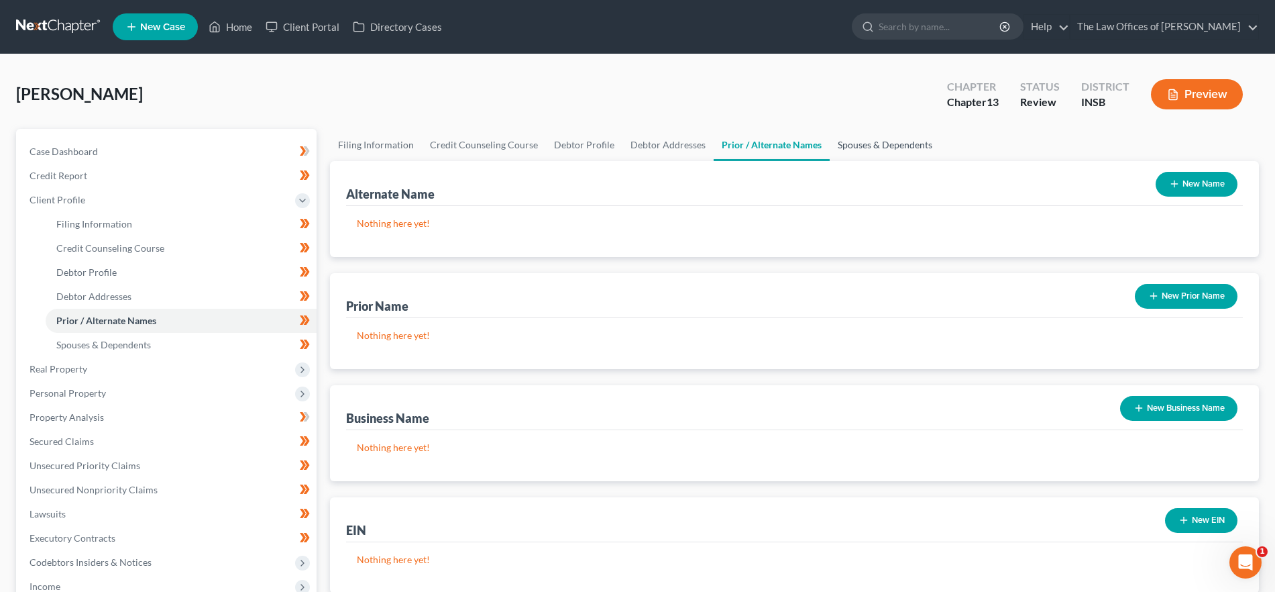
click at [858, 143] on link "Spouses & Dependents" at bounding box center [885, 145] width 111 height 32
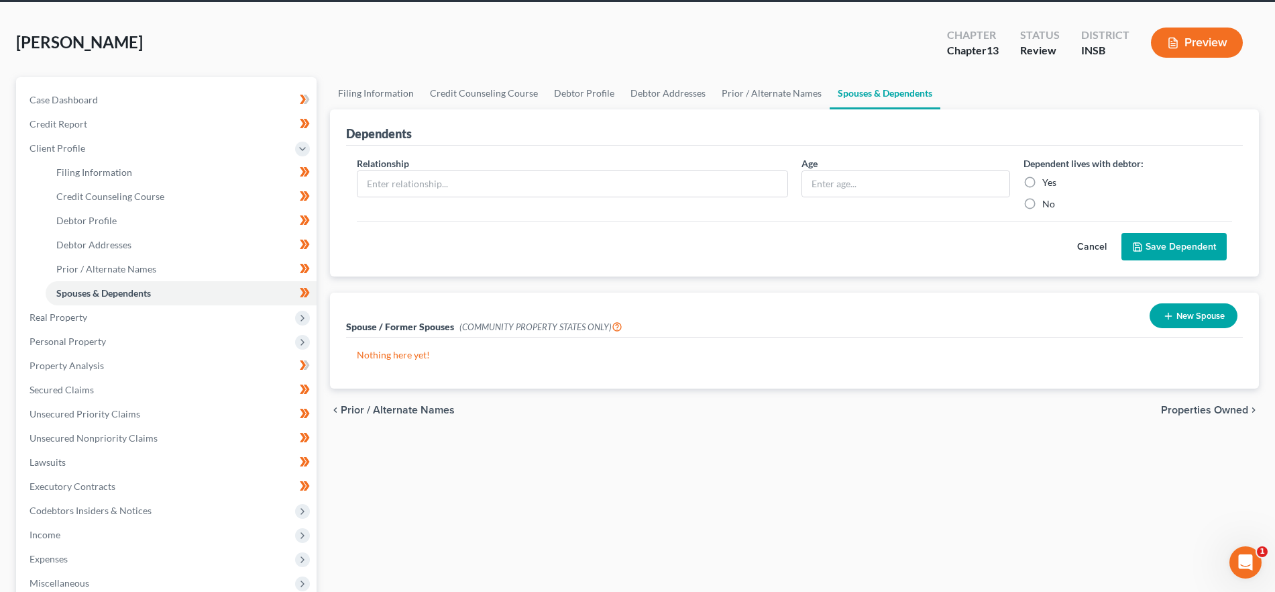
scroll to position [54, 0]
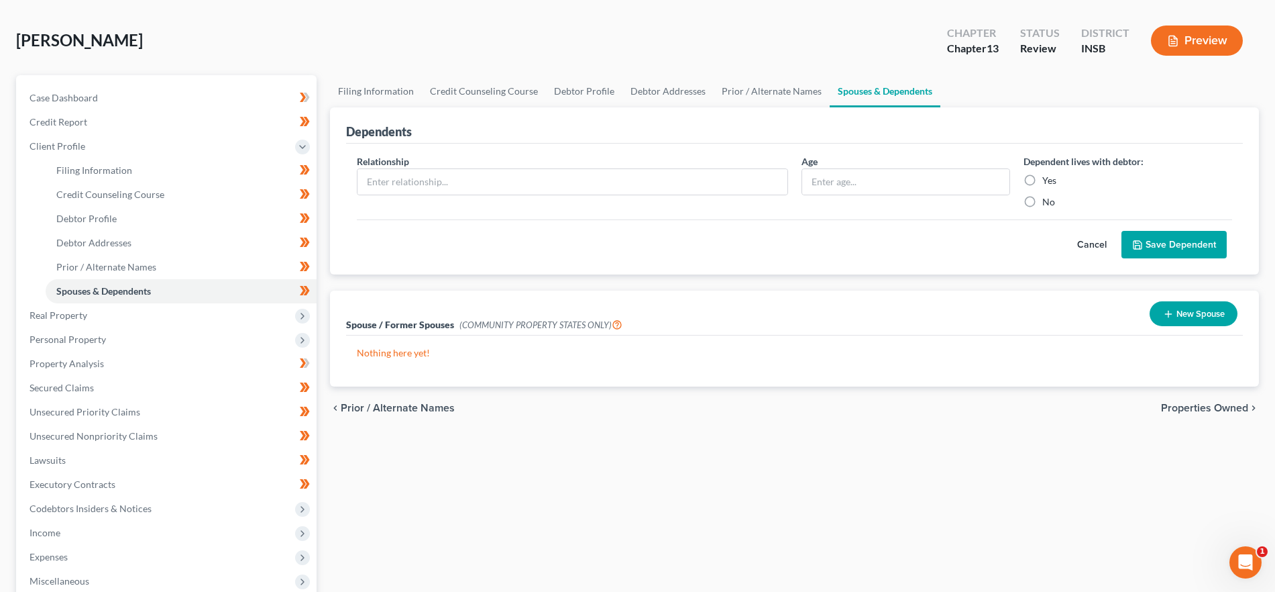
click at [1176, 409] on span "Properties Owned" at bounding box center [1204, 407] width 87 height 11
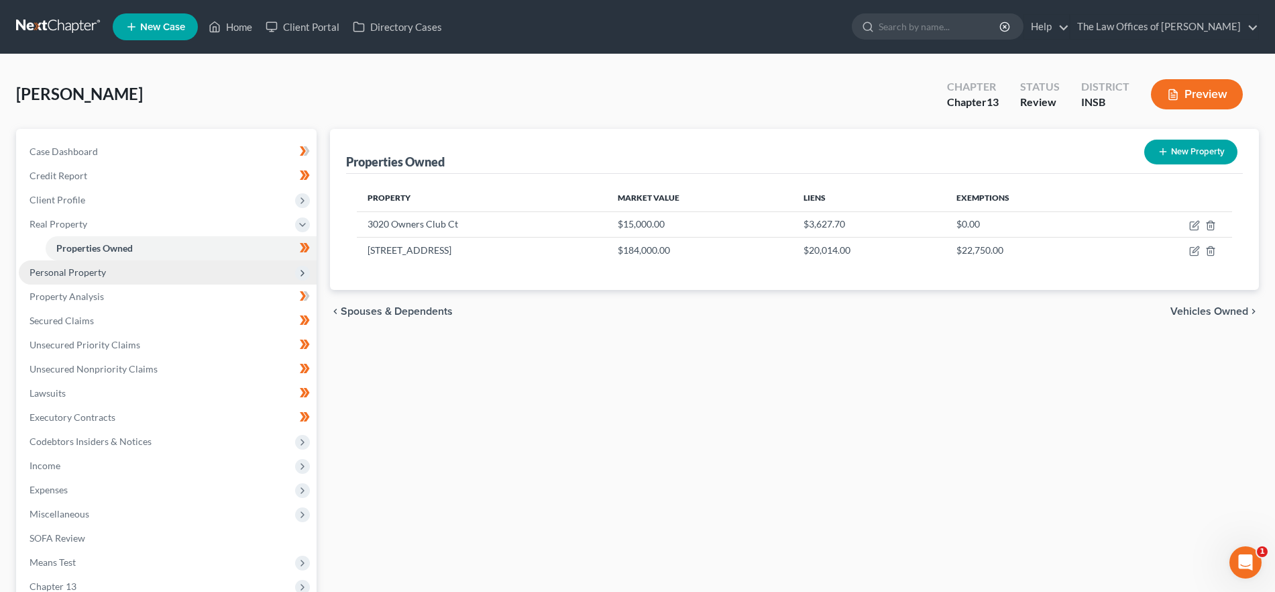
click at [193, 272] on span "Personal Property" at bounding box center [168, 272] width 298 height 24
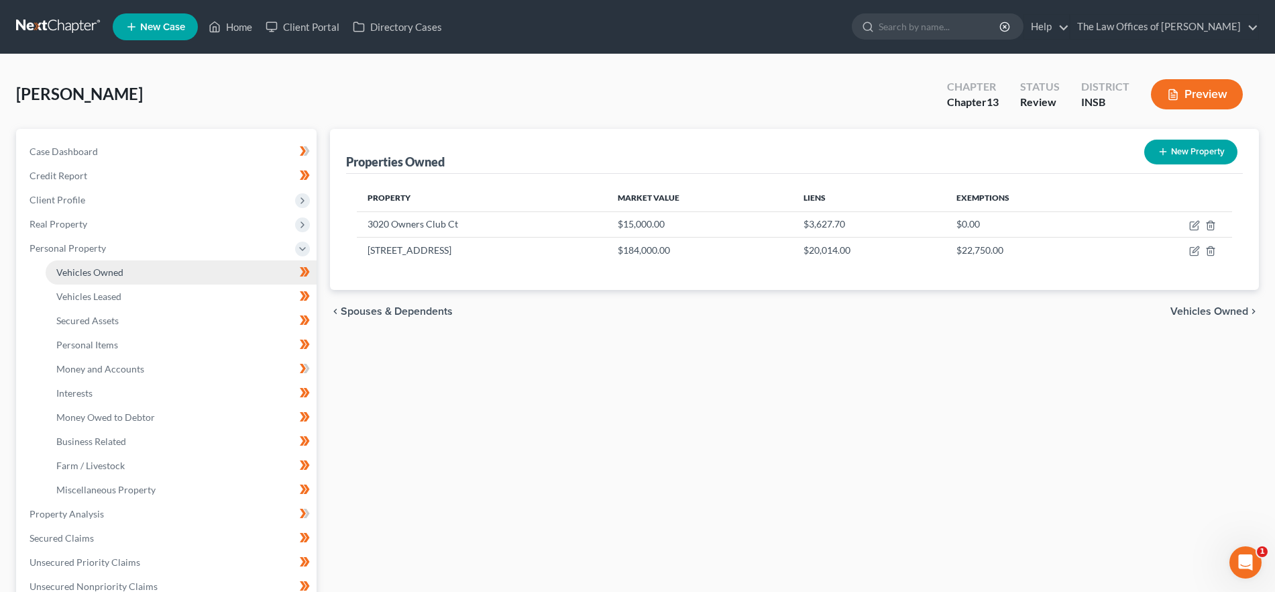
click at [158, 278] on link "Vehicles Owned" at bounding box center [181, 272] width 271 height 24
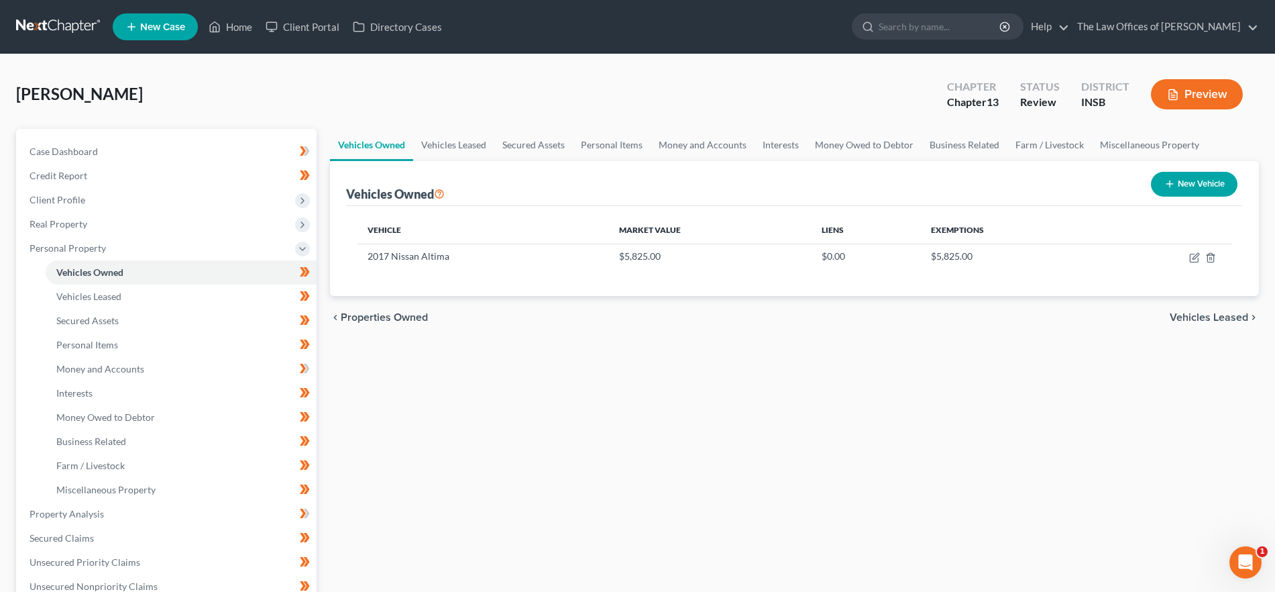
click at [1223, 319] on span "Vehicles Leased" at bounding box center [1209, 317] width 78 height 11
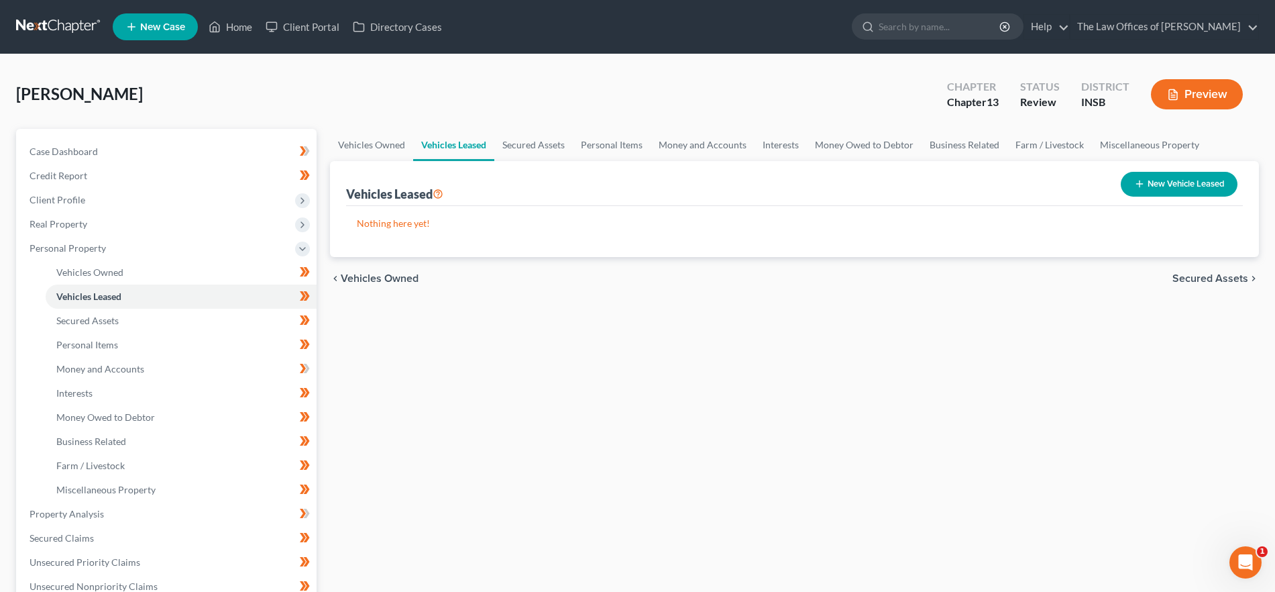
click at [1211, 278] on span "Secured Assets" at bounding box center [1210, 278] width 76 height 11
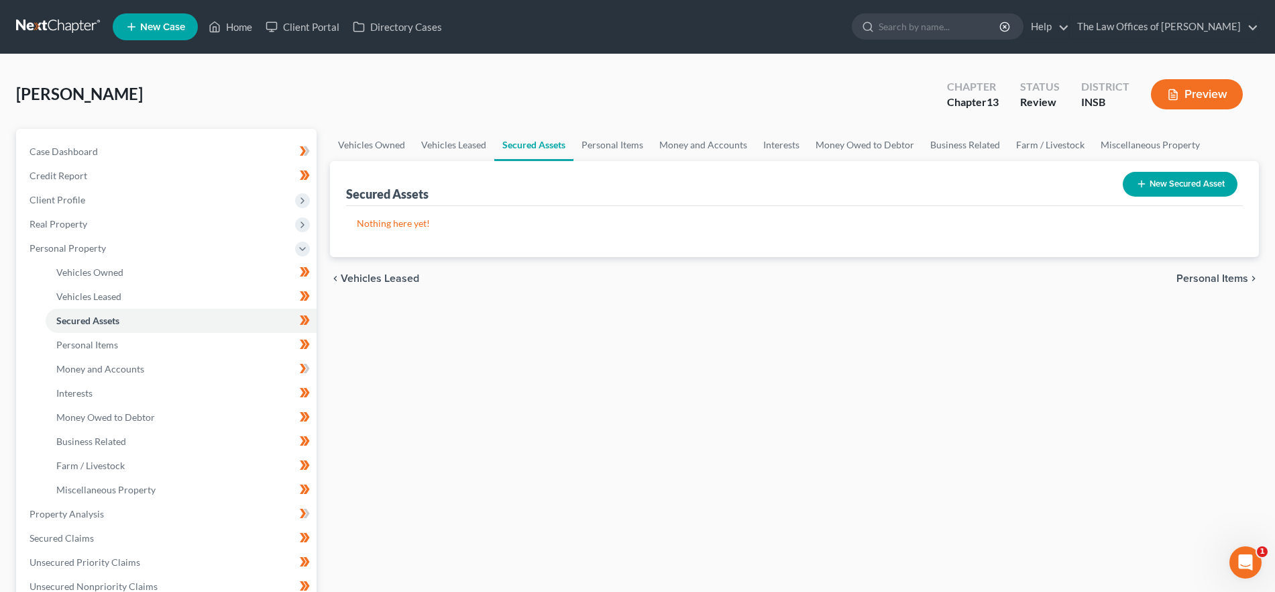
click at [1211, 274] on span "Personal Items" at bounding box center [1212, 278] width 72 height 11
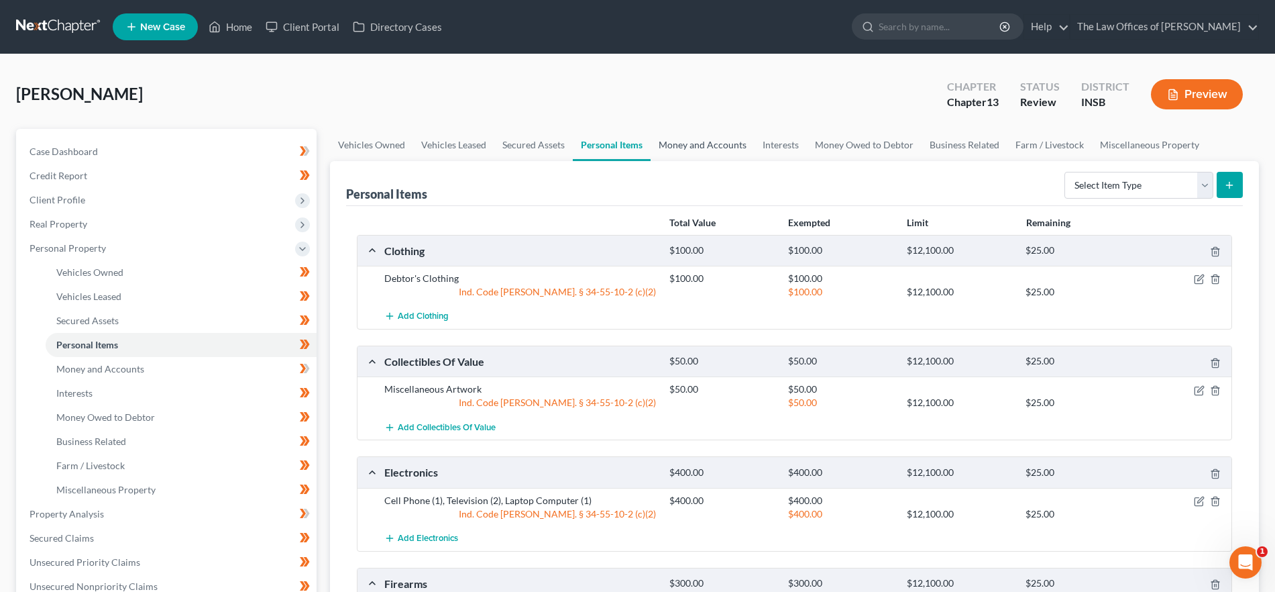
drag, startPoint x: 656, startPoint y: 137, endPoint x: 769, endPoint y: 189, distance: 124.6
click at [656, 137] on link "Money and Accounts" at bounding box center [703, 145] width 104 height 32
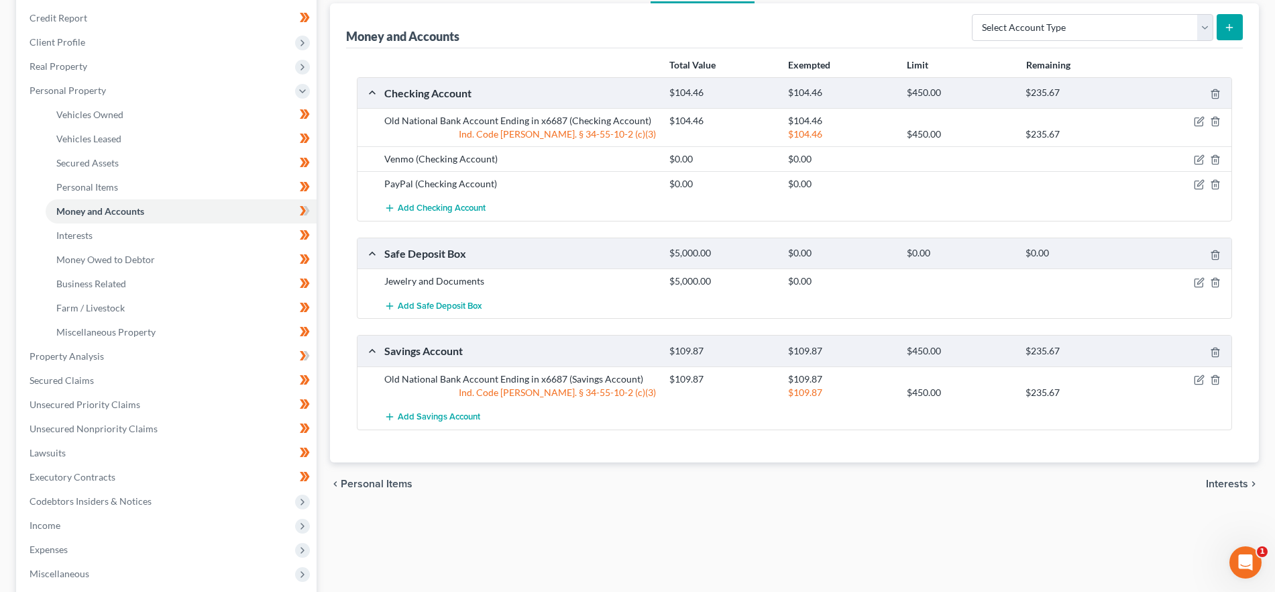
scroll to position [167, 0]
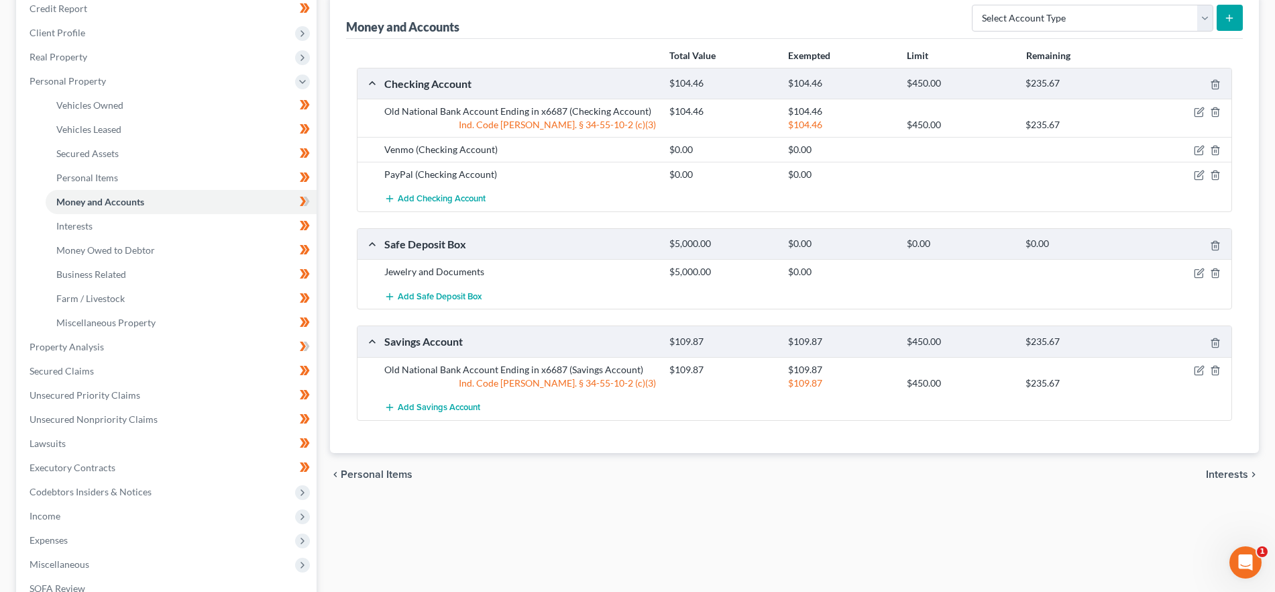
click at [1246, 472] on span "Interests" at bounding box center [1227, 474] width 42 height 11
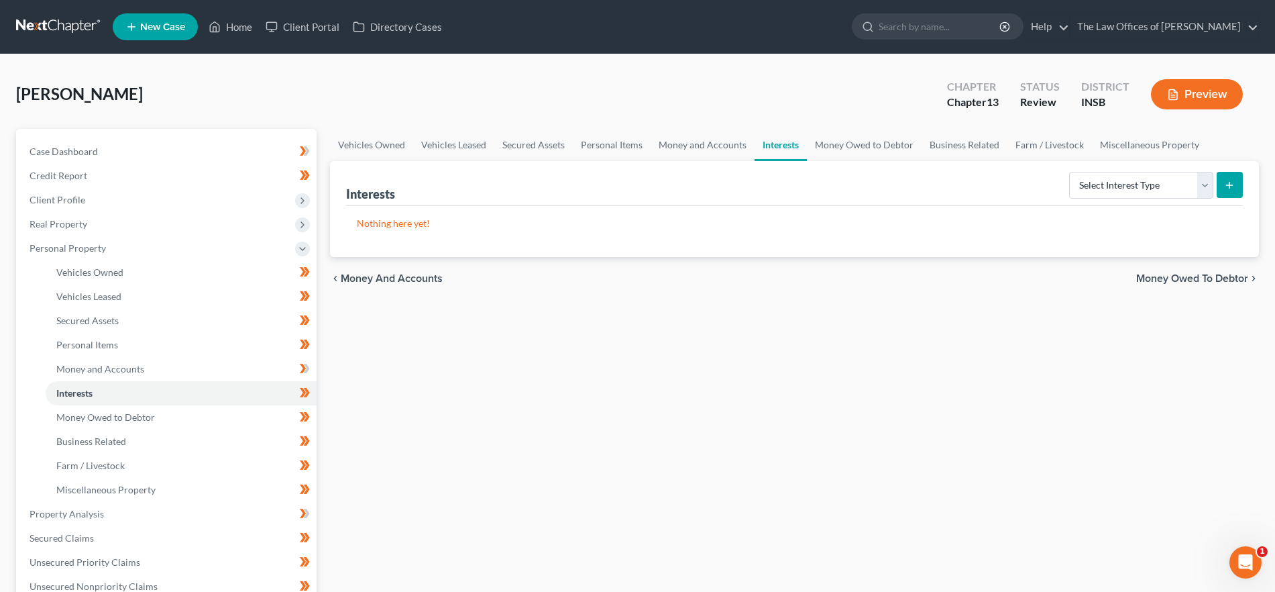
click at [1152, 274] on span "Money Owed to Debtor" at bounding box center [1192, 278] width 112 height 11
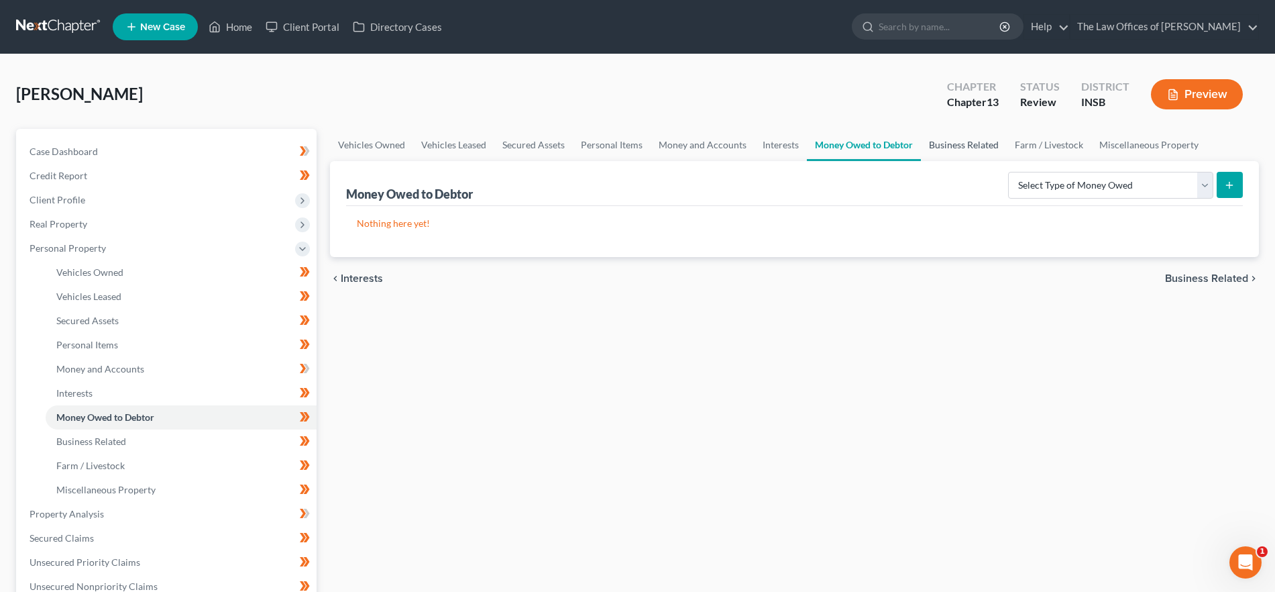
click at [962, 143] on link "Business Related" at bounding box center [964, 145] width 86 height 32
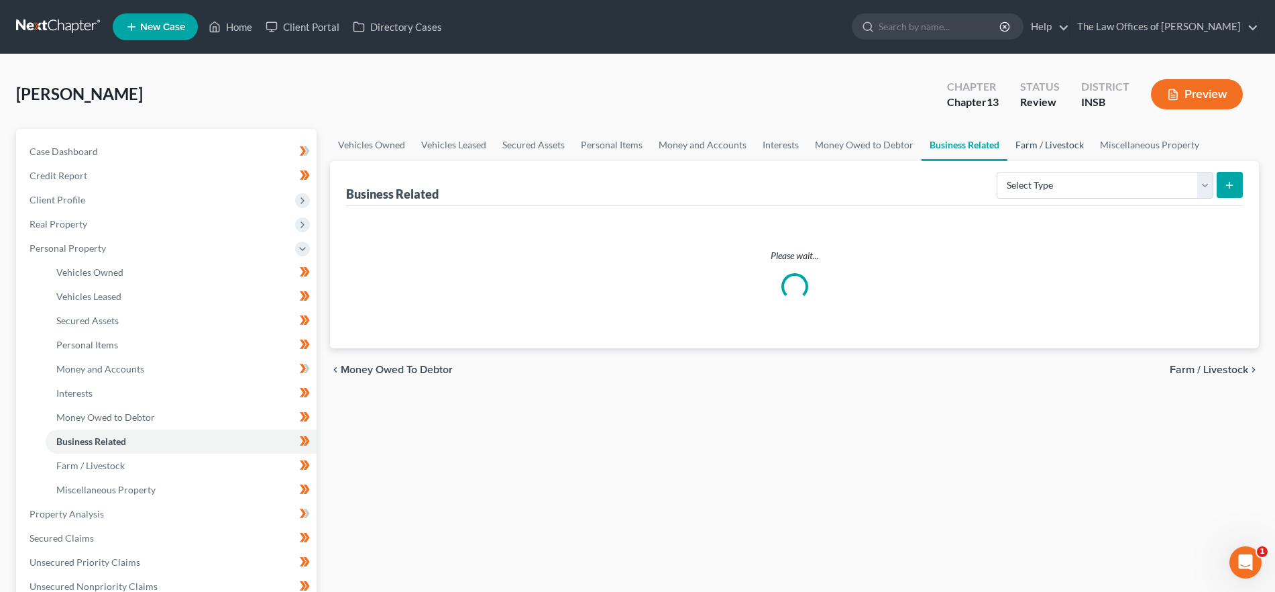
click at [1059, 144] on link "Farm / Livestock" at bounding box center [1049, 145] width 85 height 32
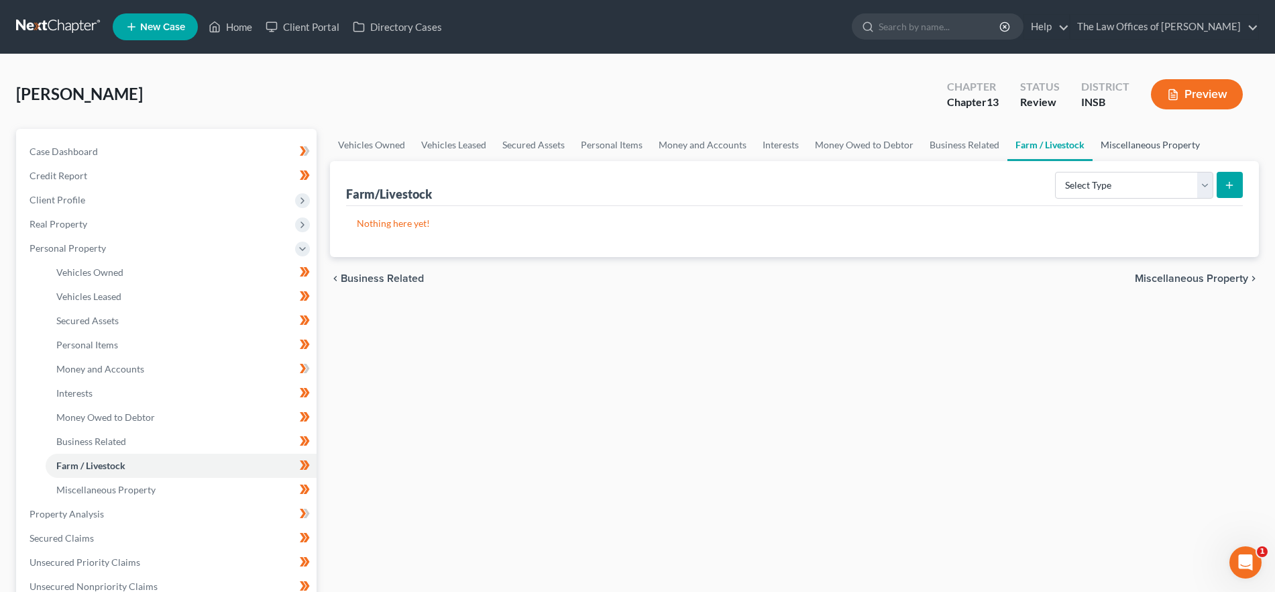
click at [1124, 144] on link "Miscellaneous Property" at bounding box center [1150, 145] width 115 height 32
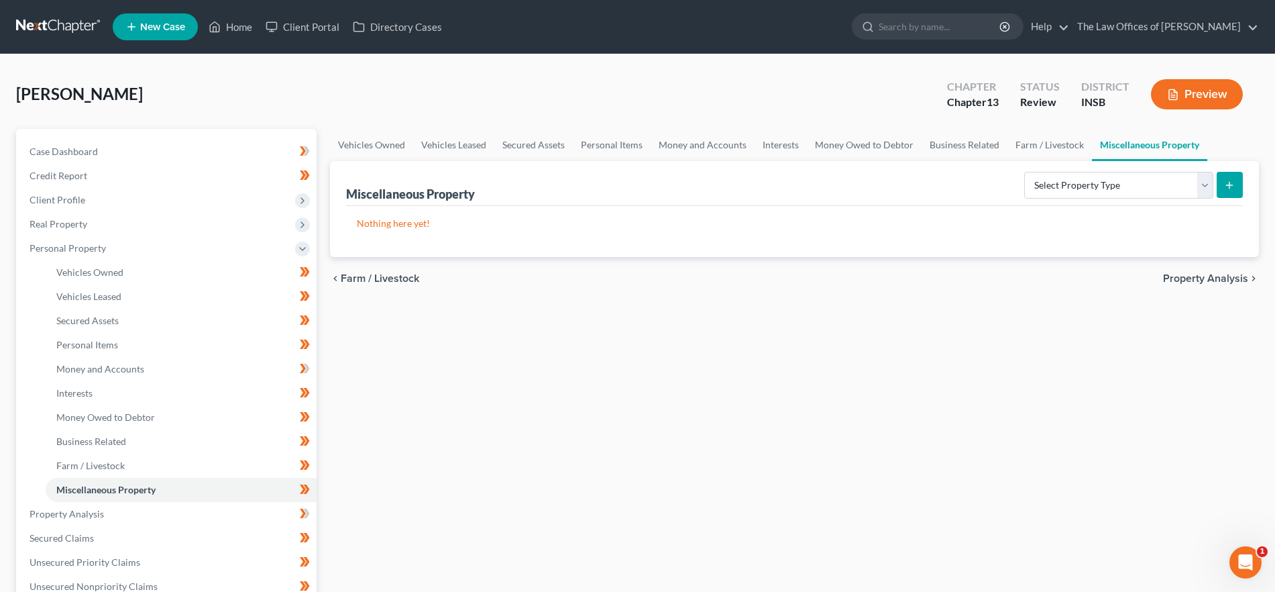
click at [1212, 282] on span "Property Analysis" at bounding box center [1205, 278] width 85 height 11
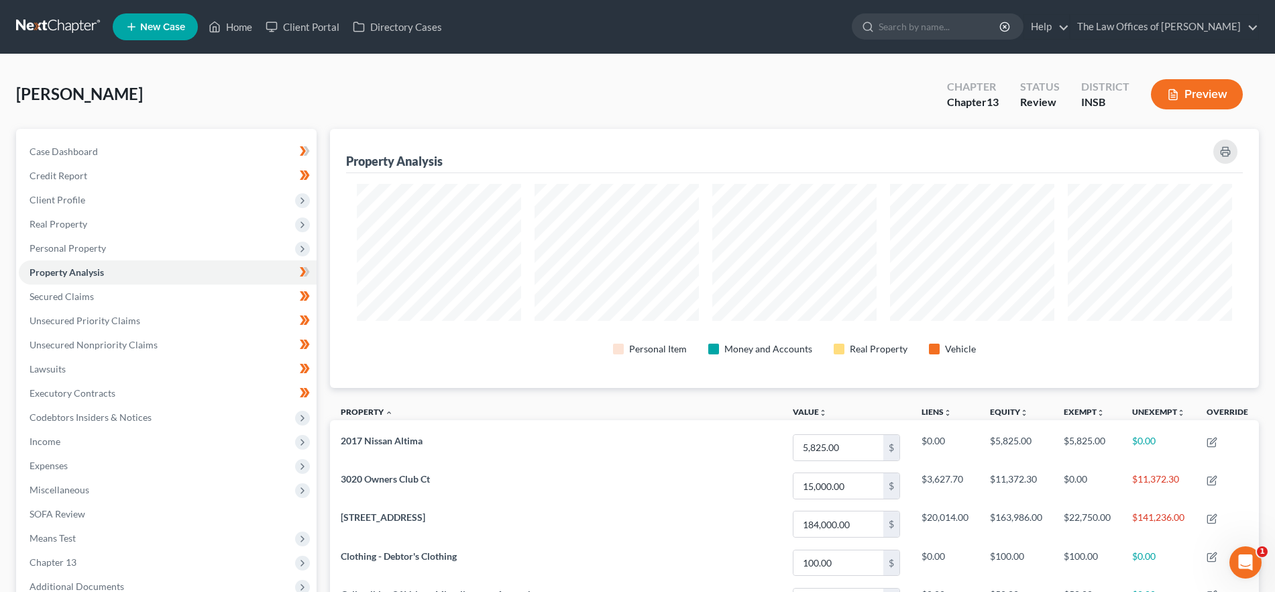
scroll to position [259, 929]
click at [137, 292] on link "Secured Claims" at bounding box center [168, 296] width 298 height 24
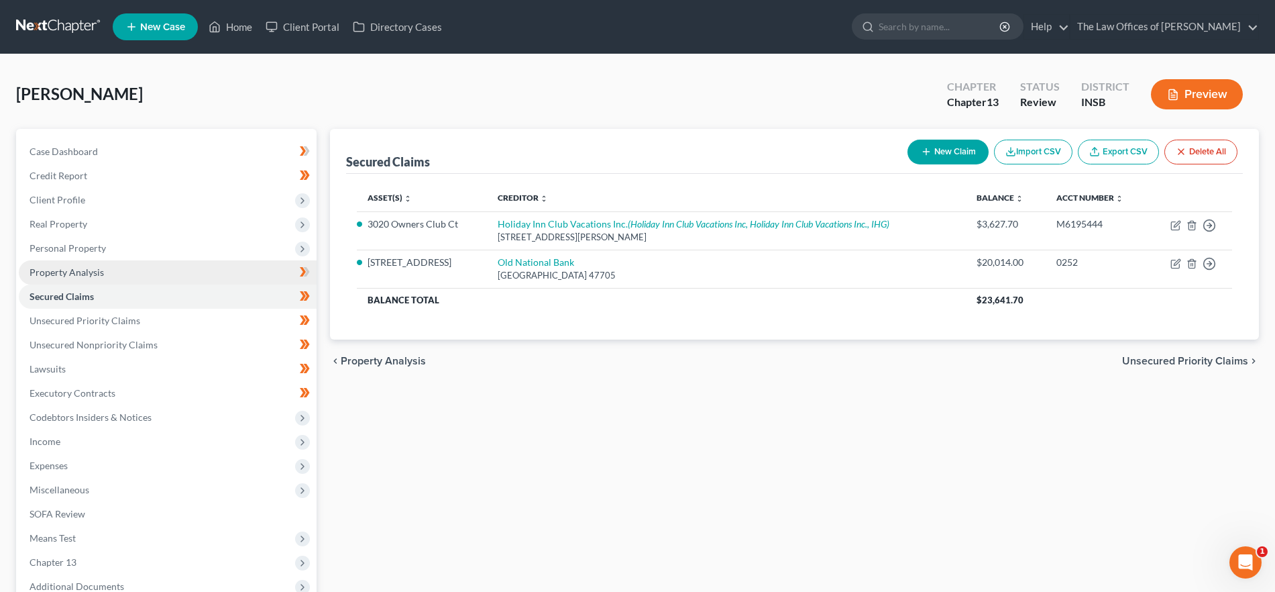
click at [131, 268] on link "Property Analysis" at bounding box center [168, 272] width 298 height 24
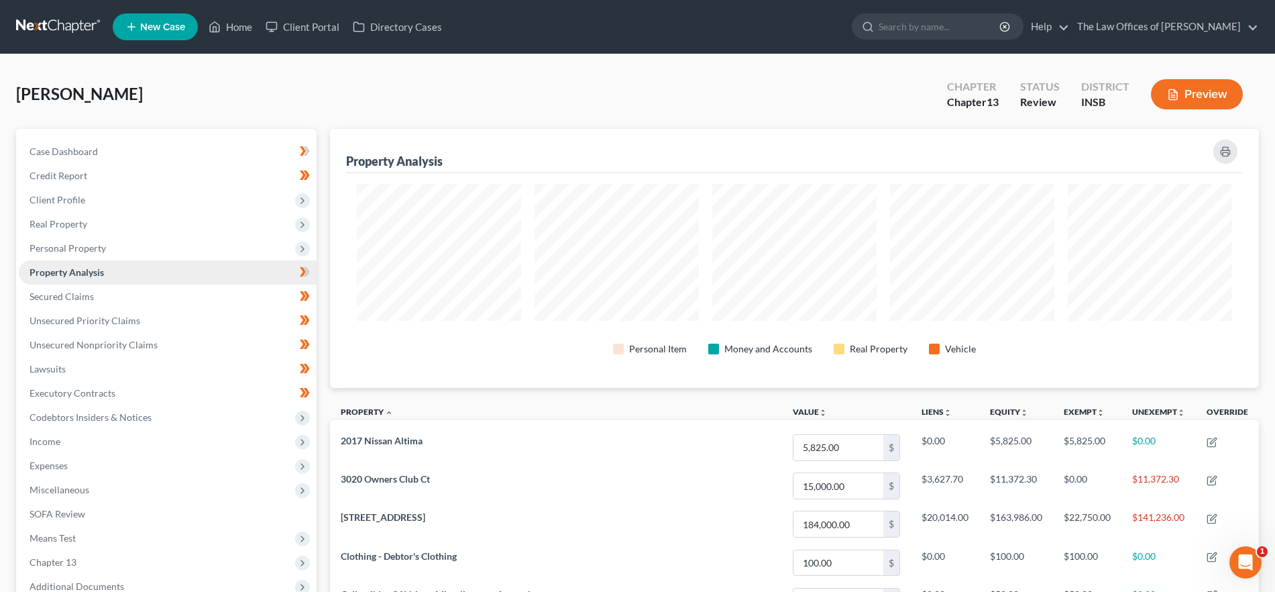
scroll to position [259, 929]
click at [125, 296] on link "Secured Claims" at bounding box center [168, 296] width 298 height 24
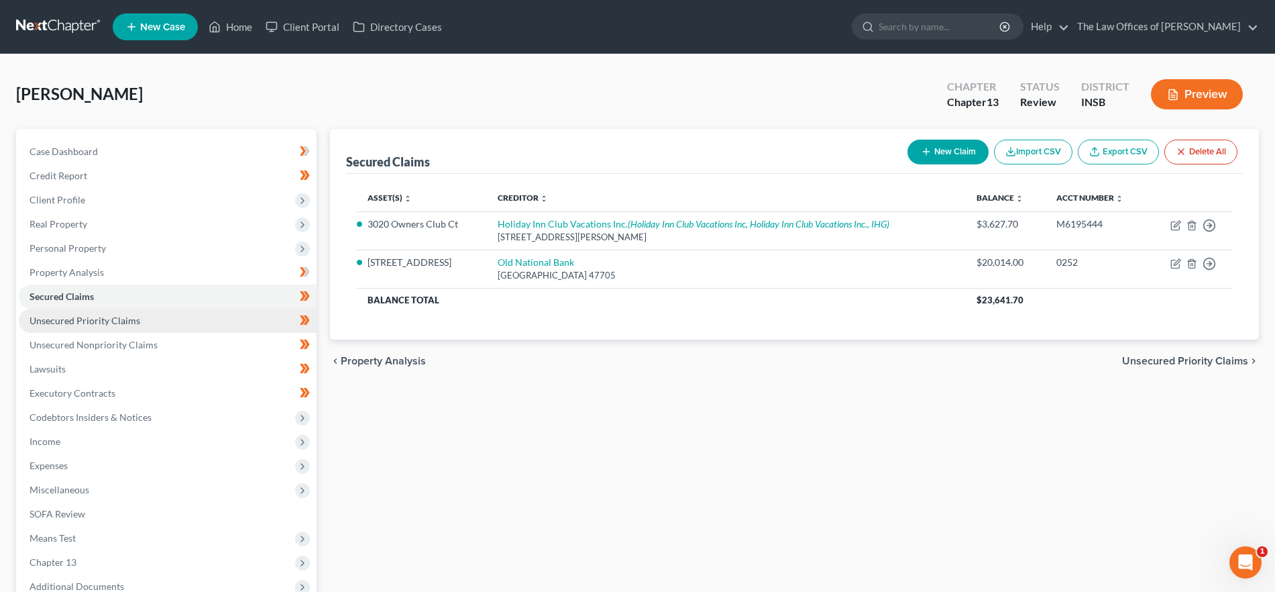
click at [138, 319] on link "Unsecured Priority Claims" at bounding box center [168, 321] width 298 height 24
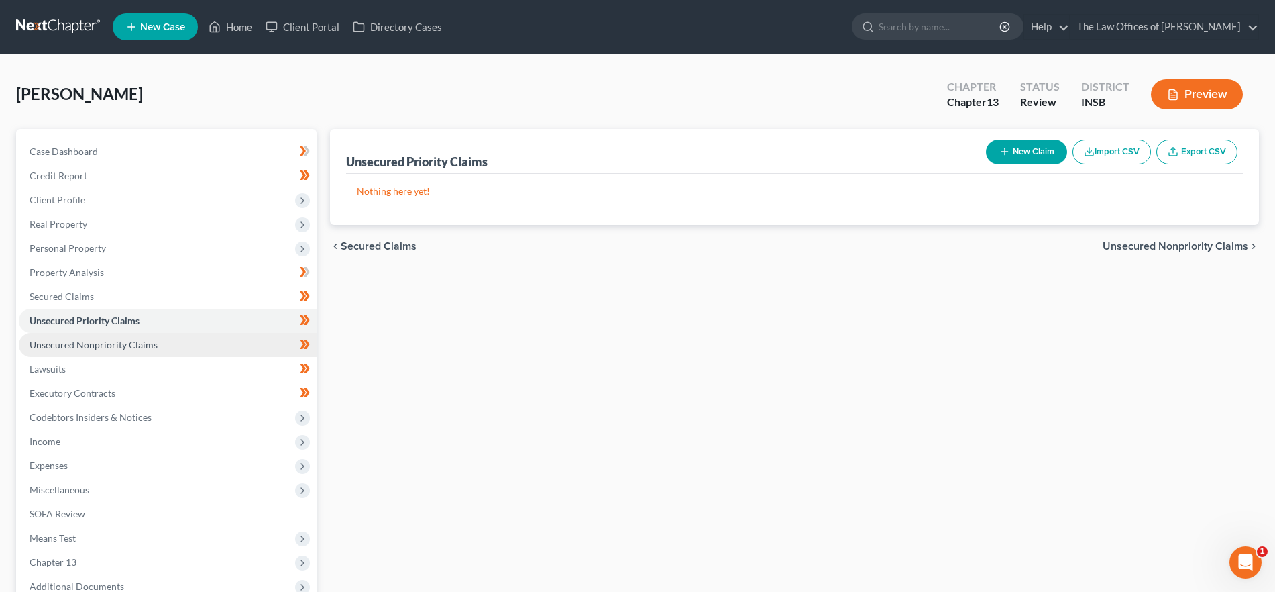
click at [139, 344] on span "Unsecured Nonpriority Claims" at bounding box center [94, 344] width 128 height 11
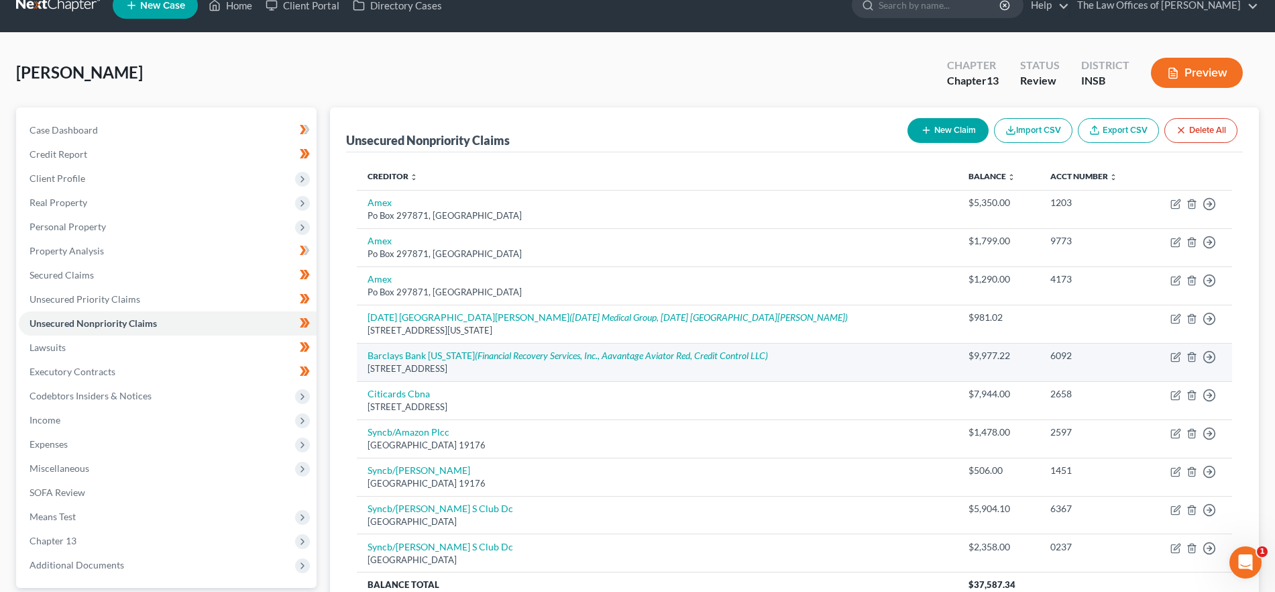
scroll to position [16, 0]
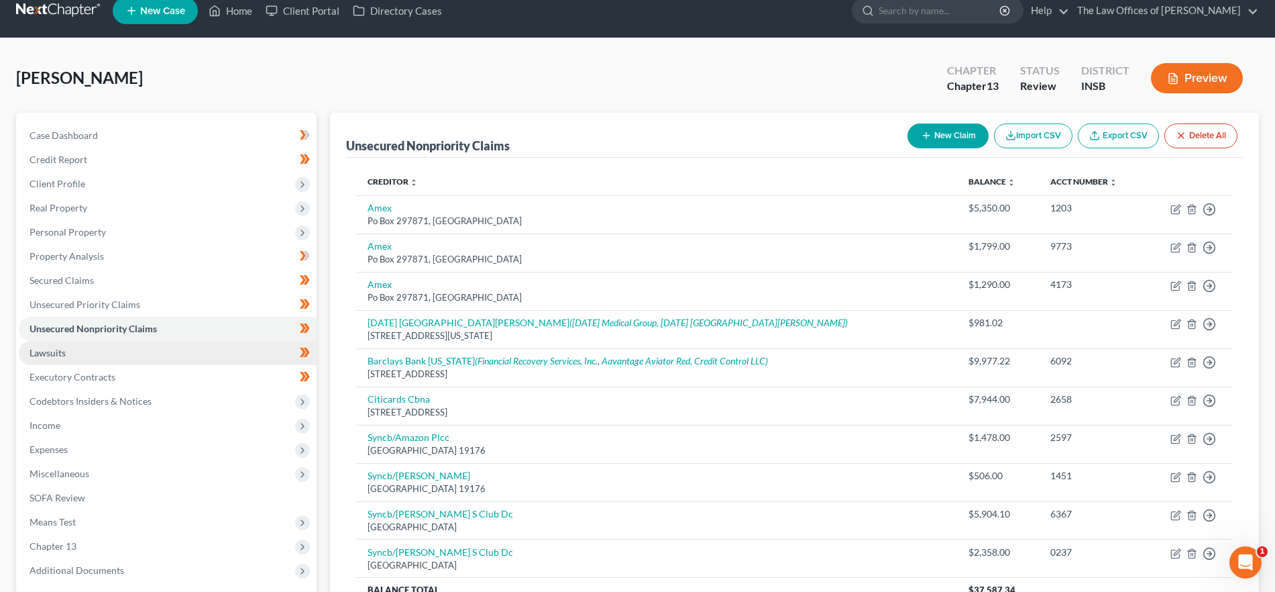
click at [163, 355] on link "Lawsuits" at bounding box center [168, 353] width 298 height 24
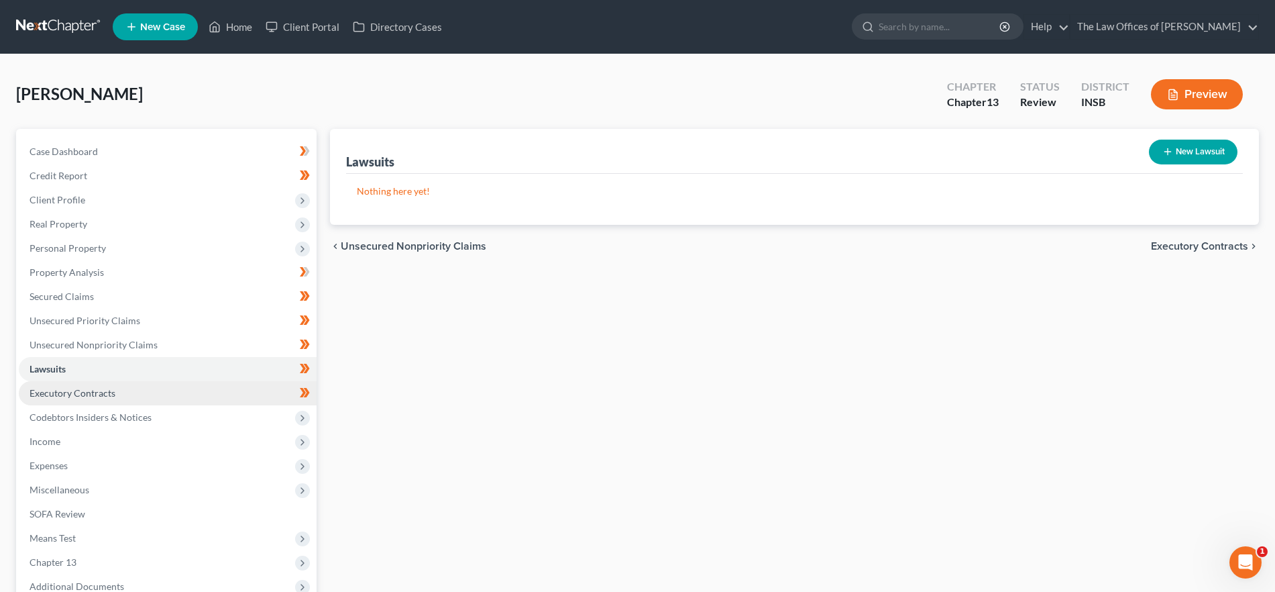
click at [166, 386] on link "Executory Contracts" at bounding box center [168, 393] width 298 height 24
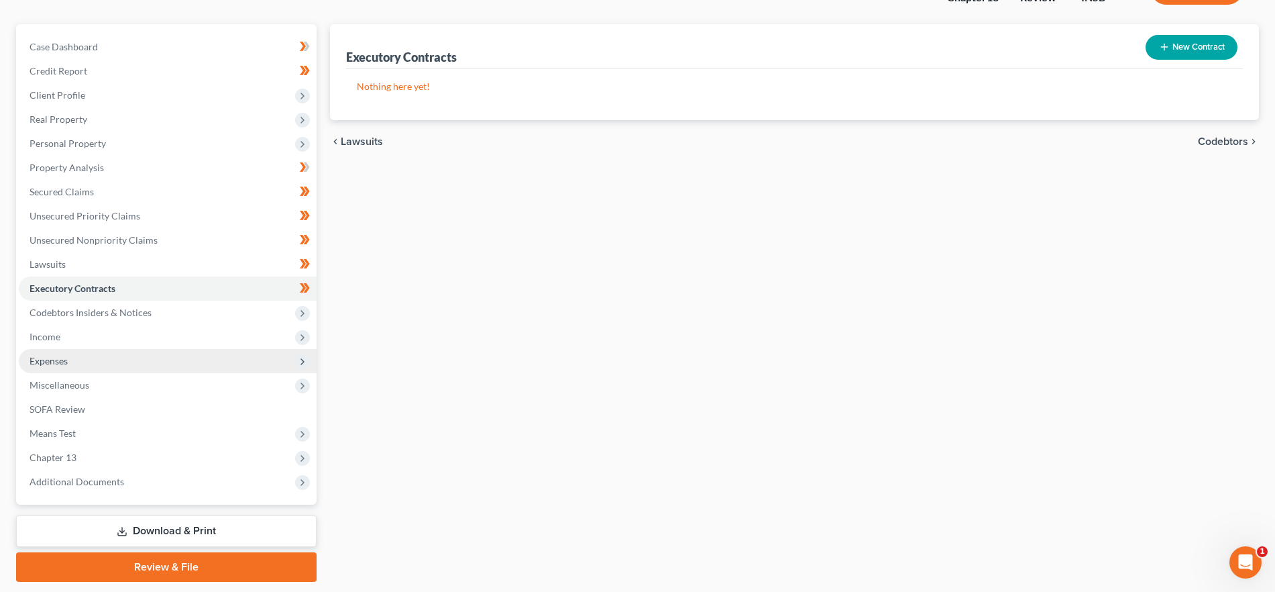
scroll to position [111, 0]
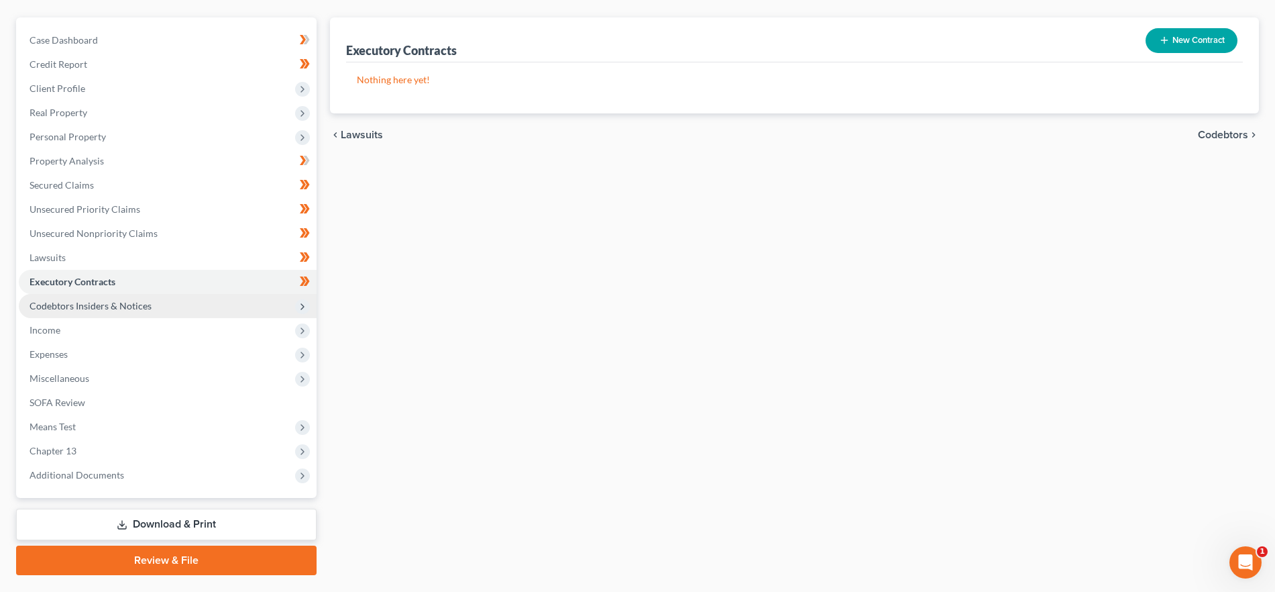
click at [156, 309] on span "Codebtors Insiders & Notices" at bounding box center [168, 306] width 298 height 24
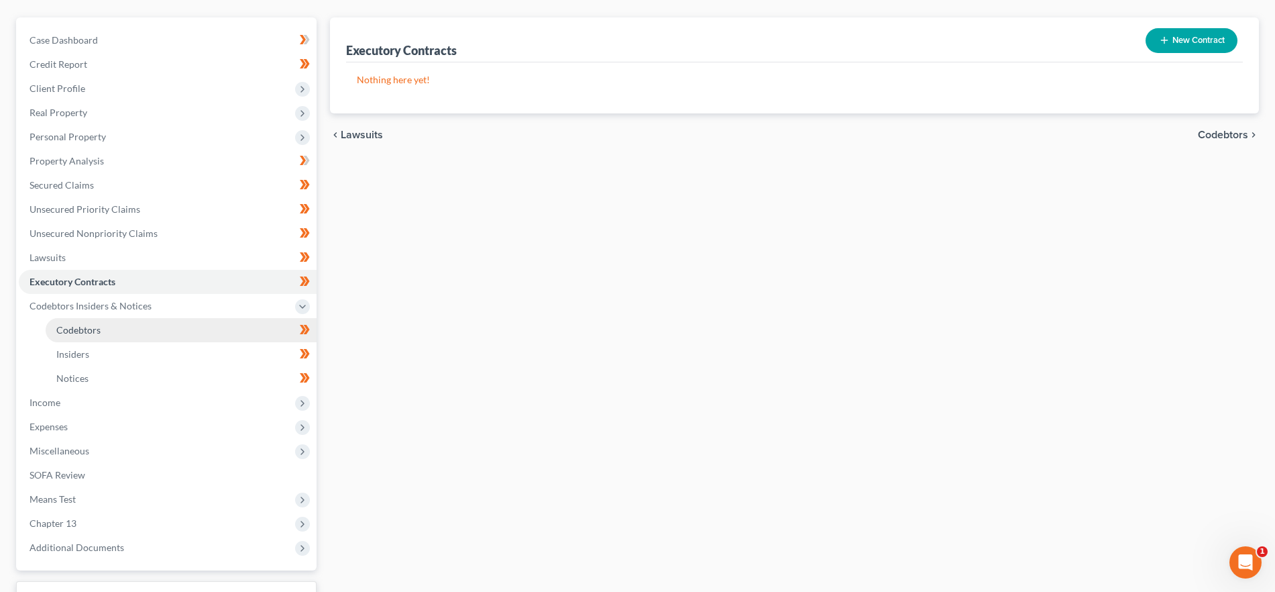
click at [178, 327] on link "Codebtors" at bounding box center [181, 330] width 271 height 24
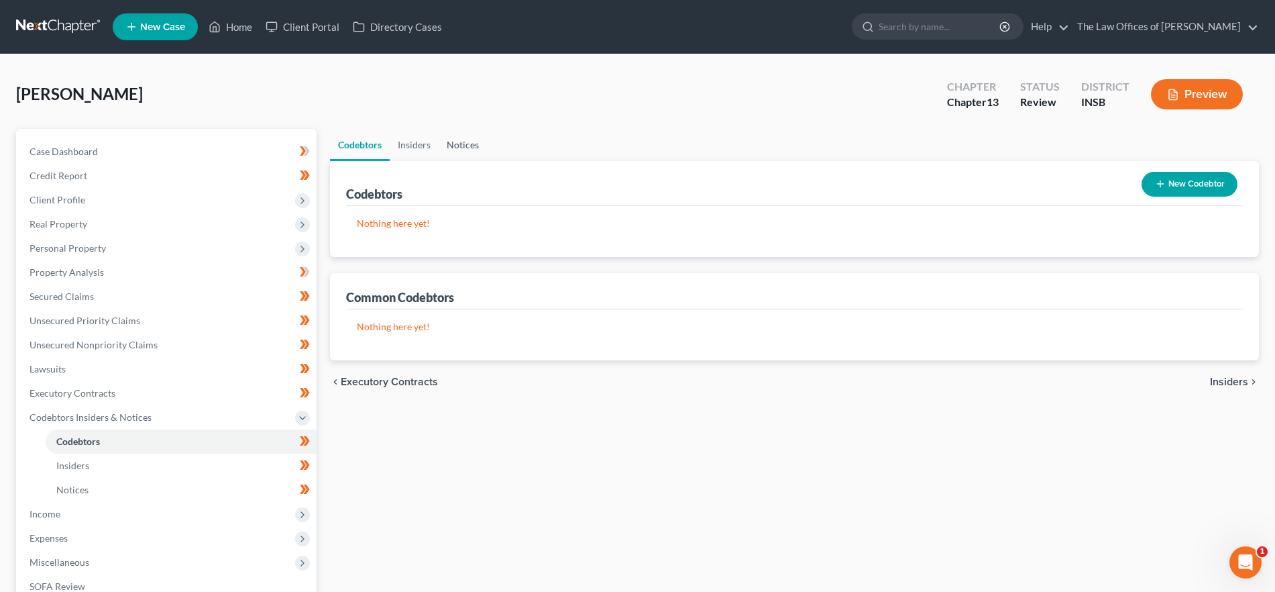
click at [474, 151] on link "Notices" at bounding box center [463, 145] width 48 height 32
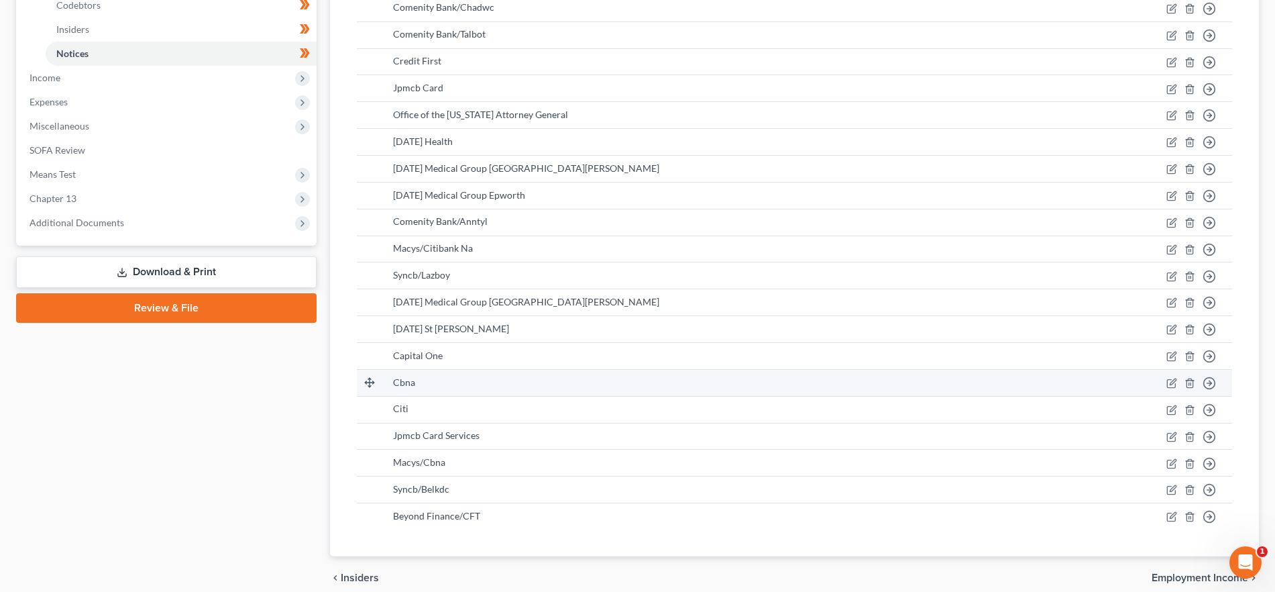
scroll to position [494, 0]
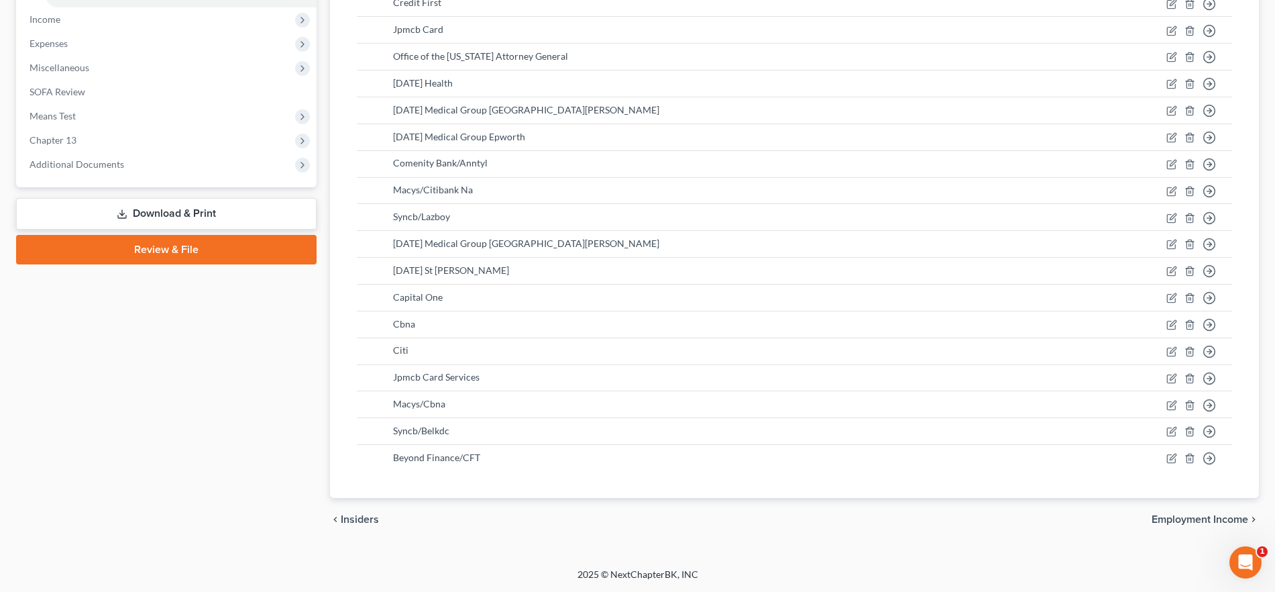
click at [1179, 515] on span "Employment Income" at bounding box center [1200, 519] width 97 height 11
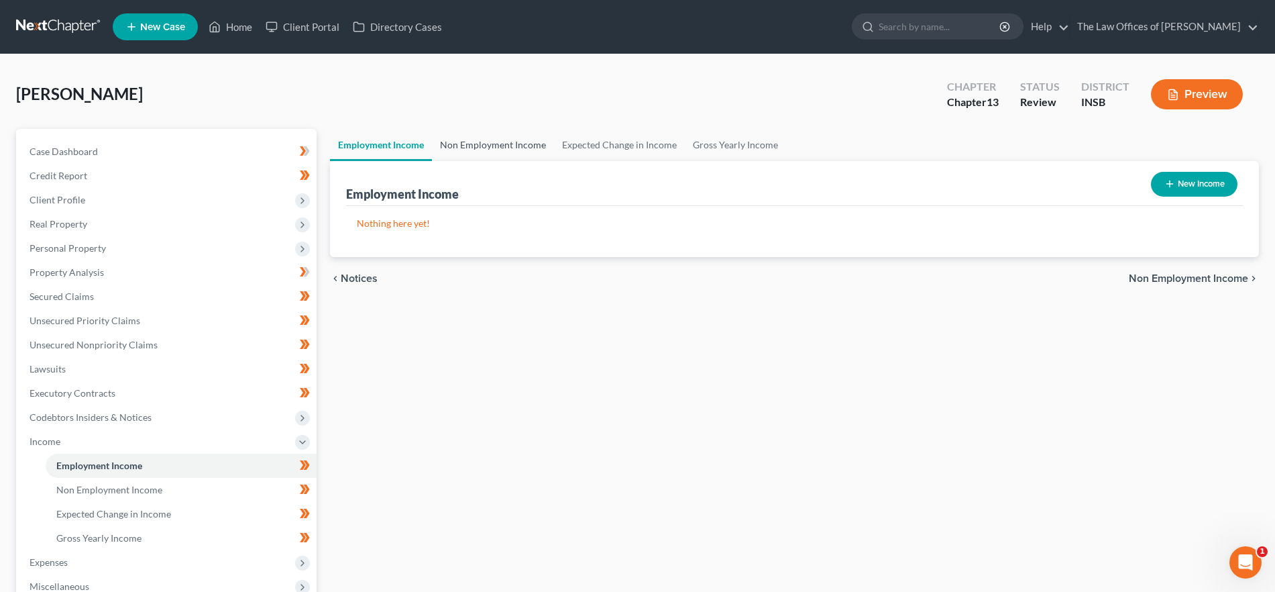
click at [478, 141] on link "Non Employment Income" at bounding box center [493, 145] width 122 height 32
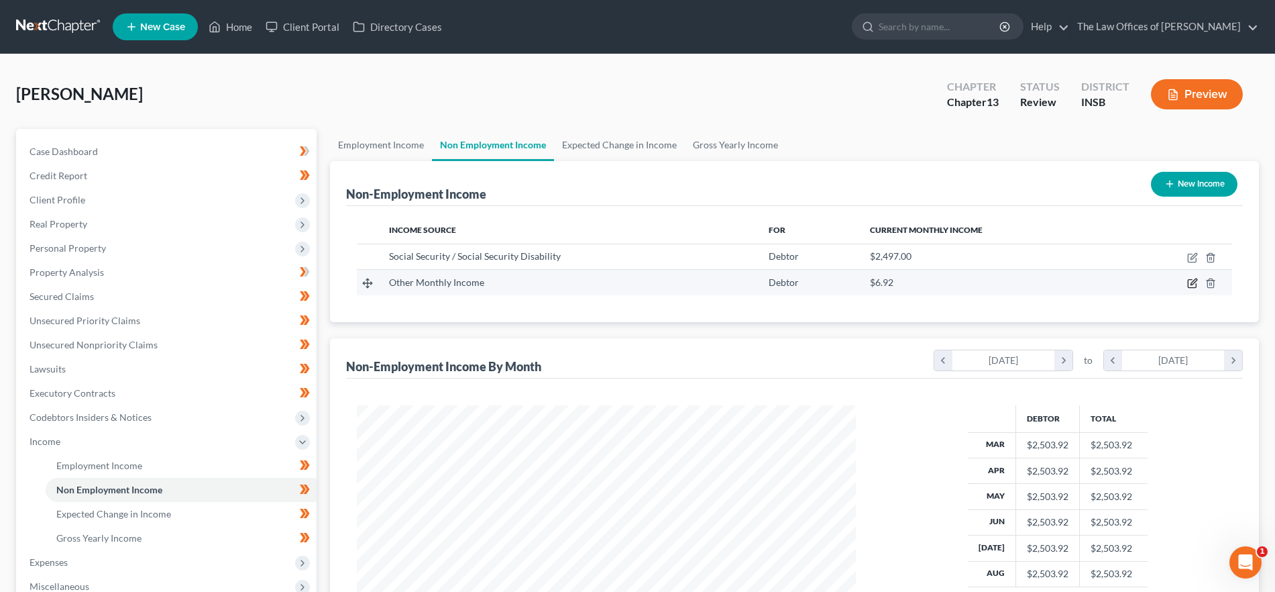
click at [1192, 283] on icon "button" at bounding box center [1192, 283] width 11 height 11
select select "13"
select select "0"
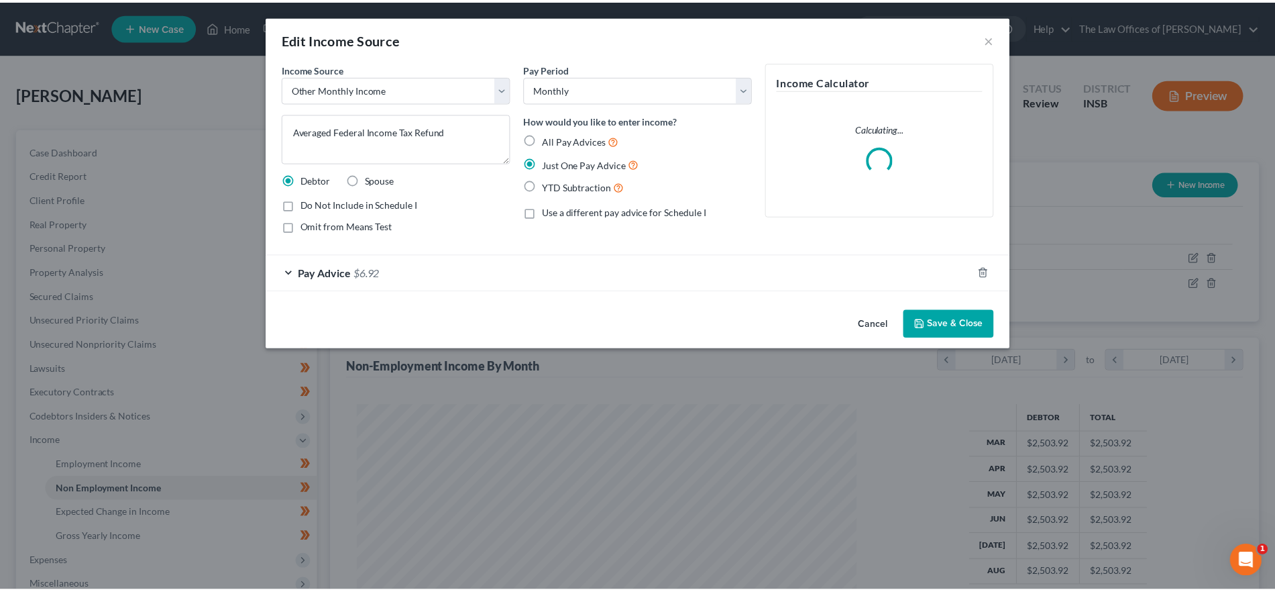
scroll to position [252, 532]
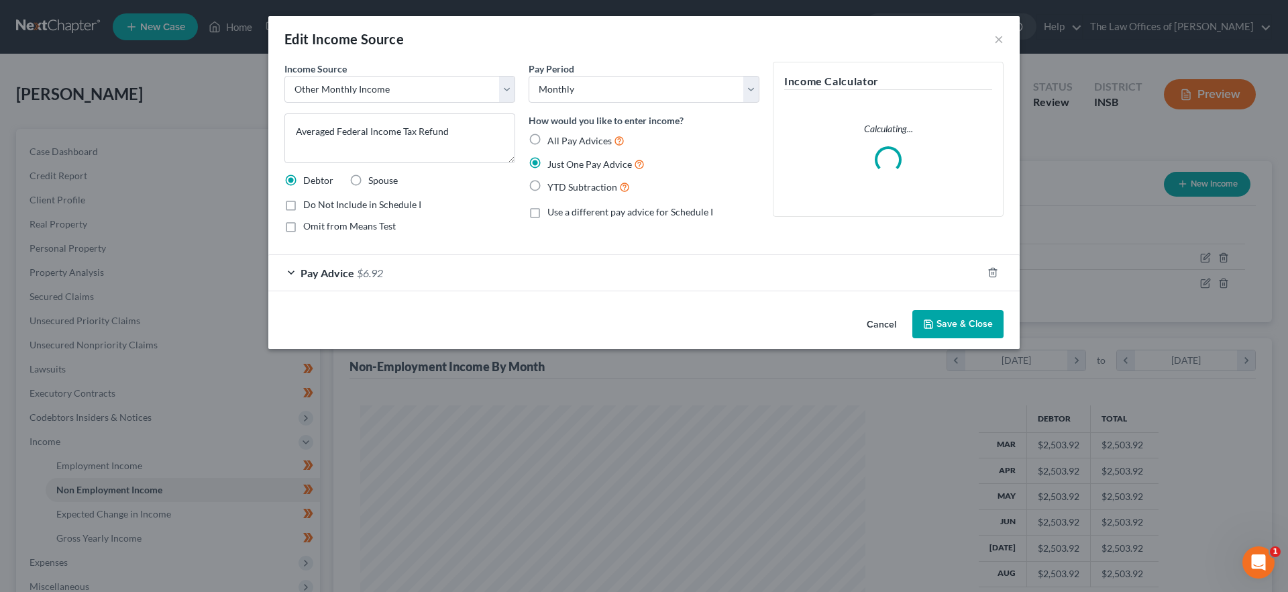
click at [975, 323] on button "Save & Close" at bounding box center [957, 324] width 91 height 28
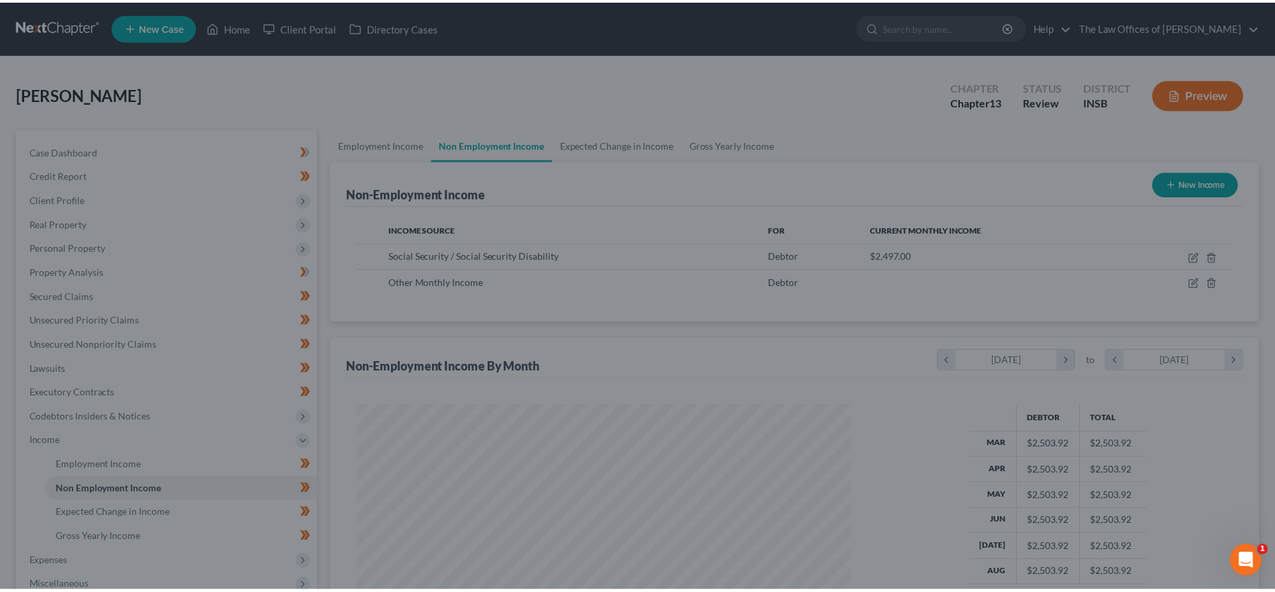
scroll to position [670469, 670192]
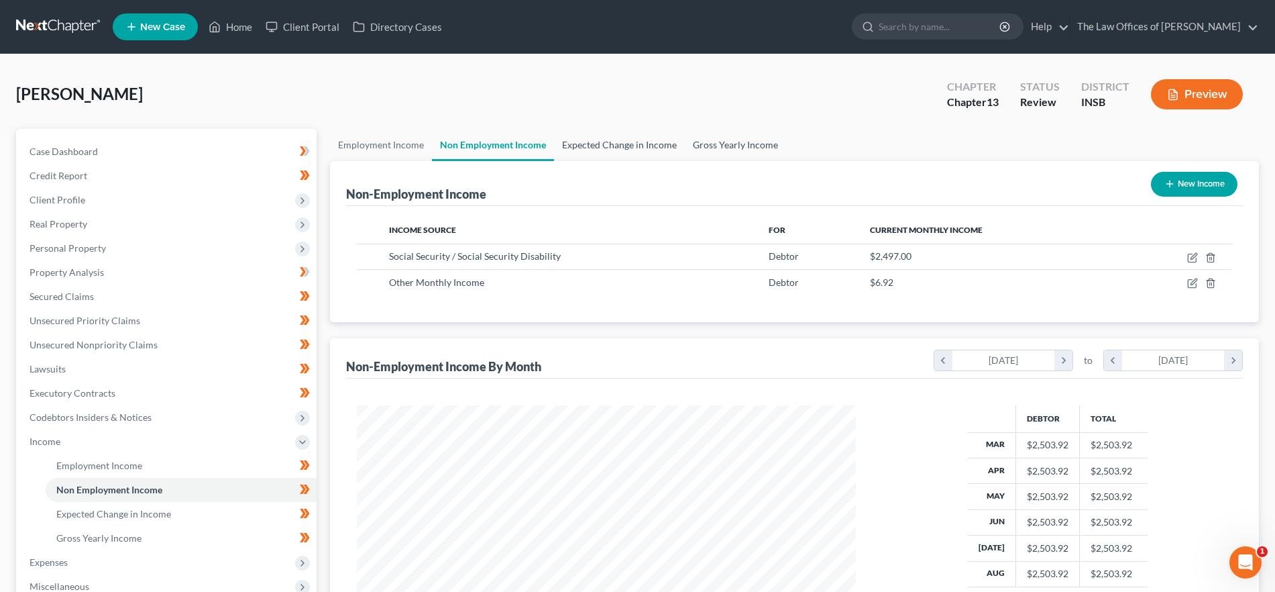
drag, startPoint x: 566, startPoint y: 137, endPoint x: 711, endPoint y: 147, distance: 145.2
click at [566, 137] on link "Expected Change in Income" at bounding box center [619, 145] width 131 height 32
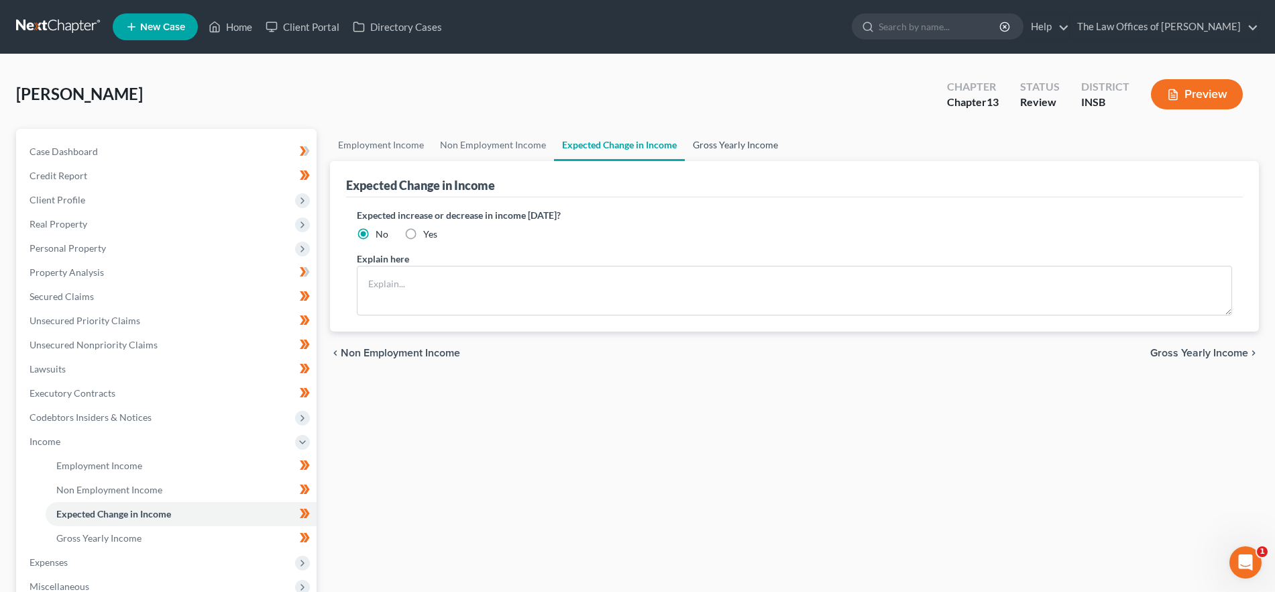
click at [726, 146] on link "Gross Yearly Income" at bounding box center [735, 145] width 101 height 32
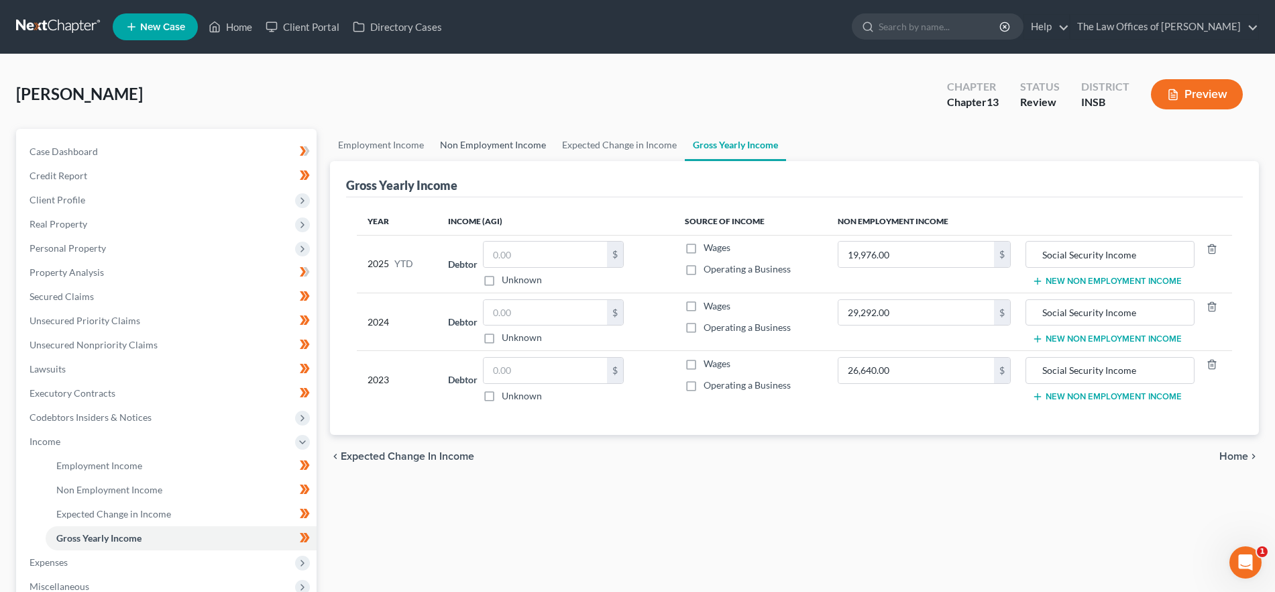
click at [522, 145] on link "Non Employment Income" at bounding box center [493, 145] width 122 height 32
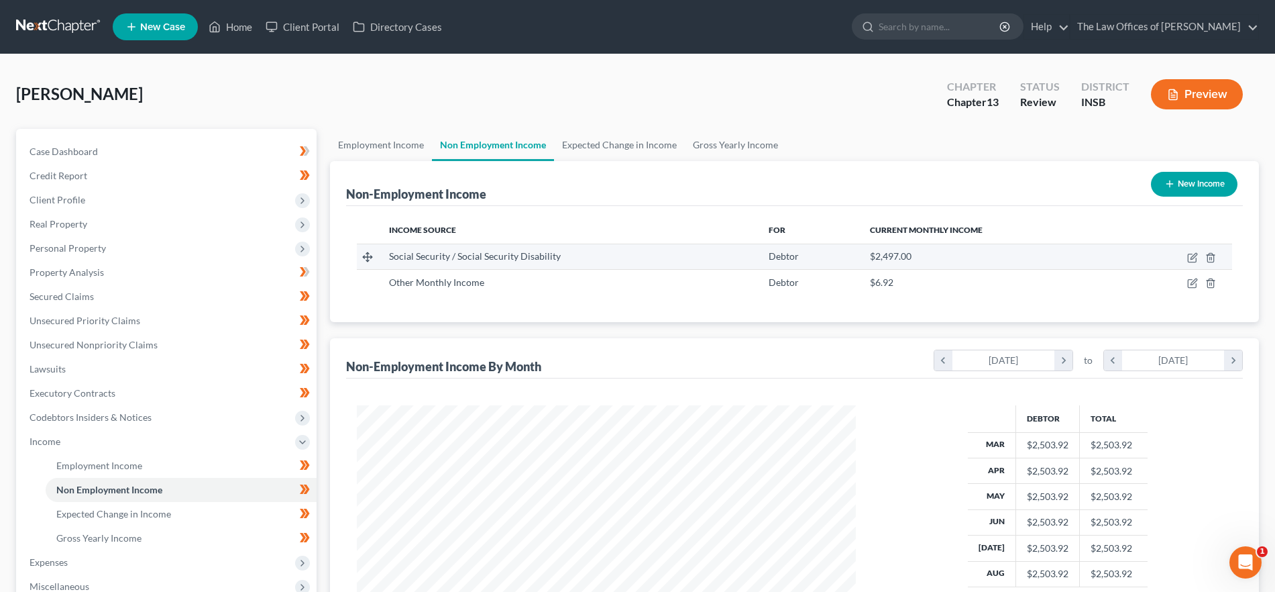
scroll to position [250, 527]
click at [732, 144] on link "Gross Yearly Income" at bounding box center [735, 145] width 101 height 32
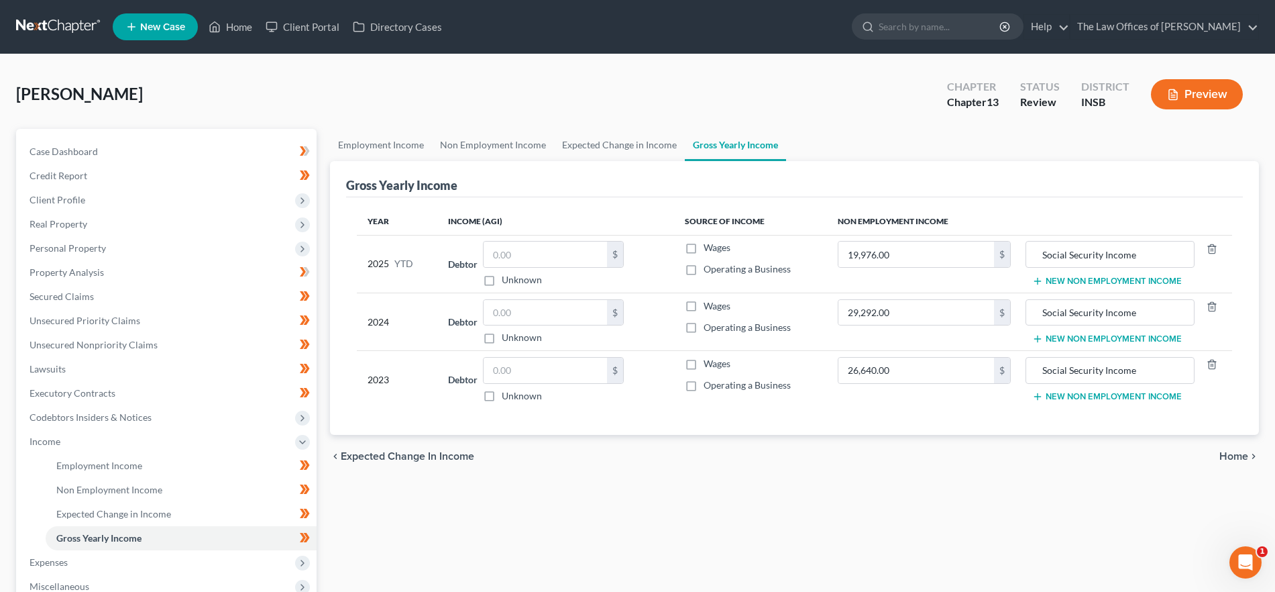
click at [1237, 452] on span "Home" at bounding box center [1233, 456] width 29 height 11
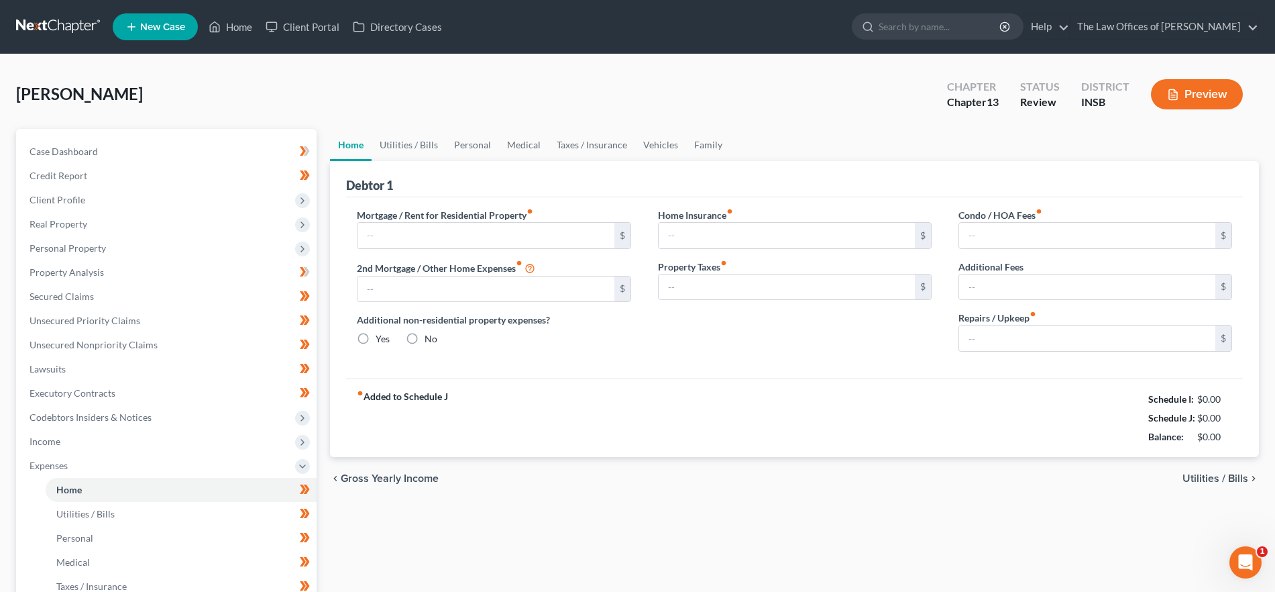
type input "0.00"
radio input "true"
type input "50.00"
type input "120.83"
type input "224.00"
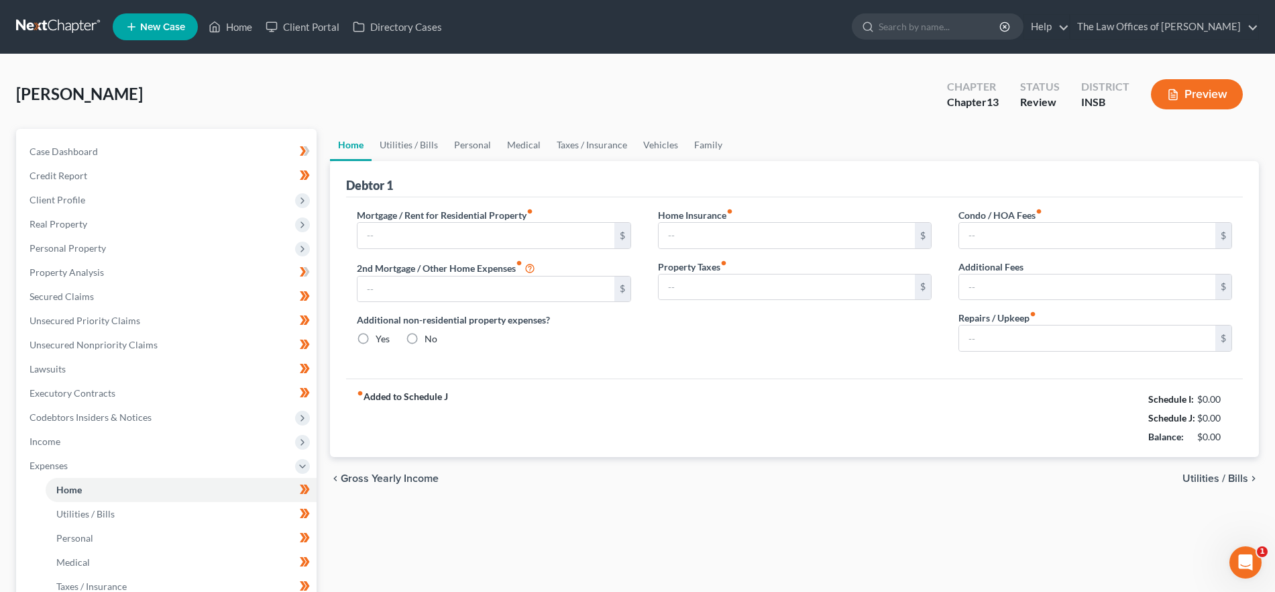
type input "0.00"
type input "50.00"
click at [402, 145] on link "Utilities / Bills" at bounding box center [409, 145] width 74 height 32
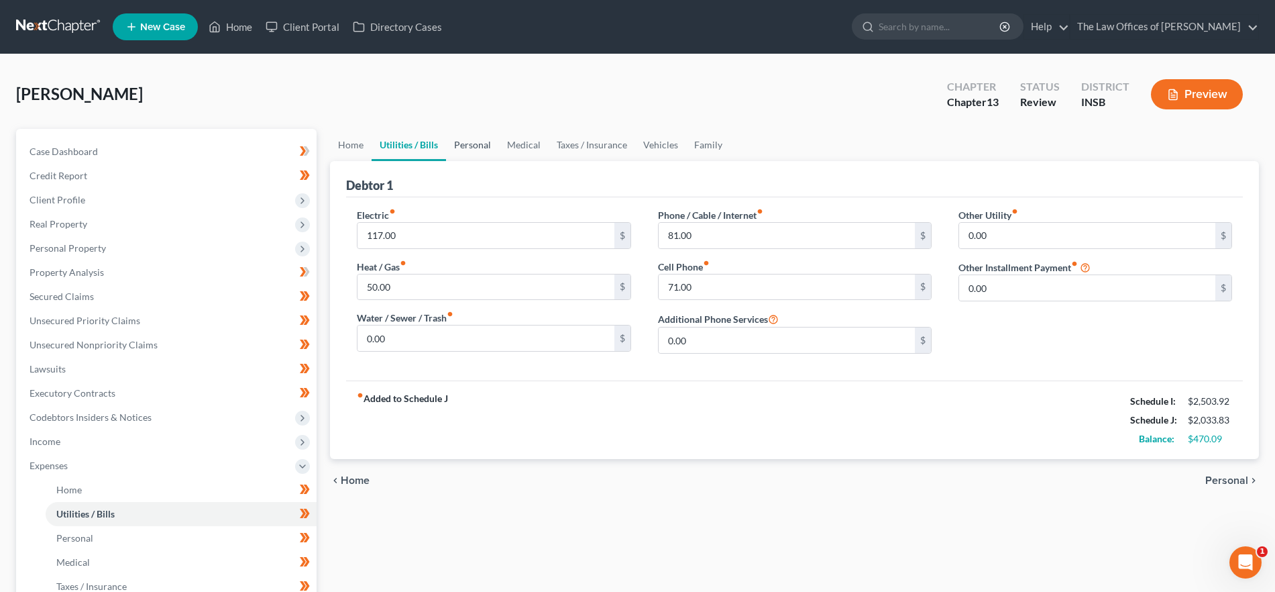
click at [460, 144] on link "Personal" at bounding box center [472, 145] width 53 height 32
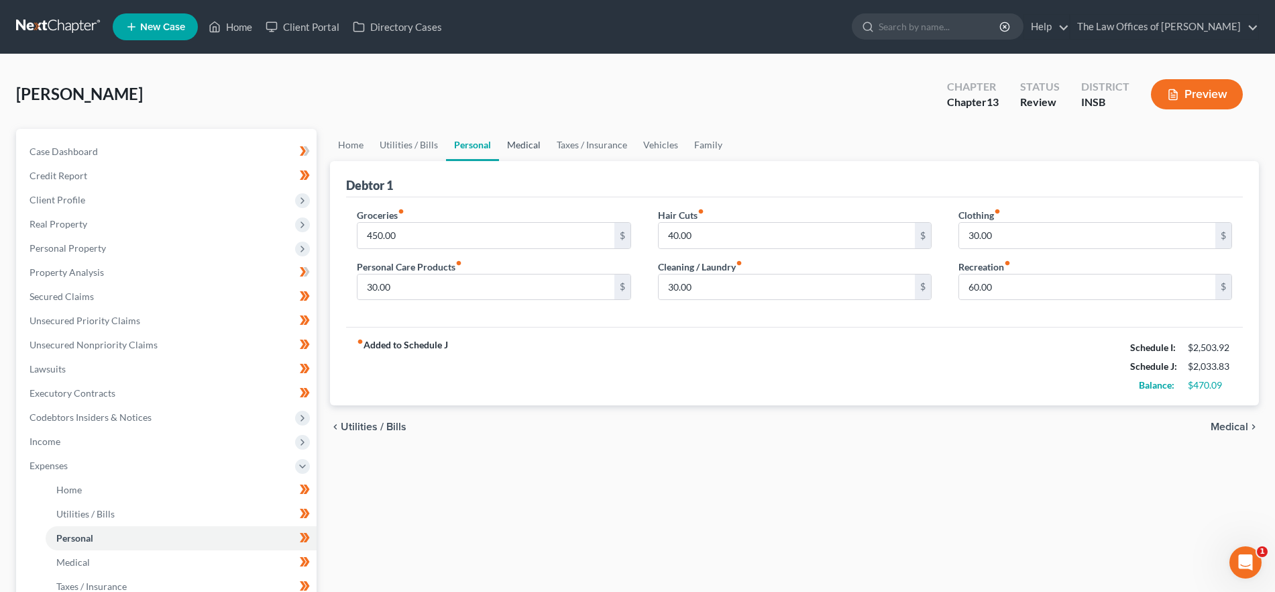
click at [527, 145] on link "Medical" at bounding box center [524, 145] width 50 height 32
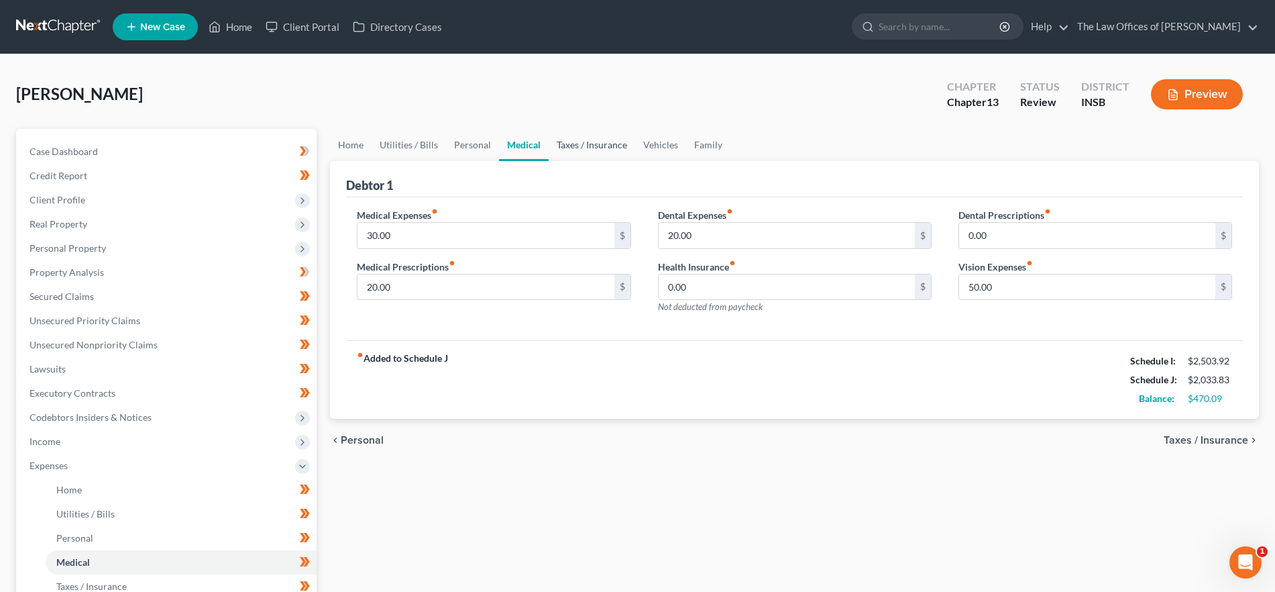
click at [558, 144] on link "Taxes / Insurance" at bounding box center [592, 145] width 87 height 32
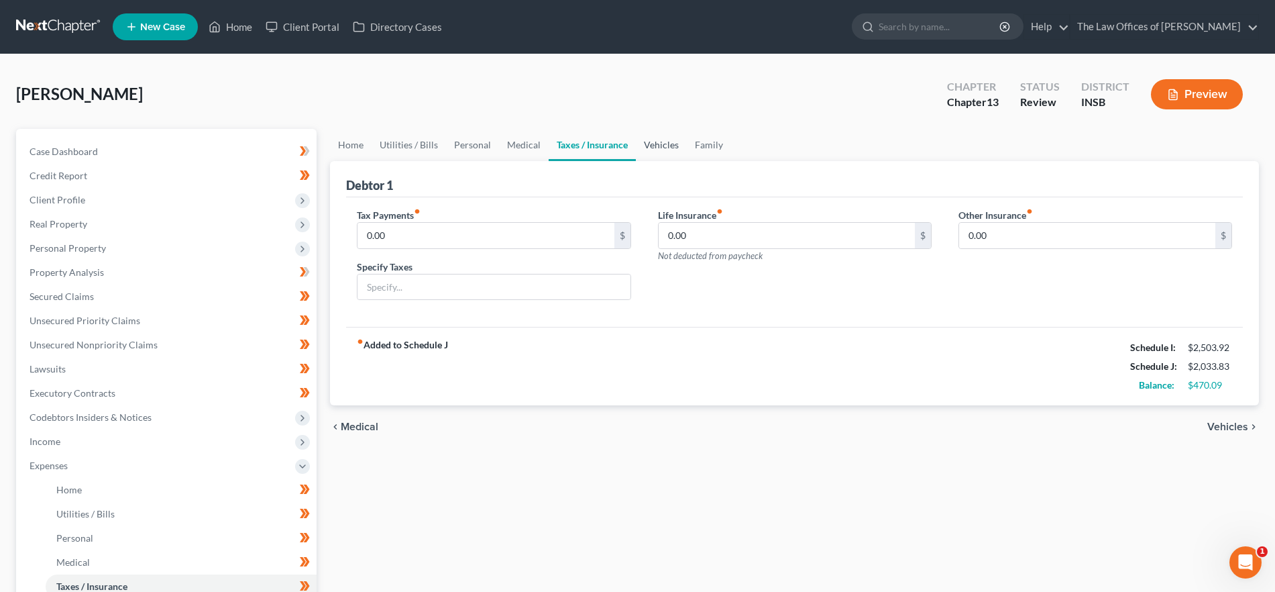
click at [675, 142] on link "Vehicles" at bounding box center [661, 145] width 51 height 32
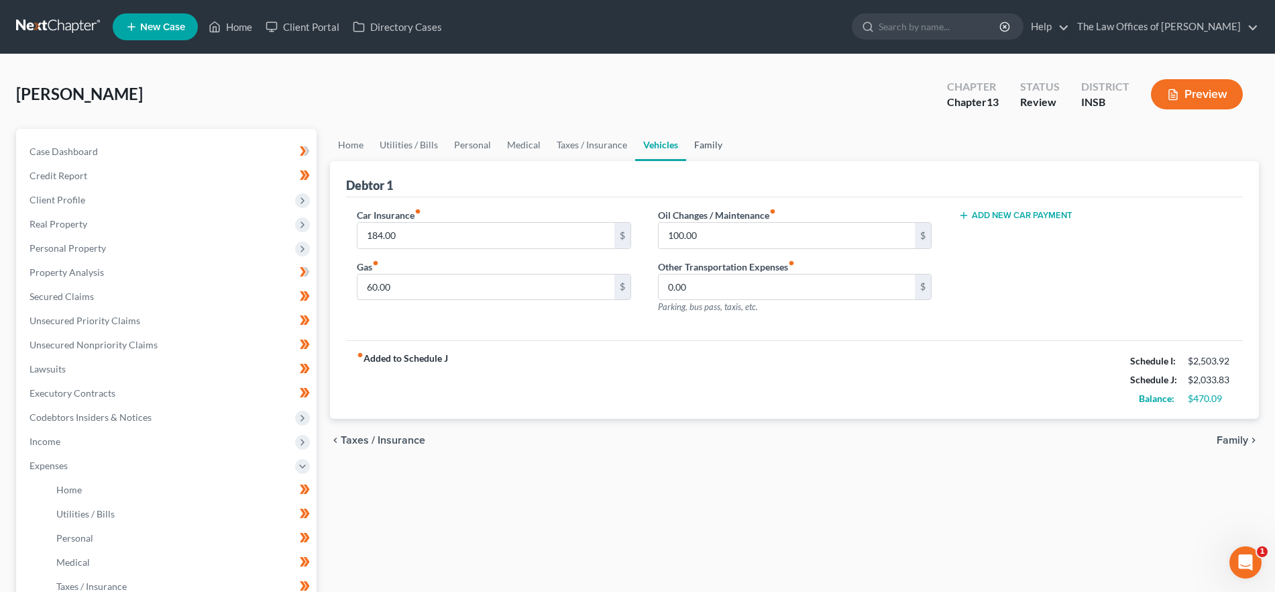
click at [711, 144] on link "Family" at bounding box center [708, 145] width 44 height 32
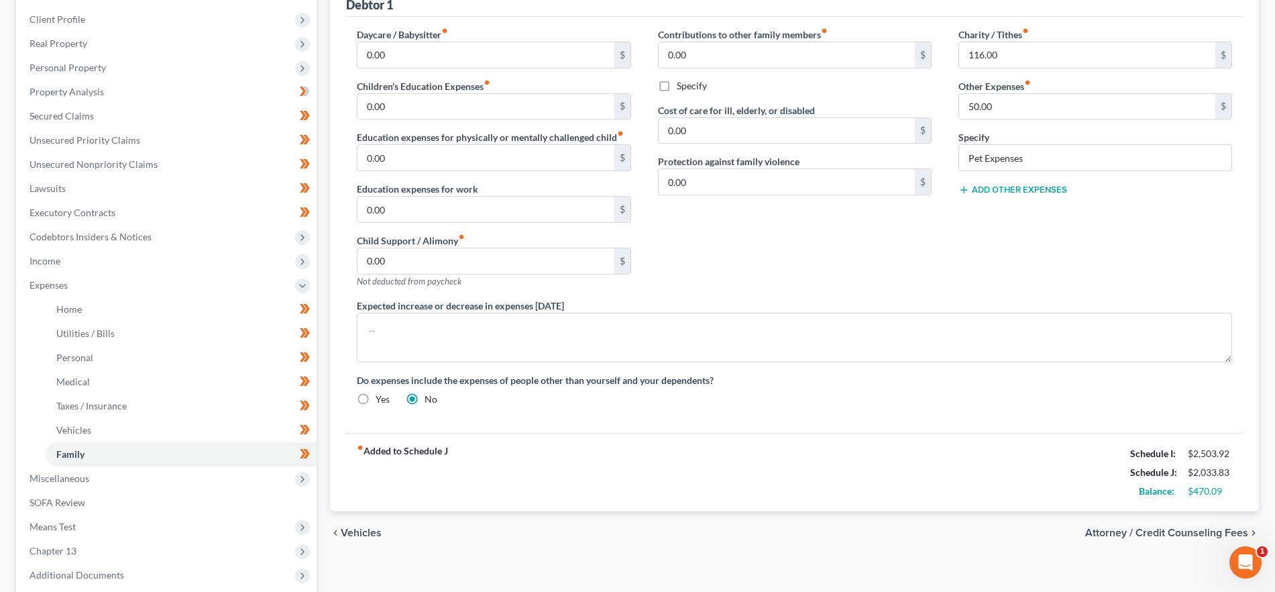
scroll to position [212, 0]
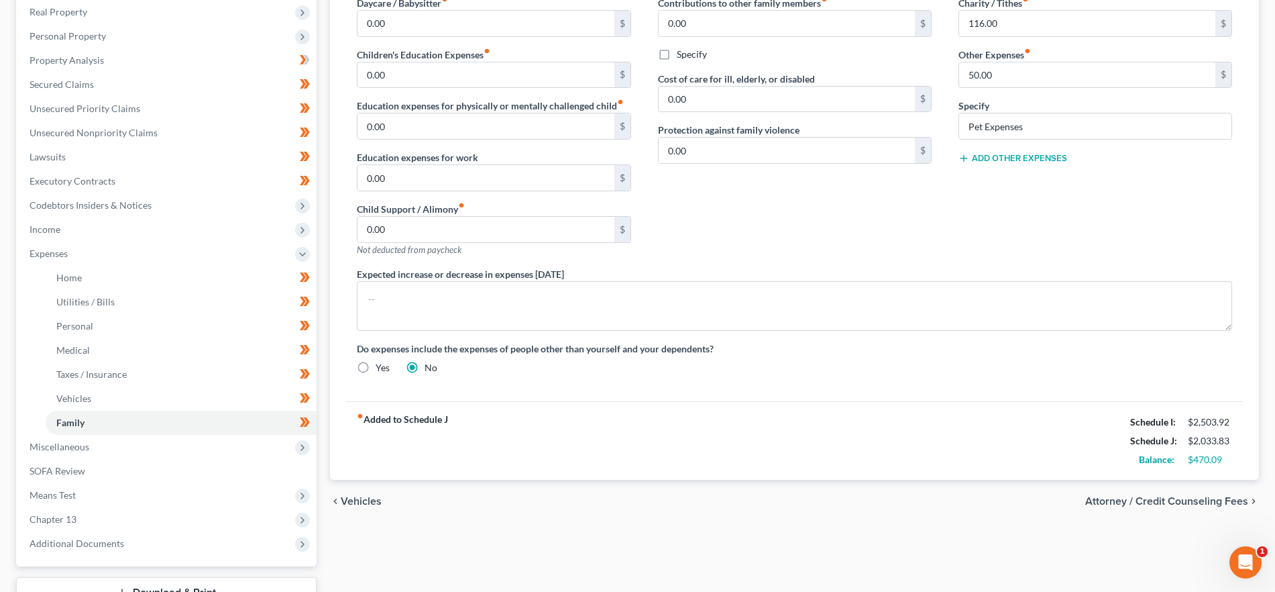
click at [1133, 501] on span "Attorney / Credit Counseling Fees" at bounding box center [1166, 501] width 163 height 11
select select "10"
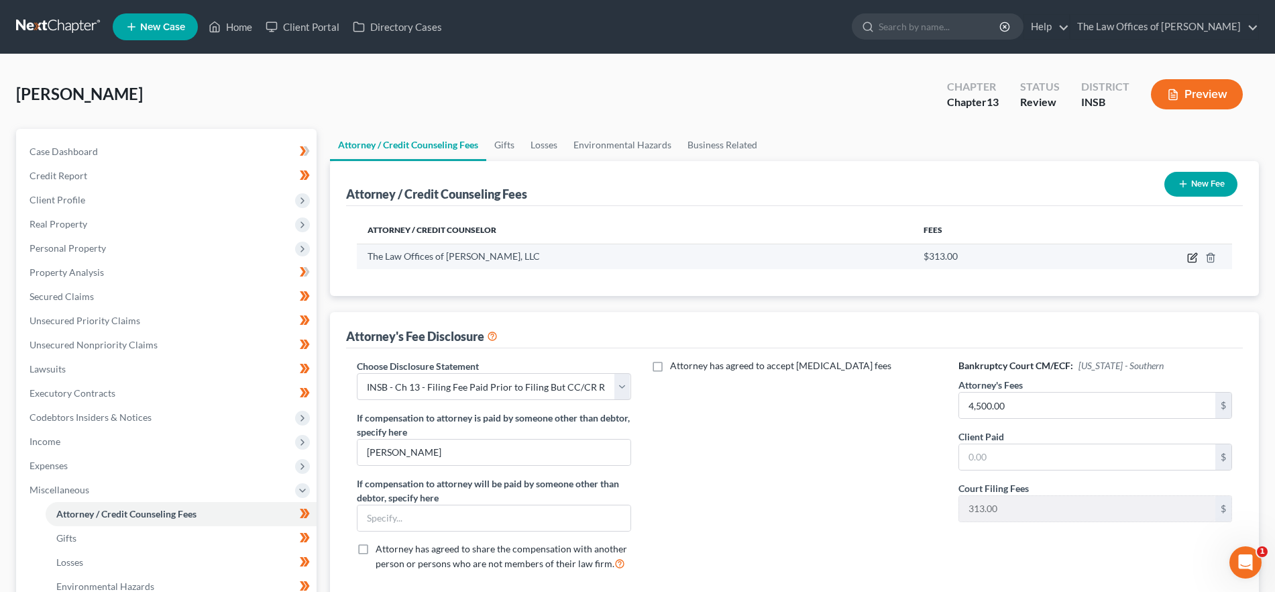
click at [1192, 253] on icon "button" at bounding box center [1192, 257] width 11 height 11
select select "15"
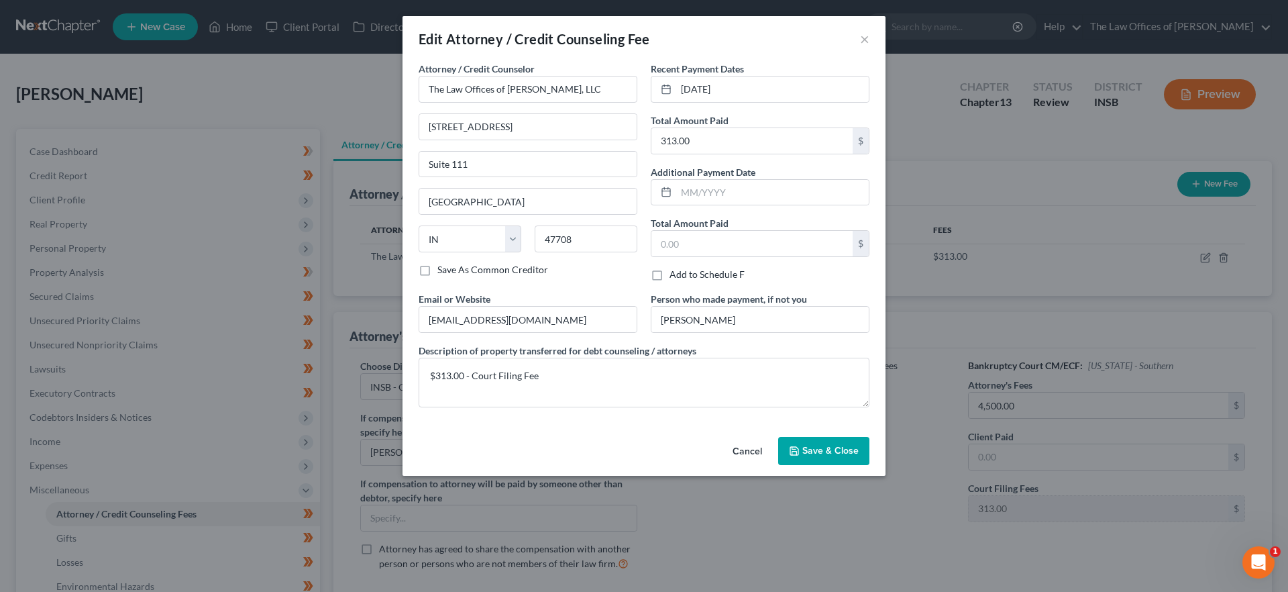
click at [827, 455] on span "Save & Close" at bounding box center [830, 450] width 56 height 11
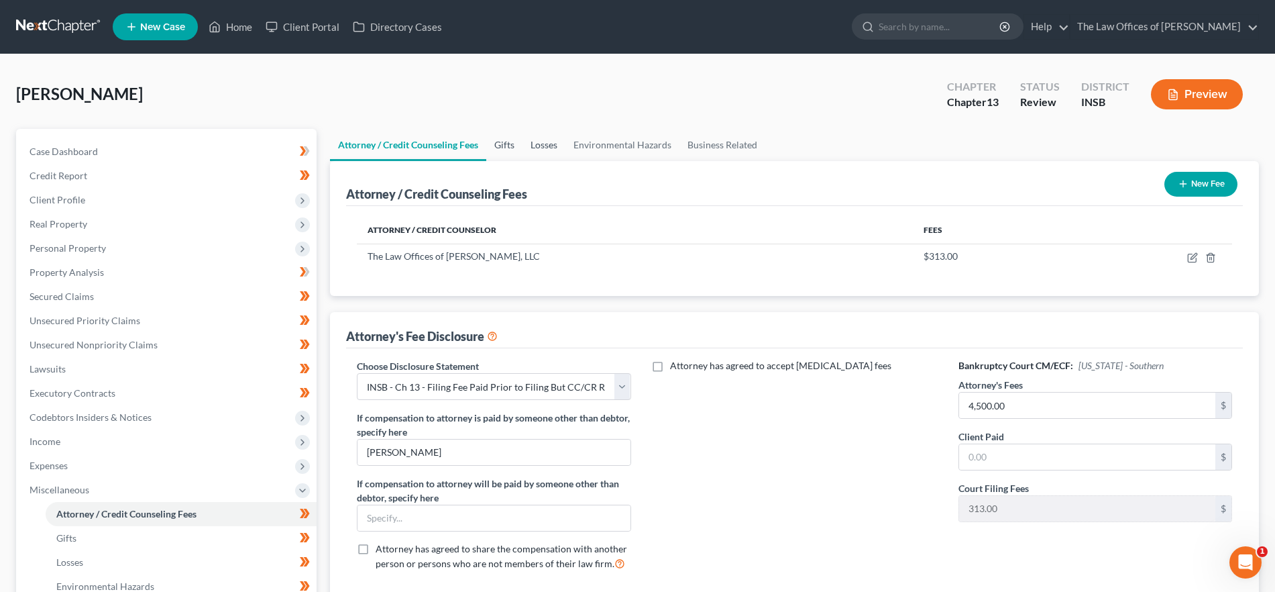
drag, startPoint x: 507, startPoint y: 139, endPoint x: 532, endPoint y: 140, distance: 24.9
click at [507, 139] on link "Gifts" at bounding box center [504, 145] width 36 height 32
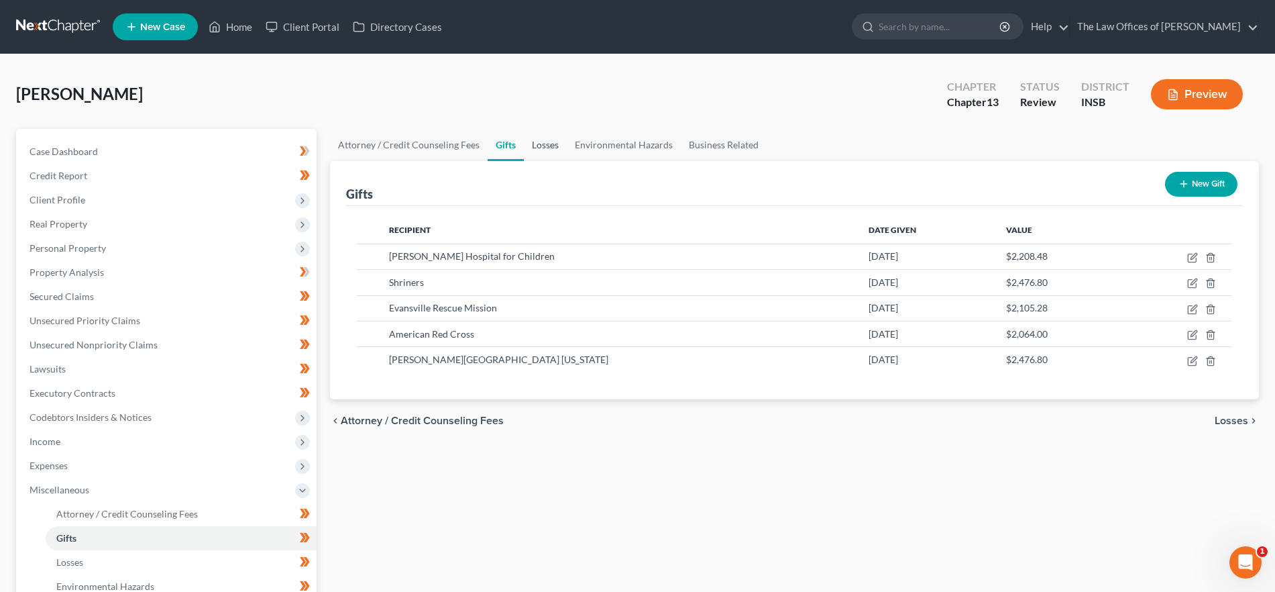
click at [540, 140] on link "Losses" at bounding box center [545, 145] width 43 height 32
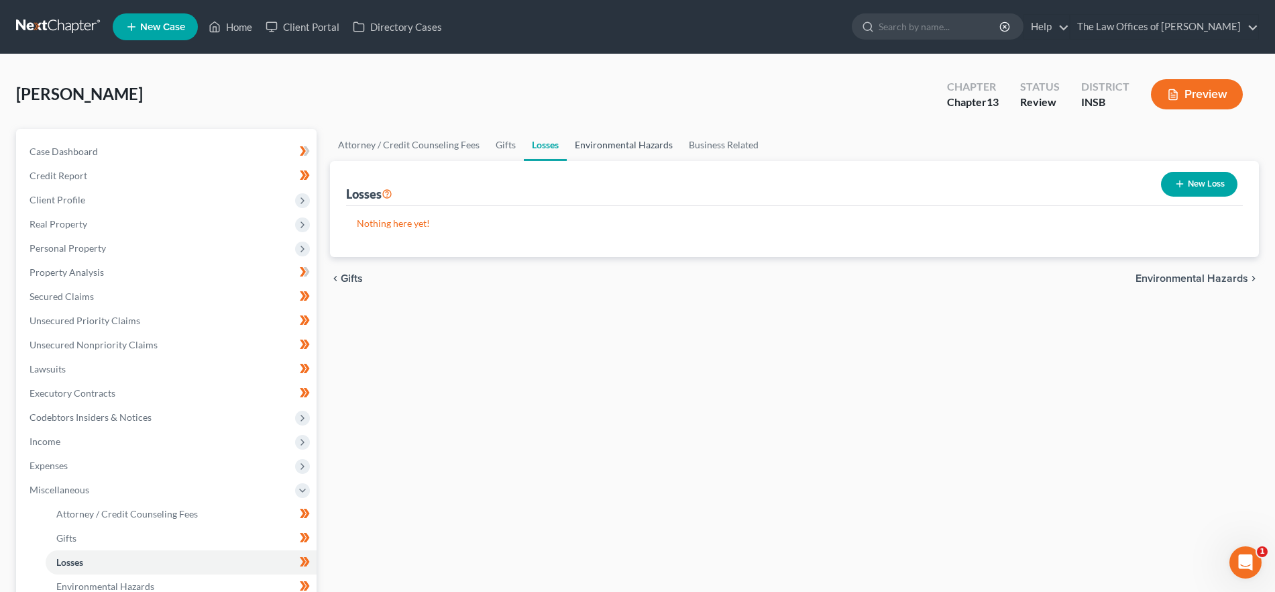
click at [622, 142] on link "Environmental Hazards" at bounding box center [624, 145] width 114 height 32
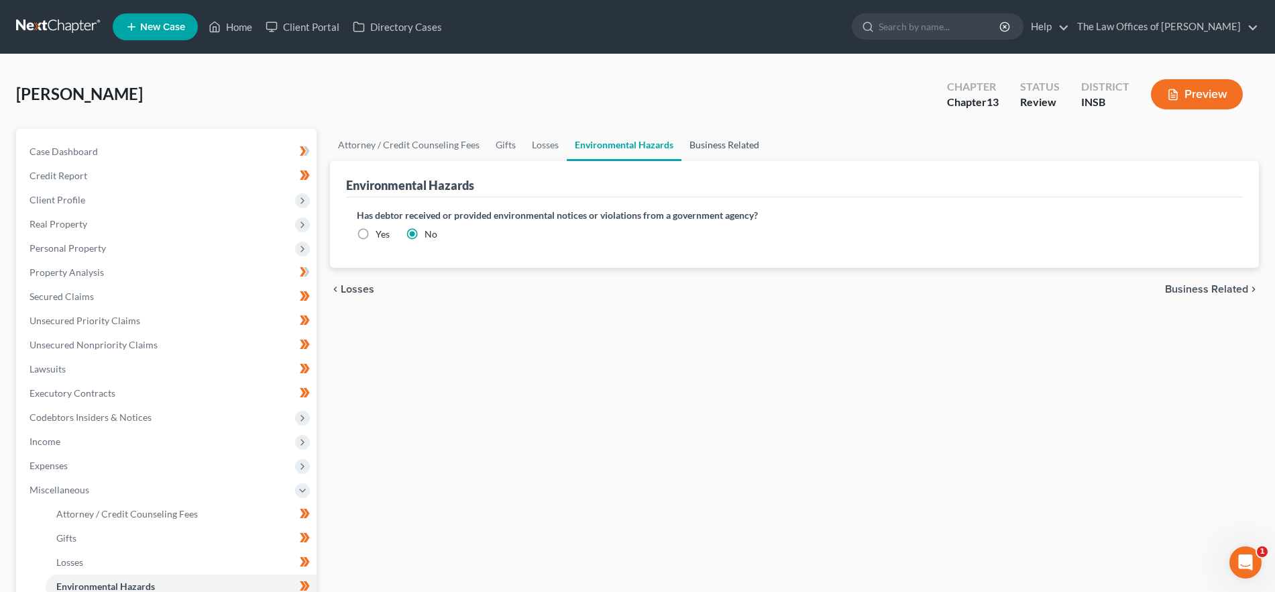
click at [705, 147] on link "Business Related" at bounding box center [724, 145] width 86 height 32
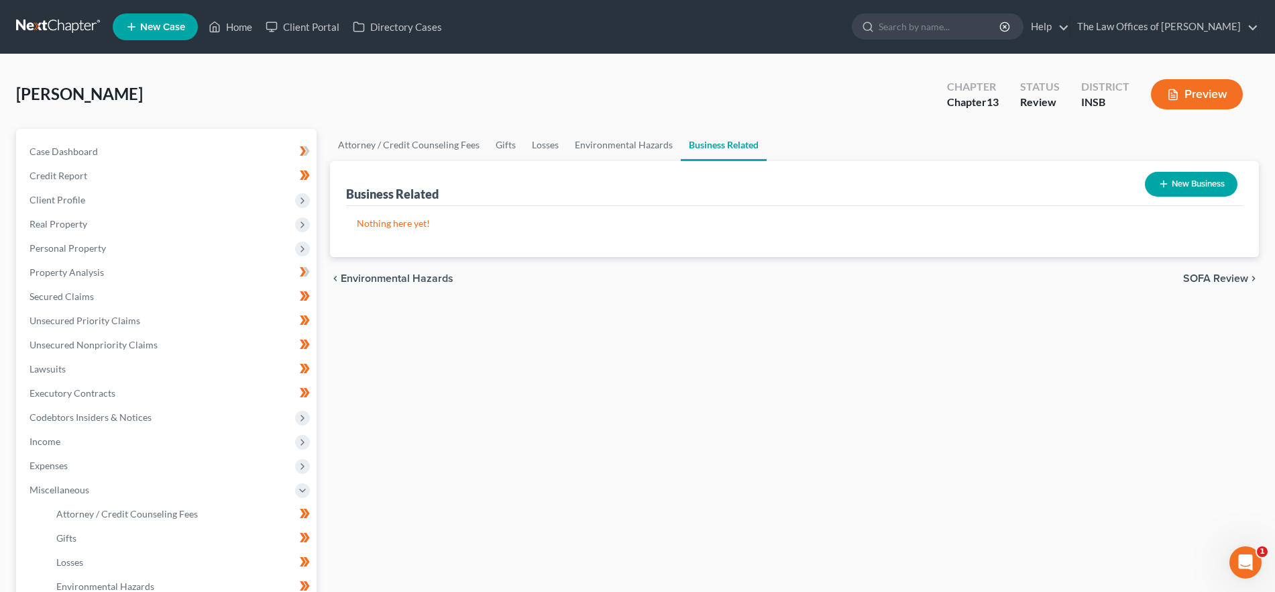
click at [1212, 276] on span "SOFA Review" at bounding box center [1215, 278] width 65 height 11
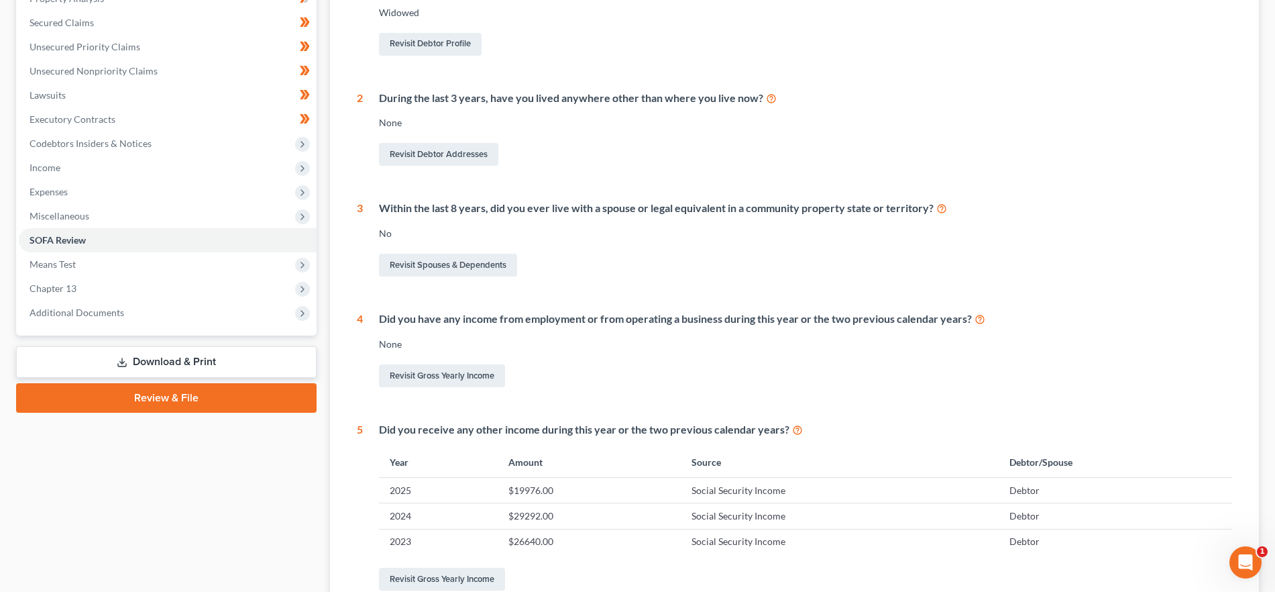
scroll to position [289, 0]
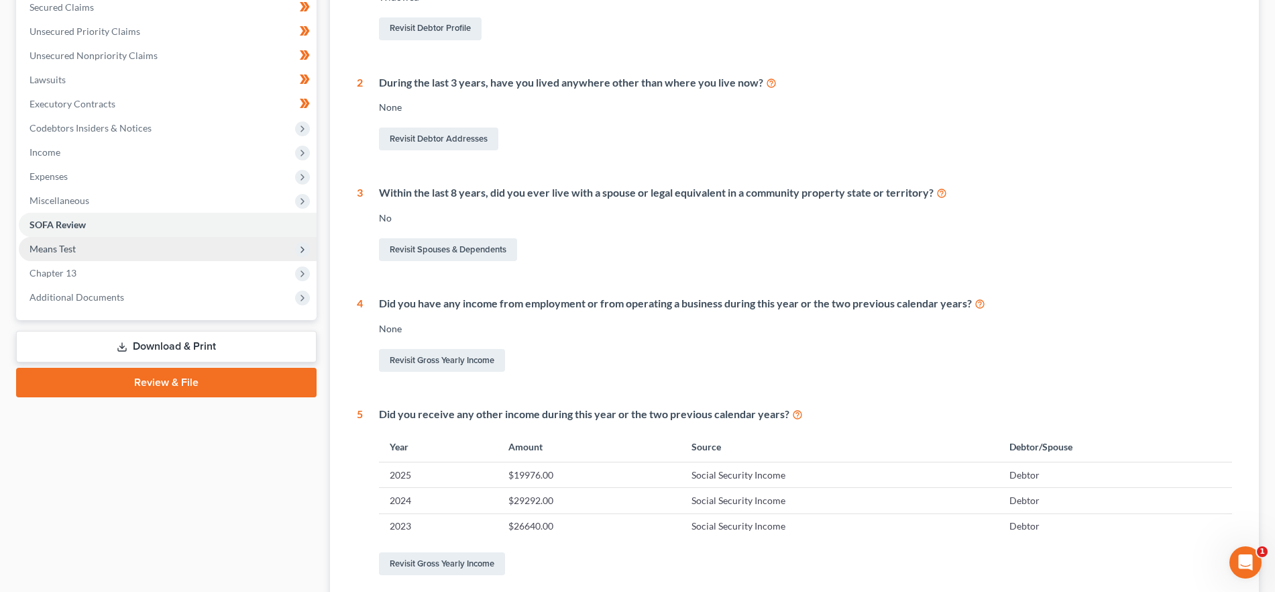
click at [129, 250] on span "Means Test" at bounding box center [168, 249] width 298 height 24
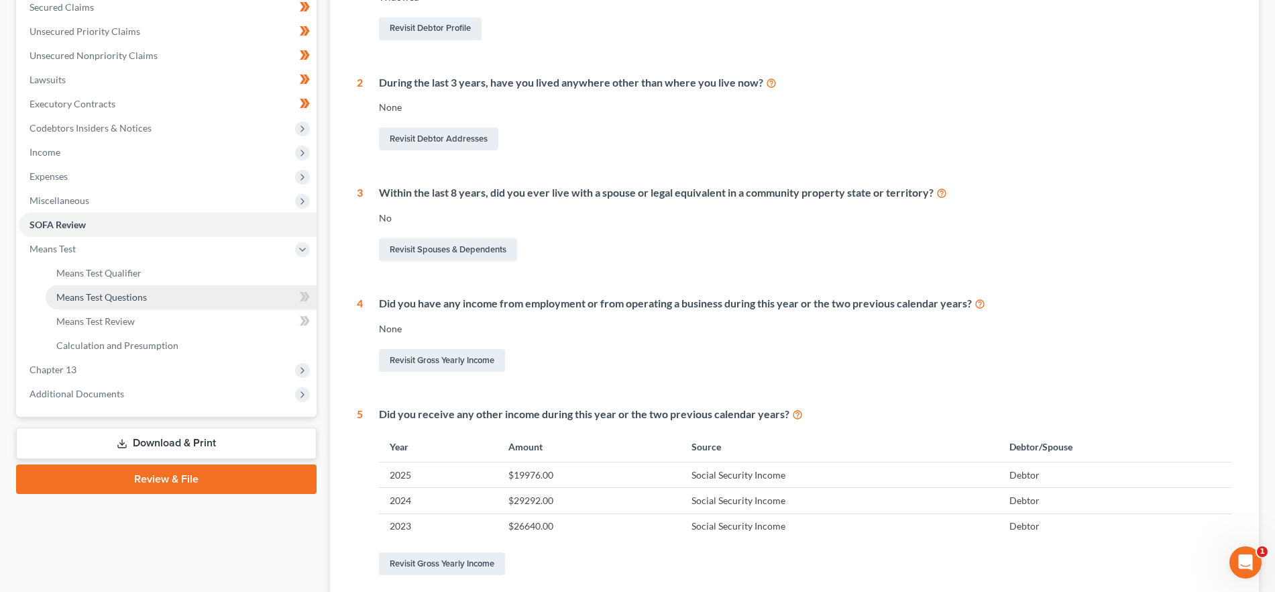
click at [131, 301] on span "Means Test Questions" at bounding box center [101, 296] width 91 height 11
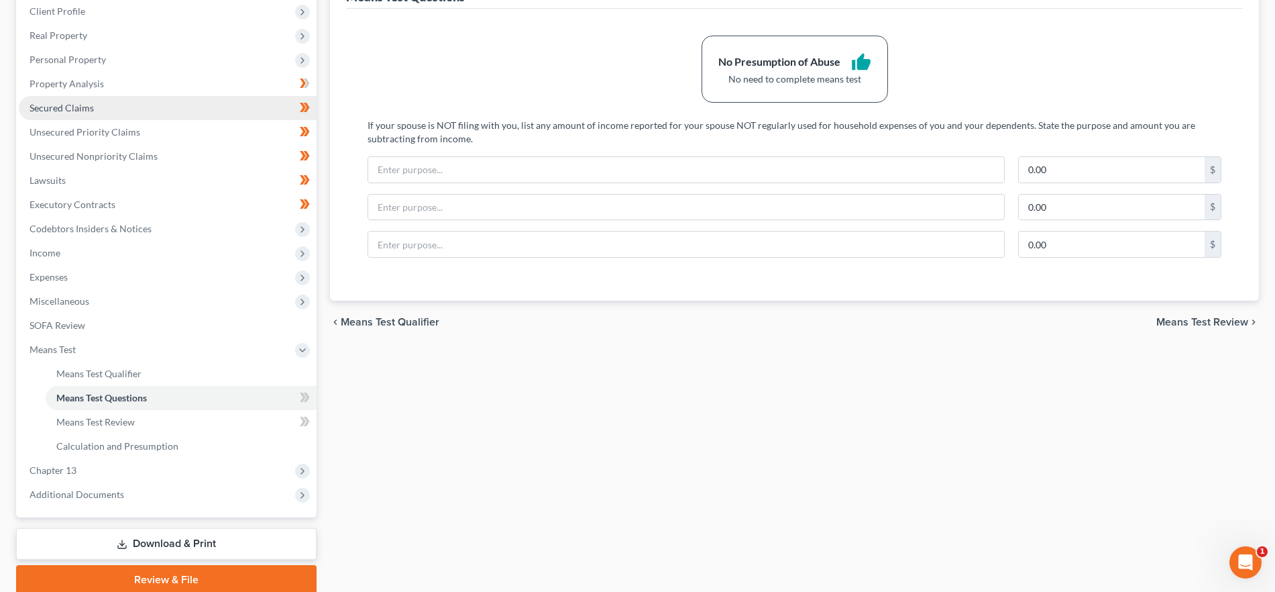
scroll to position [217, 0]
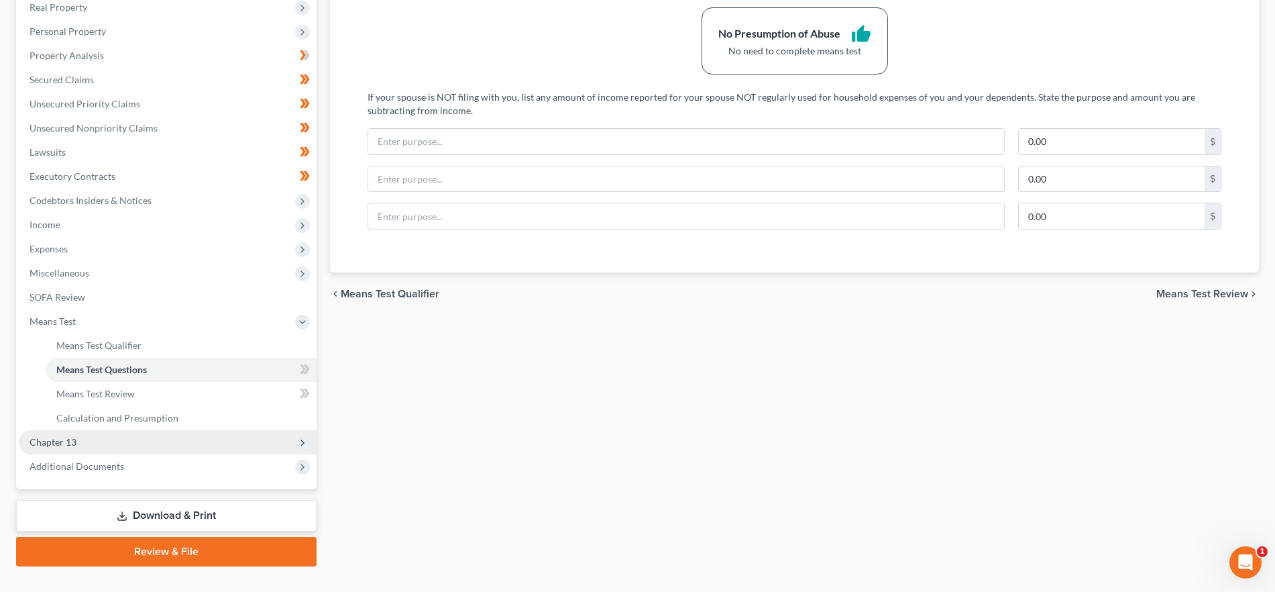
click at [107, 442] on span "Chapter 13" at bounding box center [168, 442] width 298 height 24
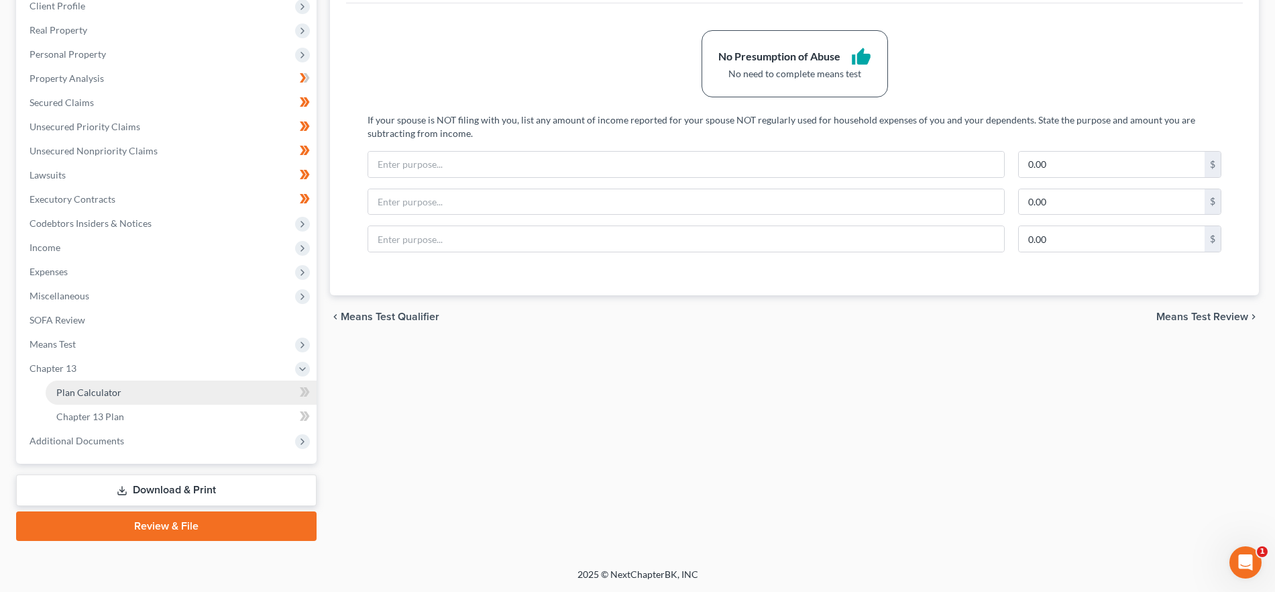
click at [109, 396] on span "Plan Calculator" at bounding box center [88, 391] width 65 height 11
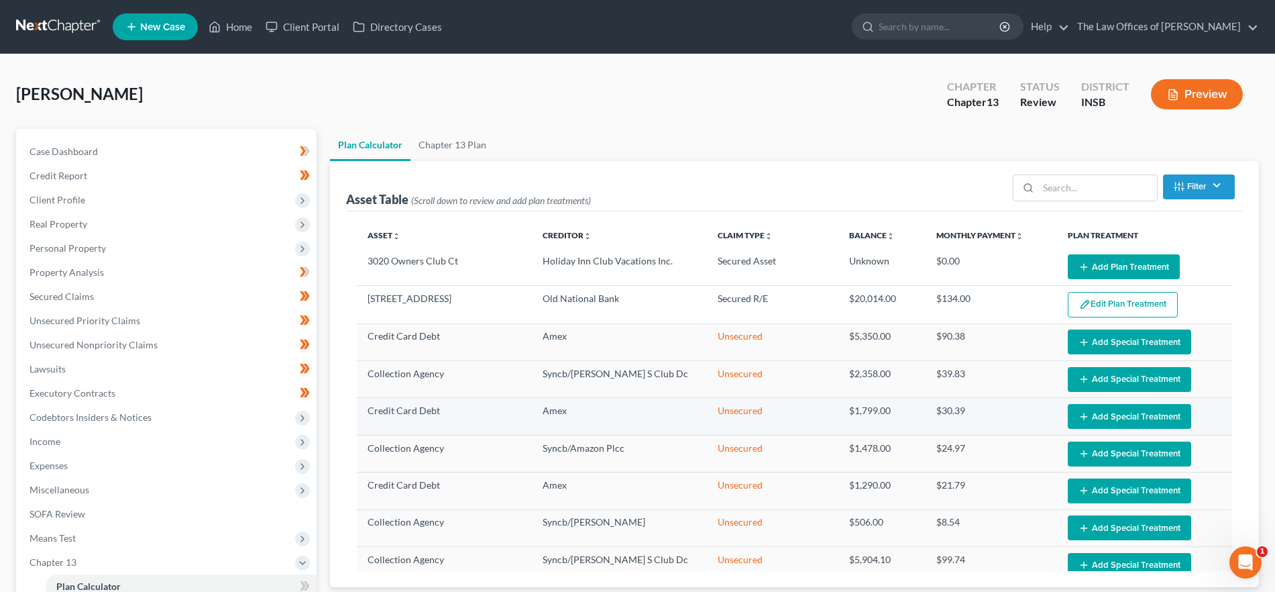
select select "59"
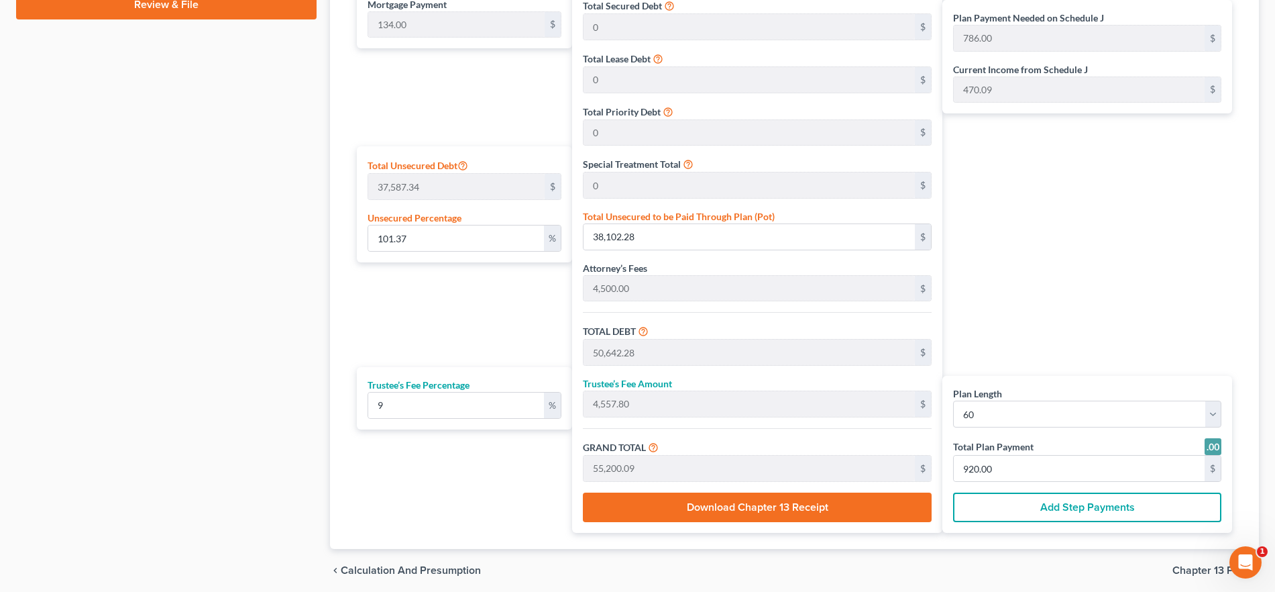
scroll to position [766, 0]
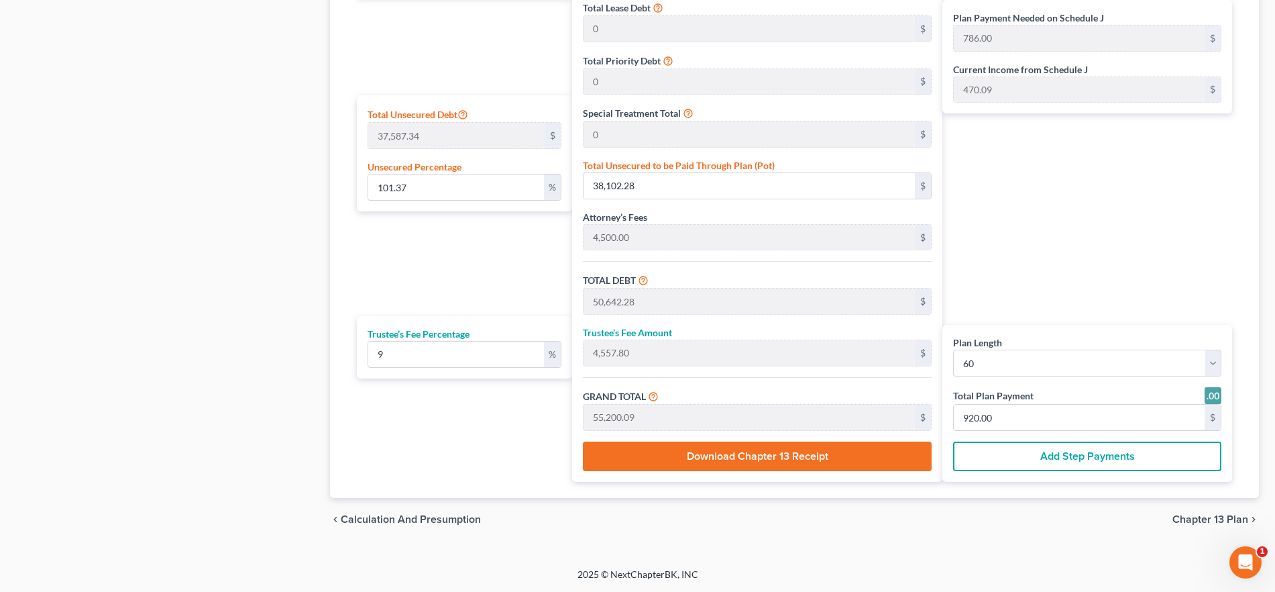
click at [1202, 522] on span "Chapter 13 Plan" at bounding box center [1210, 519] width 76 height 11
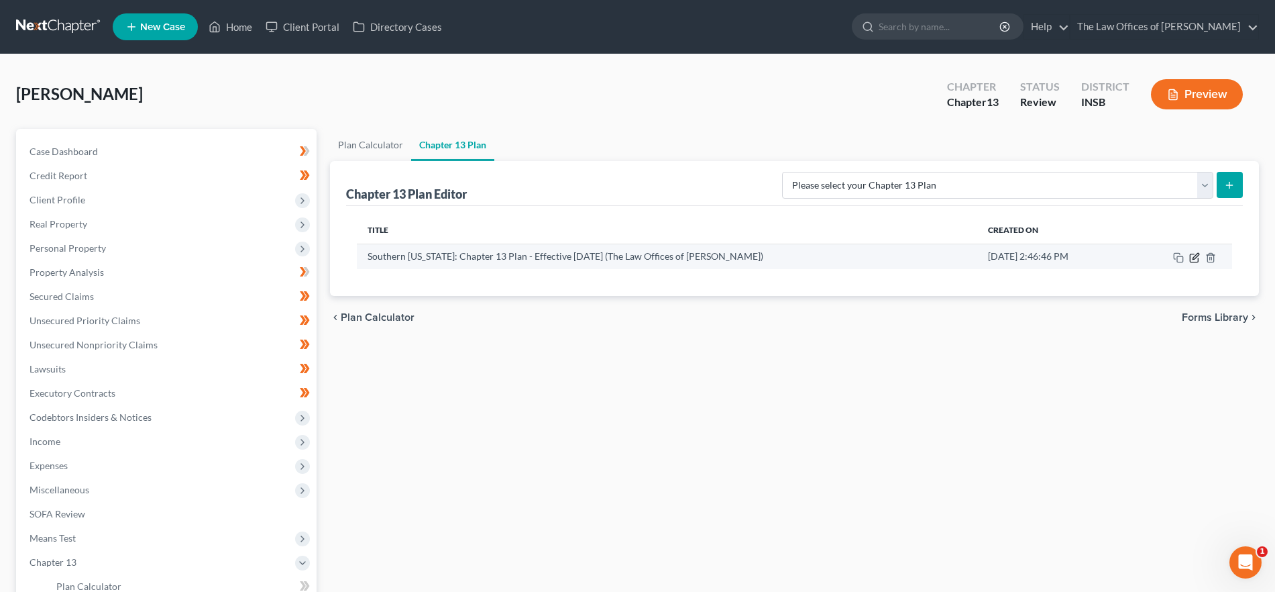
click at [1197, 257] on icon "button" at bounding box center [1194, 257] width 11 height 11
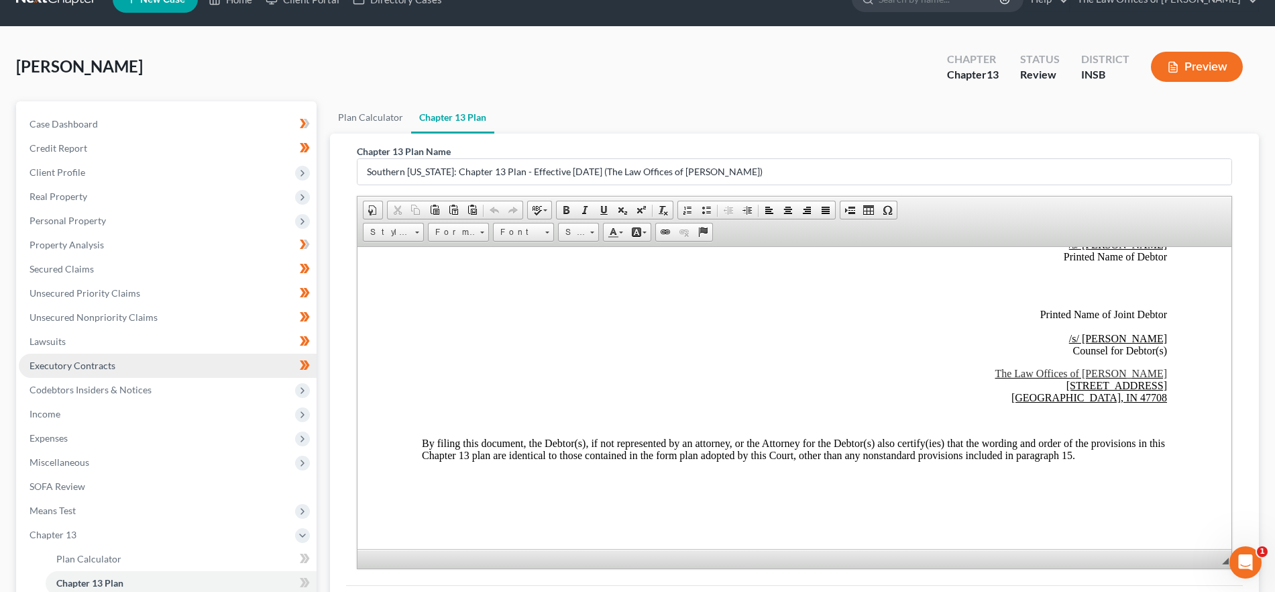
scroll to position [32, 0]
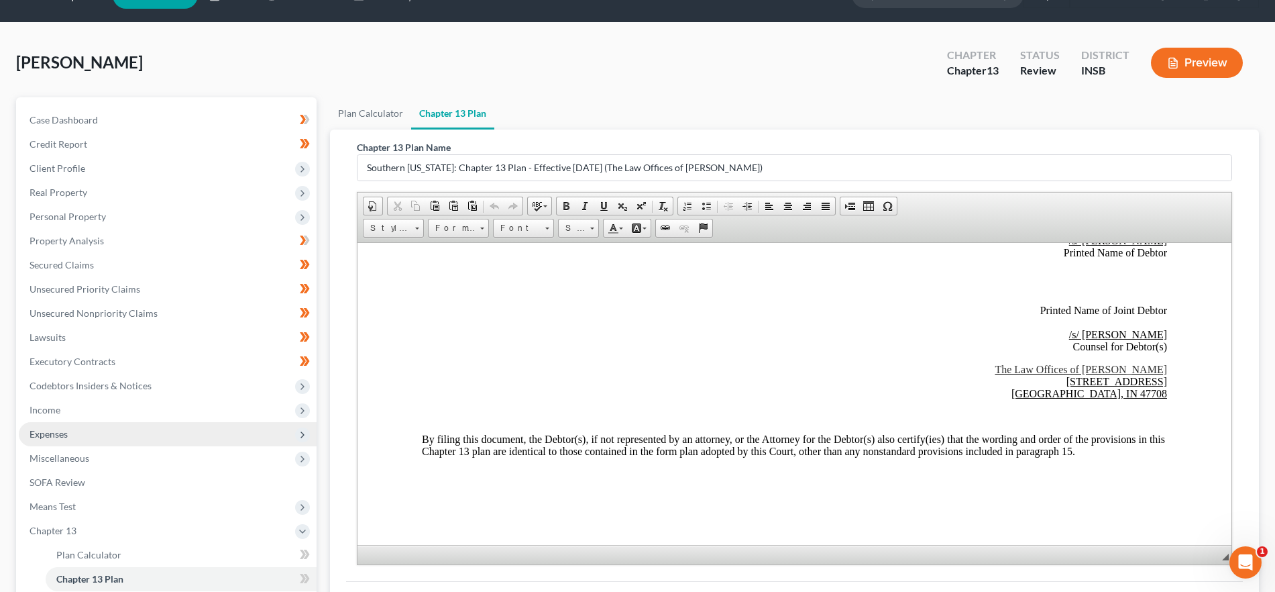
drag, startPoint x: 85, startPoint y: 429, endPoint x: 85, endPoint y: 441, distance: 11.4
click at [85, 429] on span "Expenses" at bounding box center [168, 434] width 298 height 24
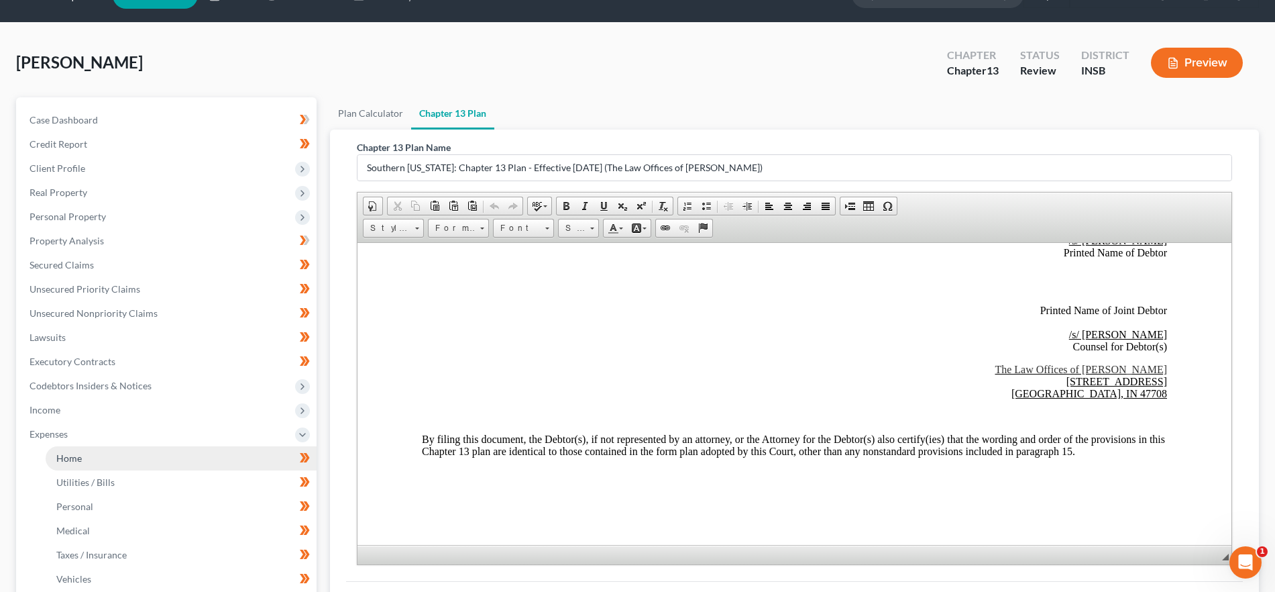
click at [85, 462] on link "Home" at bounding box center [181, 458] width 271 height 24
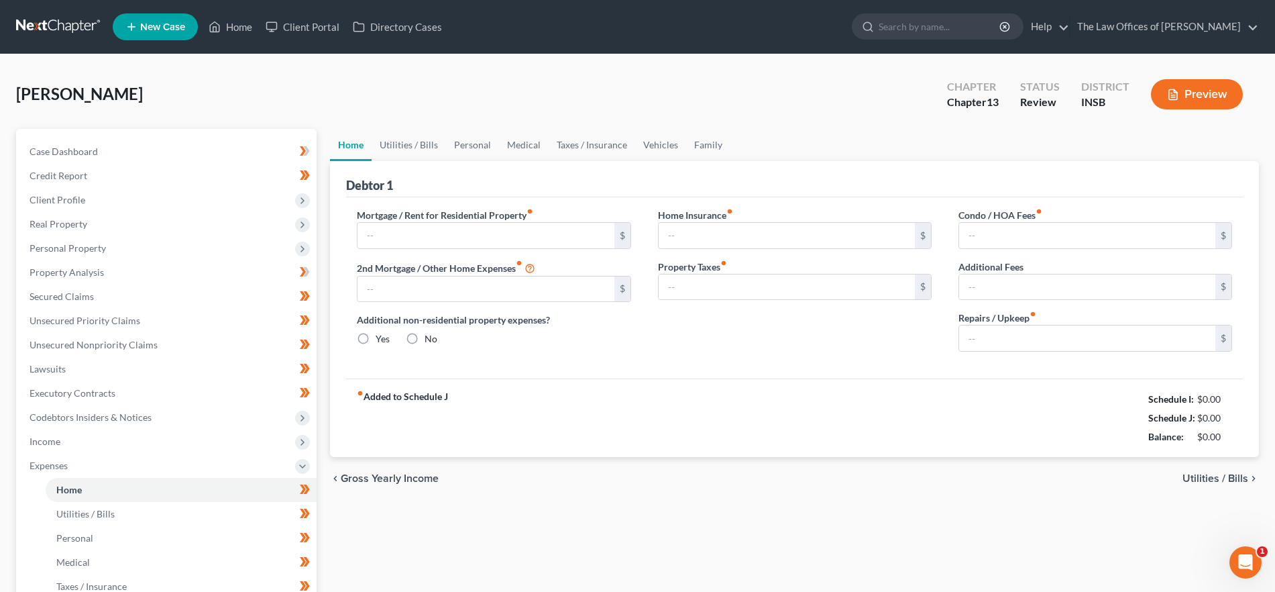
type input "0.00"
radio input "true"
type input "50.00"
type input "120.83"
type input "224.00"
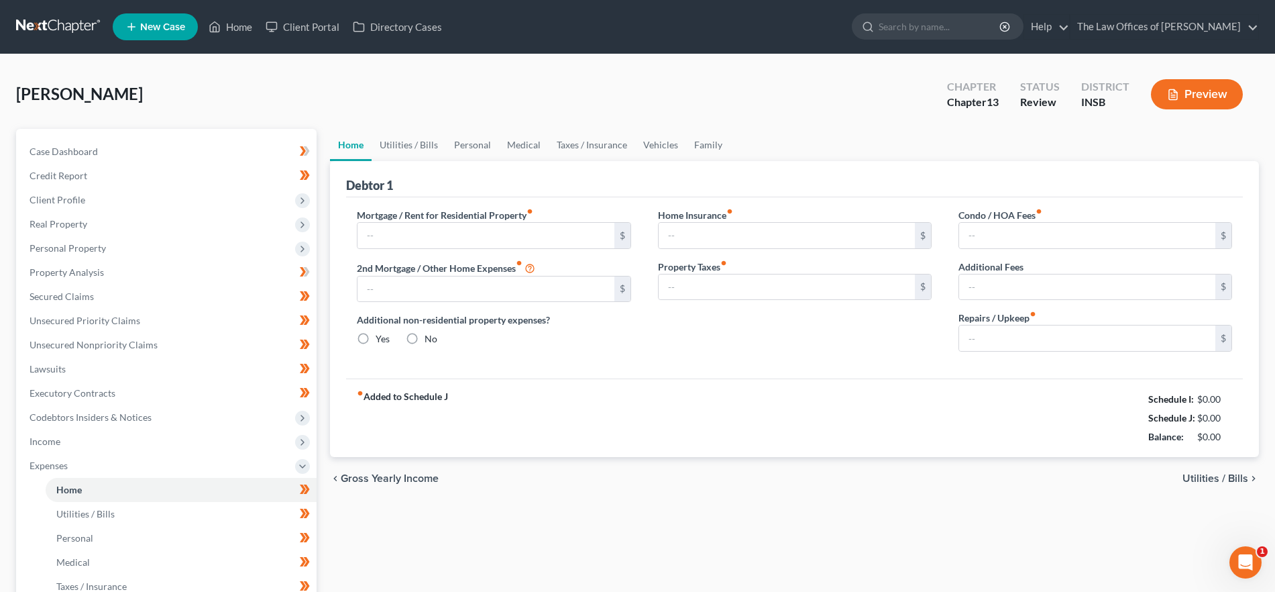
type input "0.00"
type input "50.00"
click at [408, 141] on link "Utilities / Bills" at bounding box center [409, 145] width 74 height 32
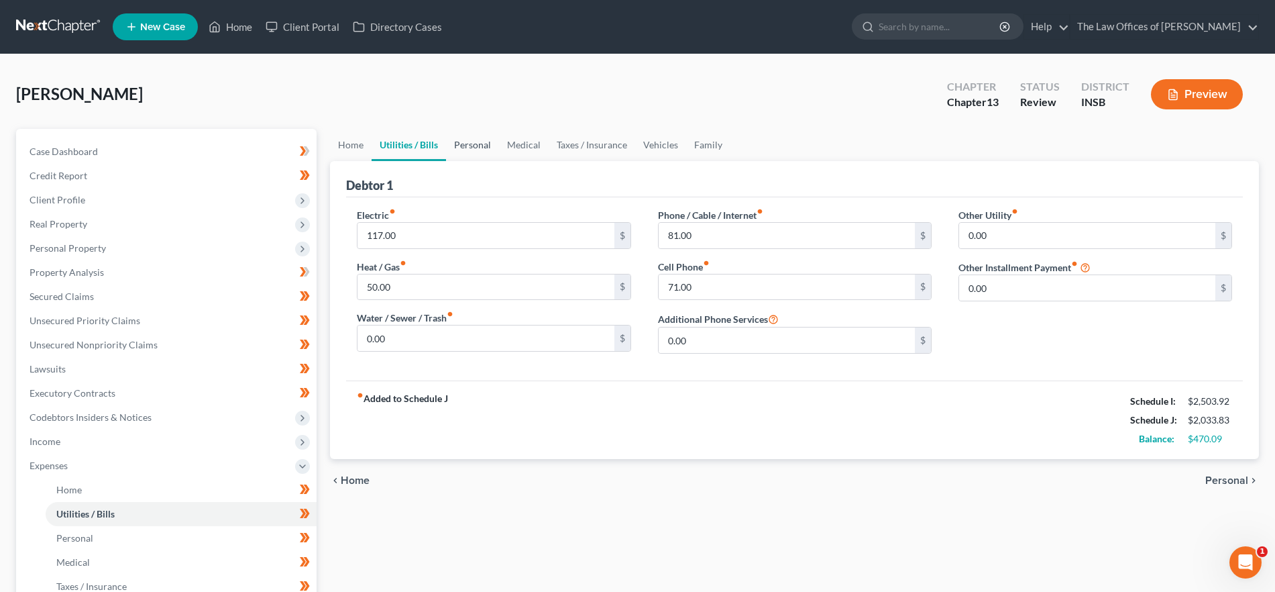
click at [478, 144] on link "Personal" at bounding box center [472, 145] width 53 height 32
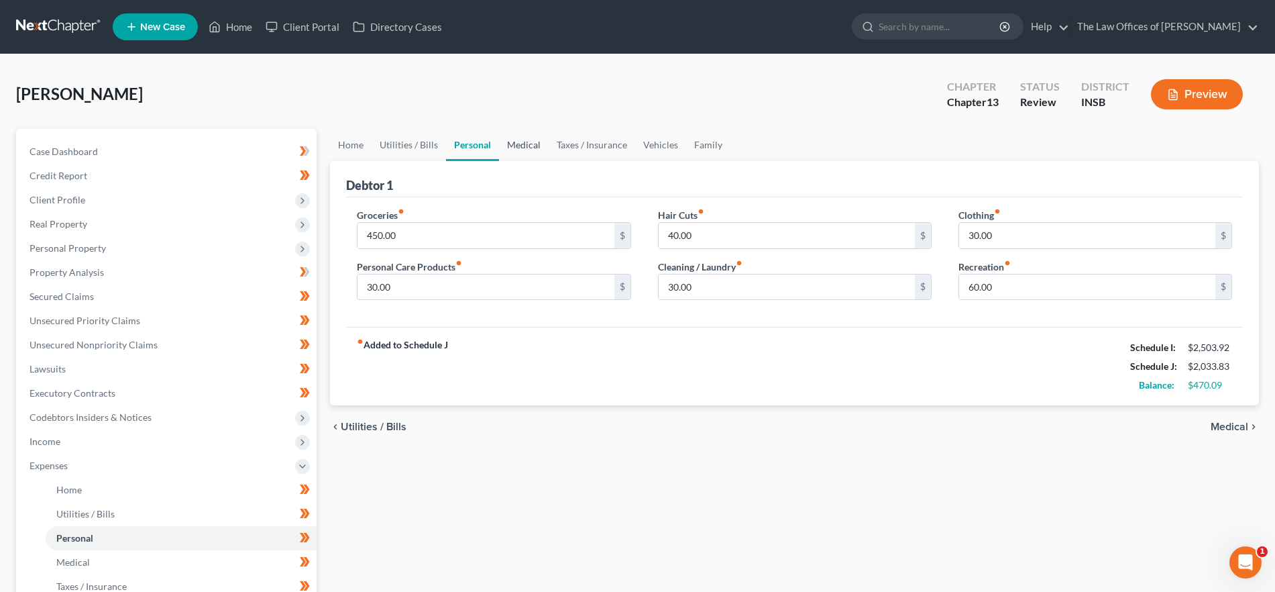
click at [527, 144] on link "Medical" at bounding box center [524, 145] width 50 height 32
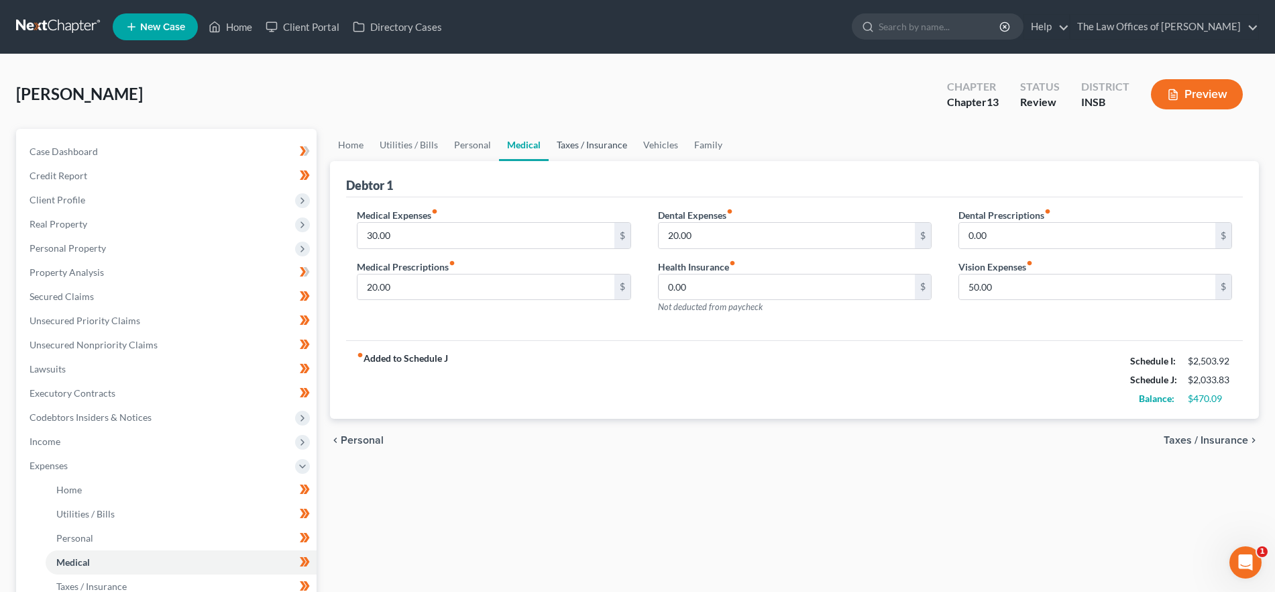
click at [596, 141] on link "Taxes / Insurance" at bounding box center [592, 145] width 87 height 32
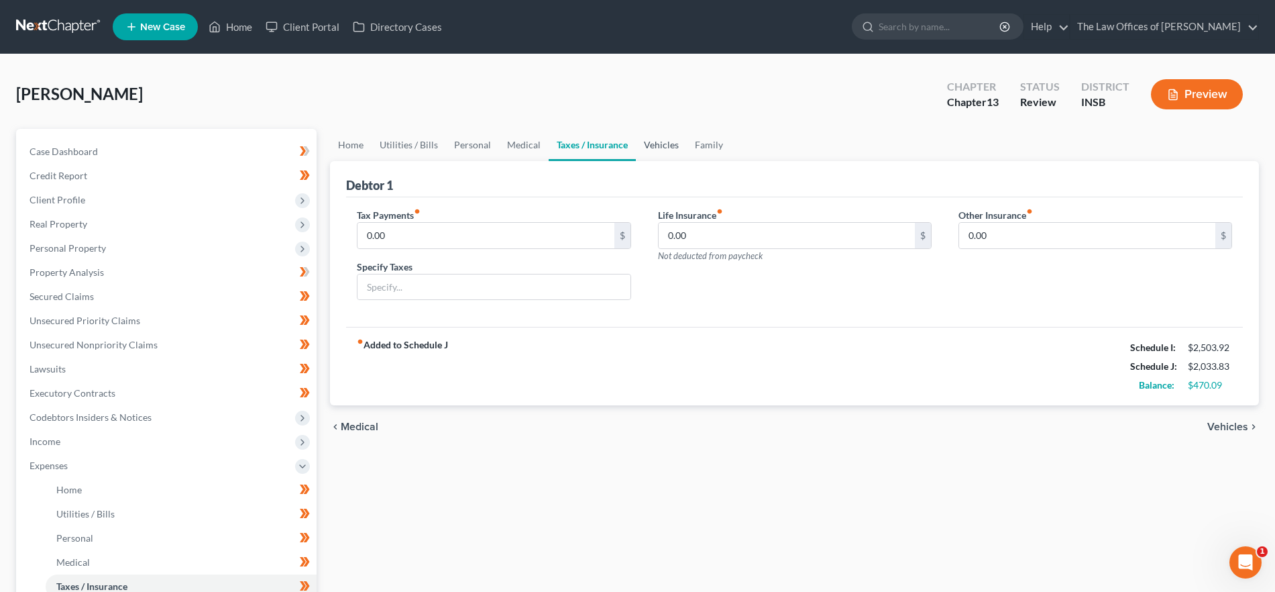
click at [655, 146] on link "Vehicles" at bounding box center [661, 145] width 51 height 32
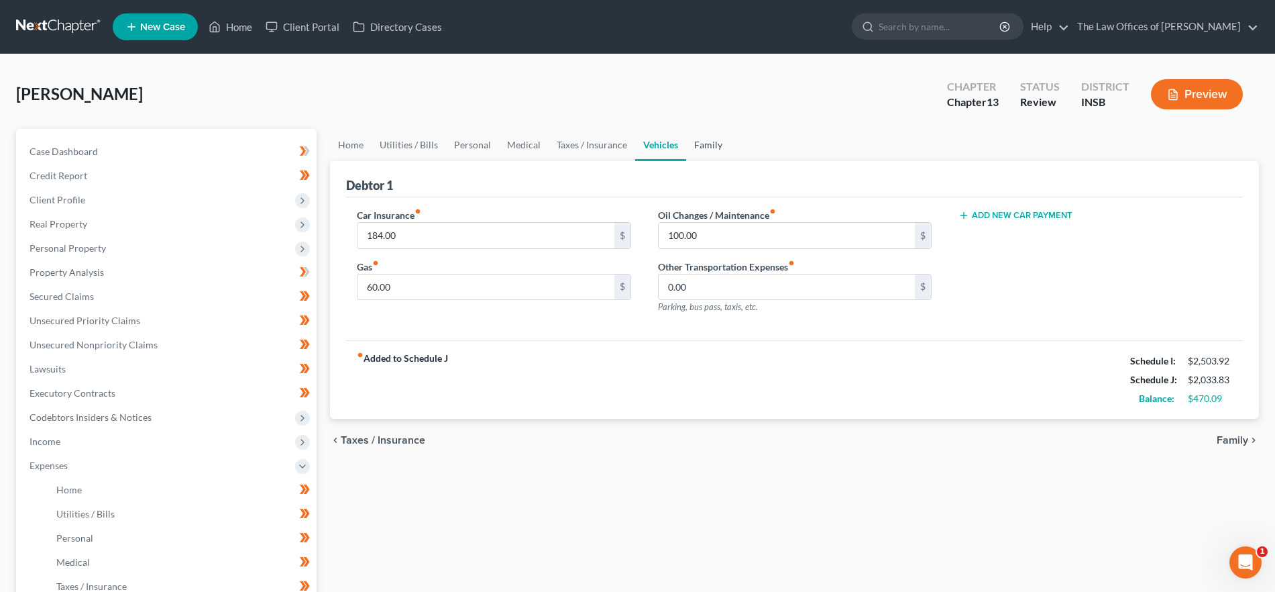
click at [700, 146] on link "Family" at bounding box center [708, 145] width 44 height 32
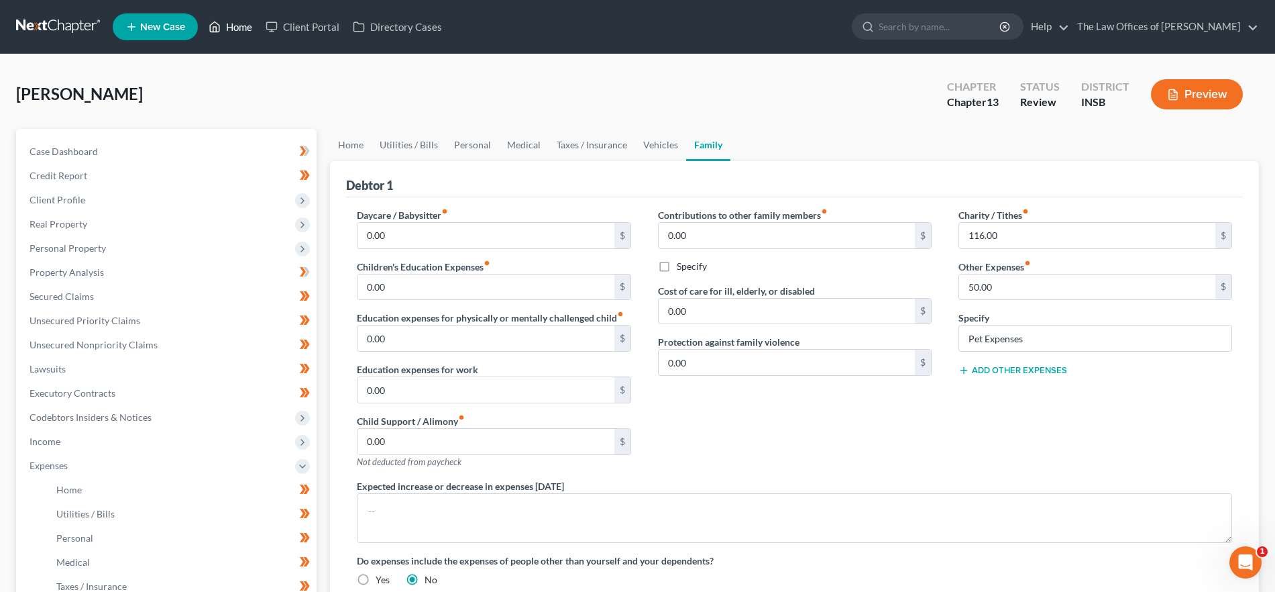
click at [241, 34] on link "Home" at bounding box center [230, 27] width 57 height 24
